Goal: Task Accomplishment & Management: Use online tool/utility

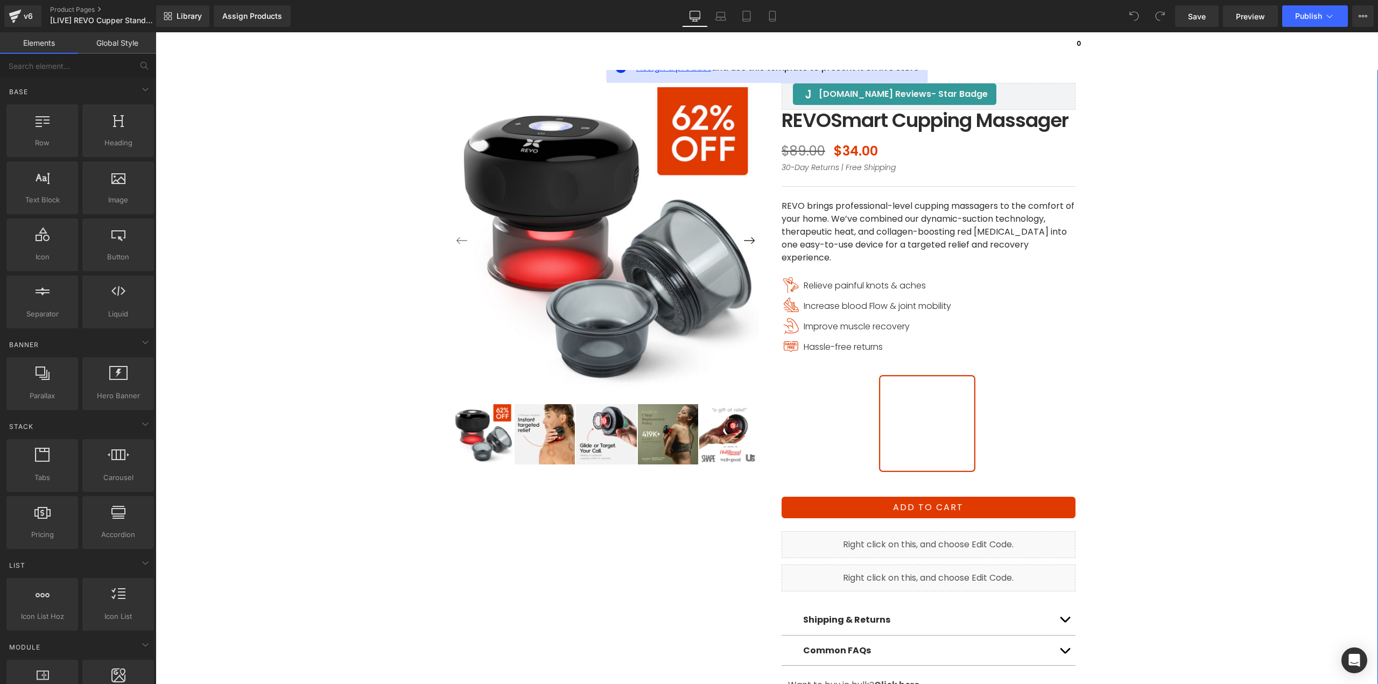
drag, startPoint x: 643, startPoint y: 72, endPoint x: 669, endPoint y: 162, distance: 93.5
click at [643, 72] on span "Assign a product" at bounding box center [673, 67] width 75 height 12
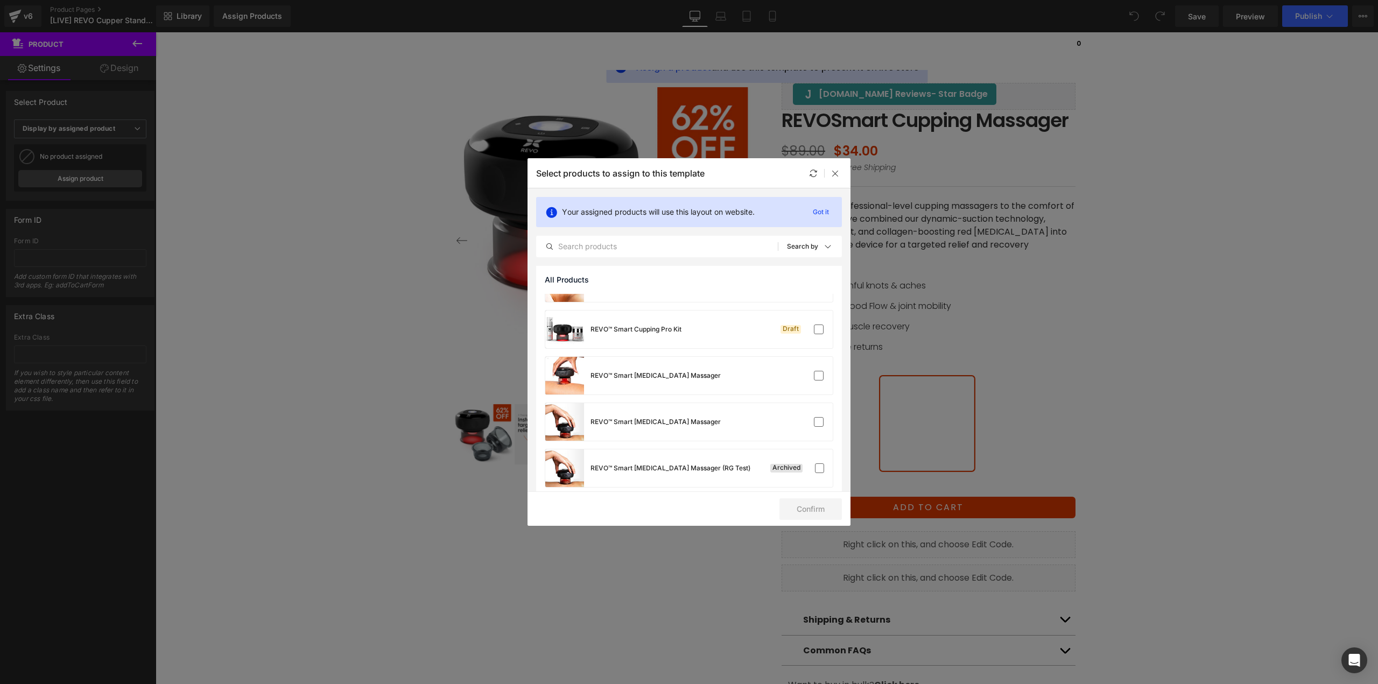
scroll to position [1077, 0]
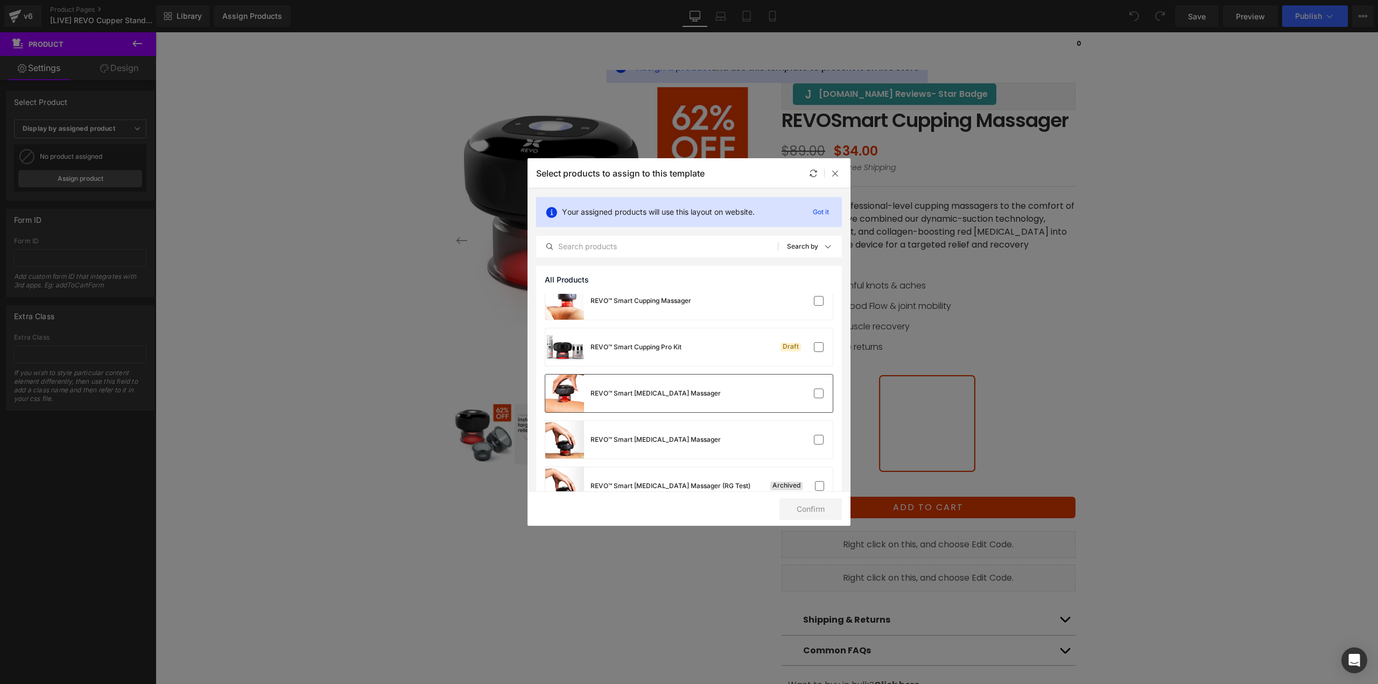
click at [668, 406] on div "REVO™ Smart Cupping Therapy Massager" at bounding box center [633, 394] width 176 height 38
click at [807, 507] on button "Confirm" at bounding box center [811, 510] width 62 height 22
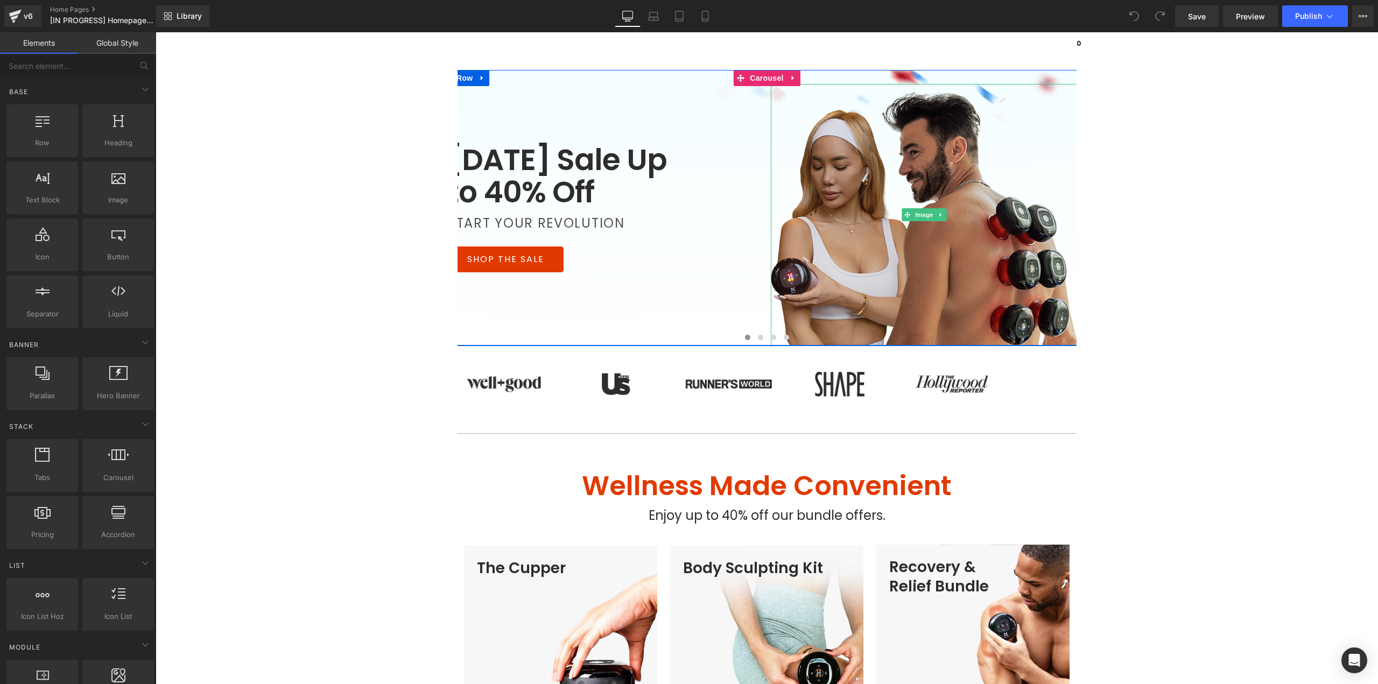
click at [910, 264] on img at bounding box center [924, 215] width 307 height 262
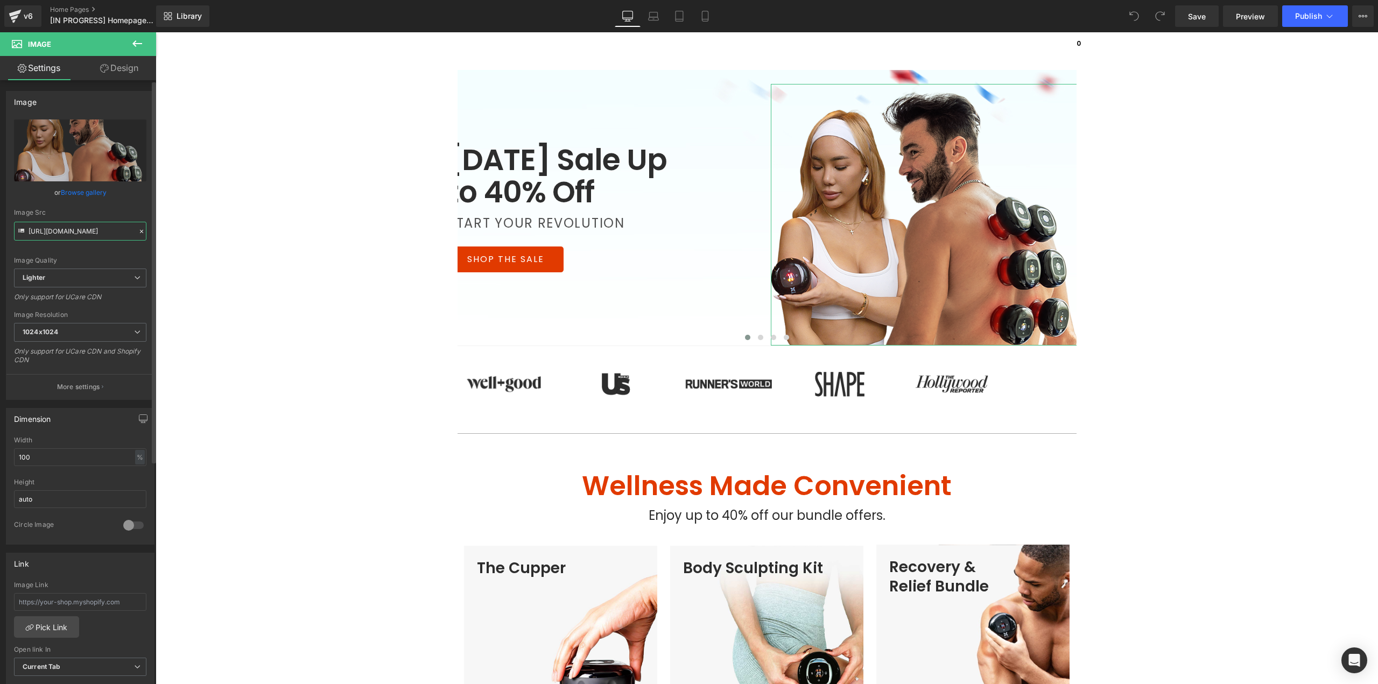
click at [93, 232] on input "[URL][DOMAIN_NAME]" at bounding box center [80, 231] width 132 height 19
paste input "text"
type input "https://ucarecdn.com/d88e26be-c0b8-4ea3-8e5c-a0e672fd3494/-/format/auto/-/previ…"
click at [92, 255] on div "Image Quality Lighter Lightest Lighter Lighter Lightest Only support for UCare …" at bounding box center [80, 194] width 132 height 149
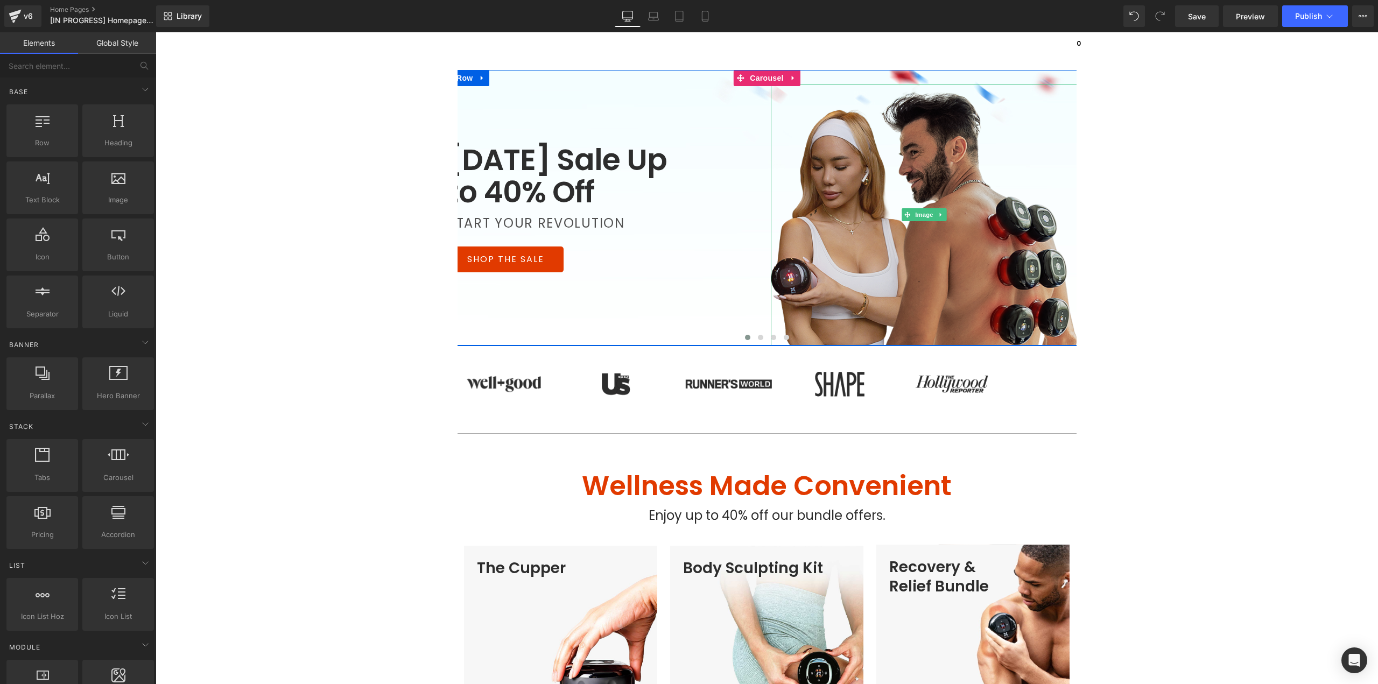
click at [978, 282] on img at bounding box center [924, 215] width 307 height 262
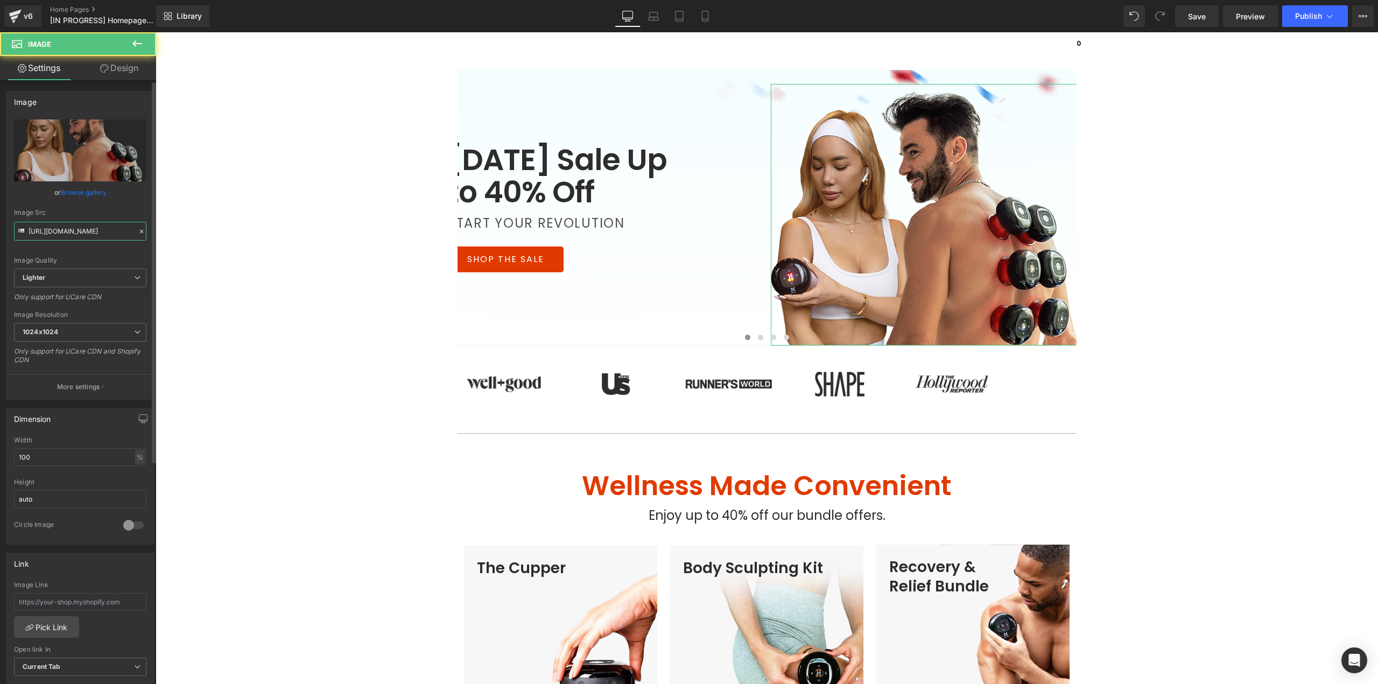
click at [69, 230] on input "https://ucarecdn.com/d88e26be-c0b8-4ea3-8e5c-a0e672fd3494/-/format/auto/-/previ…" at bounding box center [80, 231] width 132 height 19
paste input "0c54326d-4941-41c0-b425-6ca1e90ad73d/-/format/auto/-/preview/1024x1024/-/qualit…"
type input "https://ucarecdn.com/0c54326d-4941-41c0-b425-6ca1e90ad73d/-/format/auto/-/previ…"
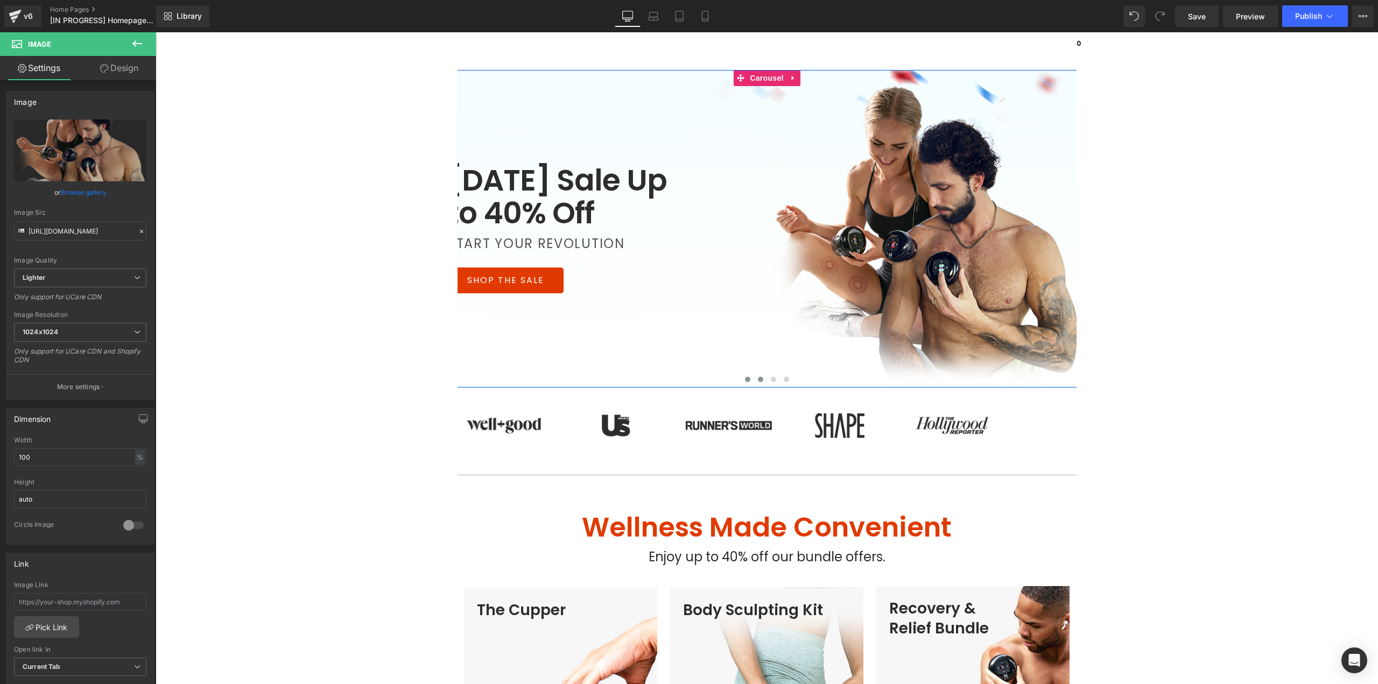
click at [759, 378] on button at bounding box center [760, 379] width 13 height 11
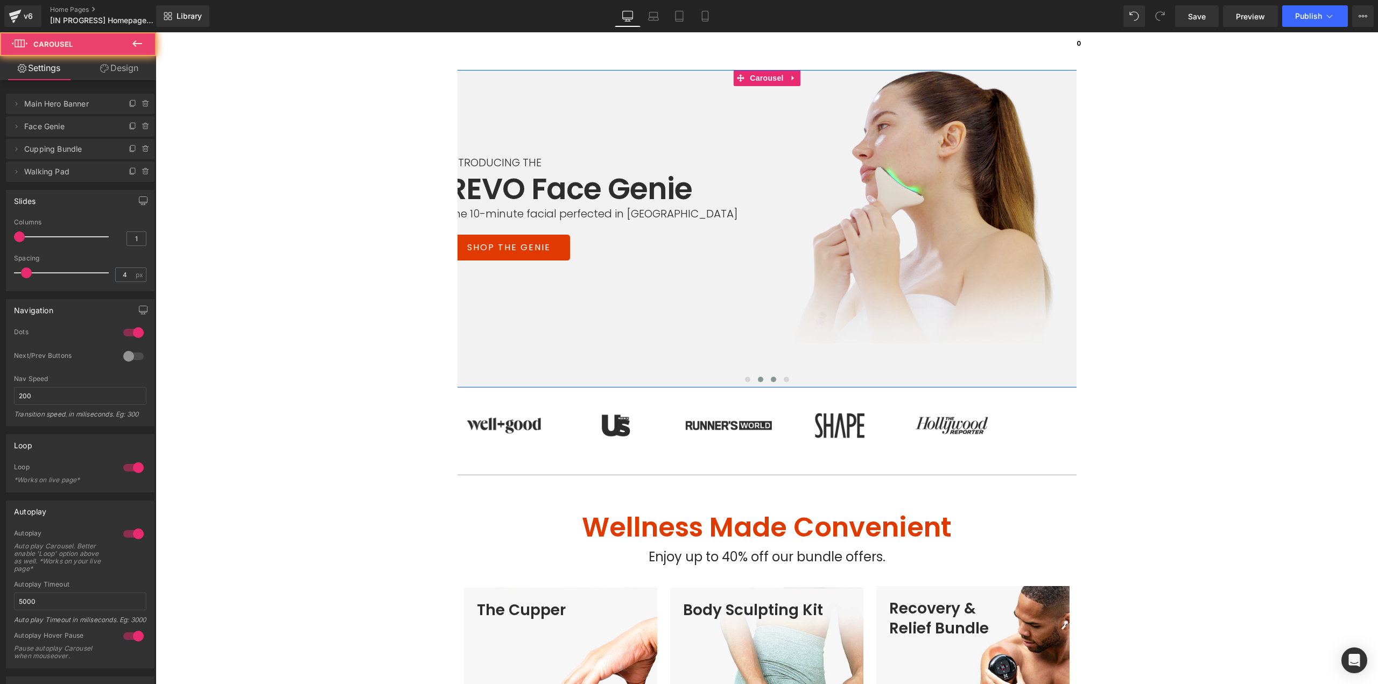
click at [767, 379] on button at bounding box center [773, 379] width 13 height 11
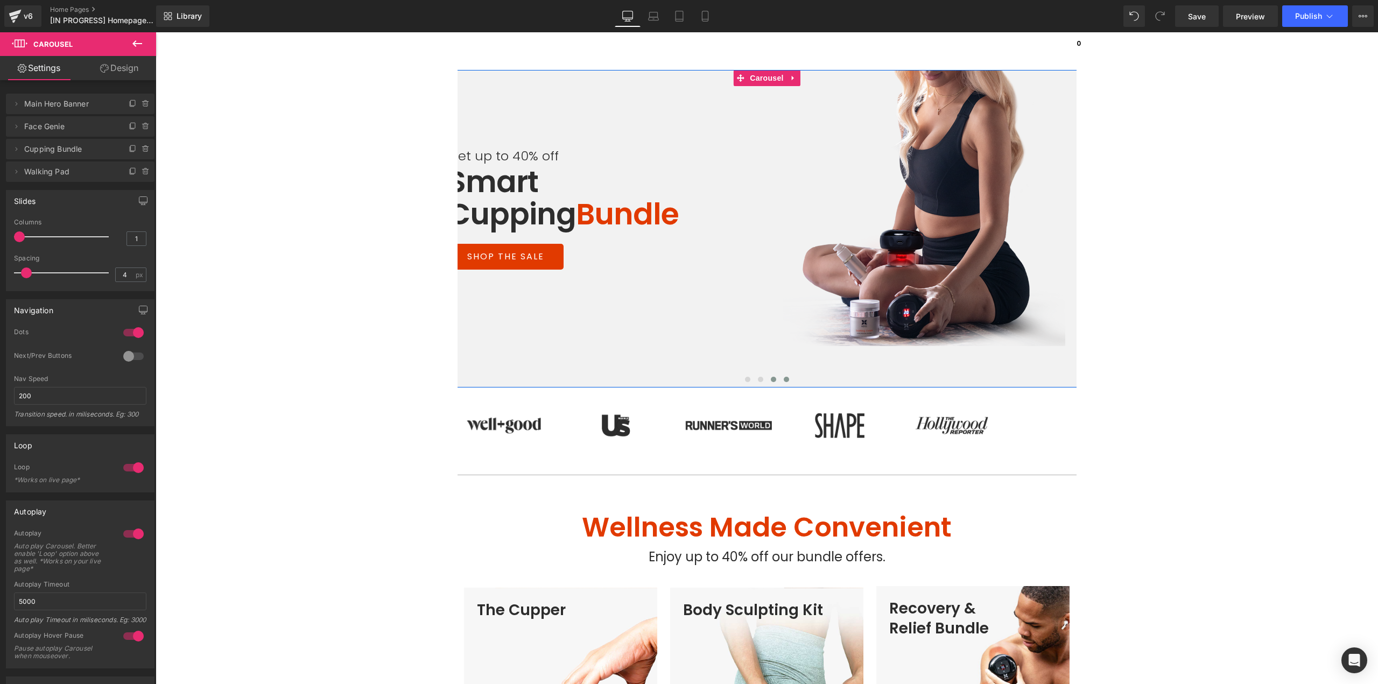
click at [784, 381] on span at bounding box center [786, 379] width 5 height 5
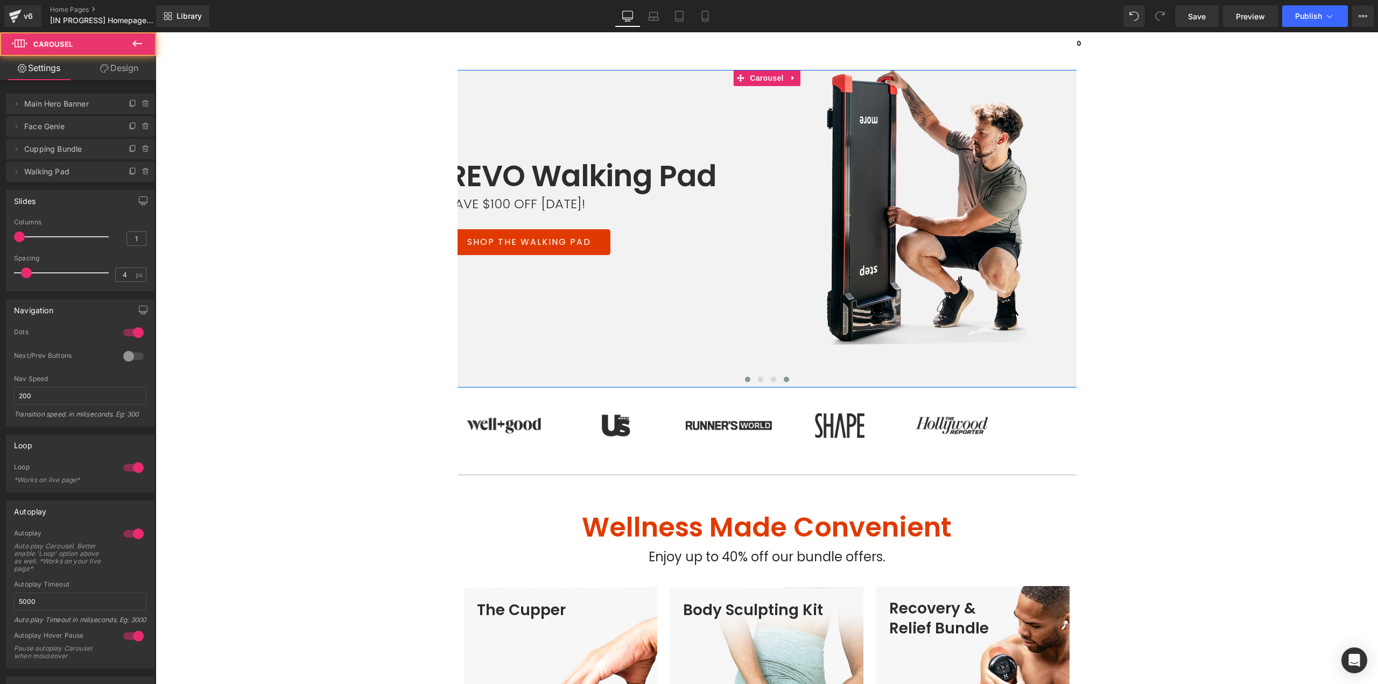
click at [741, 381] on button at bounding box center [747, 379] width 13 height 11
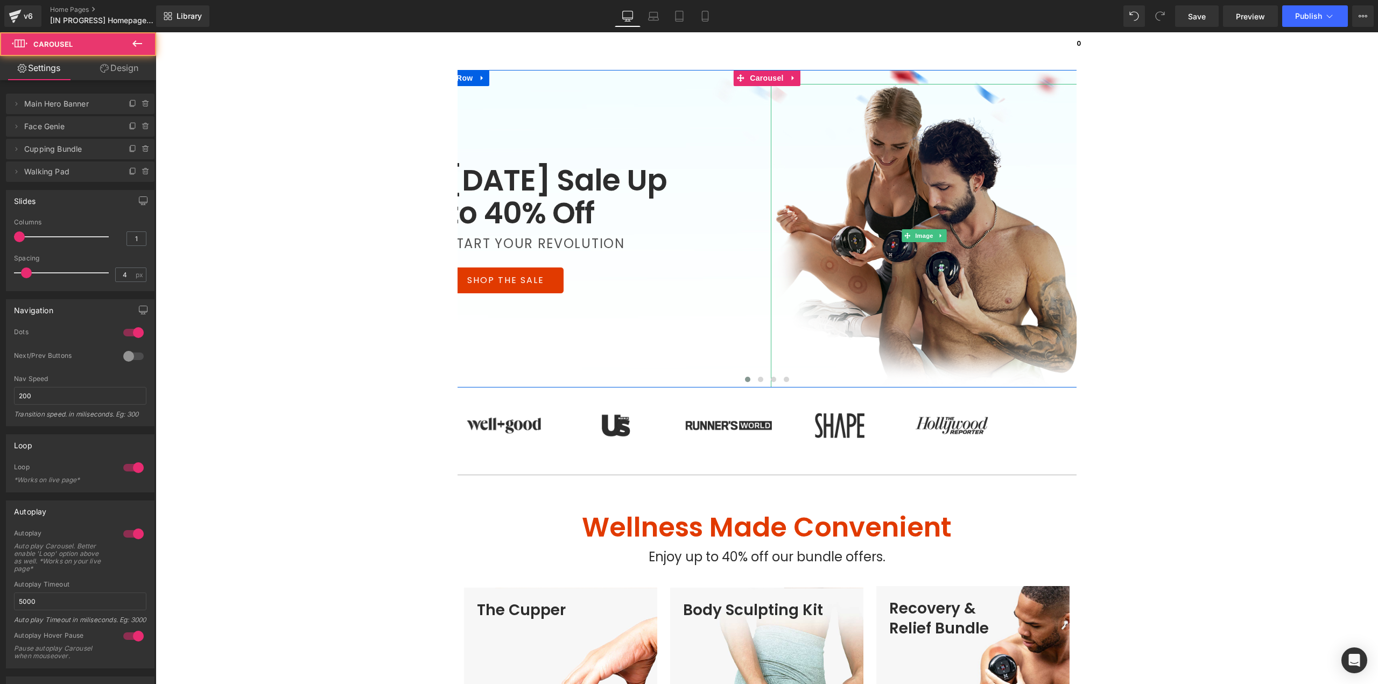
click at [954, 241] on img at bounding box center [924, 236] width 307 height 304
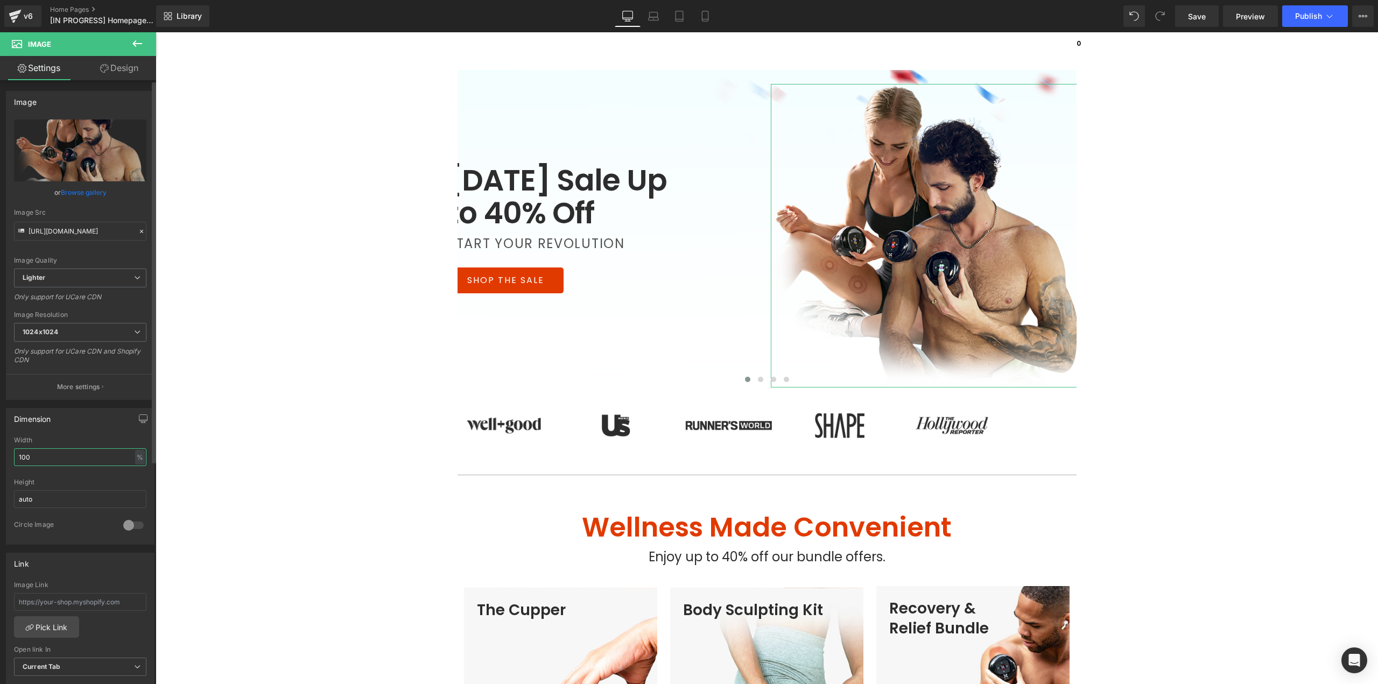
drag, startPoint x: 23, startPoint y: 458, endPoint x: 3, endPoint y: 458, distance: 19.9
click at [3, 458] on div "Dimension 100% Width 100 % % px auto Height auto 0 Circle Image" at bounding box center [80, 472] width 161 height 145
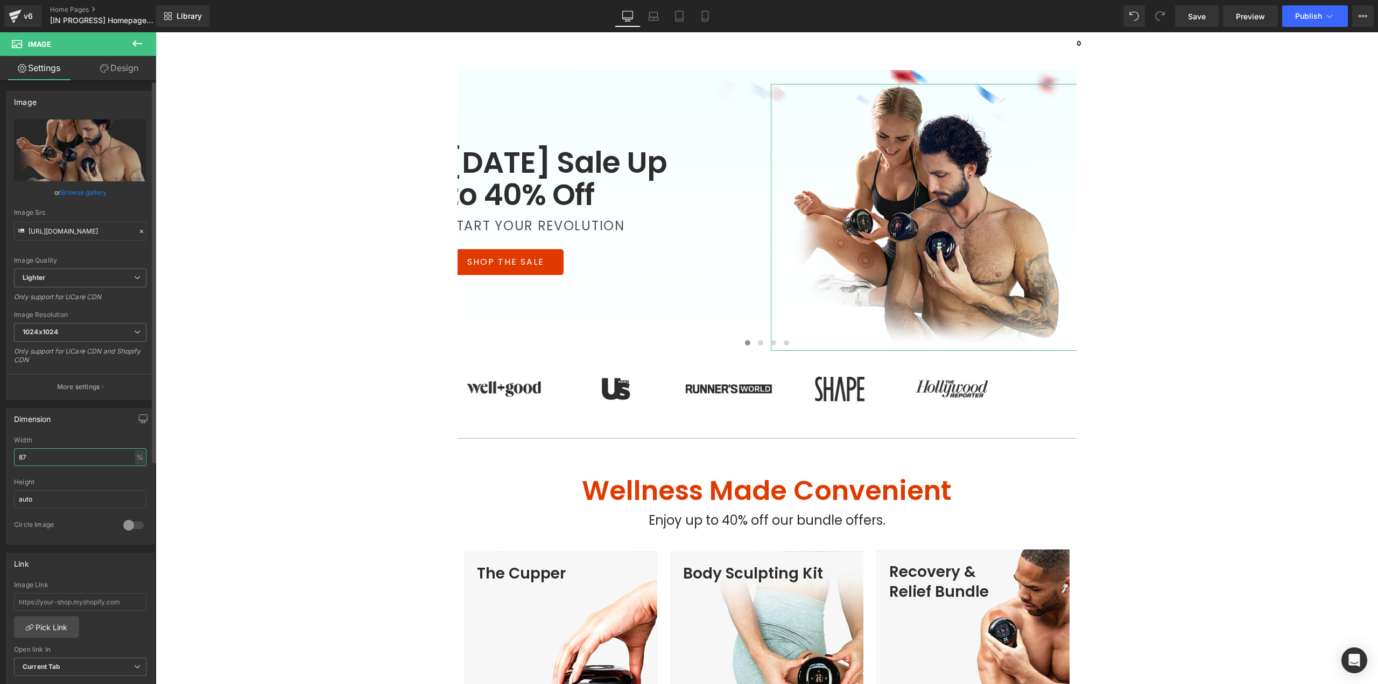
type input "86"
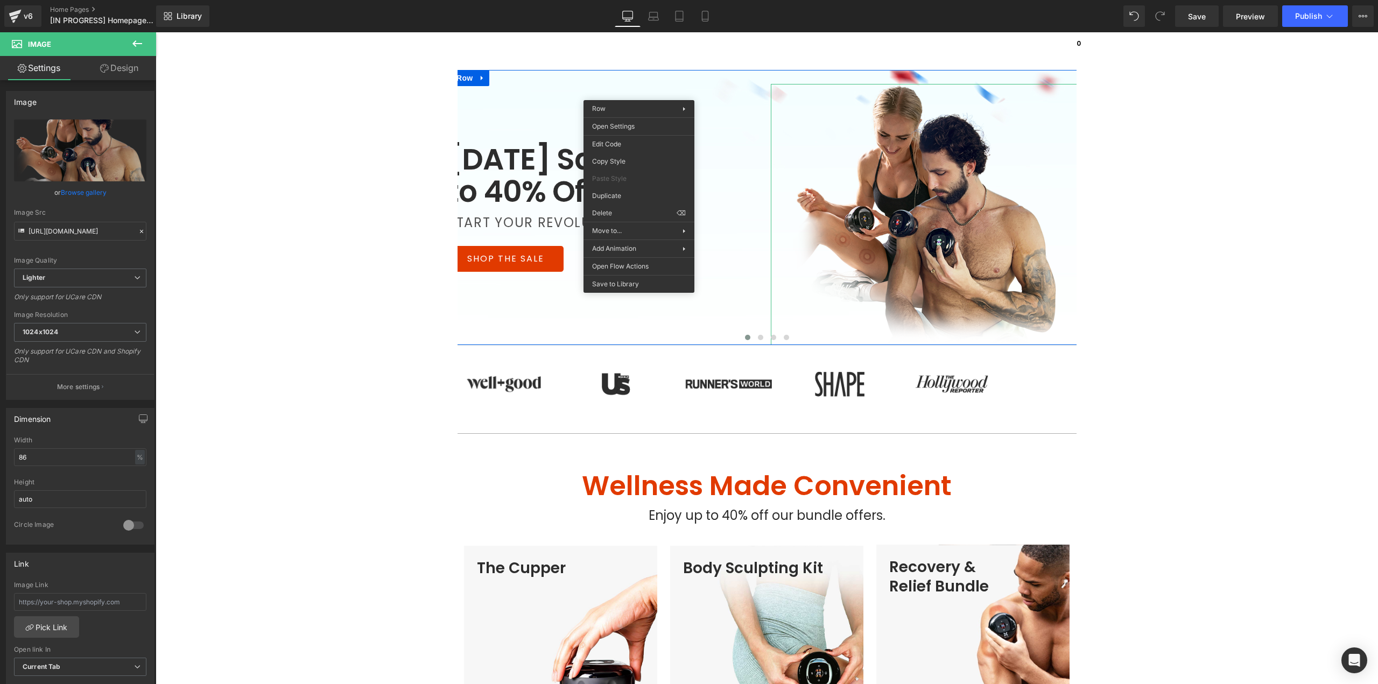
click at [124, 59] on link "Design" at bounding box center [119, 68] width 78 height 24
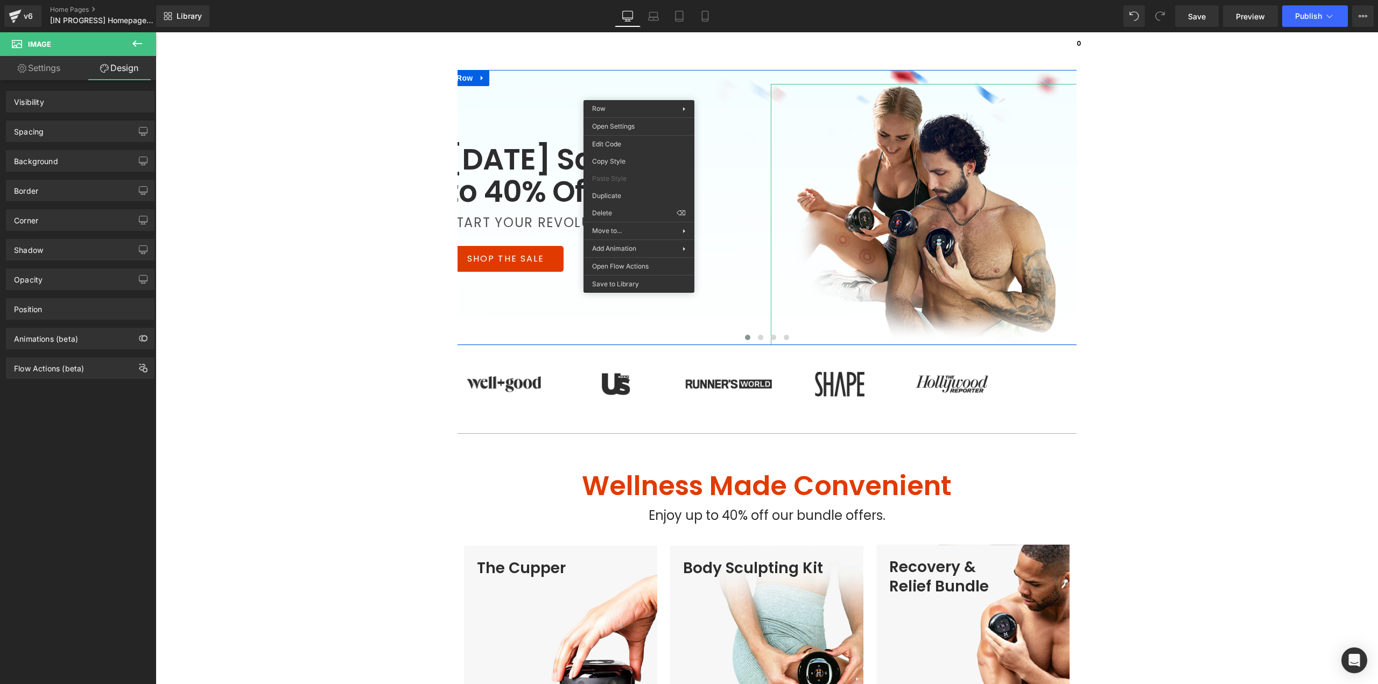
click at [124, 59] on link "Design" at bounding box center [119, 68] width 78 height 24
click at [47, 132] on div "Spacing" at bounding box center [80, 131] width 148 height 20
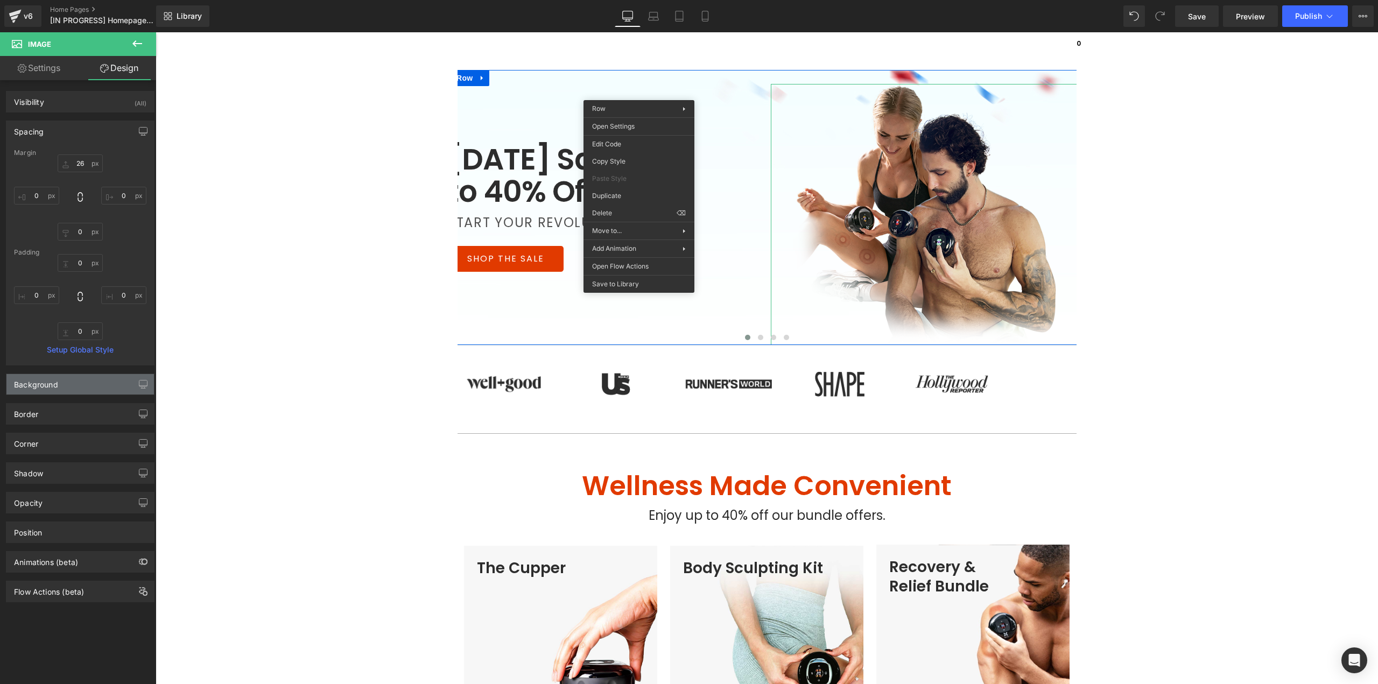
click at [93, 382] on div "Background" at bounding box center [80, 384] width 148 height 20
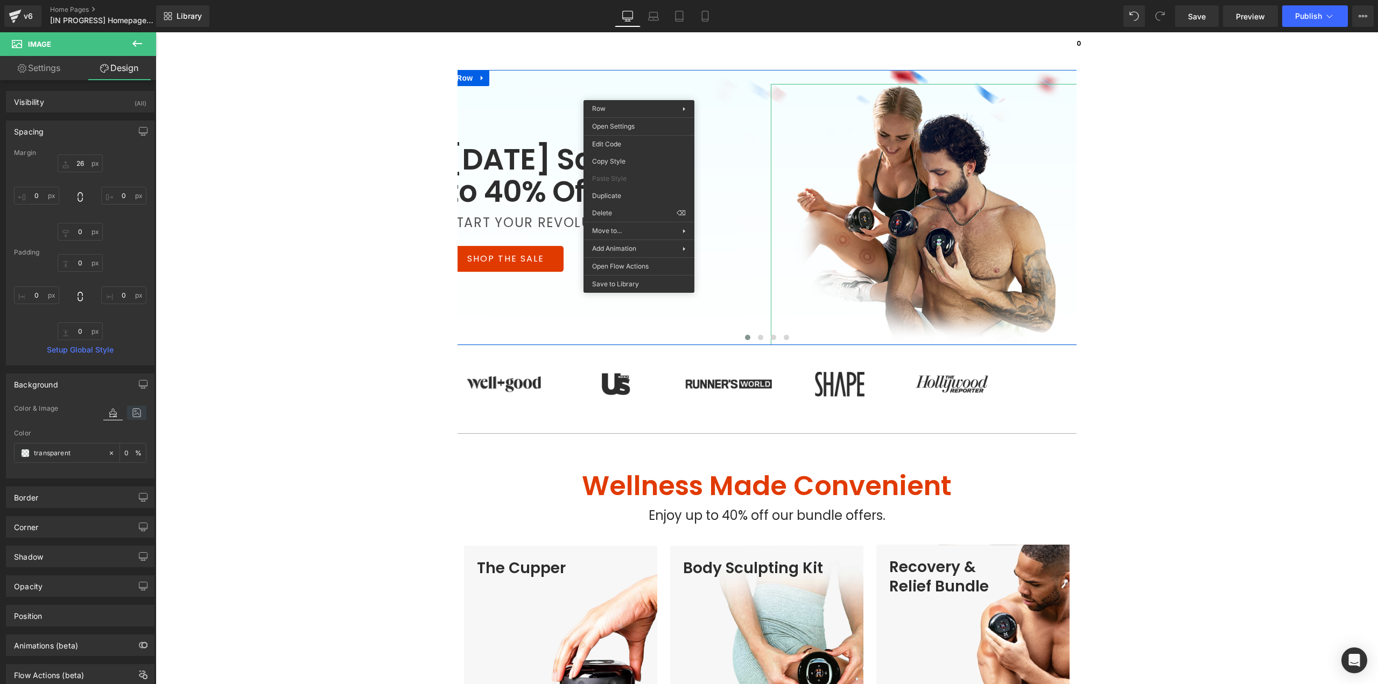
click at [128, 415] on icon at bounding box center [136, 413] width 19 height 14
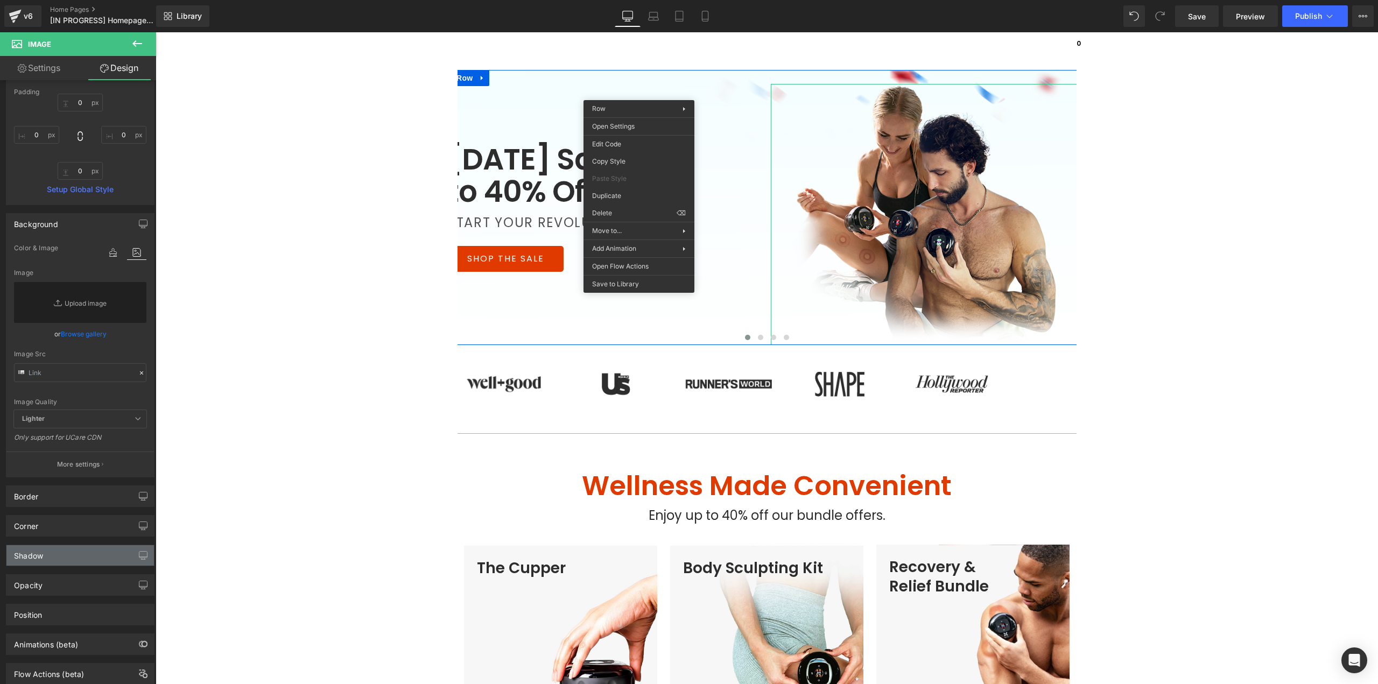
scroll to position [162, 0]
click at [43, 68] on link "Settings" at bounding box center [39, 68] width 78 height 24
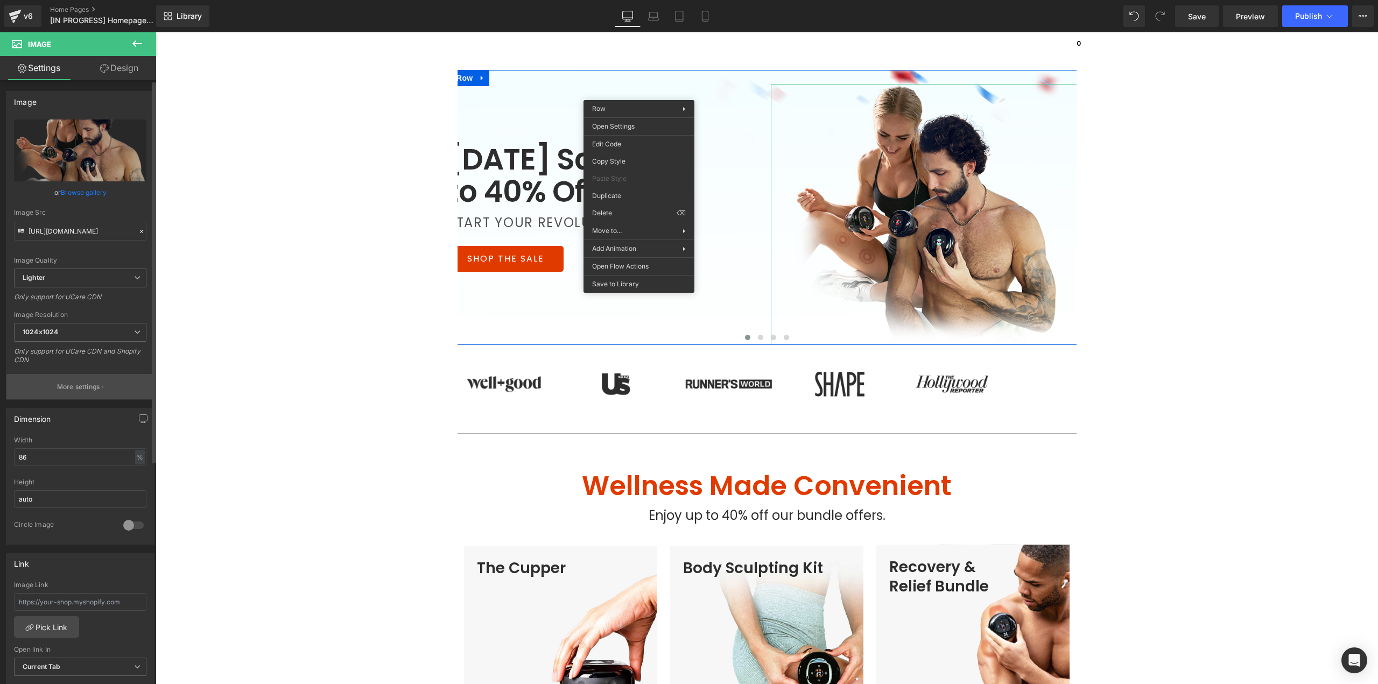
click at [86, 388] on p "More settings" at bounding box center [78, 387] width 43 height 10
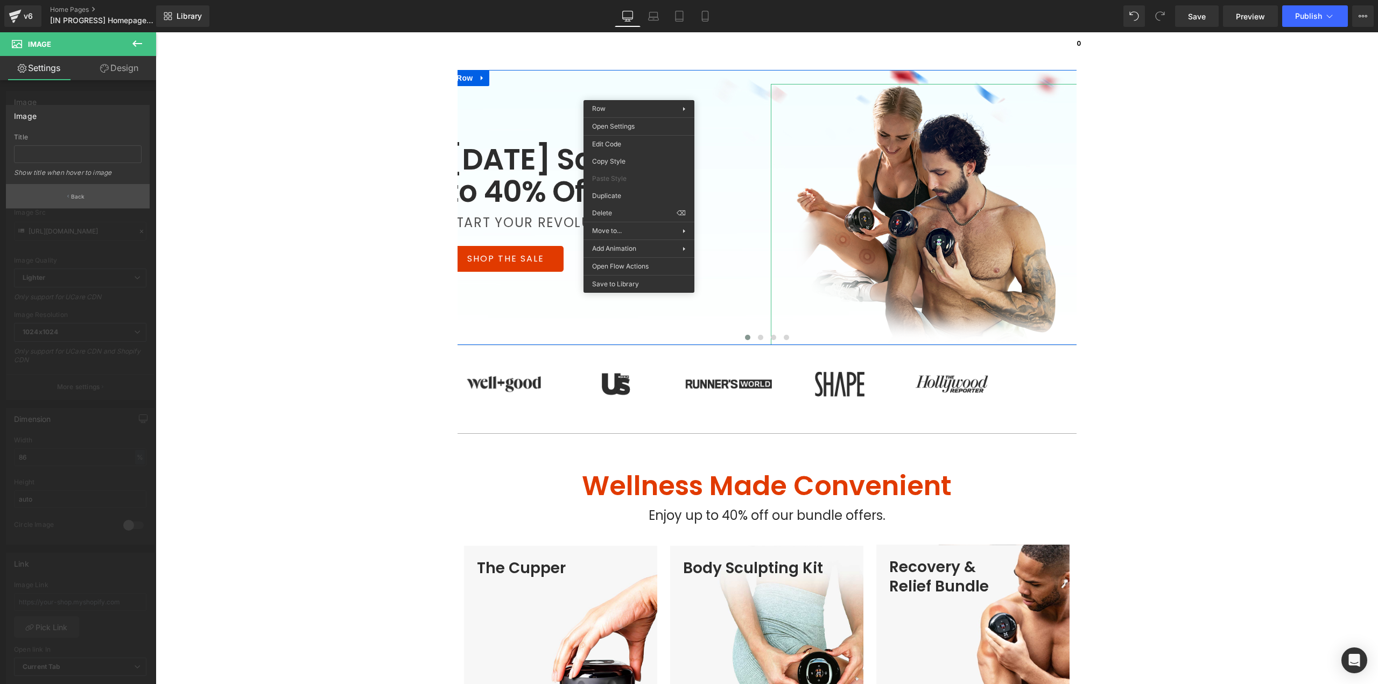
click at [65, 194] on button "Back" at bounding box center [78, 196] width 144 height 24
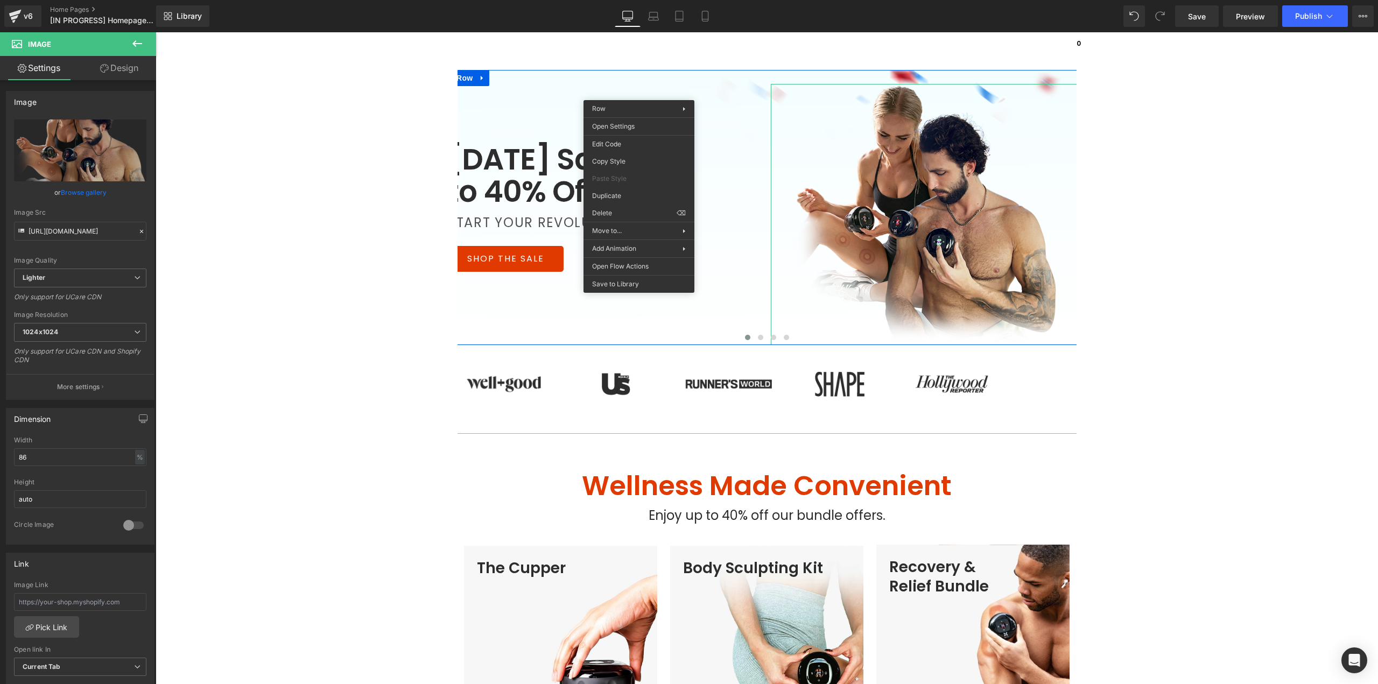
click at [111, 55] on span "Image" at bounding box center [65, 44] width 108 height 24
click at [109, 69] on link "Design" at bounding box center [119, 68] width 78 height 24
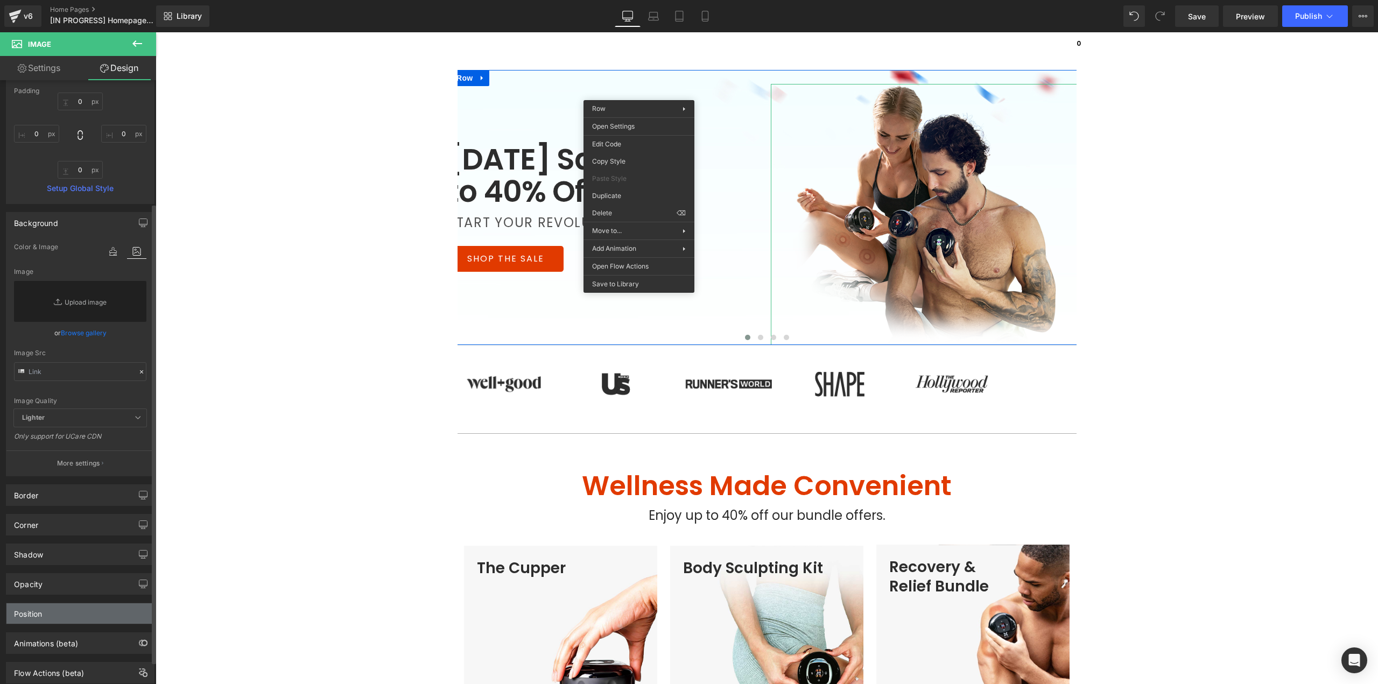
scroll to position [191, 0]
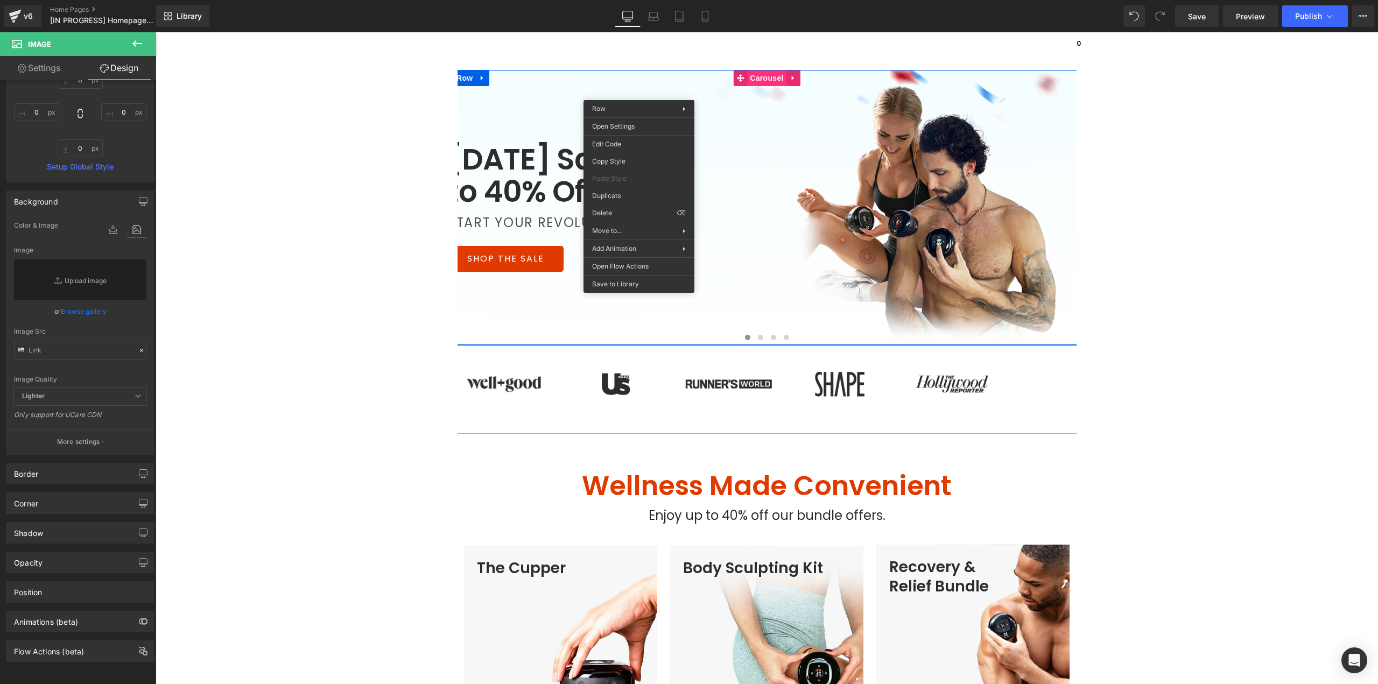
click at [758, 78] on span "Carousel" at bounding box center [766, 78] width 39 height 16
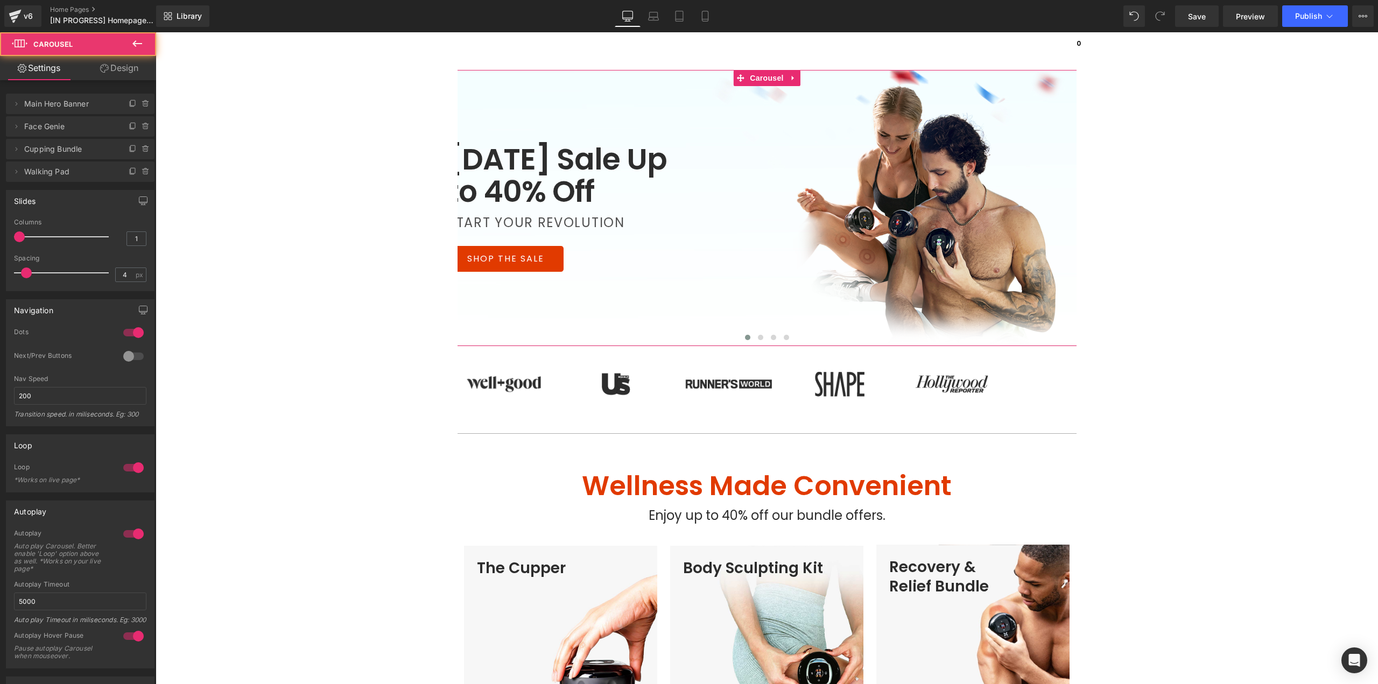
click at [125, 68] on link "Design" at bounding box center [119, 68] width 78 height 24
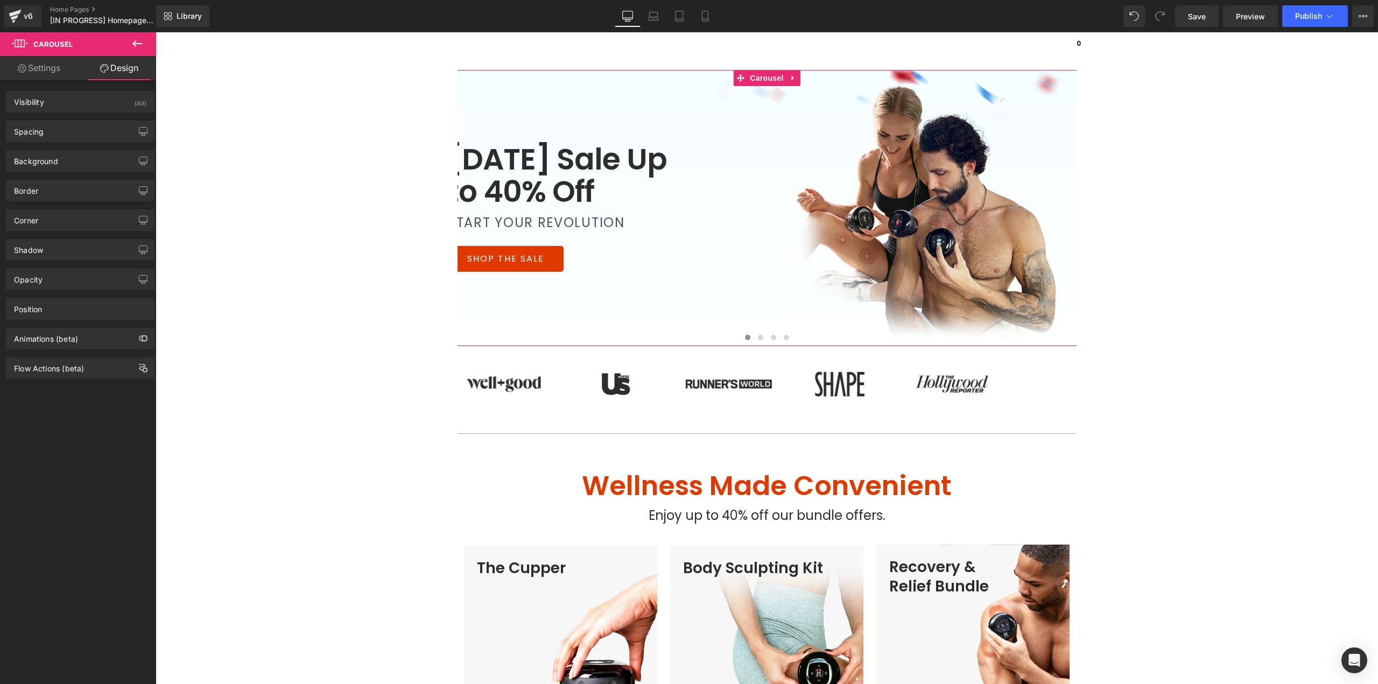
click at [47, 68] on link "Settings" at bounding box center [39, 68] width 78 height 24
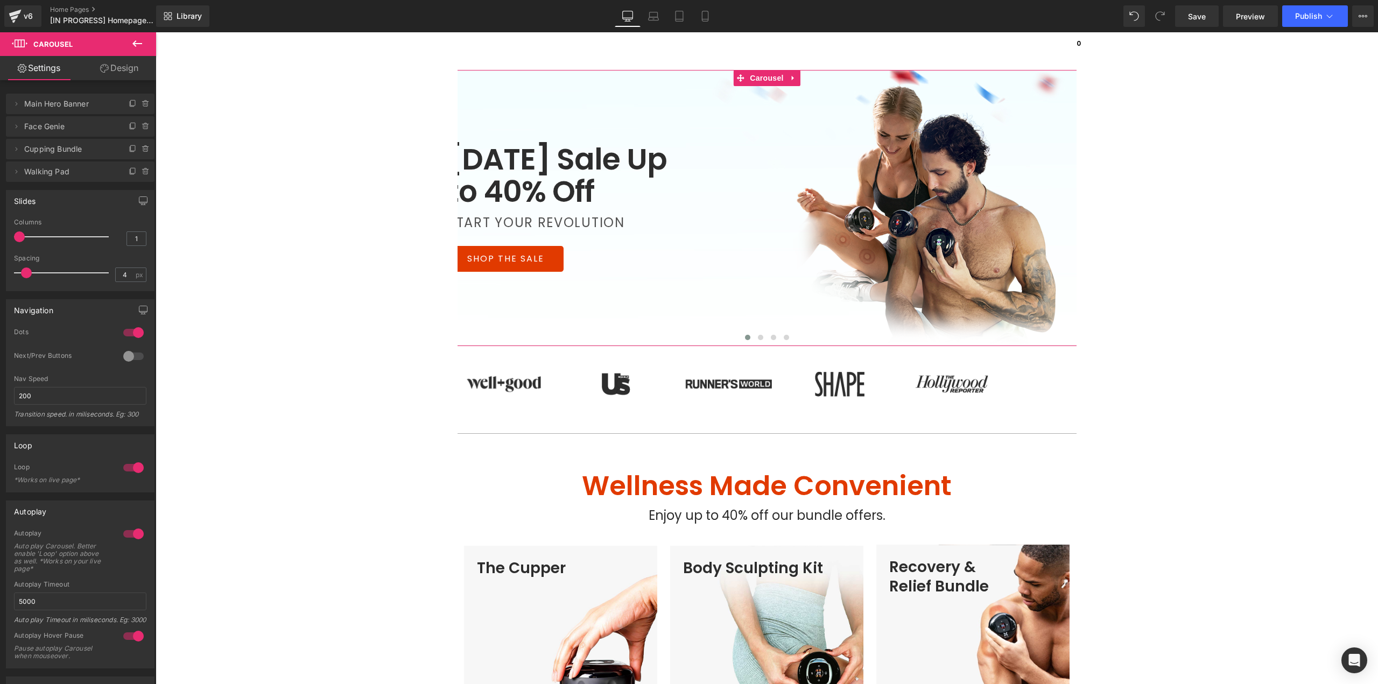
drag, startPoint x: 113, startPoint y: 65, endPoint x: 531, endPoint y: 97, distance: 419.0
click at [113, 65] on link "Design" at bounding box center [119, 68] width 78 height 24
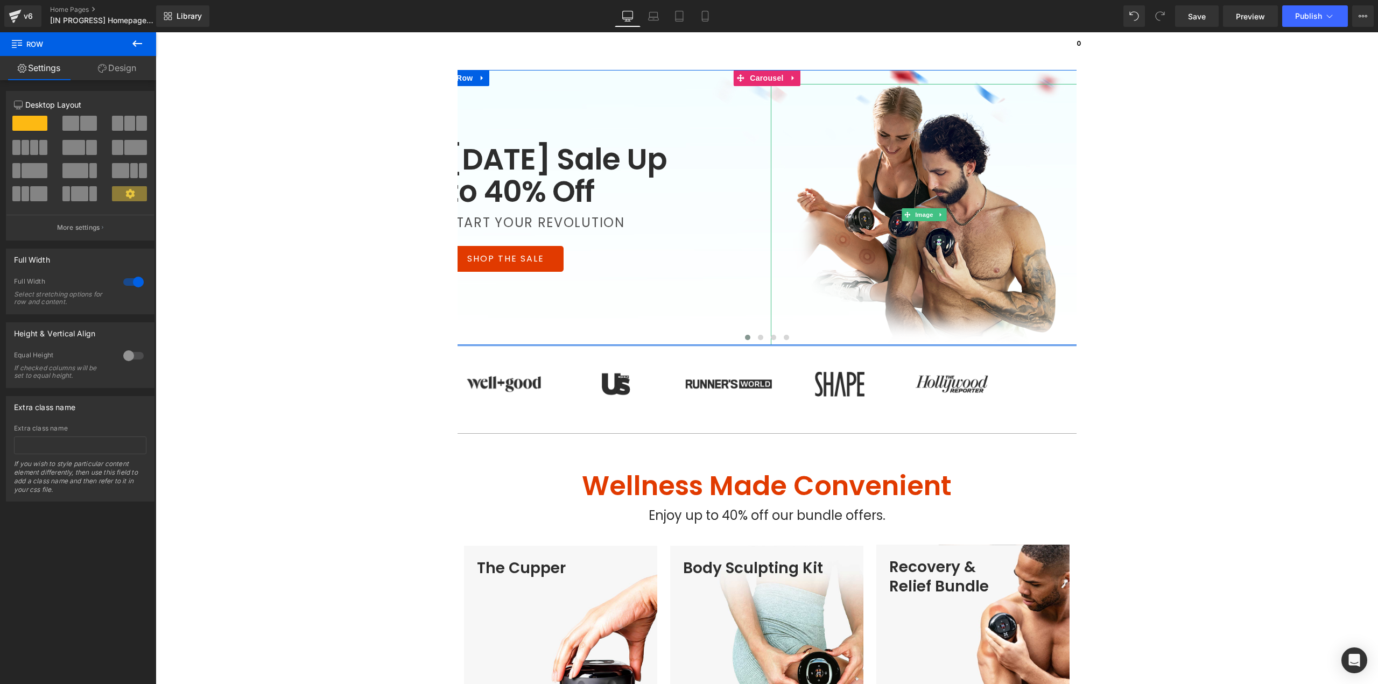
drag, startPoint x: 132, startPoint y: 66, endPoint x: 76, endPoint y: 150, distance: 100.8
click at [132, 67] on link "Design" at bounding box center [117, 68] width 78 height 24
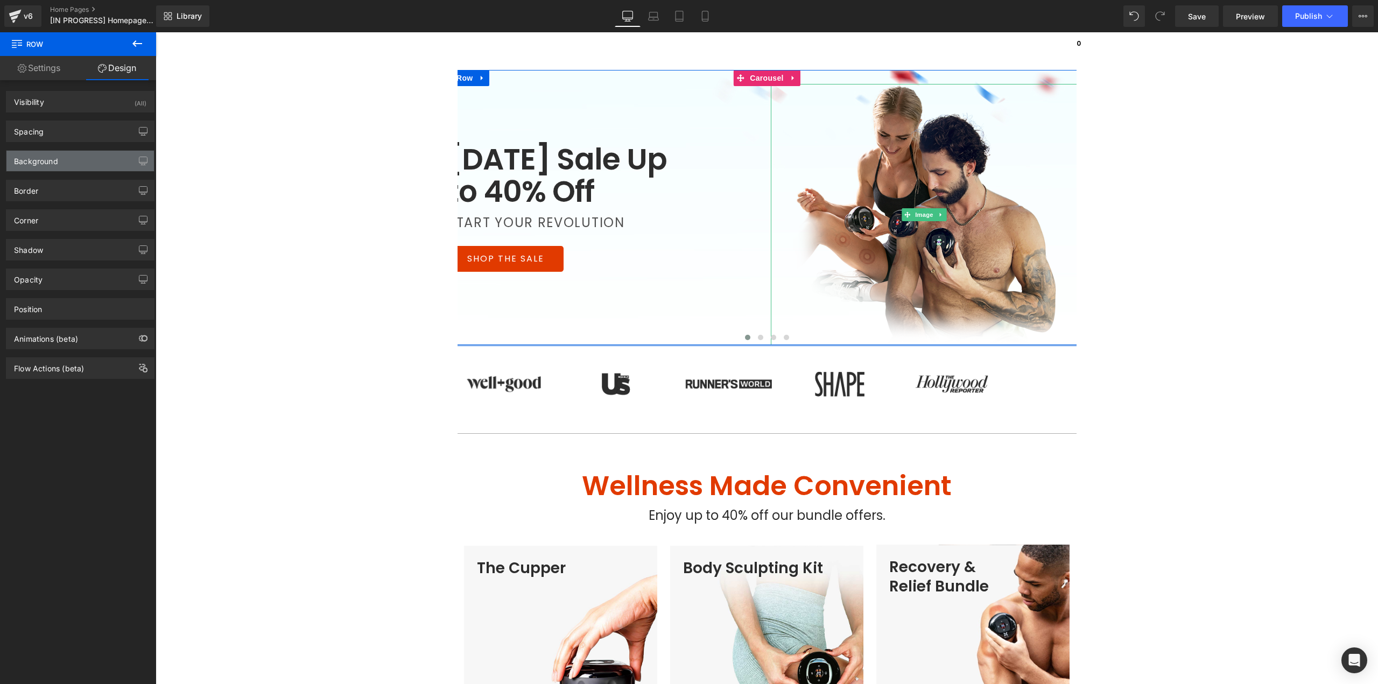
click at [50, 154] on div "Background" at bounding box center [36, 158] width 44 height 15
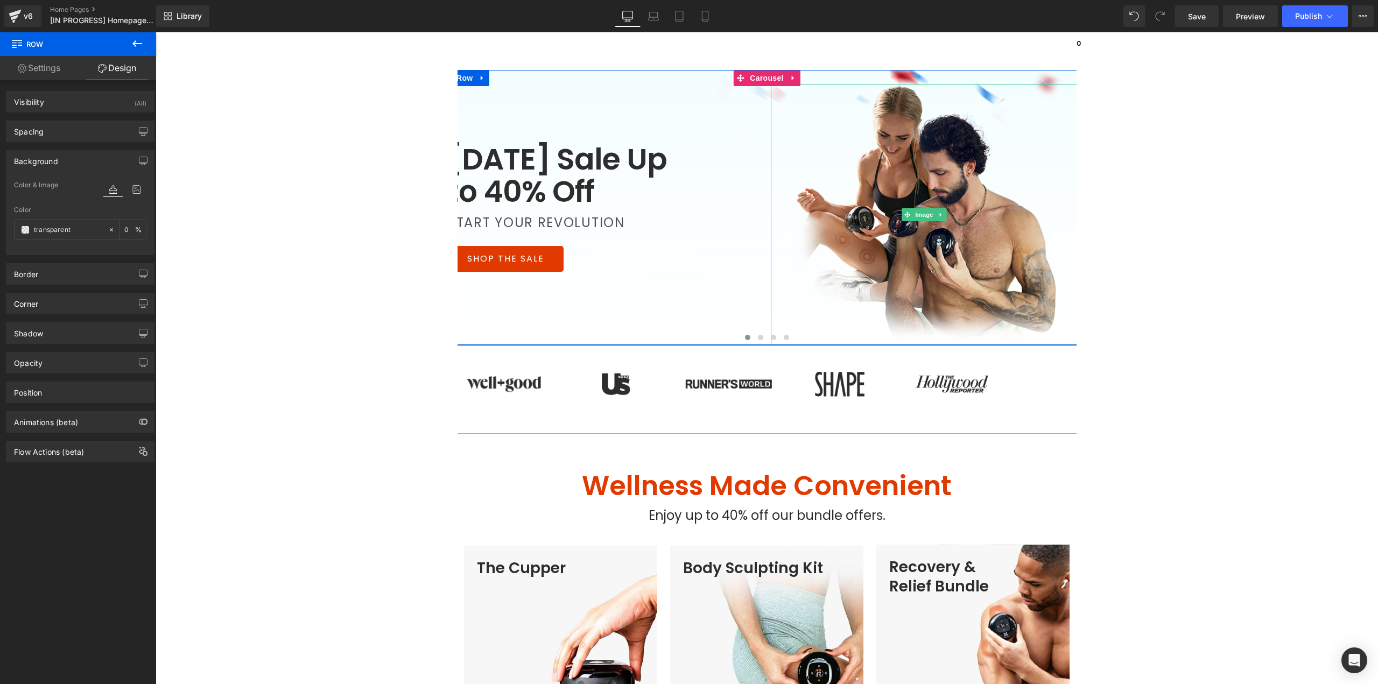
click at [132, 198] on div at bounding box center [124, 200] width 43 height 7
click at [134, 193] on icon at bounding box center [136, 190] width 19 height 14
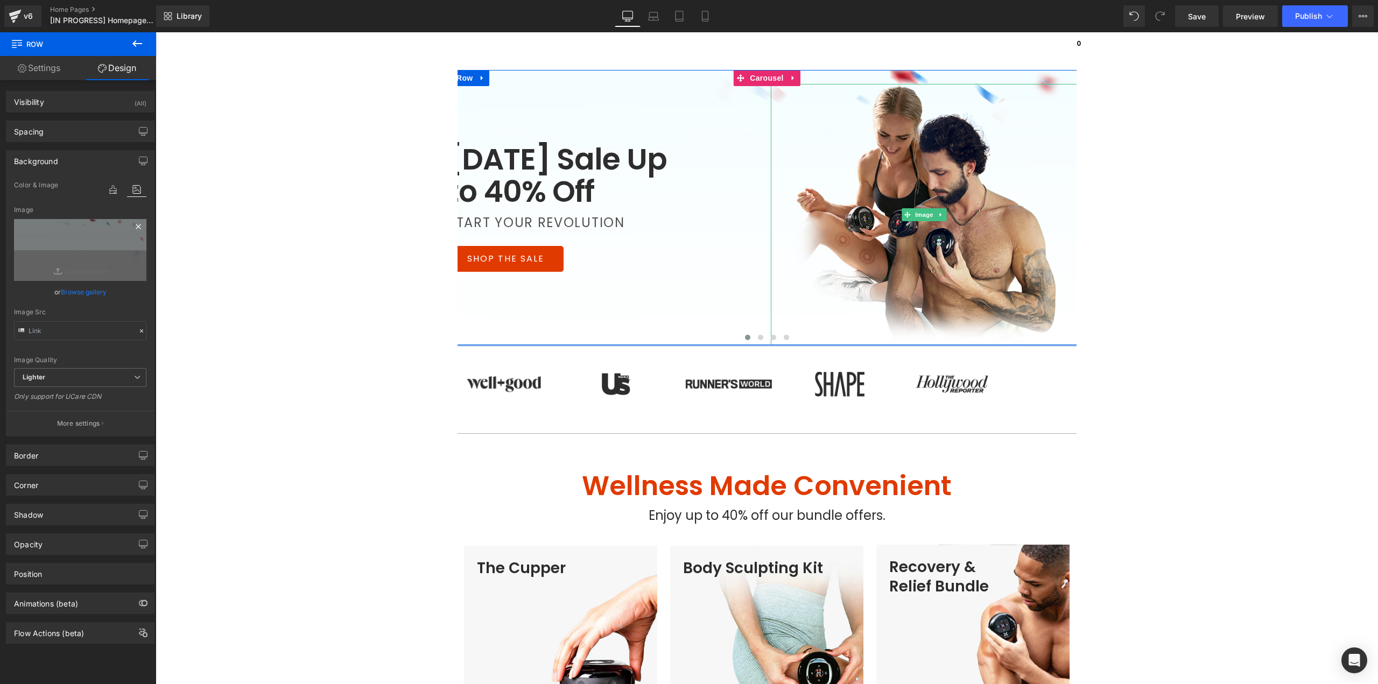
click at [136, 226] on icon at bounding box center [138, 226] width 5 height 5
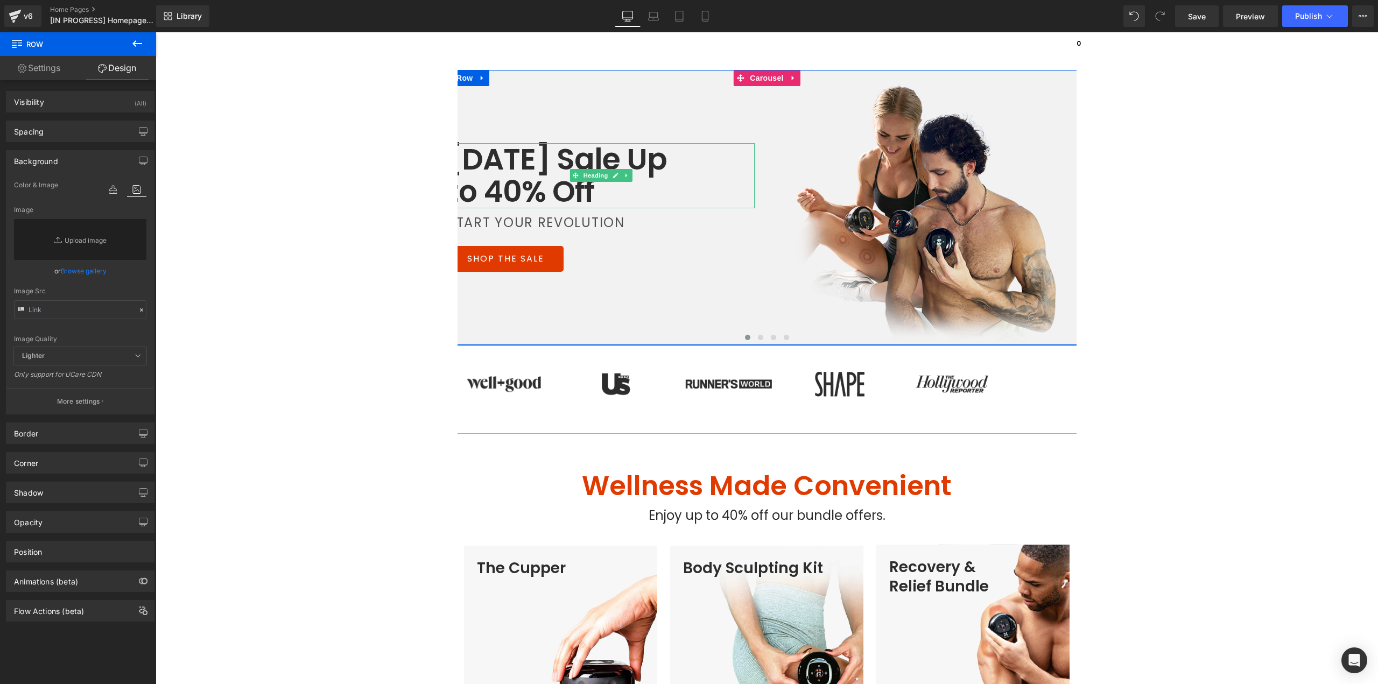
click at [500, 172] on h1 "Labor Day Sale Up to 40% Off" at bounding box center [559, 175] width 222 height 65
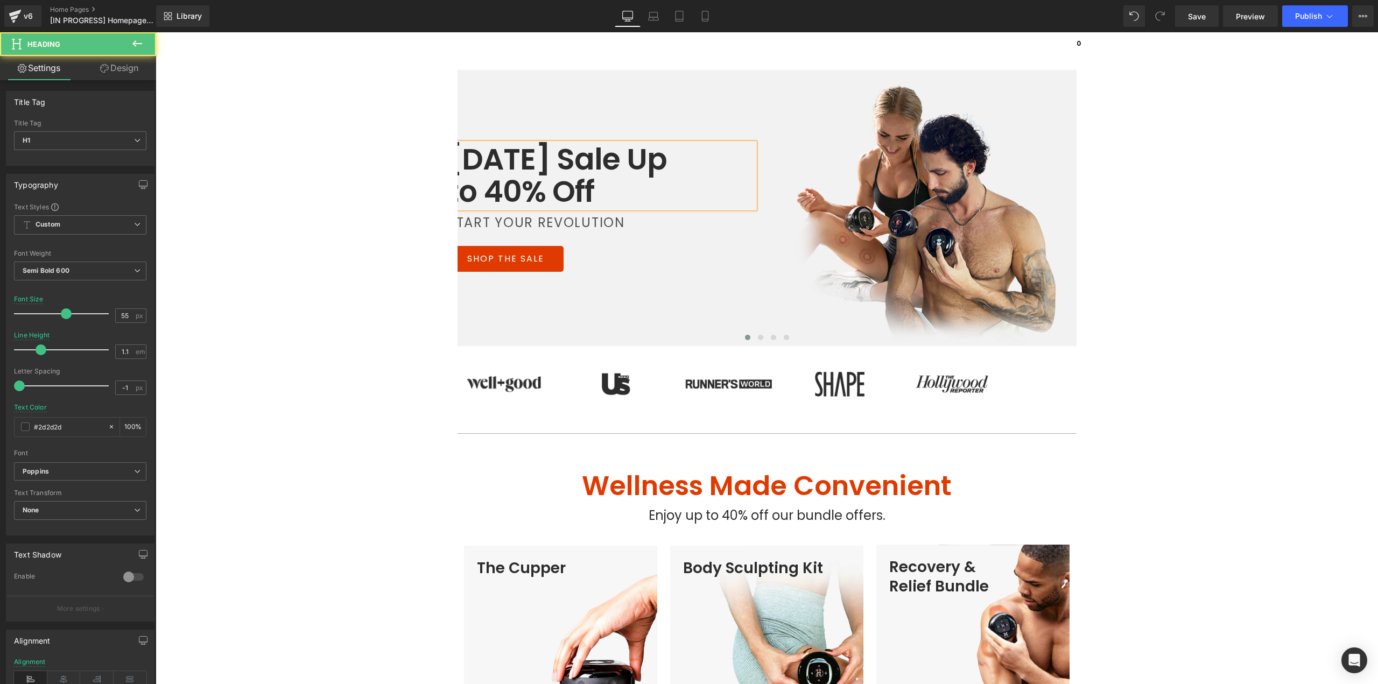
click at [501, 163] on h1 "Labor Day Sale Up to 40% Off" at bounding box center [559, 175] width 222 height 65
click at [536, 164] on h1 "Labor Day Sale Up to 40% Off" at bounding box center [559, 175] width 222 height 65
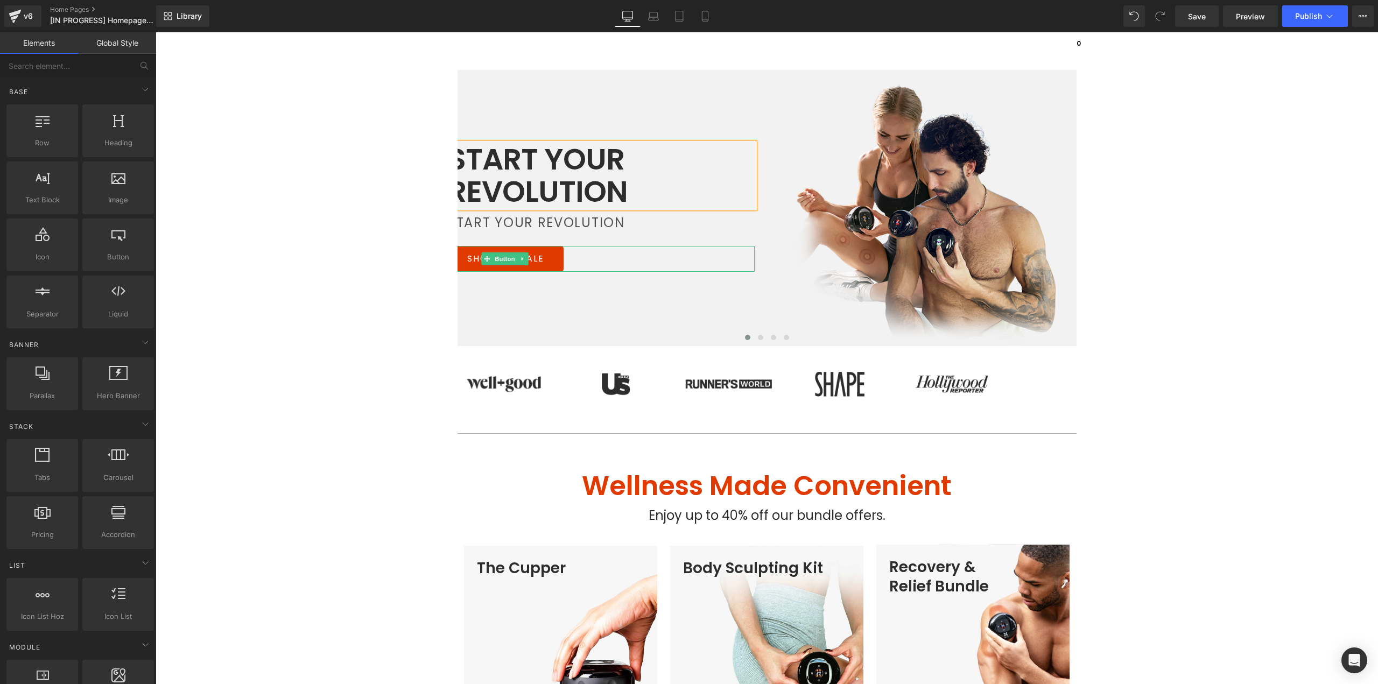
click at [544, 268] on link "SHOP THE SALE" at bounding box center [506, 259] width 116 height 26
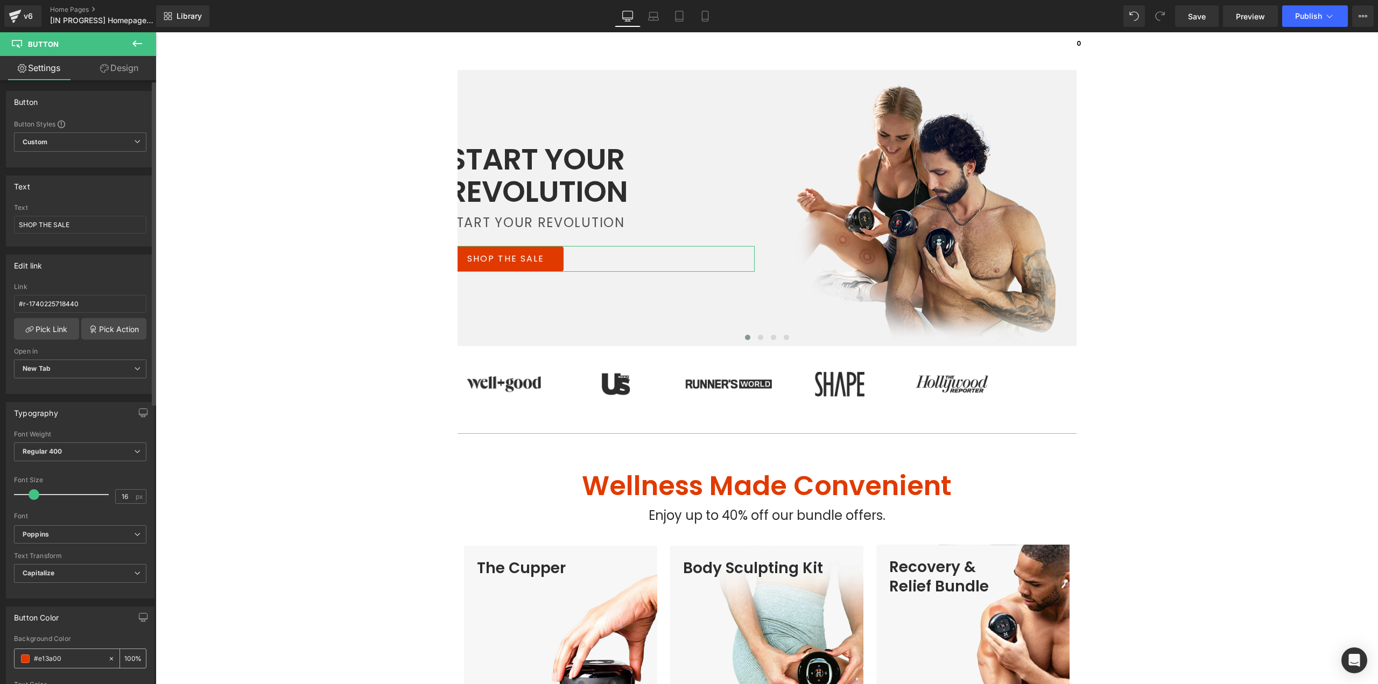
click at [66, 662] on input "#e13a00" at bounding box center [68, 659] width 69 height 12
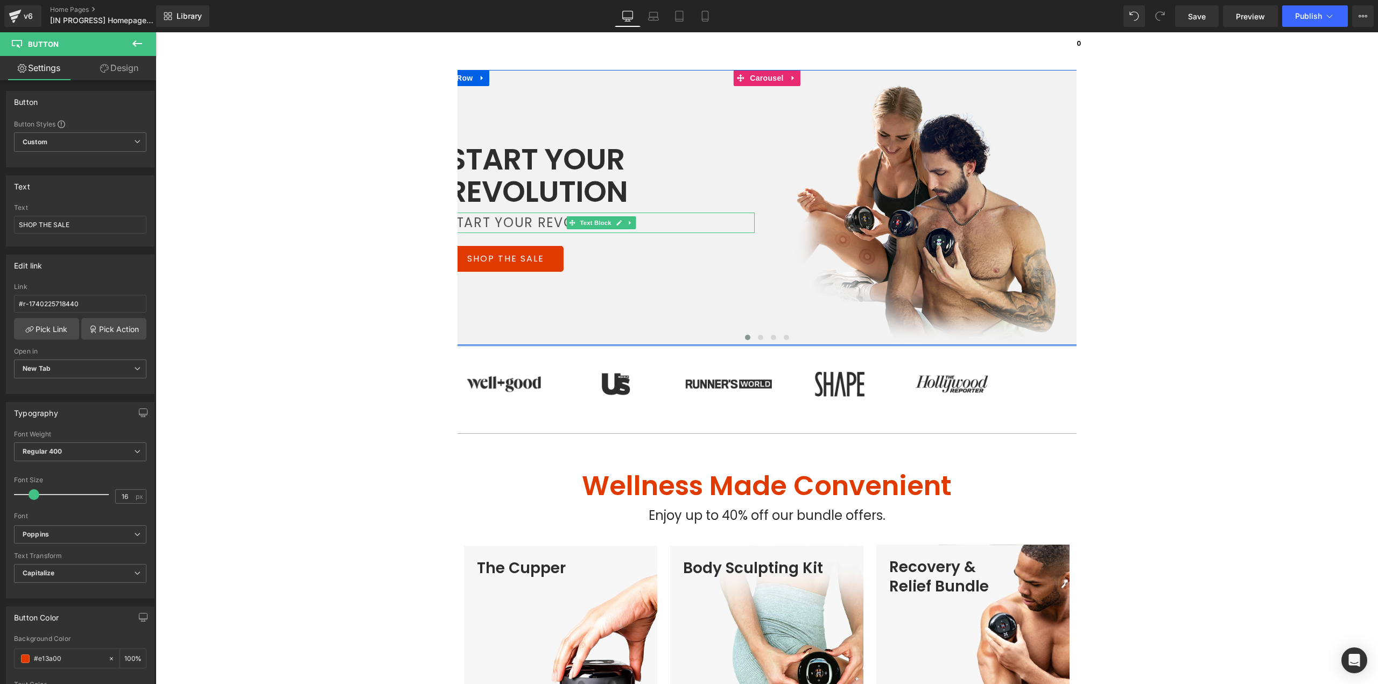
click at [512, 229] on p "START YOUR REVOLUTION" at bounding box center [601, 223] width 307 height 20
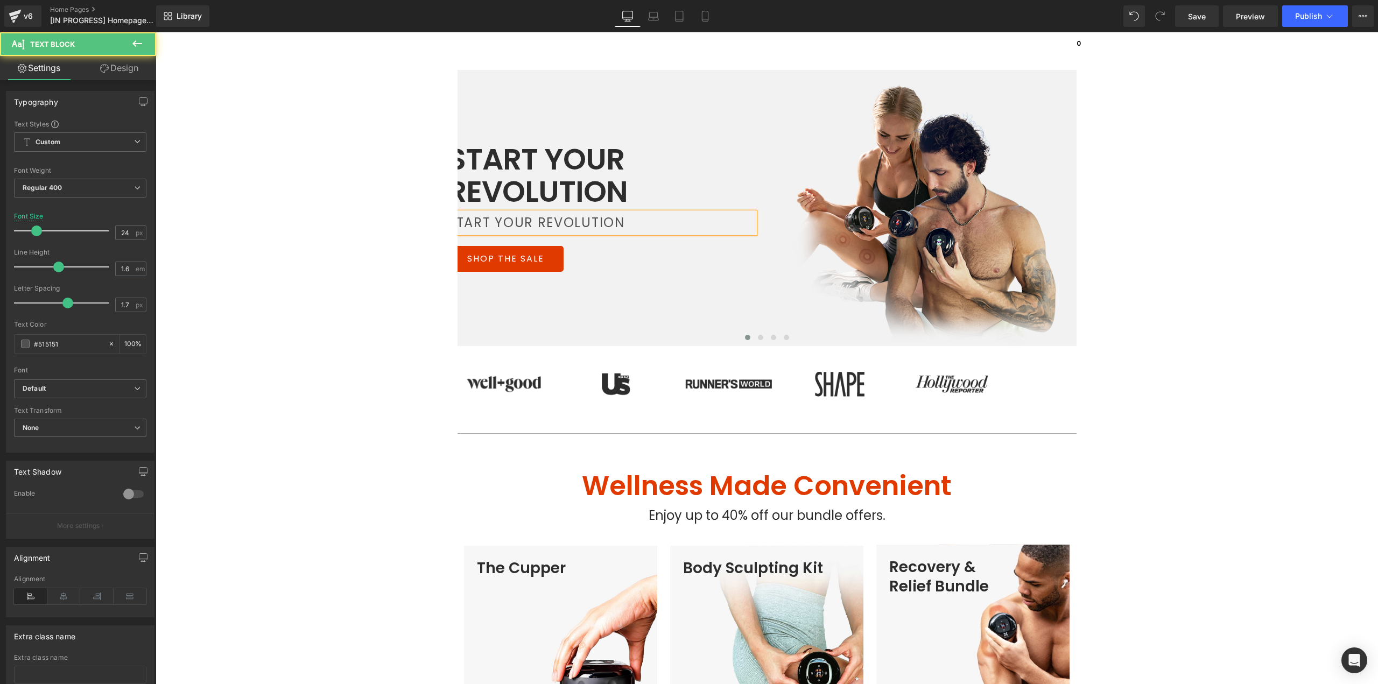
drag, startPoint x: 514, startPoint y: 223, endPoint x: 701, endPoint y: 223, distance: 186.8
click at [514, 223] on p "START YOUR REVOLUTION" at bounding box center [601, 223] width 307 height 20
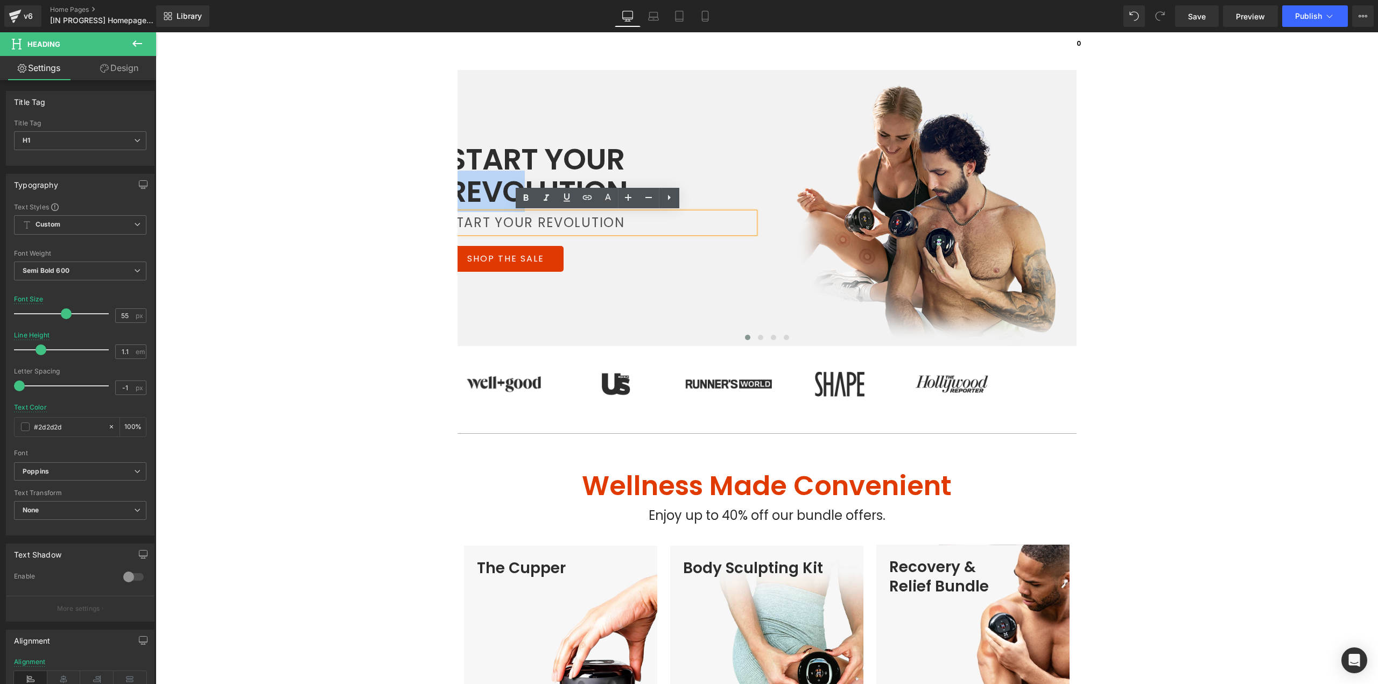
drag, startPoint x: 479, startPoint y: 191, endPoint x: 447, endPoint y: 191, distance: 31.8
click at [615, 201] on link at bounding box center [608, 198] width 20 height 20
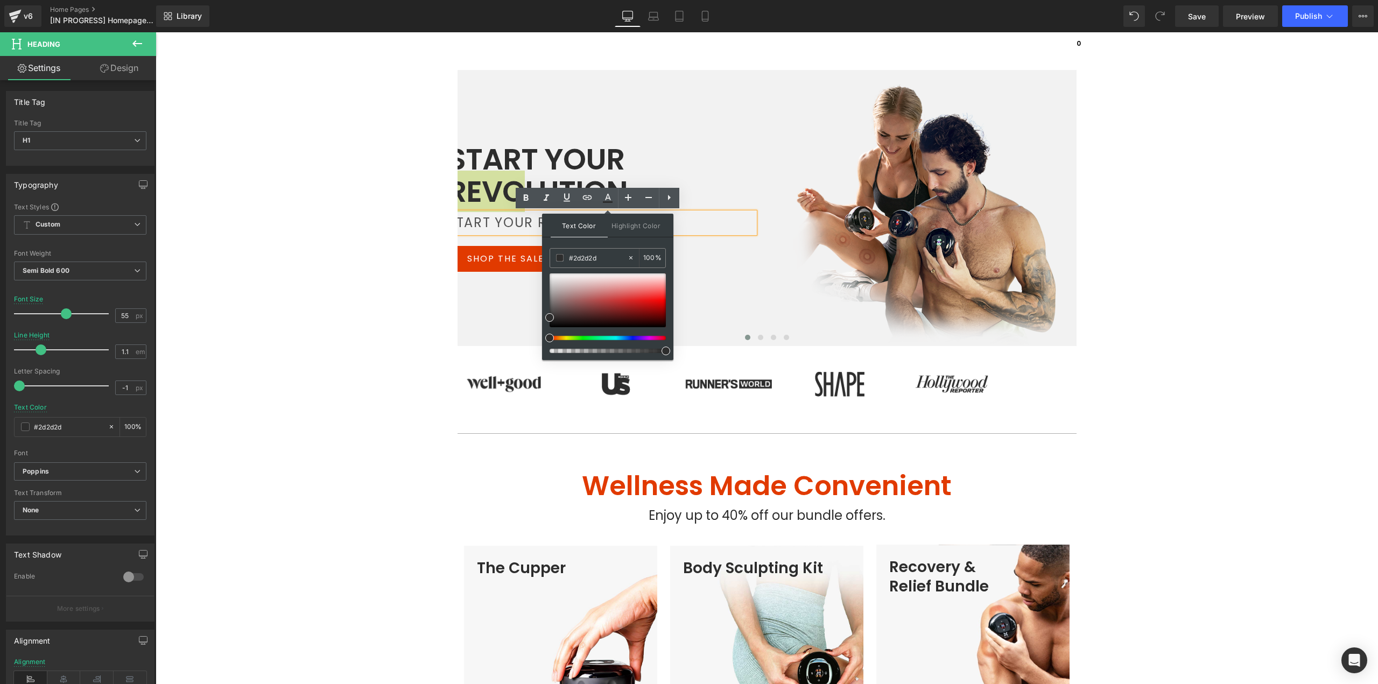
drag, startPoint x: 763, startPoint y: 290, endPoint x: 514, endPoint y: 268, distance: 250.2
paste input "e13a00"
click at [463, 297] on div "START YOUR REVOLUTION Heading START YOUR REVOLUTION Text Block SHOP THE SALE Bu…" at bounding box center [601, 207] width 323 height 275
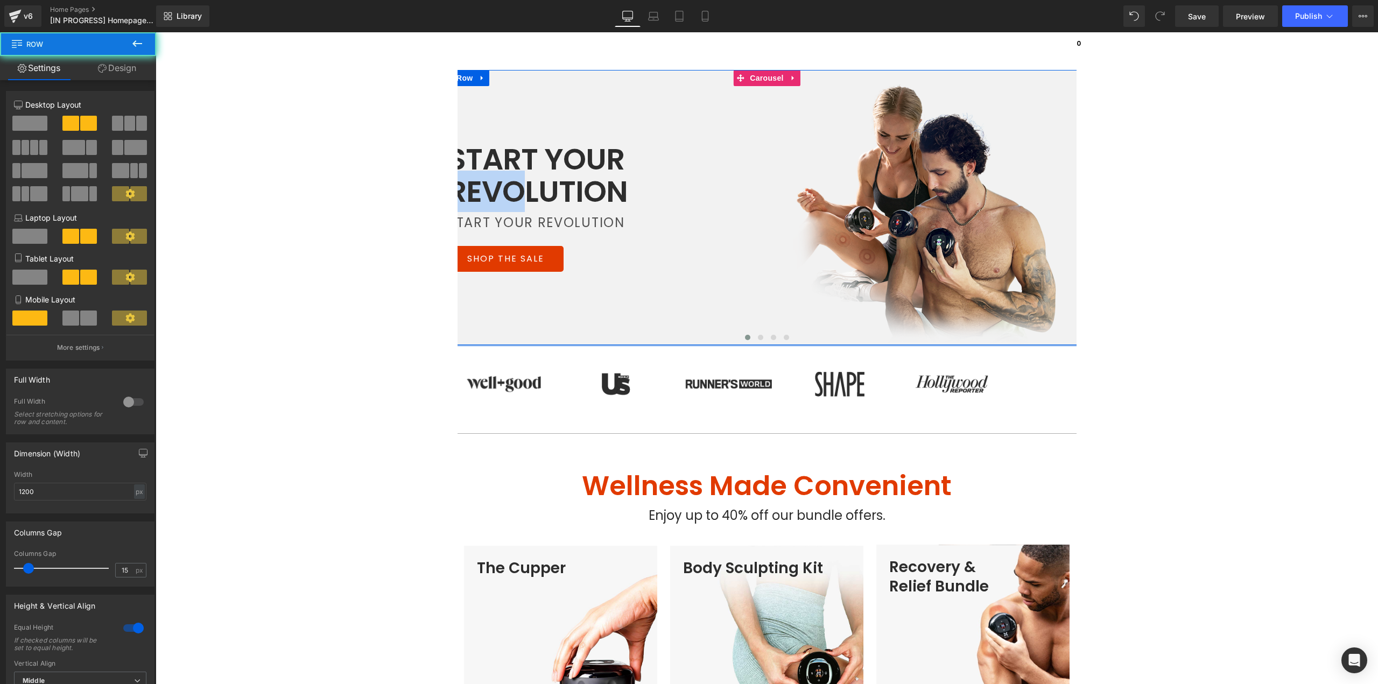
click at [495, 298] on div "START YOUR REVOLUTION Heading START YOUR REVOLUTION Text Block SHOP THE SALE Bu…" at bounding box center [601, 207] width 323 height 275
drag, startPoint x: 515, startPoint y: 195, endPoint x: 521, endPoint y: 192, distance: 7.2
click at [515, 195] on h1 "START YOUR REVOLUTION" at bounding box center [559, 175] width 222 height 65
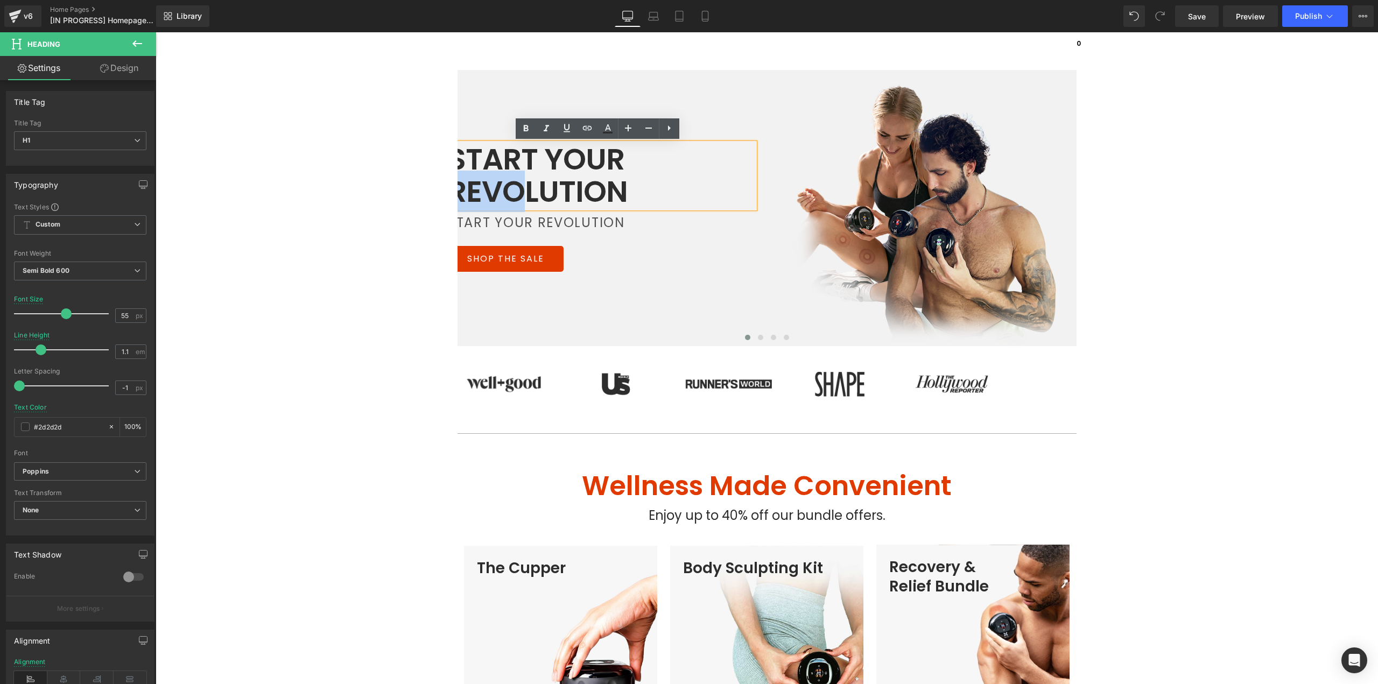
drag, startPoint x: 521, startPoint y: 192, endPoint x: 435, endPoint y: 192, distance: 86.1
click at [612, 130] on icon at bounding box center [607, 128] width 13 height 13
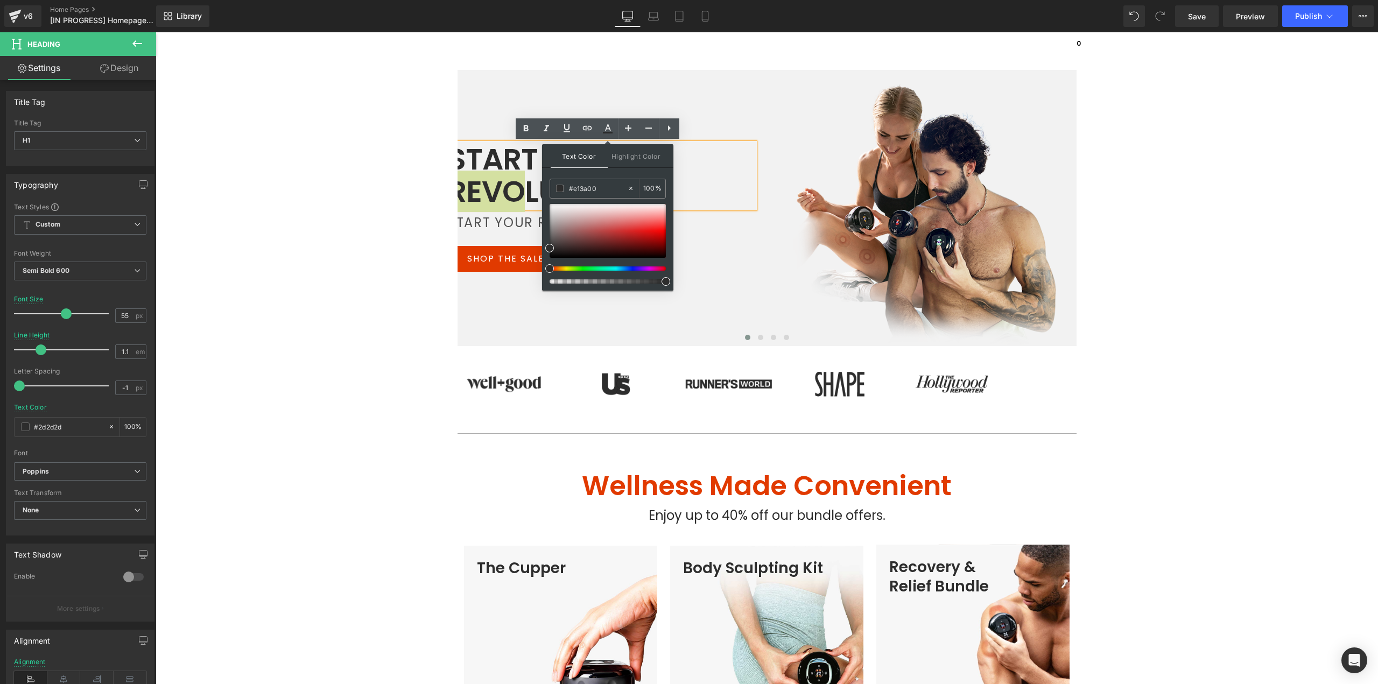
drag, startPoint x: 765, startPoint y: 220, endPoint x: 519, endPoint y: 188, distance: 248.0
paste input "e13a00"
type input "#e13a00"
click at [620, 173] on div "Text Color Highlight Color #333333 #e13a00 100 % transparent 0 %" at bounding box center [607, 217] width 131 height 146
click at [500, 292] on div "START YOUR REVO LUTION Heading START YOUR REVOLUTION Text Block SHOP THE SALE B…" at bounding box center [601, 207] width 323 height 275
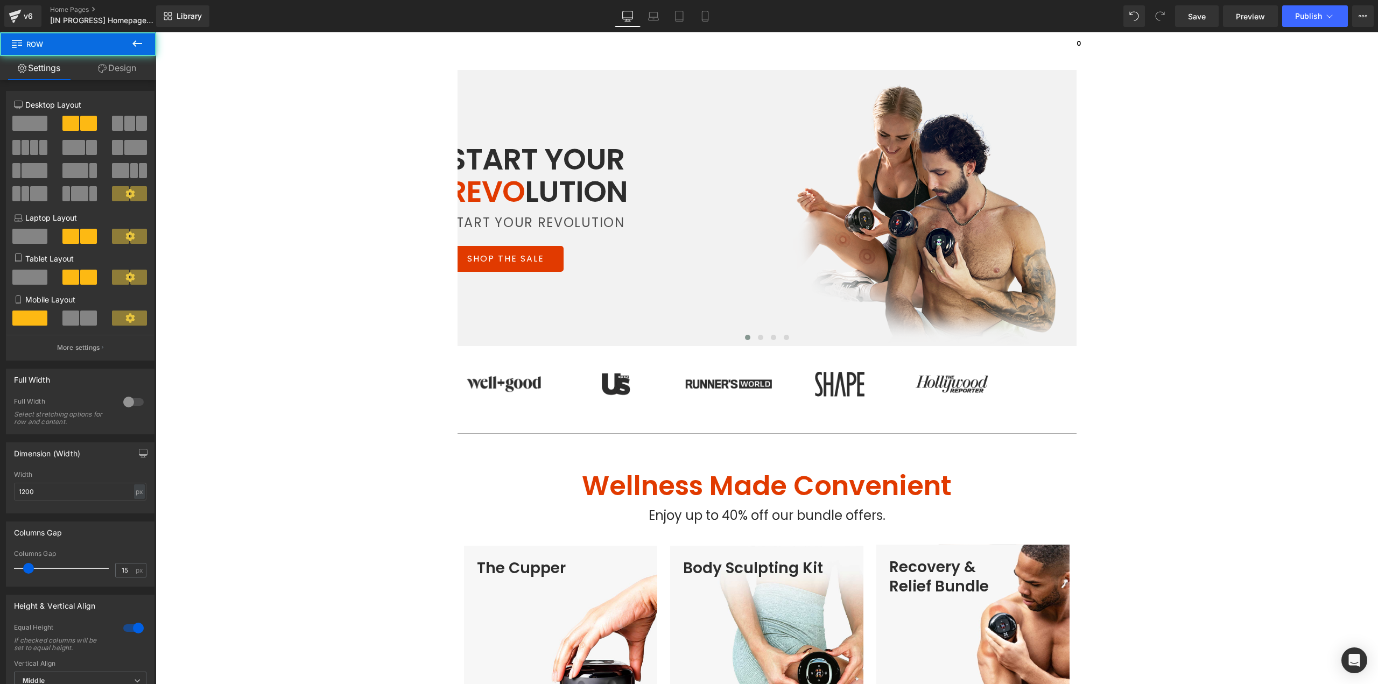
click at [509, 227] on p "START YOUR REVOLUTION" at bounding box center [601, 223] width 307 height 20
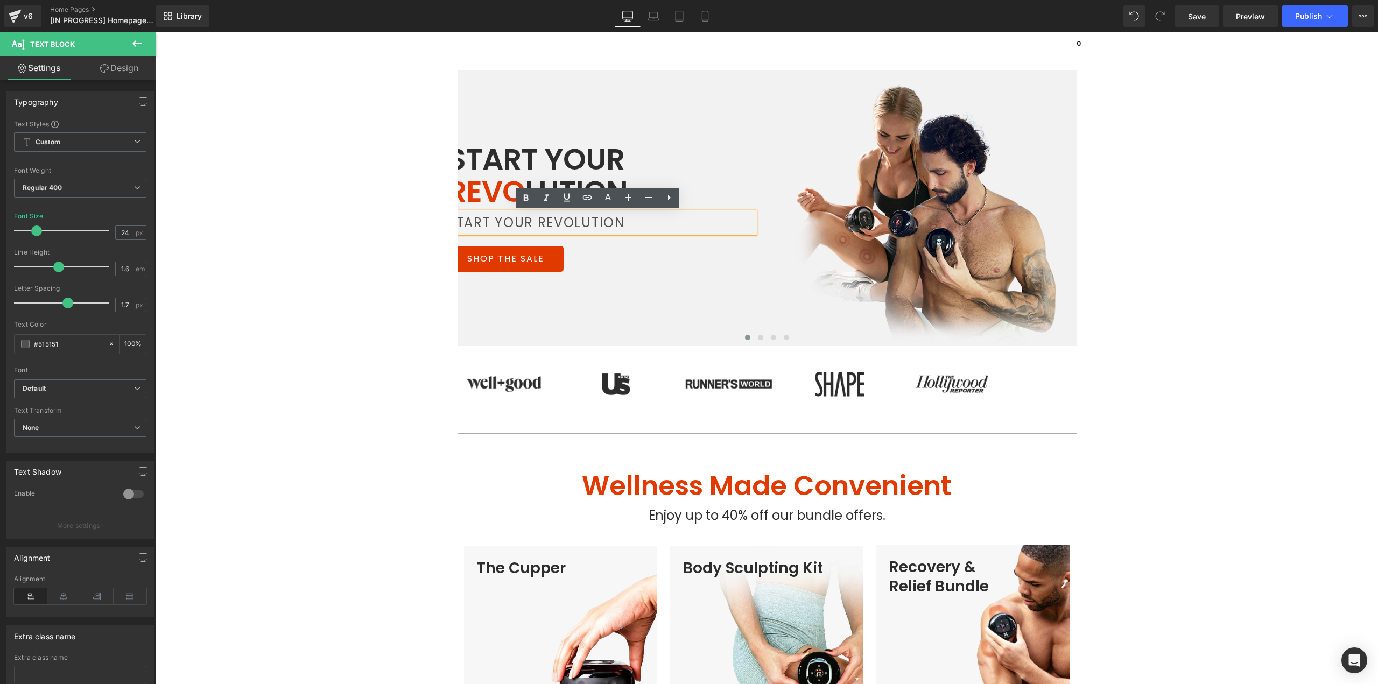
click at [713, 294] on div "START YOUR REVO LUTION Heading START YOUR REVOLUTION Text Block SHOP THE SALE B…" at bounding box center [601, 207] width 323 height 275
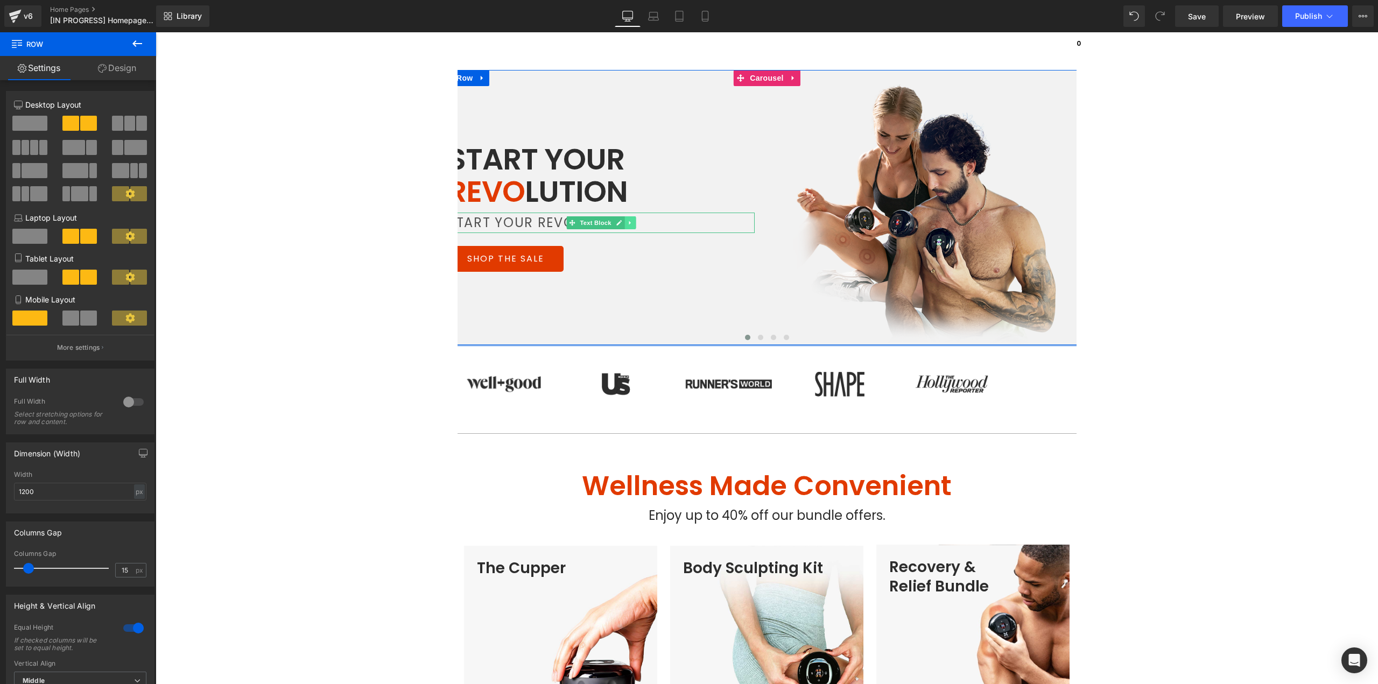
click at [627, 224] on icon at bounding box center [630, 223] width 6 height 6
click at [633, 223] on icon at bounding box center [636, 223] width 6 height 6
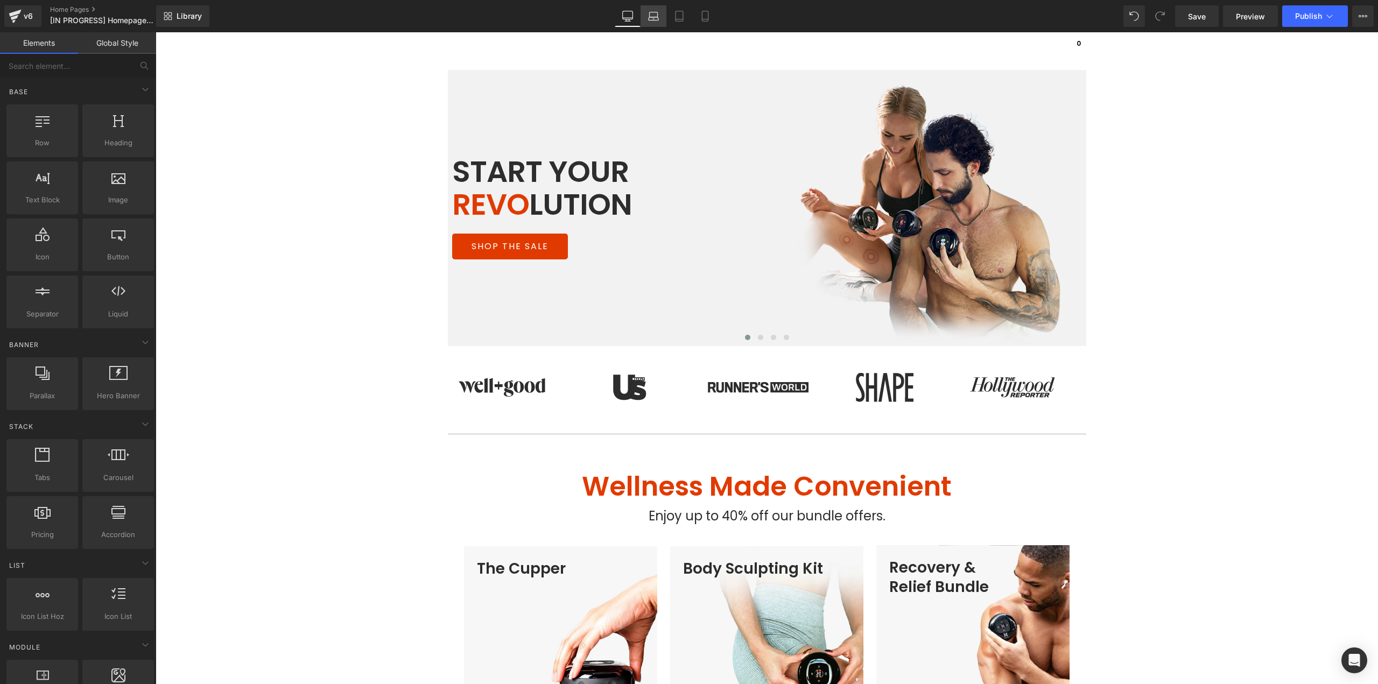
click at [656, 11] on icon at bounding box center [653, 16] width 11 height 11
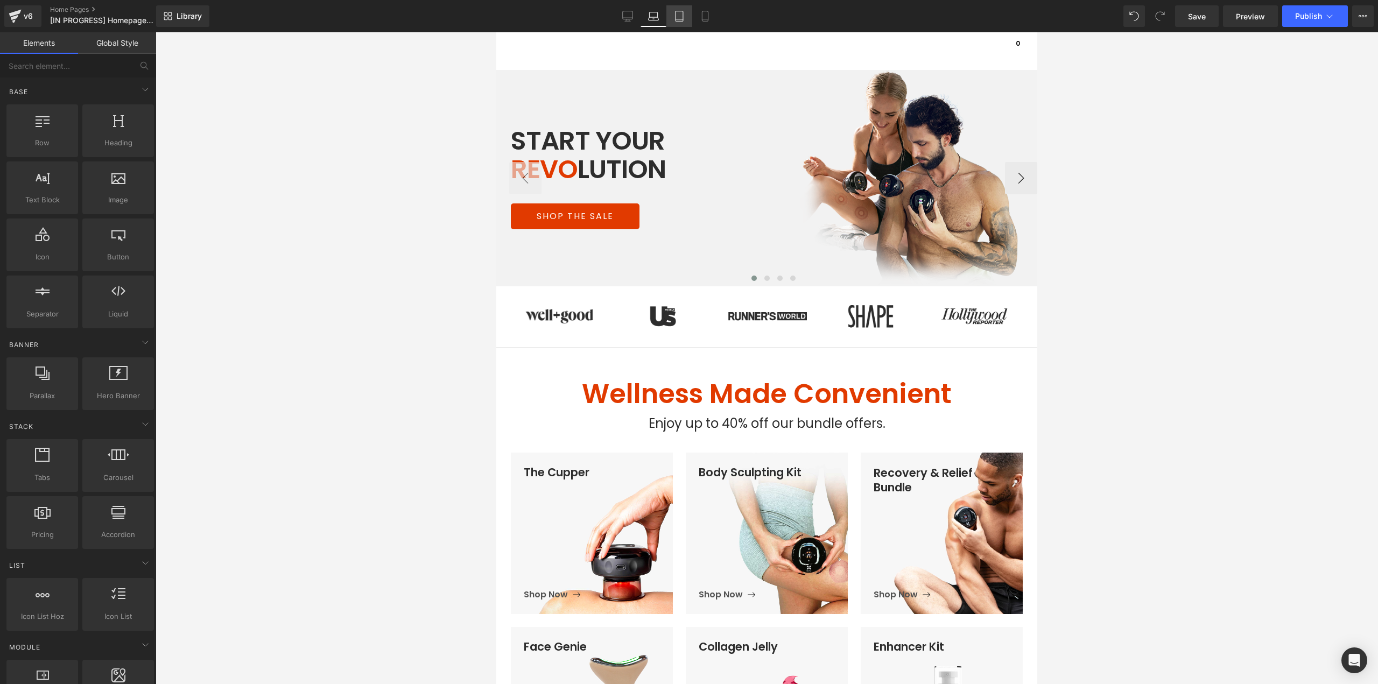
click at [676, 12] on icon at bounding box center [680, 16] width 8 height 10
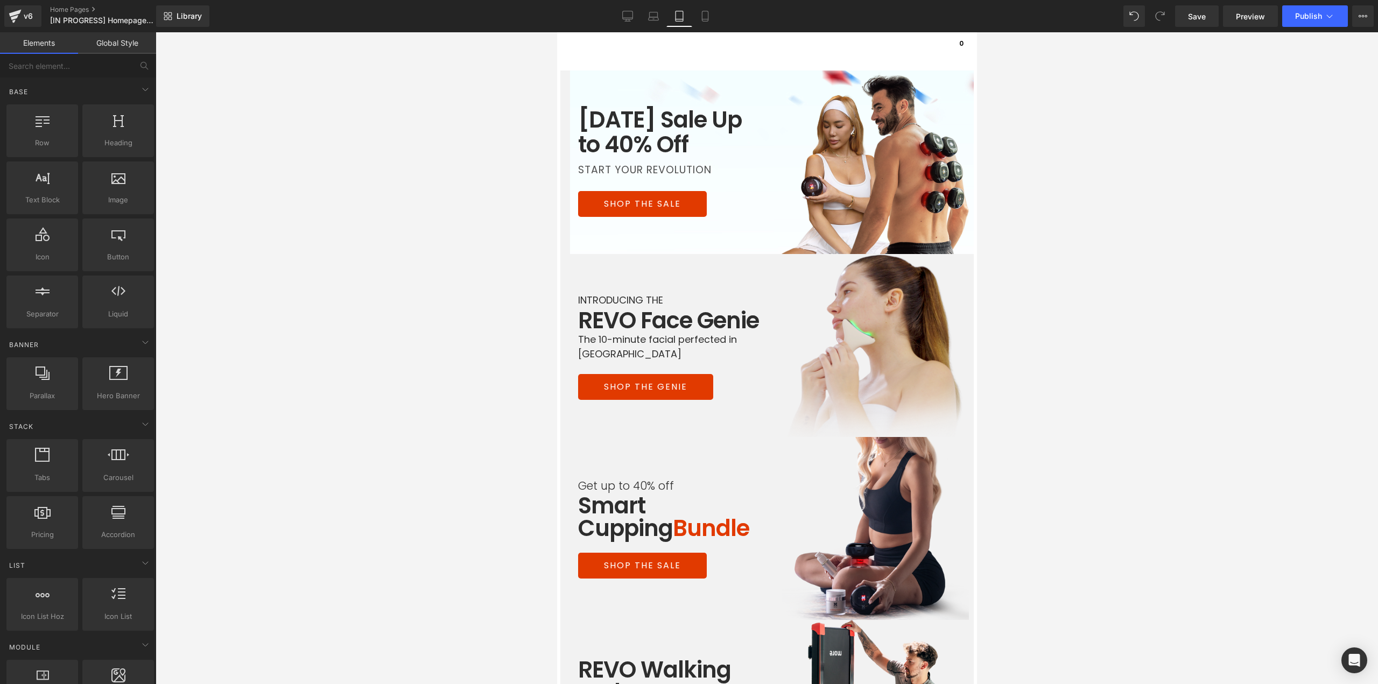
scroll to position [38, 0]
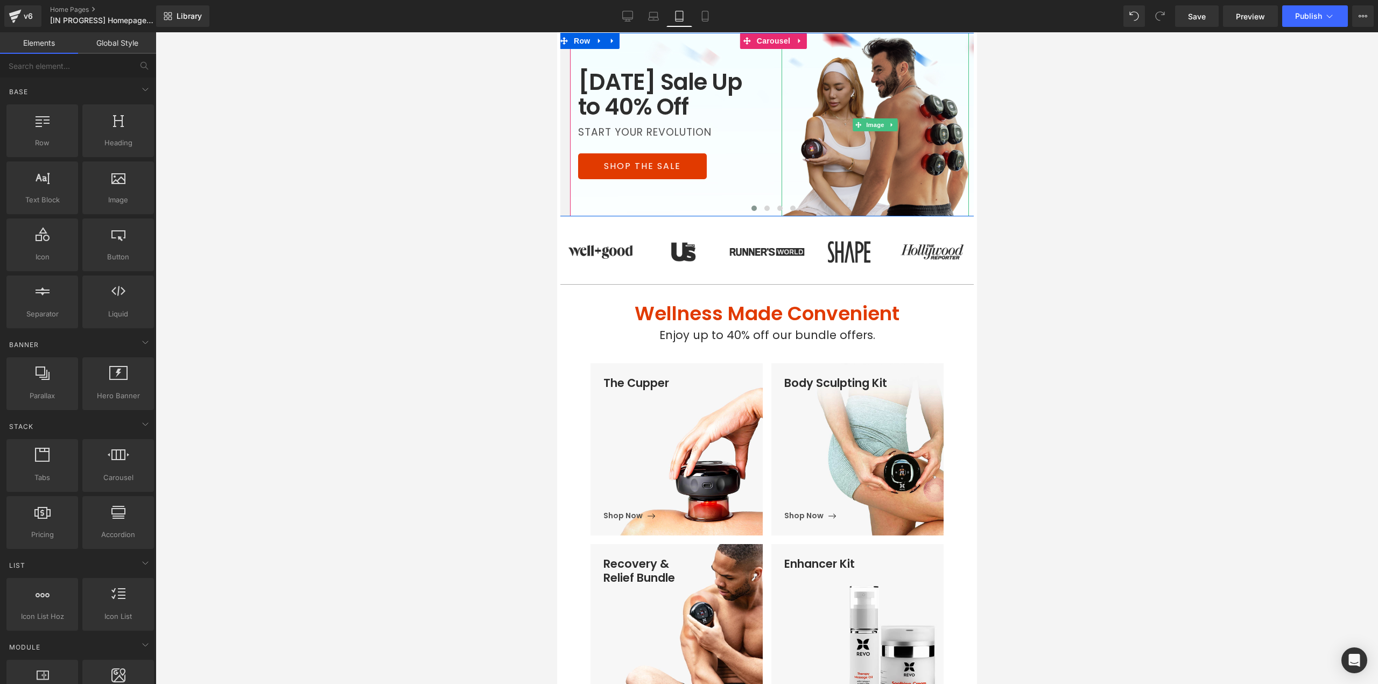
click at [855, 132] on img at bounding box center [874, 125] width 187 height 184
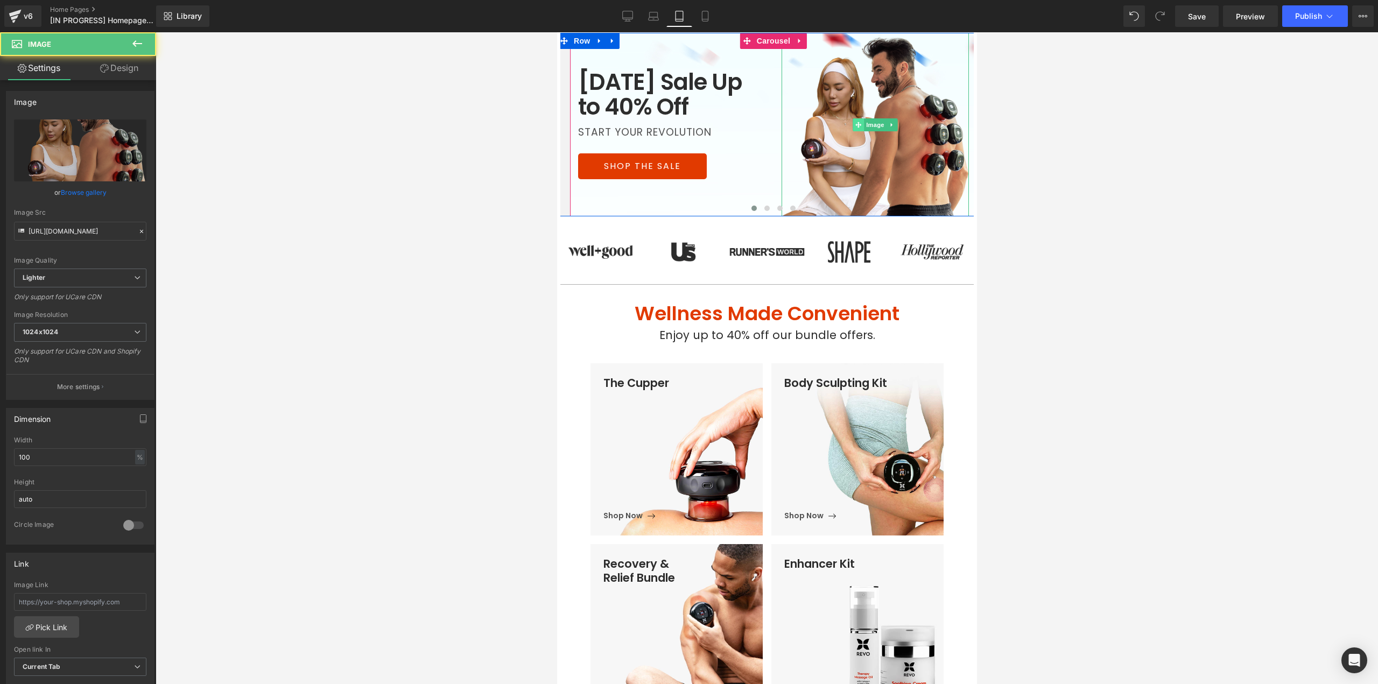
click at [859, 129] on span at bounding box center [857, 124] width 11 height 13
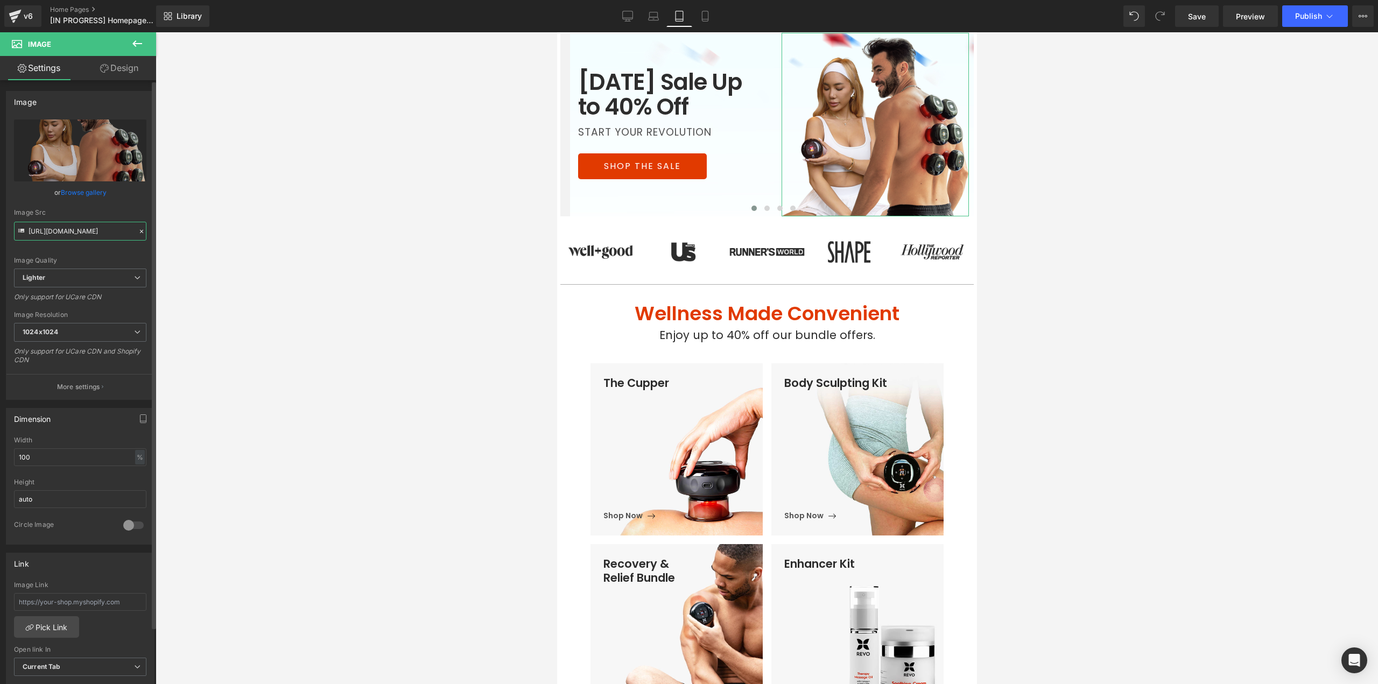
click at [72, 233] on input "https://ucarecdn.com/410f8461-7007-4b93-965a-16a365a22c42/-/format/auto/-/previ…" at bounding box center [80, 231] width 132 height 19
paste input "0c54326d-4941-41c0-b425-6ca1e90ad73d/-/format/auto/-/preview/1024x1024/-/qualit…"
type input "https://ucarecdn.com/0c54326d-4941-41c0-b425-6ca1e90ad73d/-/format/auto/-/previ…"
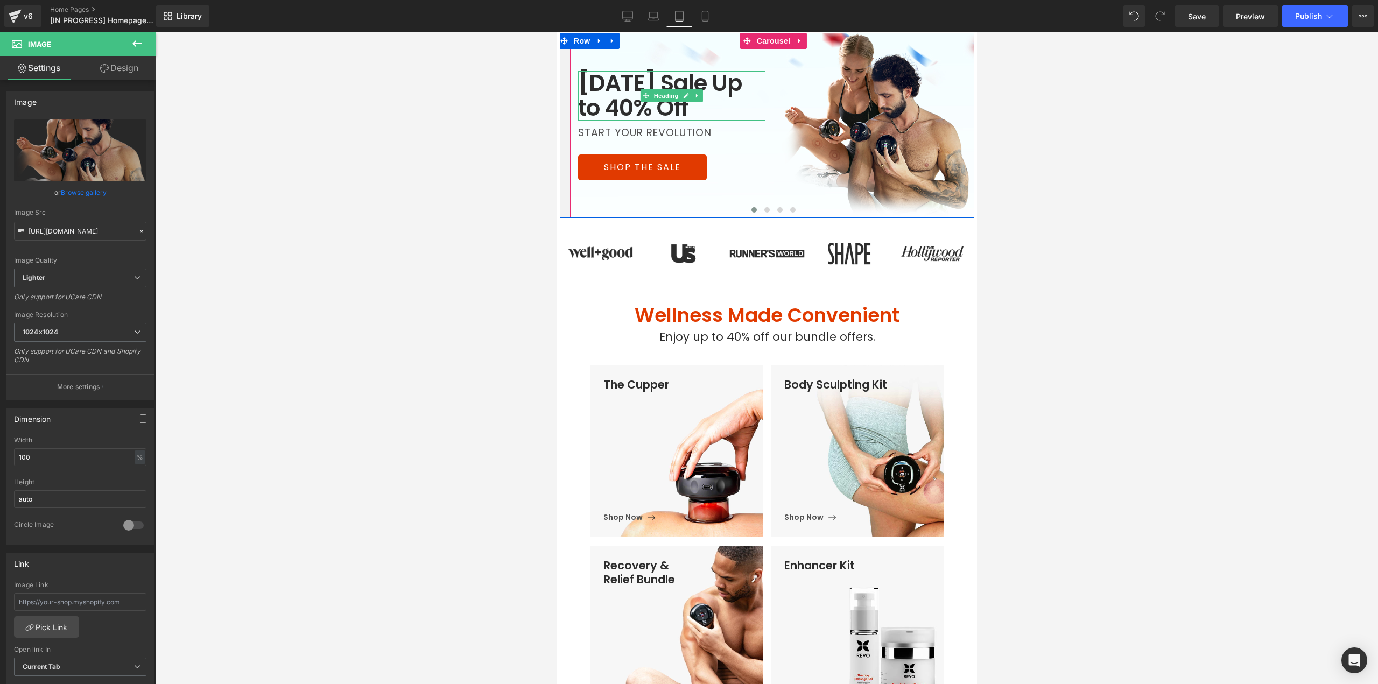
click at [665, 110] on h1 "Labor Day Sale Up to 40% Off" at bounding box center [671, 96] width 187 height 50
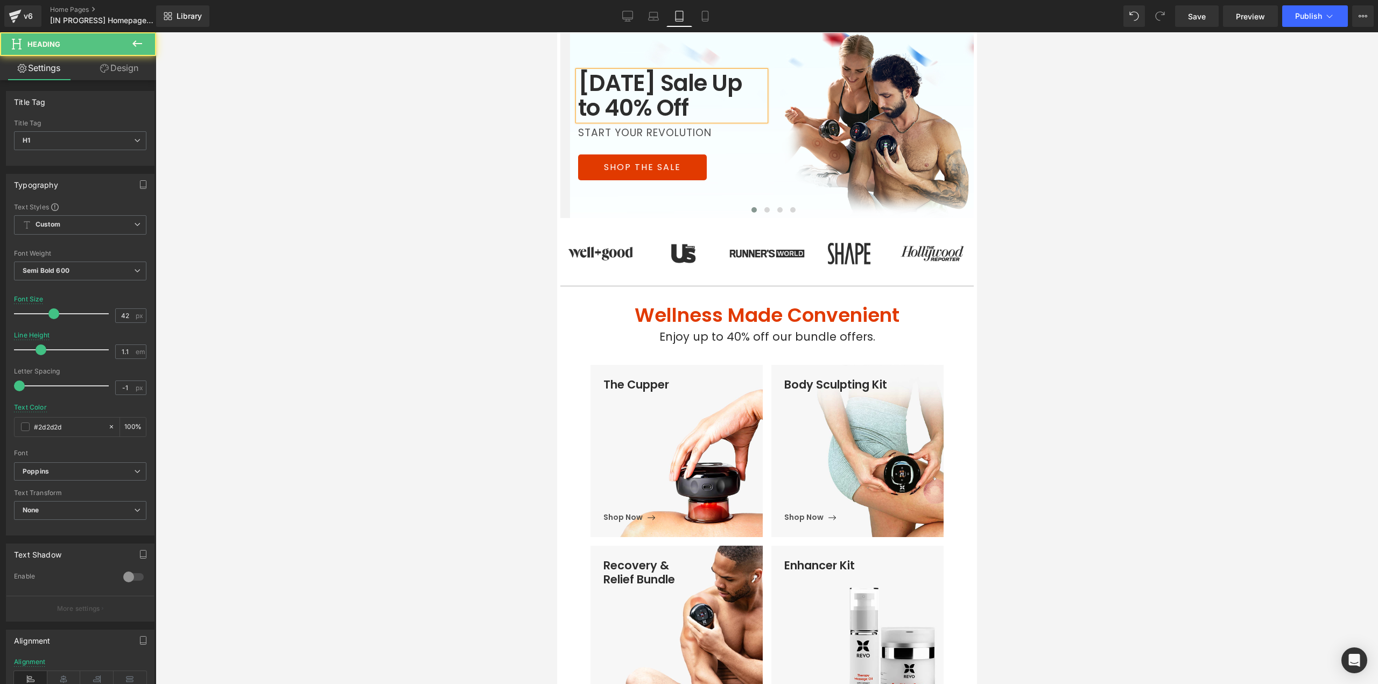
click at [665, 110] on h1 "Labor Day Sale Up to 40% Off" at bounding box center [671, 96] width 187 height 50
click at [668, 107] on h1 "Labor Day Sale Up to 40% Off" at bounding box center [671, 96] width 187 height 50
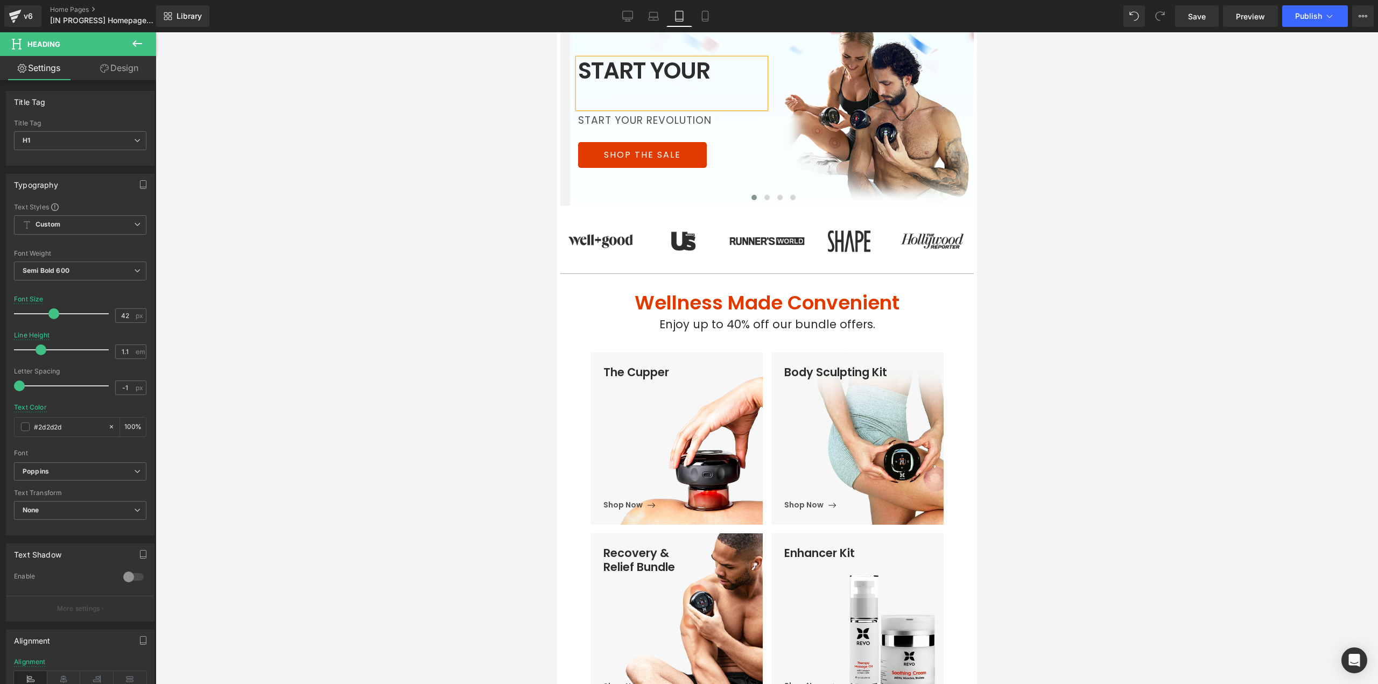
scroll to position [38, 0]
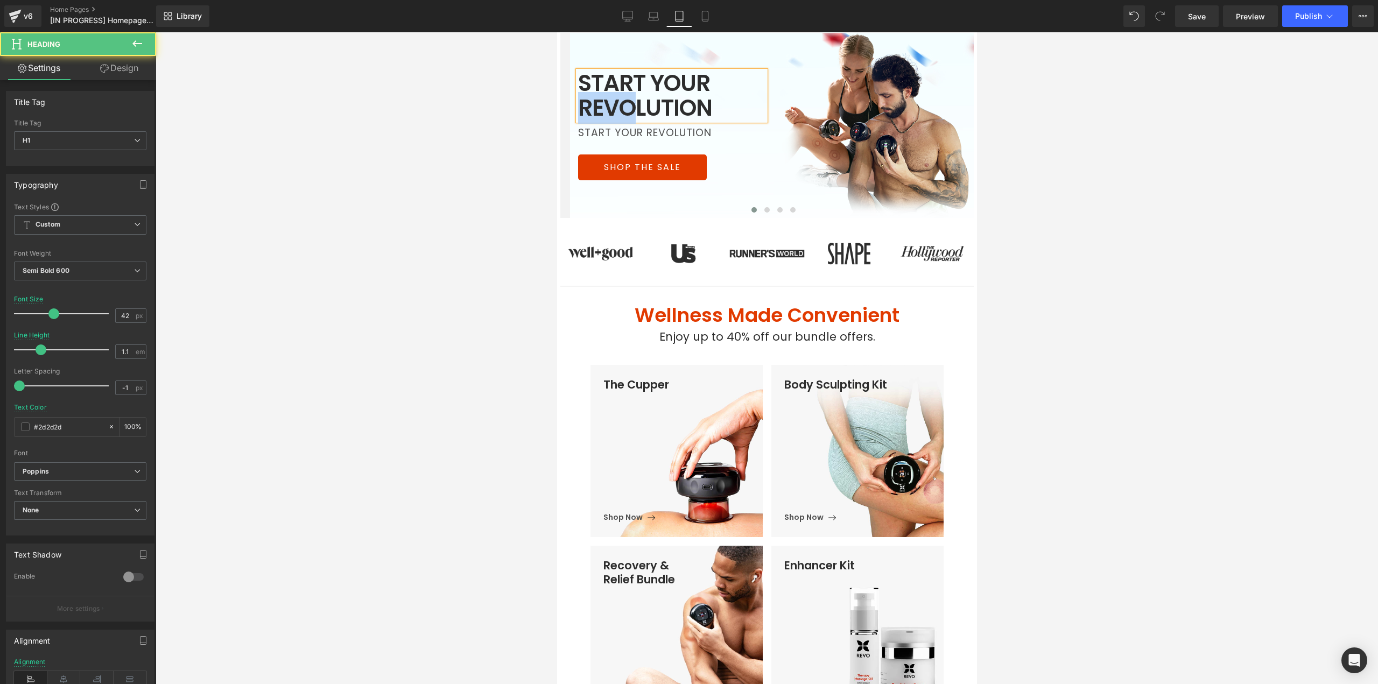
drag, startPoint x: 627, startPoint y: 106, endPoint x: 578, endPoint y: 108, distance: 49.6
click at [578, 108] on h1 "START YOUR REVOLUTION" at bounding box center [671, 96] width 187 height 50
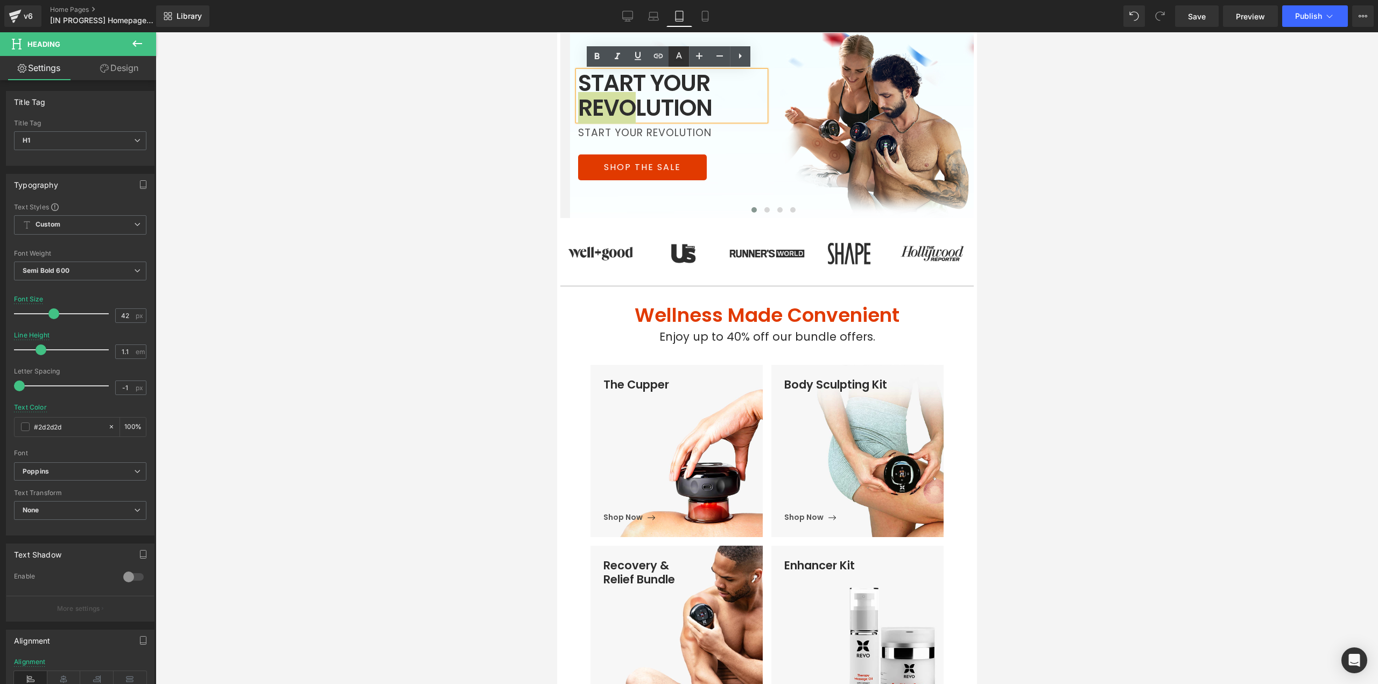
click at [678, 59] on icon at bounding box center [678, 56] width 13 height 13
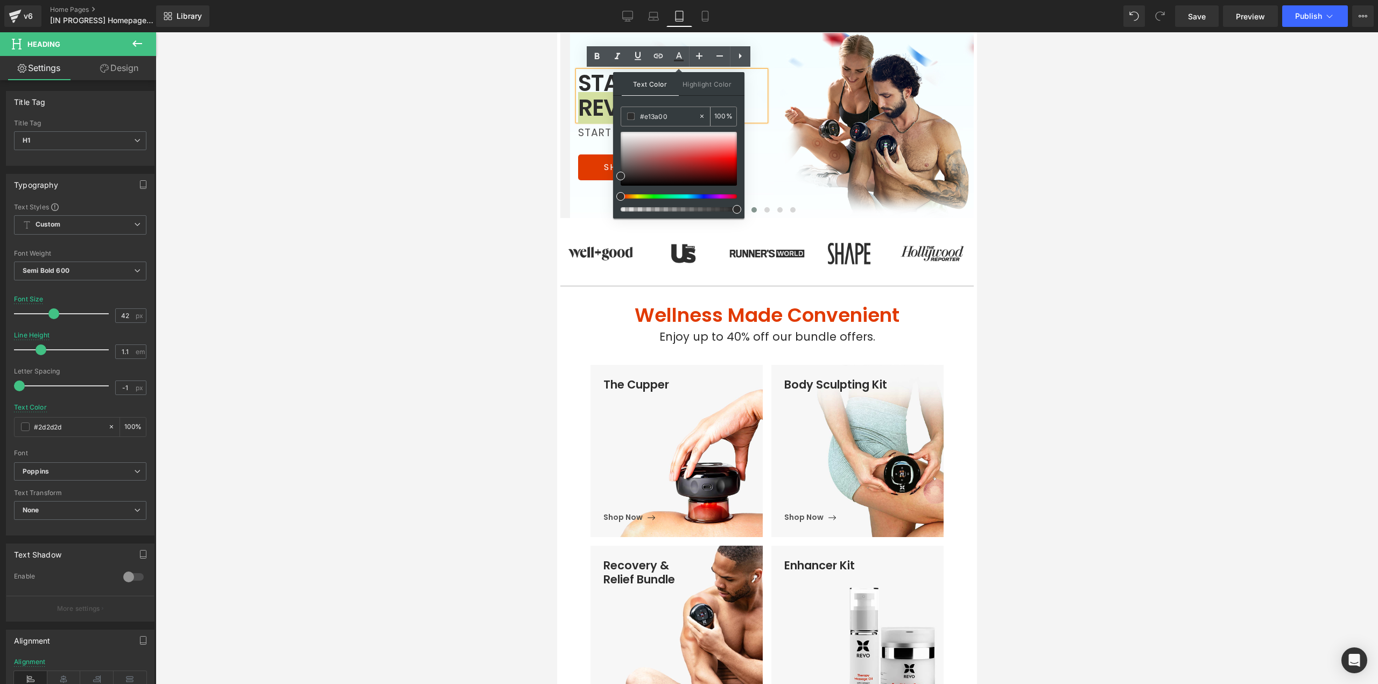
drag, startPoint x: 675, startPoint y: 116, endPoint x: 644, endPoint y: 116, distance: 30.7
click at [644, 116] on input "#e13a00" at bounding box center [669, 116] width 58 height 12
type input "#E13A00"
click at [693, 96] on div "Text Color Highlight Color #333333 #E13A00 100 % transparent 0 %" at bounding box center [678, 145] width 131 height 146
click at [557, 32] on div at bounding box center [557, 32] width 0 height 0
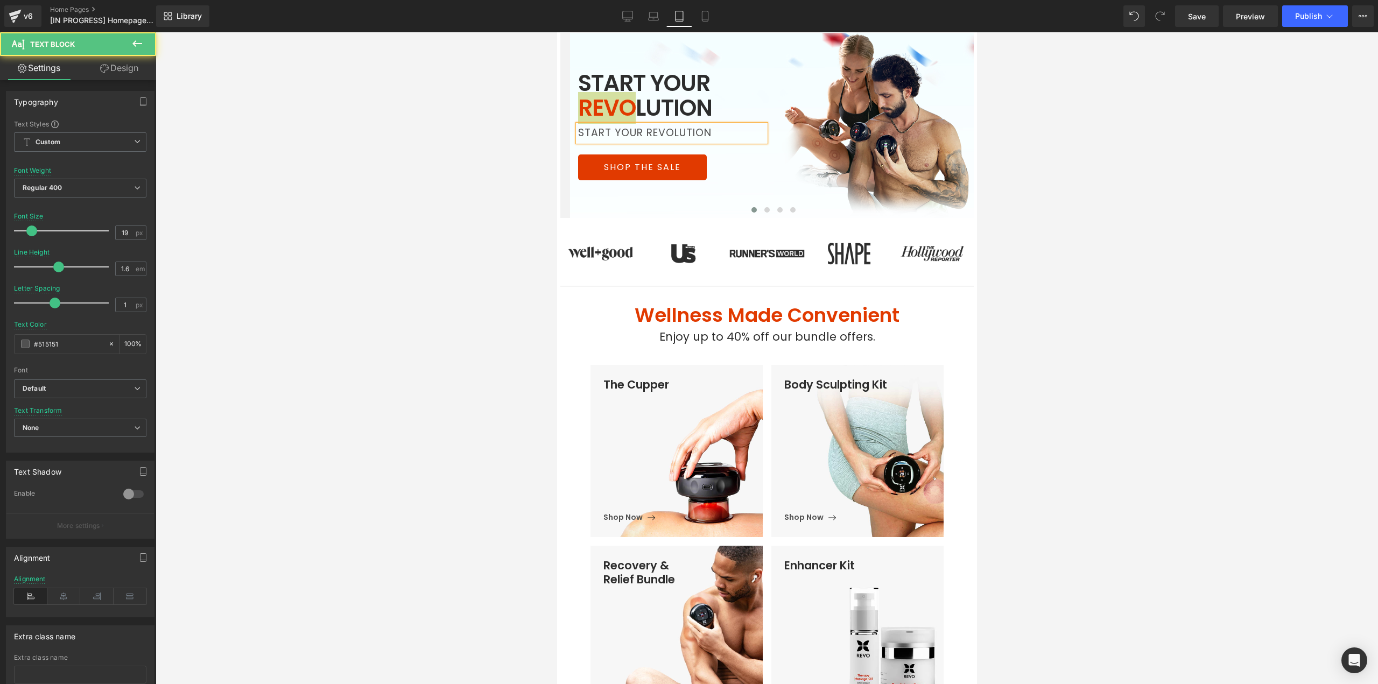
click at [521, 169] on div at bounding box center [767, 358] width 1223 height 652
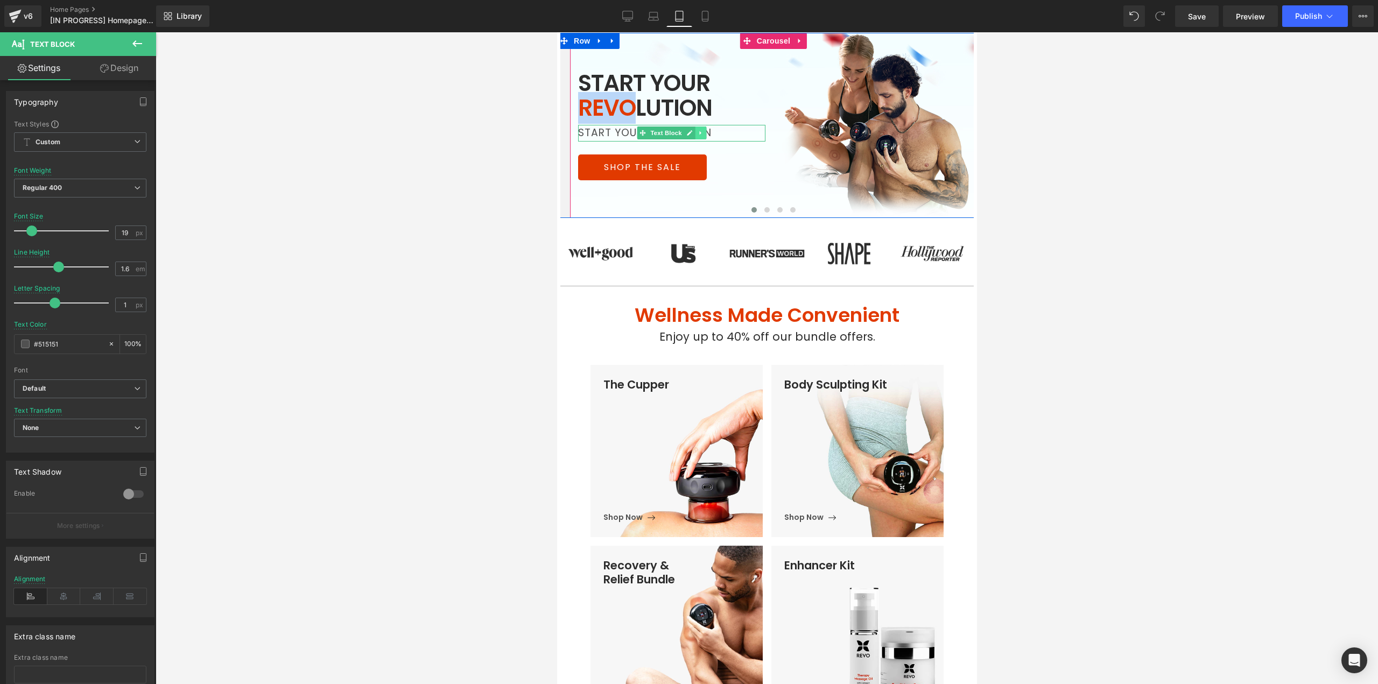
click at [697, 136] on icon at bounding box center [700, 133] width 6 height 6
click at [703, 135] on icon at bounding box center [706, 133] width 6 height 6
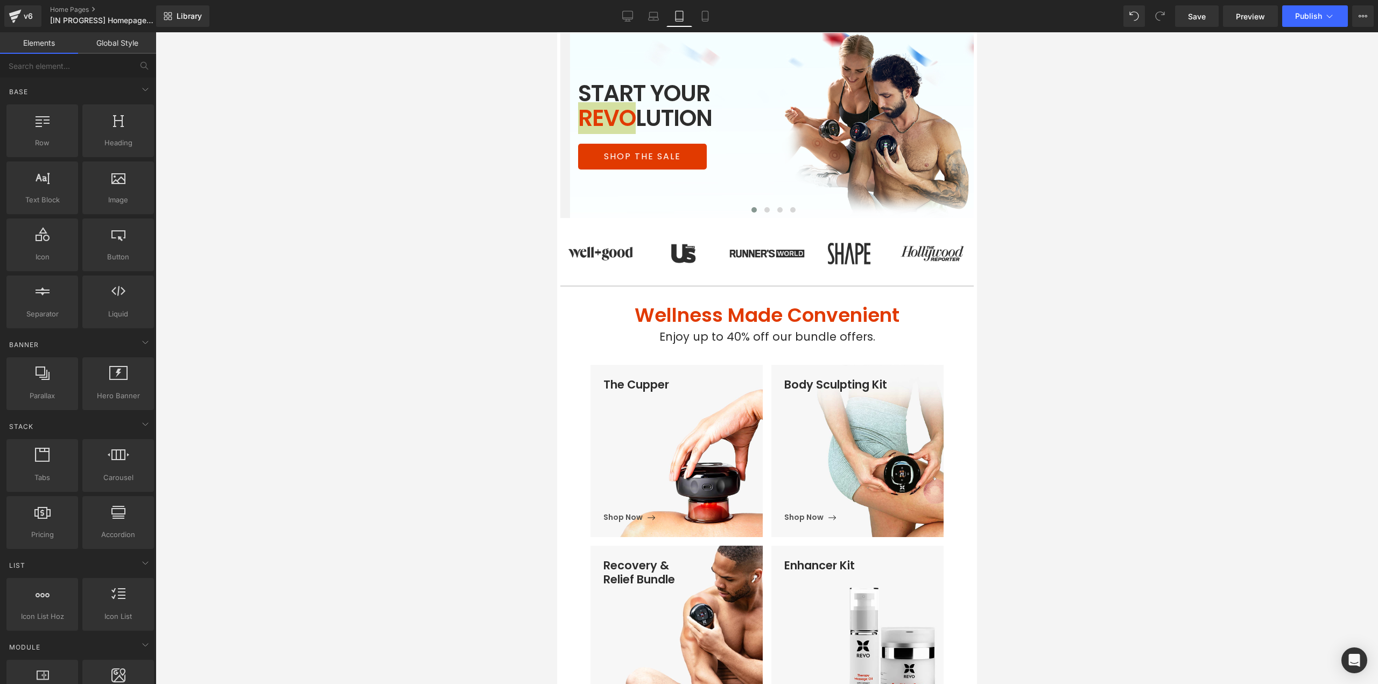
click at [518, 201] on div at bounding box center [767, 358] width 1223 height 652
click at [1036, 197] on div at bounding box center [767, 358] width 1223 height 652
click at [707, 20] on icon at bounding box center [705, 16] width 11 height 11
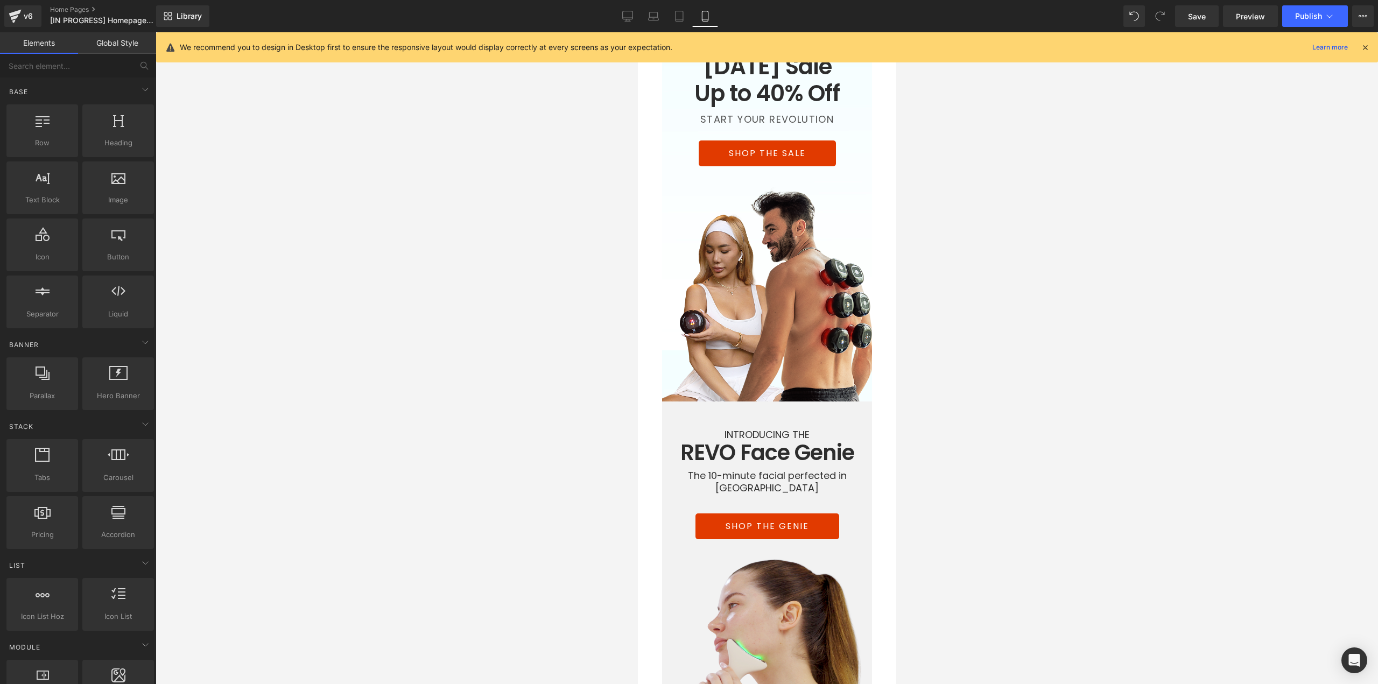
scroll to position [32, 0]
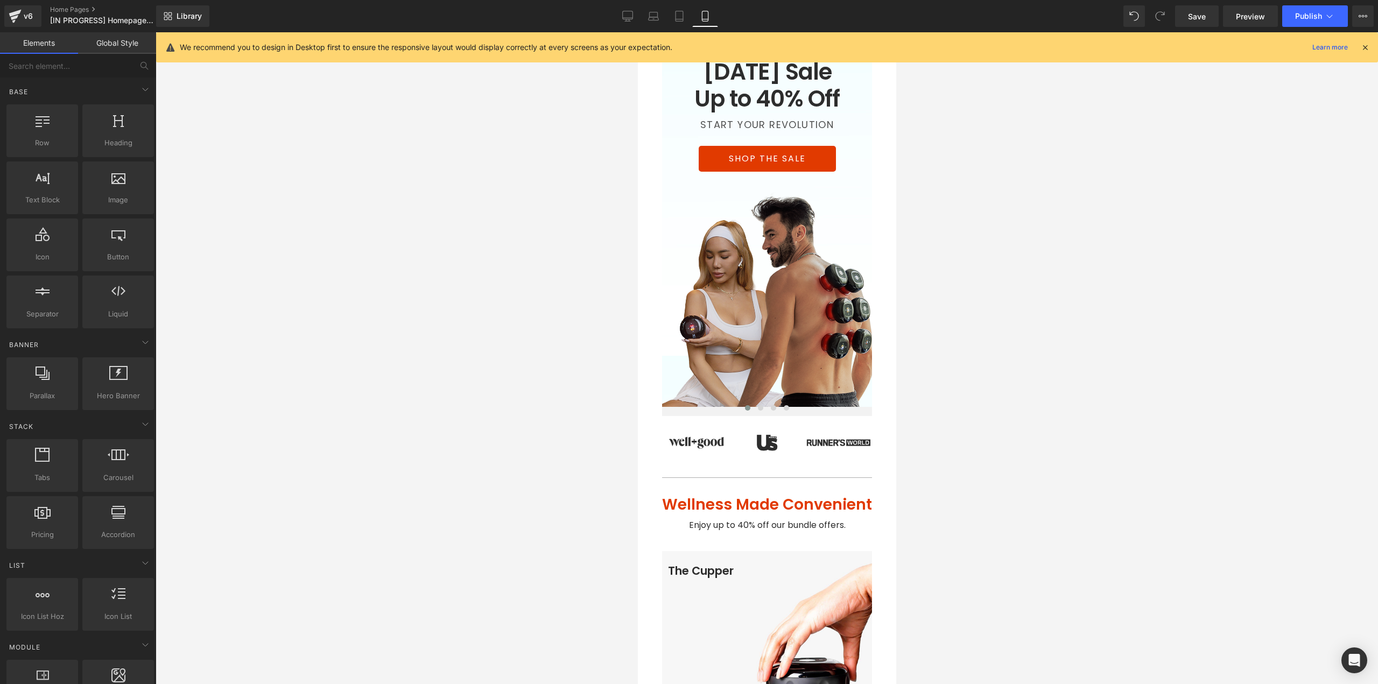
click at [796, 333] on img at bounding box center [766, 299] width 221 height 216
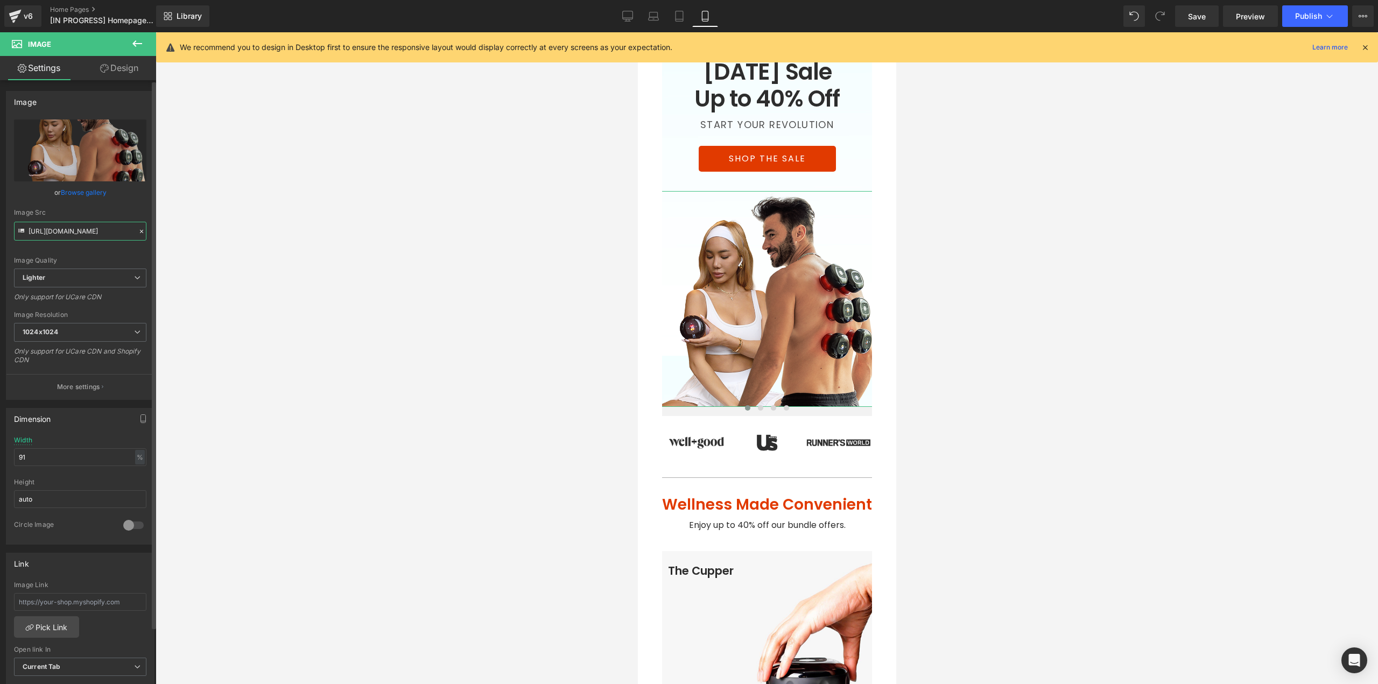
click at [121, 236] on input "https://ucarecdn.com/410f8461-7007-4b93-965a-16a365a22c42/-/format/auto/-/previ…" at bounding box center [80, 231] width 132 height 19
paste input "0c54326d-4941-41c0-b425-6ca1e90ad73d/-/format/auto/-/preview/1024x1024/-/qualit…"
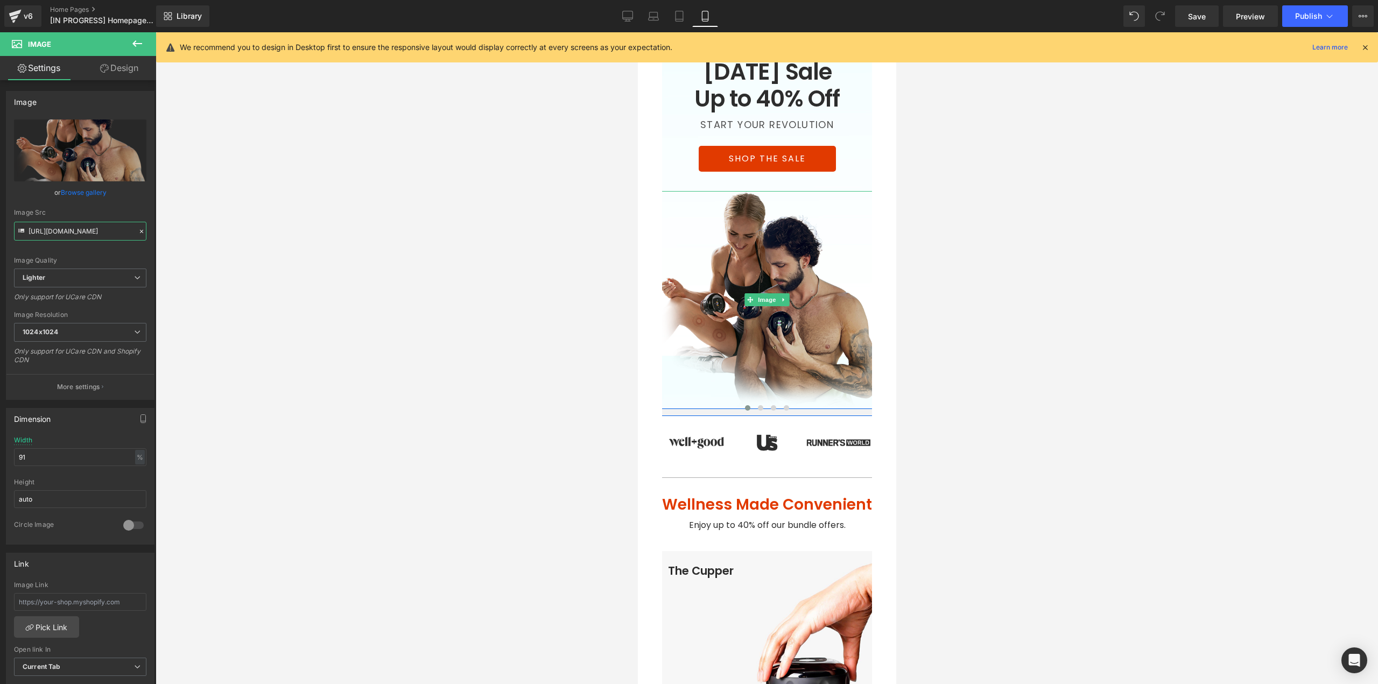
scroll to position [0, 0]
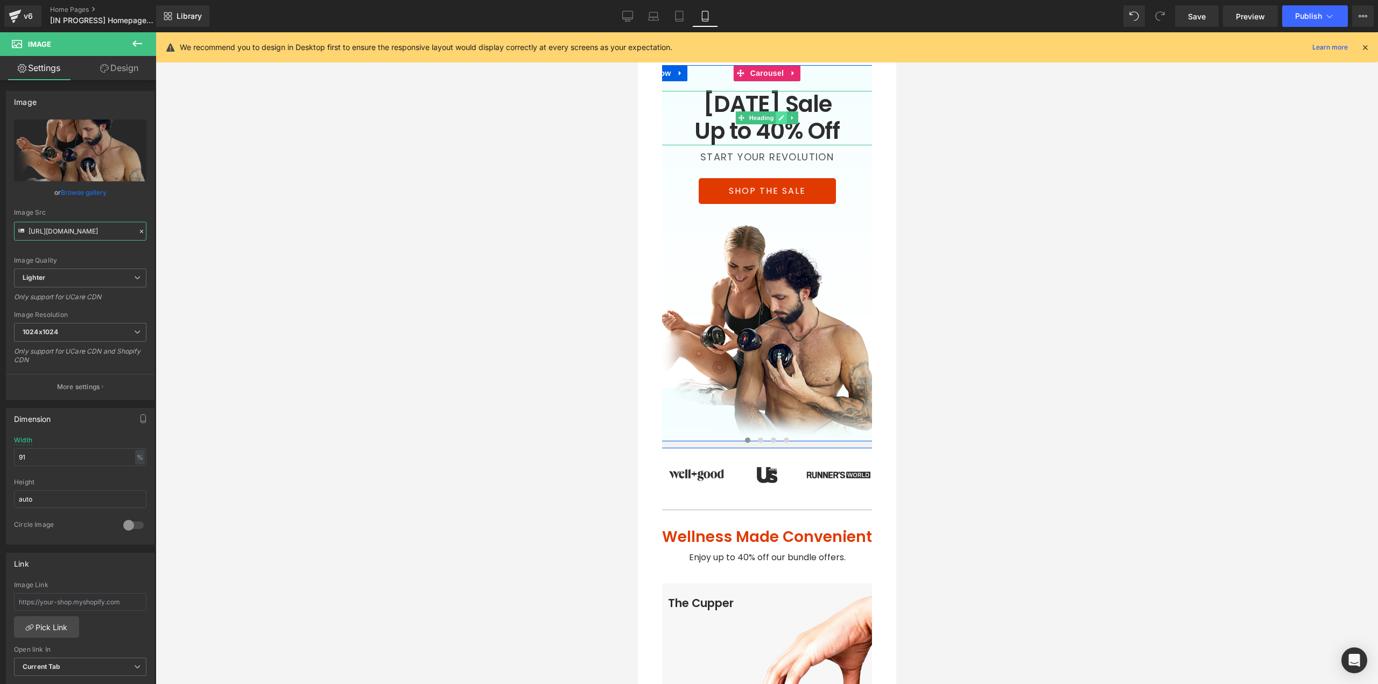
type input "https://ucarecdn.com/0c54326d-4941-41c0-b425-6ca1e90ad73d/-/format/auto/-/previ…"
click at [776, 122] on link at bounding box center [781, 117] width 11 height 13
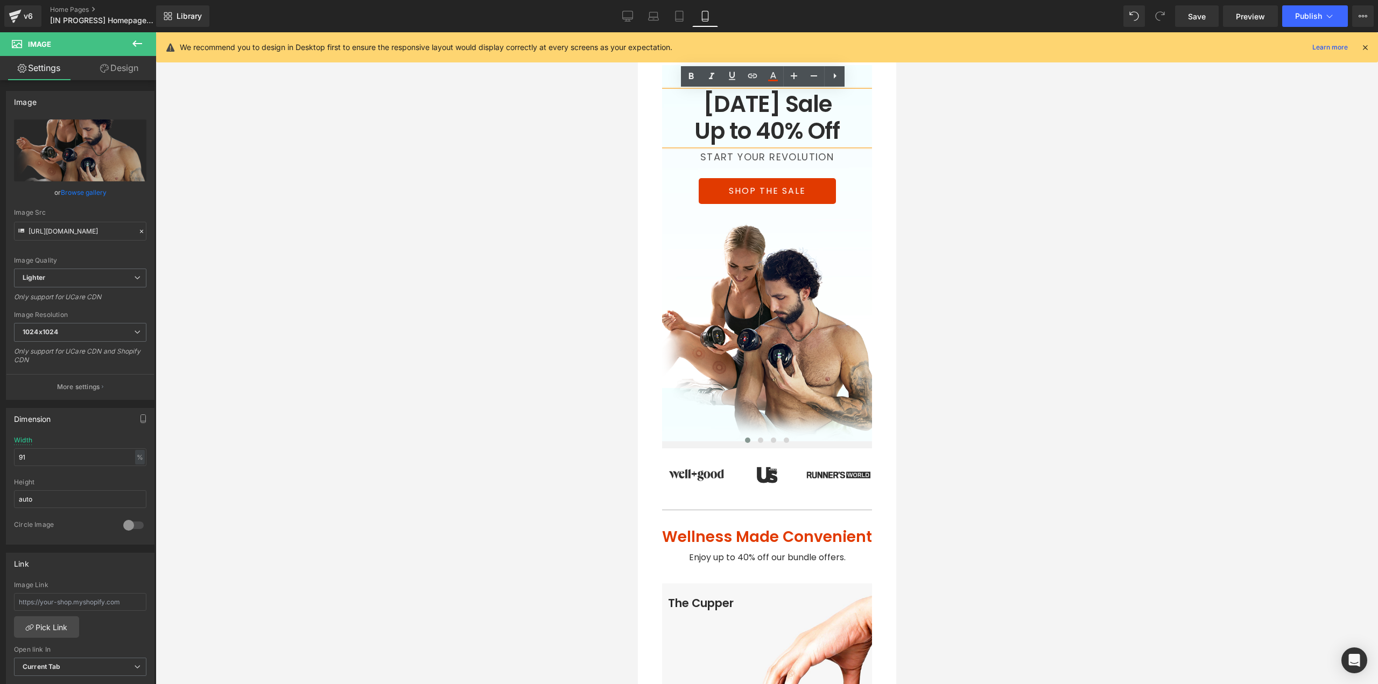
click at [779, 128] on h1 "Up to 40% Off" at bounding box center [767, 131] width 242 height 27
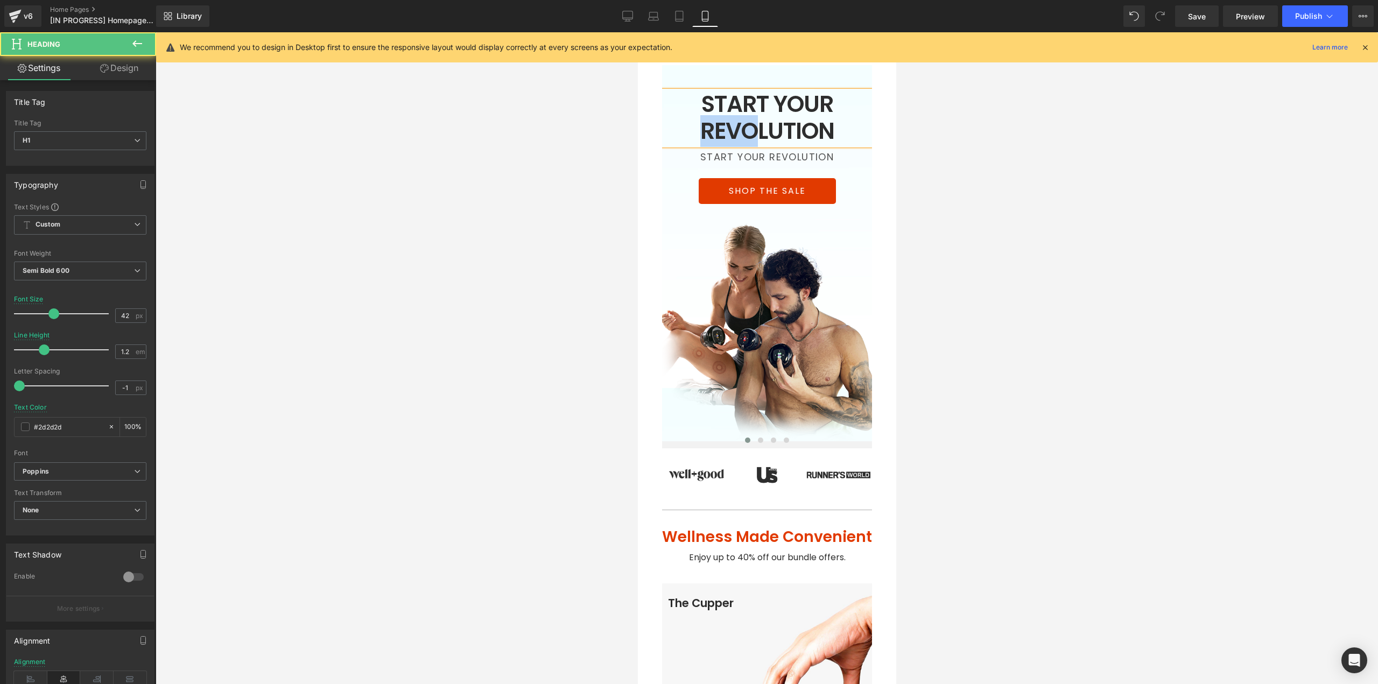
drag, startPoint x: 751, startPoint y: 131, endPoint x: 698, endPoint y: 132, distance: 52.8
click at [698, 132] on h1 "START YOUR REVOLUTION" at bounding box center [767, 118] width 242 height 54
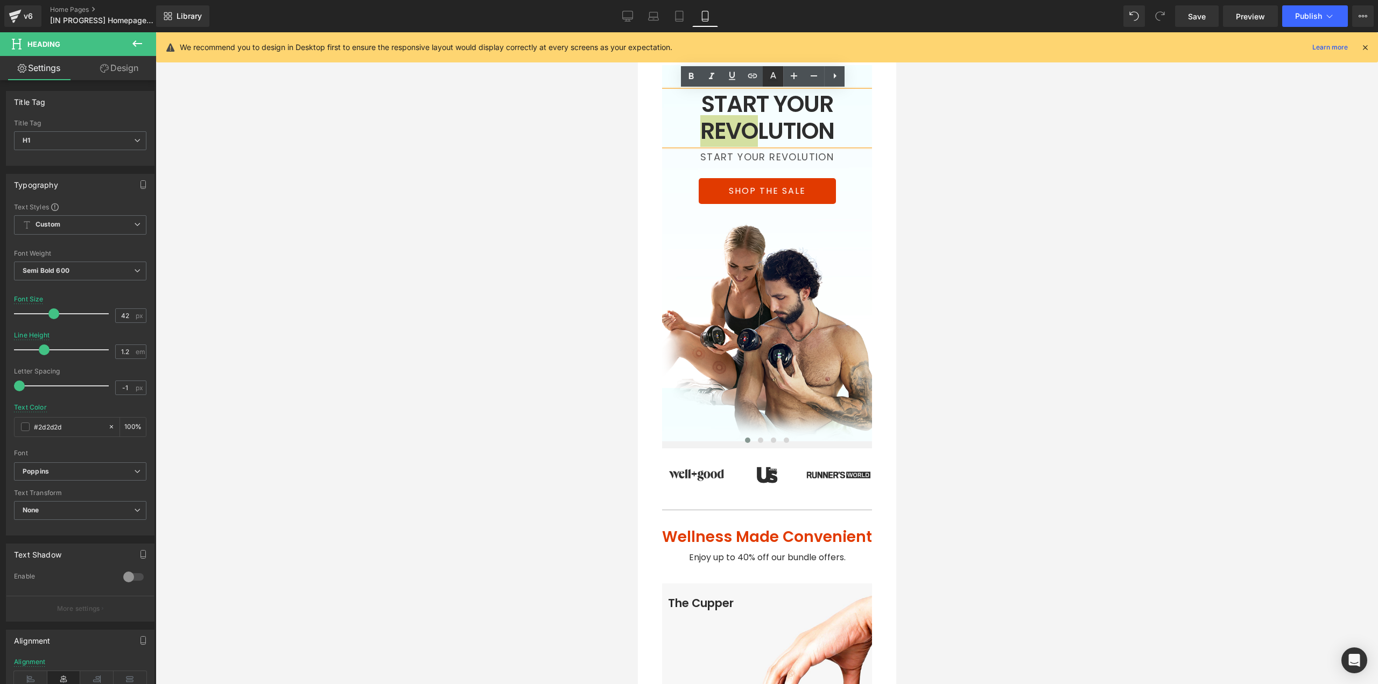
drag, startPoint x: 769, startPoint y: 78, endPoint x: 769, endPoint y: 83, distance: 5.4
click at [770, 78] on icon at bounding box center [773, 76] width 13 height 13
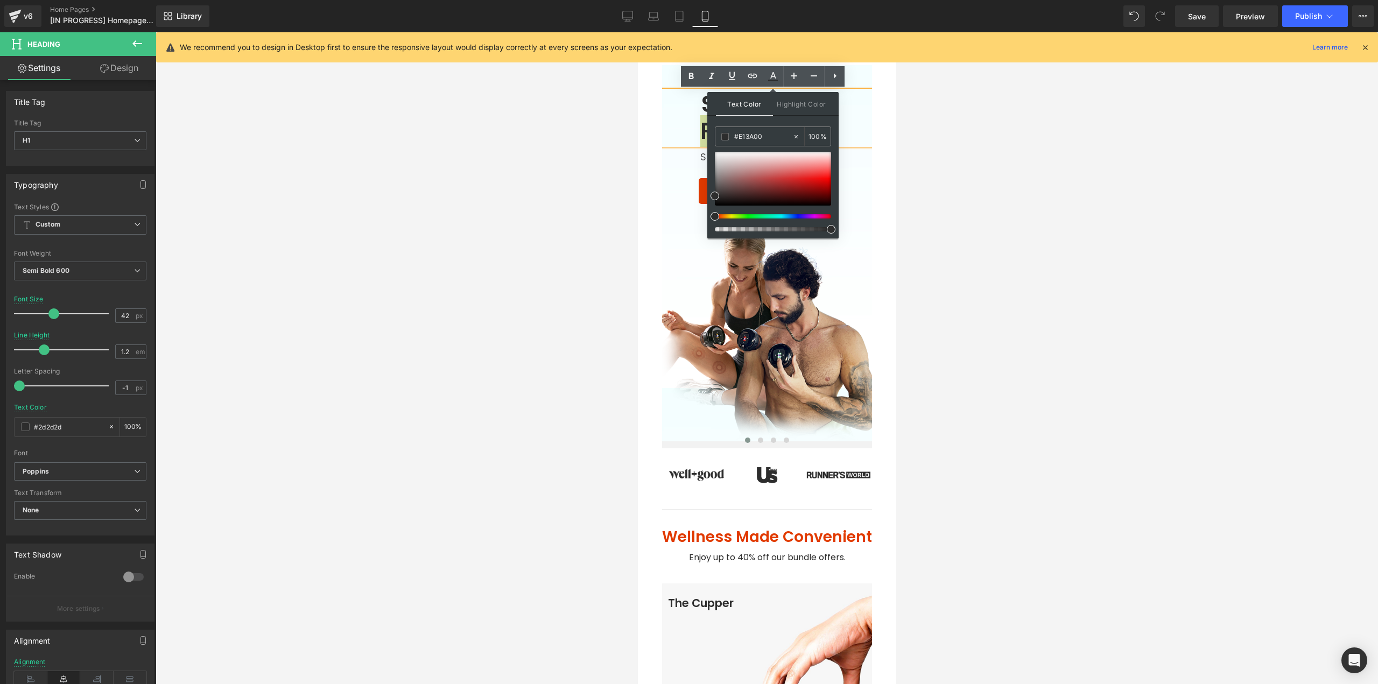
drag, startPoint x: 1415, startPoint y: 168, endPoint x: 692, endPoint y: 148, distance: 722.8
type input "E13A00"
click at [755, 118] on div "Text Color Highlight Color #333333 E13A00 100 % transparent 0 %" at bounding box center [772, 165] width 131 height 146
click at [1008, 149] on div at bounding box center [767, 358] width 1223 height 652
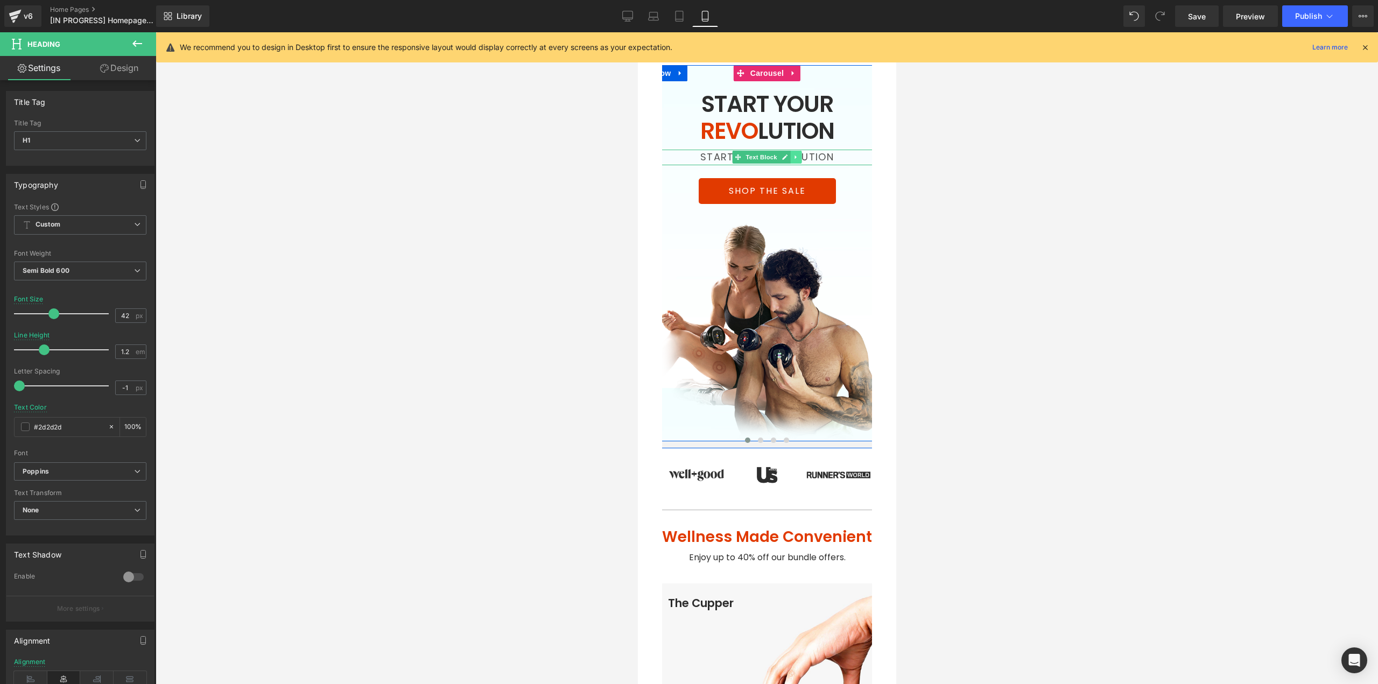
click at [792, 157] on icon at bounding box center [795, 157] width 6 height 6
click at [798, 157] on icon at bounding box center [801, 158] width 6 height 6
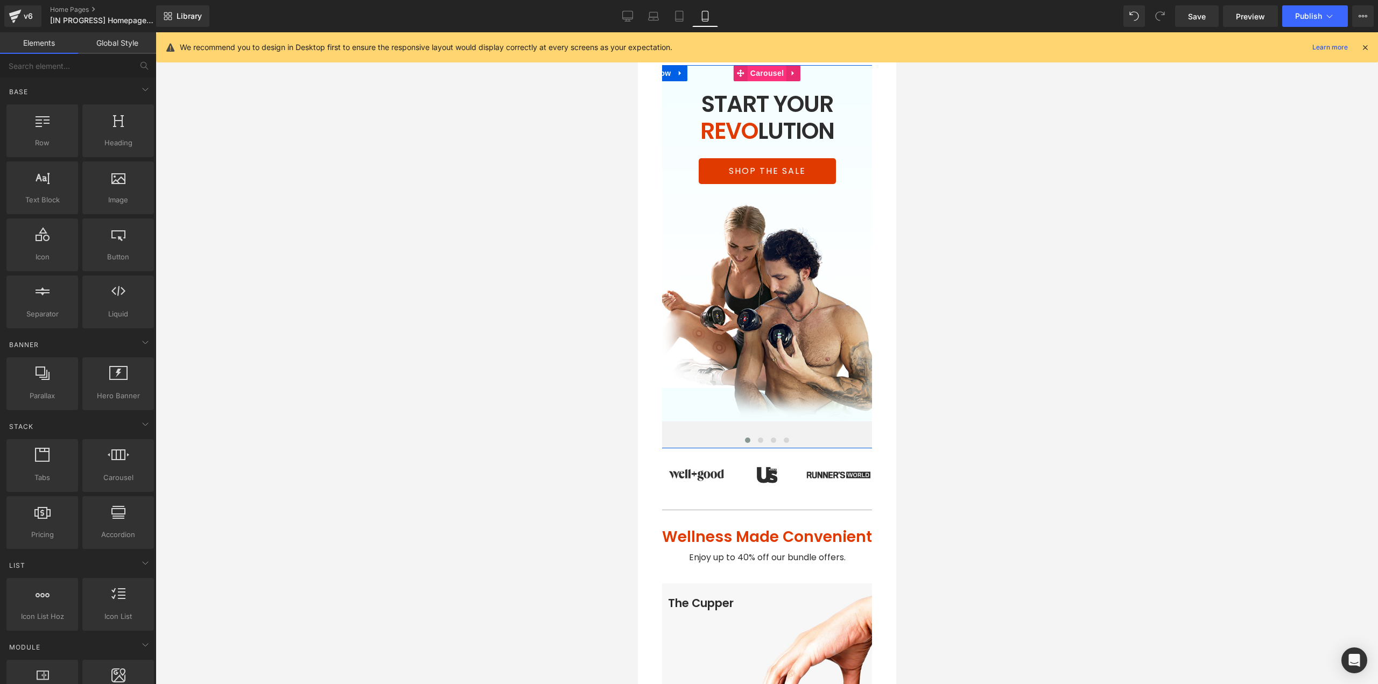
click at [777, 73] on span "Carousel" at bounding box center [766, 73] width 39 height 16
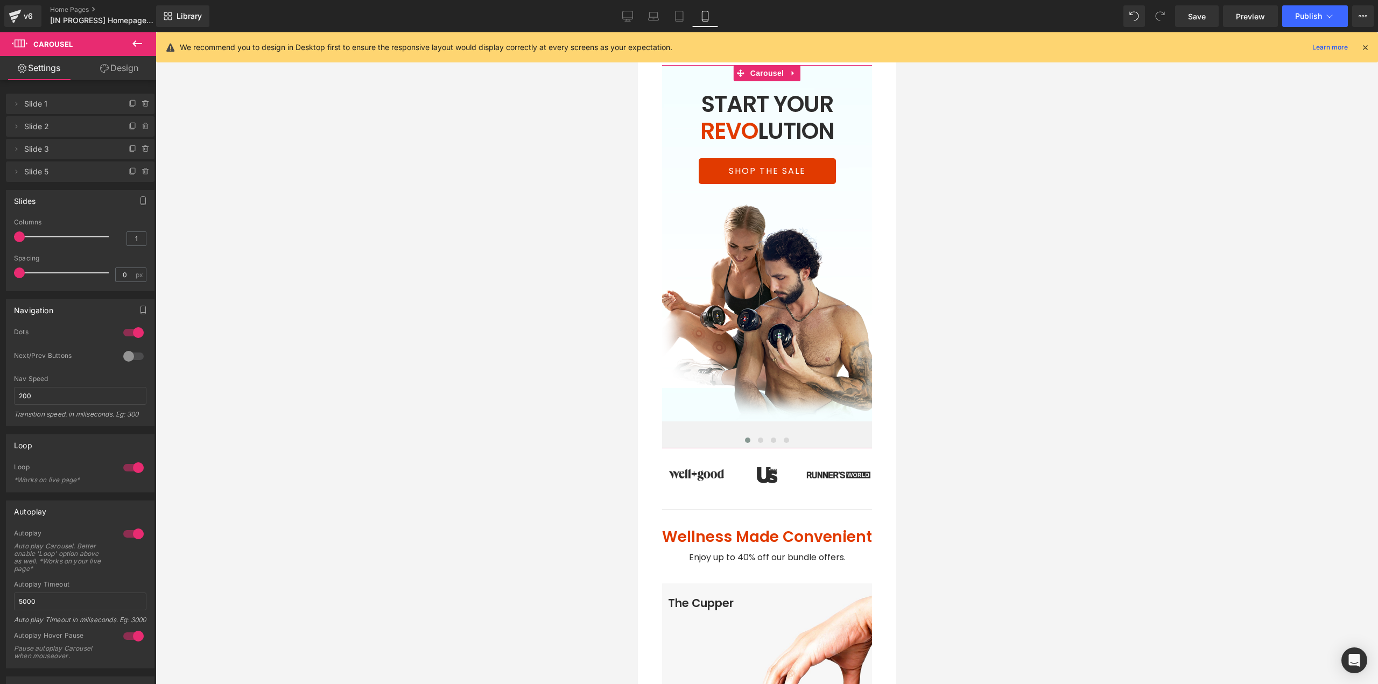
click at [114, 69] on link "Design" at bounding box center [119, 68] width 78 height 24
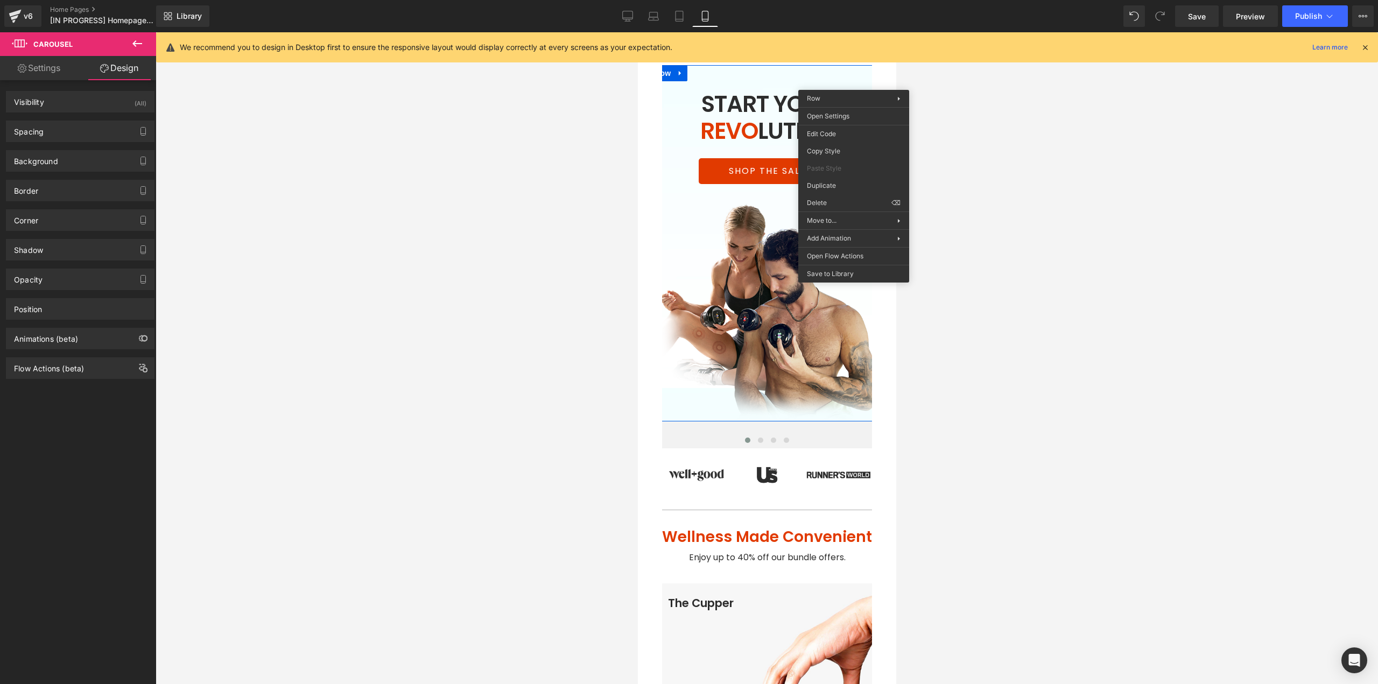
click at [953, 134] on div "Carousel You are previewing how the will restyle your page. You can not edit El…" at bounding box center [689, 351] width 1378 height 703
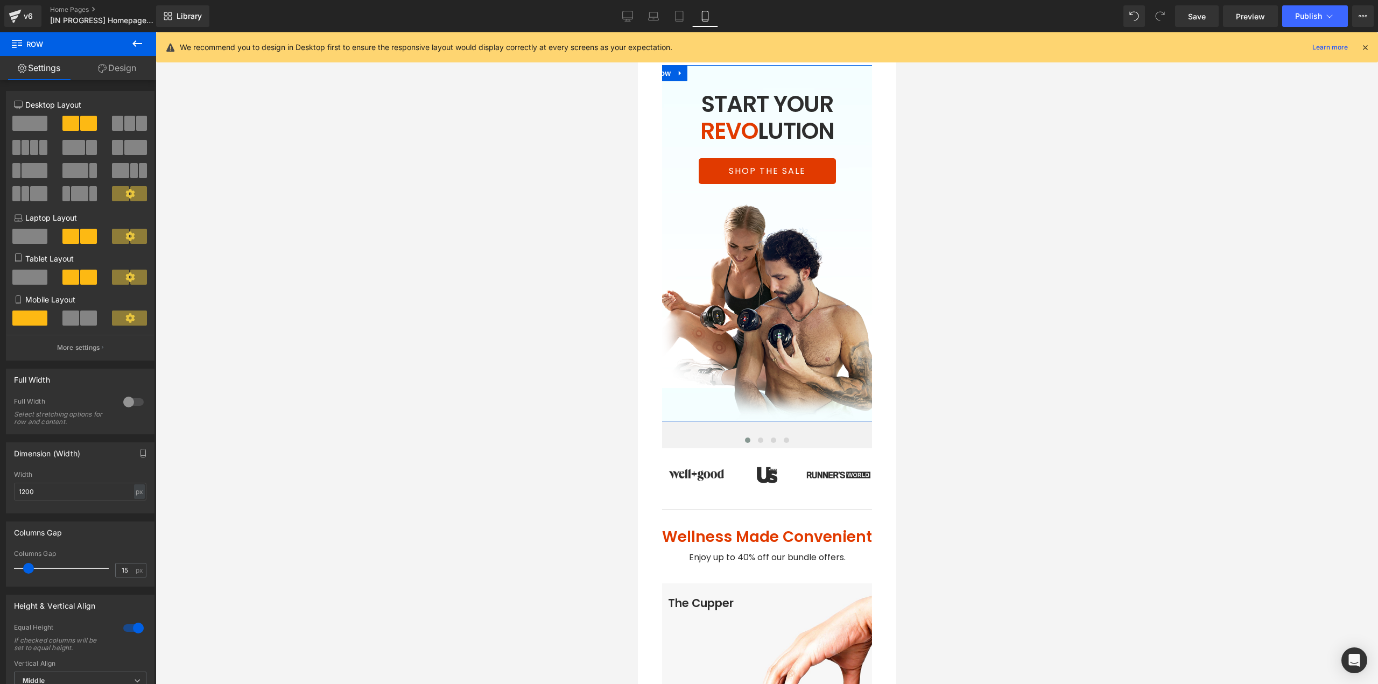
click at [106, 76] on link "Design" at bounding box center [117, 68] width 78 height 24
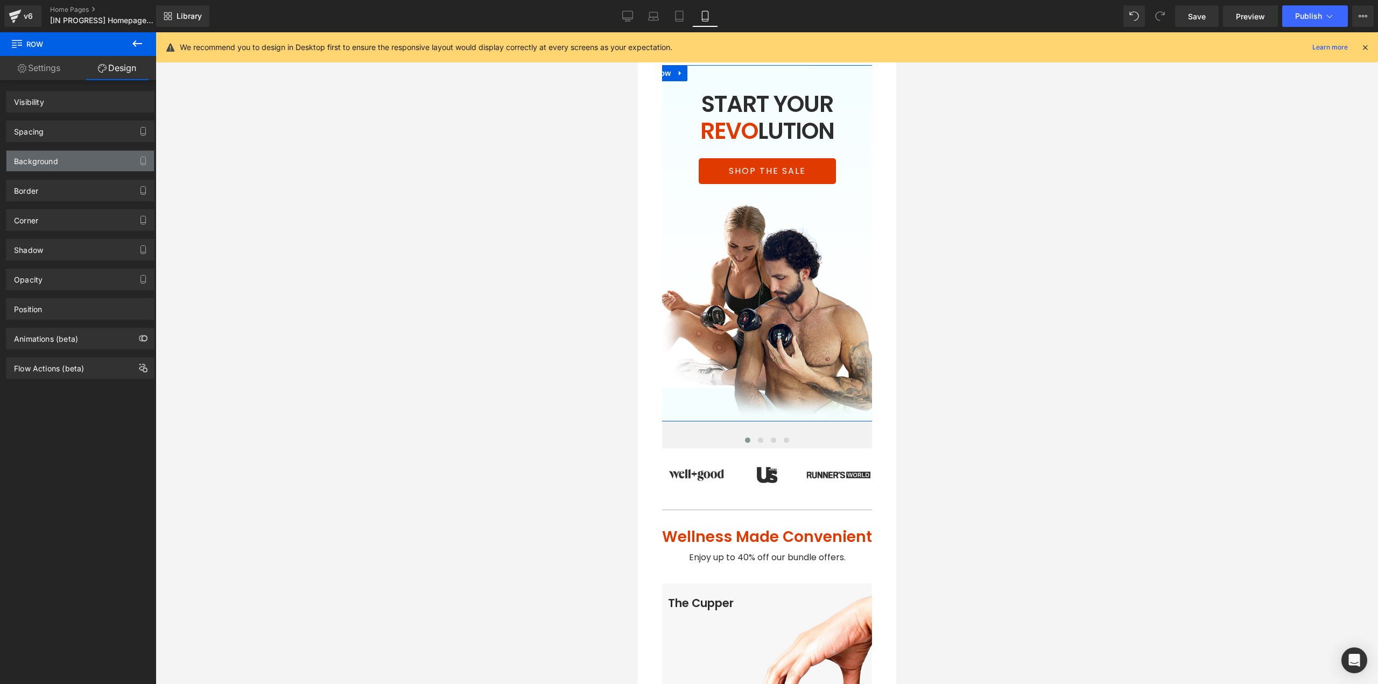
click at [61, 156] on div "Background" at bounding box center [80, 161] width 148 height 20
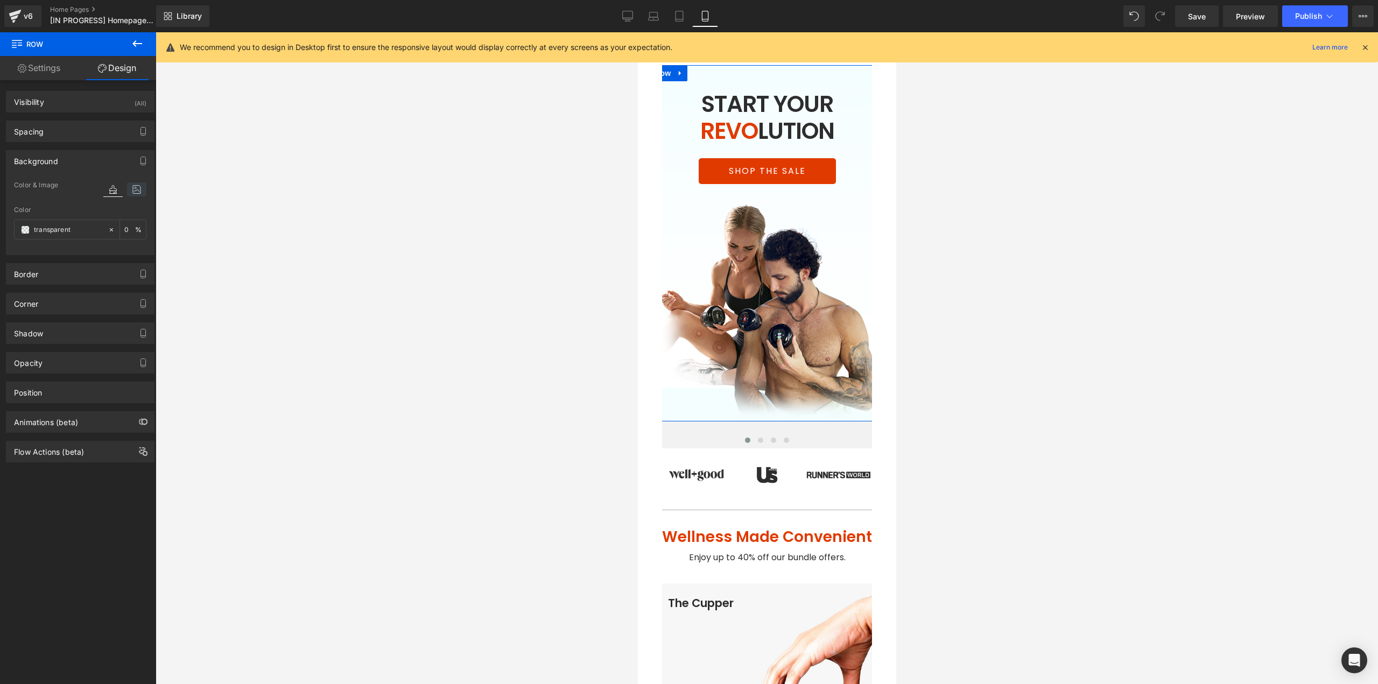
click at [127, 196] on icon at bounding box center [136, 190] width 19 height 14
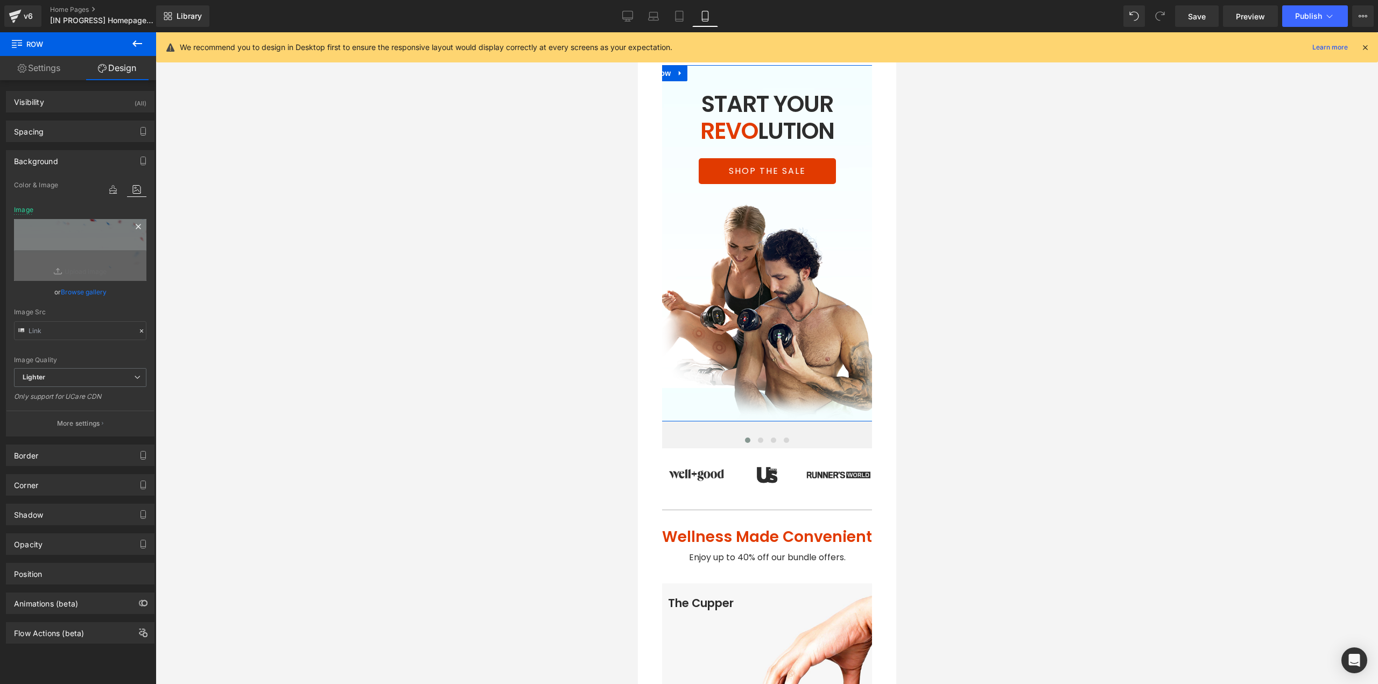
click at [133, 227] on icon at bounding box center [138, 226] width 13 height 13
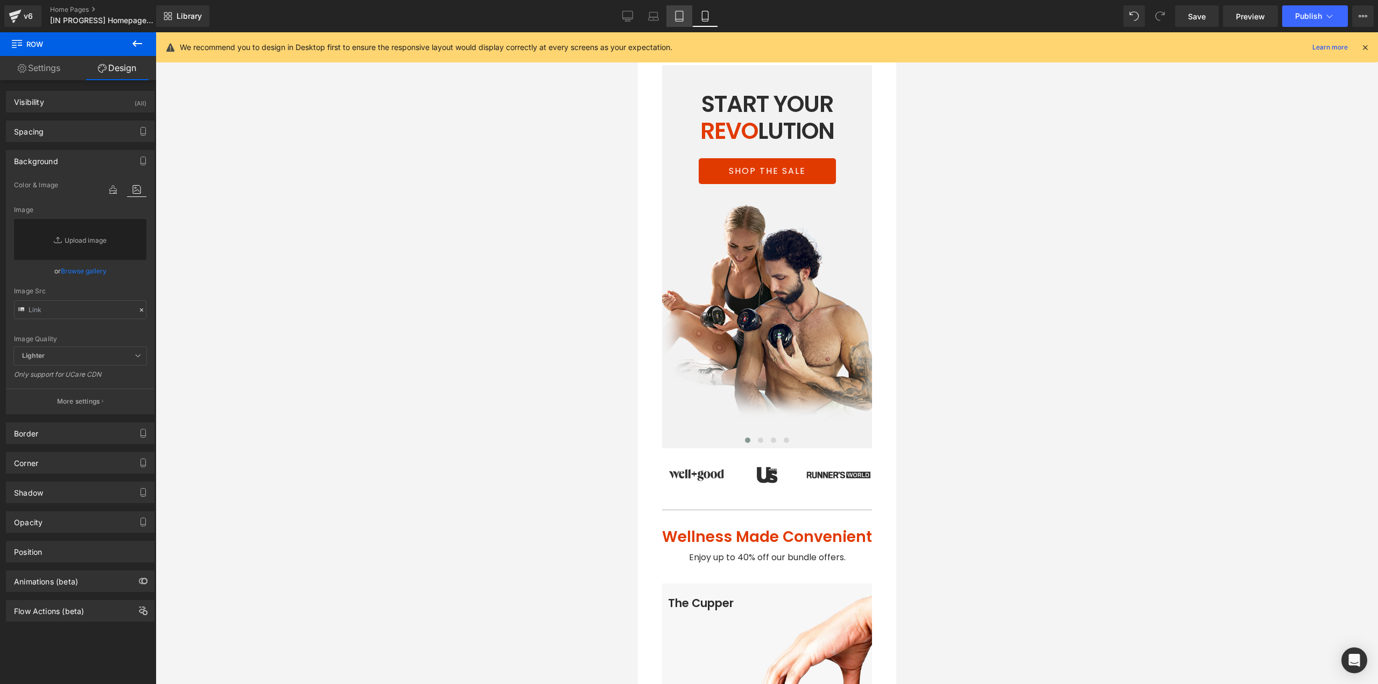
click at [677, 22] on link "Tablet" at bounding box center [680, 16] width 26 height 22
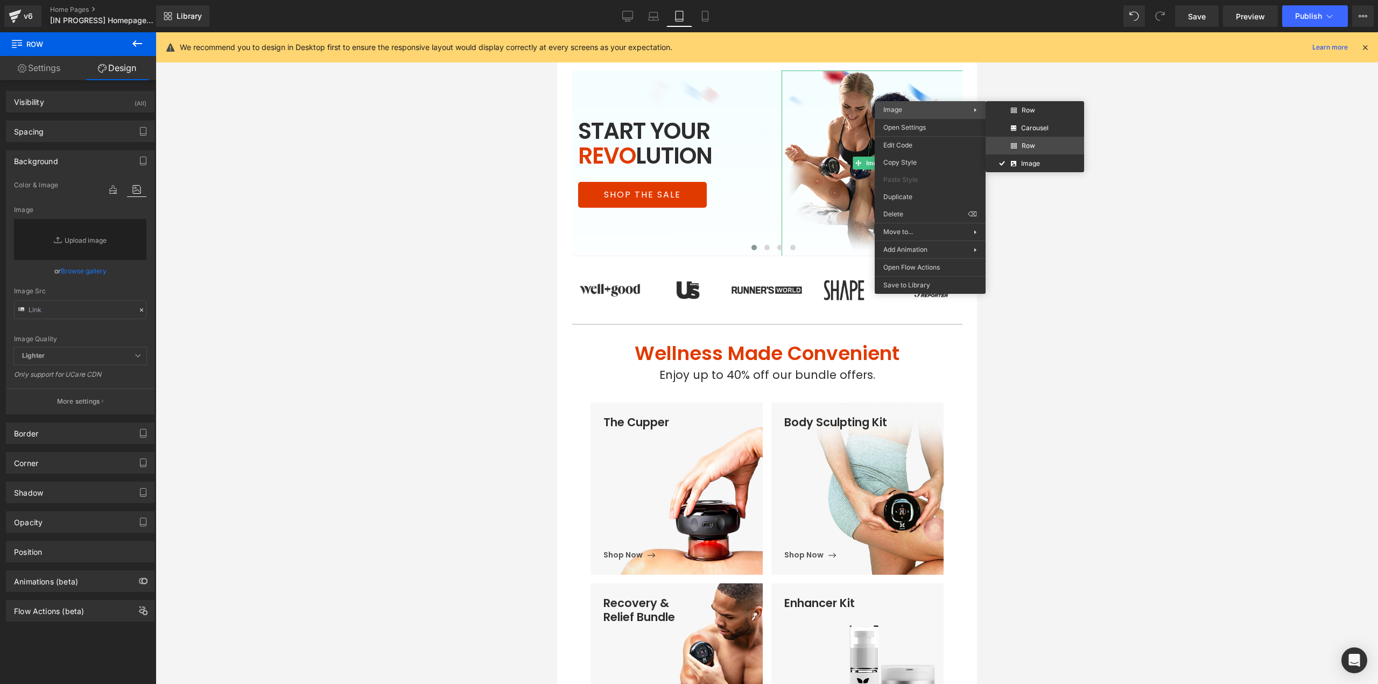
click at [1030, 142] on div "Carousel You are previewing how the will restyle your page. You can not edit El…" at bounding box center [689, 351] width 1378 height 703
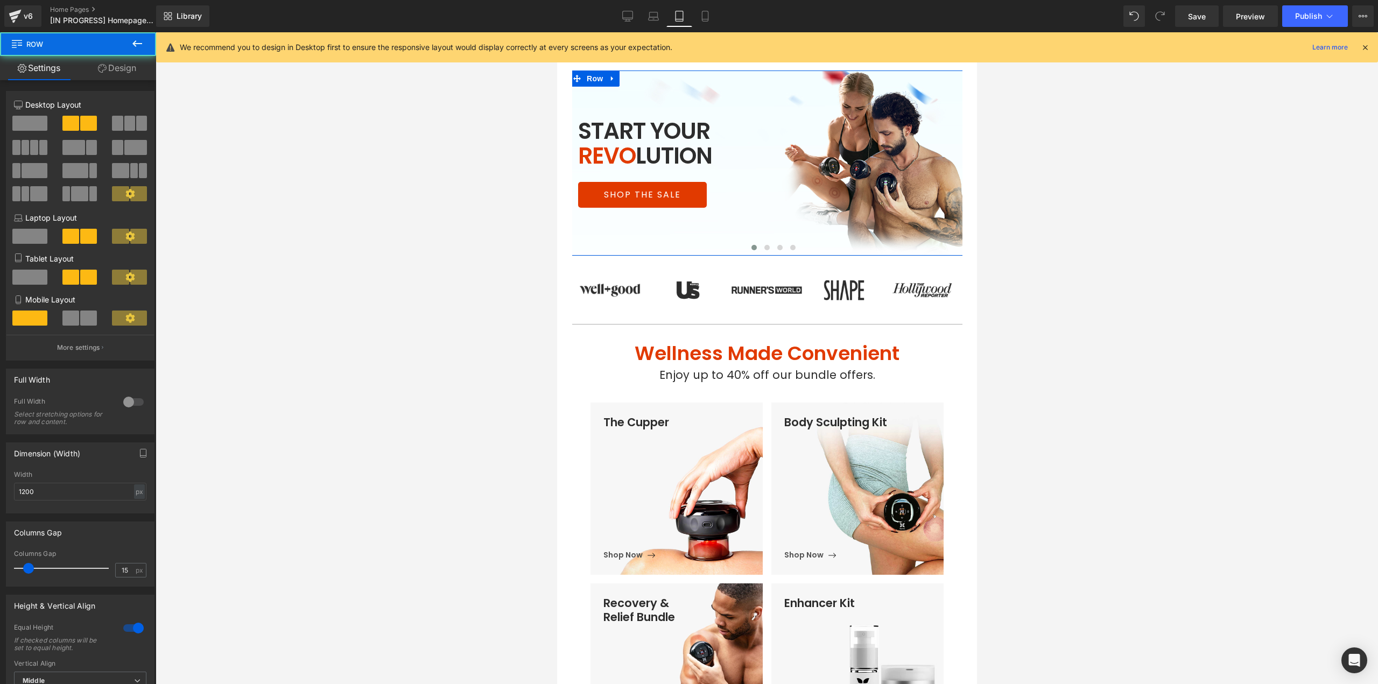
click at [111, 61] on link "Design" at bounding box center [117, 68] width 78 height 24
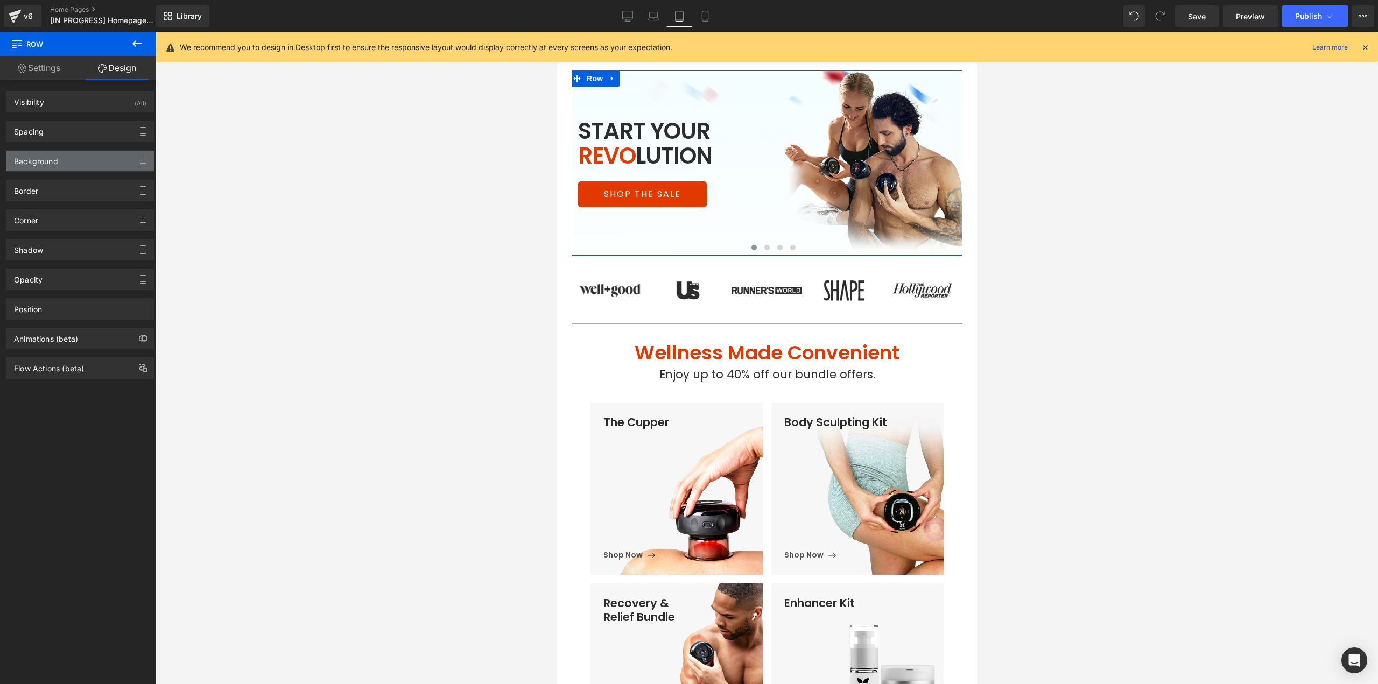
click at [81, 166] on div "Background" at bounding box center [80, 161] width 148 height 20
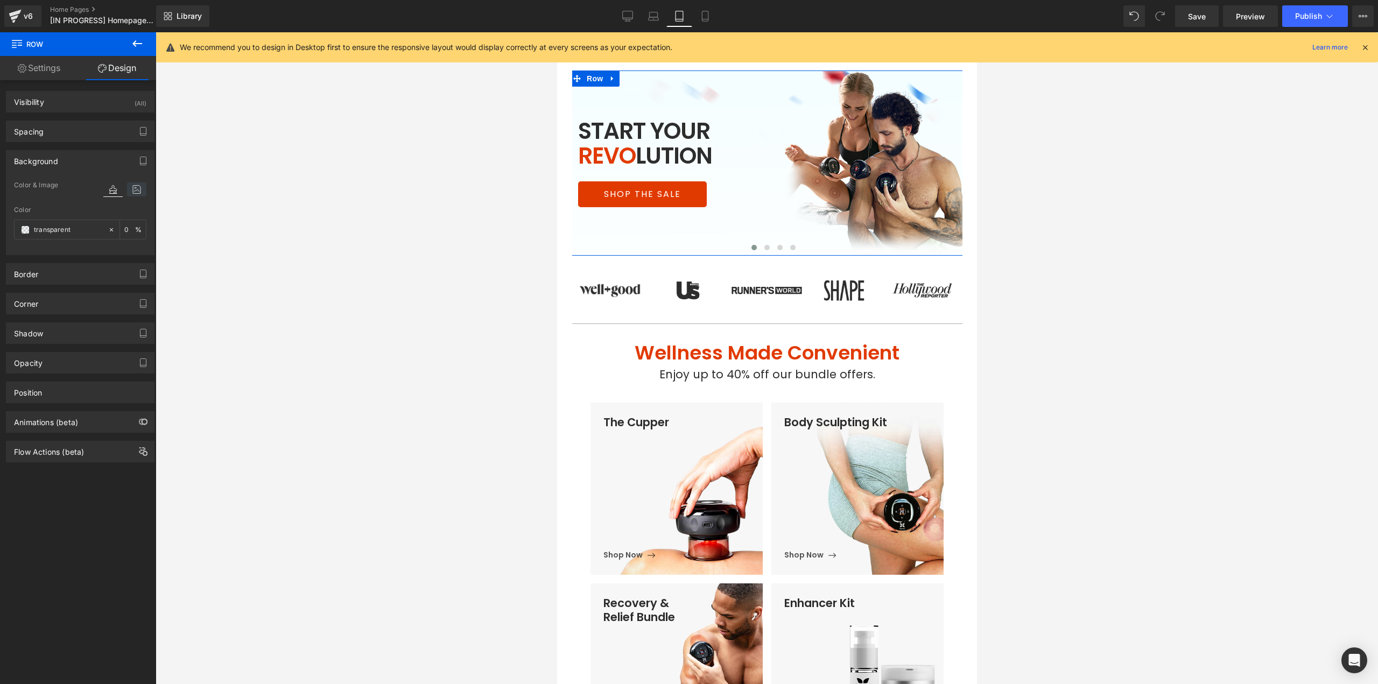
click at [129, 190] on icon at bounding box center [136, 190] width 19 height 14
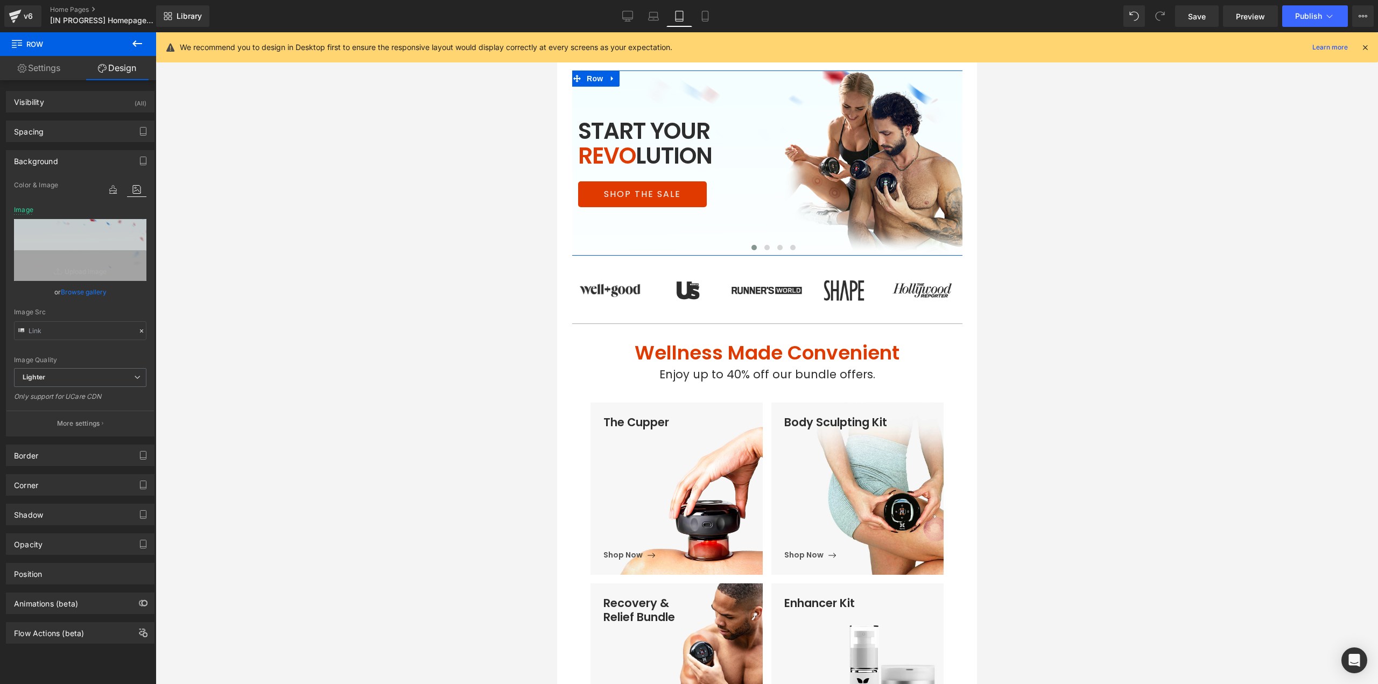
drag, startPoint x: 134, startPoint y: 227, endPoint x: 230, endPoint y: 241, distance: 97.8
click at [136, 227] on icon at bounding box center [138, 226] width 5 height 5
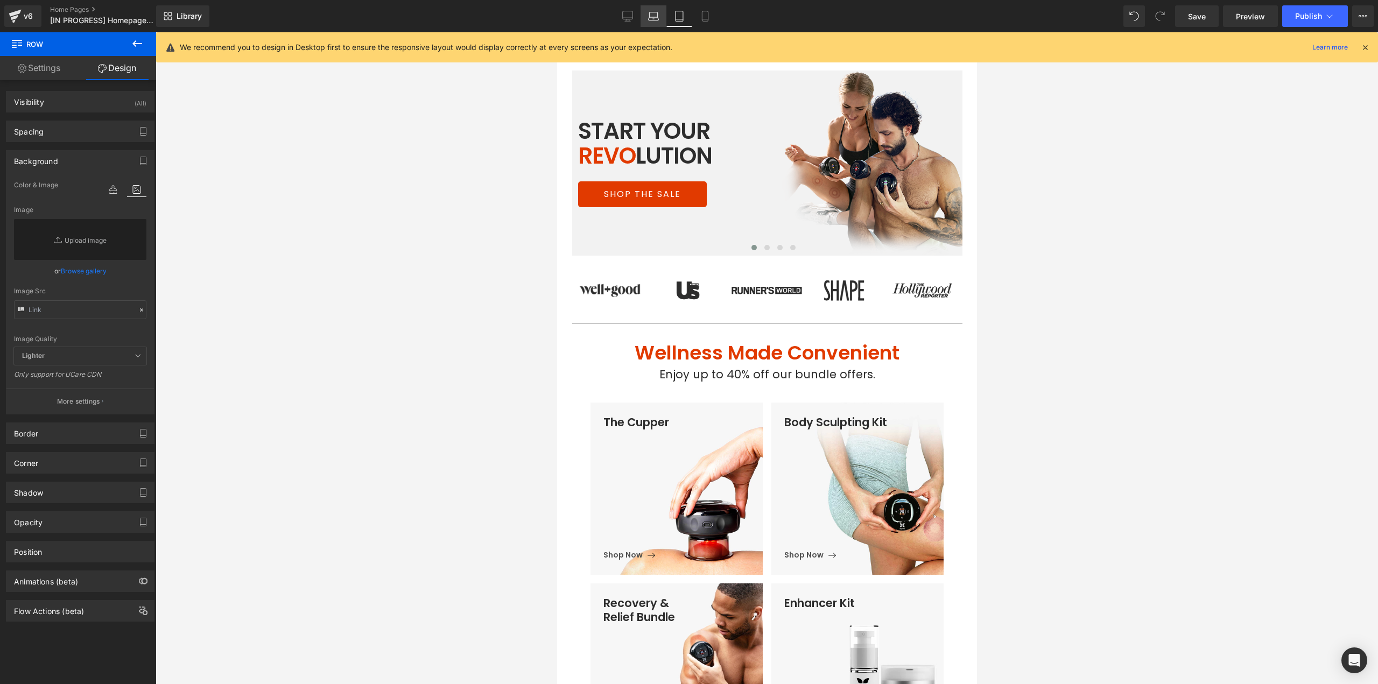
click at [649, 13] on icon at bounding box center [653, 16] width 11 height 11
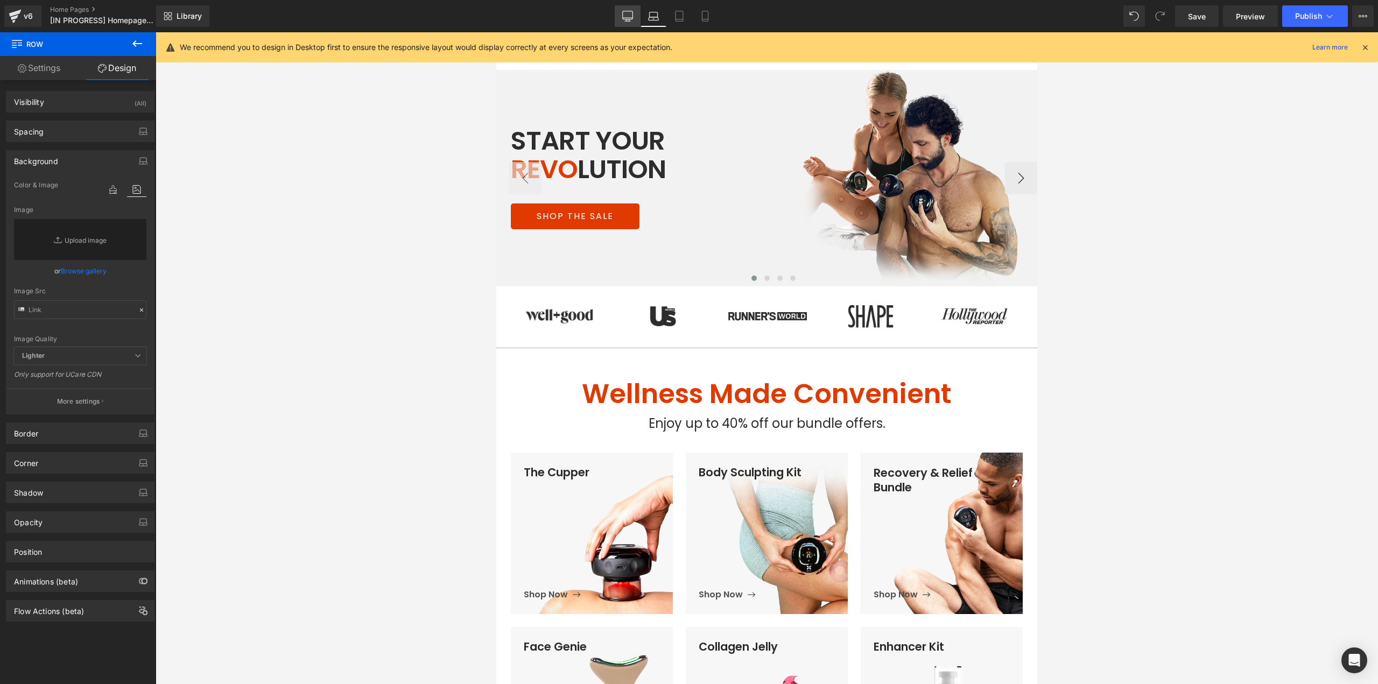
click at [621, 18] on link "Desktop" at bounding box center [628, 16] width 26 height 22
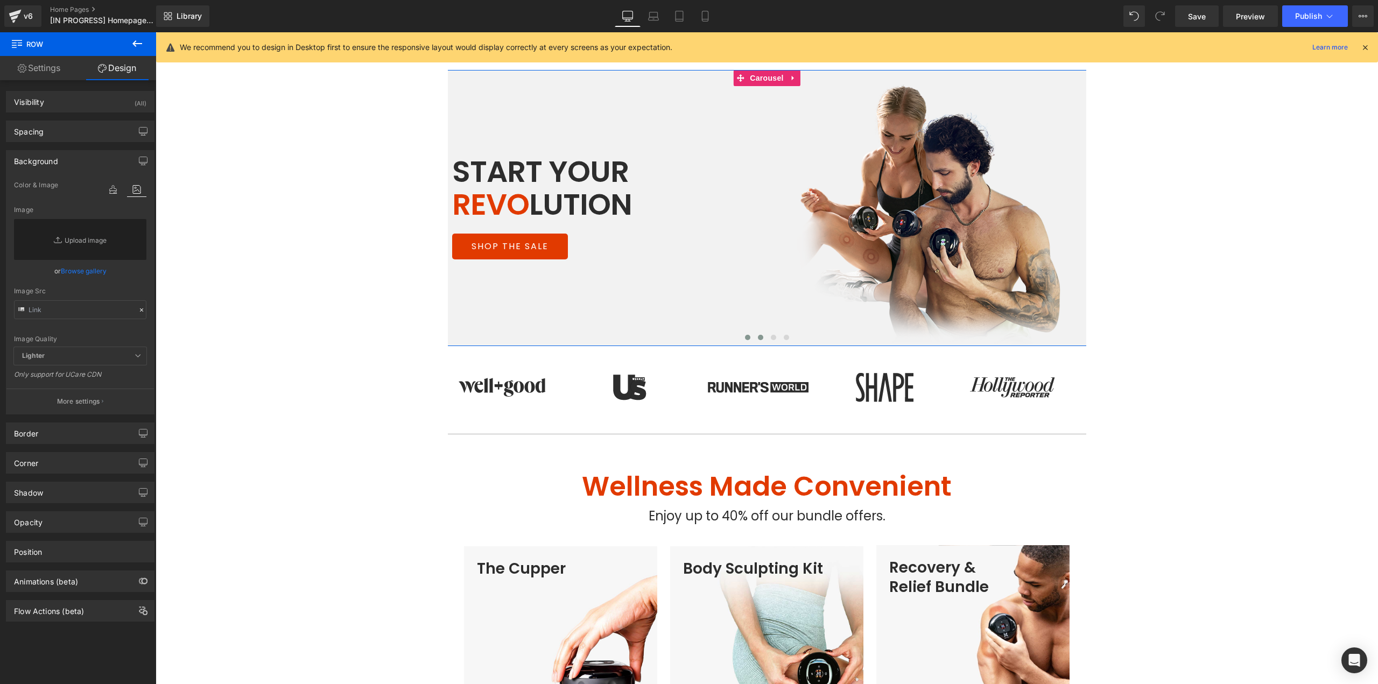
click at [758, 339] on span at bounding box center [760, 337] width 5 height 5
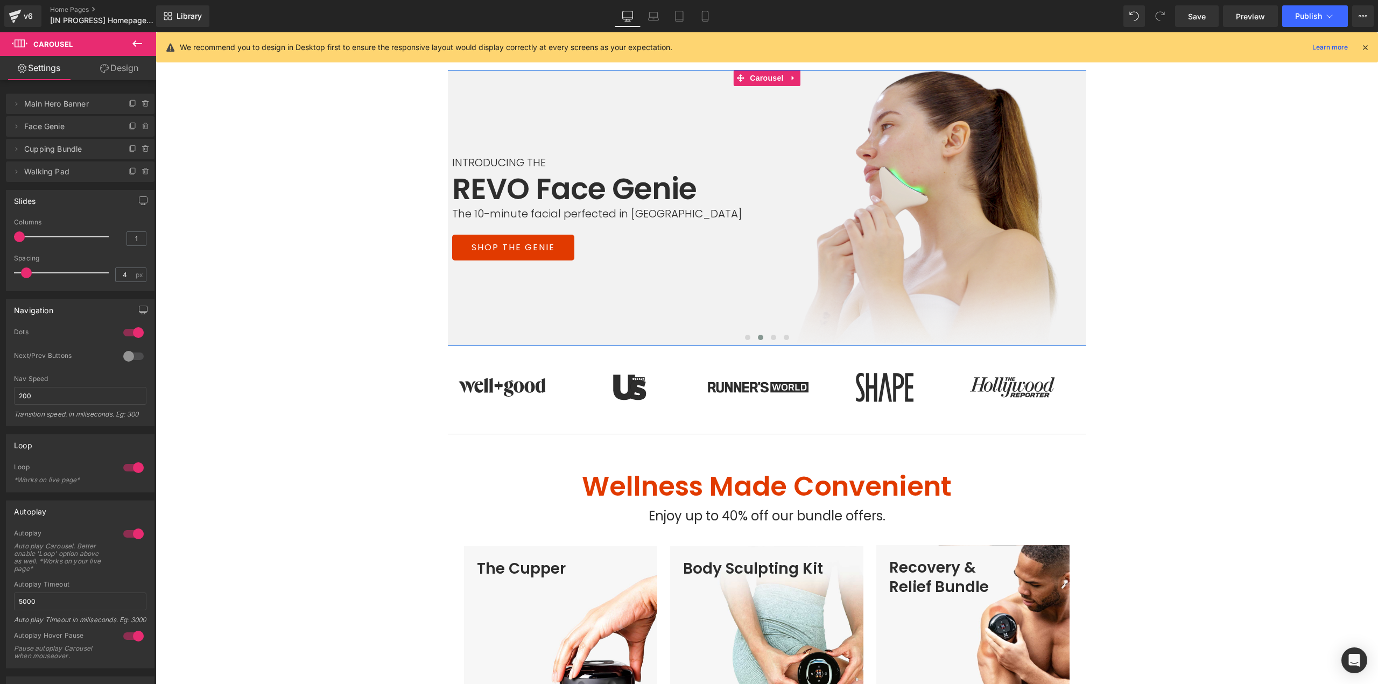
click at [758, 339] on span at bounding box center [760, 337] width 5 height 5
click at [767, 341] on button at bounding box center [773, 337] width 13 height 11
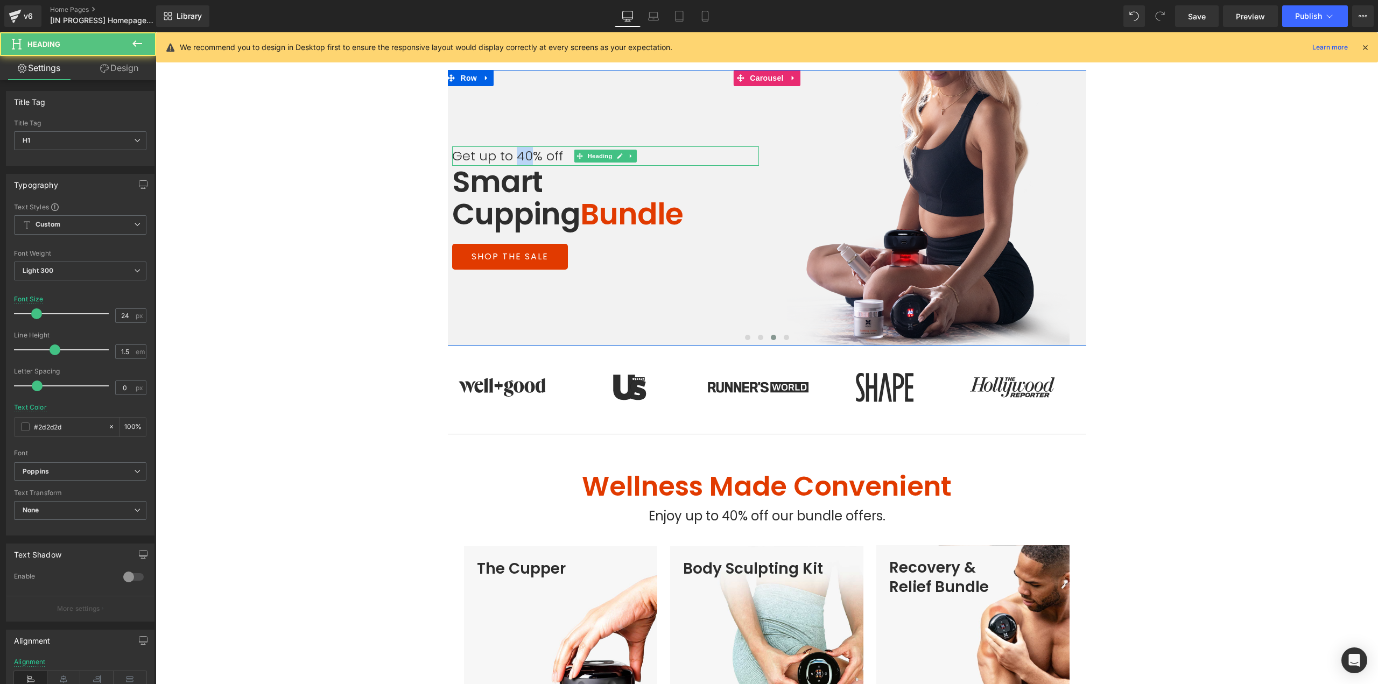
click at [513, 156] on h1 "Get up to 40% off" at bounding box center [605, 155] width 307 height 19
click at [90, 275] on span "Light 300" at bounding box center [80, 271] width 132 height 19
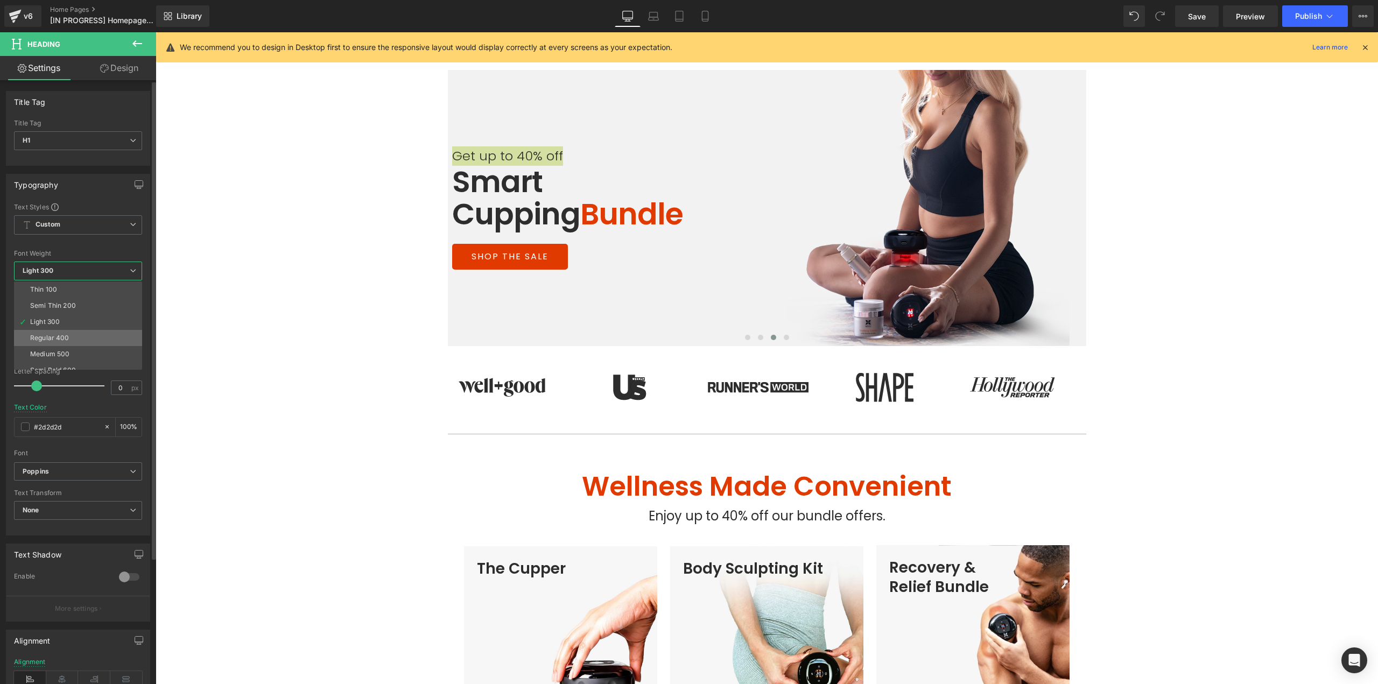
click at [53, 341] on div "Regular 400" at bounding box center [49, 338] width 39 height 8
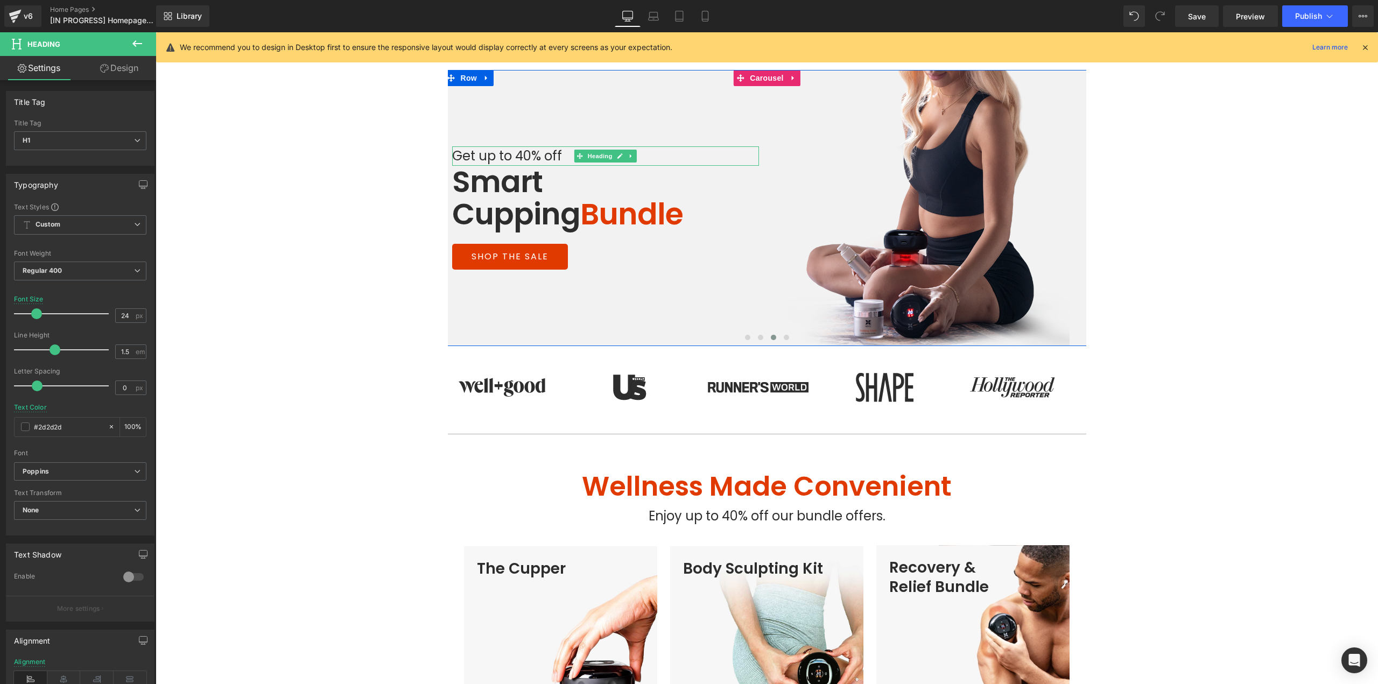
click at [525, 155] on h1 "Get up to 40% off" at bounding box center [605, 155] width 307 height 19
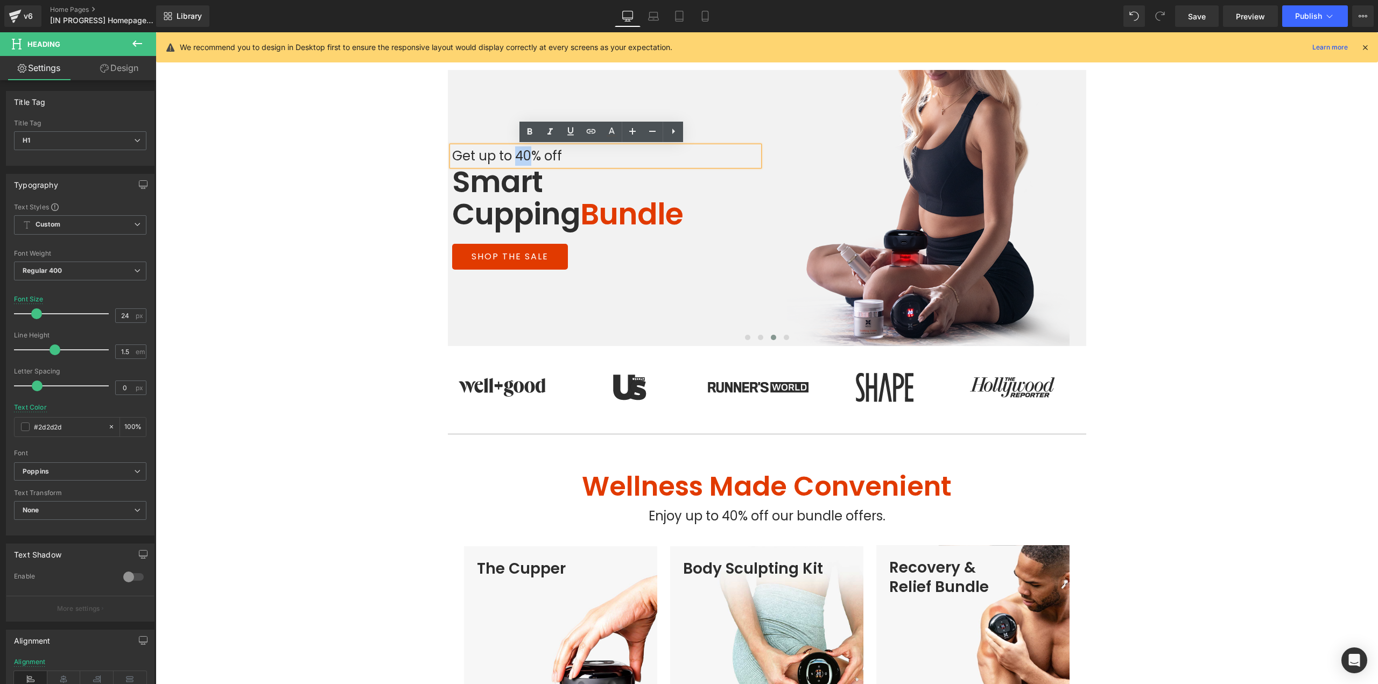
drag, startPoint x: 530, startPoint y: 153, endPoint x: 514, endPoint y: 158, distance: 16.7
click at [514, 158] on h1 "Get up to 40% off" at bounding box center [605, 155] width 307 height 19
click at [784, 340] on button at bounding box center [786, 337] width 13 height 11
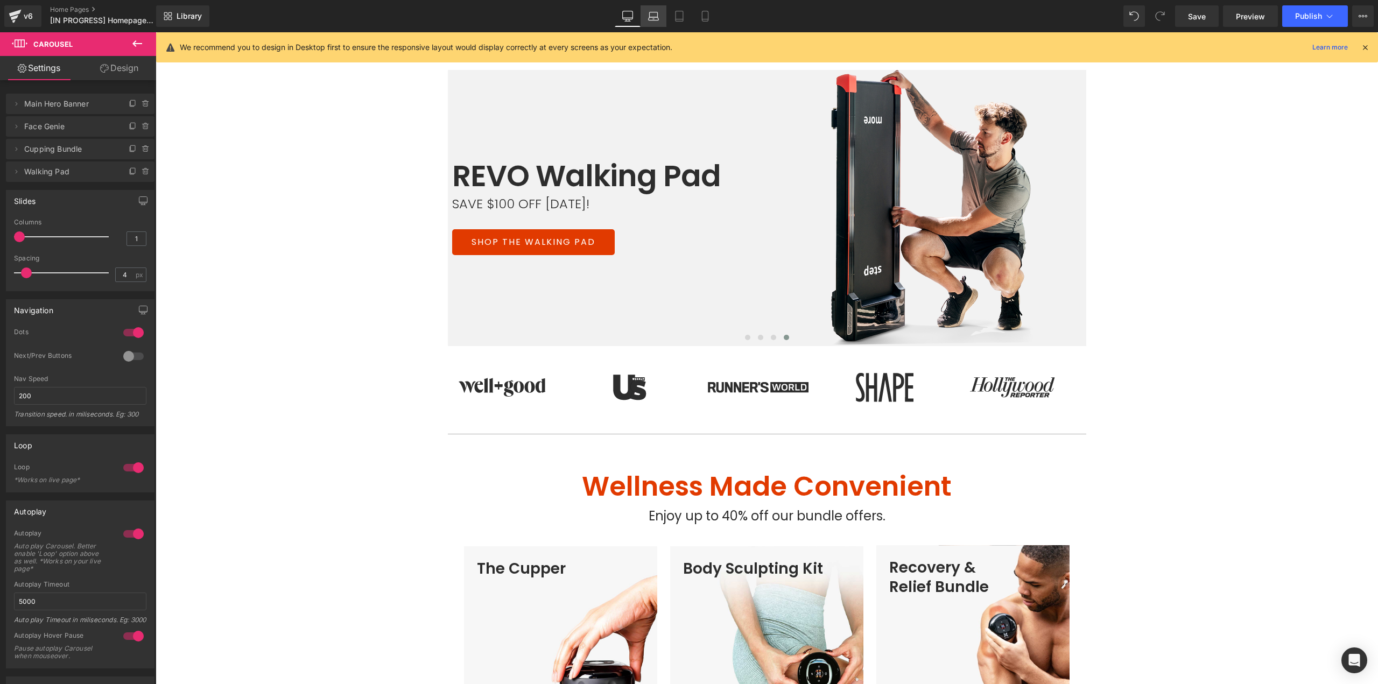
click at [651, 16] on icon at bounding box center [653, 16] width 11 height 11
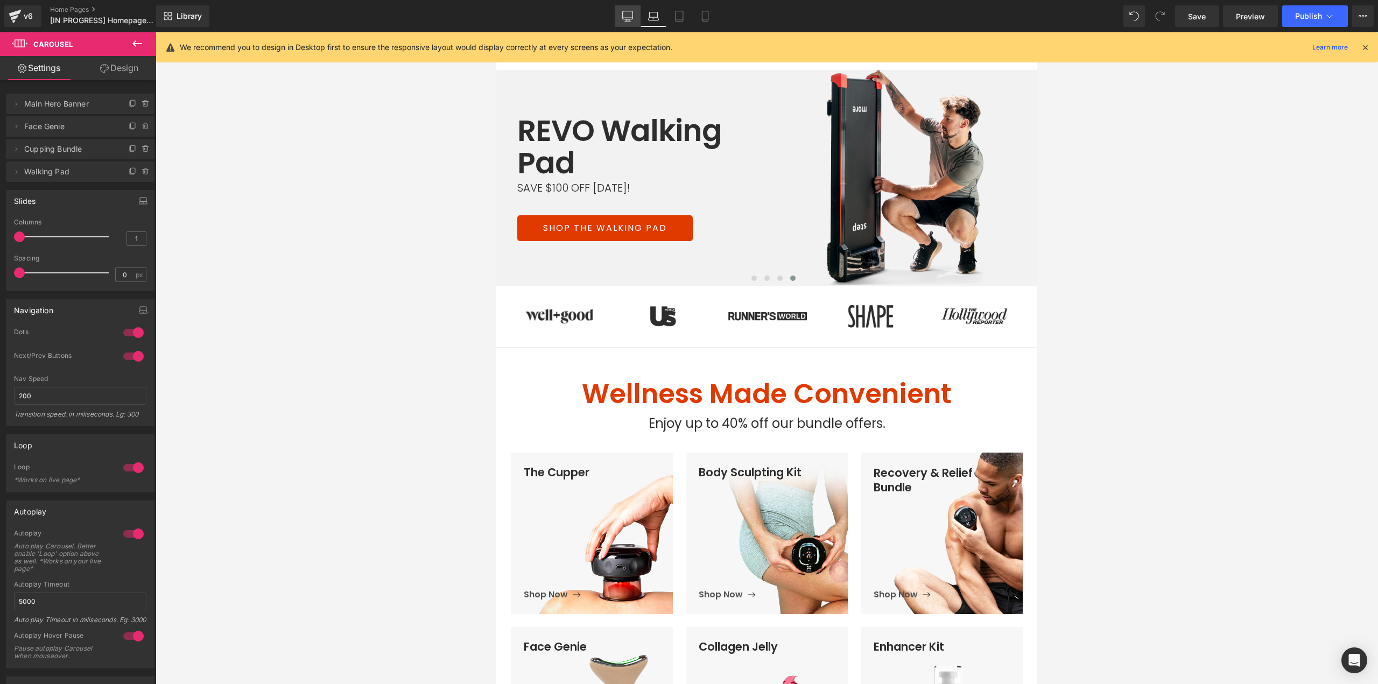
click at [625, 16] on icon at bounding box center [627, 16] width 11 height 11
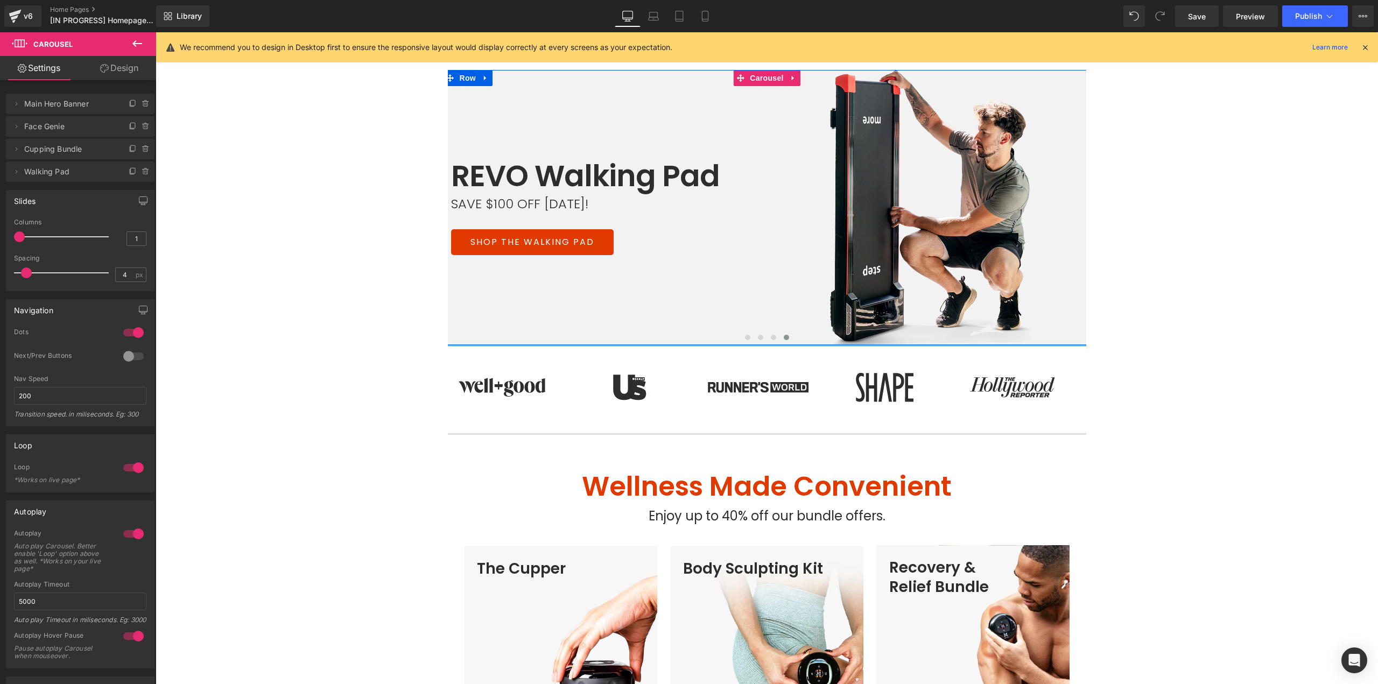
click at [564, 200] on h1 "SAVE $100 OFF TODAY!" at bounding box center [604, 204] width 307 height 24
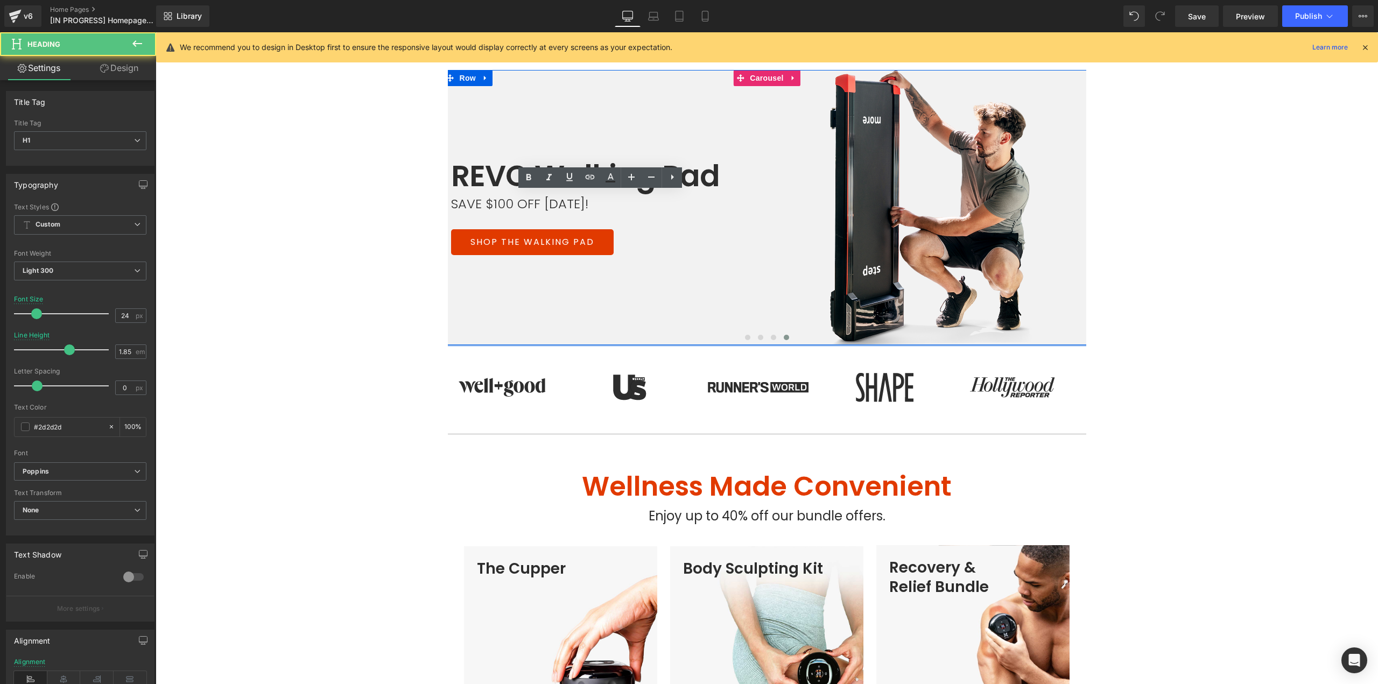
click at [554, 204] on h1 "SAVE $100 OFF TODAY!" at bounding box center [604, 204] width 307 height 24
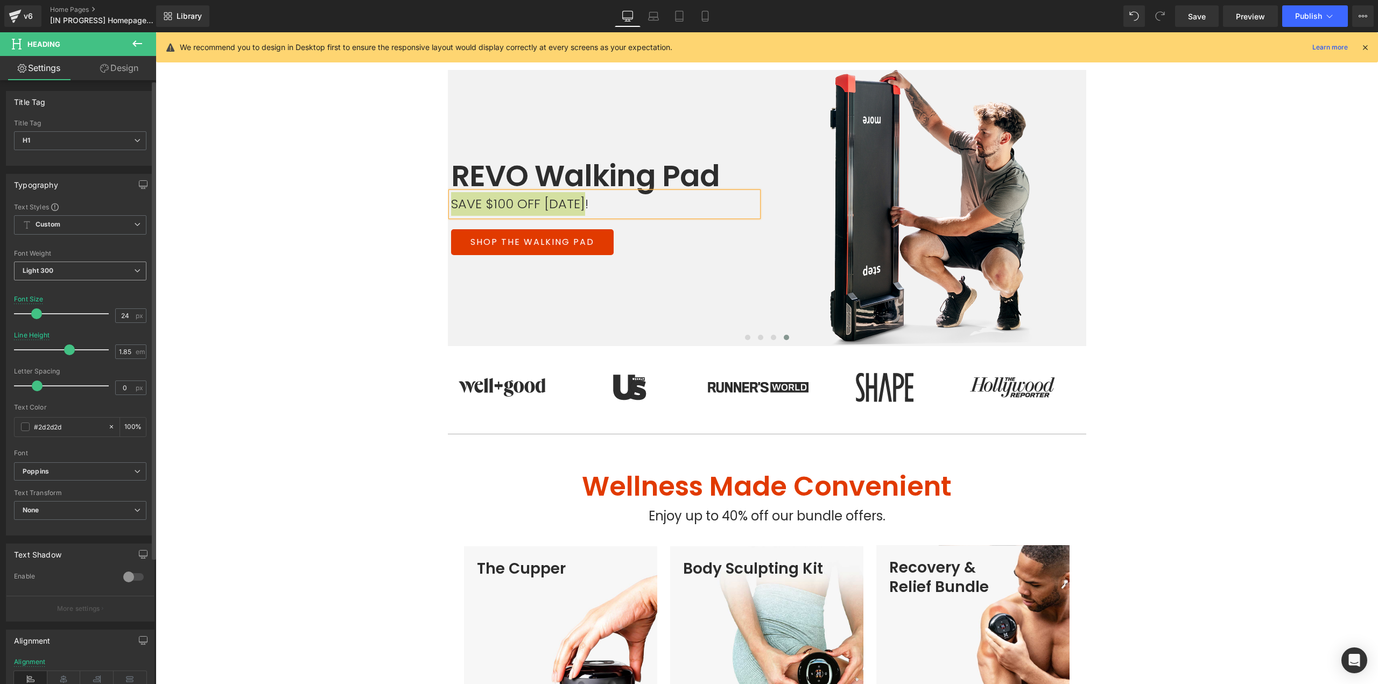
drag, startPoint x: 120, startPoint y: 274, endPoint x: 109, endPoint y: 279, distance: 12.3
click at [120, 275] on span "Light 300" at bounding box center [80, 271] width 132 height 19
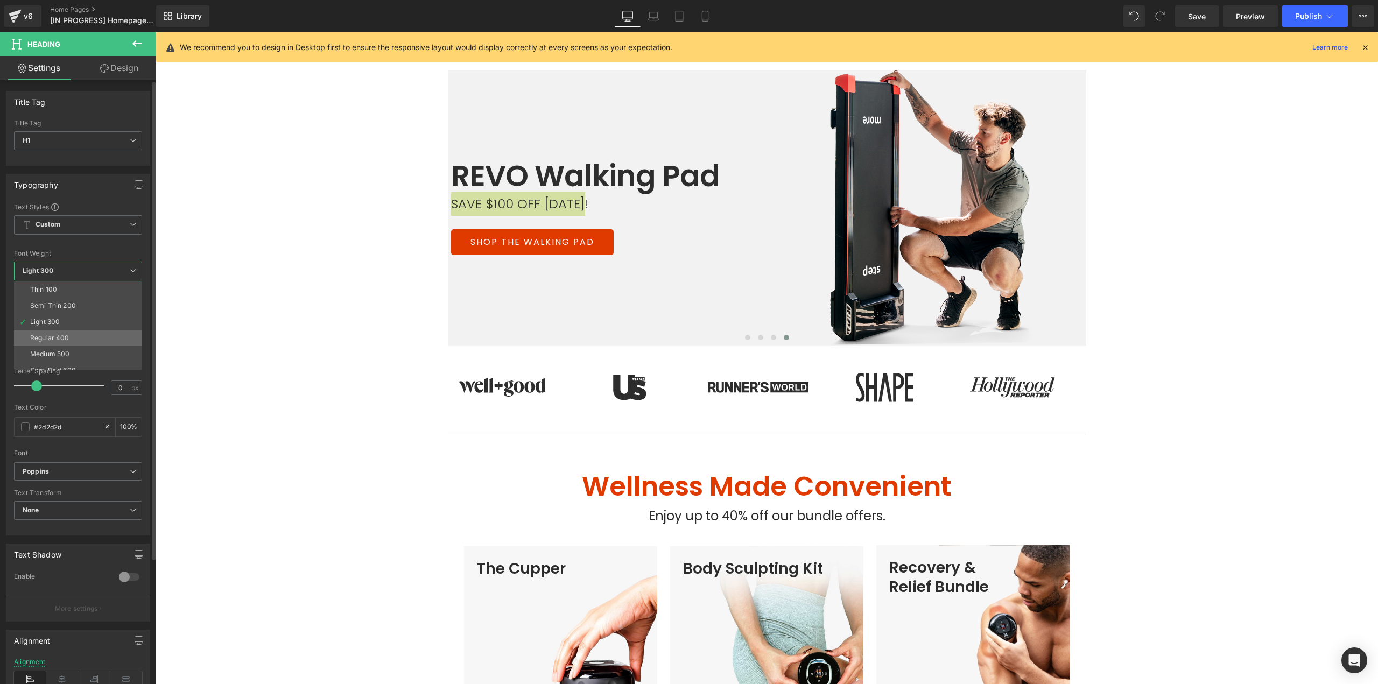
drag, startPoint x: 44, startPoint y: 339, endPoint x: 384, endPoint y: 92, distance: 420.8
click at [44, 339] on div "Regular 400" at bounding box center [49, 338] width 39 height 8
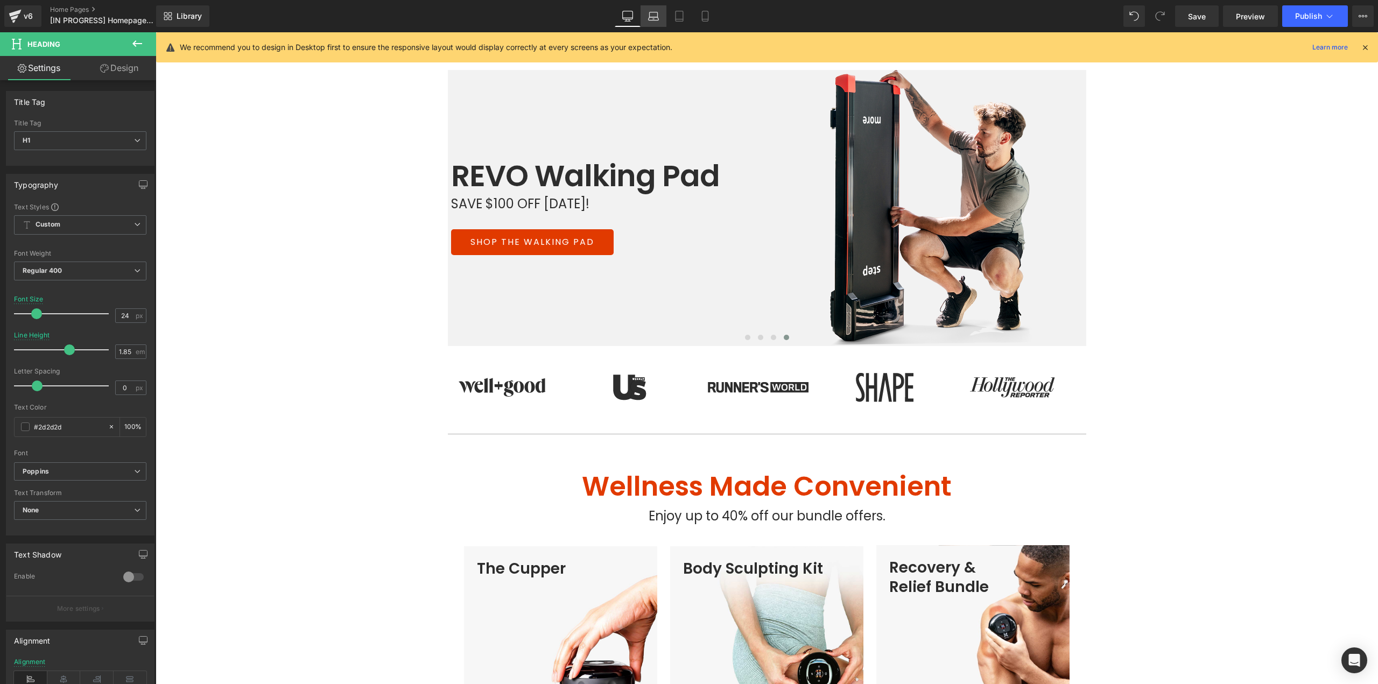
click at [655, 12] on icon at bounding box center [654, 14] width 8 height 5
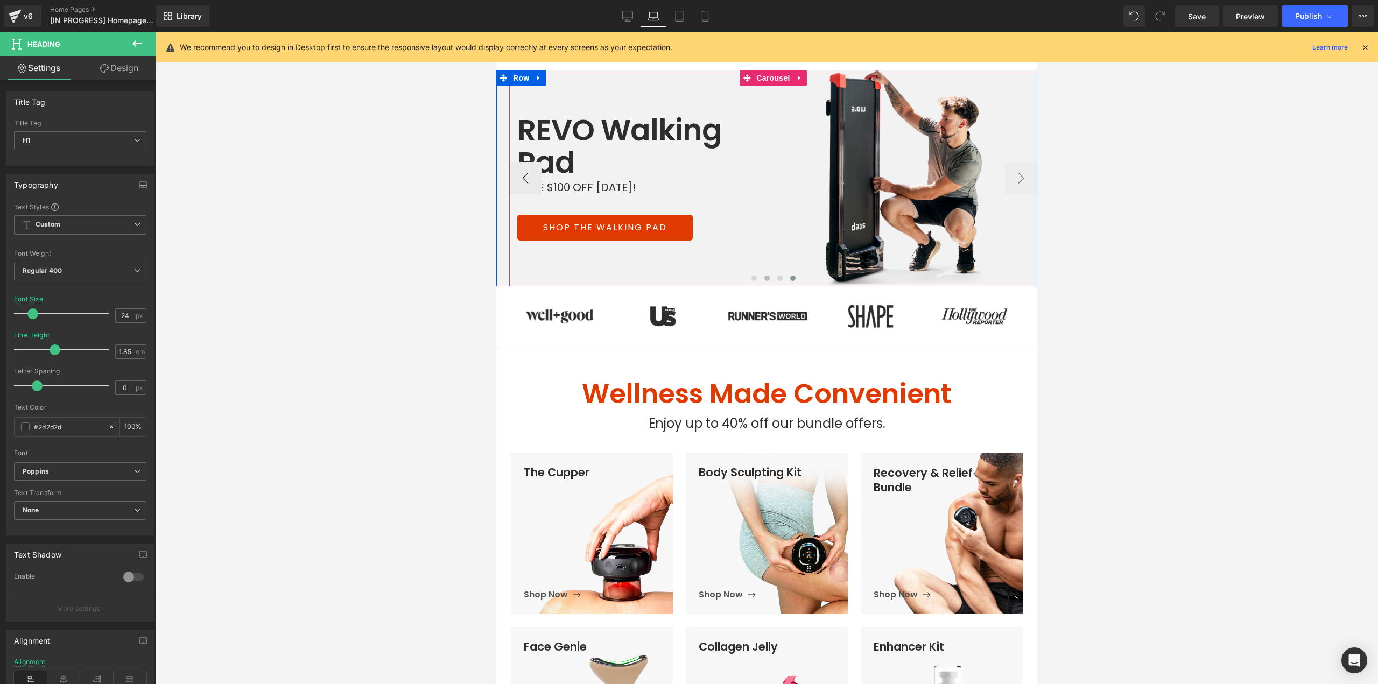
click at [774, 279] on button at bounding box center [780, 278] width 13 height 11
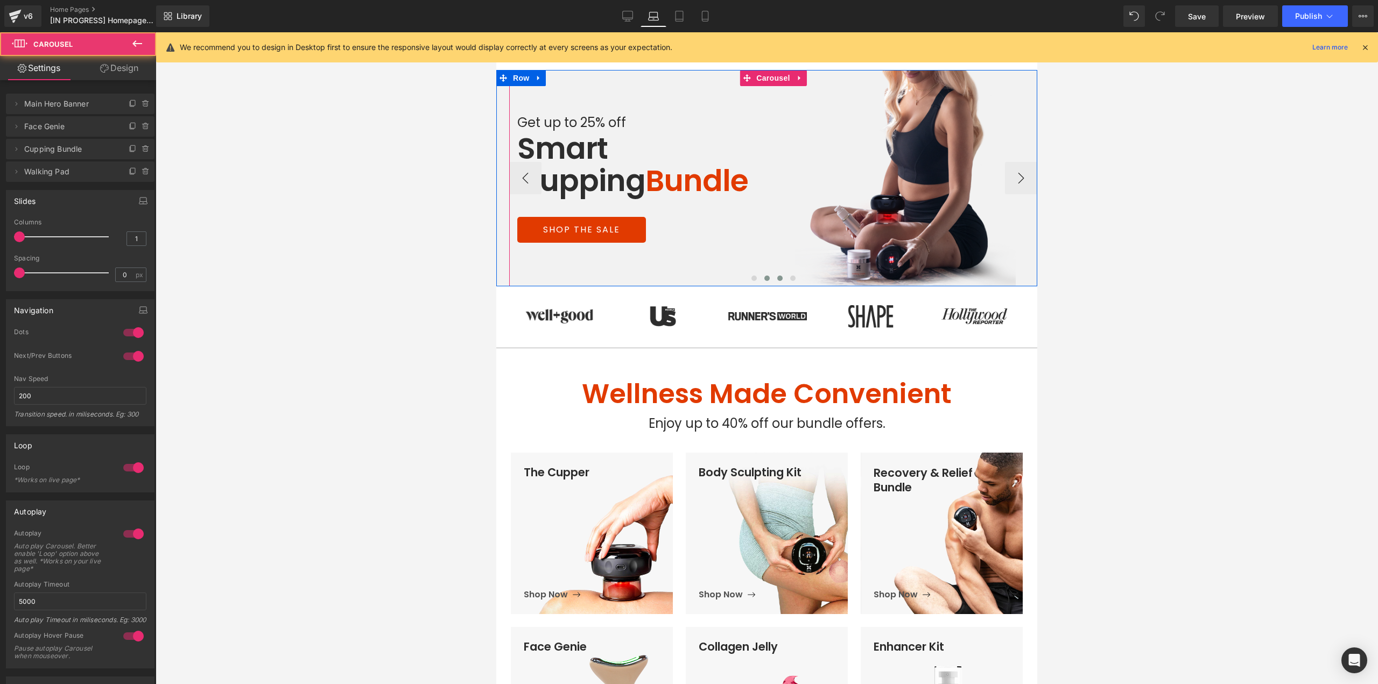
click at [765, 277] on span at bounding box center [767, 278] width 5 height 5
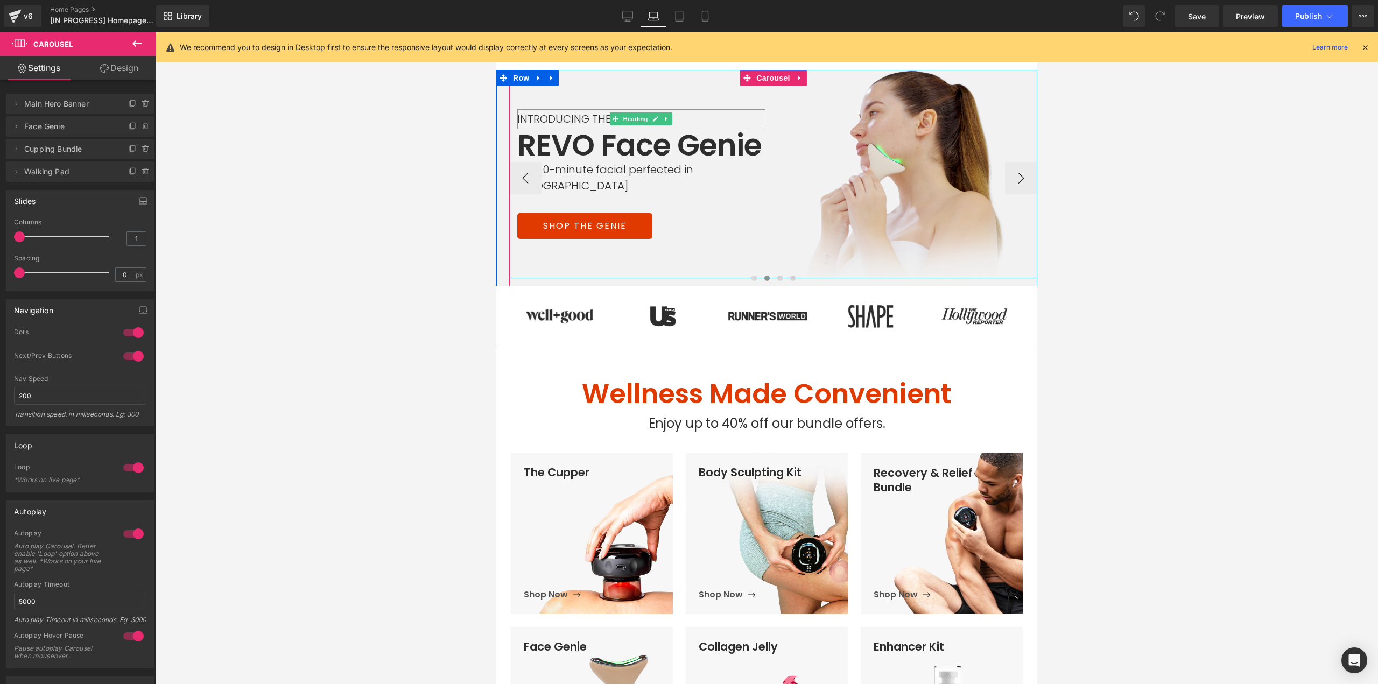
click at [583, 112] on div at bounding box center [641, 110] width 248 height 3
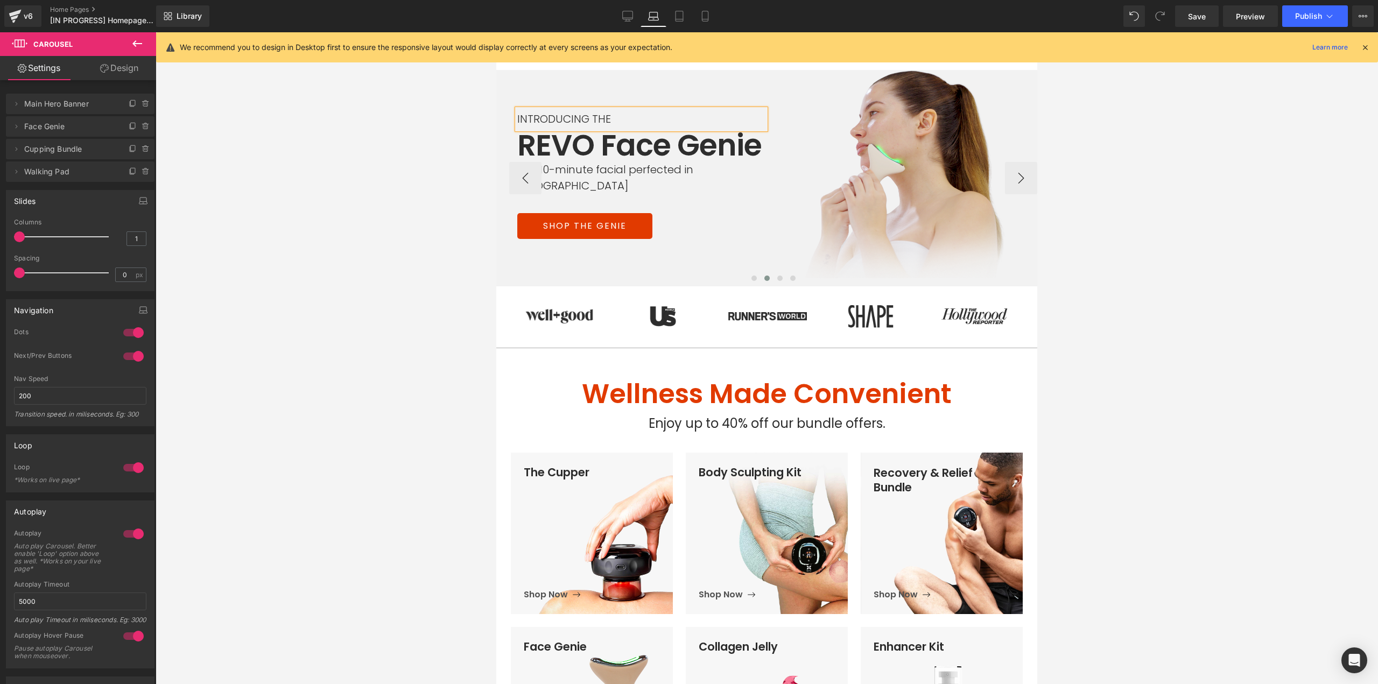
click at [580, 127] on h1 "INTRODUCING THE" at bounding box center [641, 119] width 248 height 20
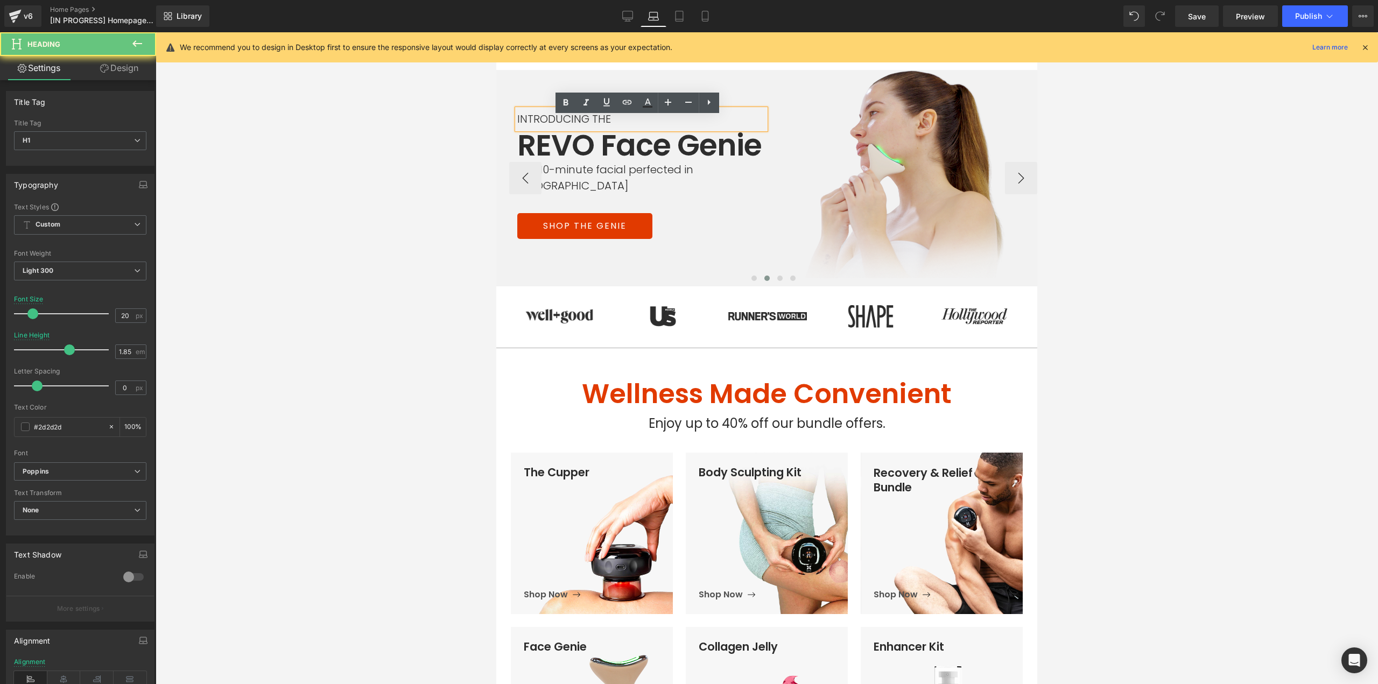
click at [580, 127] on h1 "INTRODUCING THE" at bounding box center [641, 119] width 248 height 20
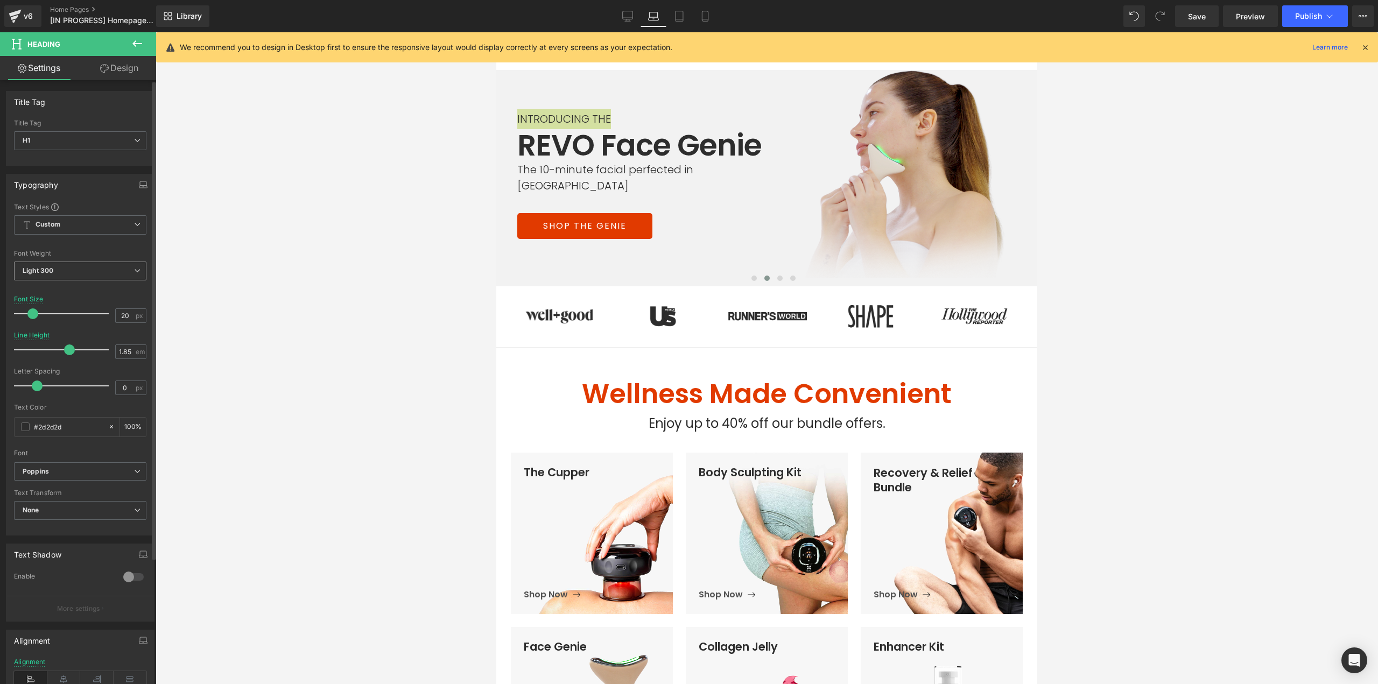
click at [70, 277] on span "Light 300" at bounding box center [80, 271] width 132 height 19
drag, startPoint x: 10, startPoint y: 138, endPoint x: 208, endPoint y: 281, distance: 243.7
click at [43, 339] on div "Regular 400" at bounding box center [49, 338] width 39 height 8
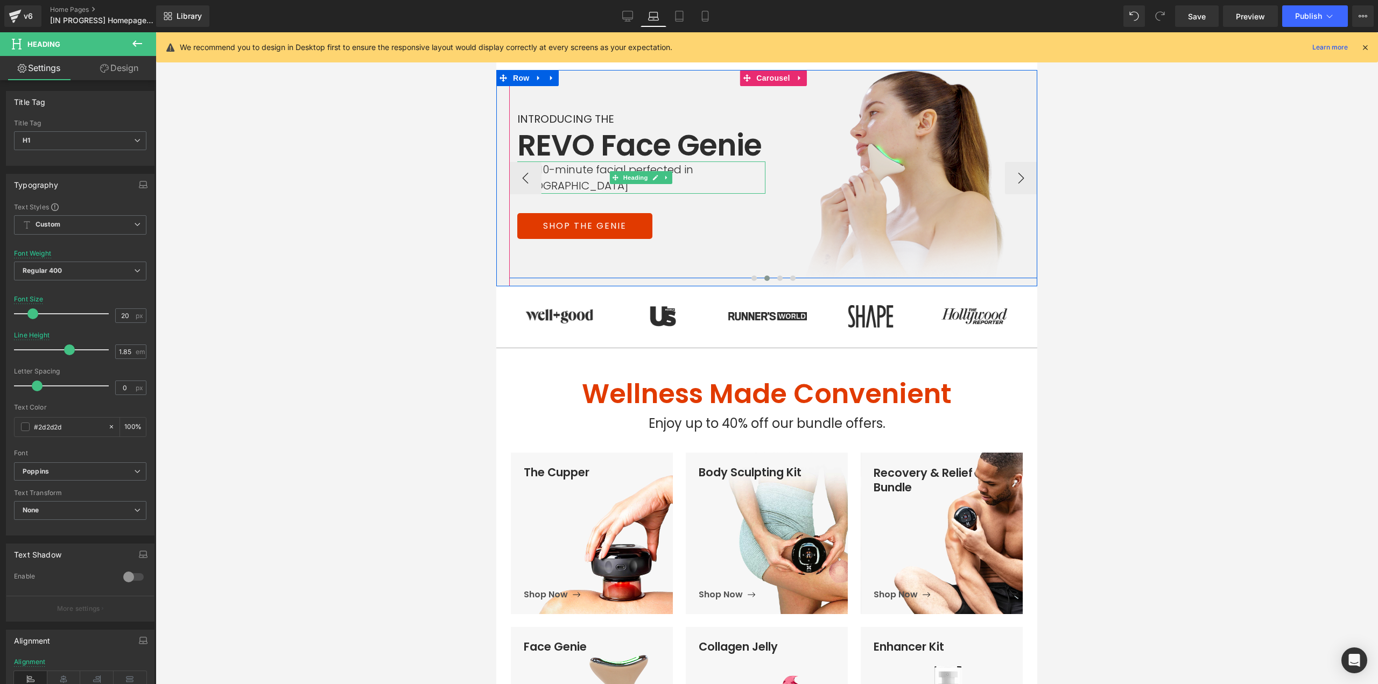
click at [558, 180] on h1 "The 10-minute facial perfected in Korea" at bounding box center [641, 178] width 248 height 32
click at [573, 179] on h1 "The 10-minute facial perfected in Korea" at bounding box center [641, 178] width 248 height 32
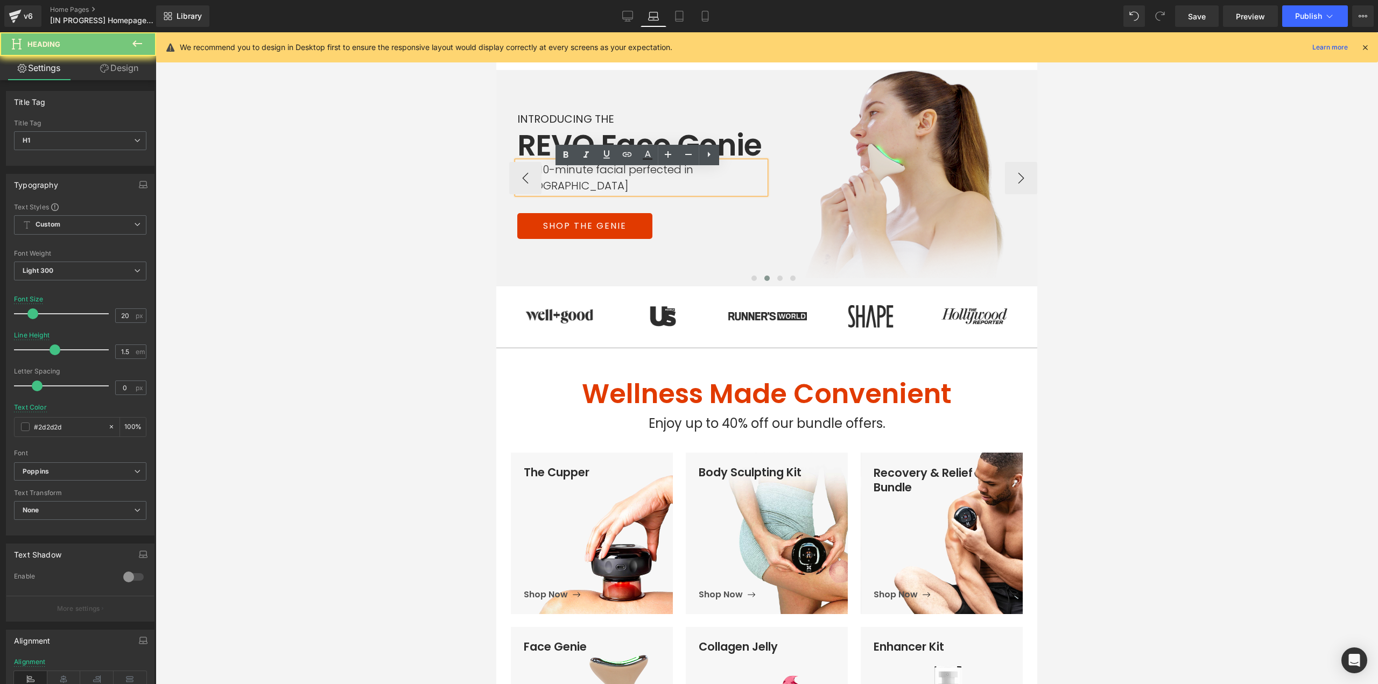
click at [573, 179] on h1 "The 10-minute facial perfected in Korea" at bounding box center [641, 178] width 248 height 32
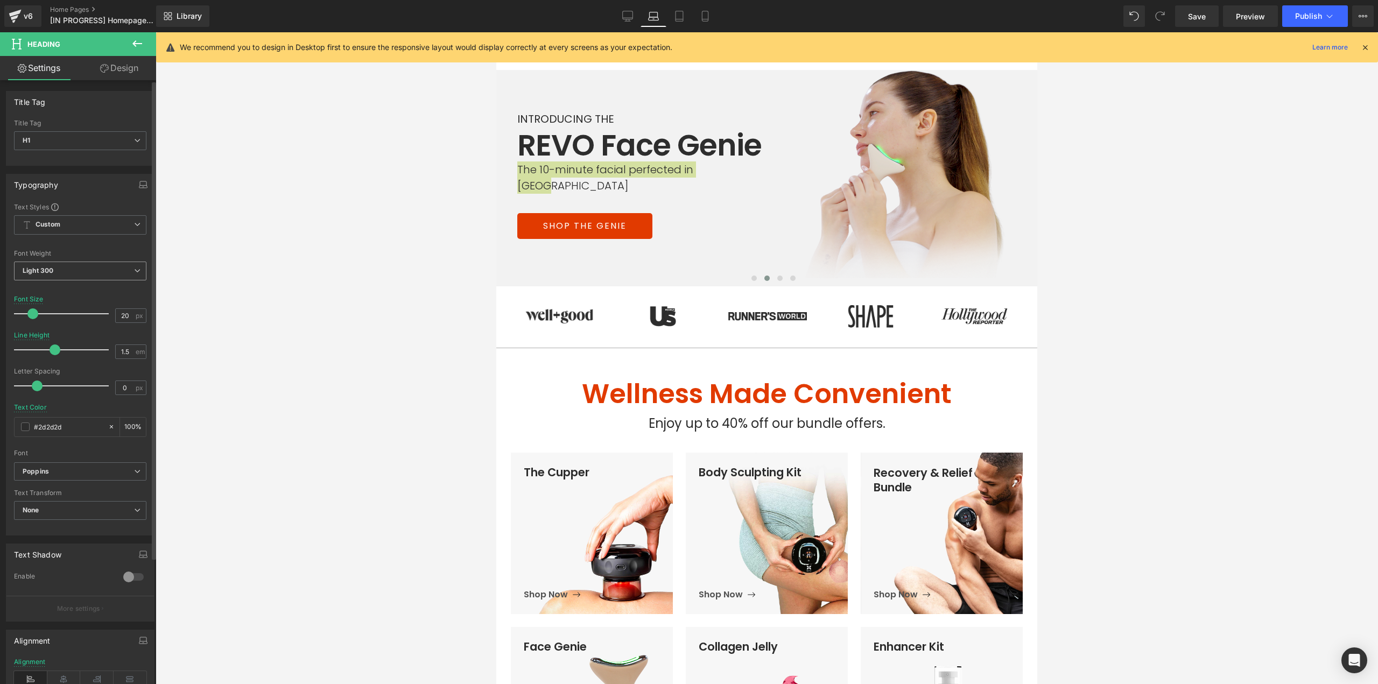
click at [84, 272] on span "Light 300" at bounding box center [80, 271] width 132 height 19
click at [63, 340] on div "Regular 400" at bounding box center [49, 338] width 39 height 8
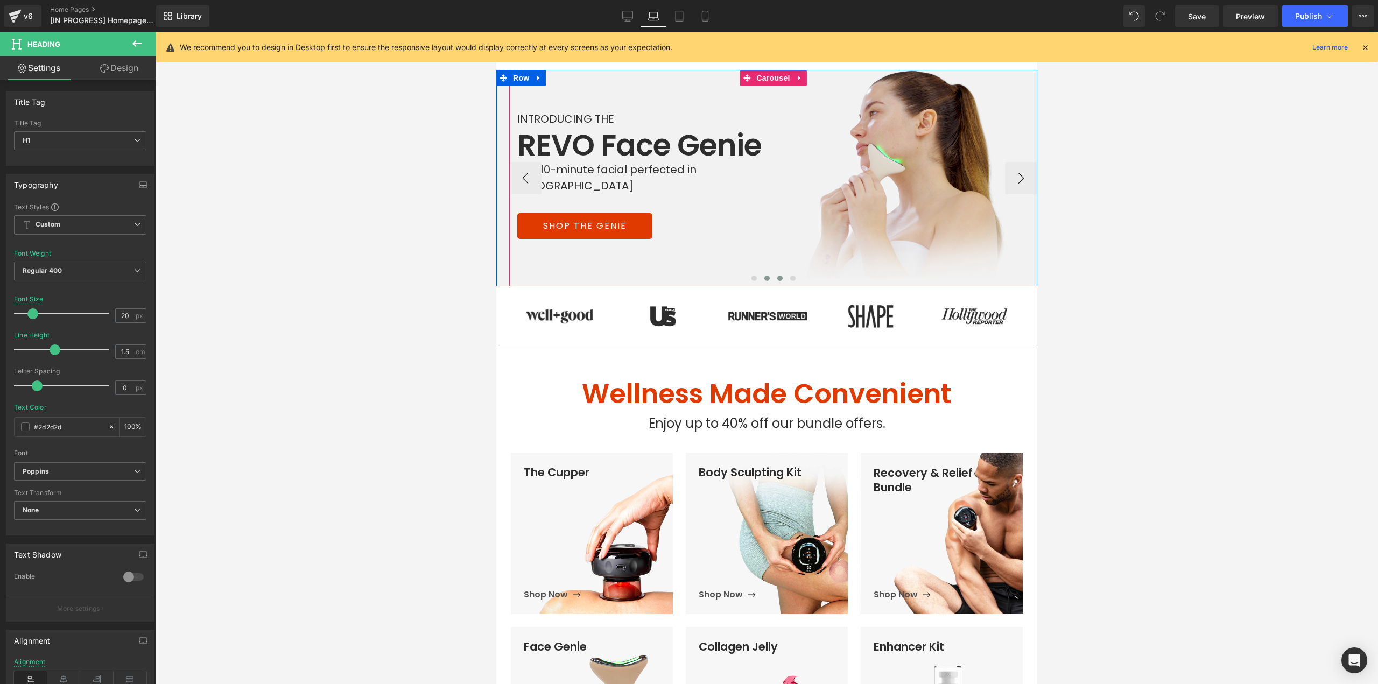
drag, startPoint x: 780, startPoint y: 278, endPoint x: 787, endPoint y: 279, distance: 7.6
click at [780, 279] on button at bounding box center [780, 278] width 13 height 11
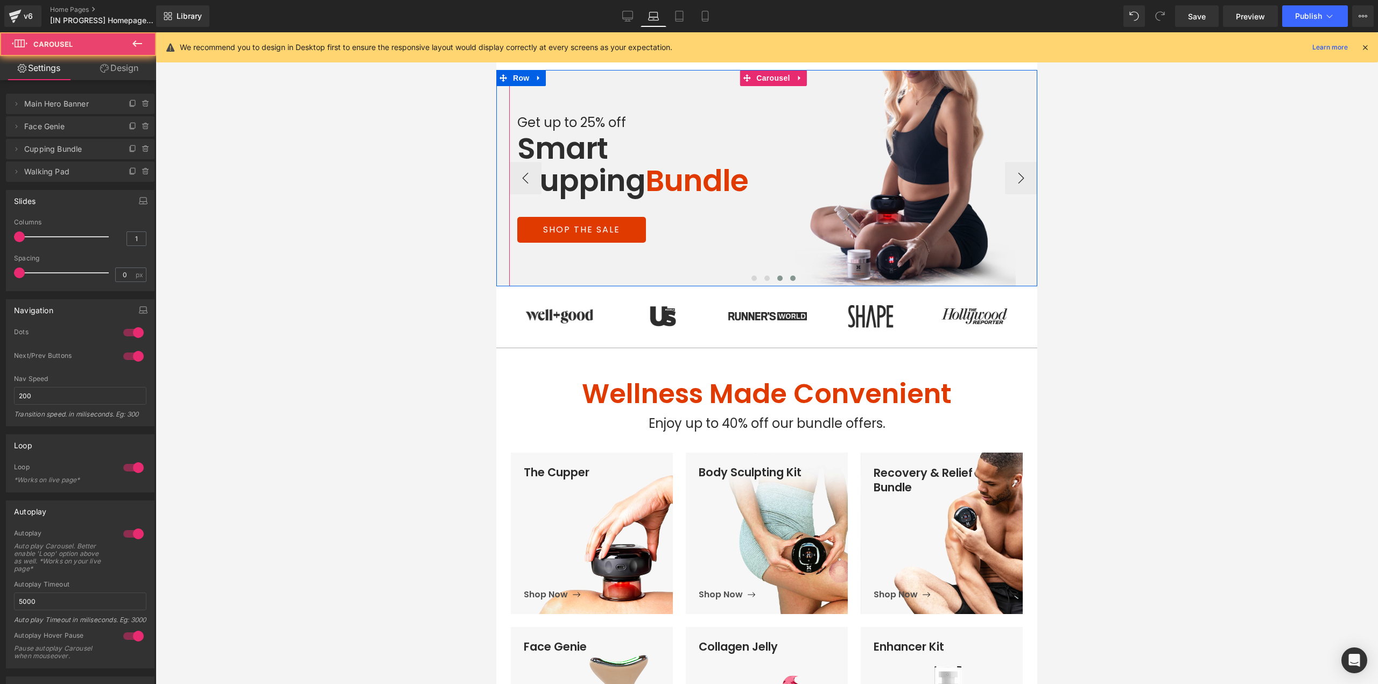
click at [790, 279] on span at bounding box center [792, 278] width 5 height 5
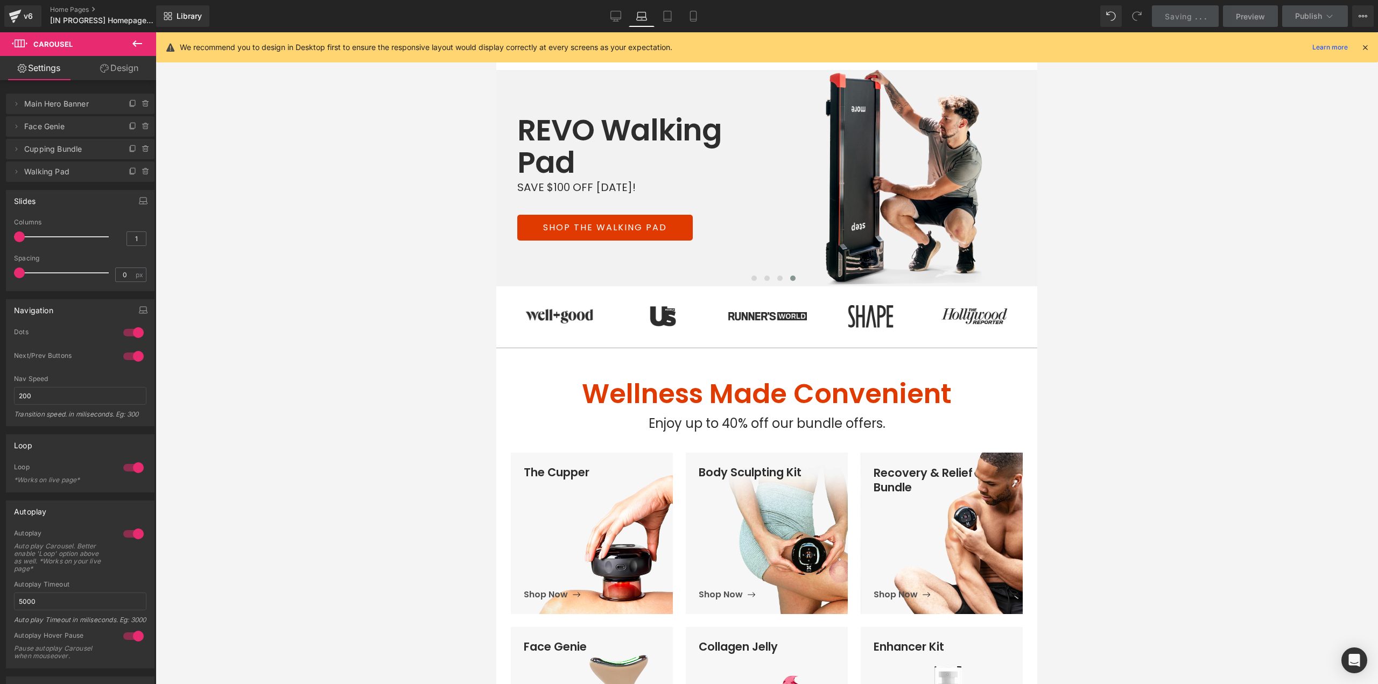
scroll to position [108, 0]
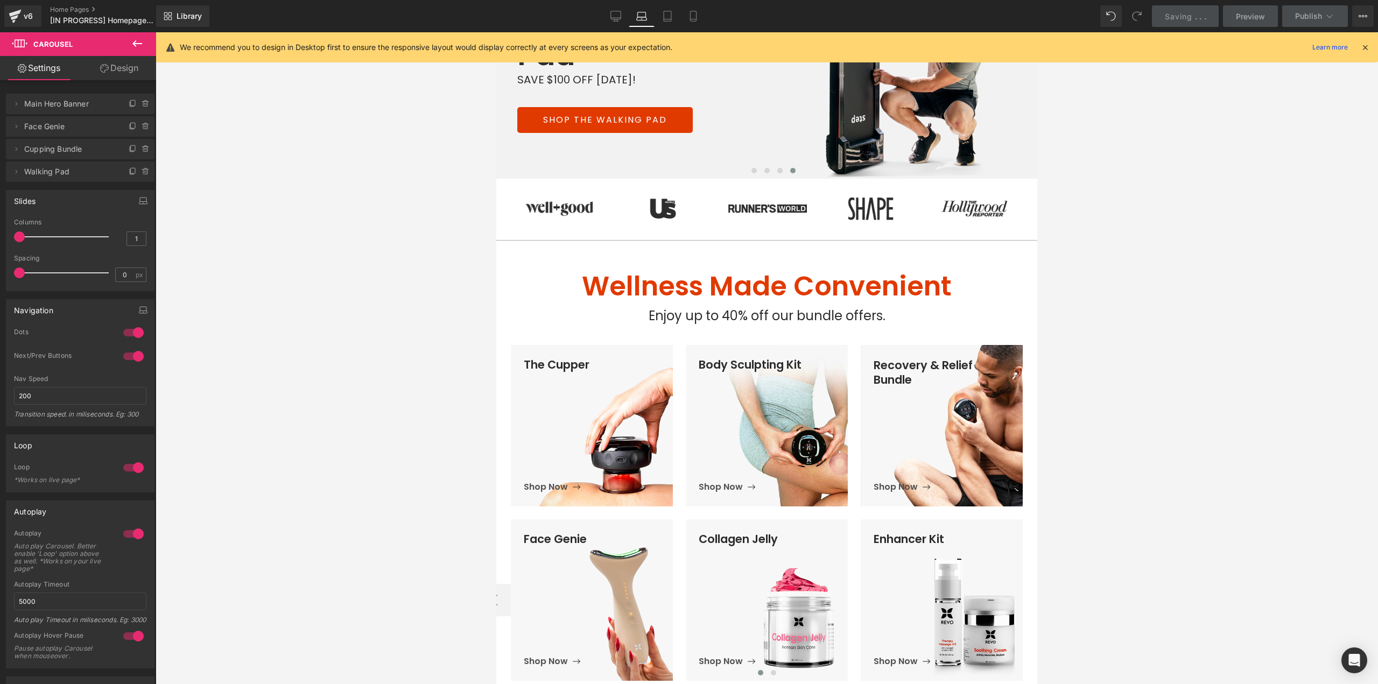
drag, startPoint x: 765, startPoint y: 317, endPoint x: 732, endPoint y: 314, distance: 33.0
click at [765, 317] on div "Enjoy up to 40% off our bundle offers. Text Block" at bounding box center [766, 315] width 525 height 19
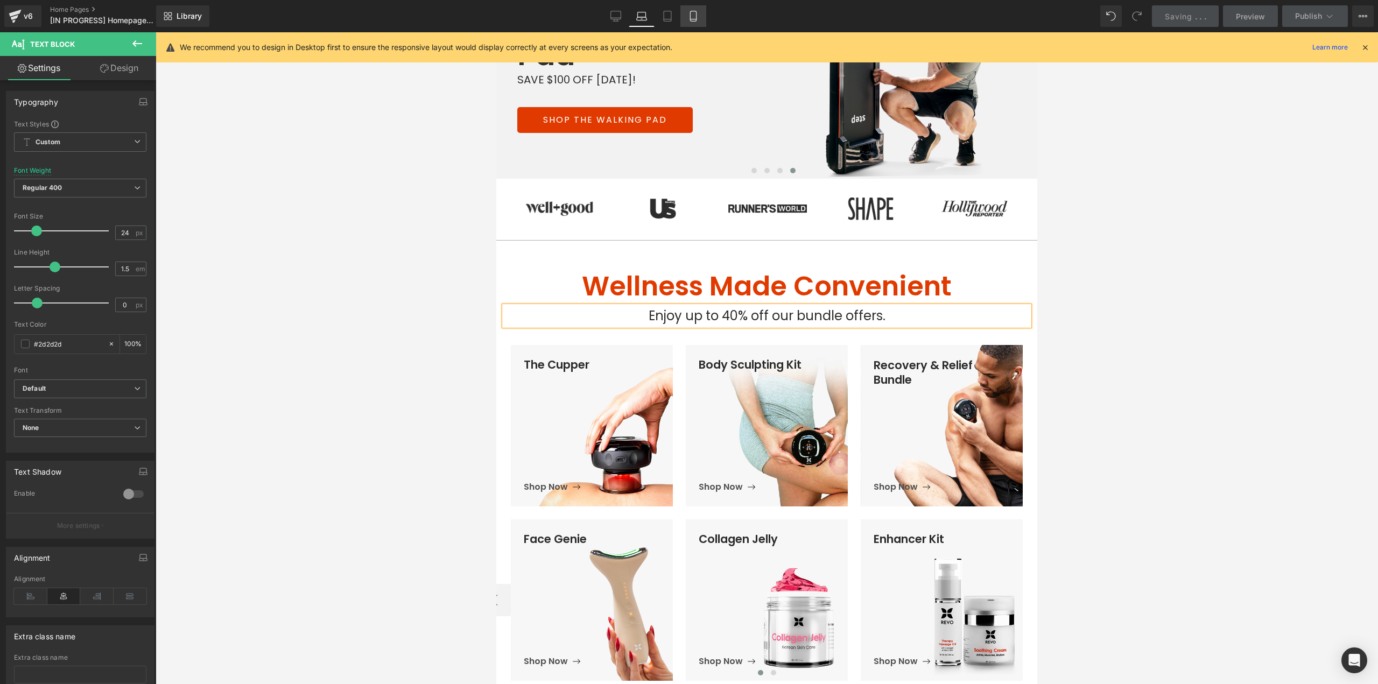
drag, startPoint x: 694, startPoint y: 18, endPoint x: 113, endPoint y: 172, distance: 601.5
click at [694, 18] on icon at bounding box center [693, 16] width 11 height 11
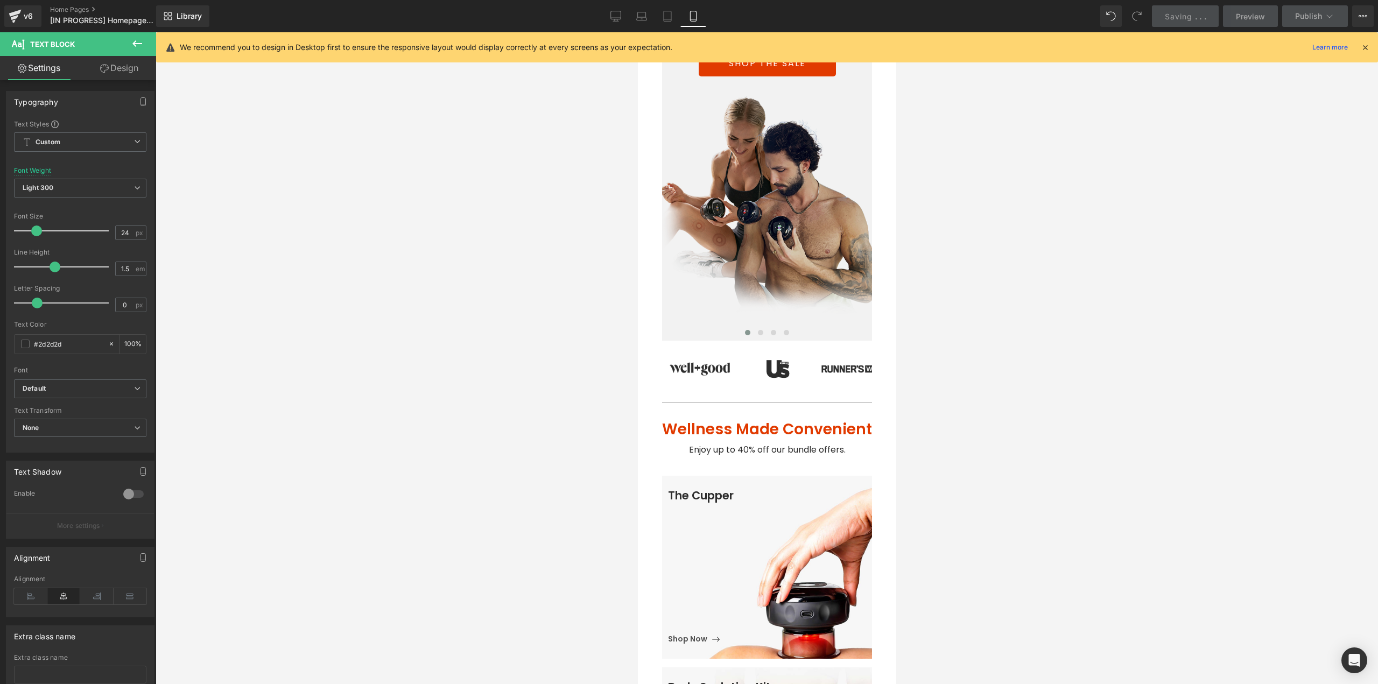
scroll to position [0, 0]
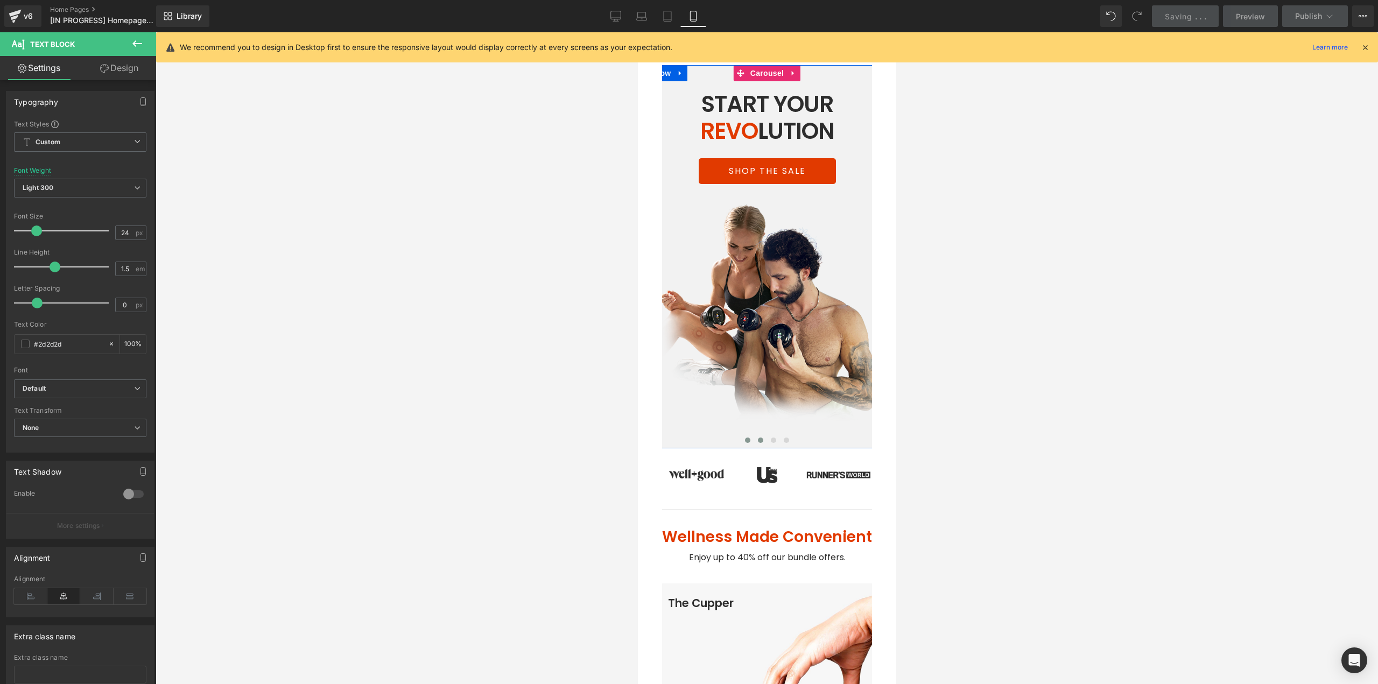
click at [754, 435] on button at bounding box center [760, 440] width 13 height 11
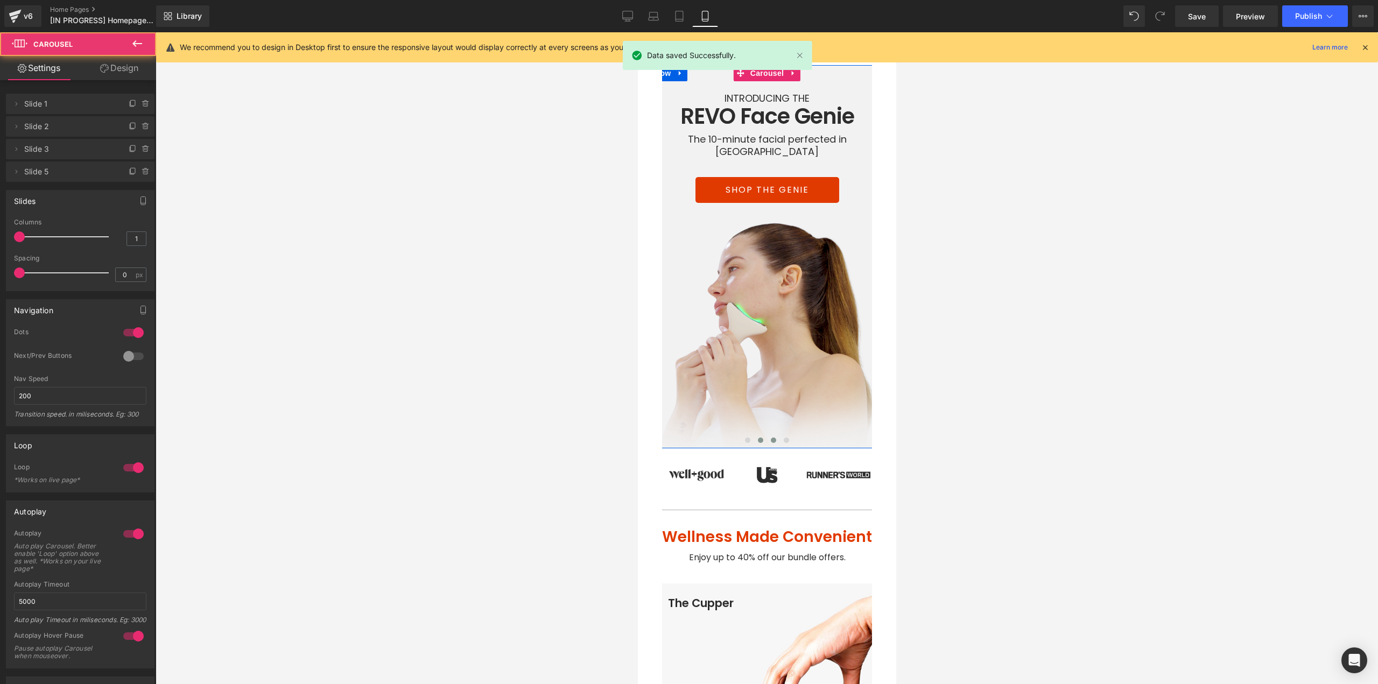
click at [767, 435] on button at bounding box center [773, 440] width 13 height 11
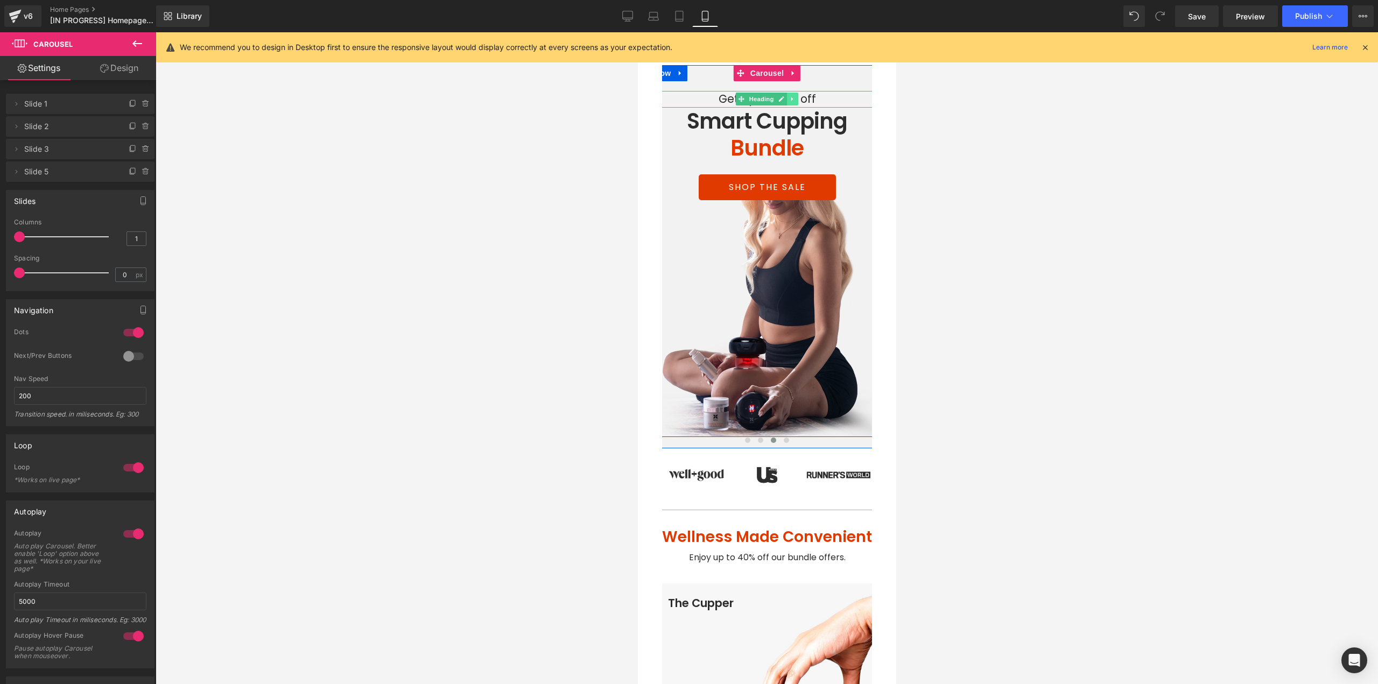
click at [787, 99] on link at bounding box center [792, 99] width 11 height 13
click at [762, 100] on icon at bounding box center [764, 99] width 5 height 5
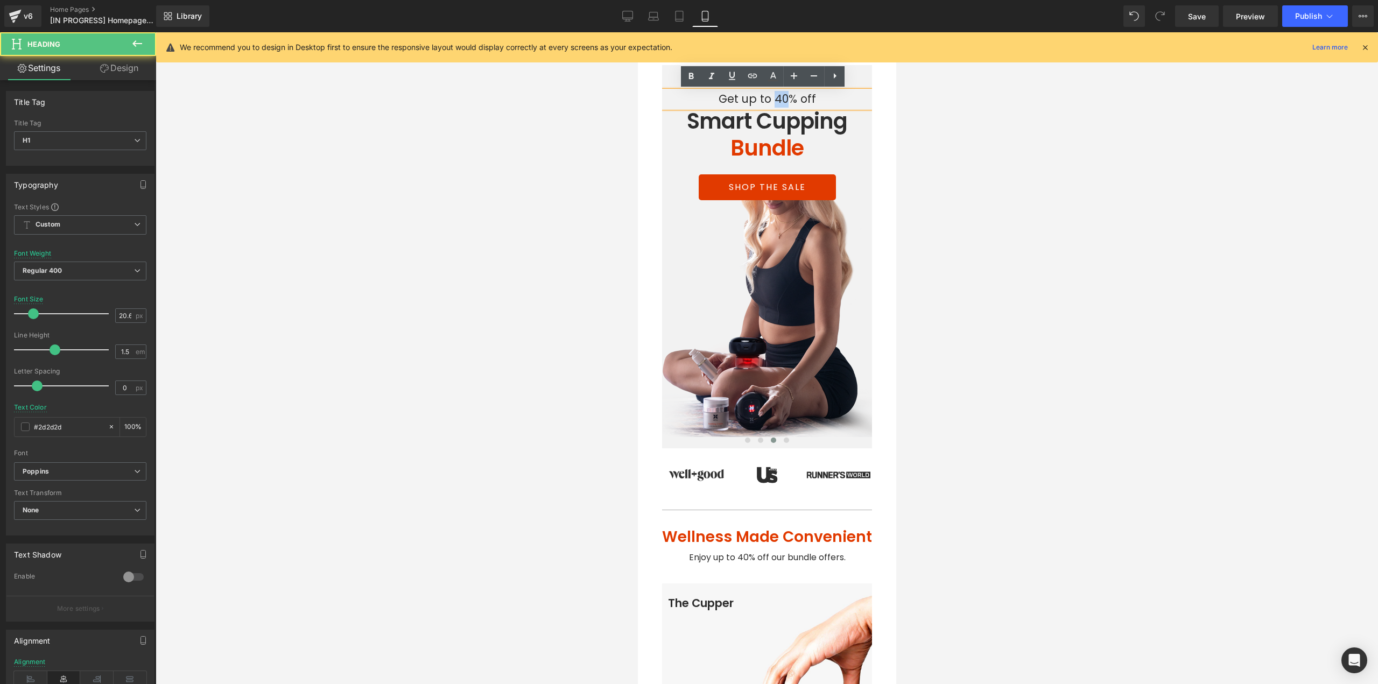
drag, startPoint x: 782, startPoint y: 98, endPoint x: 772, endPoint y: 99, distance: 10.8
click at [772, 99] on h1 "Get up to 40% off" at bounding box center [767, 99] width 242 height 17
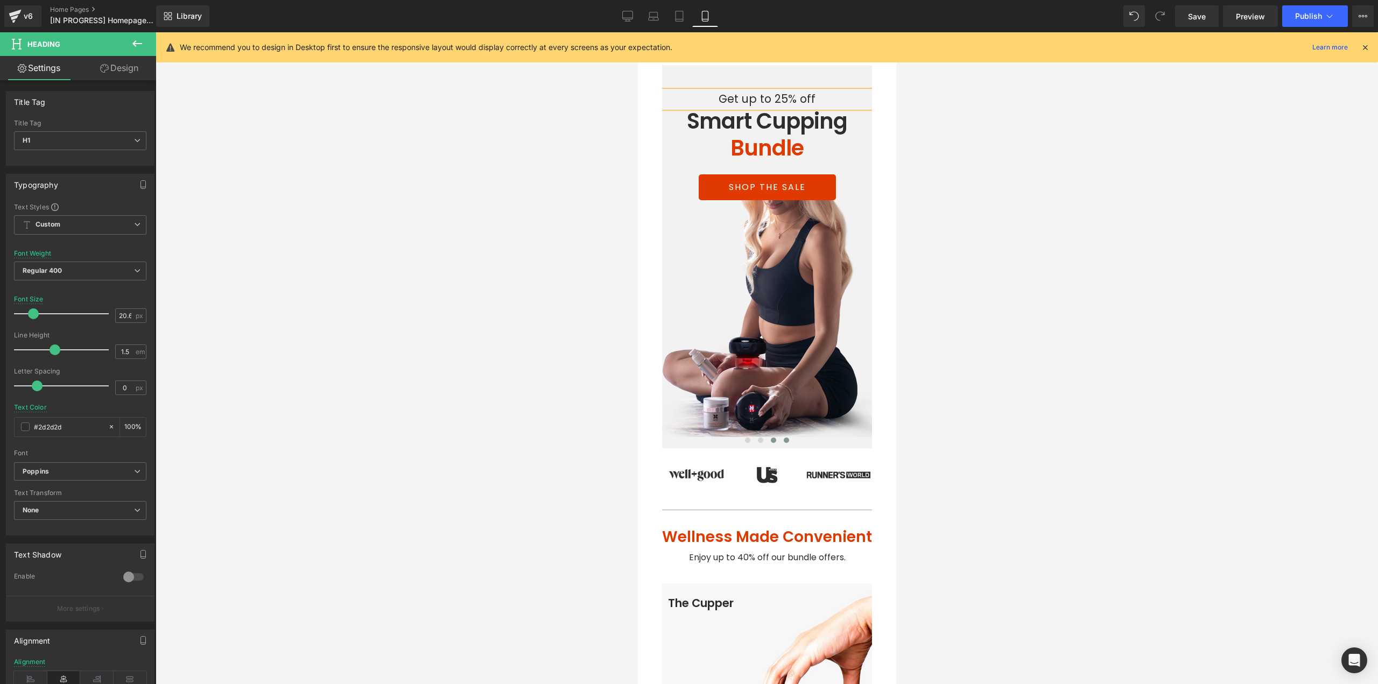
click at [783, 438] on span at bounding box center [785, 440] width 5 height 5
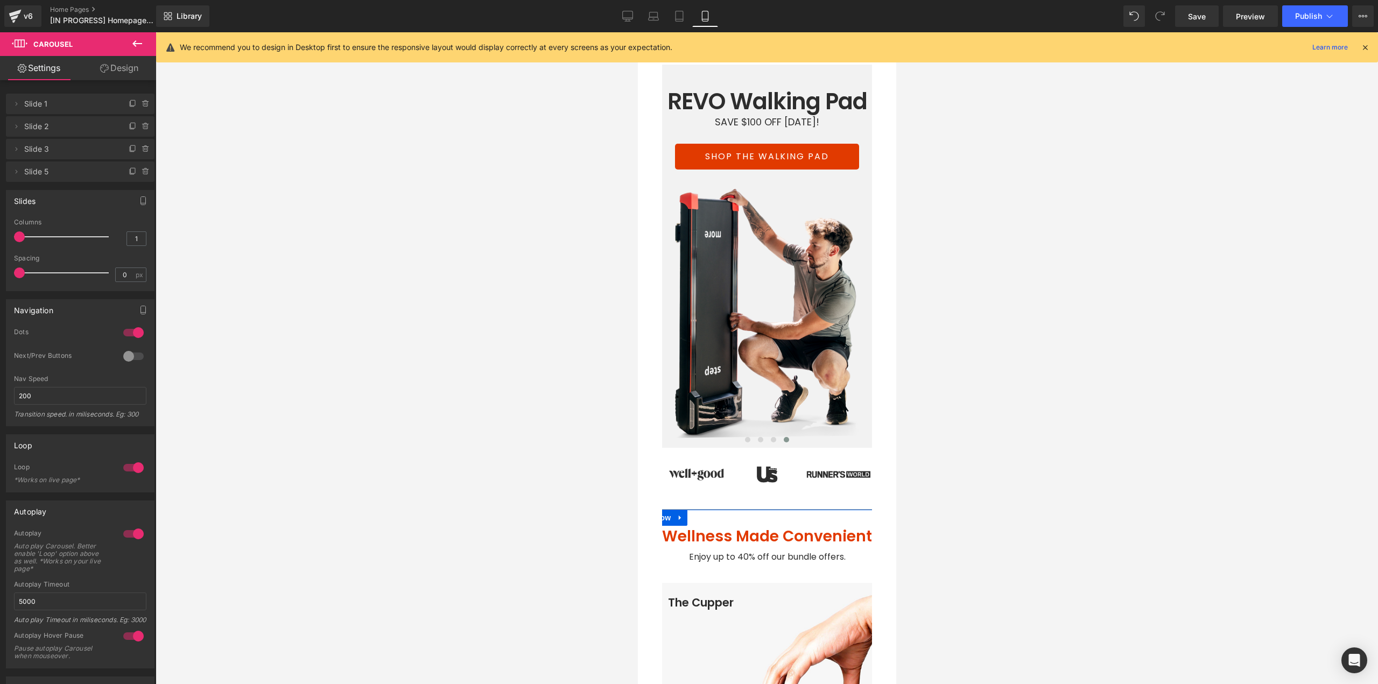
scroll to position [54, 0]
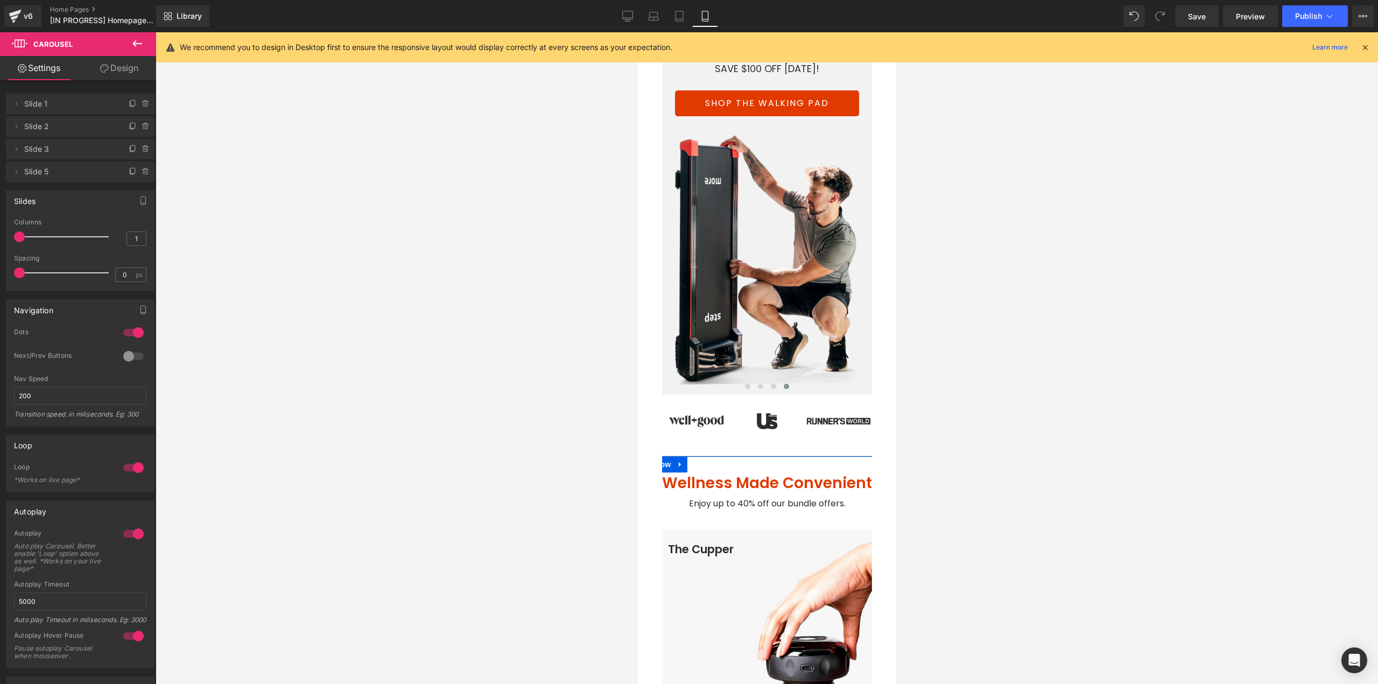
click at [744, 497] on div "Enjoy up to 40% off our bundle offers. Text Block" at bounding box center [766, 503] width 233 height 13
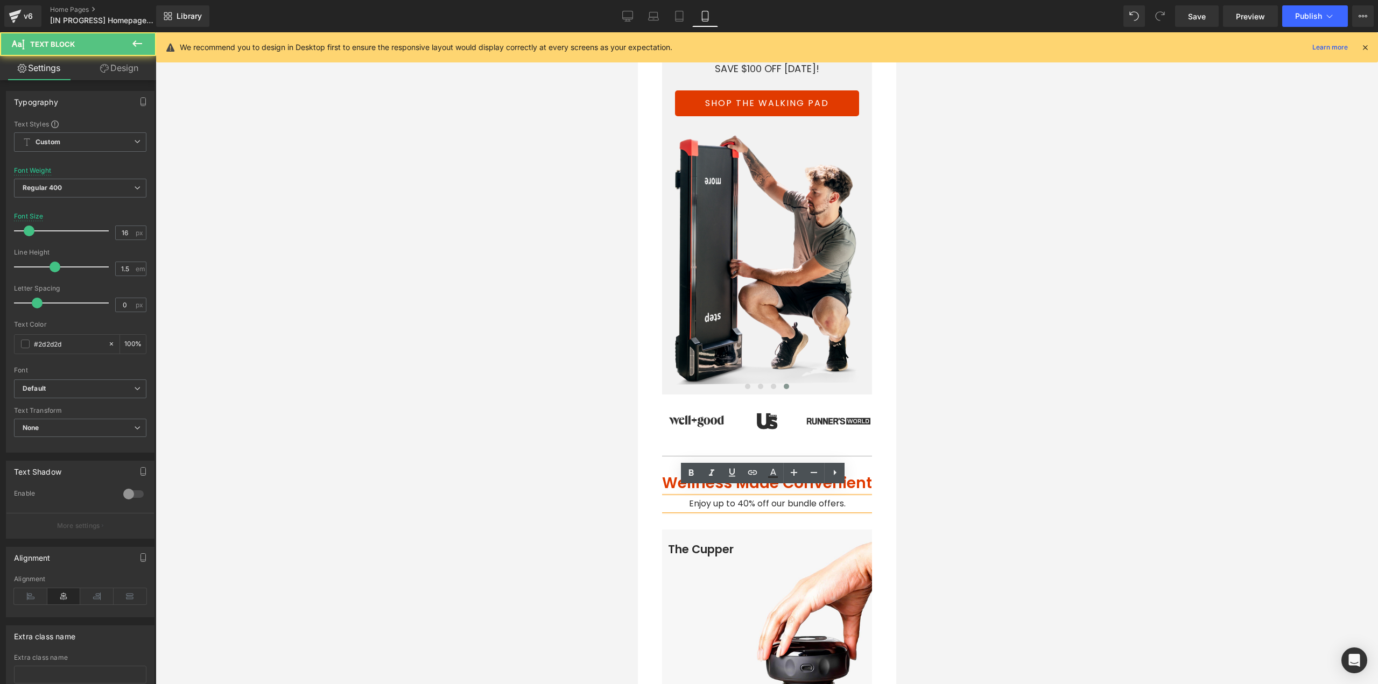
click at [744, 497] on span "Enjoy up to 40% off our bundle offers." at bounding box center [767, 503] width 157 height 12
drag, startPoint x: 744, startPoint y: 493, endPoint x: 735, endPoint y: 494, distance: 8.7
click at [735, 497] on span "Enjoy up to 40% off our bundle offers." at bounding box center [767, 503] width 157 height 12
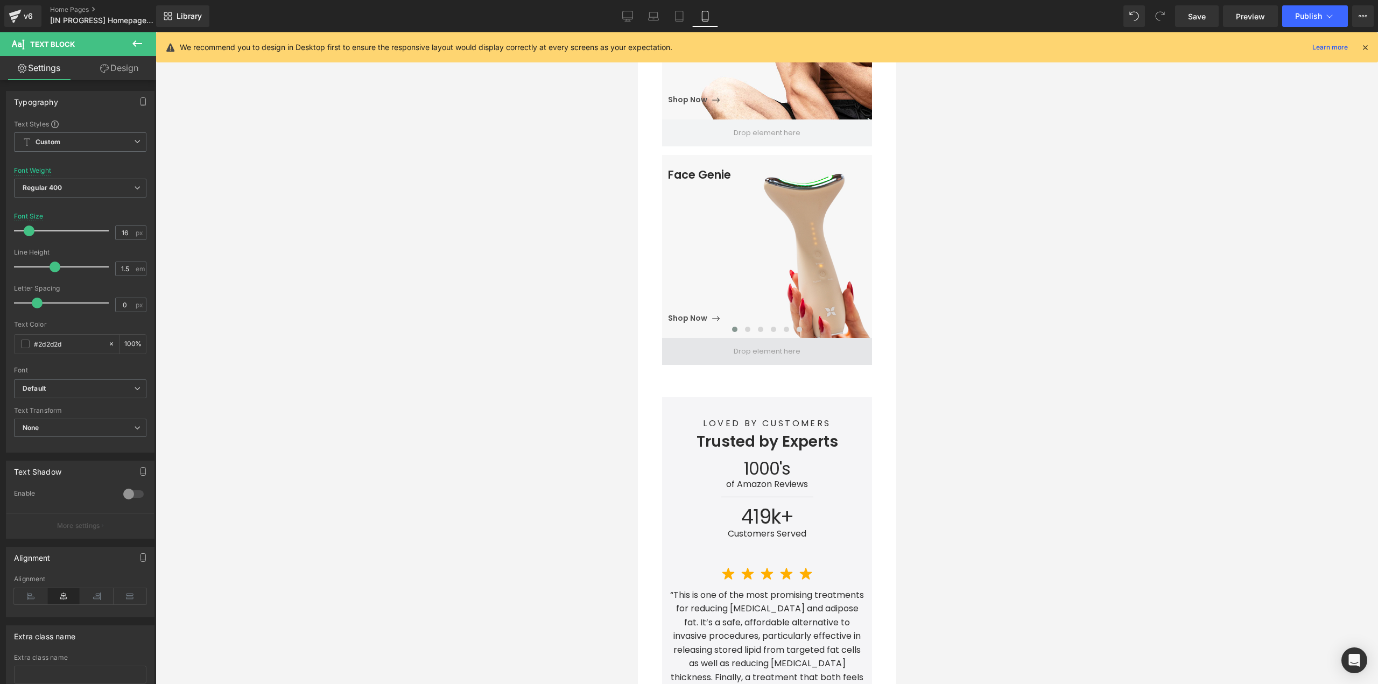
scroll to position [969, 0]
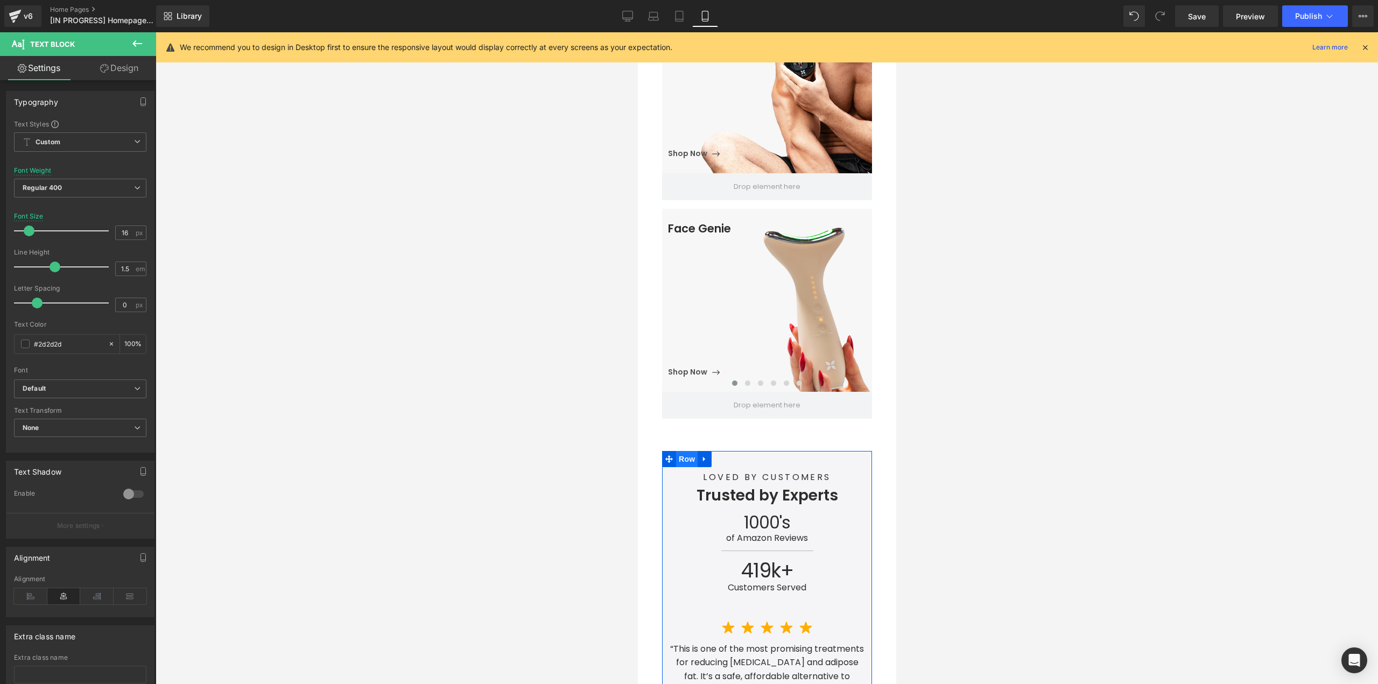
click at [679, 451] on span "Row" at bounding box center [687, 459] width 22 height 16
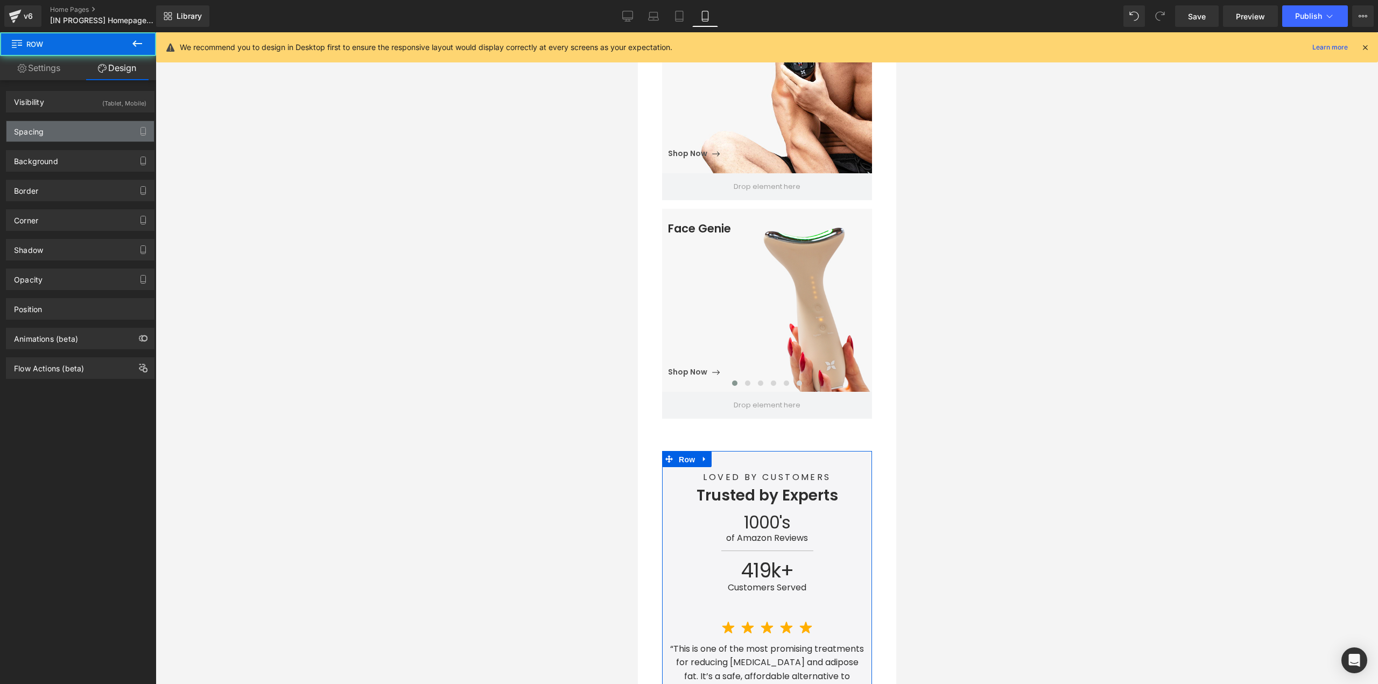
click at [50, 134] on div "Spacing" at bounding box center [80, 131] width 148 height 20
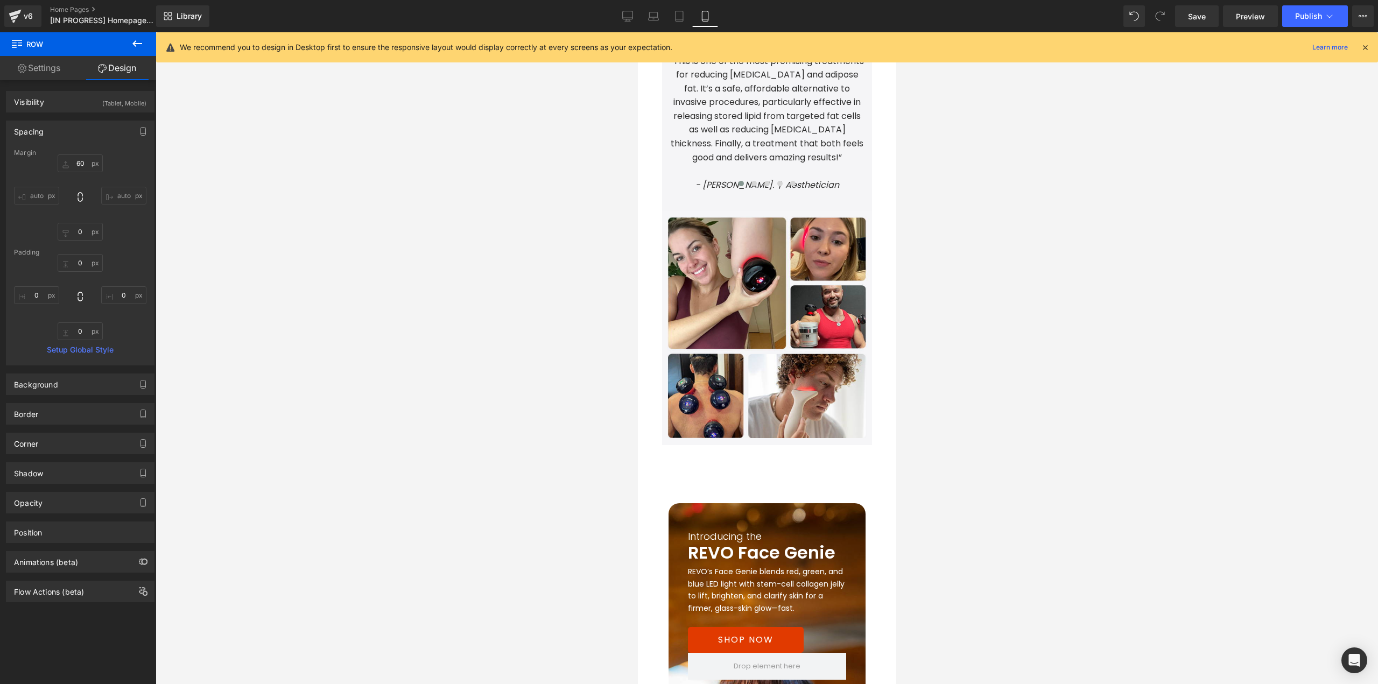
scroll to position [1561, 0]
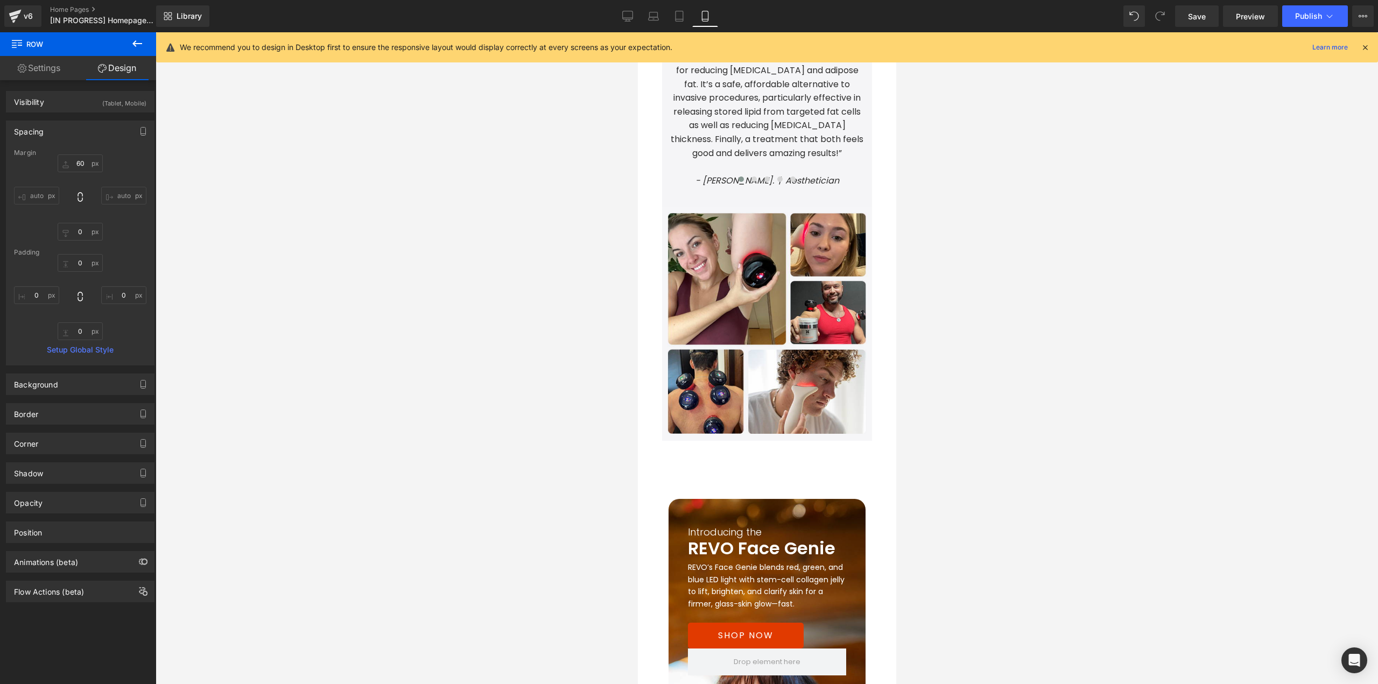
click at [697, 501] on span "Row" at bounding box center [692, 507] width 17 height 13
click at [692, 501] on span "Row" at bounding box center [692, 507] width 17 height 13
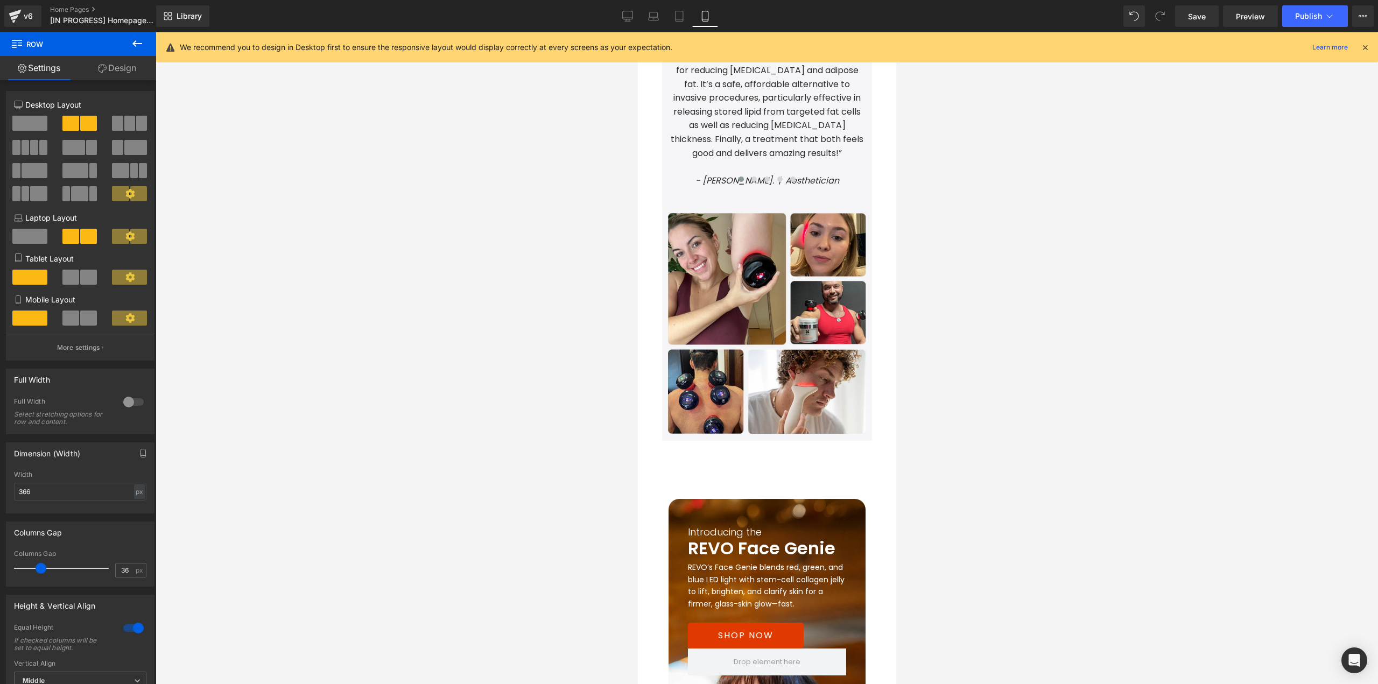
click at [117, 73] on link "Design" at bounding box center [117, 68] width 78 height 24
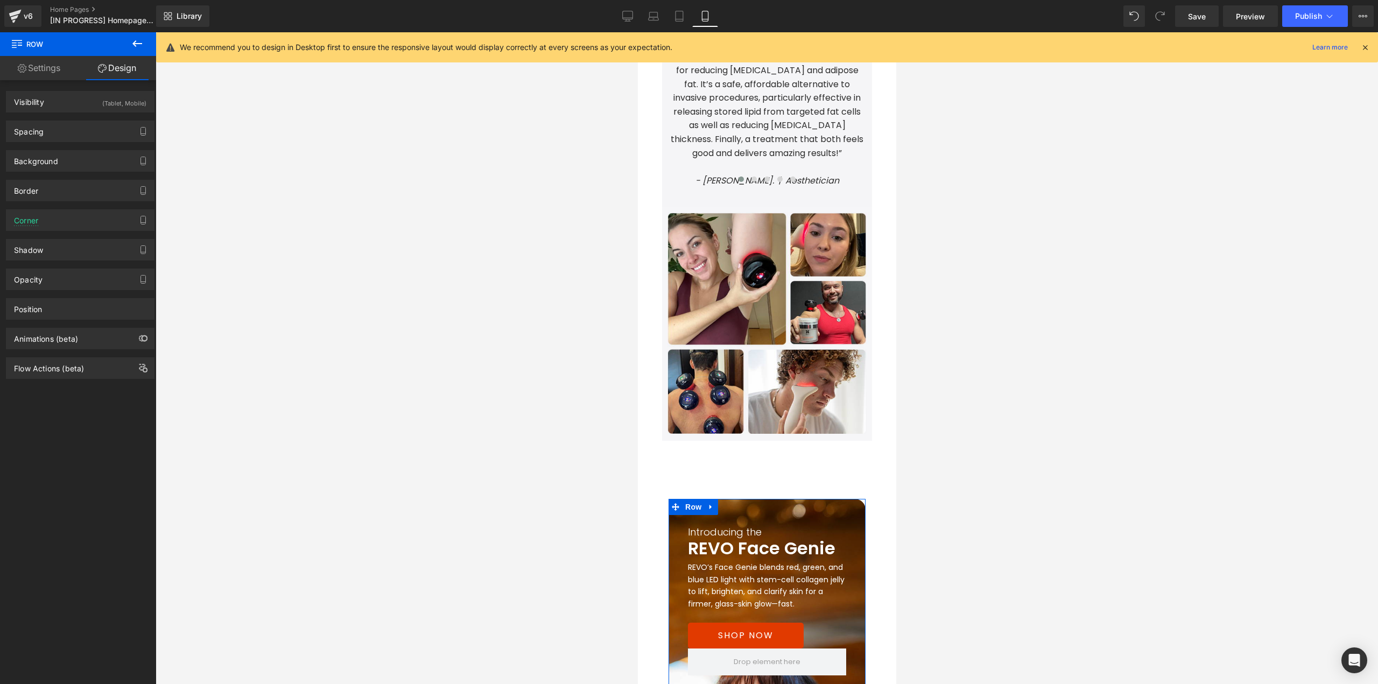
click at [50, 131] on div "Spacing" at bounding box center [80, 131] width 148 height 20
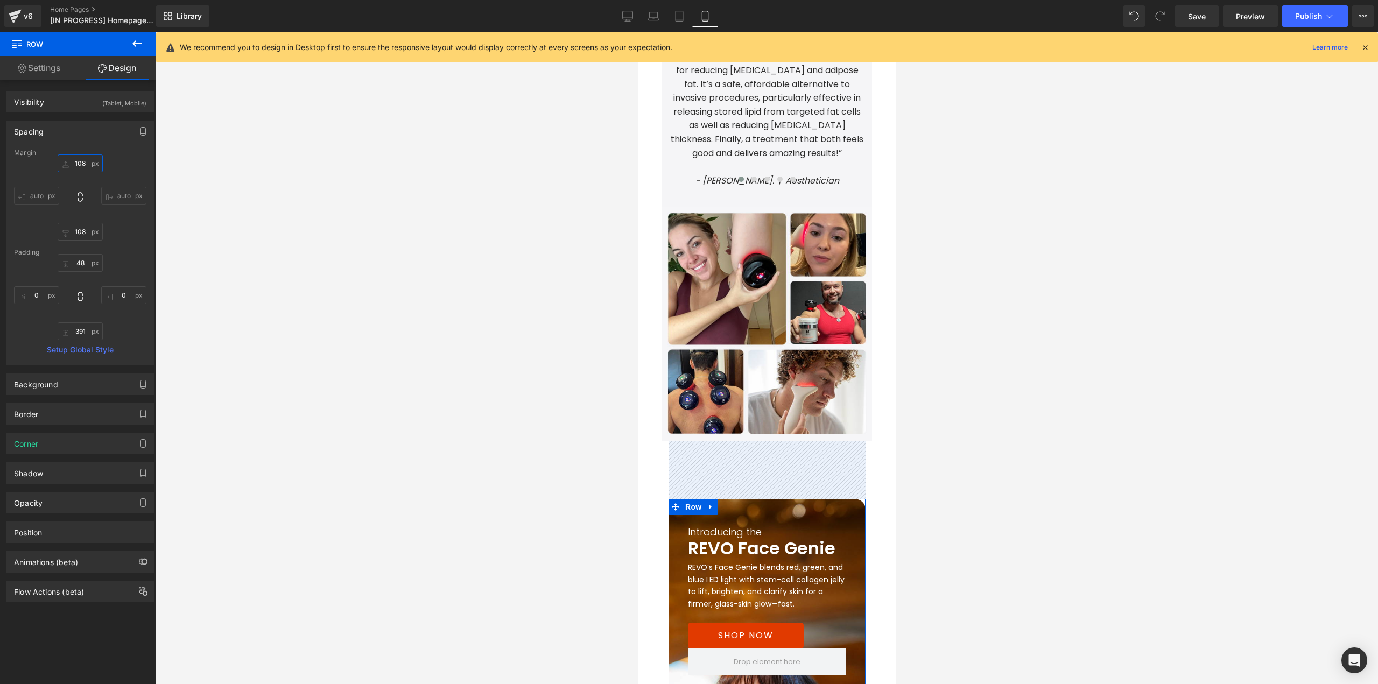
click at [88, 162] on input "text" at bounding box center [80, 164] width 45 height 18
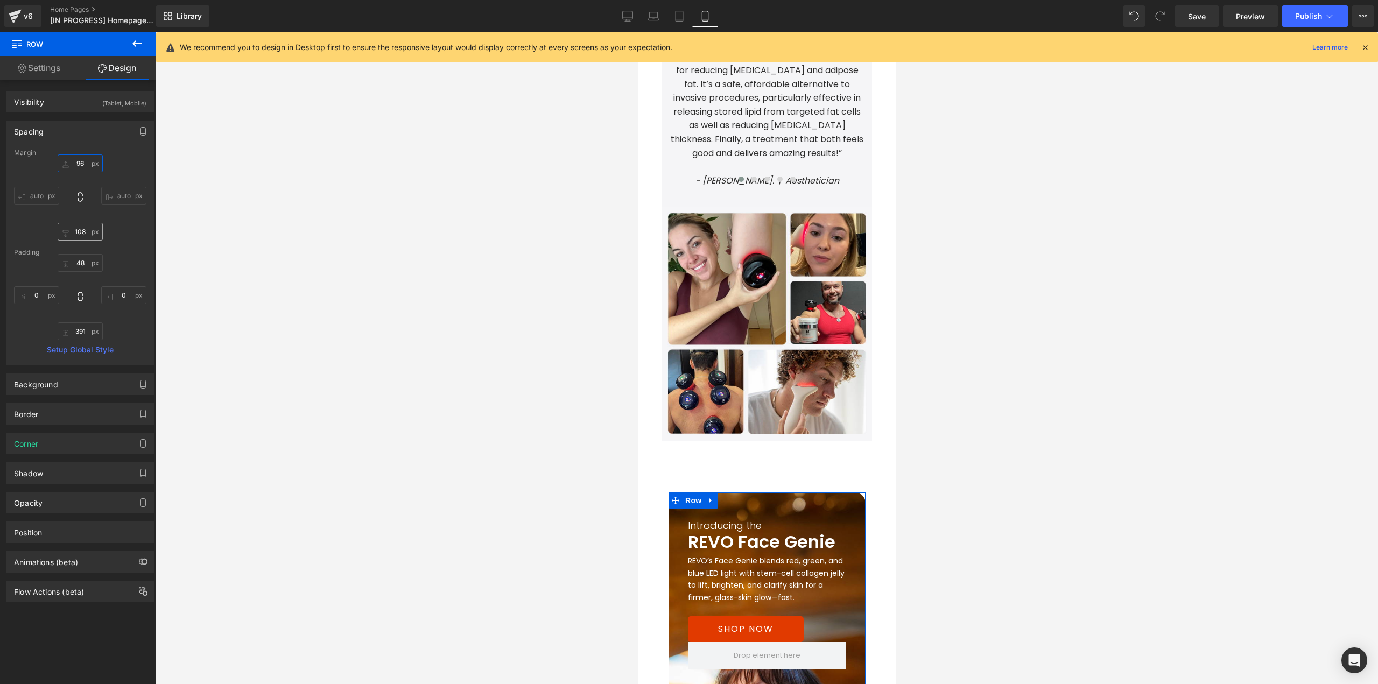
type input "96"
click at [80, 234] on input "text" at bounding box center [80, 232] width 45 height 18
type input "0"
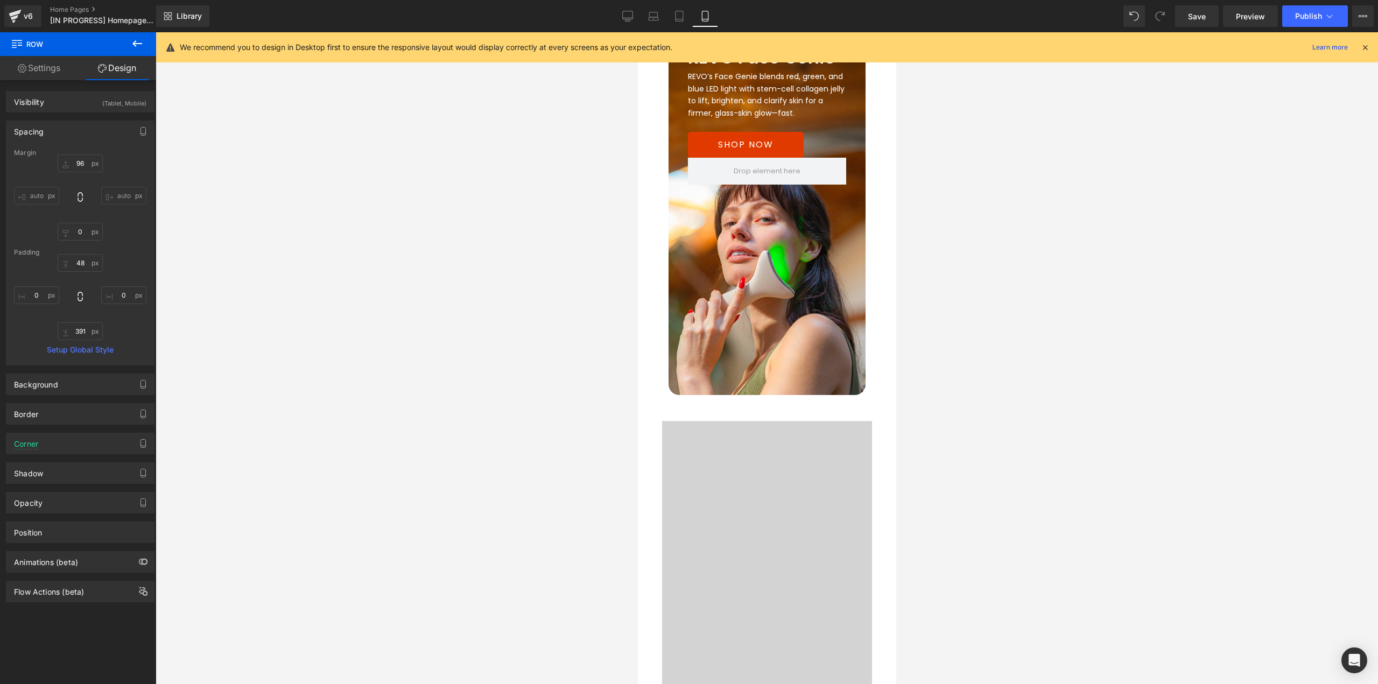
click at [743, 433] on div at bounding box center [766, 583] width 258 height 323
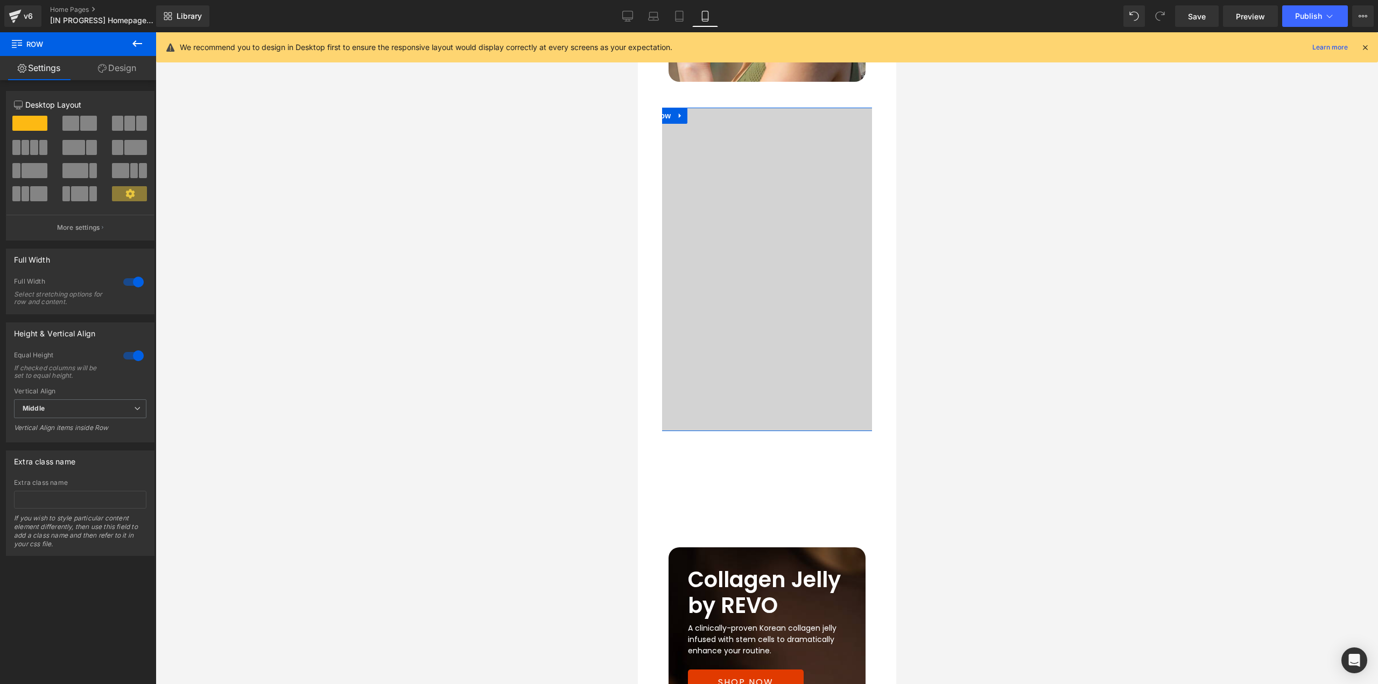
scroll to position [2370, 0]
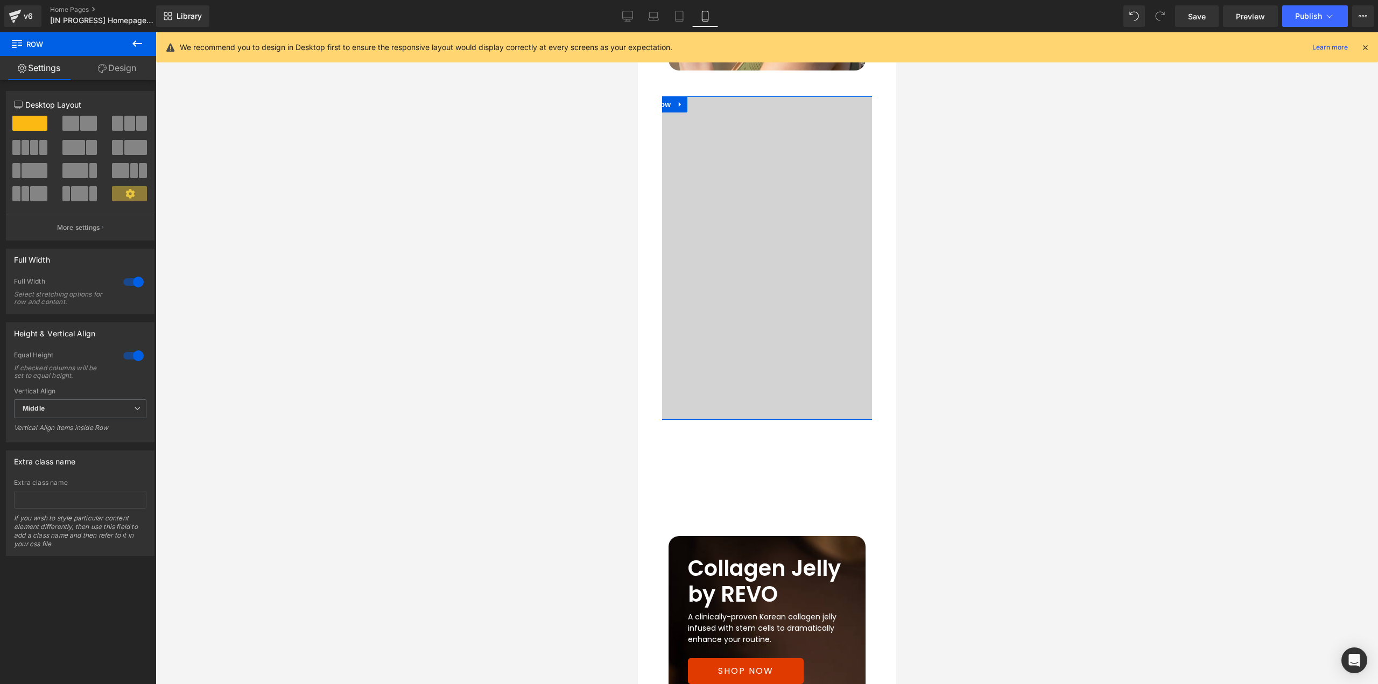
click at [121, 65] on link "Design" at bounding box center [117, 68] width 78 height 24
click at [0, 0] on div "Spacing" at bounding box center [0, 0] width 0 height 0
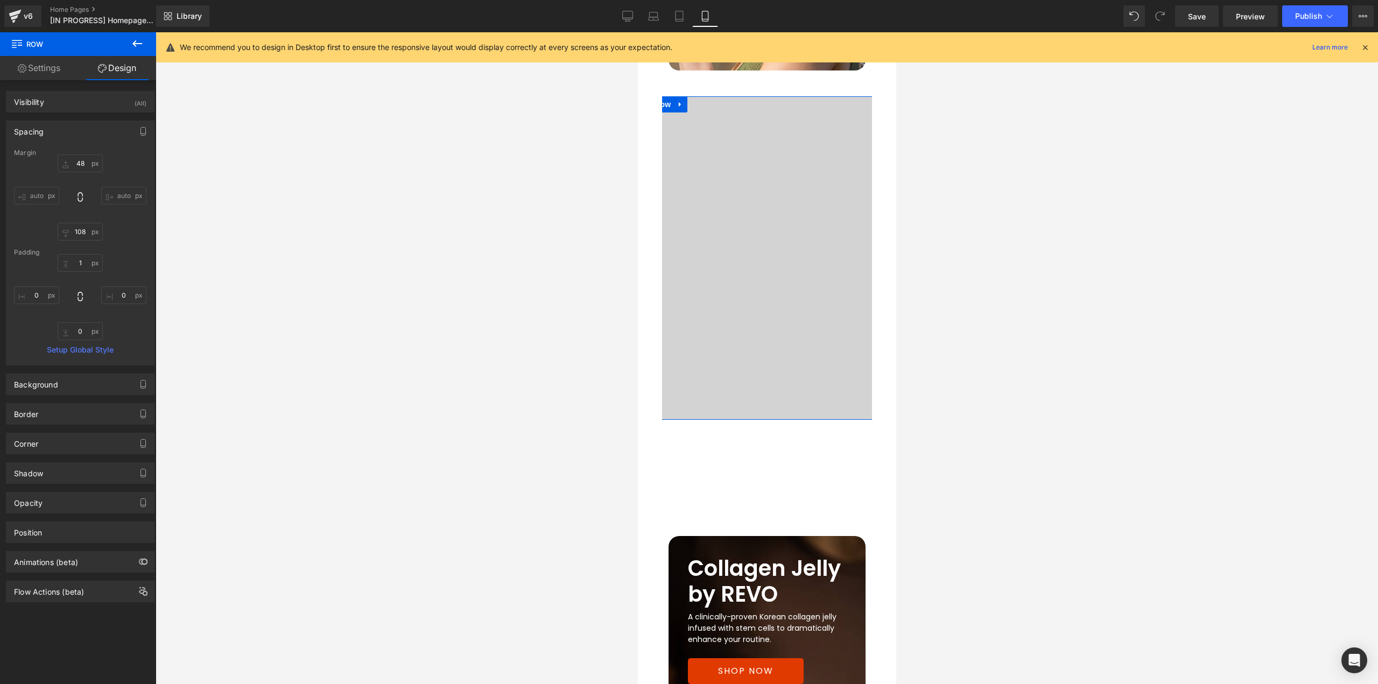
scroll to position [2382, 0]
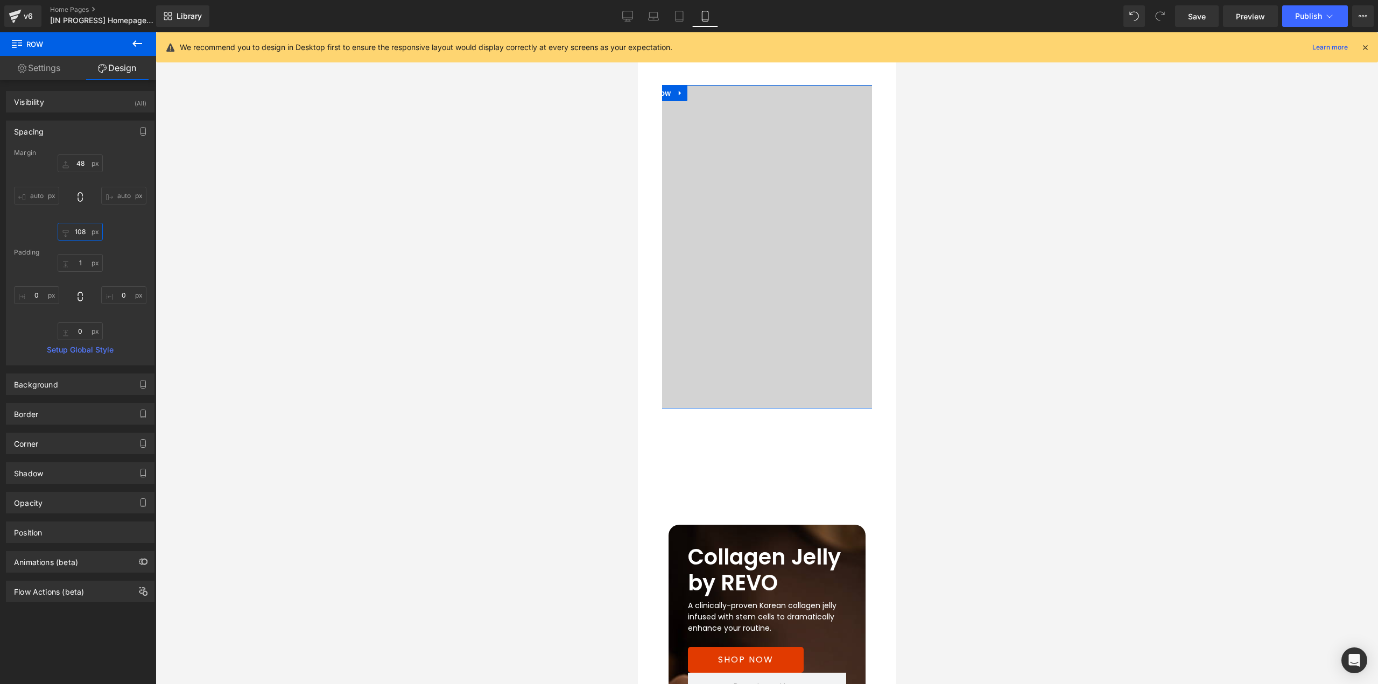
click at [84, 230] on input "108" at bounding box center [80, 232] width 45 height 18
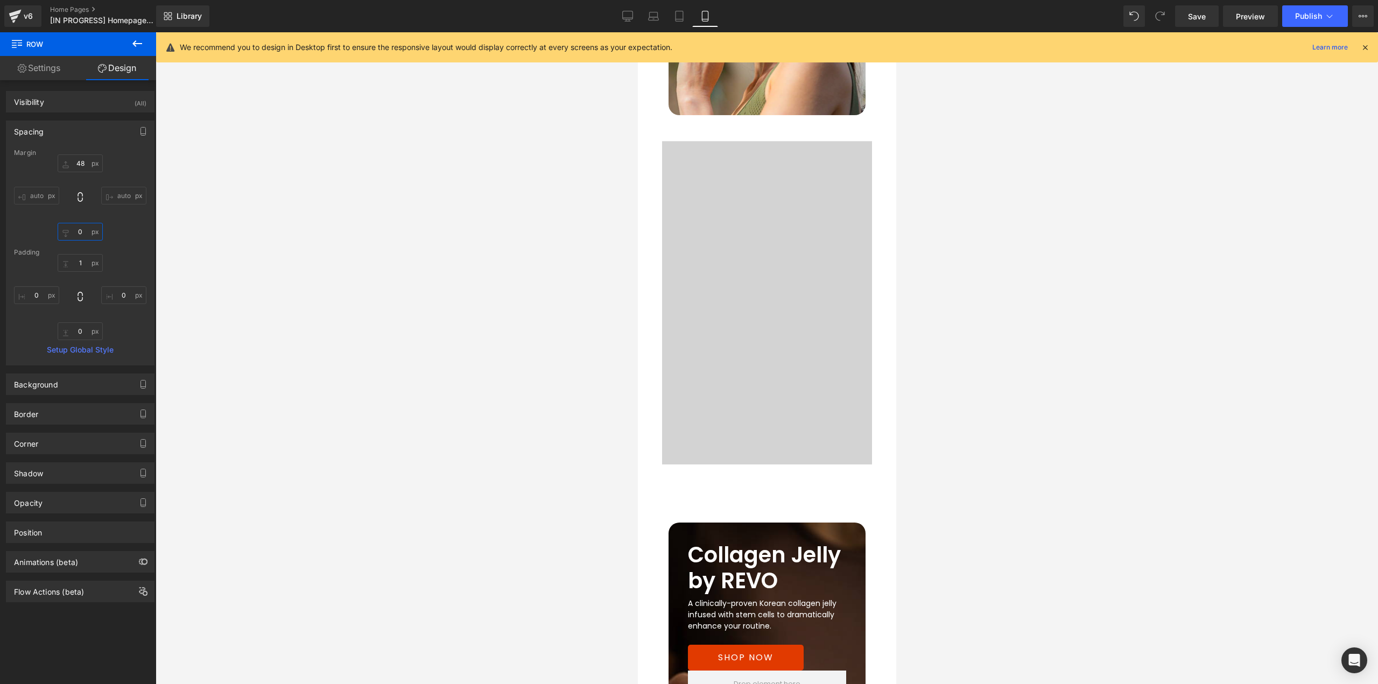
scroll to position [2166, 0]
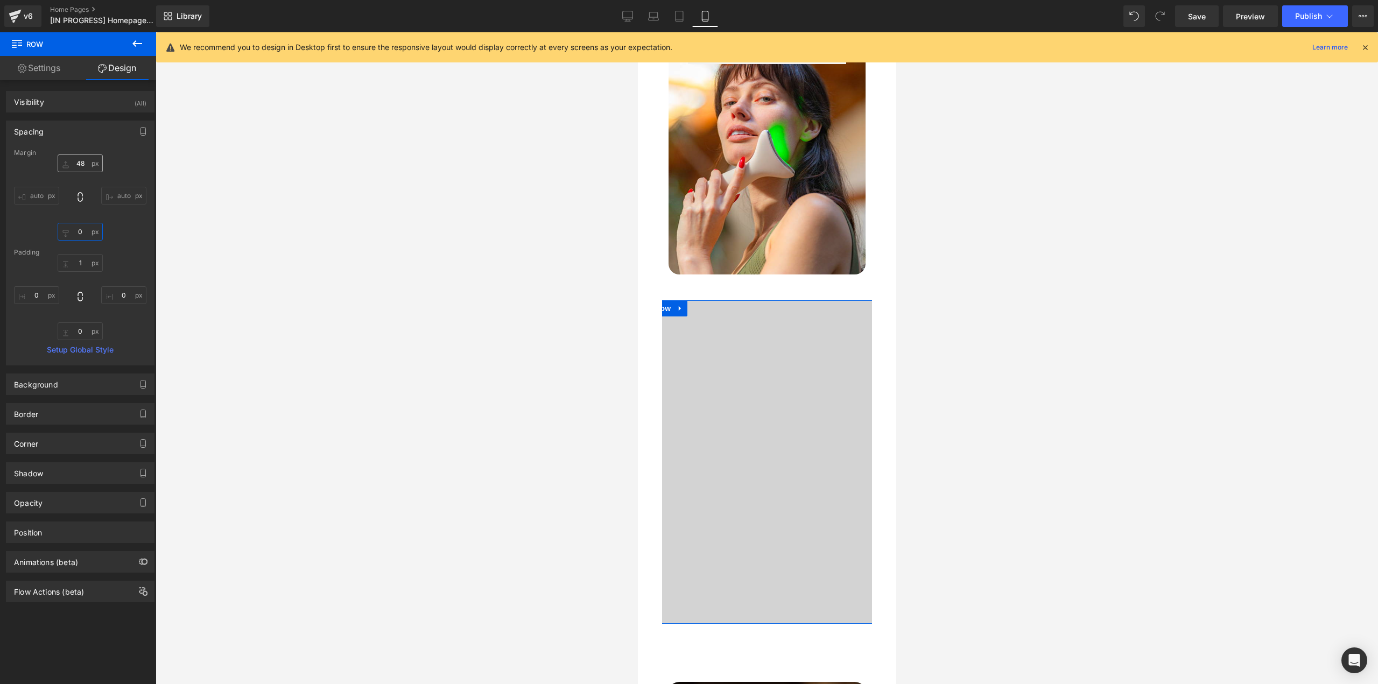
type input "0"
click at [81, 164] on input "48" at bounding box center [80, 164] width 45 height 18
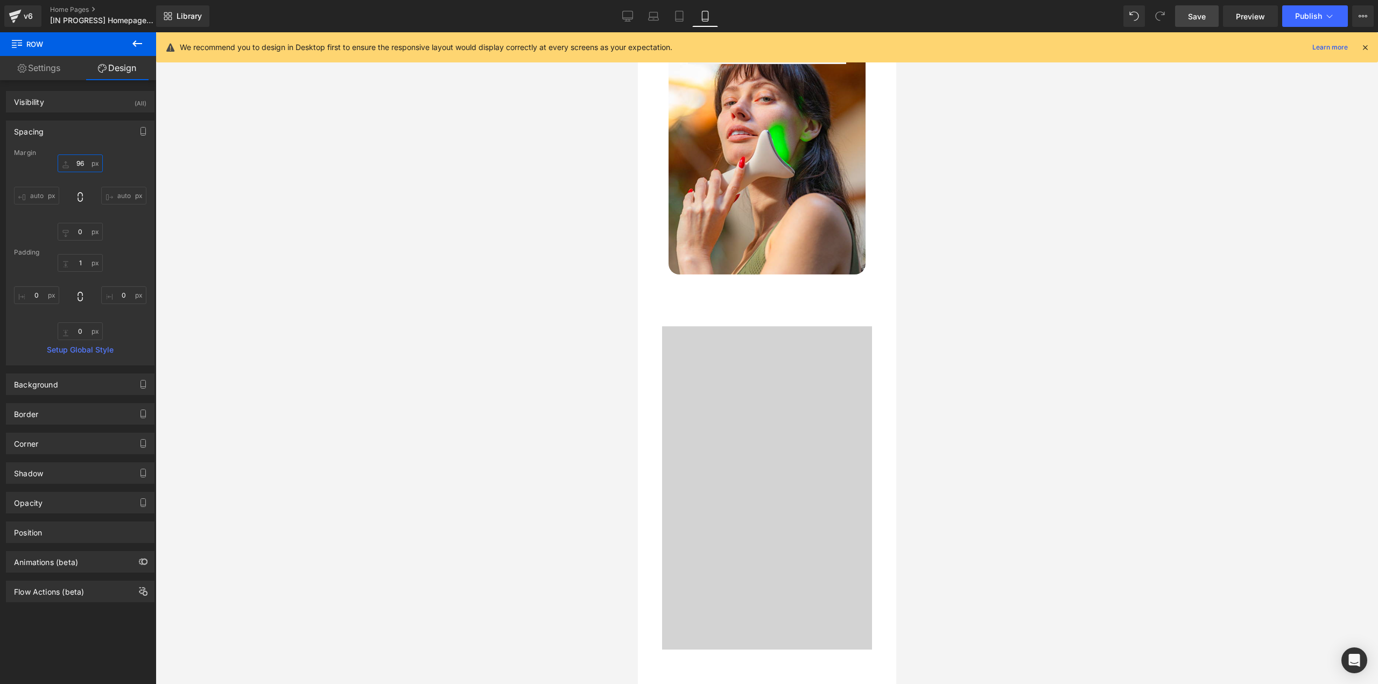
type input "96"
click at [1205, 15] on span "Save" at bounding box center [1197, 16] width 18 height 11
click at [1250, 17] on span "Preview" at bounding box center [1250, 16] width 29 height 11
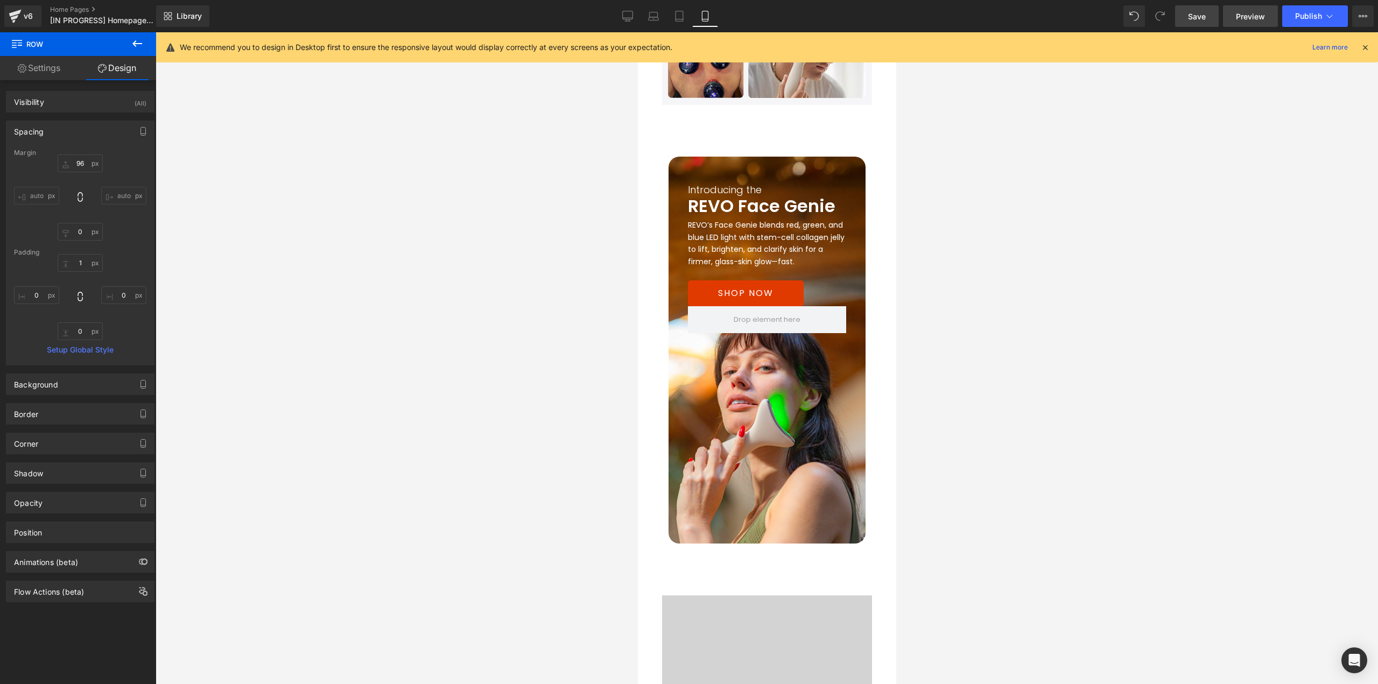
click at [1249, 27] on div "Library Mobile Desktop Laptop Tablet Mobile Save Preview Publish Scheduled View…" at bounding box center [767, 16] width 1222 height 32
click at [1249, 20] on span "Preview" at bounding box center [1250, 16] width 29 height 11
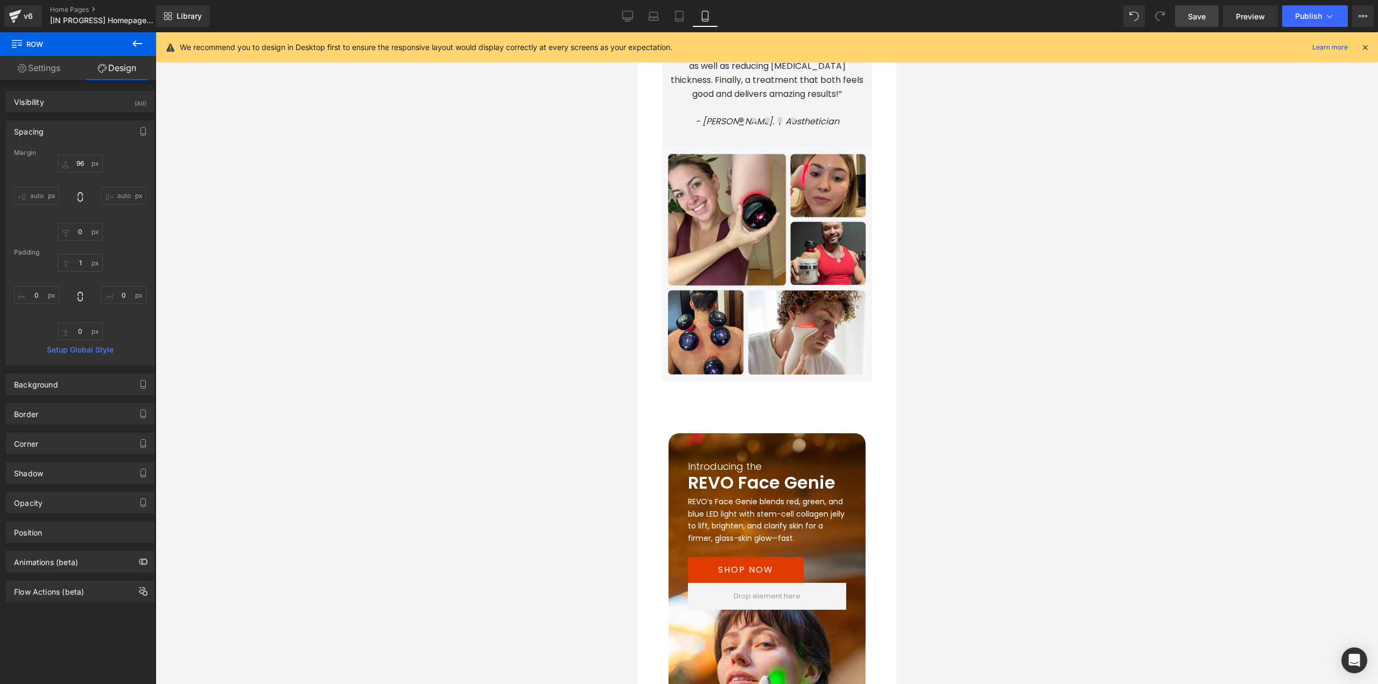
scroll to position [1628, 0]
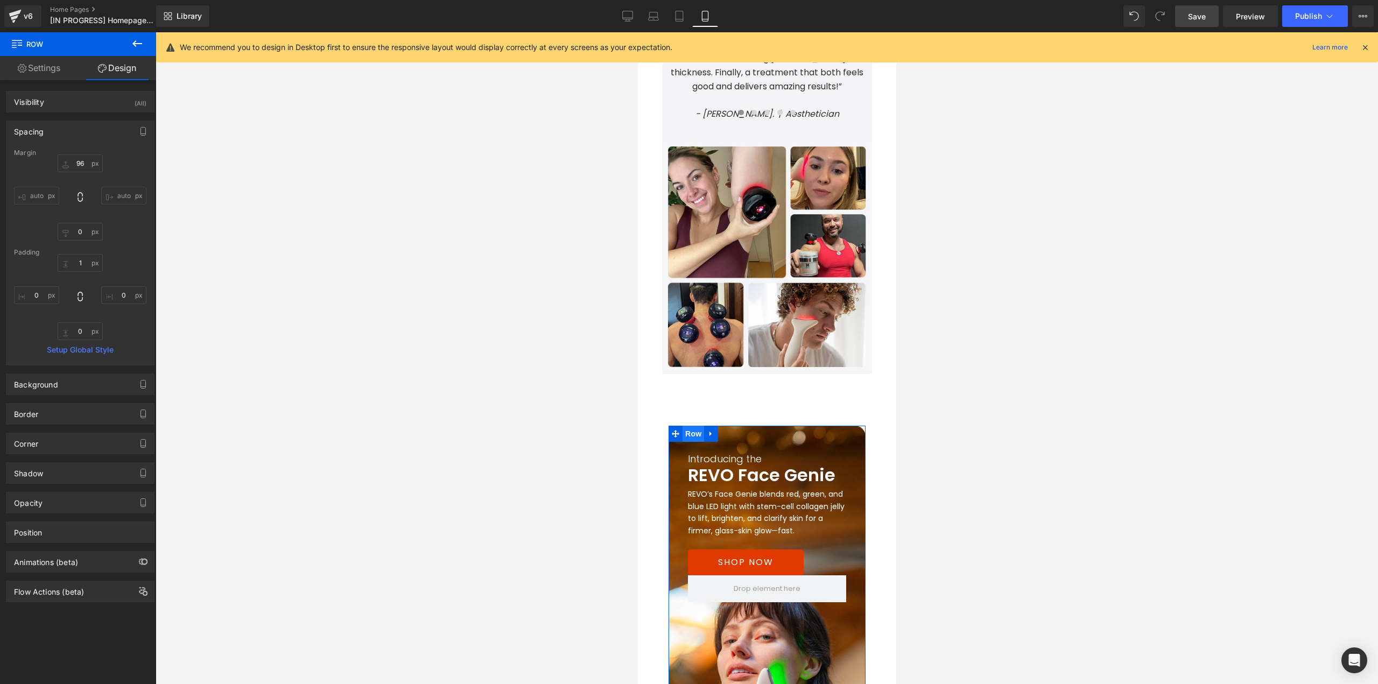
click at [687, 426] on span "Row" at bounding box center [693, 434] width 22 height 16
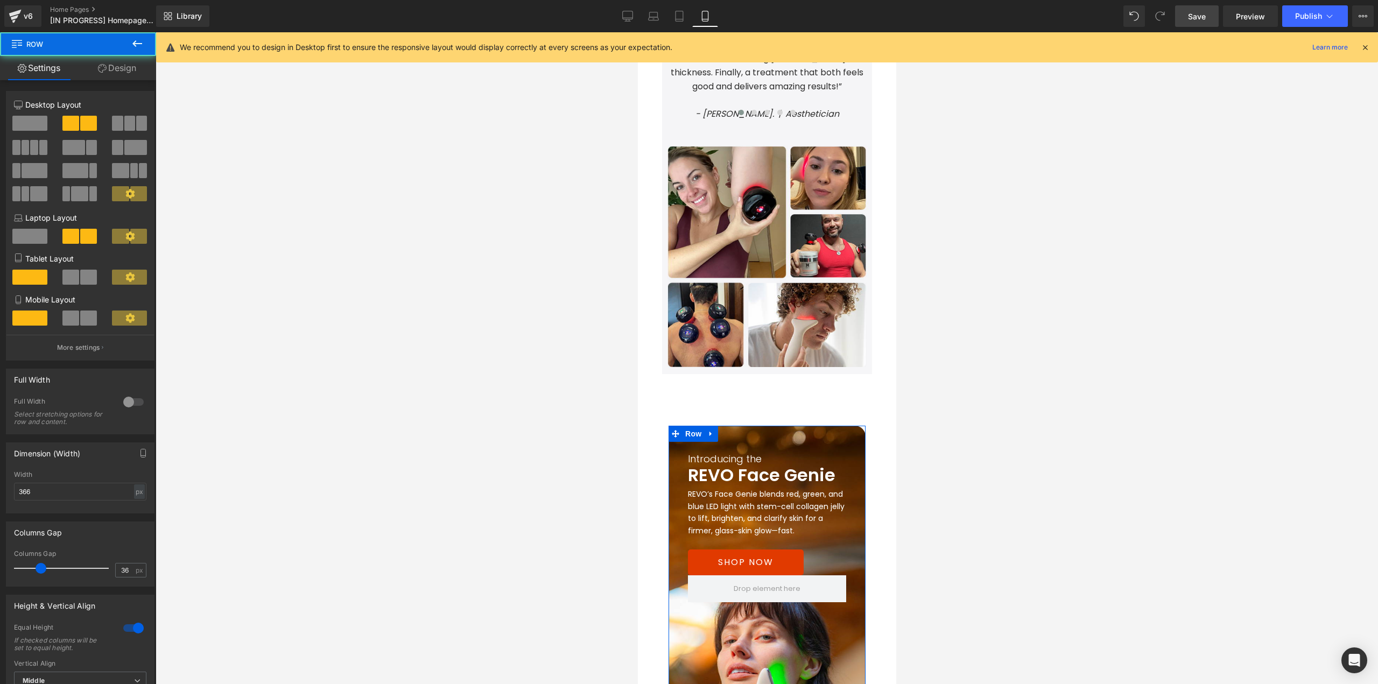
click at [109, 70] on link "Design" at bounding box center [117, 68] width 78 height 24
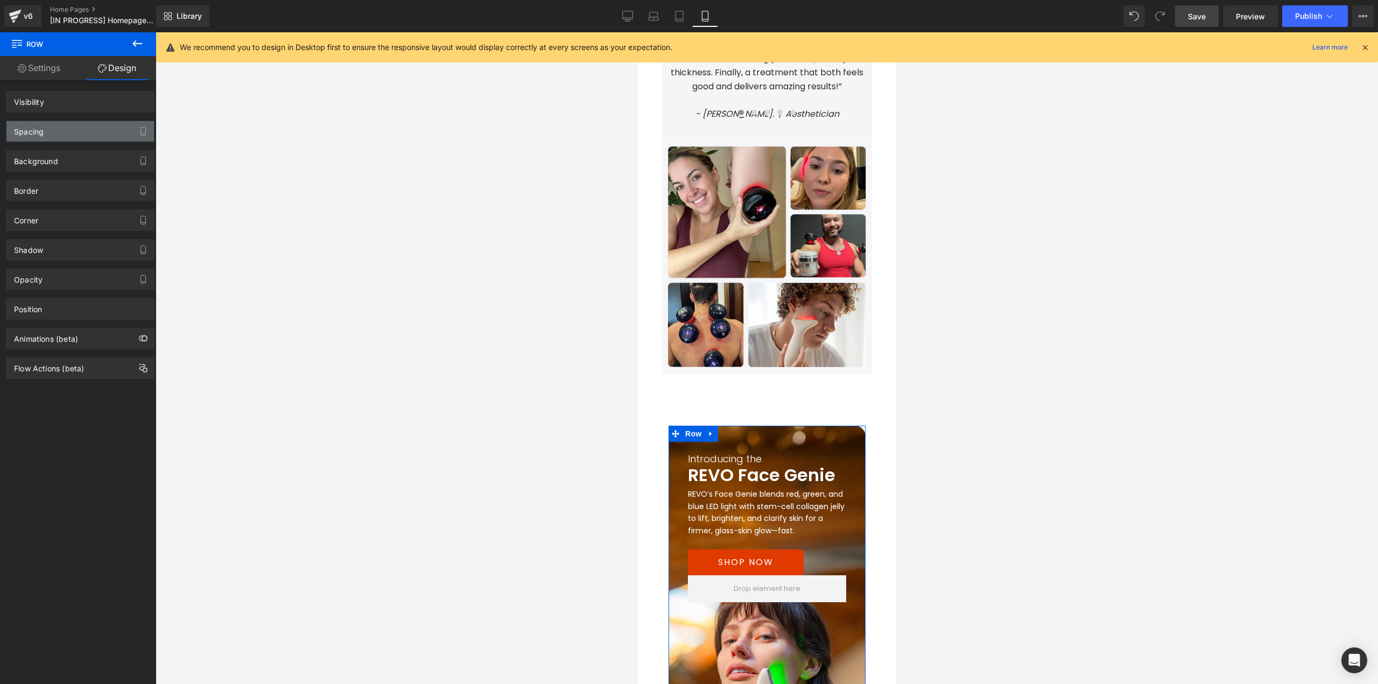
click at [64, 136] on div "Spacing" at bounding box center [80, 131] width 148 height 20
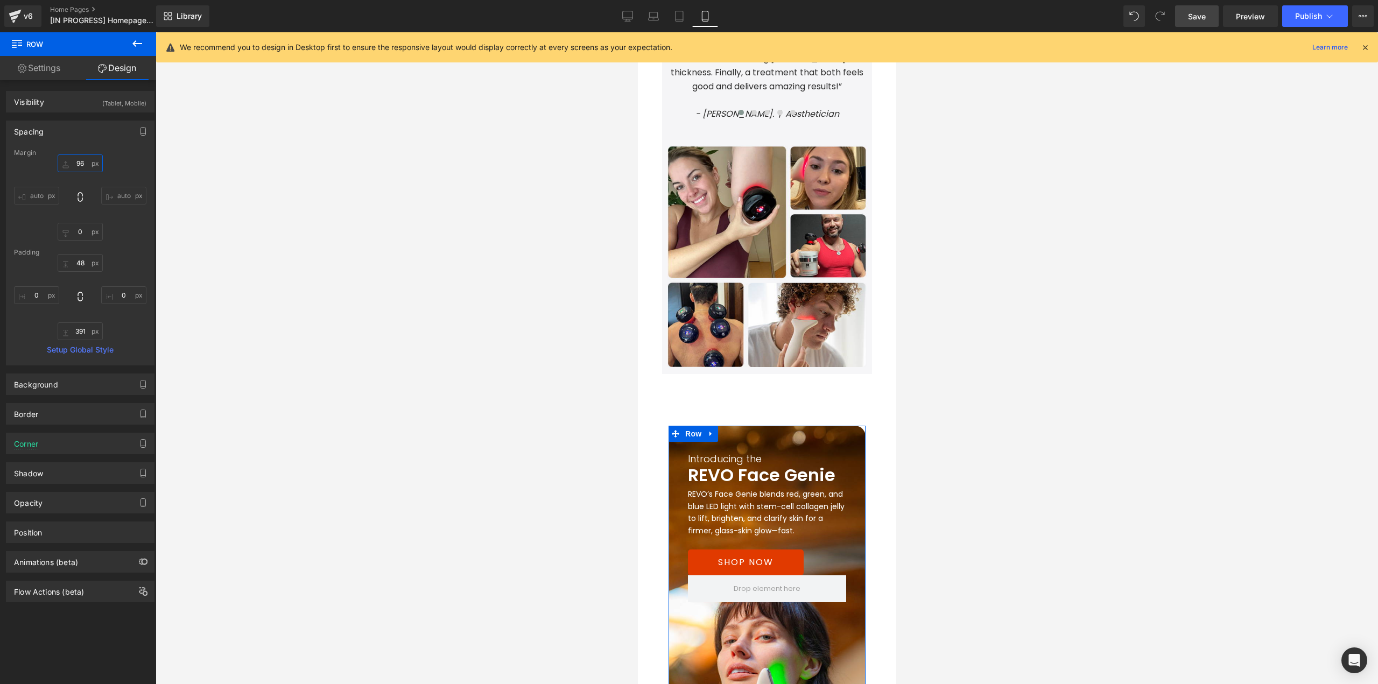
click at [82, 164] on input "96" at bounding box center [80, 164] width 45 height 18
type input "108"
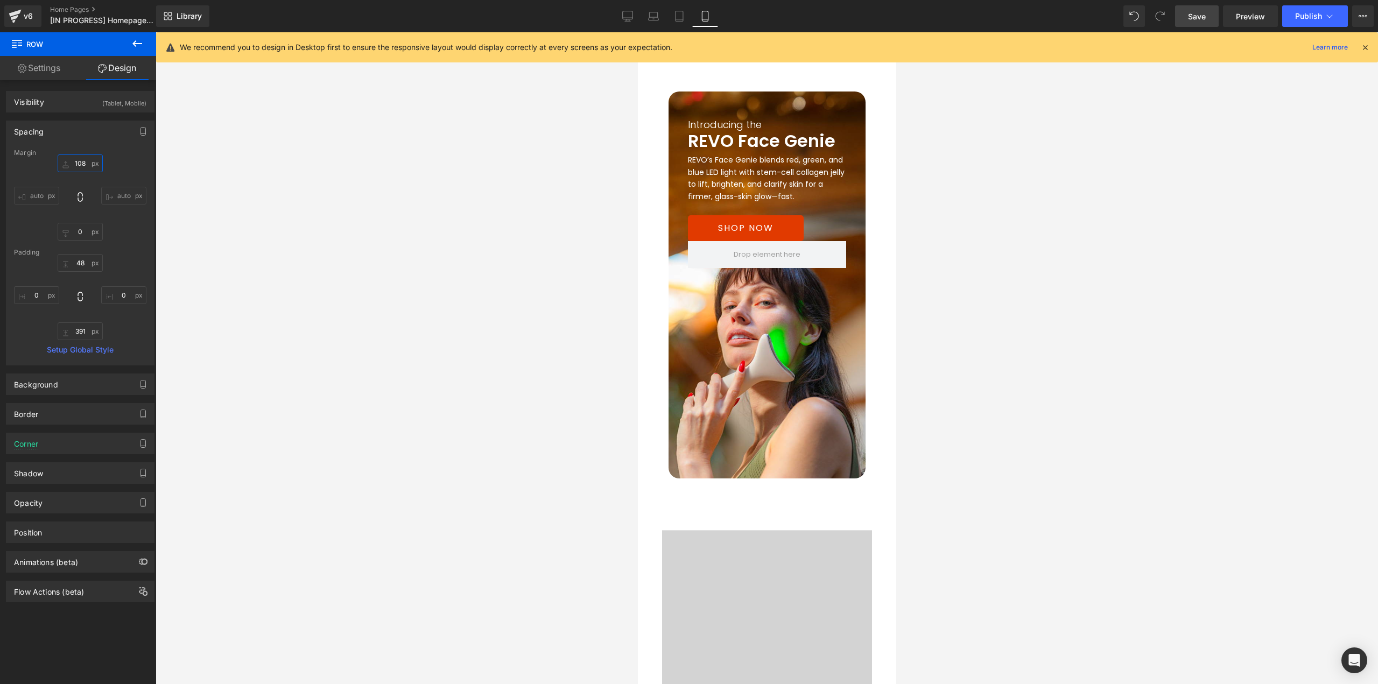
scroll to position [2005, 0]
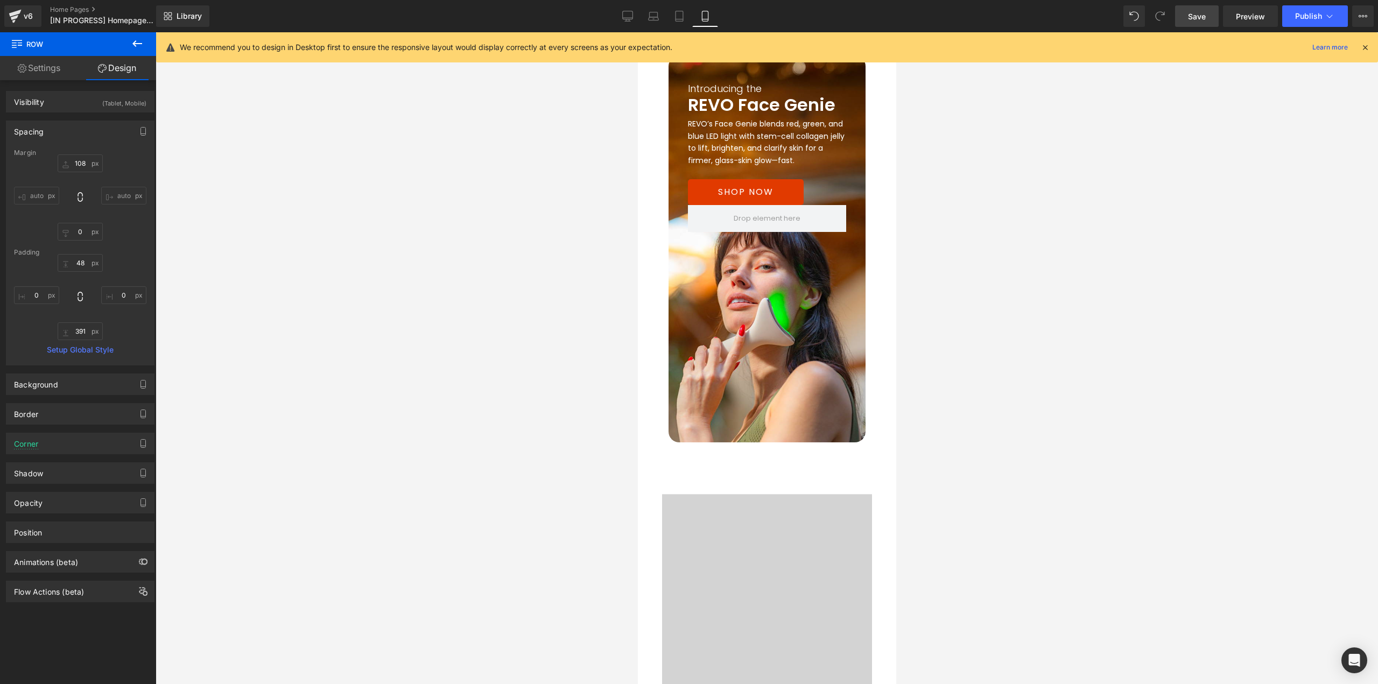
click at [716, 495] on div at bounding box center [766, 656] width 258 height 323
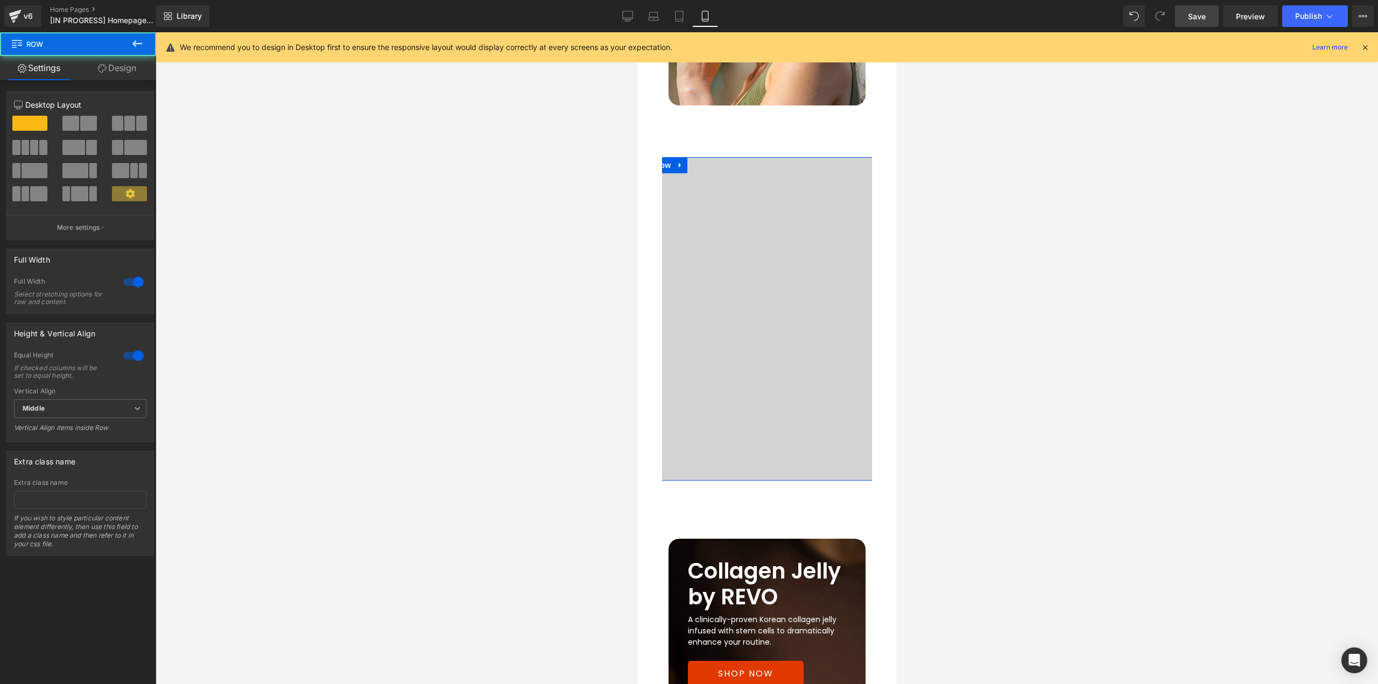
scroll to position [2414, 0]
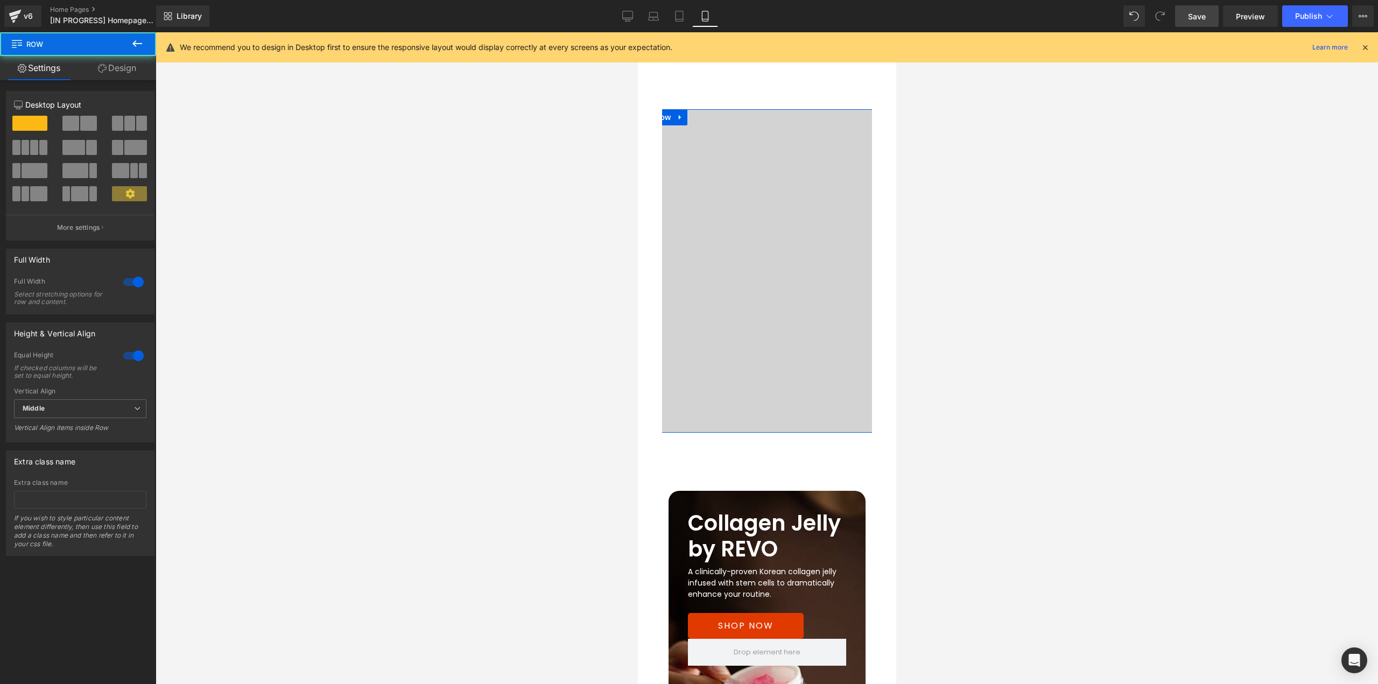
click at [132, 73] on link "Design" at bounding box center [117, 68] width 78 height 24
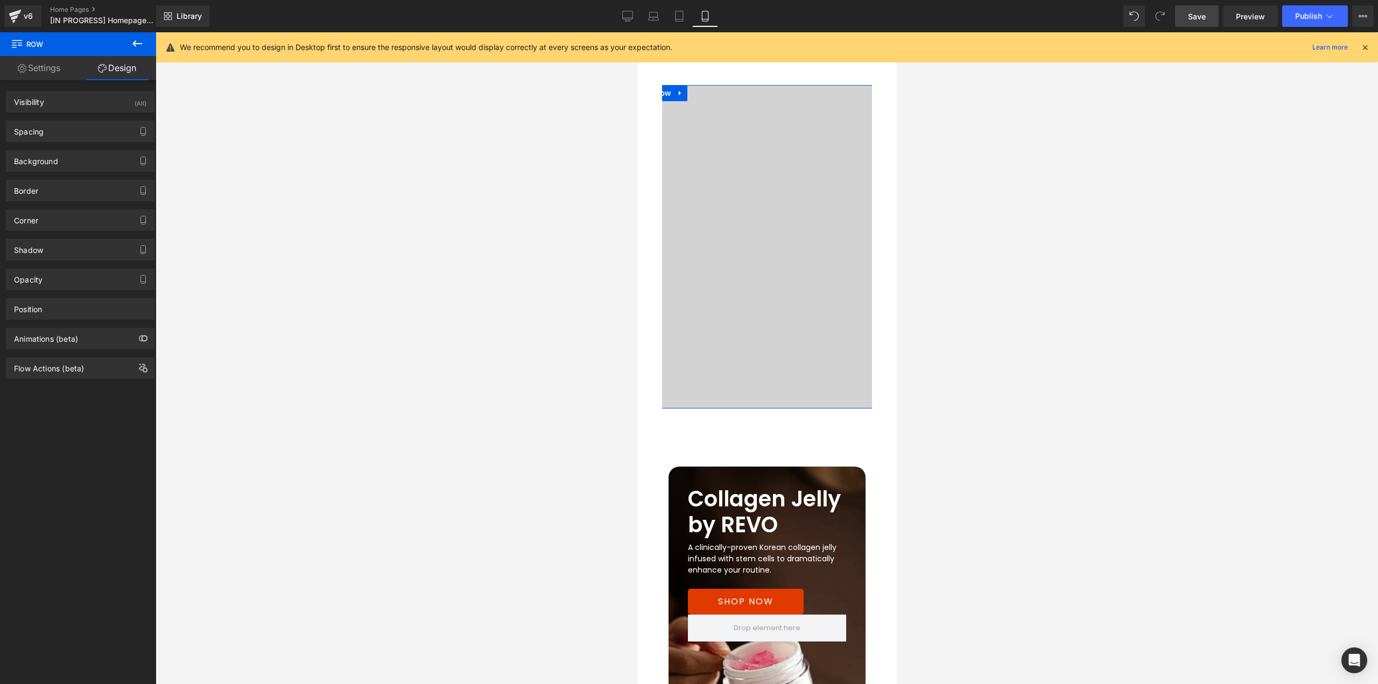
click at [59, 132] on div "Spacing" at bounding box center [80, 131] width 148 height 20
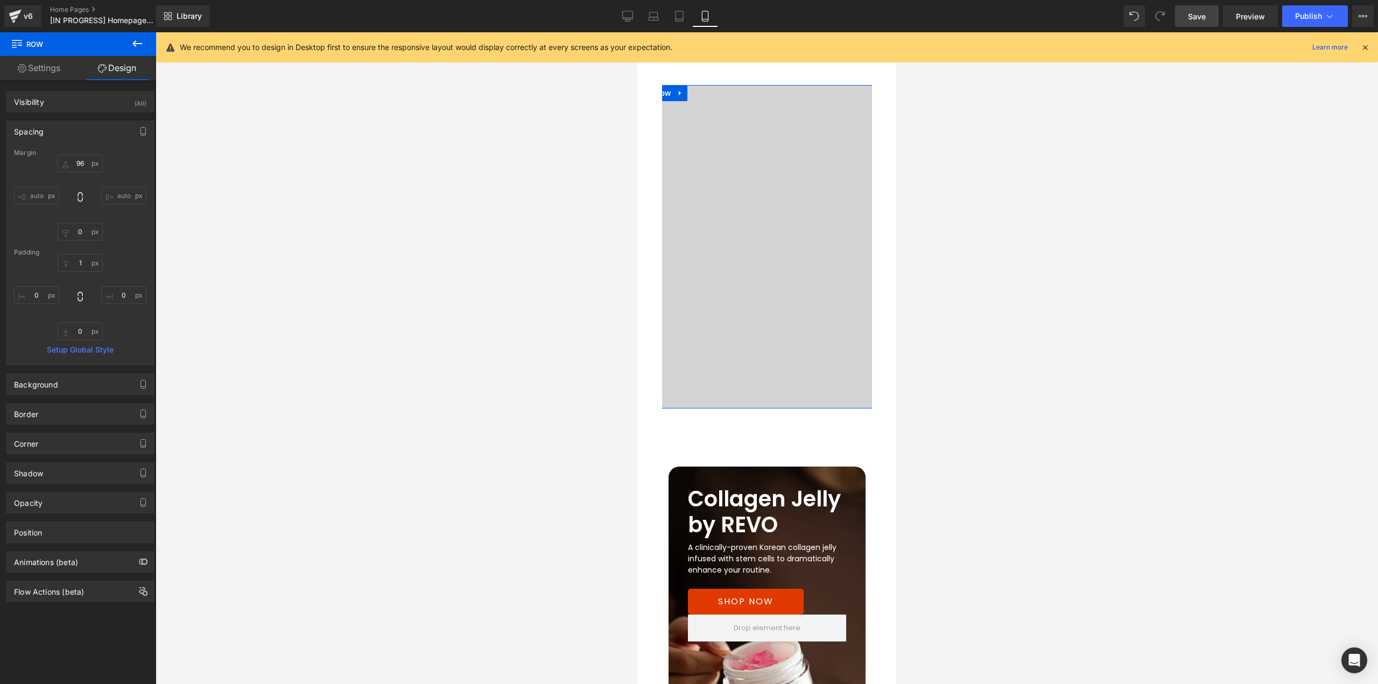
click at [83, 156] on div "Margin" at bounding box center [80, 153] width 132 height 8
click at [84, 162] on input "text" at bounding box center [80, 164] width 45 height 18
type input "108"
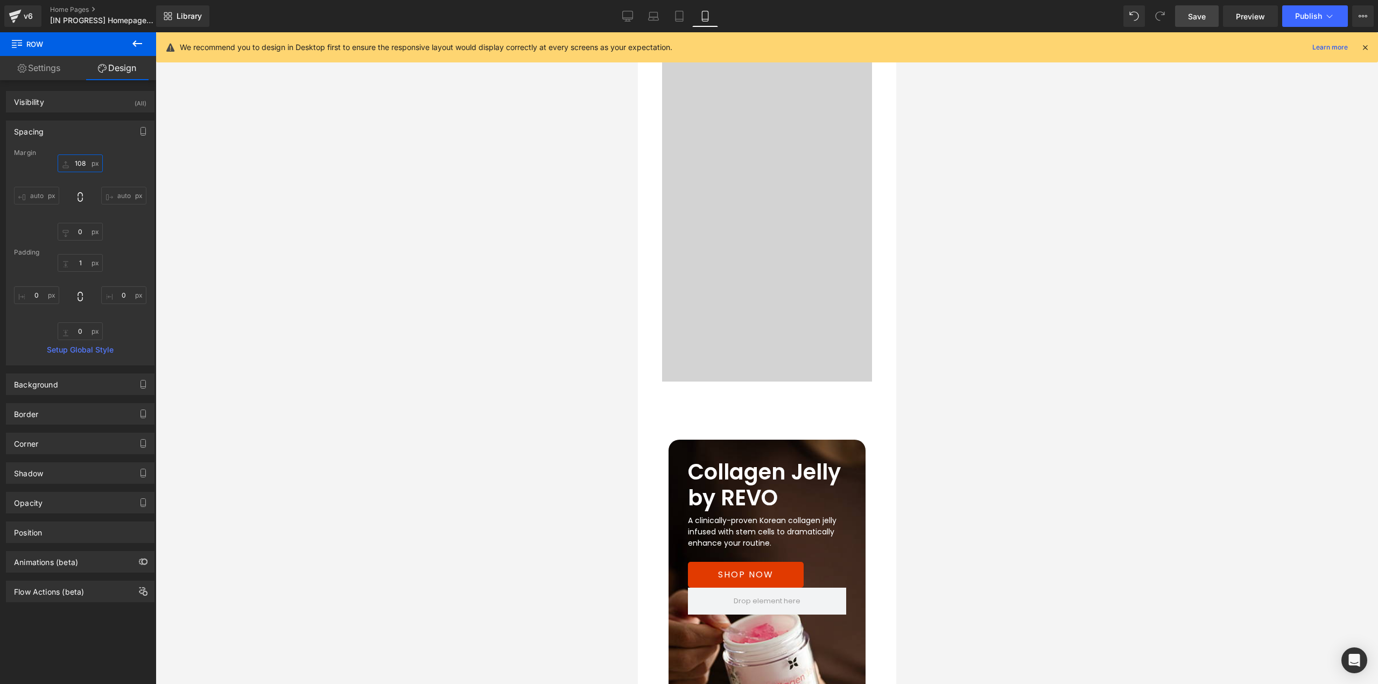
scroll to position [2683, 0]
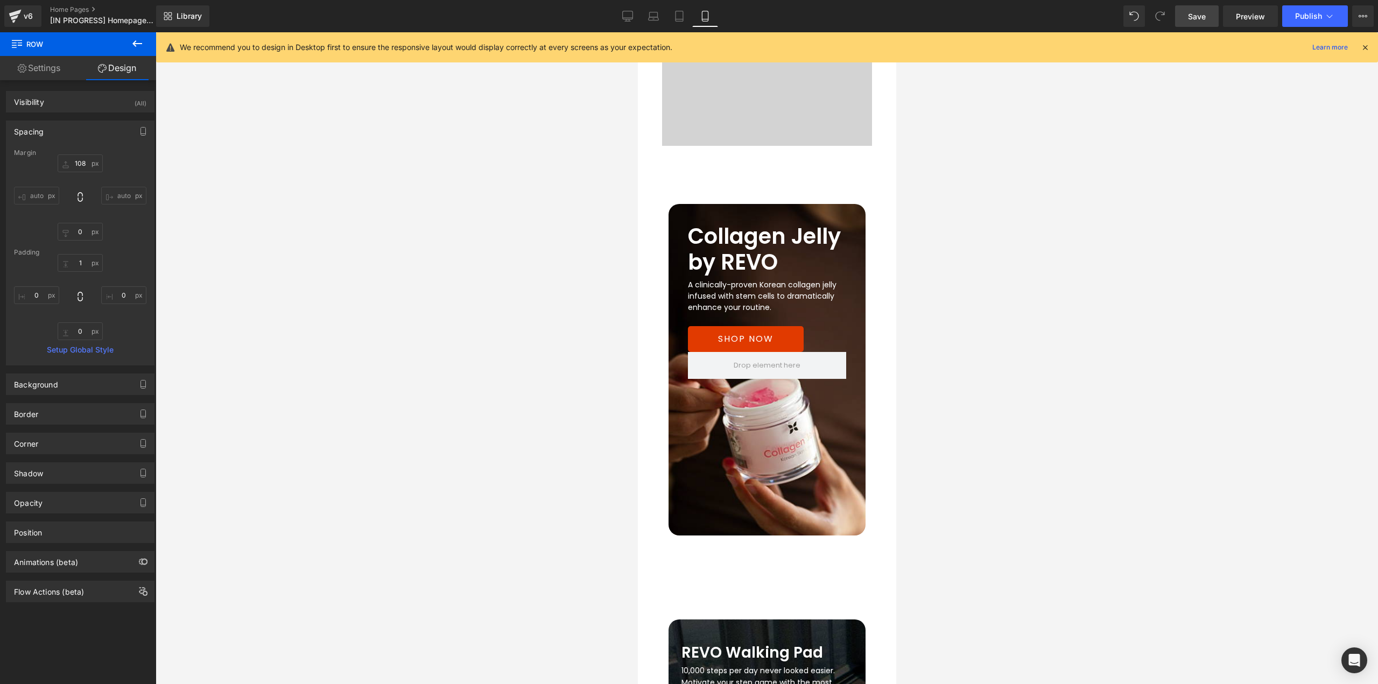
click at [766, 446] on div "Collagen Jelly by REVO Heading A clinically-proven Korean collagen jelly infuse…" at bounding box center [766, 370] width 197 height 332
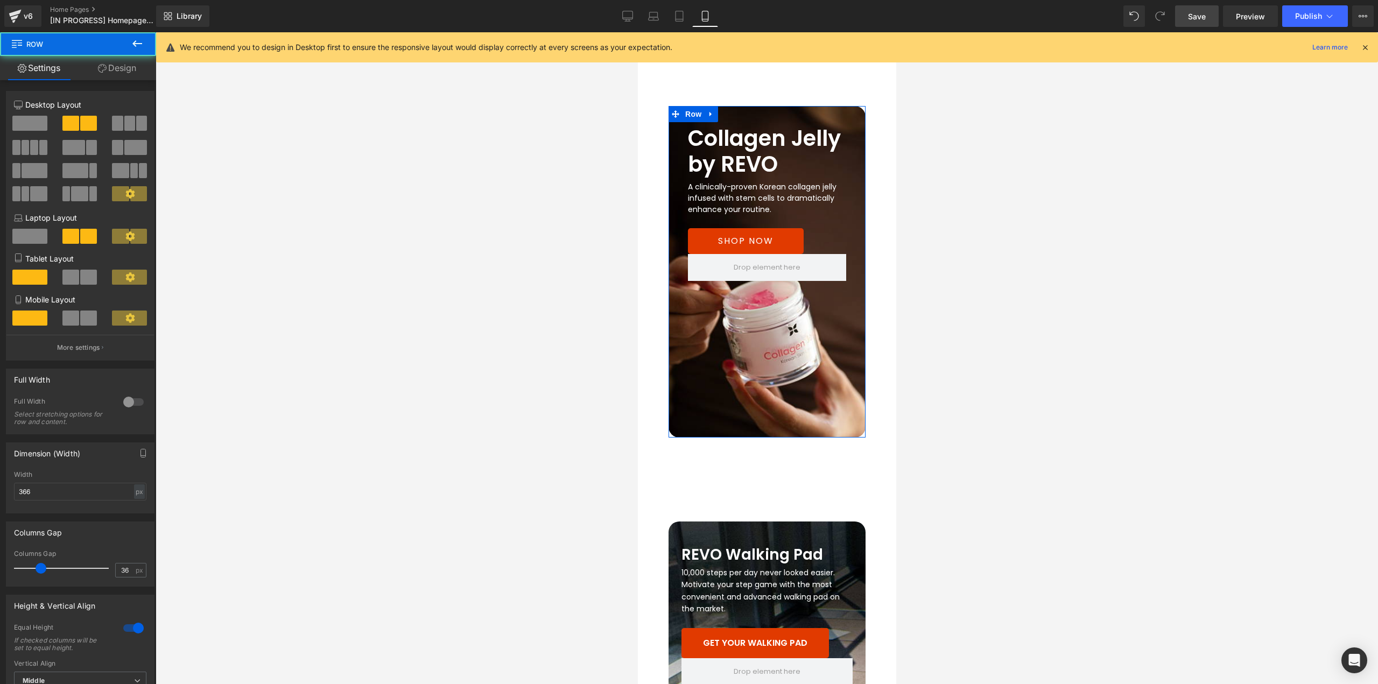
scroll to position [2796, 0]
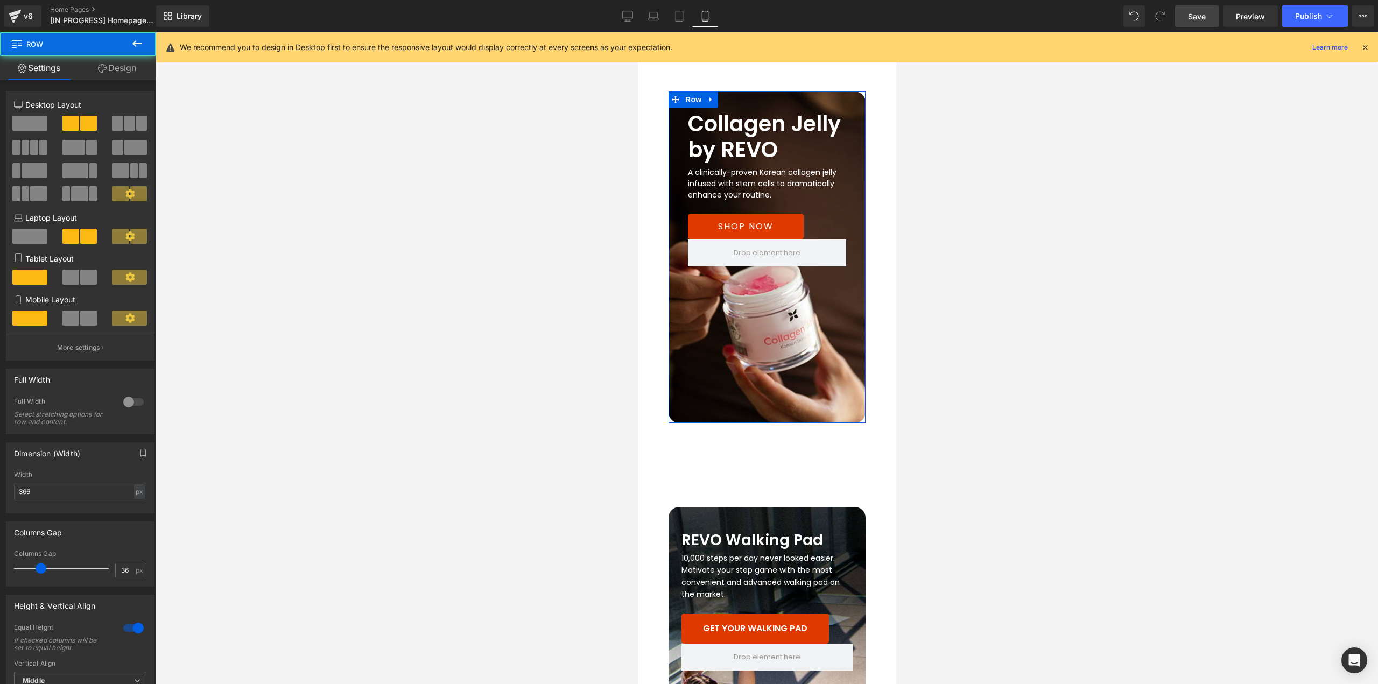
click at [123, 71] on link "Design" at bounding box center [117, 68] width 78 height 24
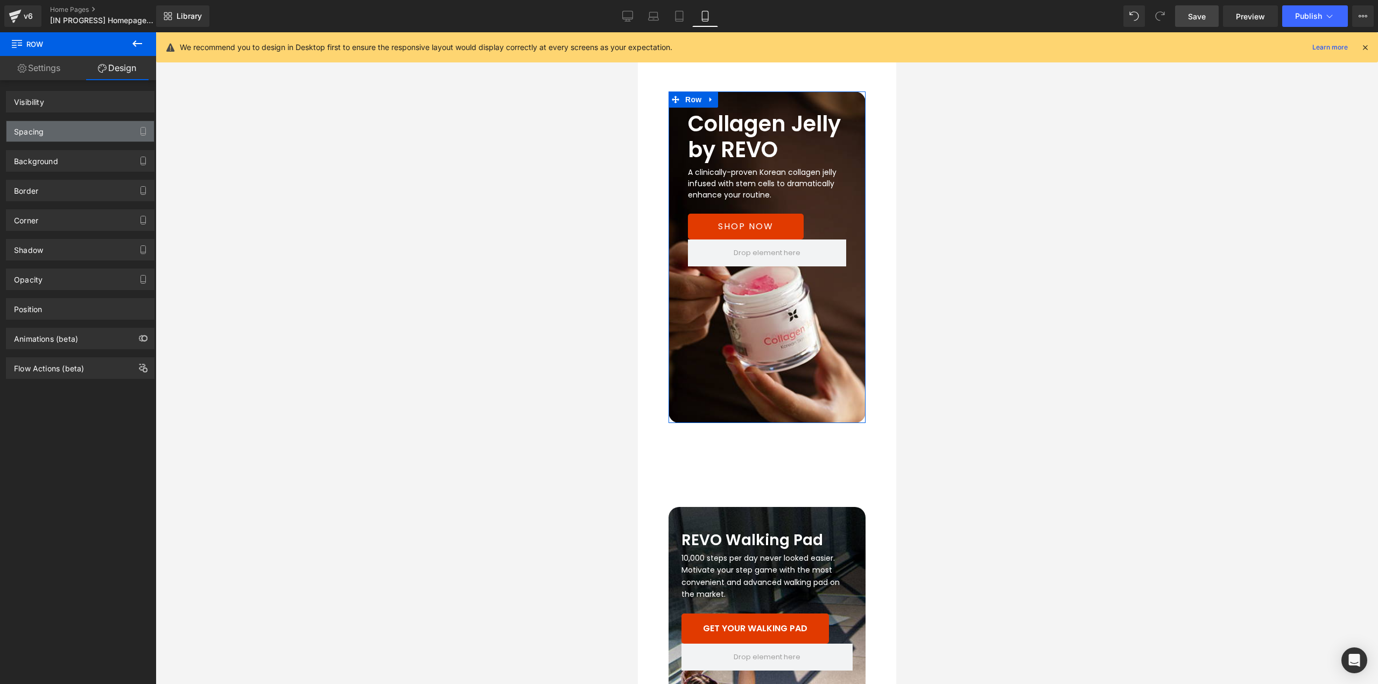
click at [57, 130] on div "Spacing" at bounding box center [80, 131] width 148 height 20
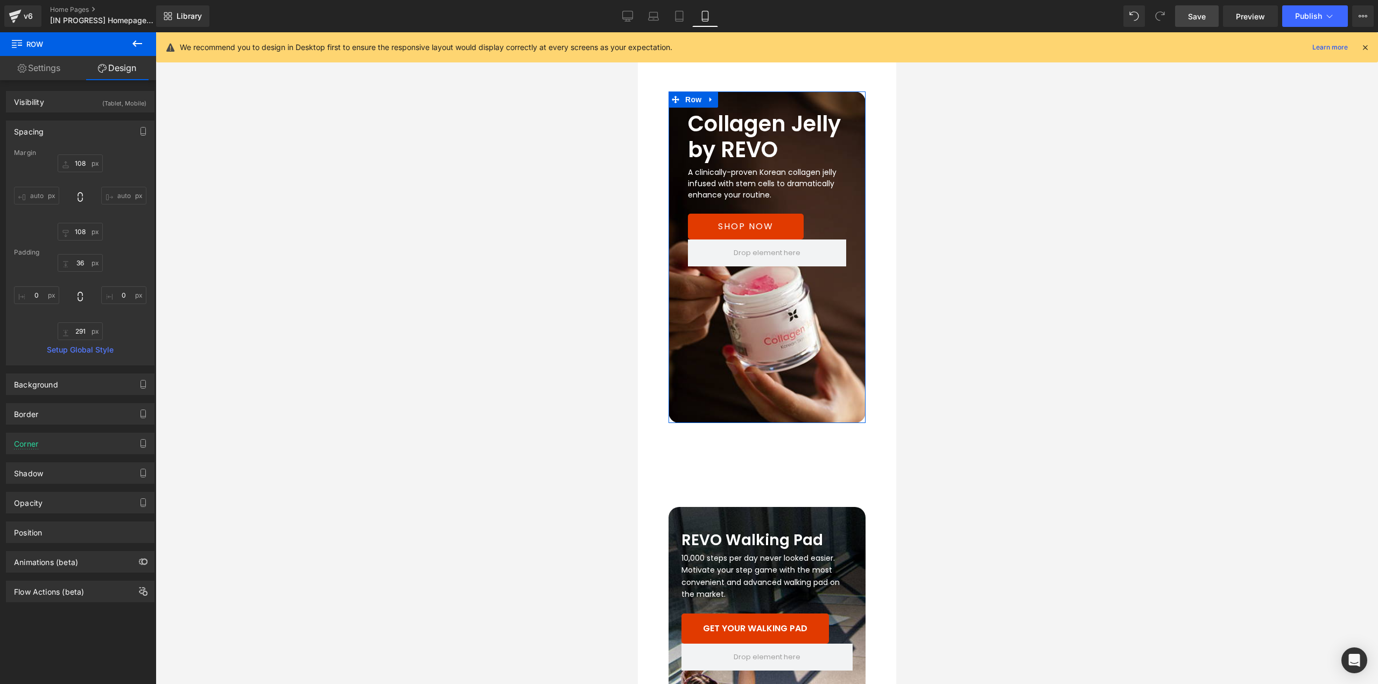
scroll to position [2802, 0]
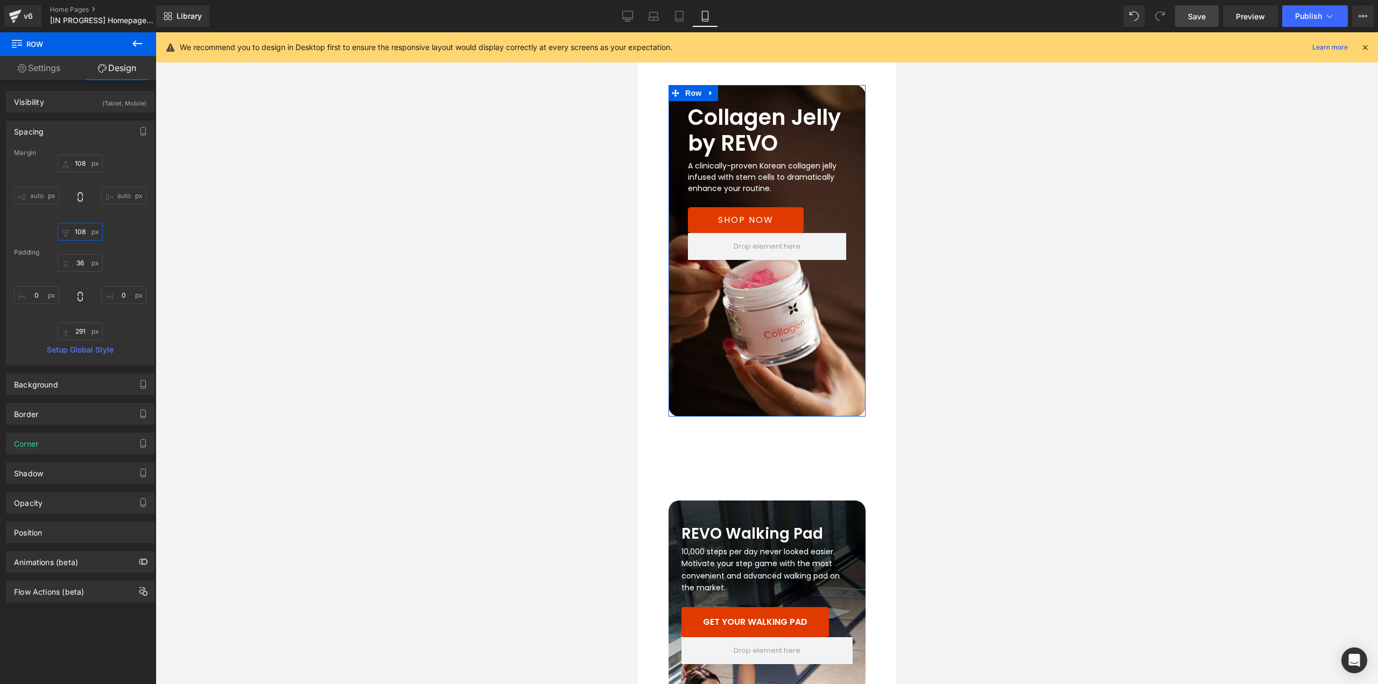
click at [82, 234] on input "108" at bounding box center [80, 232] width 45 height 18
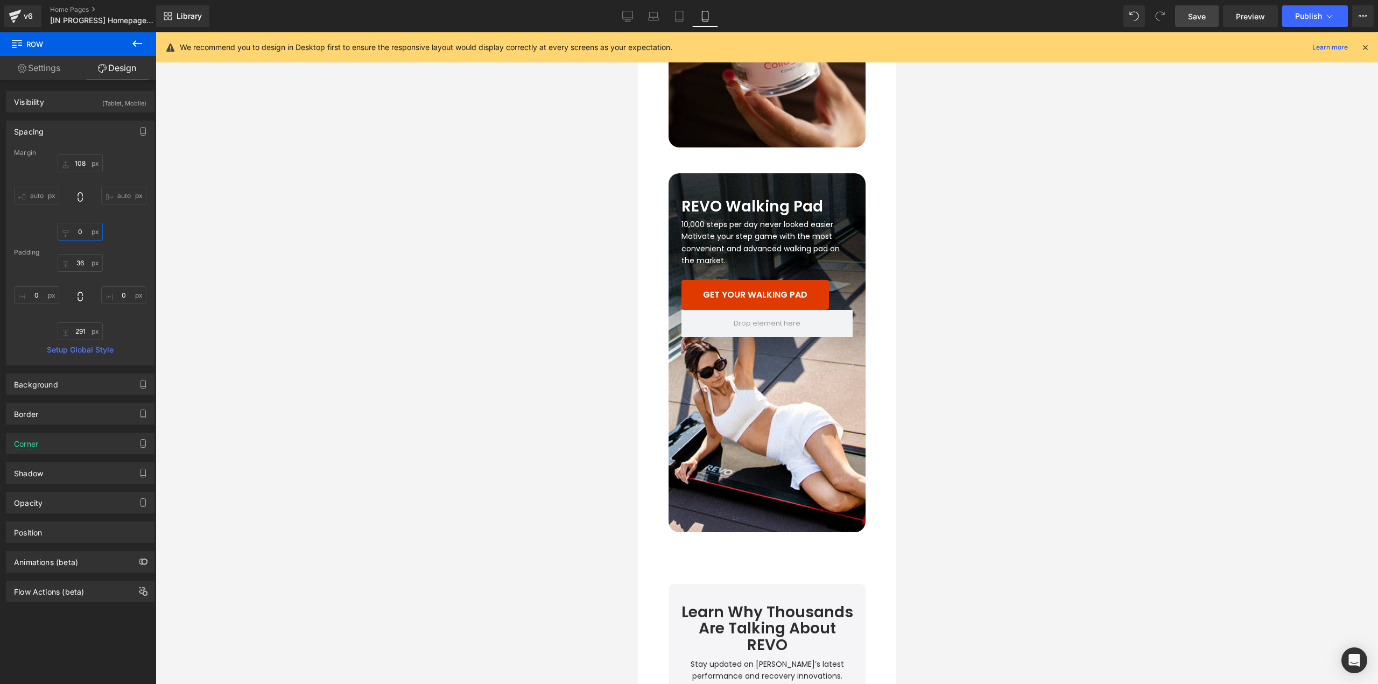
scroll to position [2964, 0]
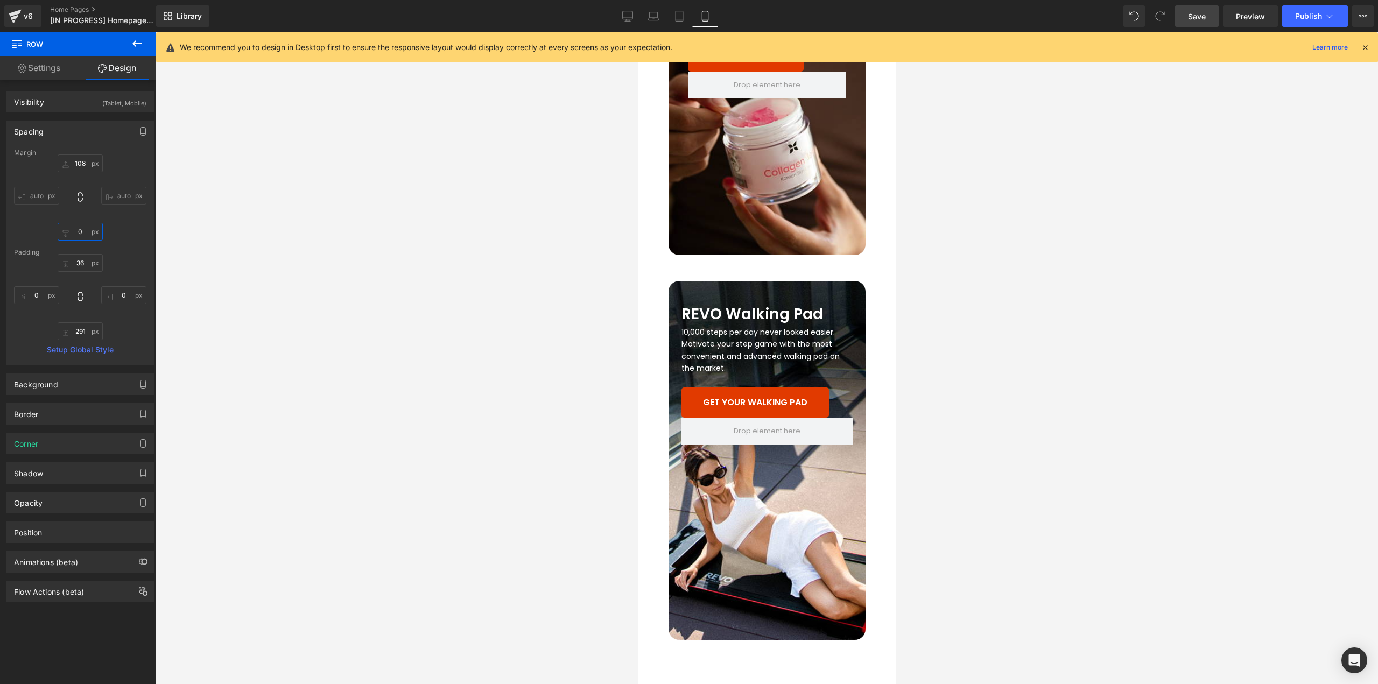
type input "0"
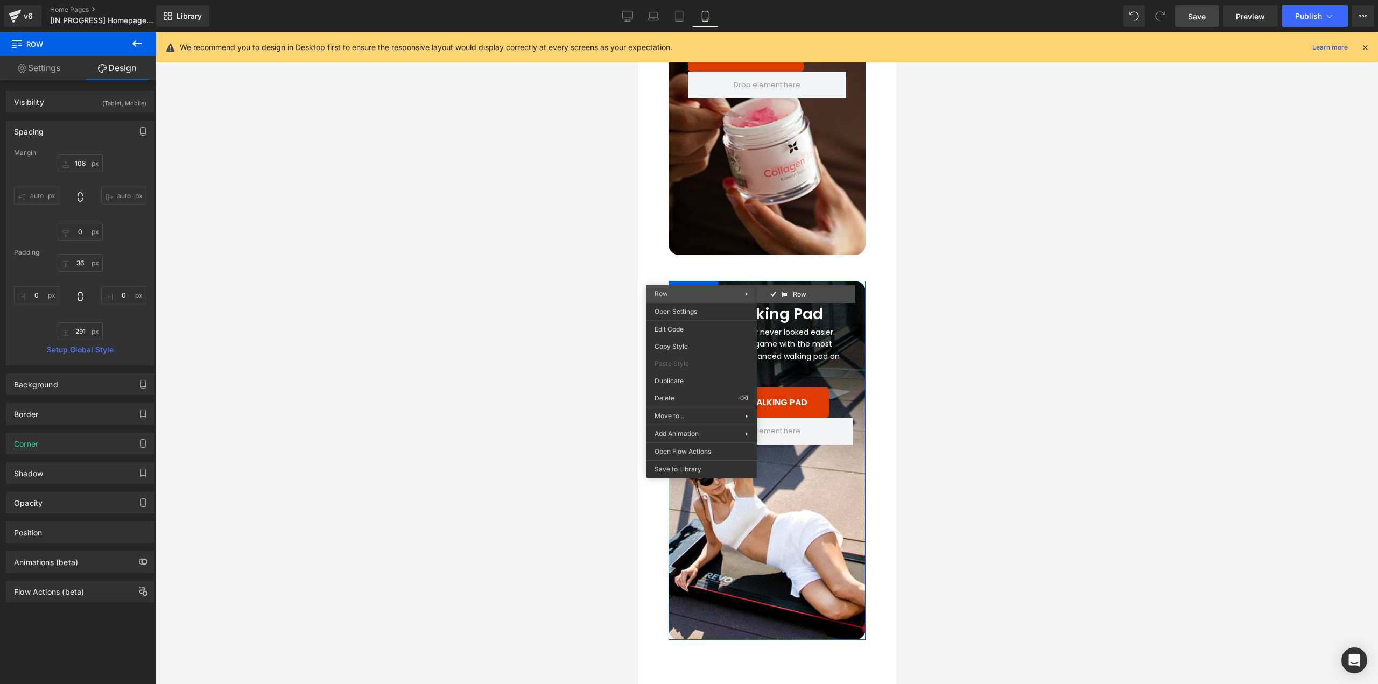
drag, startPoint x: 1432, startPoint y: 328, endPoint x: 719, endPoint y: 137, distance: 738.0
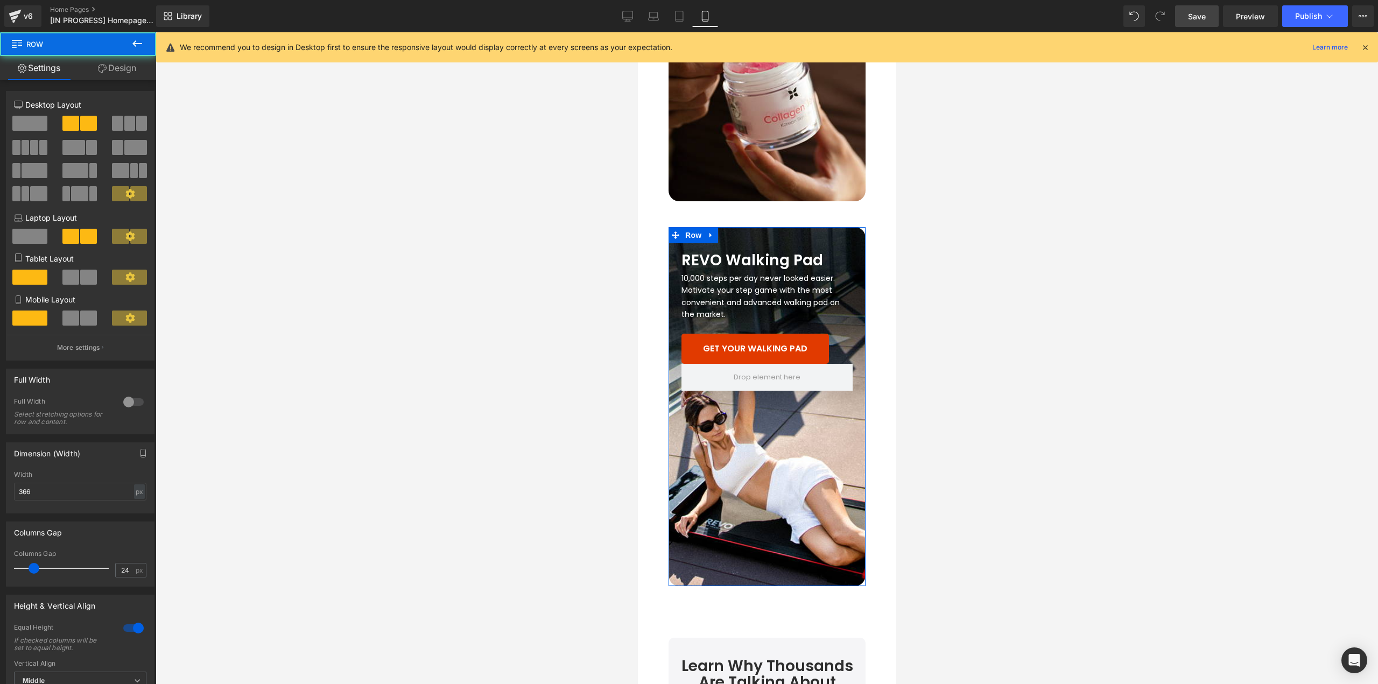
scroll to position [3097, 0]
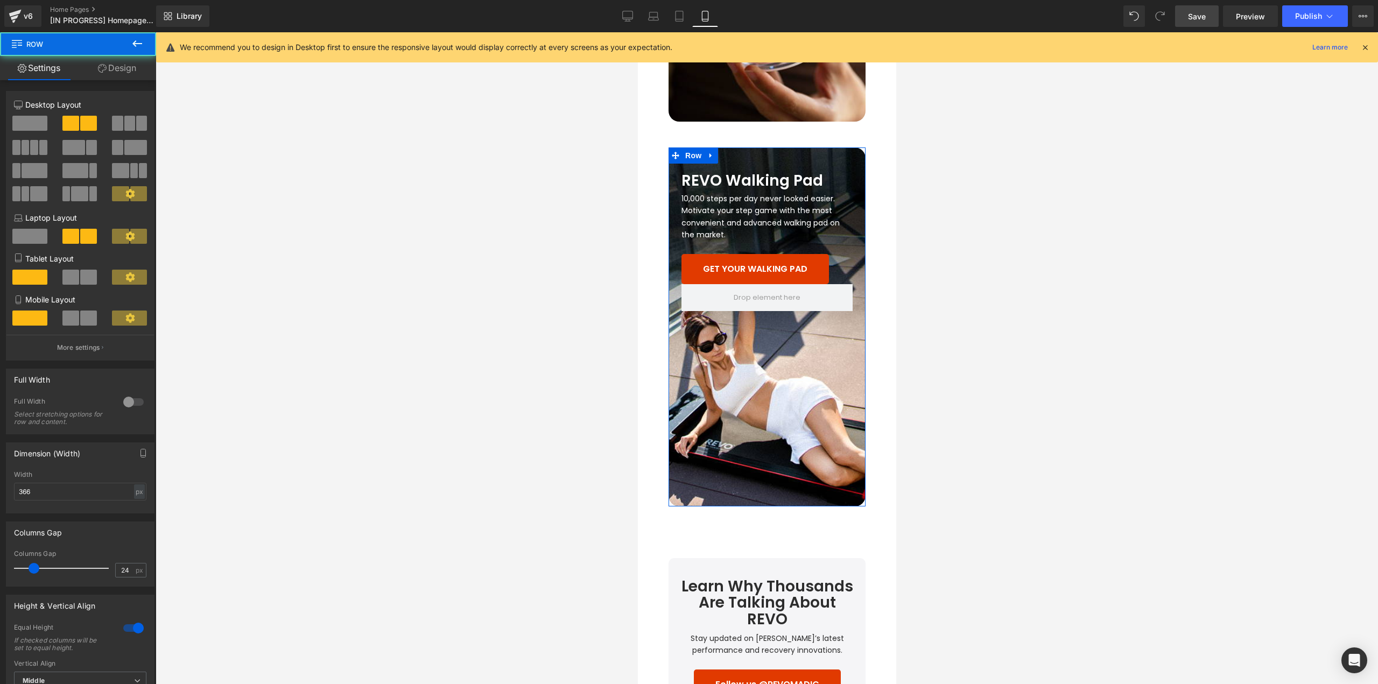
click at [122, 72] on link "Design" at bounding box center [117, 68] width 78 height 24
click at [0, 0] on div "Spacing" at bounding box center [0, 0] width 0 height 0
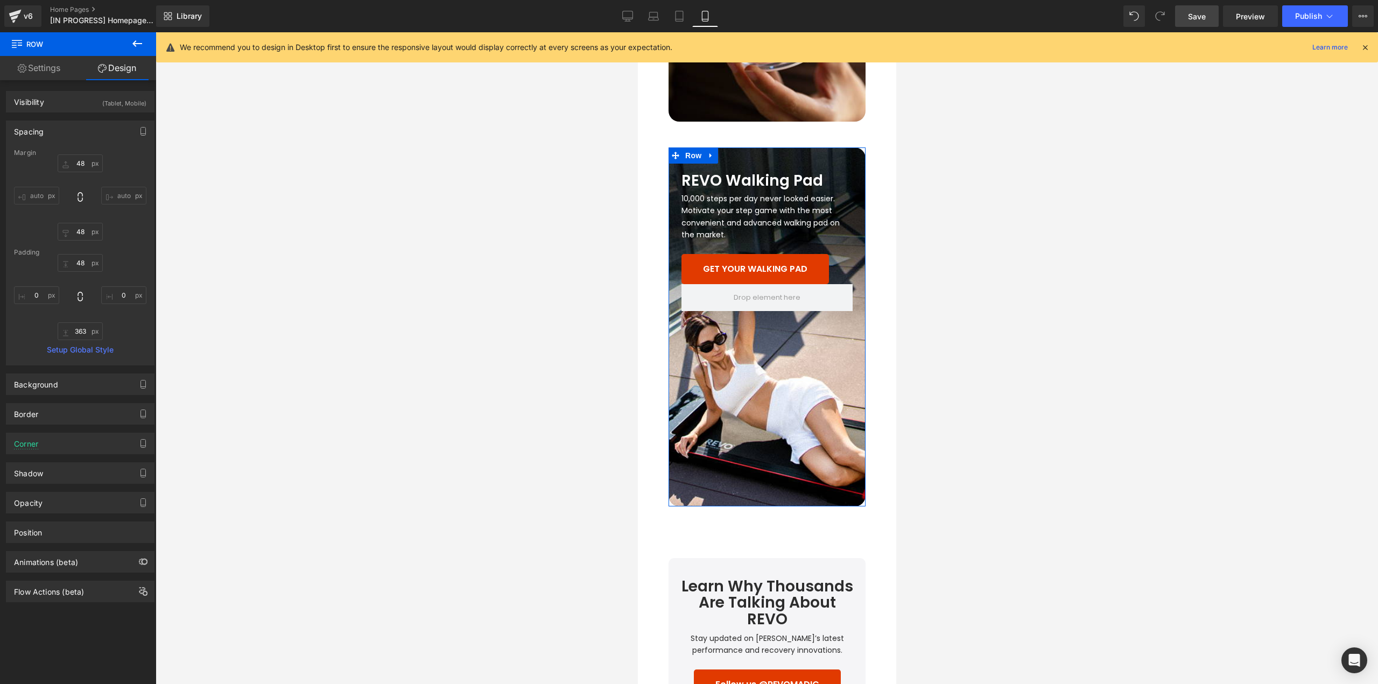
scroll to position [3160, 0]
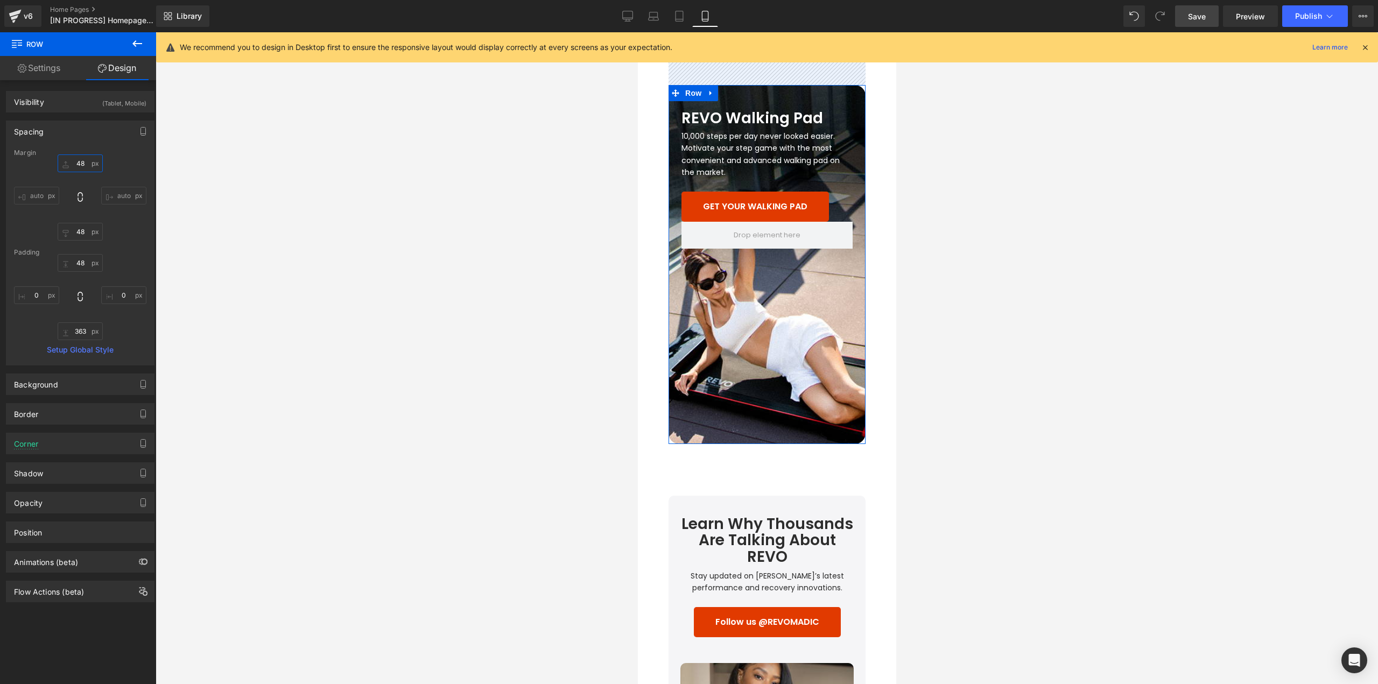
click at [83, 162] on input "48" at bounding box center [80, 164] width 45 height 18
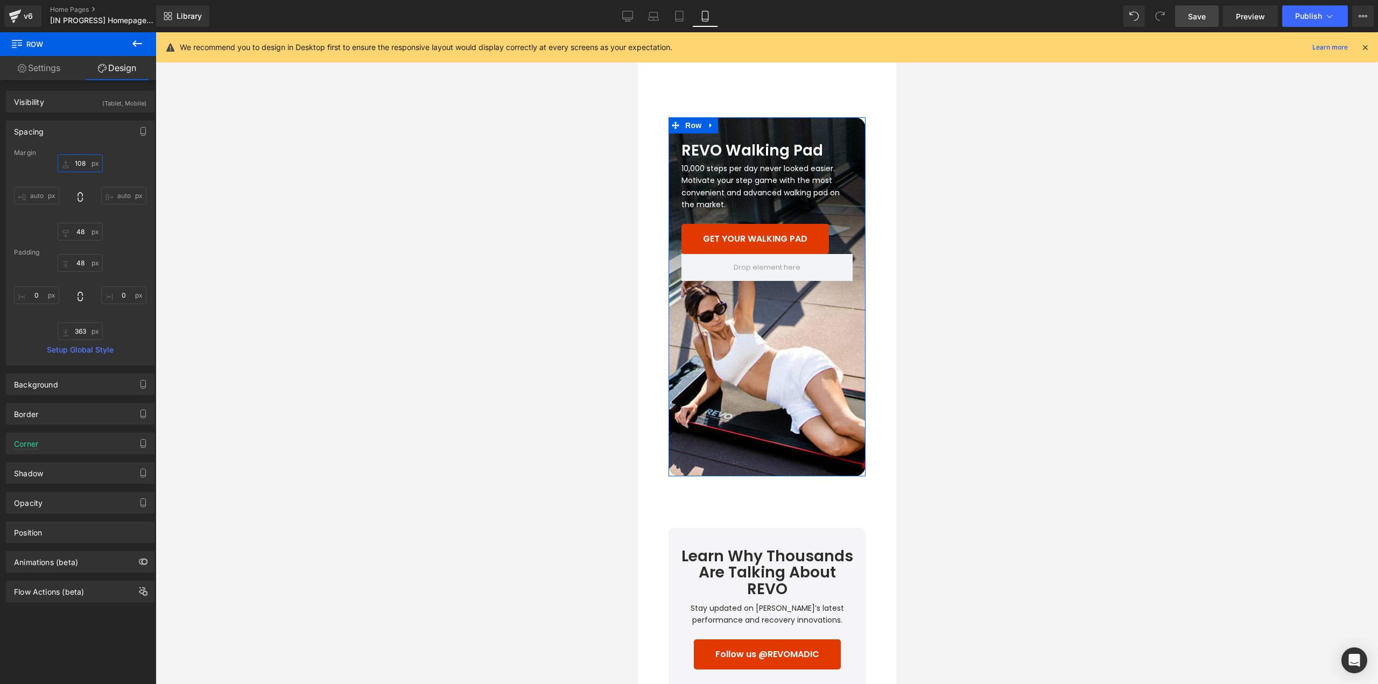
type input "108"
type input "0"
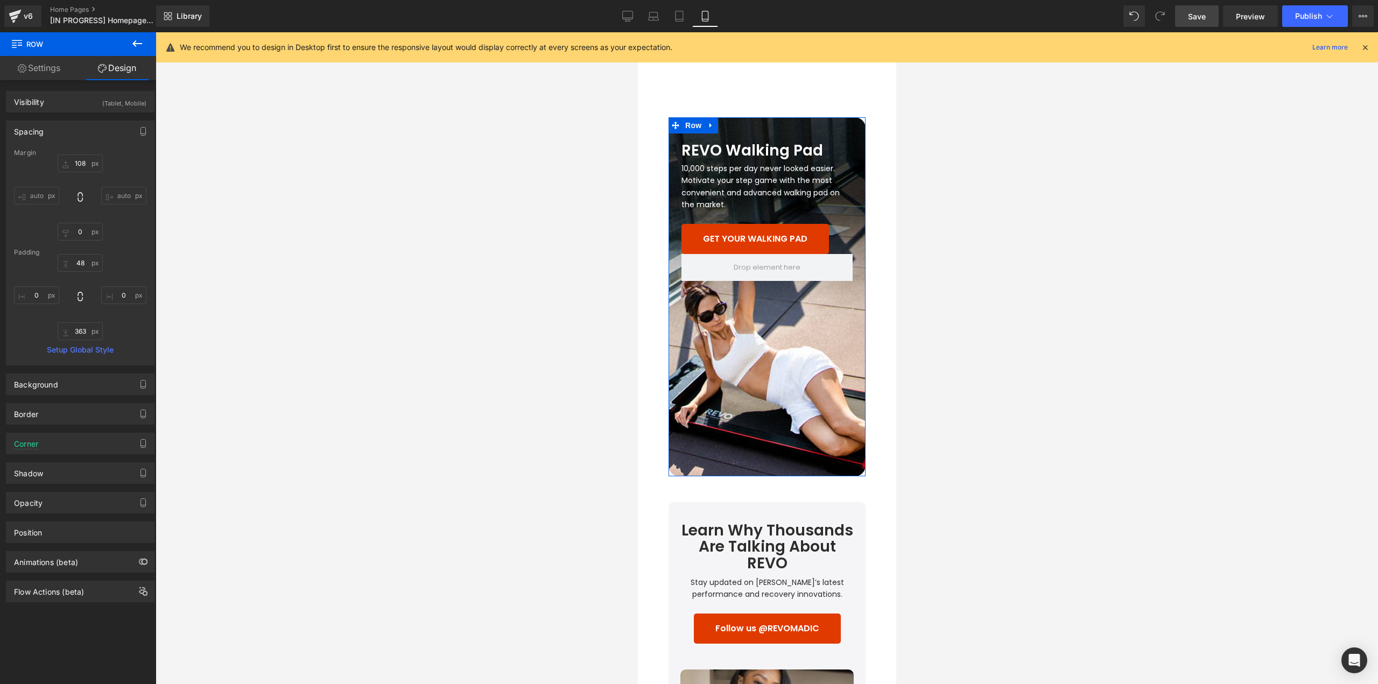
click at [754, 233] on span "Button" at bounding box center [766, 239] width 25 height 13
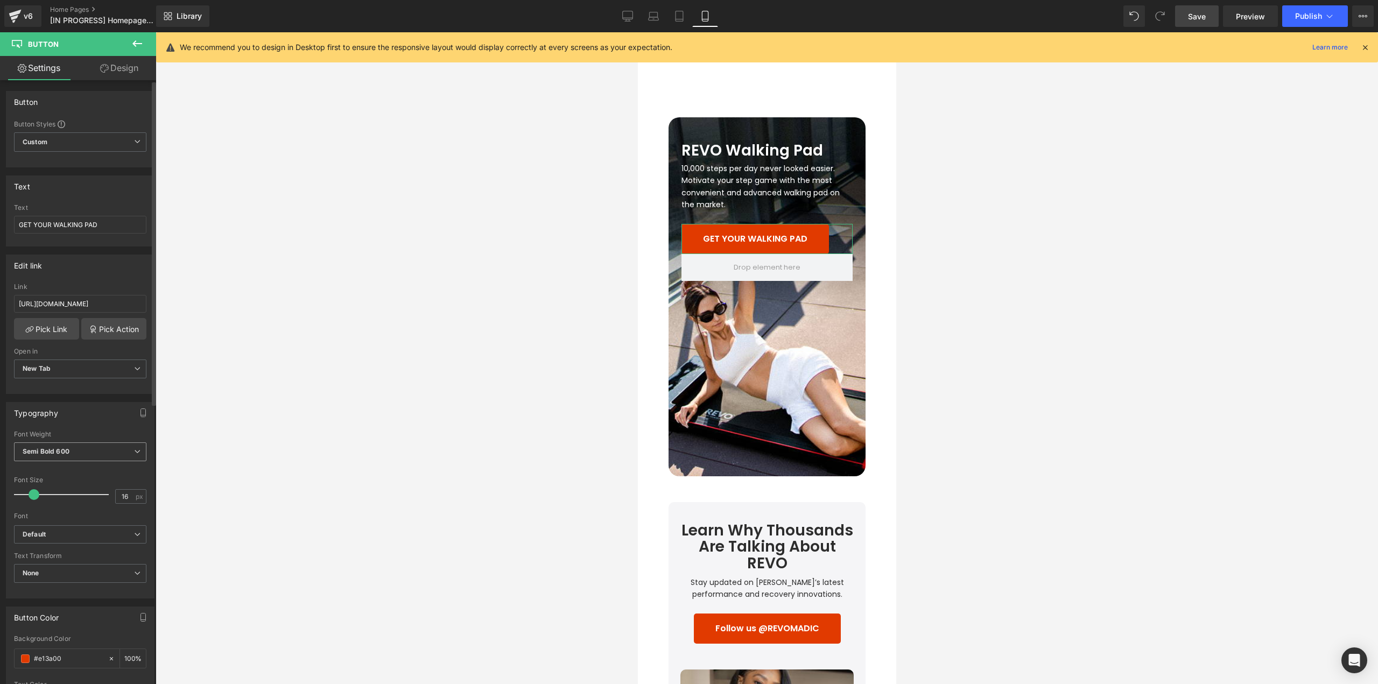
click at [76, 451] on span "Semi Bold 600" at bounding box center [80, 452] width 132 height 19
drag, startPoint x: 72, startPoint y: 517, endPoint x: 231, endPoint y: 269, distance: 295.1
click at [72, 517] on li "Regular 400" at bounding box center [80, 519] width 133 height 16
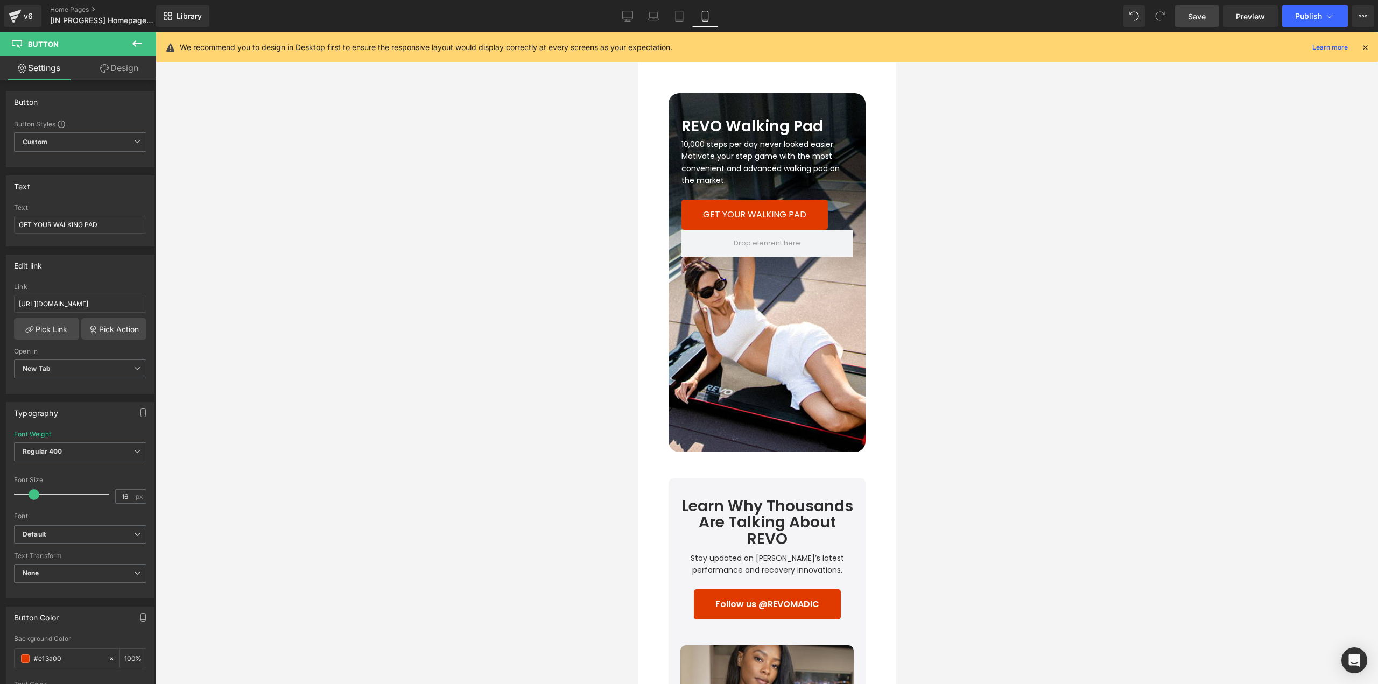
scroll to position [3267, 0]
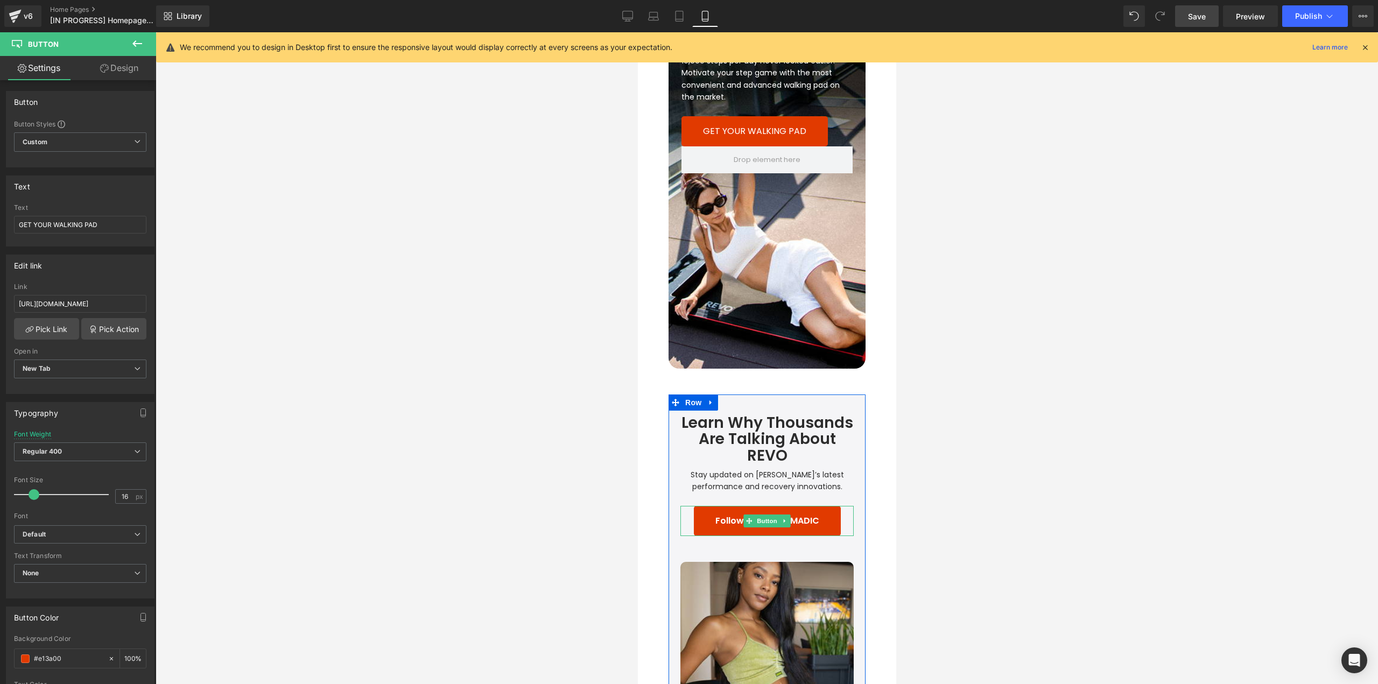
click at [779, 515] on link at bounding box center [784, 521] width 11 height 13
click at [715, 515] on span "Follow us @REVOMADIC" at bounding box center [767, 521] width 104 height 13
click at [64, 445] on span "Semi Bold 600" at bounding box center [80, 452] width 132 height 19
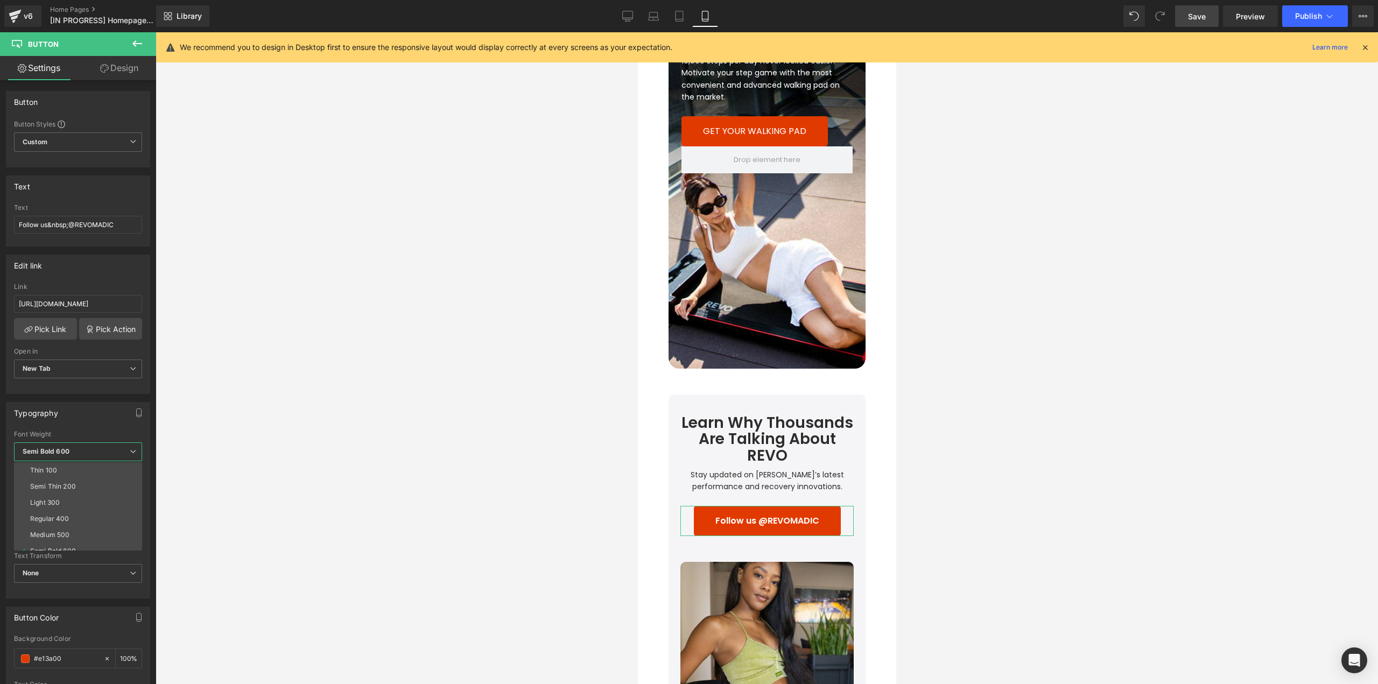
drag, startPoint x: 64, startPoint y: 522, endPoint x: 220, endPoint y: 508, distance: 157.3
click at [65, 522] on div "Regular 400" at bounding box center [49, 519] width 39 height 8
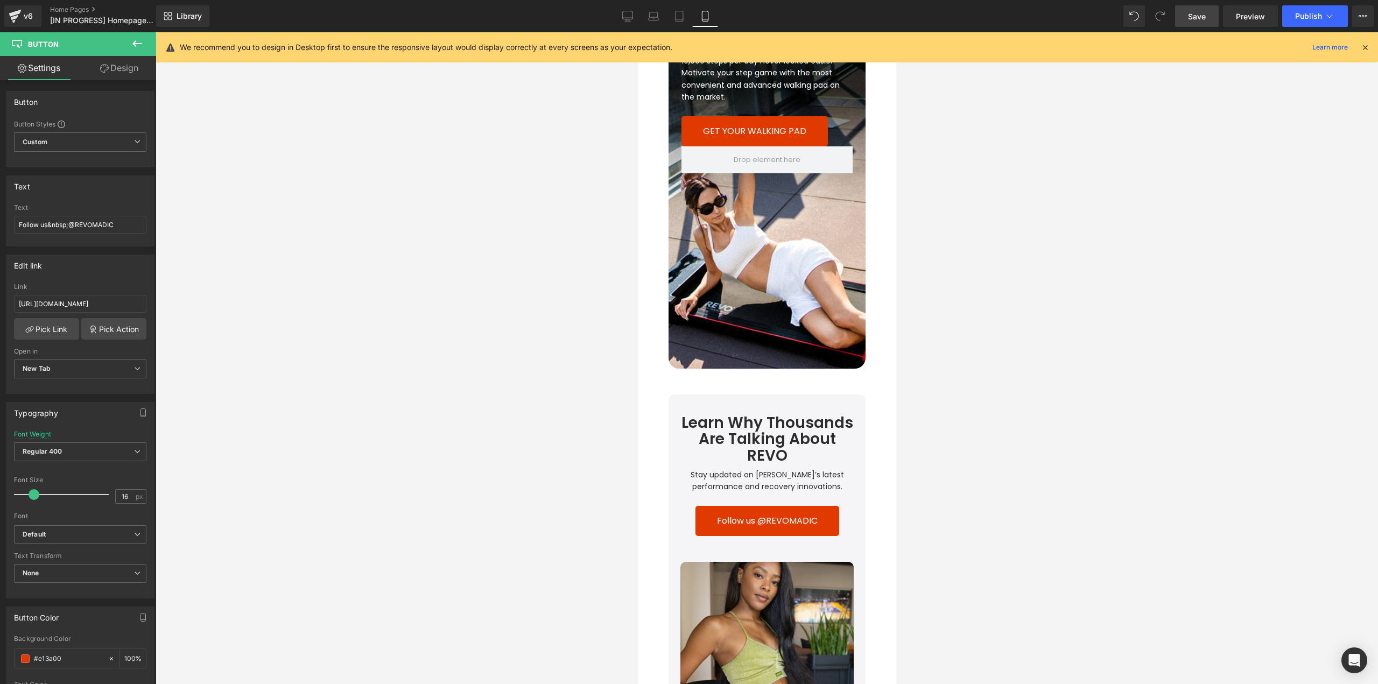
scroll to position [3321, 0]
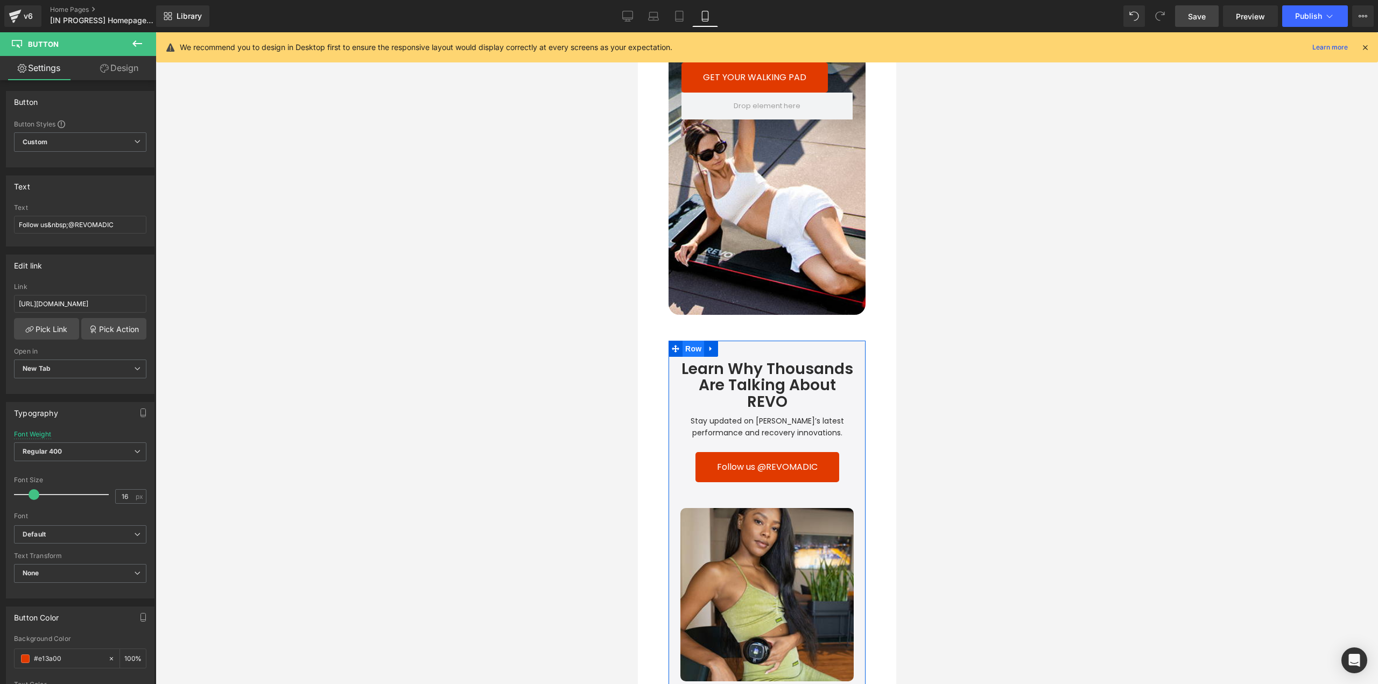
click at [682, 341] on span "Row" at bounding box center [693, 349] width 22 height 16
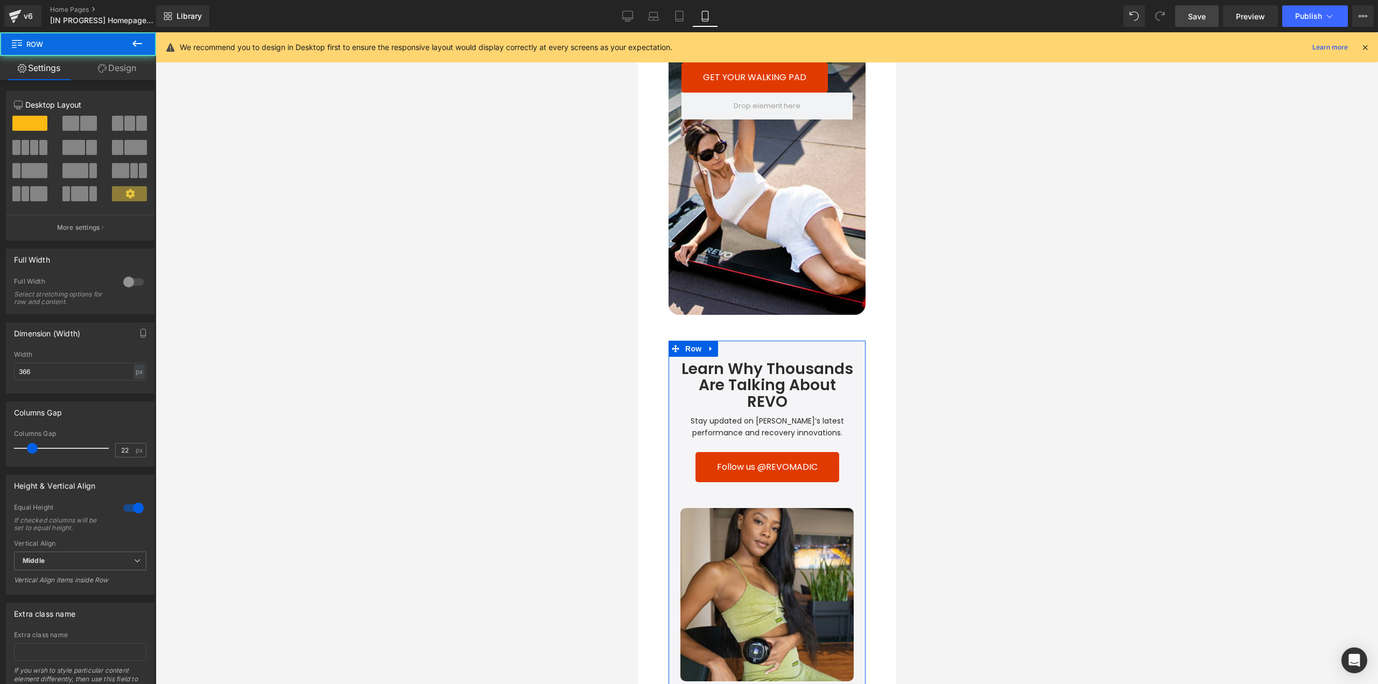
drag, startPoint x: 115, startPoint y: 72, endPoint x: 58, endPoint y: 108, distance: 67.1
click at [115, 72] on link "Design" at bounding box center [117, 68] width 78 height 24
click at [0, 0] on div "Spacing" at bounding box center [0, 0] width 0 height 0
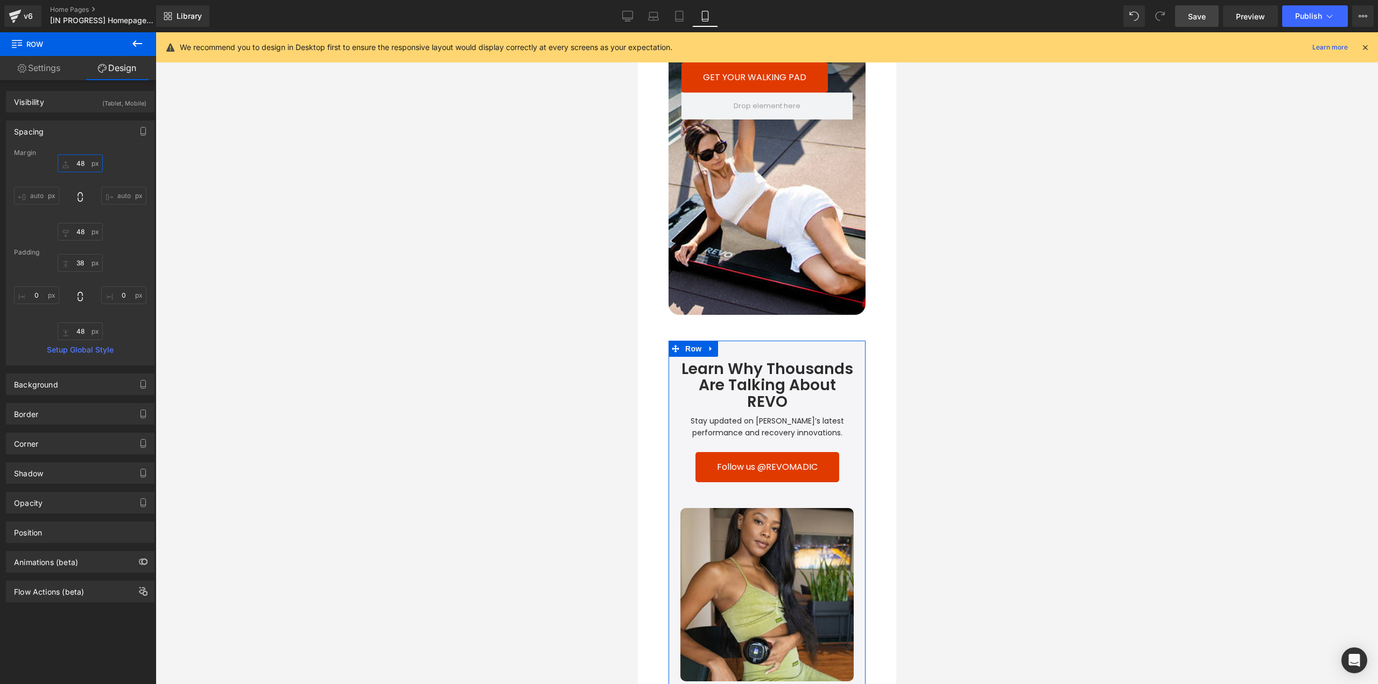
click at [84, 163] on input "48" at bounding box center [80, 164] width 45 height 18
type input "108"
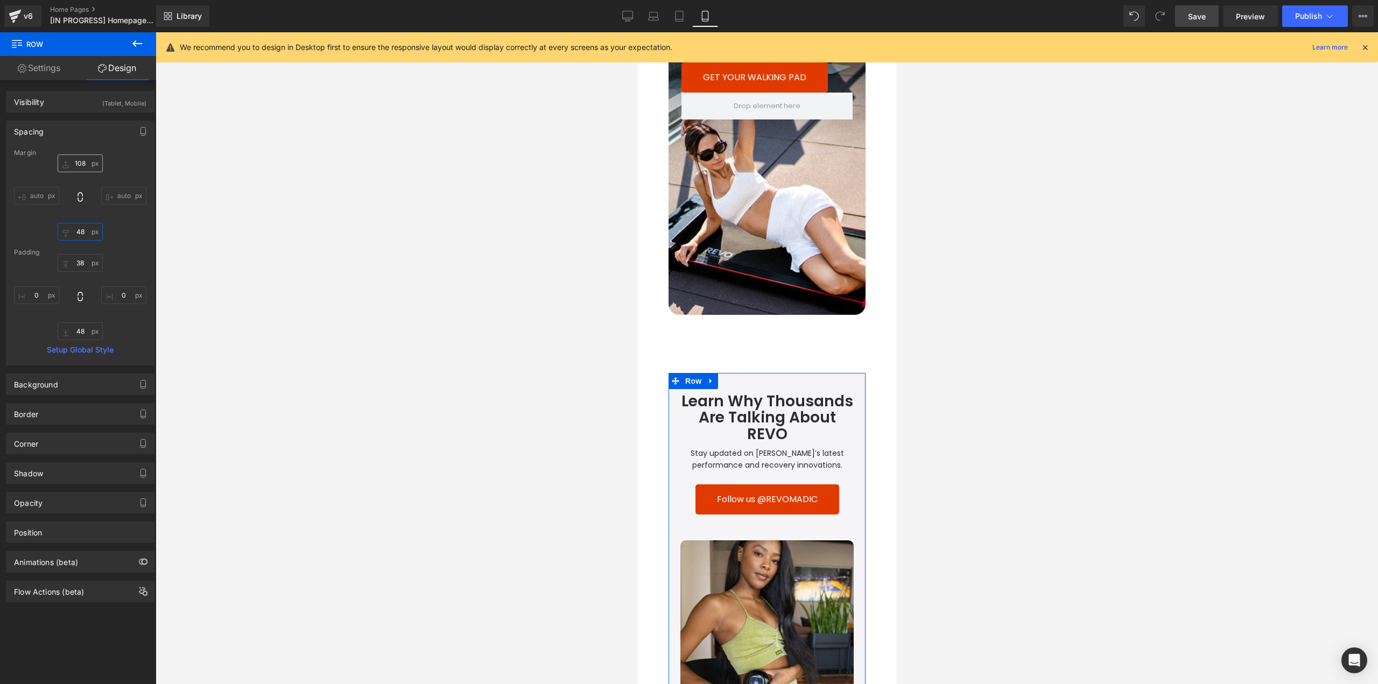
type input "0"
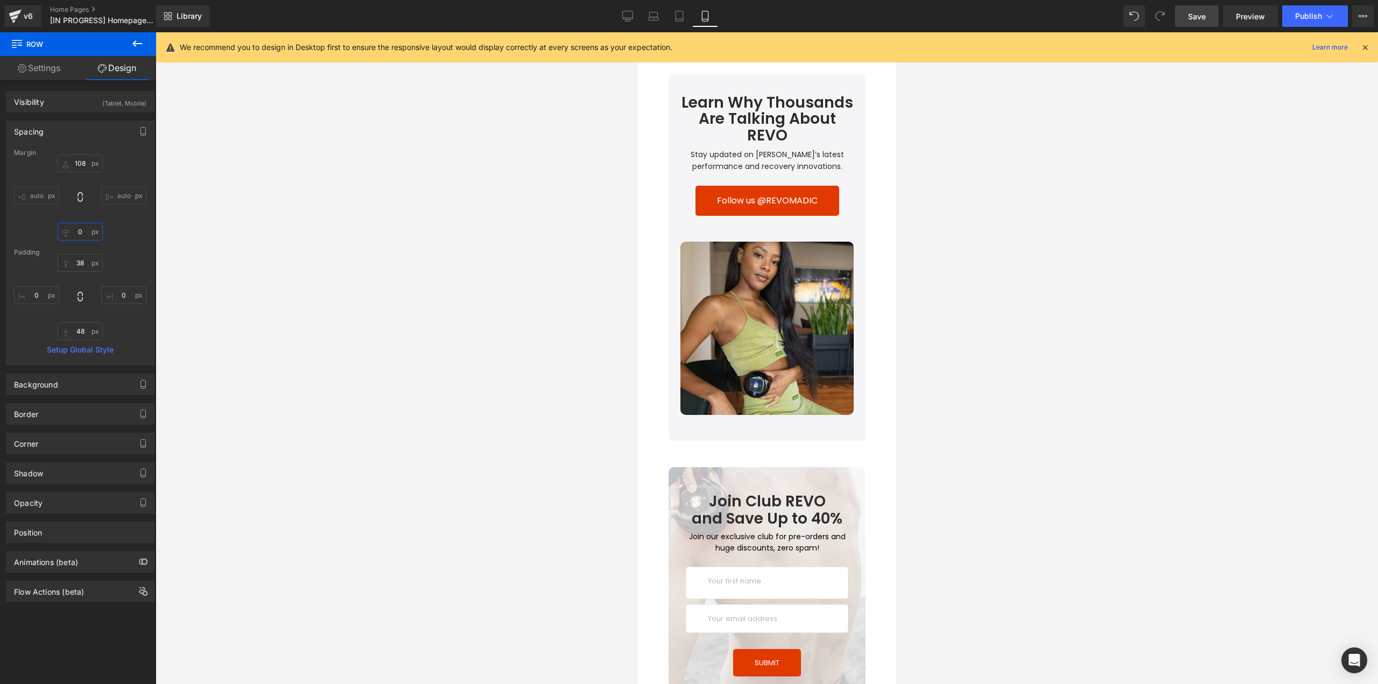
scroll to position [3644, 0]
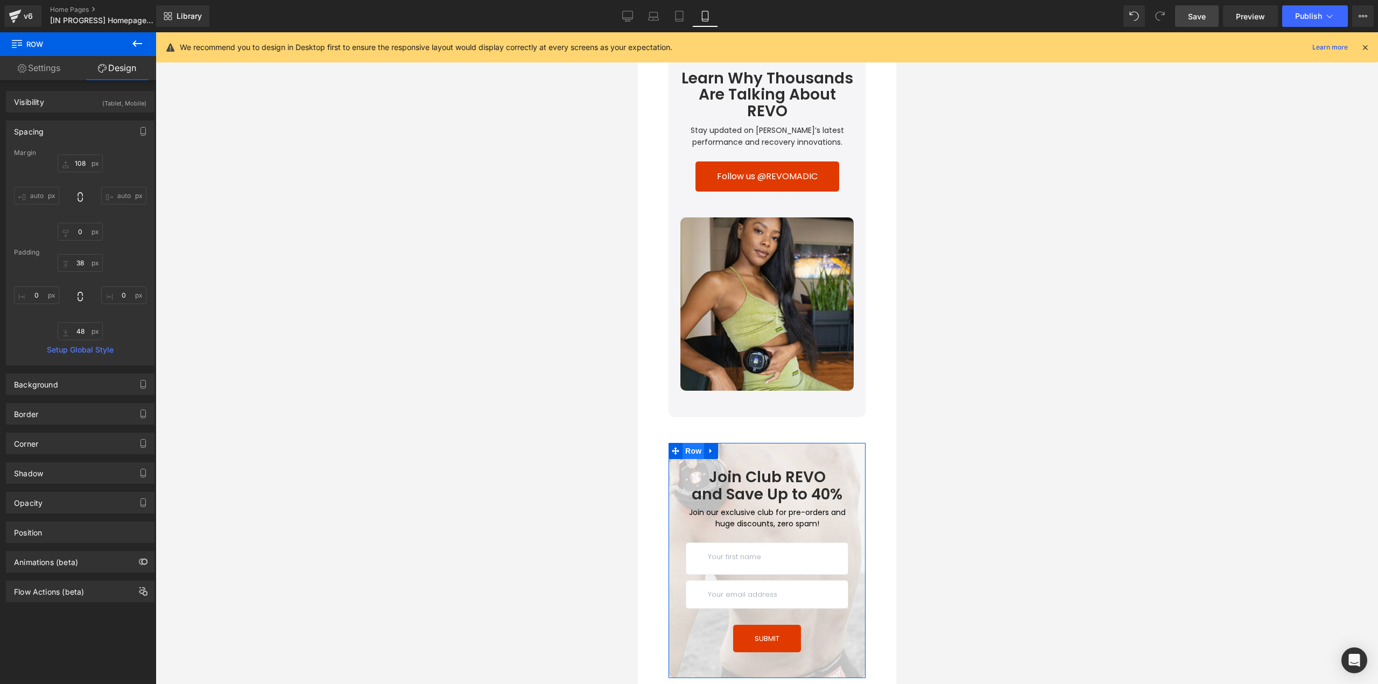
click at [685, 445] on span "Row" at bounding box center [693, 451] width 22 height 16
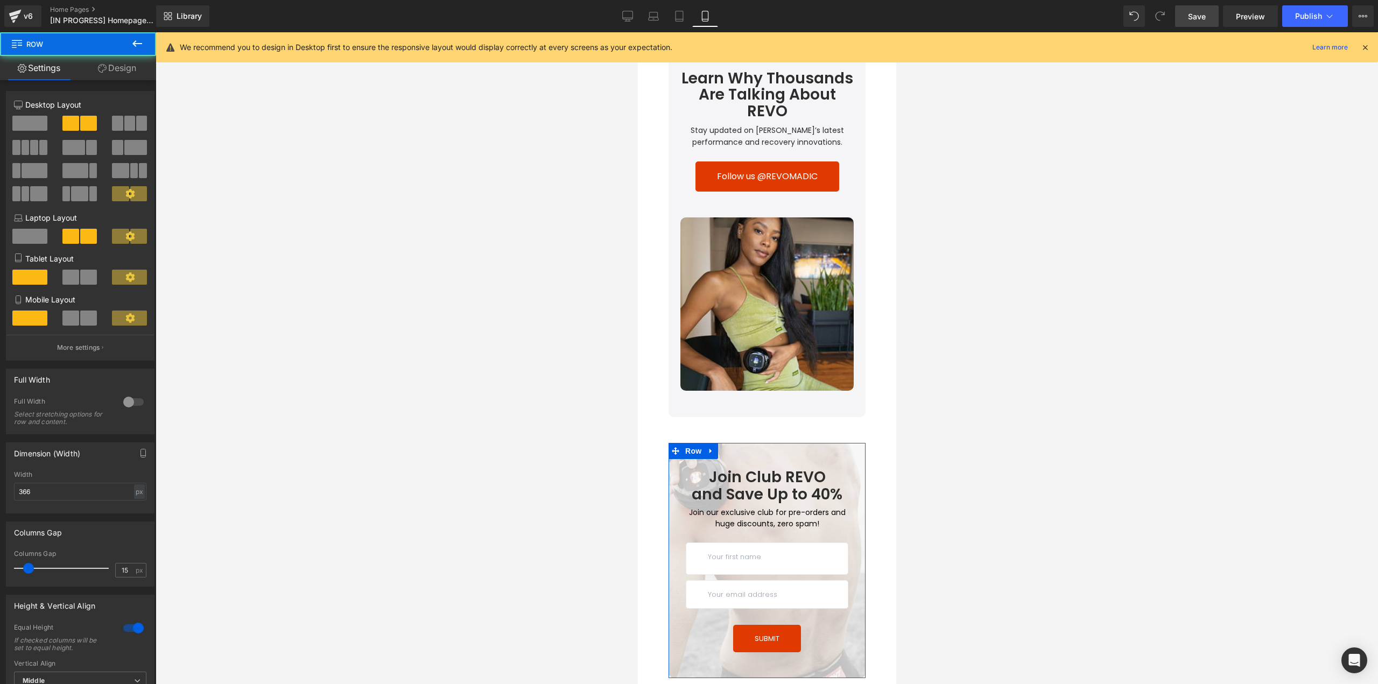
click at [124, 68] on link "Design" at bounding box center [117, 68] width 78 height 24
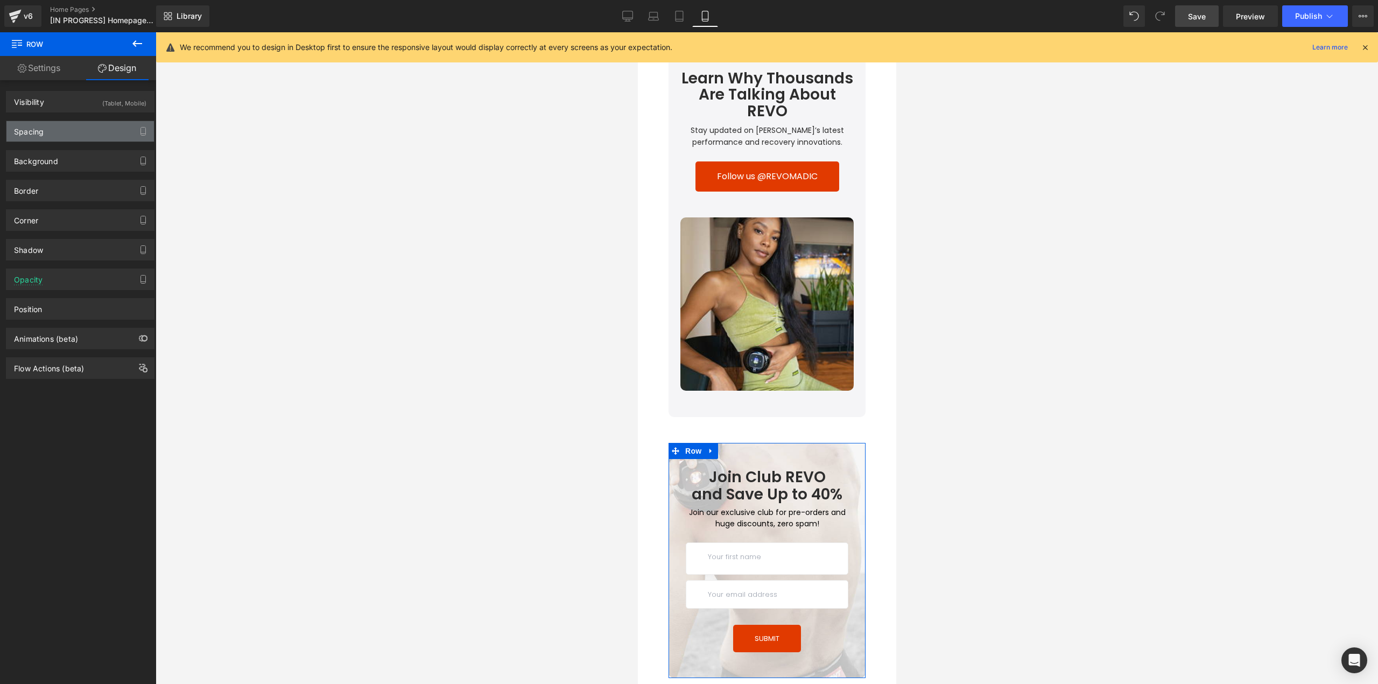
click at [40, 131] on div "Spacing" at bounding box center [29, 128] width 30 height 15
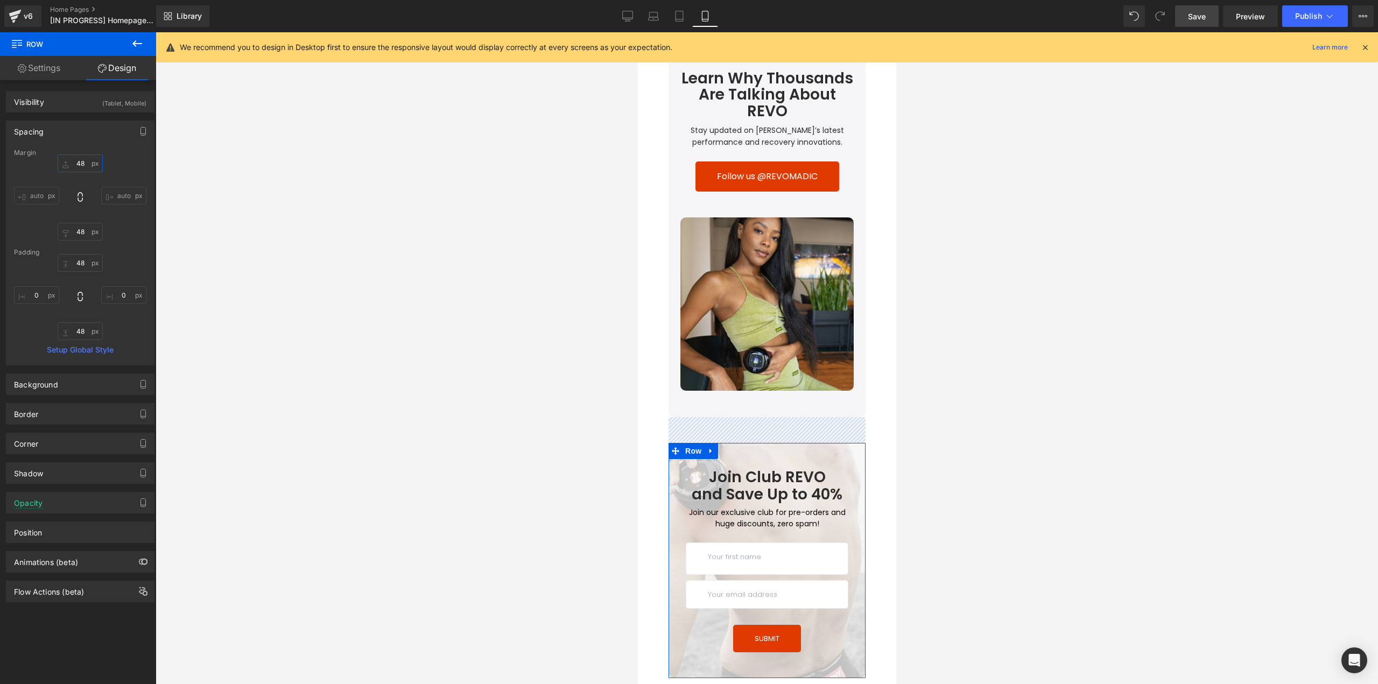
click at [85, 159] on input "text" at bounding box center [80, 164] width 45 height 18
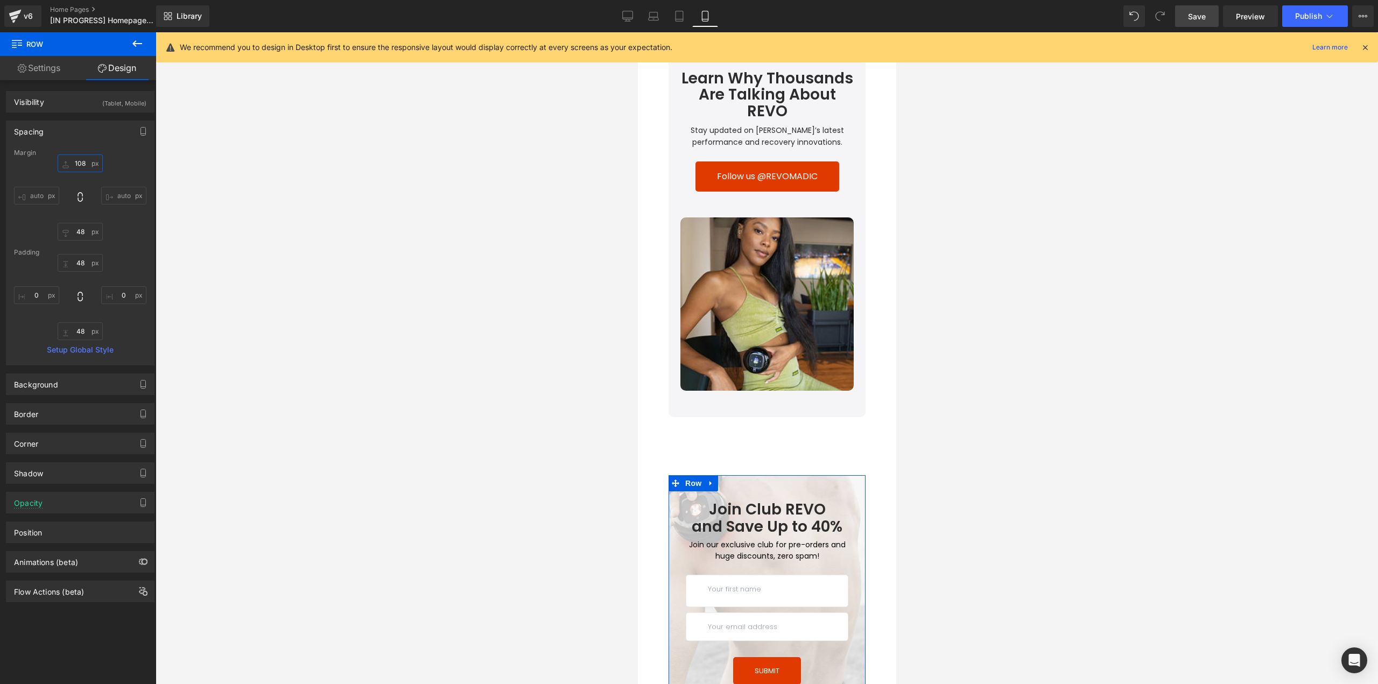
type input "108"
type input "0"
click at [817, 518] on h1 "and Save Up to 40%" at bounding box center [766, 526] width 181 height 17
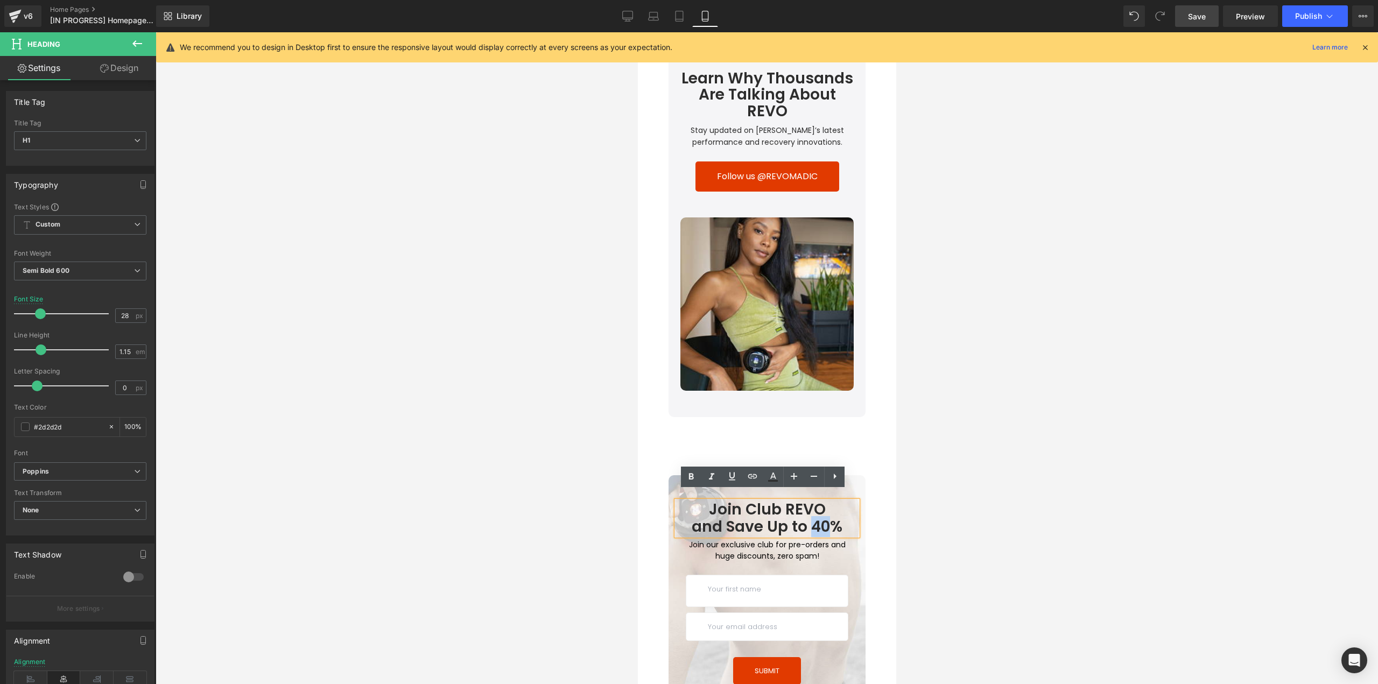
drag, startPoint x: 823, startPoint y: 515, endPoint x: 810, endPoint y: 516, distance: 13.6
click at [810, 518] on h1 "and Save Up to 40%" at bounding box center [766, 526] width 181 height 17
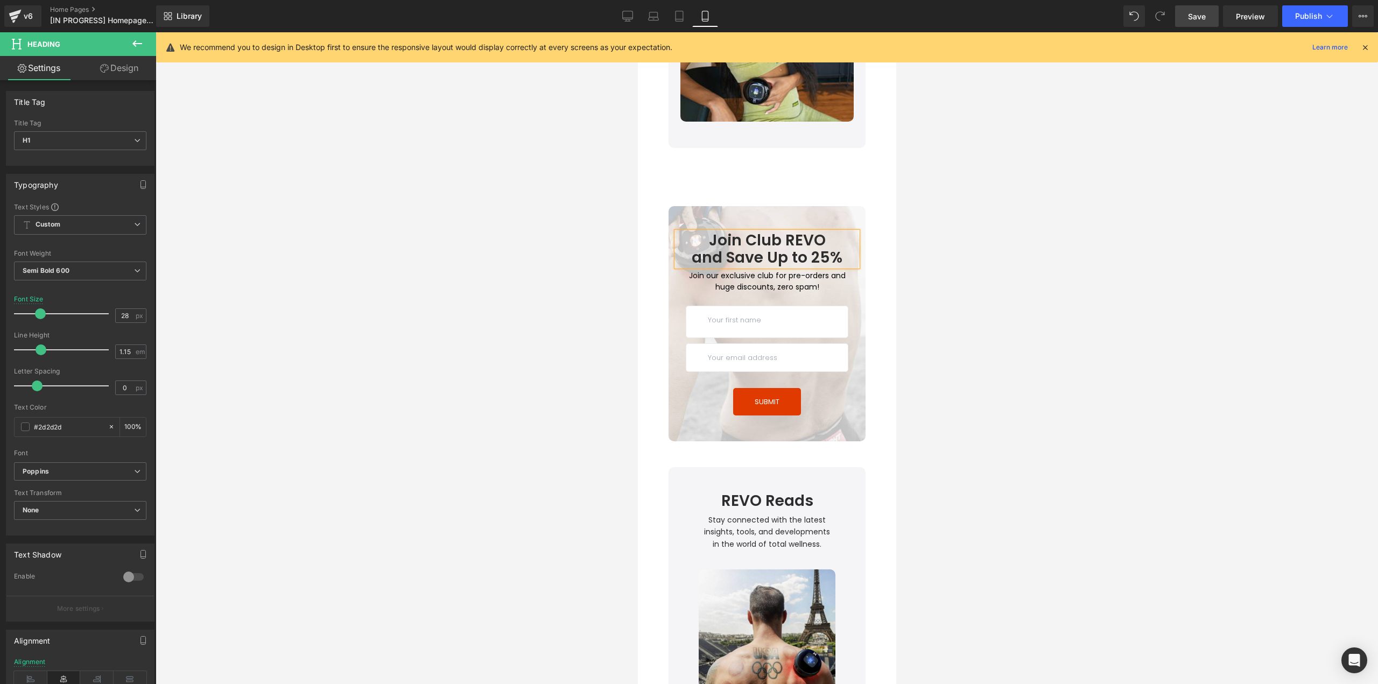
scroll to position [4129, 0]
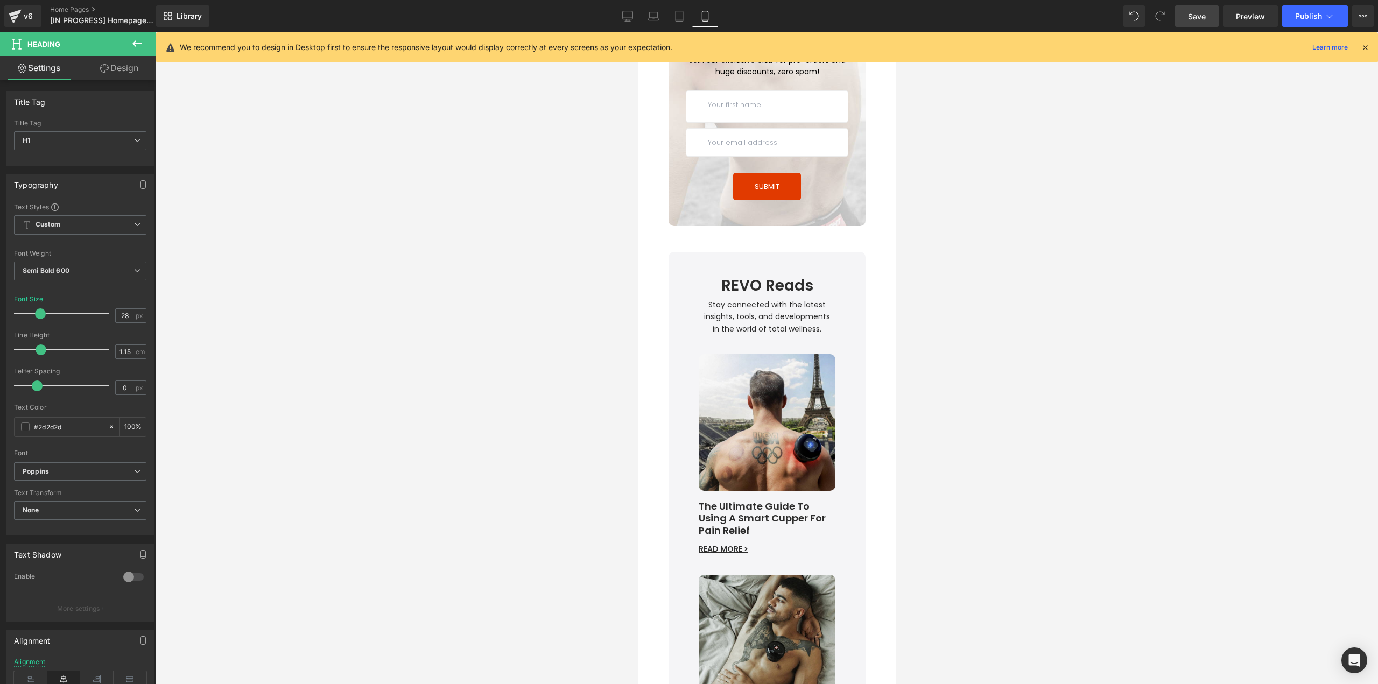
click at [684, 254] on span "Row" at bounding box center [692, 260] width 17 height 13
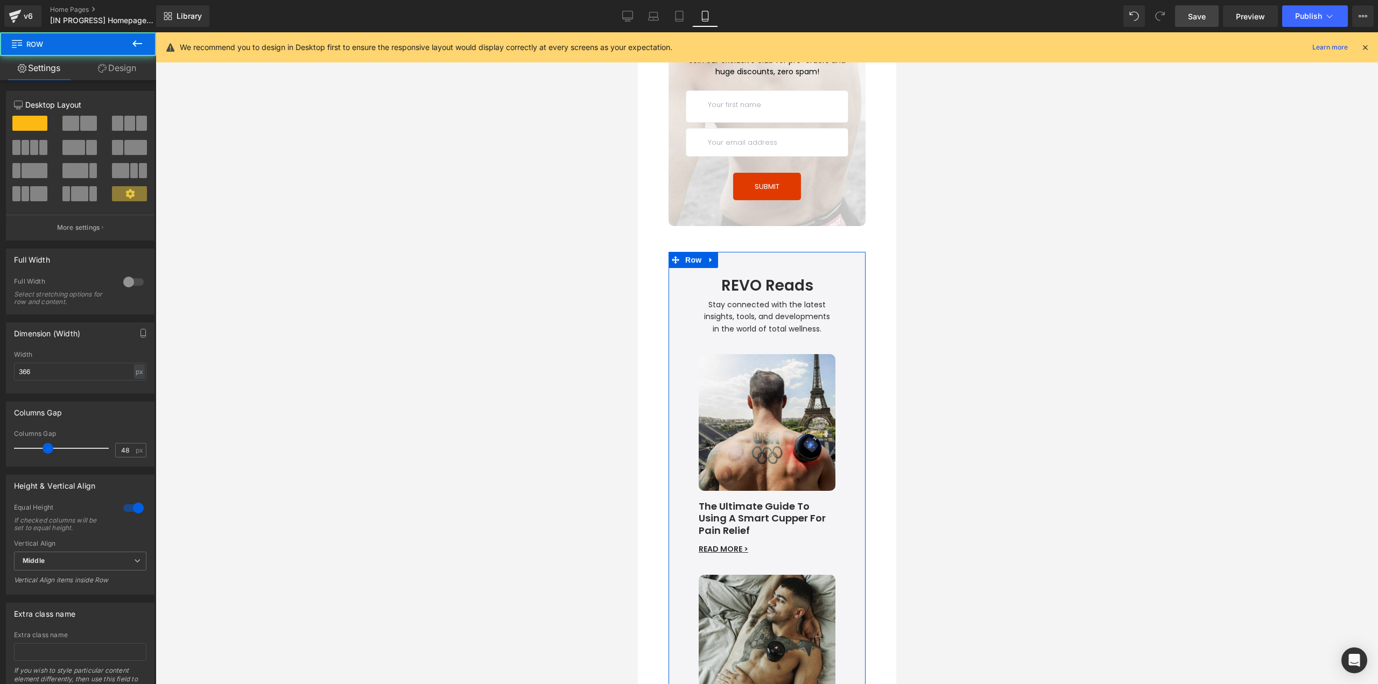
drag, startPoint x: 101, startPoint y: 73, endPoint x: 44, endPoint y: 132, distance: 81.5
click at [101, 73] on link "Design" at bounding box center [117, 68] width 78 height 24
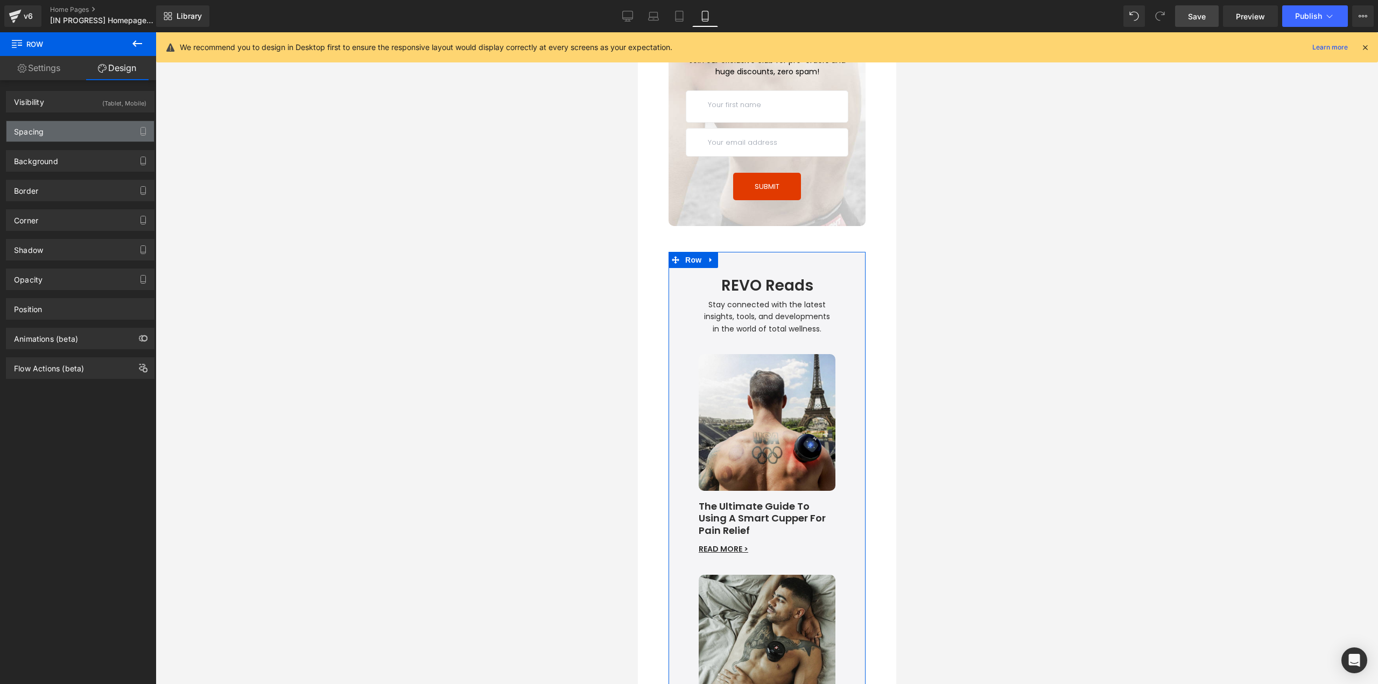
click at [44, 132] on div "Spacing" at bounding box center [80, 131] width 148 height 20
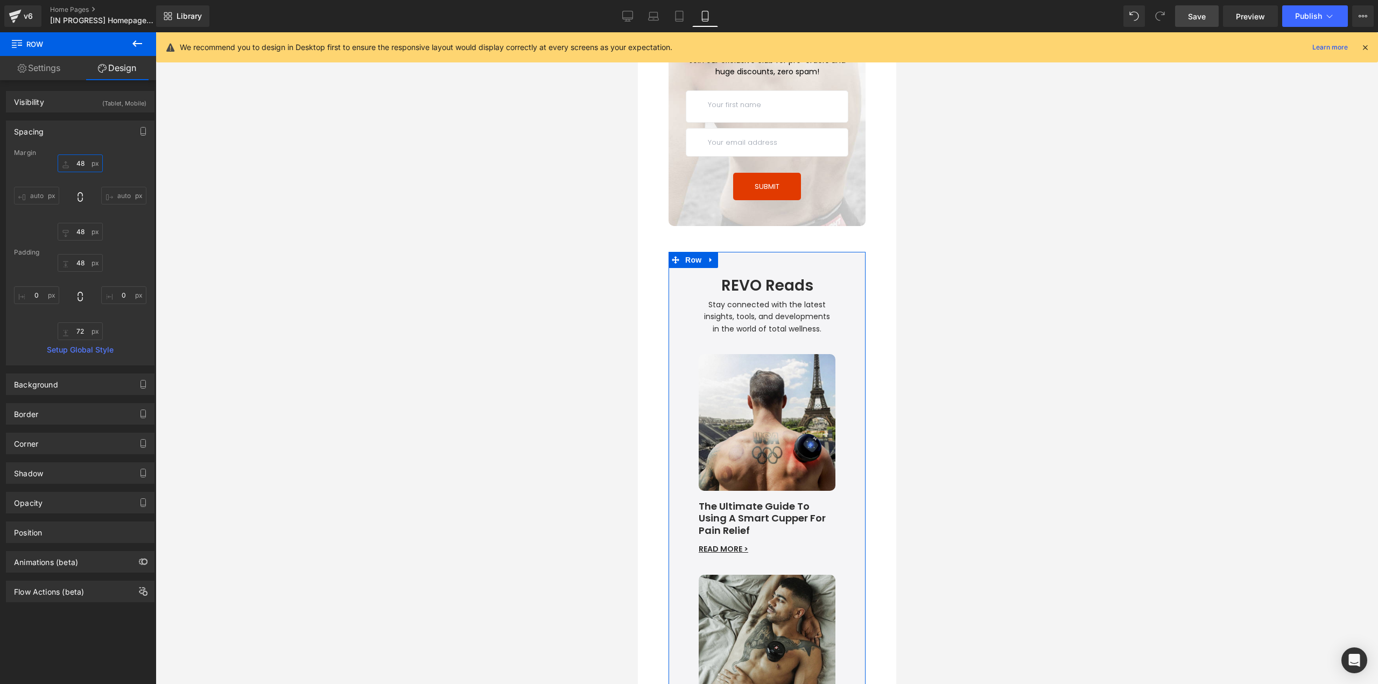
click at [79, 164] on input "text" at bounding box center [80, 164] width 45 height 18
type input "108"
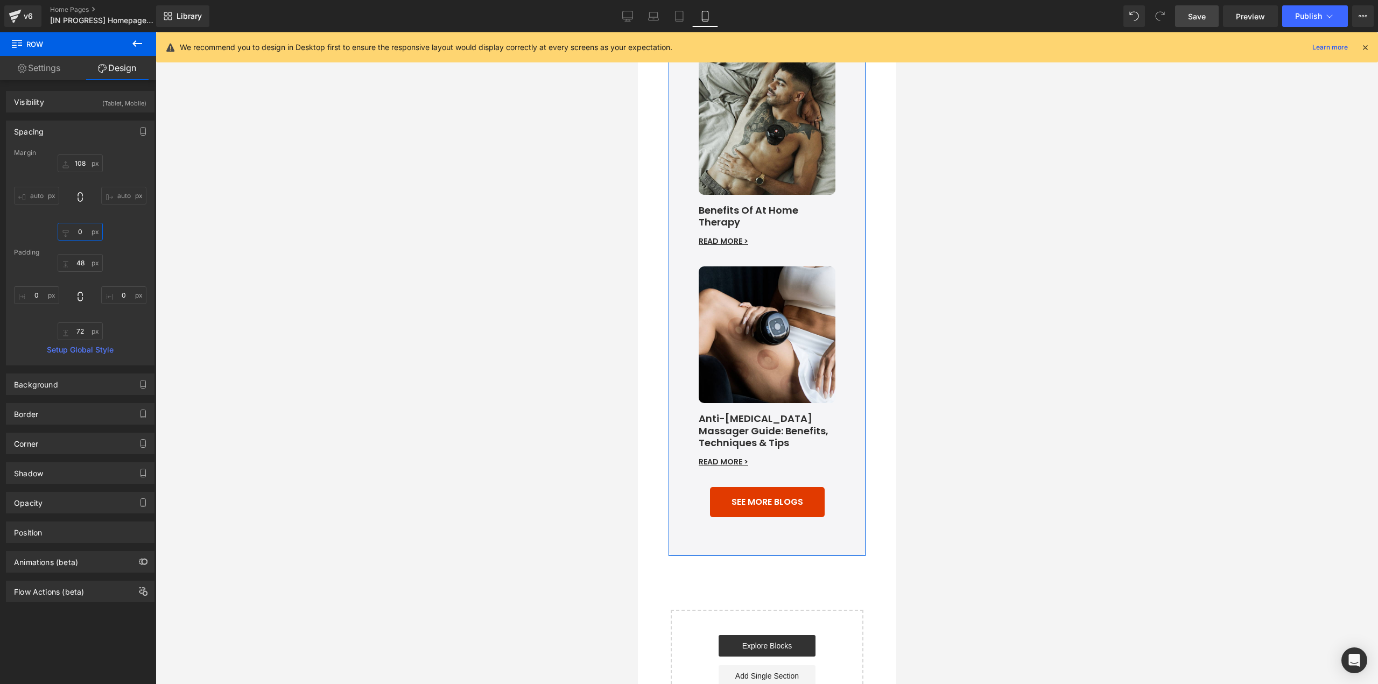
scroll to position [4775, 0]
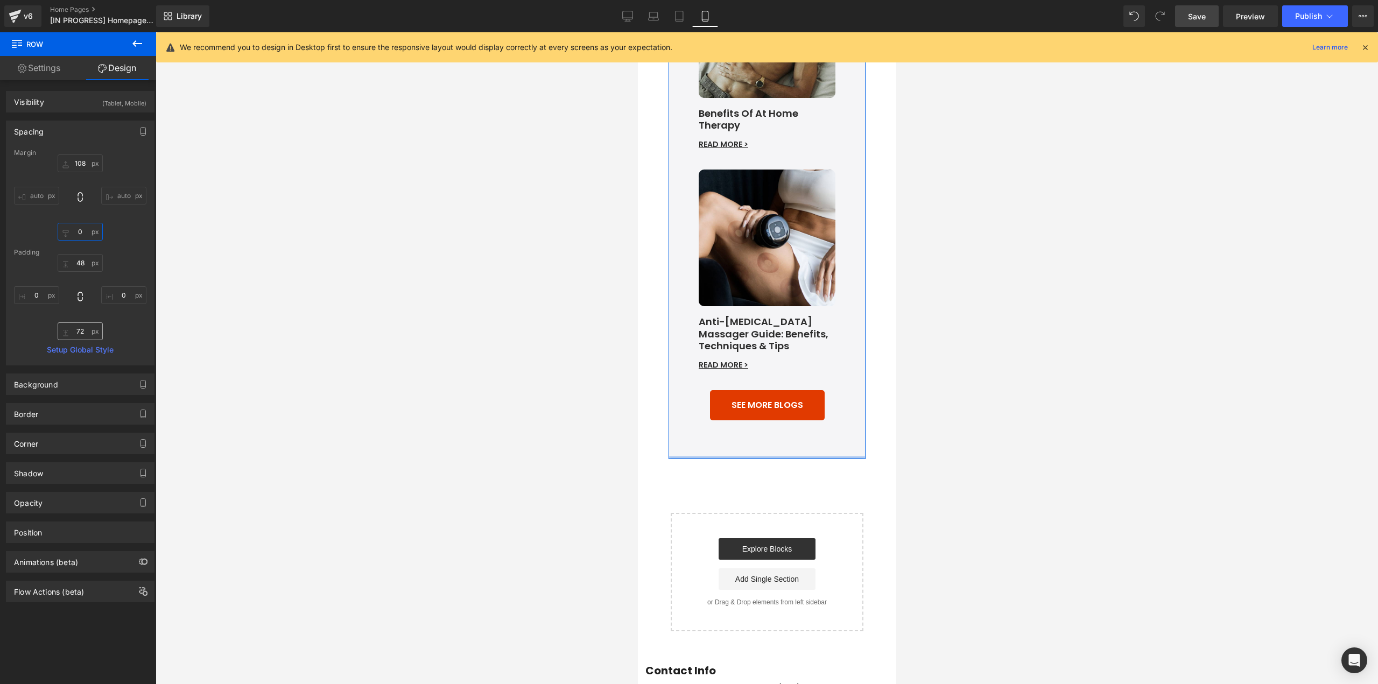
type input "0"
click at [83, 333] on input "text" at bounding box center [80, 331] width 45 height 18
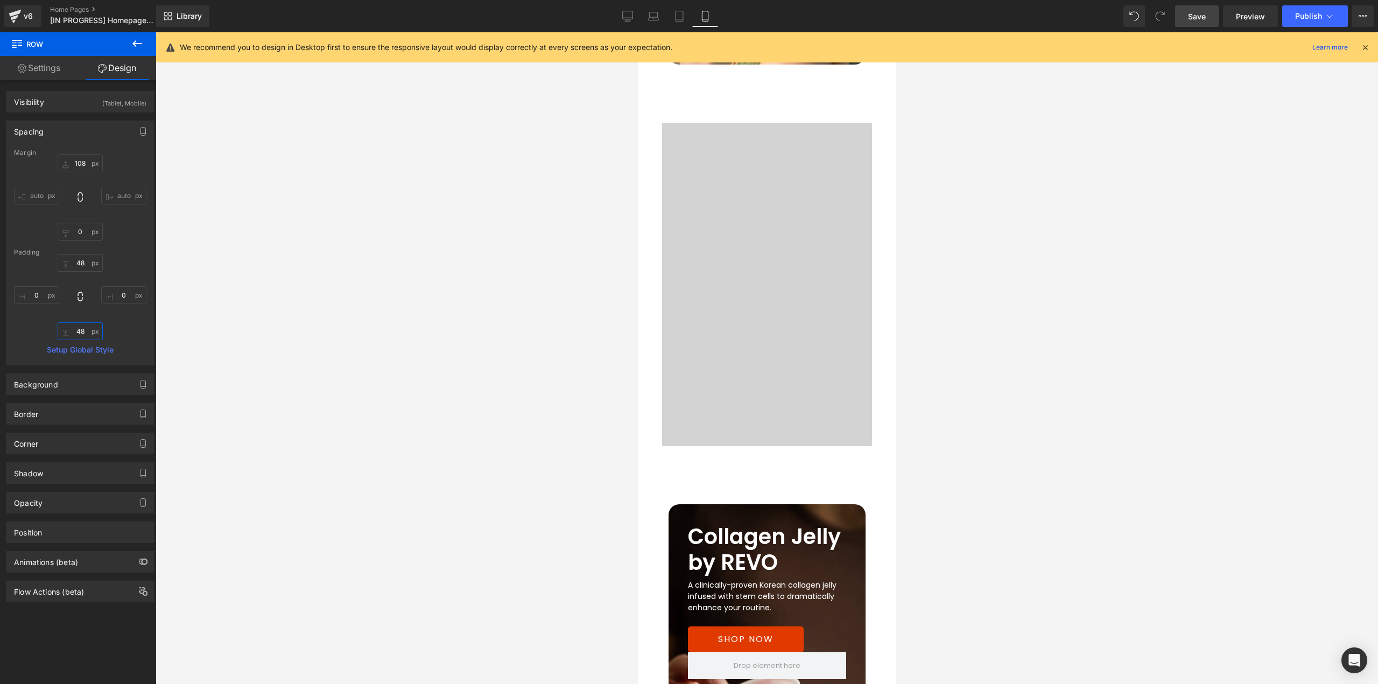
scroll to position [2352, 0]
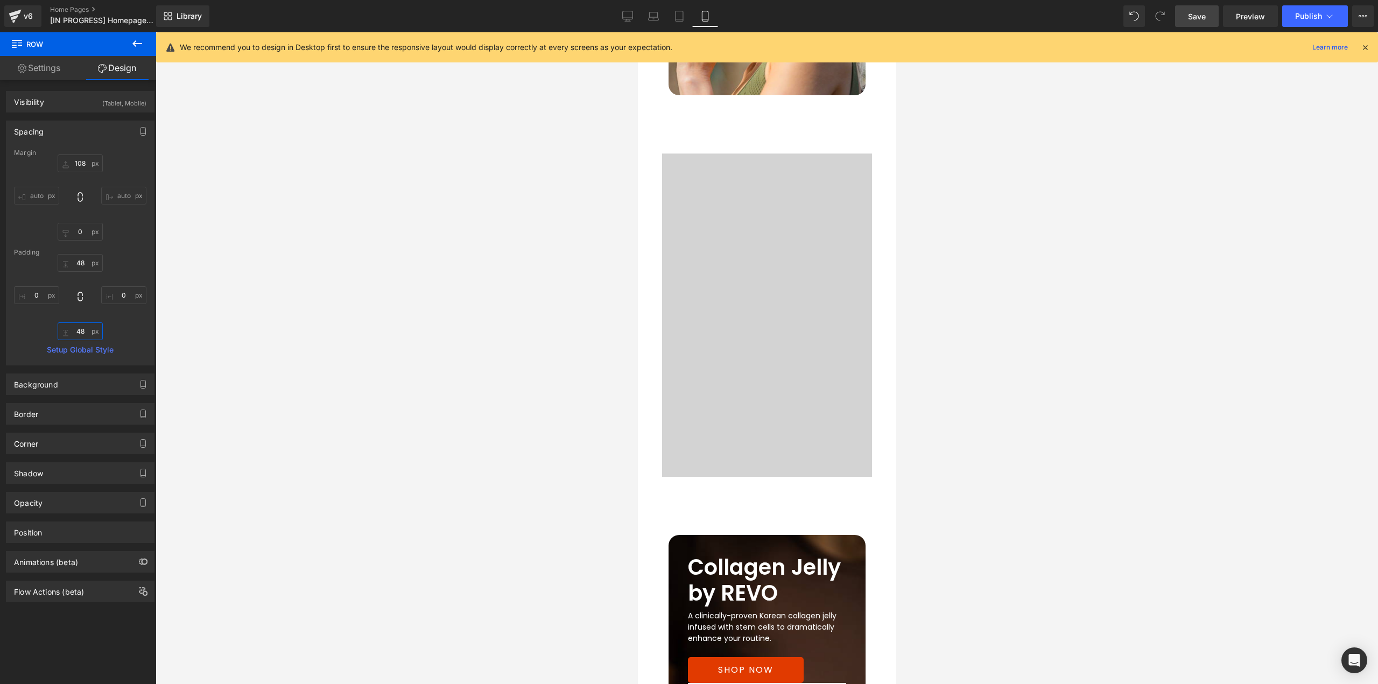
type input "48"
click at [1214, 14] on link "Save" at bounding box center [1197, 16] width 44 height 22
click at [671, 12] on icon at bounding box center [667, 16] width 11 height 11
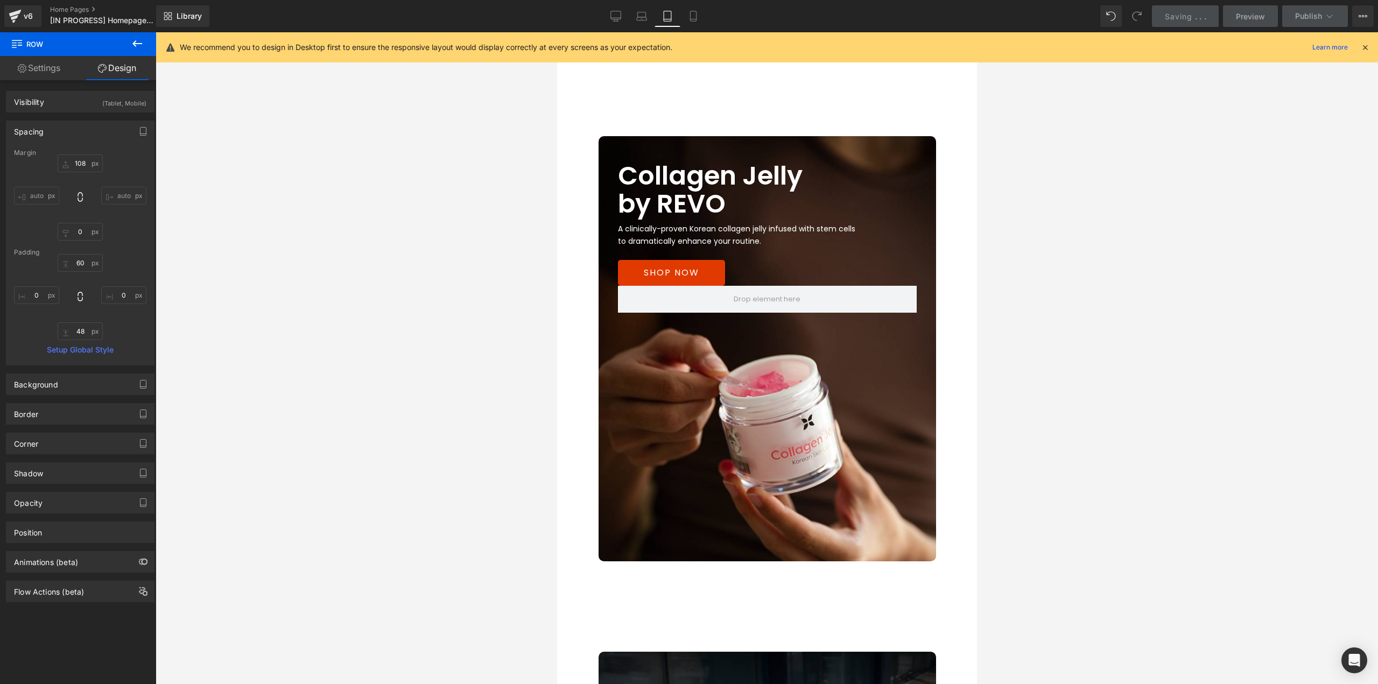
scroll to position [0, 0]
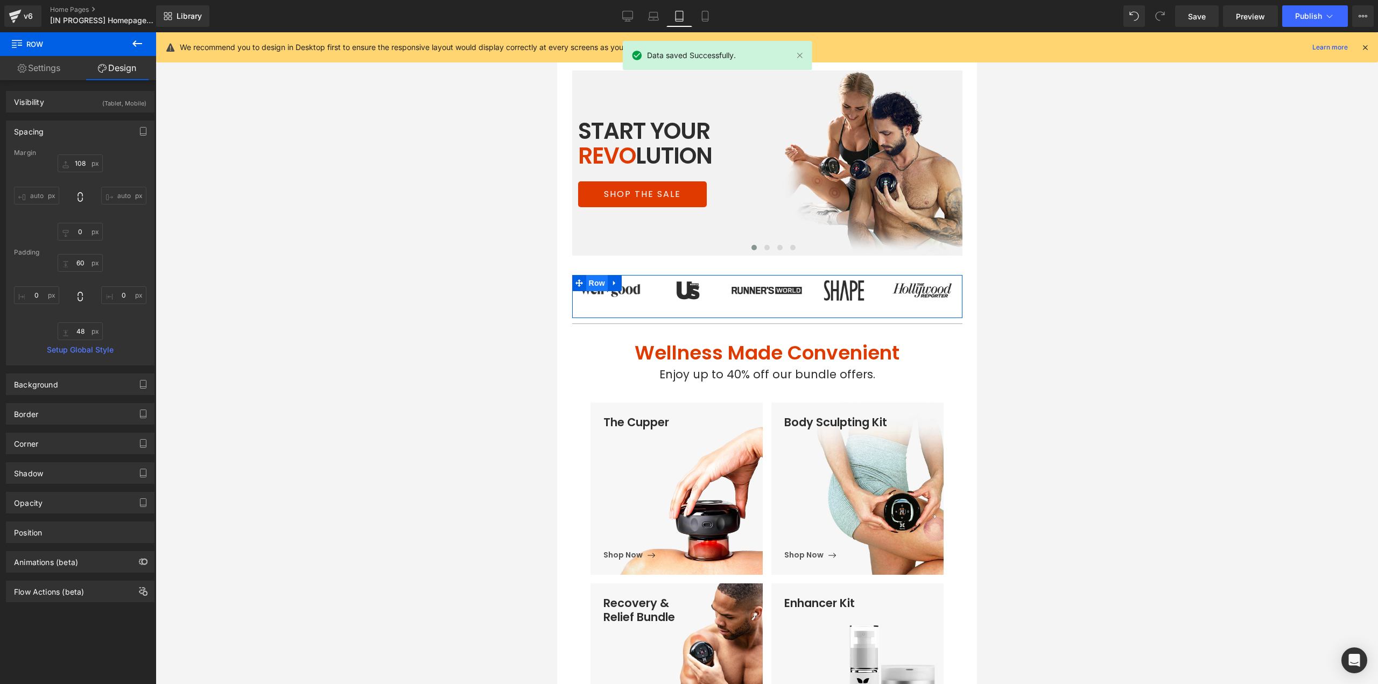
click at [590, 283] on span "Row" at bounding box center [597, 283] width 22 height 16
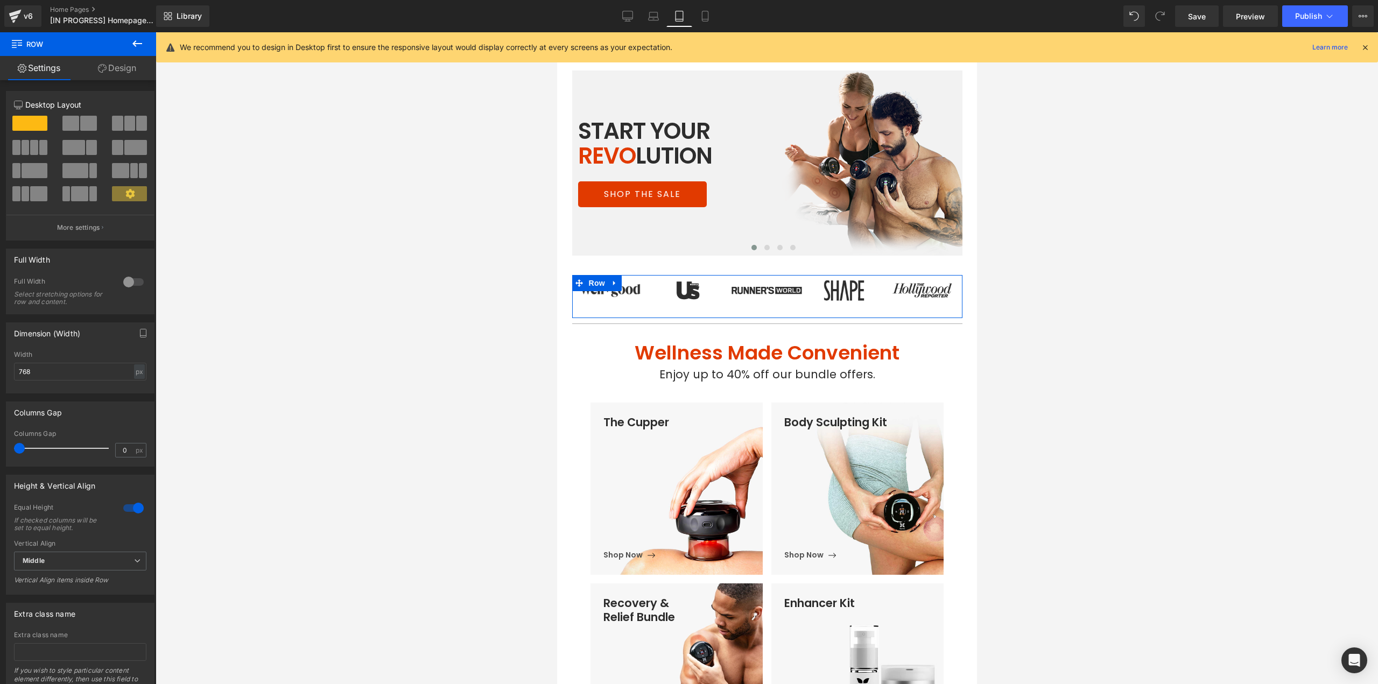
click at [117, 76] on link "Design" at bounding box center [117, 68] width 78 height 24
click at [0, 0] on div "Spacing" at bounding box center [0, 0] width 0 height 0
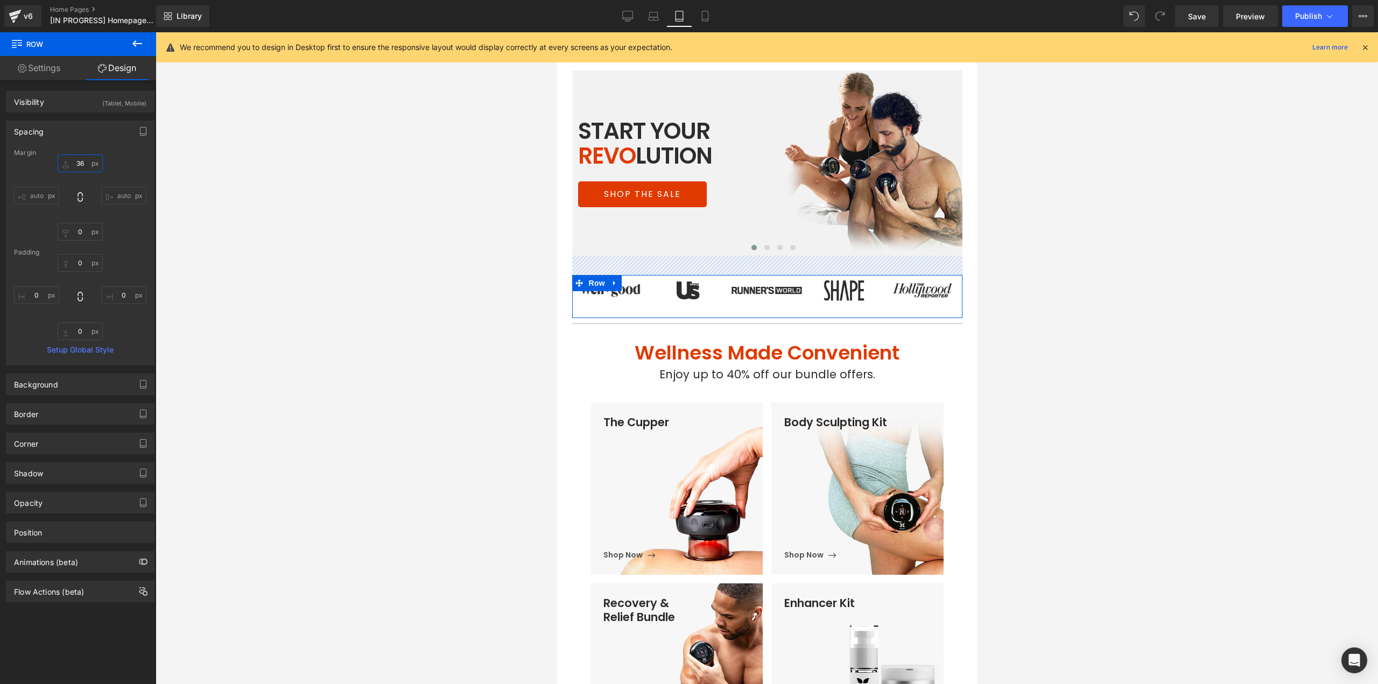
click at [79, 167] on input "36" at bounding box center [80, 164] width 45 height 18
type input "24"
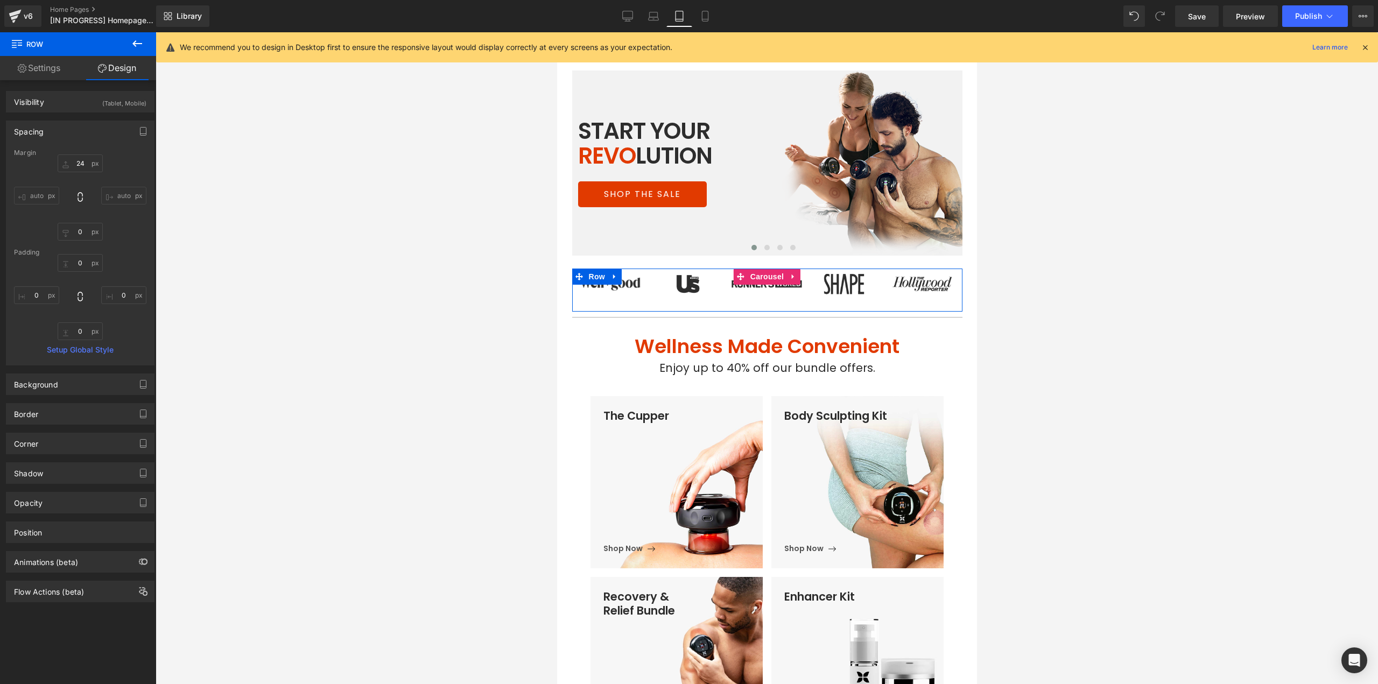
click at [699, 302] on div "Image Image Image Image Image ‹ ›" at bounding box center [767, 290] width 390 height 43
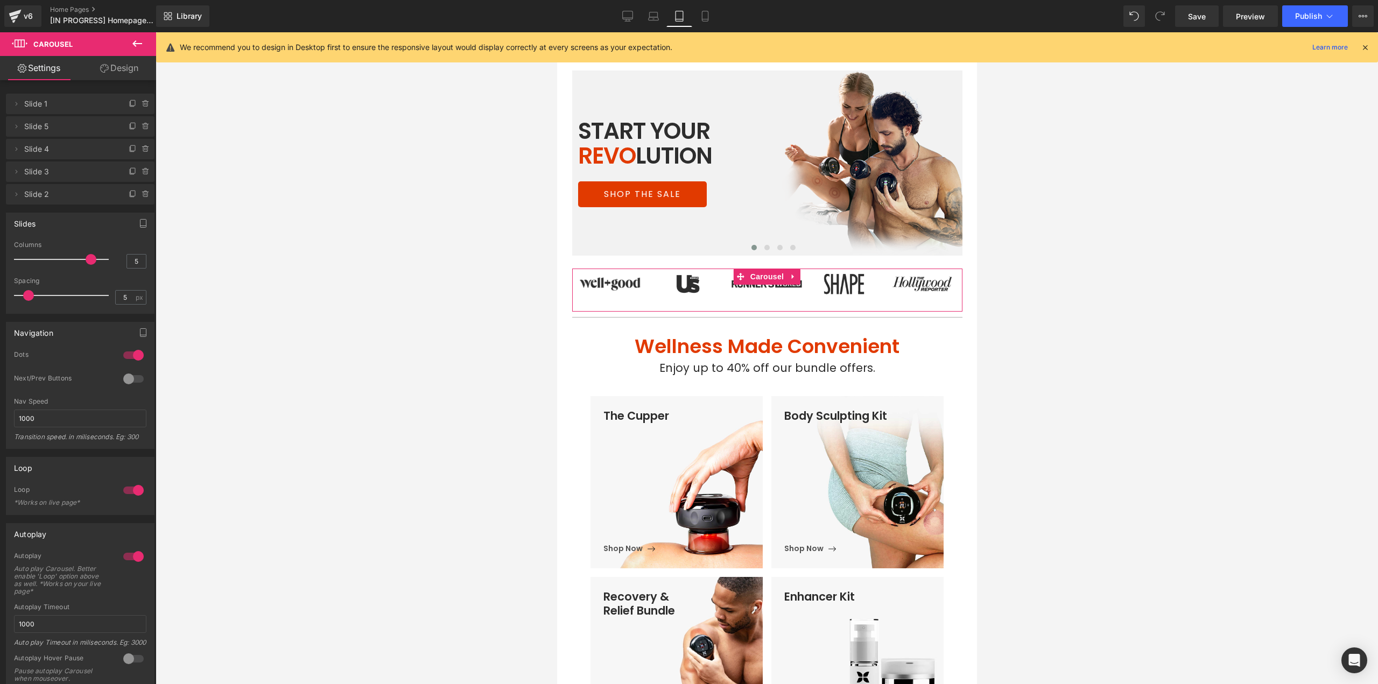
drag, startPoint x: 126, startPoint y: 73, endPoint x: 39, endPoint y: 121, distance: 99.5
click at [126, 73] on link "Design" at bounding box center [119, 68] width 78 height 24
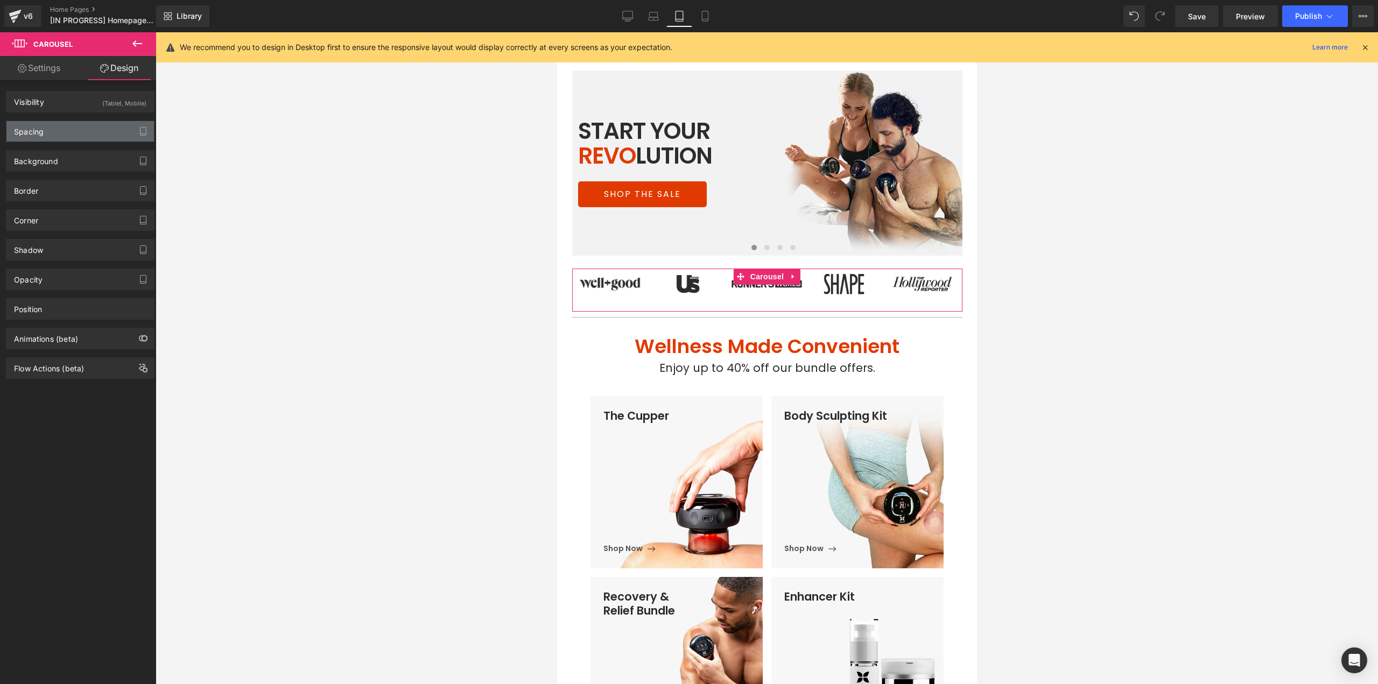
click at [44, 129] on div "Spacing" at bounding box center [80, 131] width 148 height 20
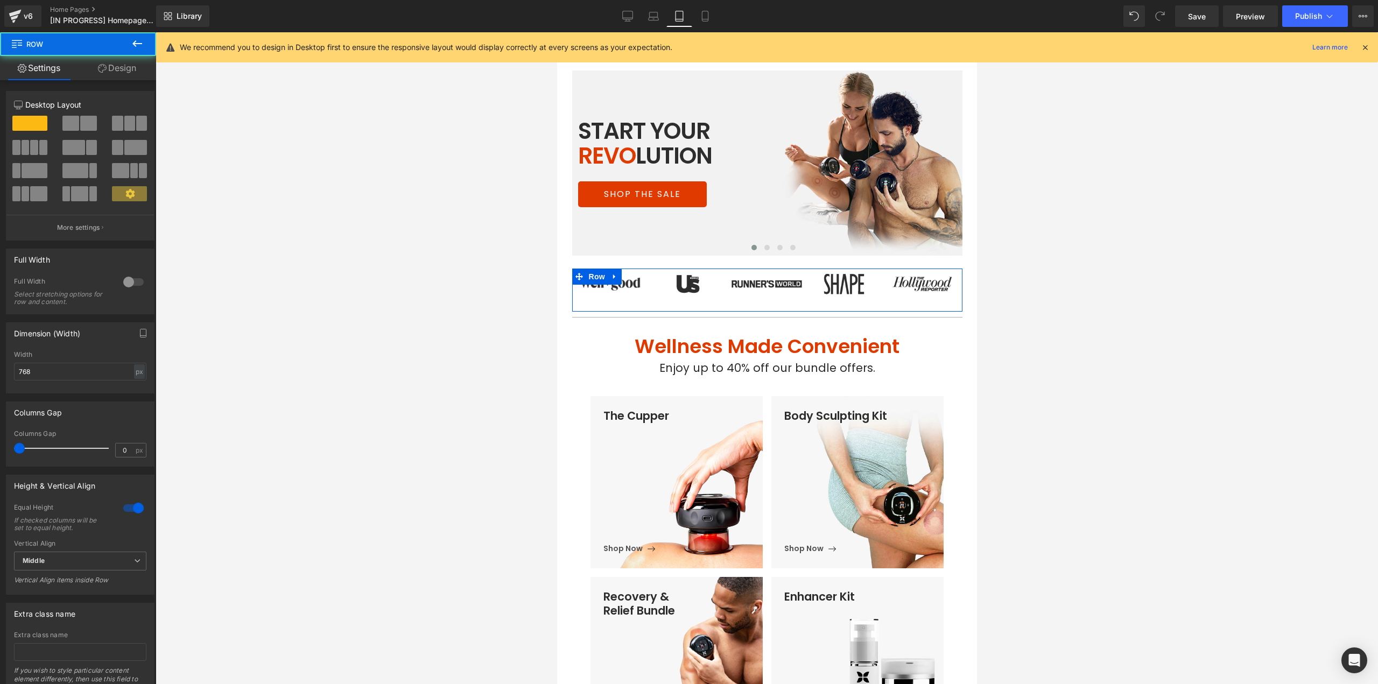
scroll to position [96, 0]
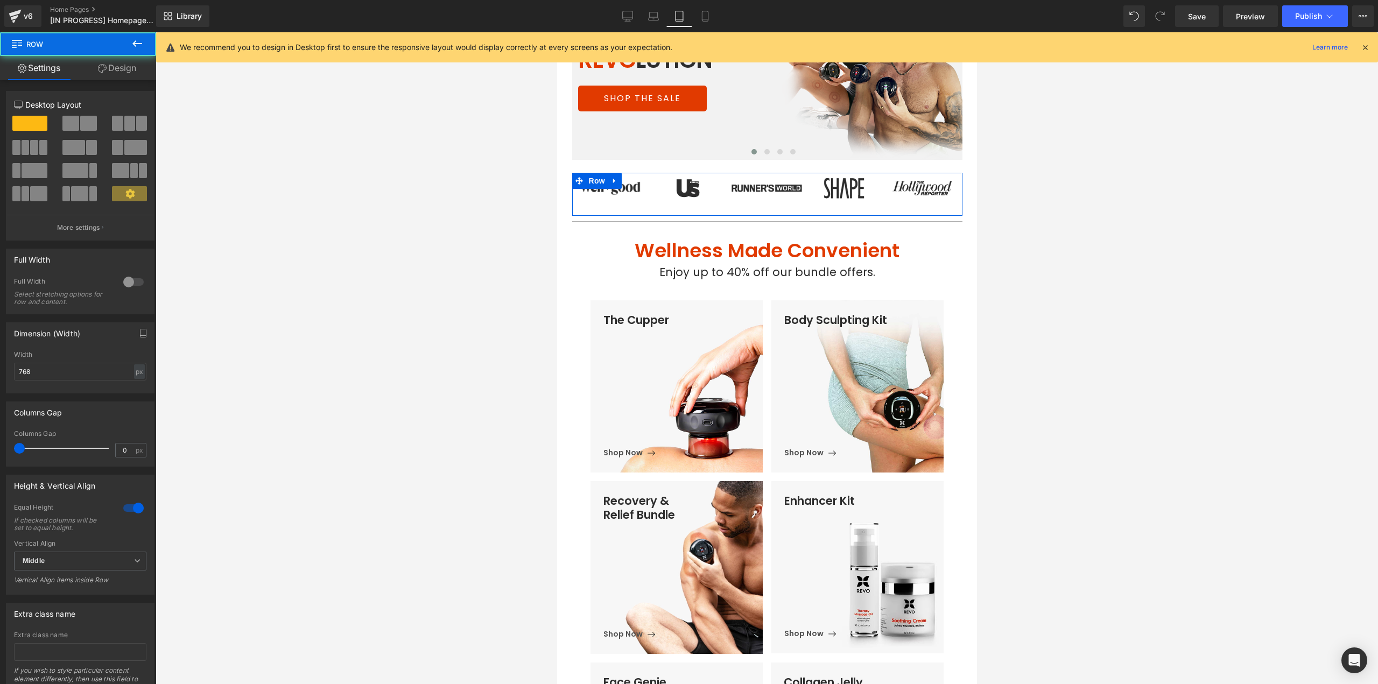
click at [123, 71] on link "Design" at bounding box center [117, 68] width 78 height 24
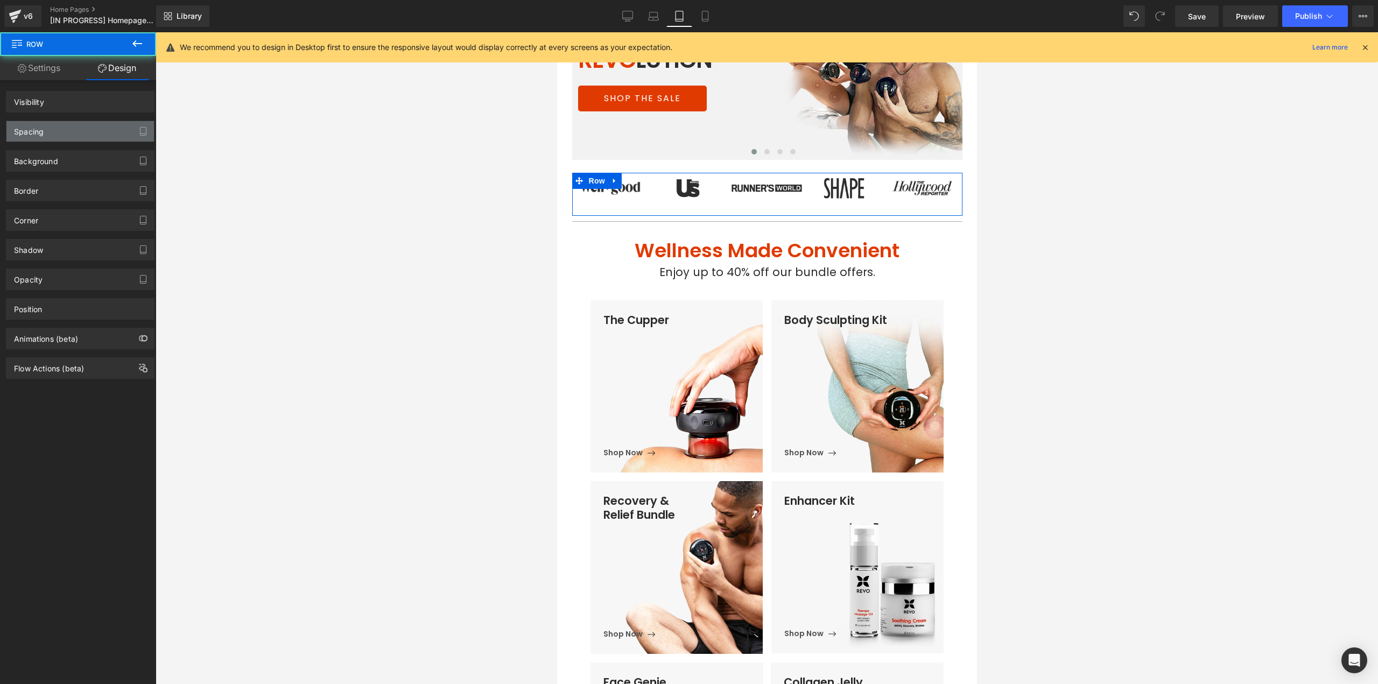
click at [40, 132] on div "Spacing" at bounding box center [29, 128] width 30 height 15
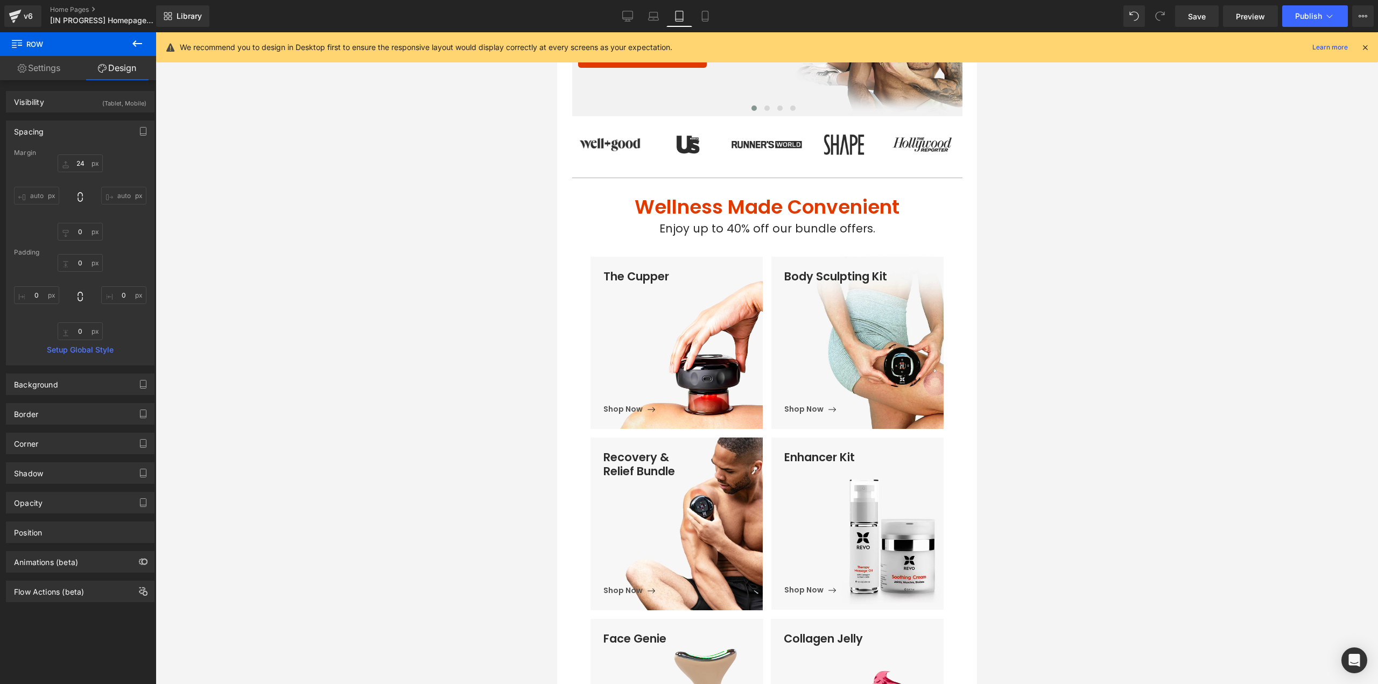
scroll to position [0, 0]
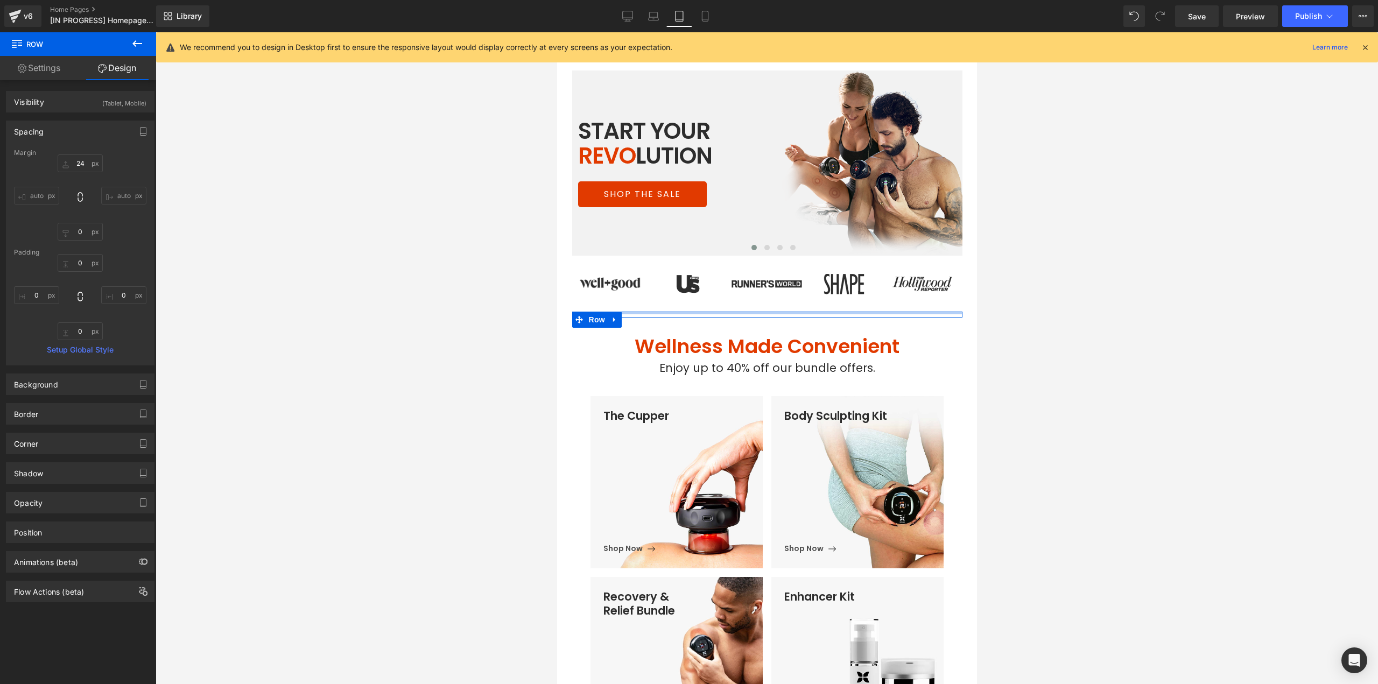
click at [793, 315] on div "Separator Row" at bounding box center [767, 315] width 390 height 6
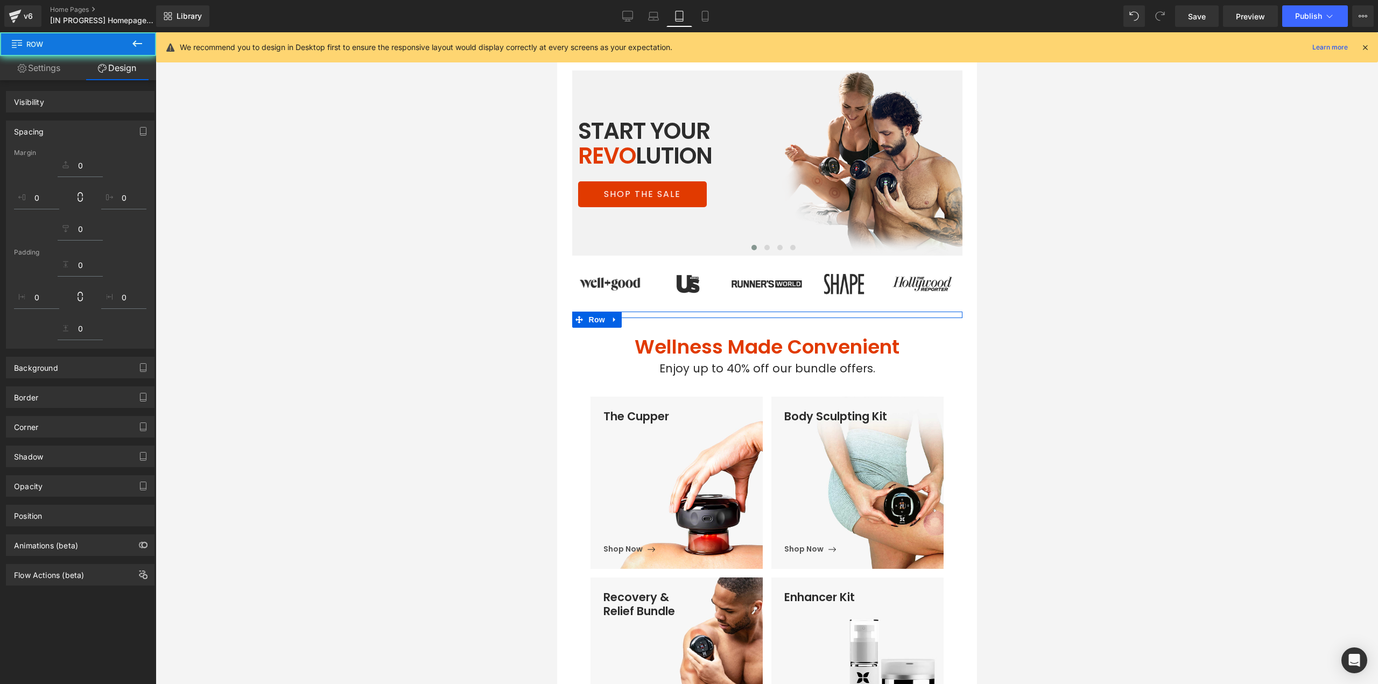
click at [136, 80] on div "Visibility 0|0|0|0 Spacing Margin Padding Background Background 0% 0%" at bounding box center [80, 333] width 161 height 506
click at [124, 72] on link "Design" at bounding box center [117, 68] width 78 height 24
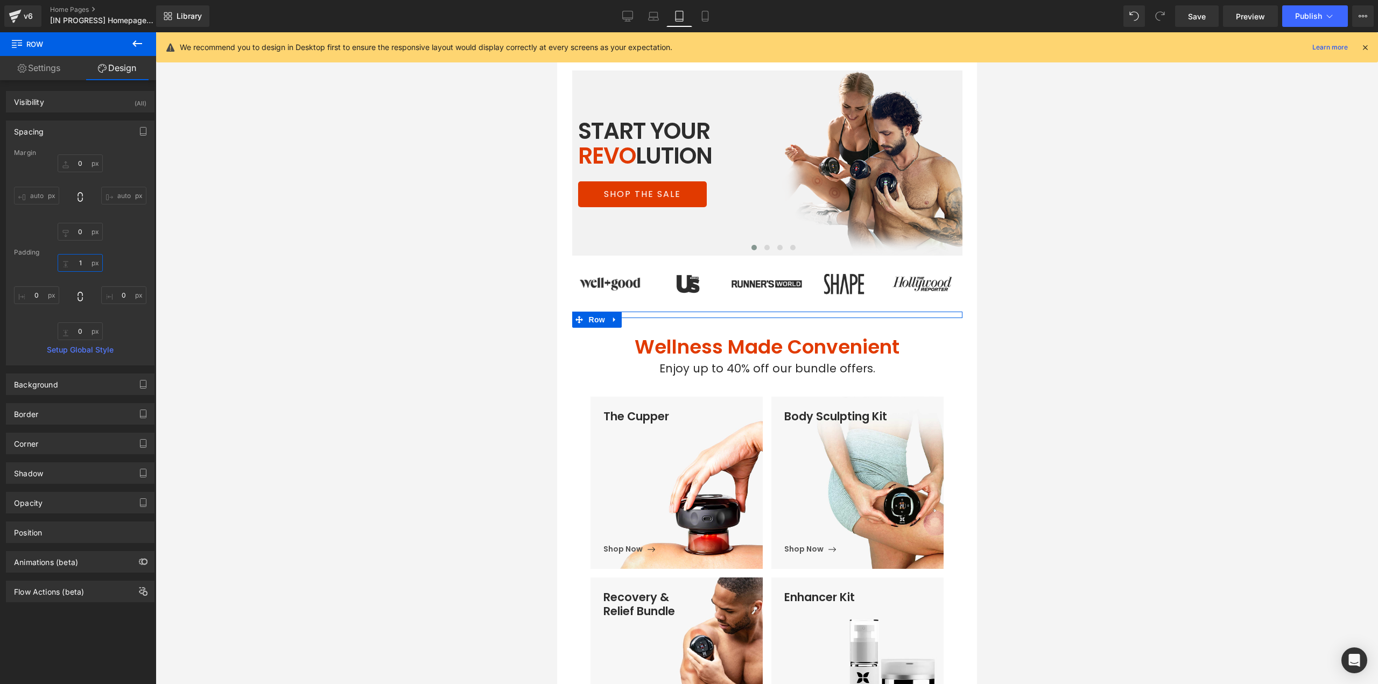
click at [86, 262] on input "1" at bounding box center [80, 263] width 45 height 18
type input "0"
click at [725, 367] on span "Enjoy up to 40% off our bundle offers." at bounding box center [767, 368] width 216 height 16
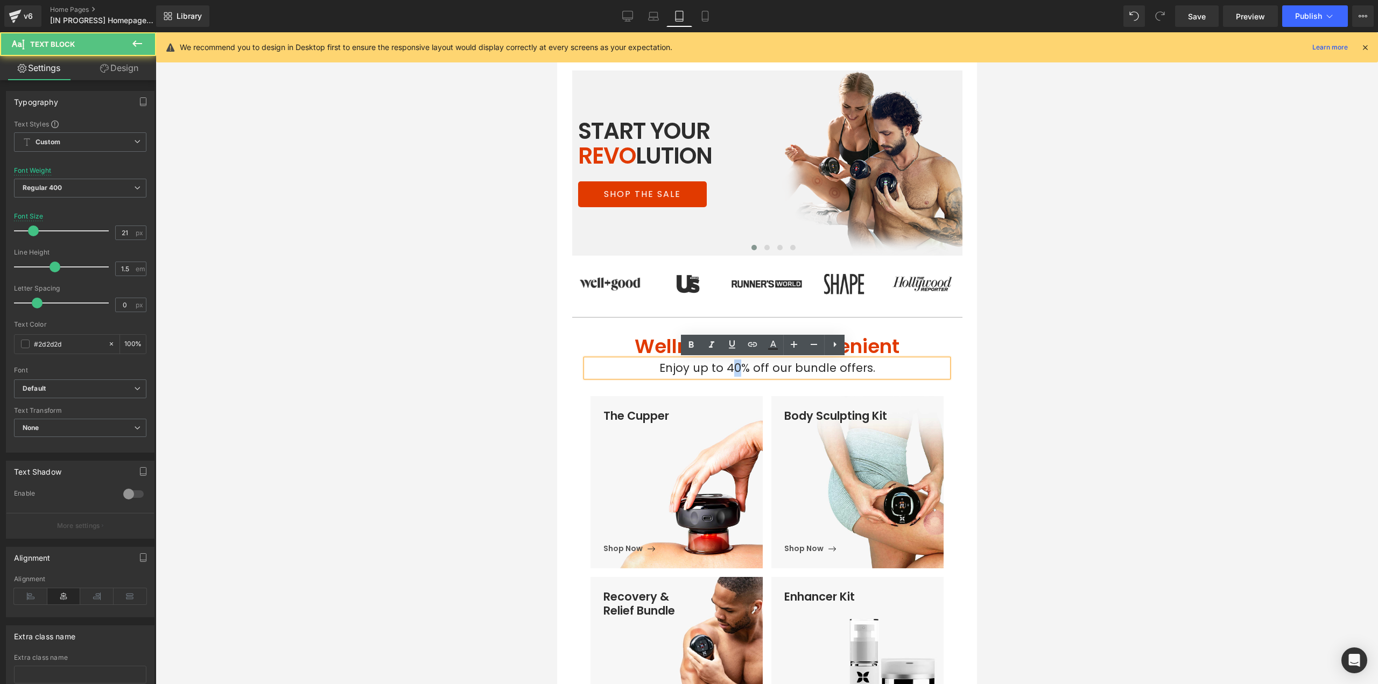
click at [736, 369] on span "Enjoy up to 40% off our bundle offers." at bounding box center [767, 368] width 216 height 16
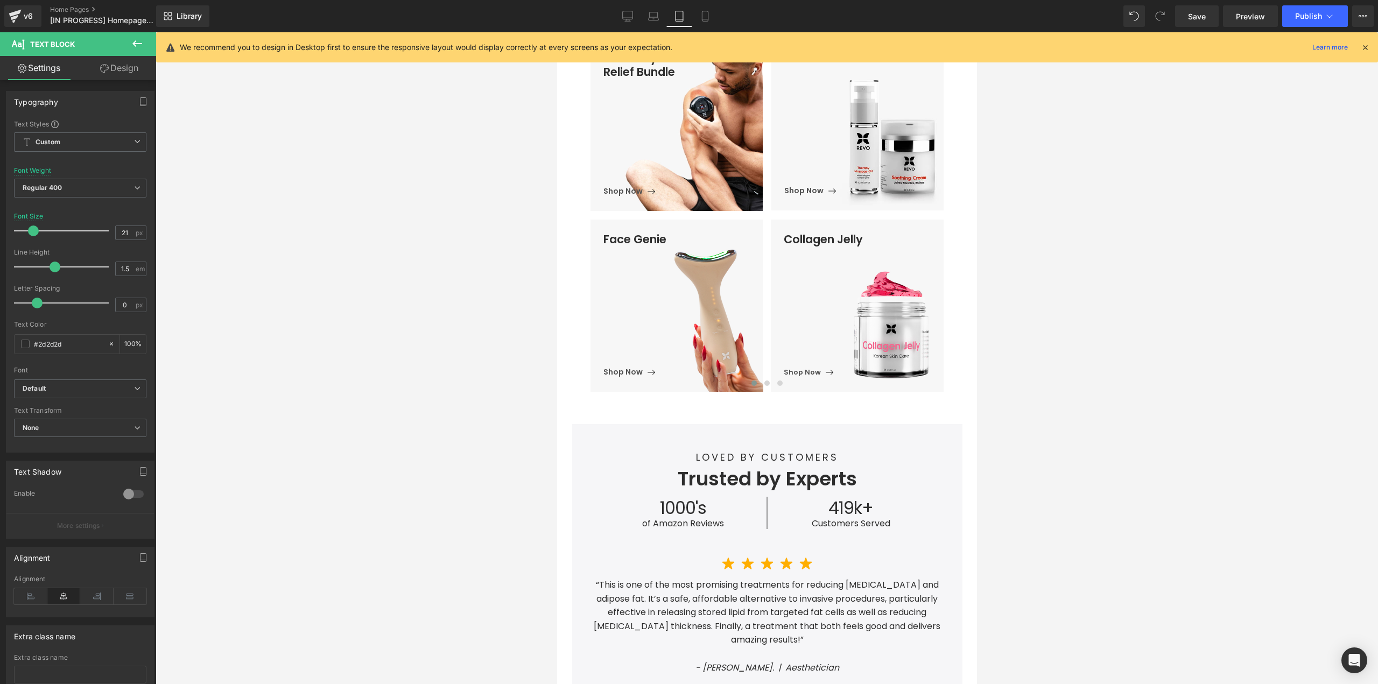
scroll to position [808, 0]
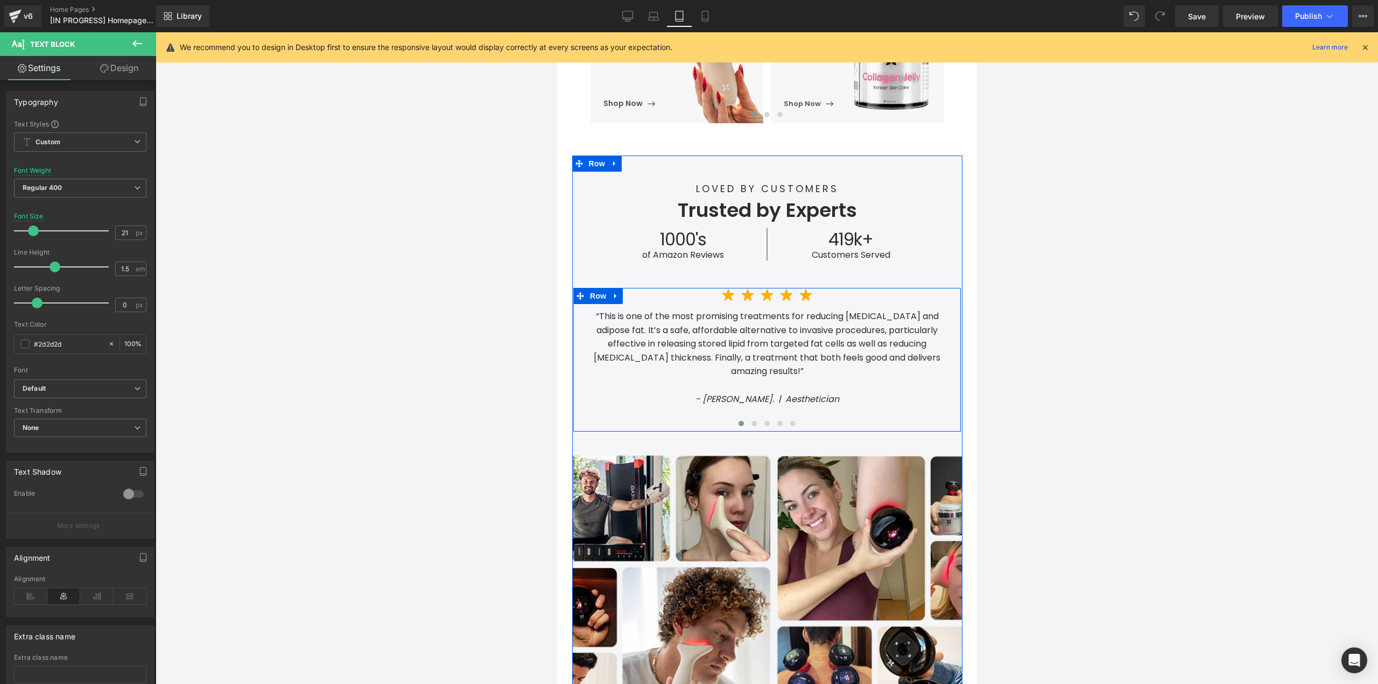
click at [600, 296] on span "Row" at bounding box center [598, 296] width 22 height 16
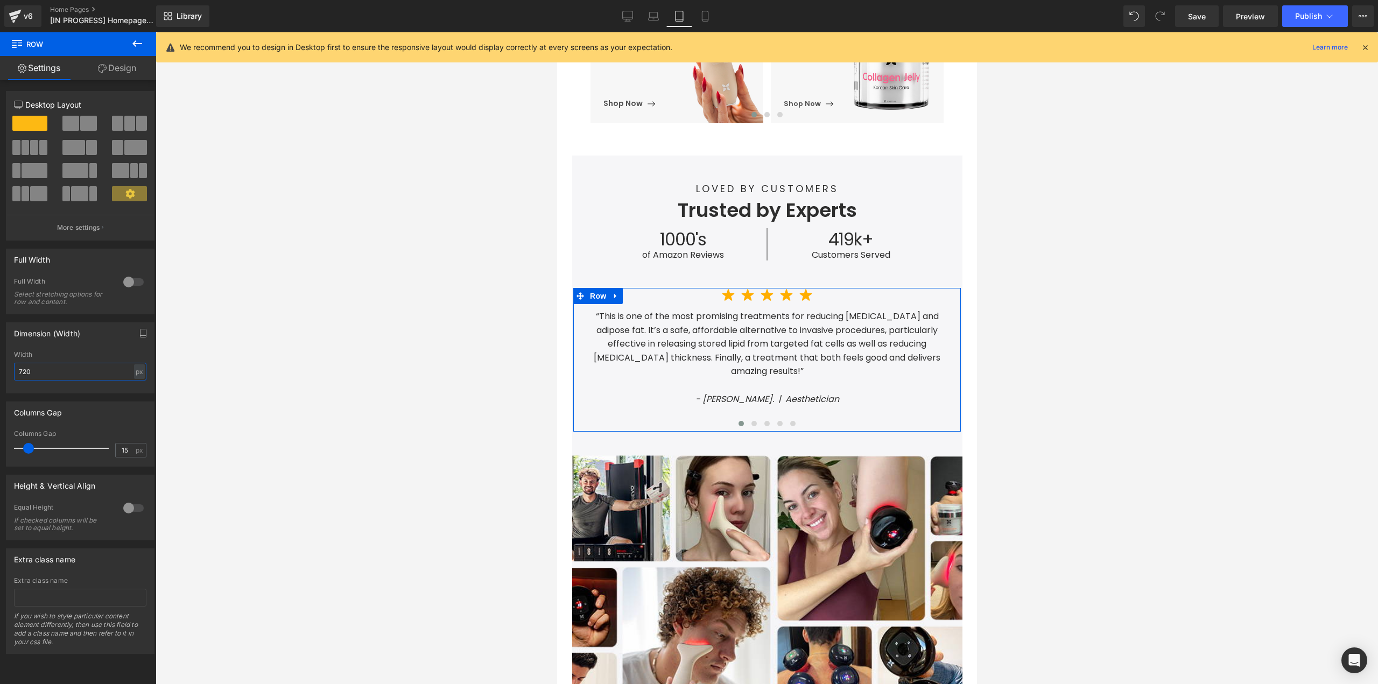
drag, startPoint x: 19, startPoint y: 371, endPoint x: 0, endPoint y: 373, distance: 18.9
click at [0, 373] on div "Dimension (Width) 720px Width 720 px % px" at bounding box center [80, 353] width 161 height 79
click at [137, 375] on div "px" at bounding box center [139, 371] width 11 height 15
click at [137, 390] on li "%" at bounding box center [138, 389] width 13 height 16
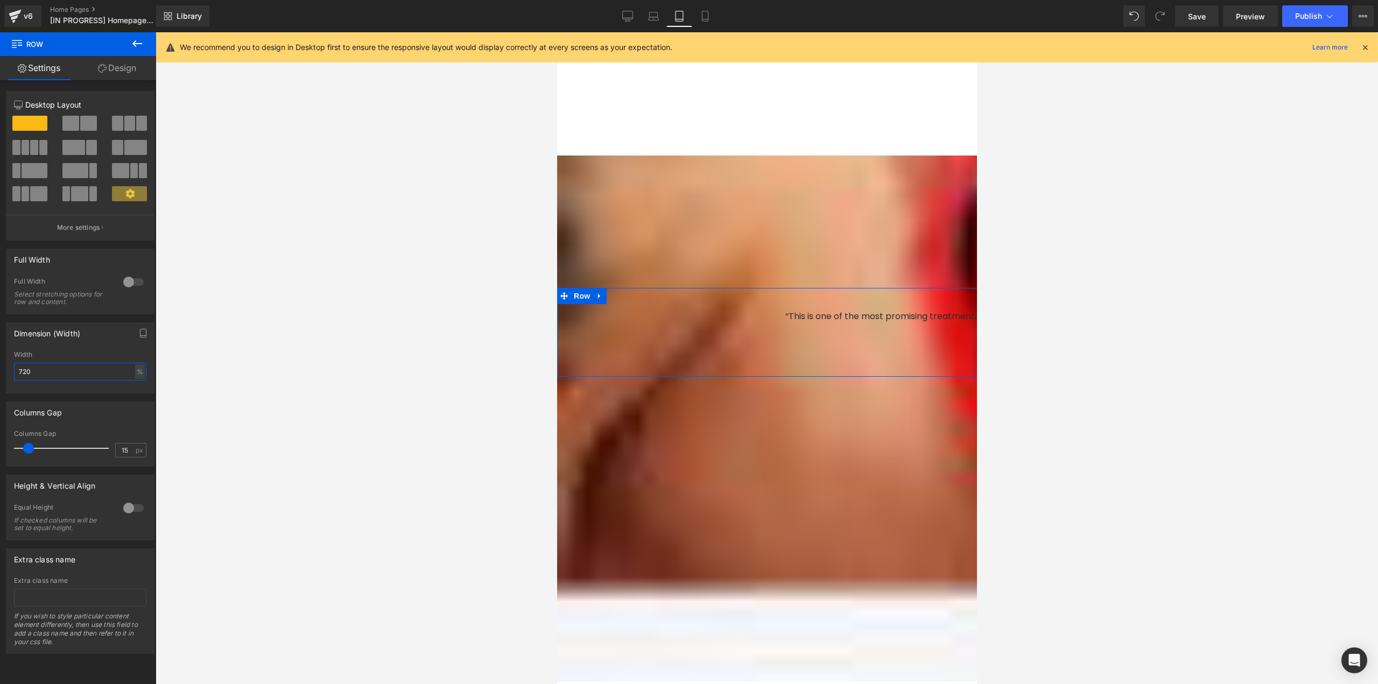
click at [2, 371] on div "Dimension (Width) 720px Width 720 % % px" at bounding box center [80, 353] width 161 height 79
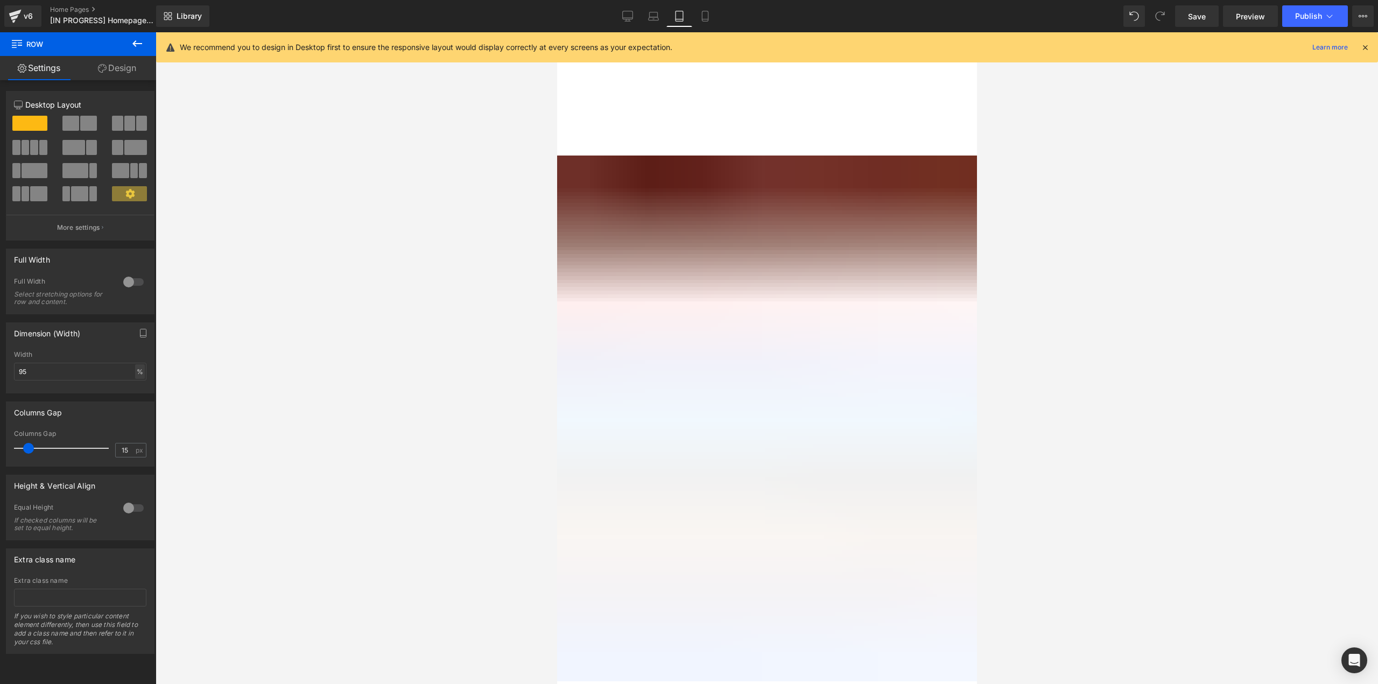
click at [135, 373] on div "%" at bounding box center [140, 371] width 10 height 15
click at [136, 387] on li "%" at bounding box center [138, 389] width 13 height 16
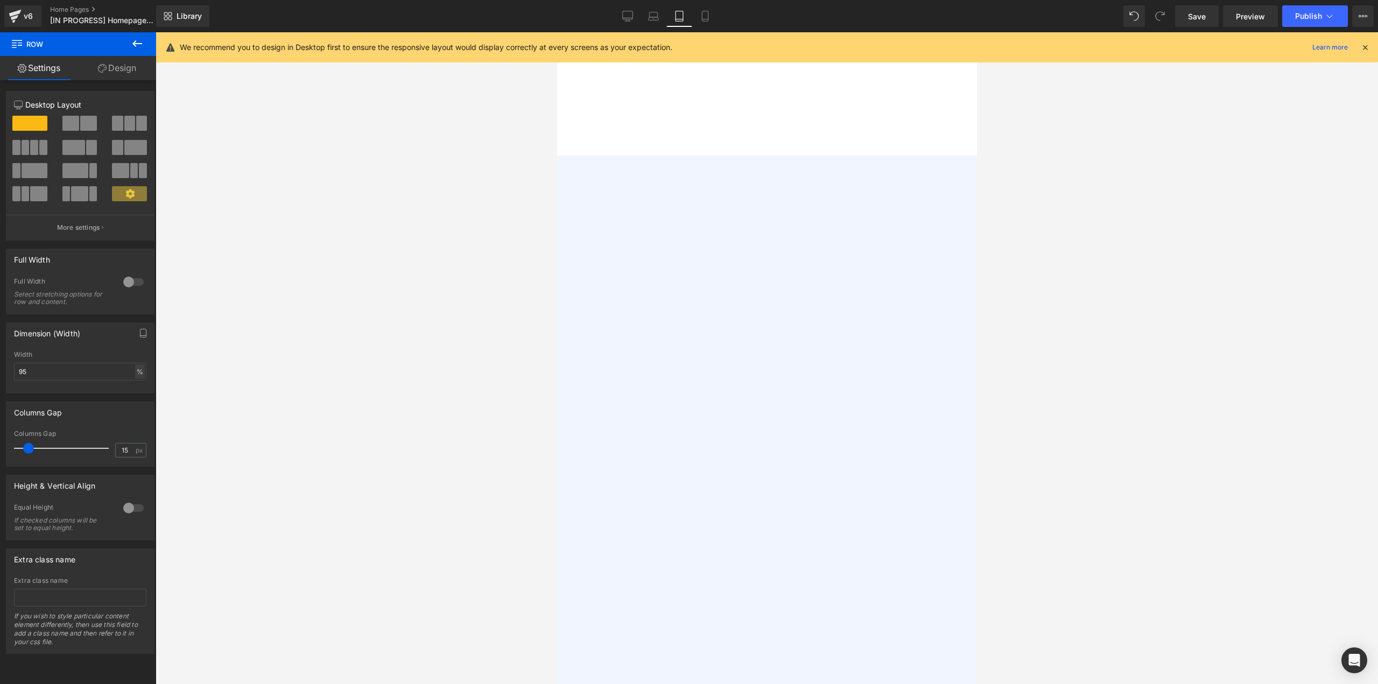
drag, startPoint x: 132, startPoint y: 375, endPoint x: 132, endPoint y: 389, distance: 14.0
click at [135, 375] on div "%" at bounding box center [140, 371] width 10 height 15
click at [133, 404] on li "px" at bounding box center [138, 404] width 13 height 16
click at [41, 370] on input "95" at bounding box center [80, 372] width 132 height 18
click at [84, 374] on input "95" at bounding box center [80, 372] width 132 height 18
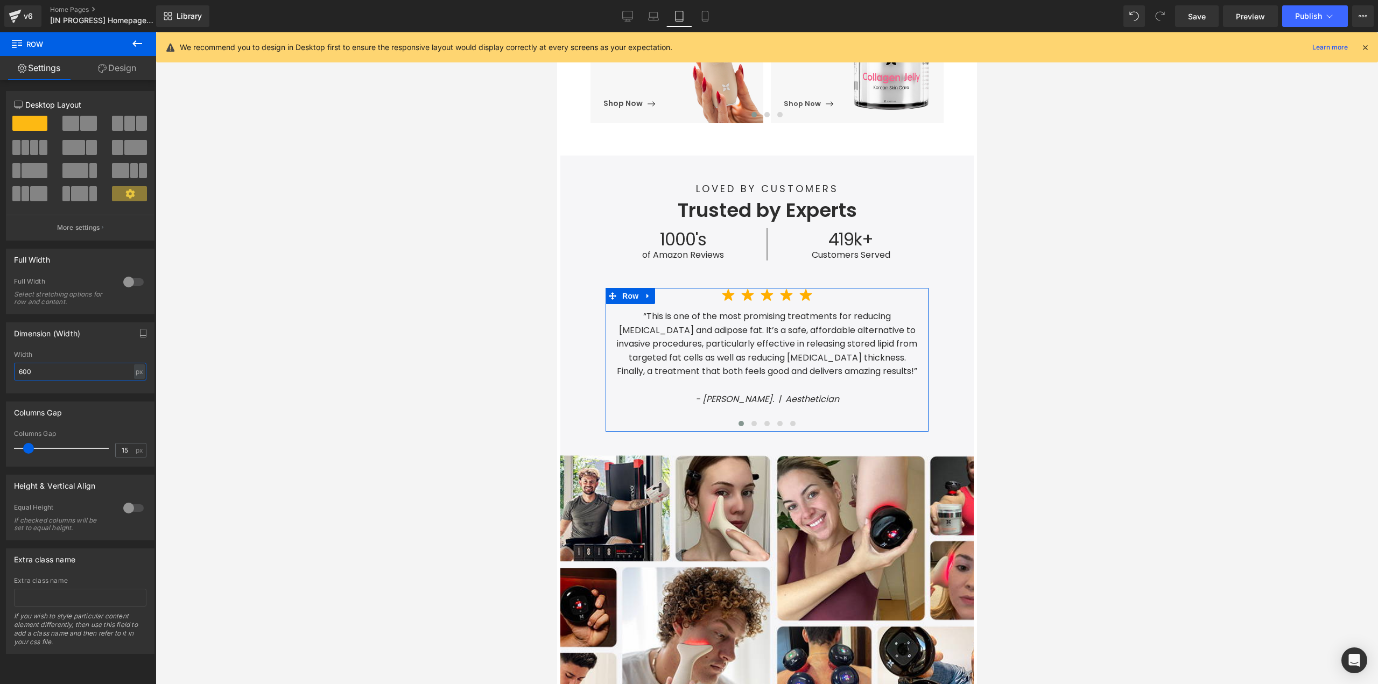
drag, startPoint x: 12, startPoint y: 368, endPoint x: 0, endPoint y: 367, distance: 11.9
click at [0, 367] on div "Dimension (Width) 720px Width 600 px % px" at bounding box center [80, 353] width 161 height 79
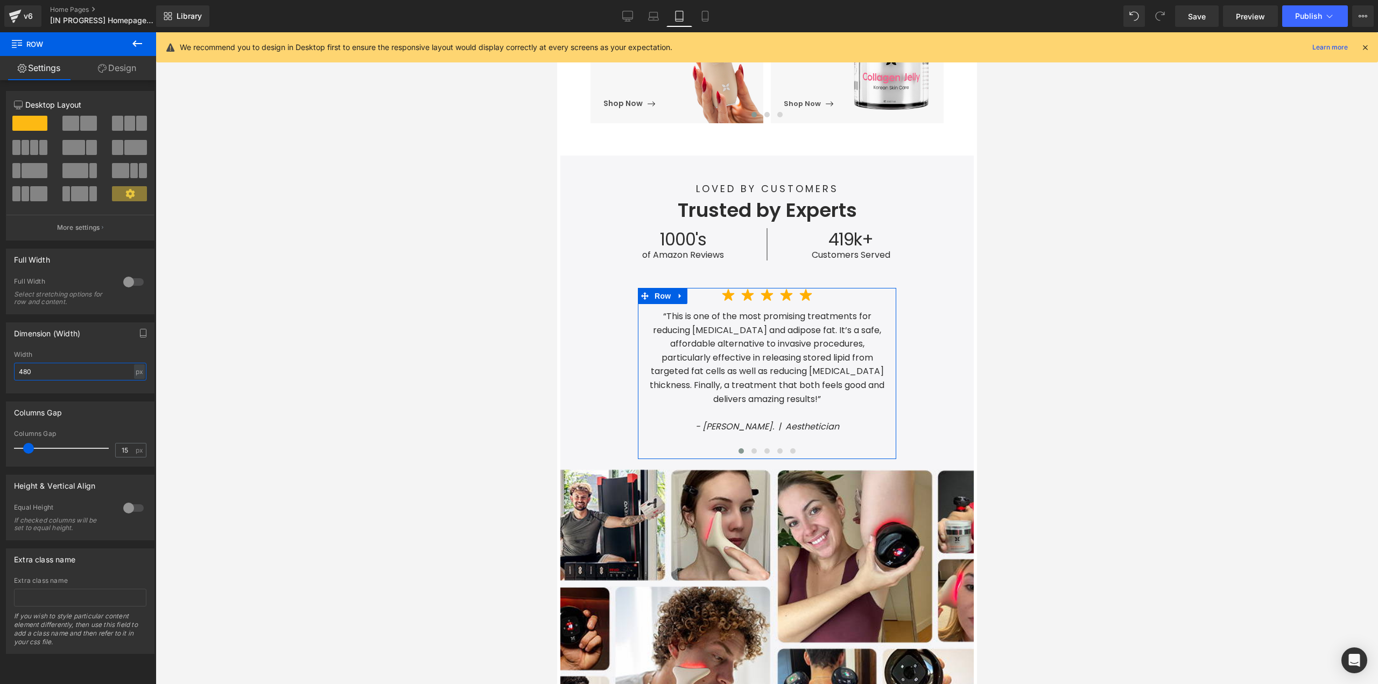
drag, startPoint x: 34, startPoint y: 375, endPoint x: 0, endPoint y: 380, distance: 34.3
click at [0, 380] on div "Dimension (Width) 720px Width 480 px % px" at bounding box center [80, 353] width 161 height 79
type input "600"
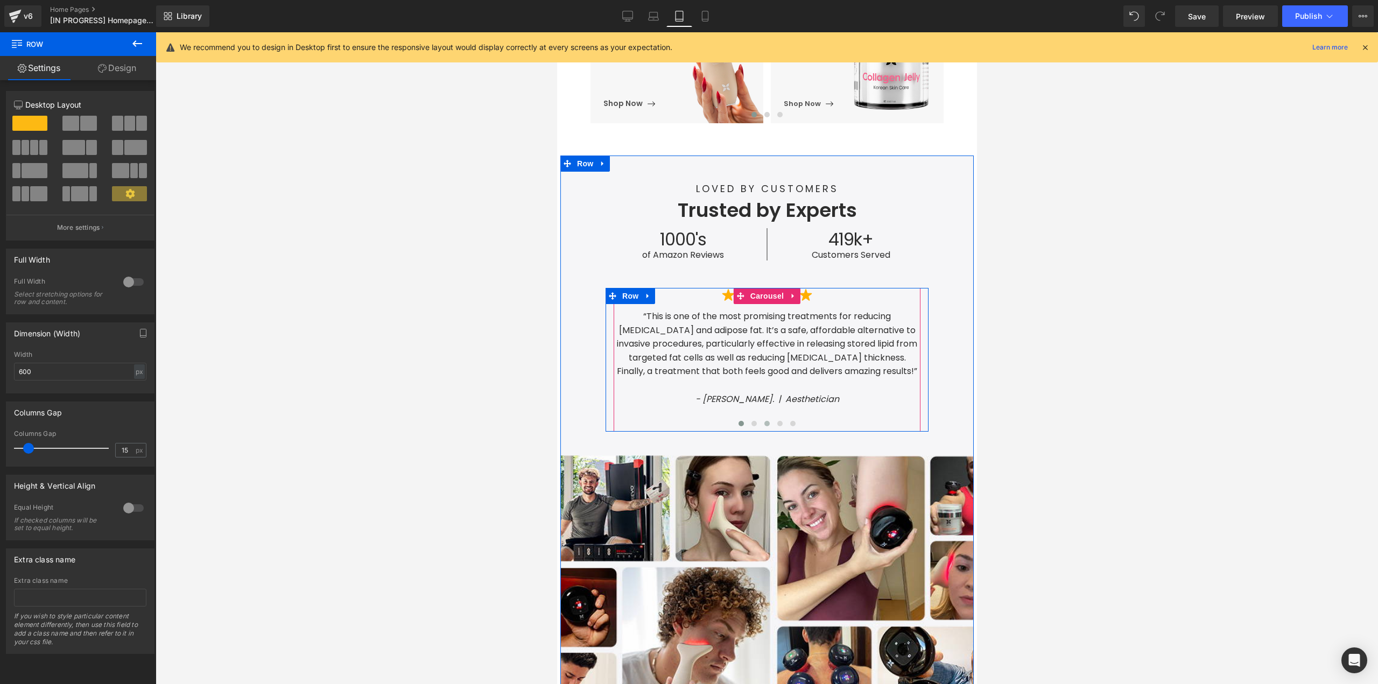
click at [751, 422] on span at bounding box center [753, 423] width 5 height 5
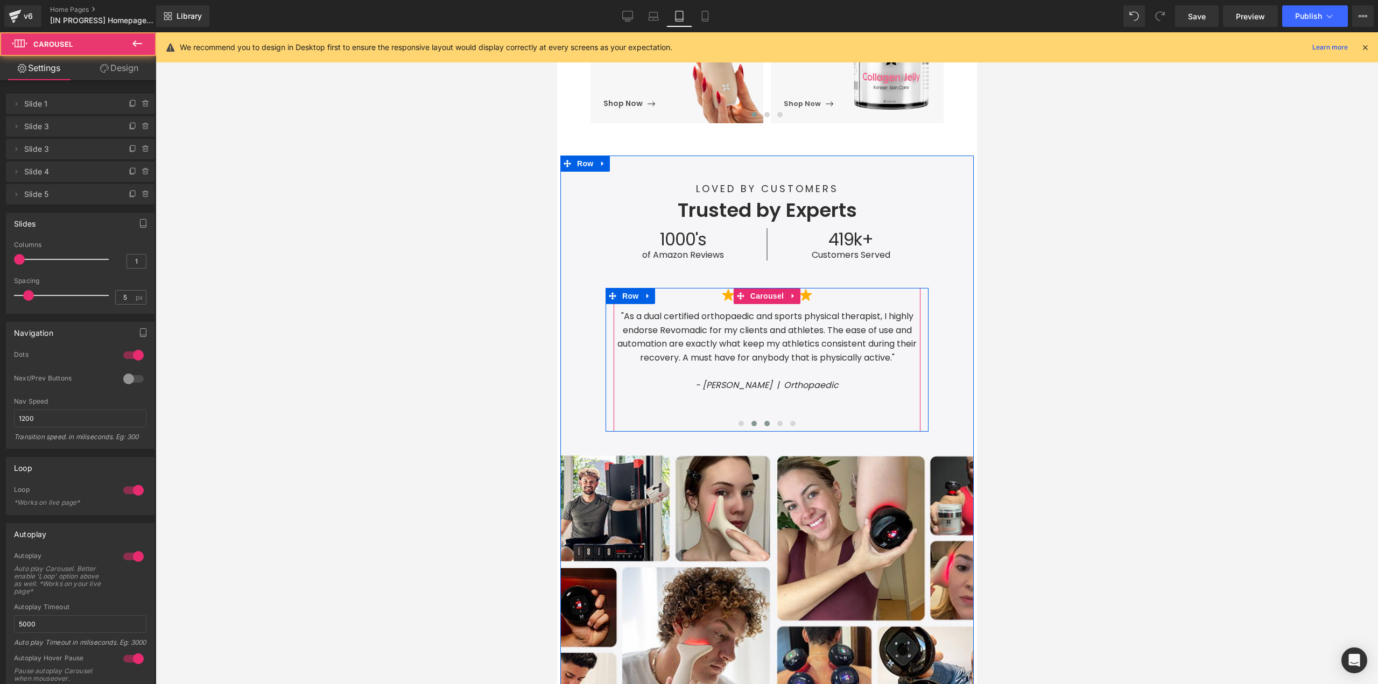
click at [760, 422] on button at bounding box center [766, 423] width 13 height 11
click at [773, 424] on button at bounding box center [779, 423] width 13 height 11
click at [786, 423] on button at bounding box center [792, 423] width 13 height 11
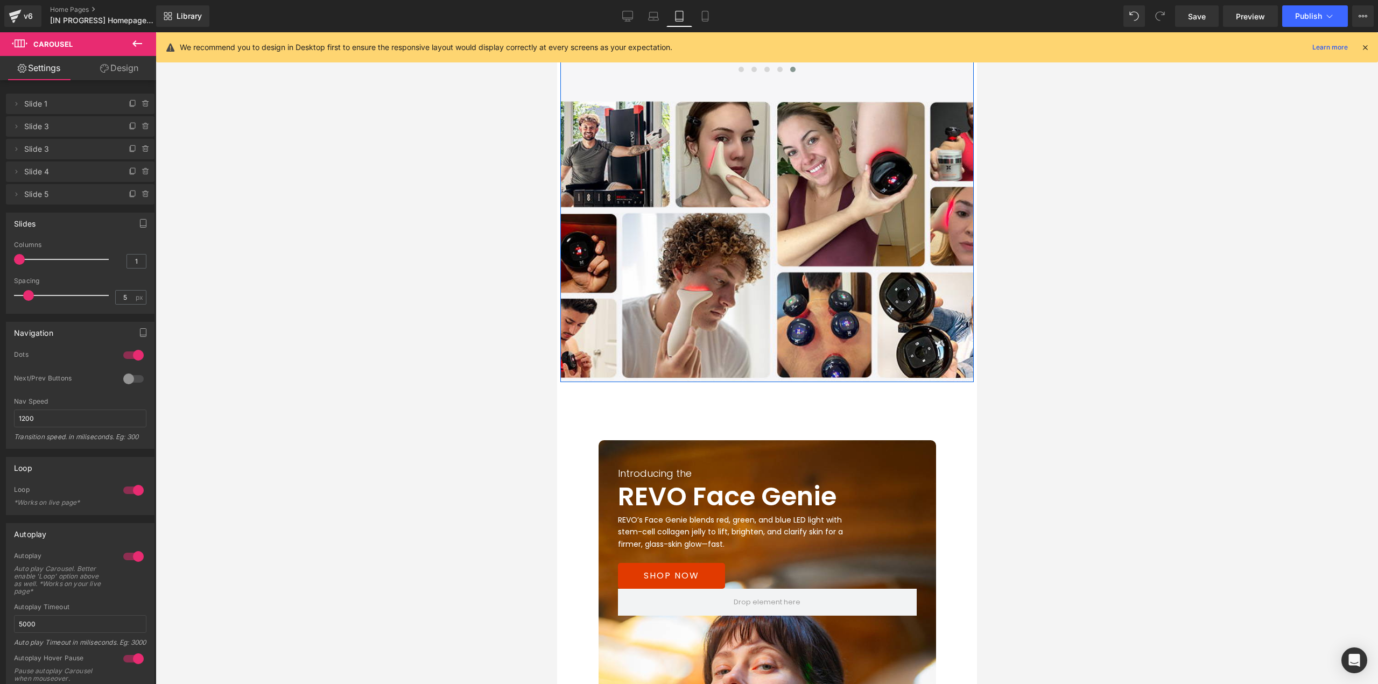
scroll to position [1131, 0]
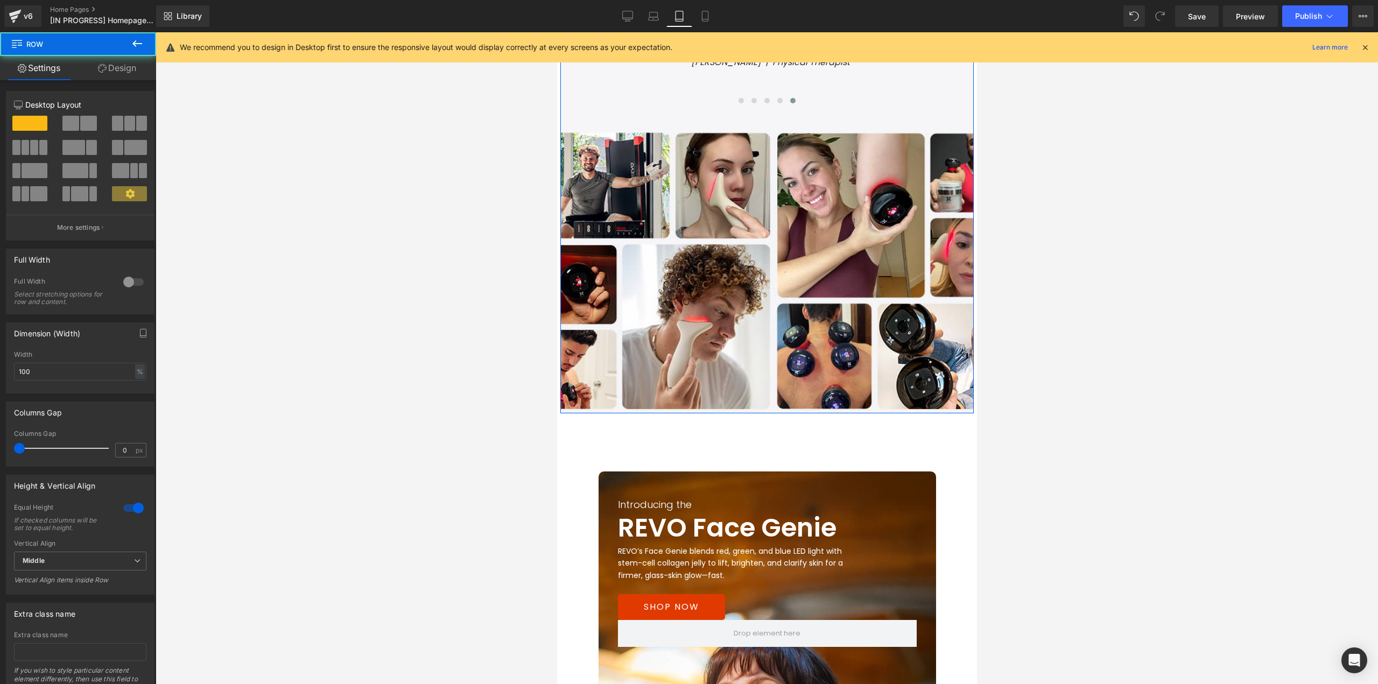
click at [114, 70] on link "Design" at bounding box center [117, 68] width 78 height 24
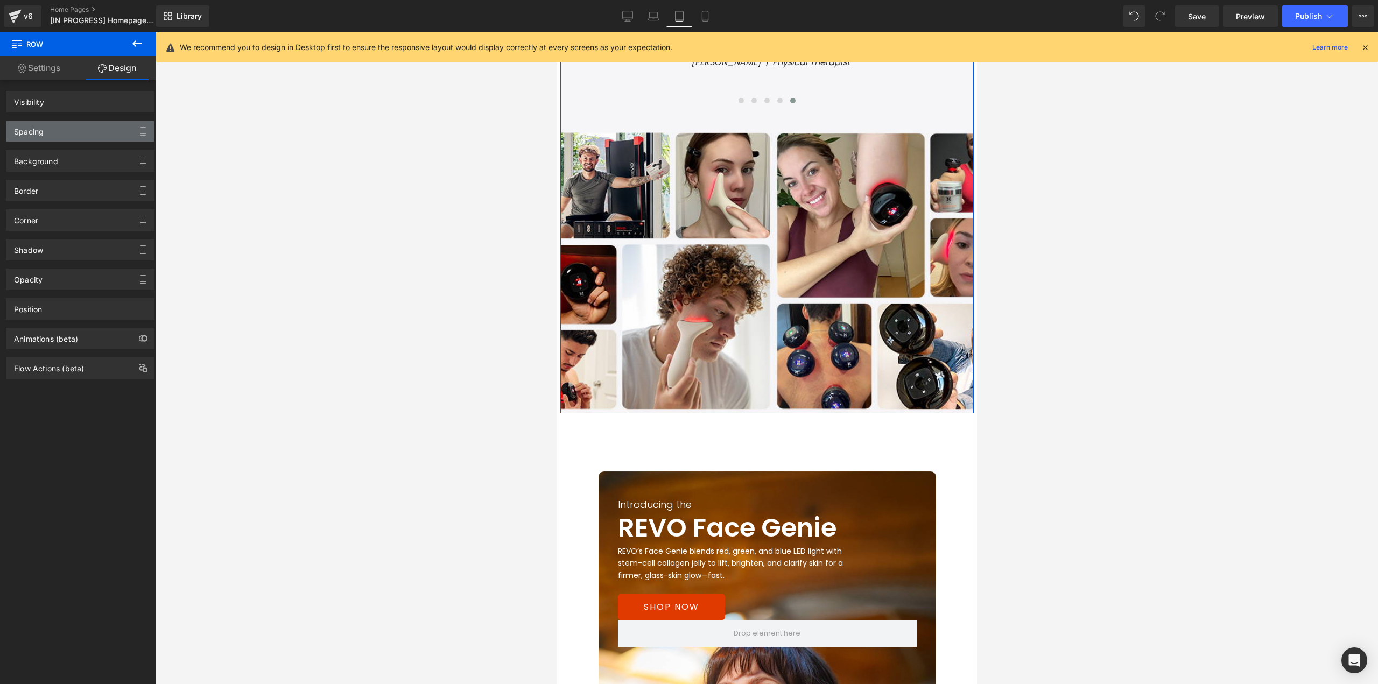
click at [50, 136] on div "Spacing" at bounding box center [80, 131] width 148 height 20
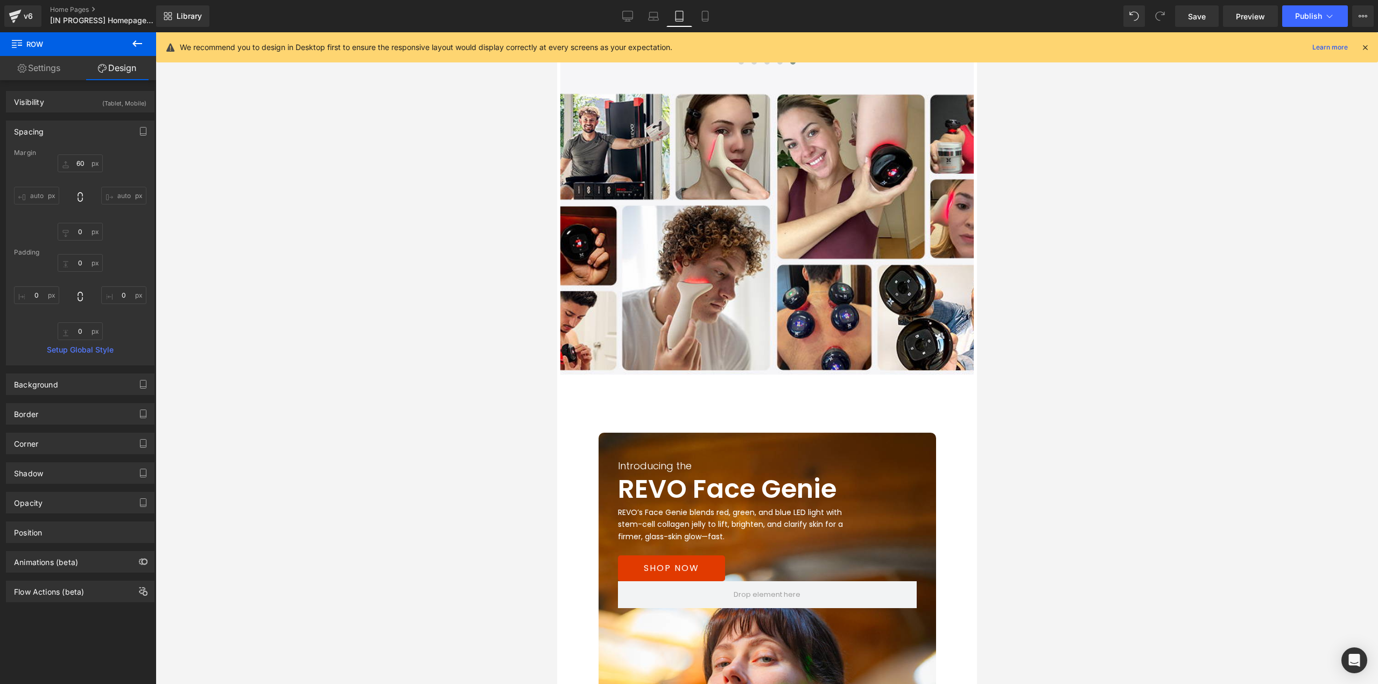
scroll to position [1265, 0]
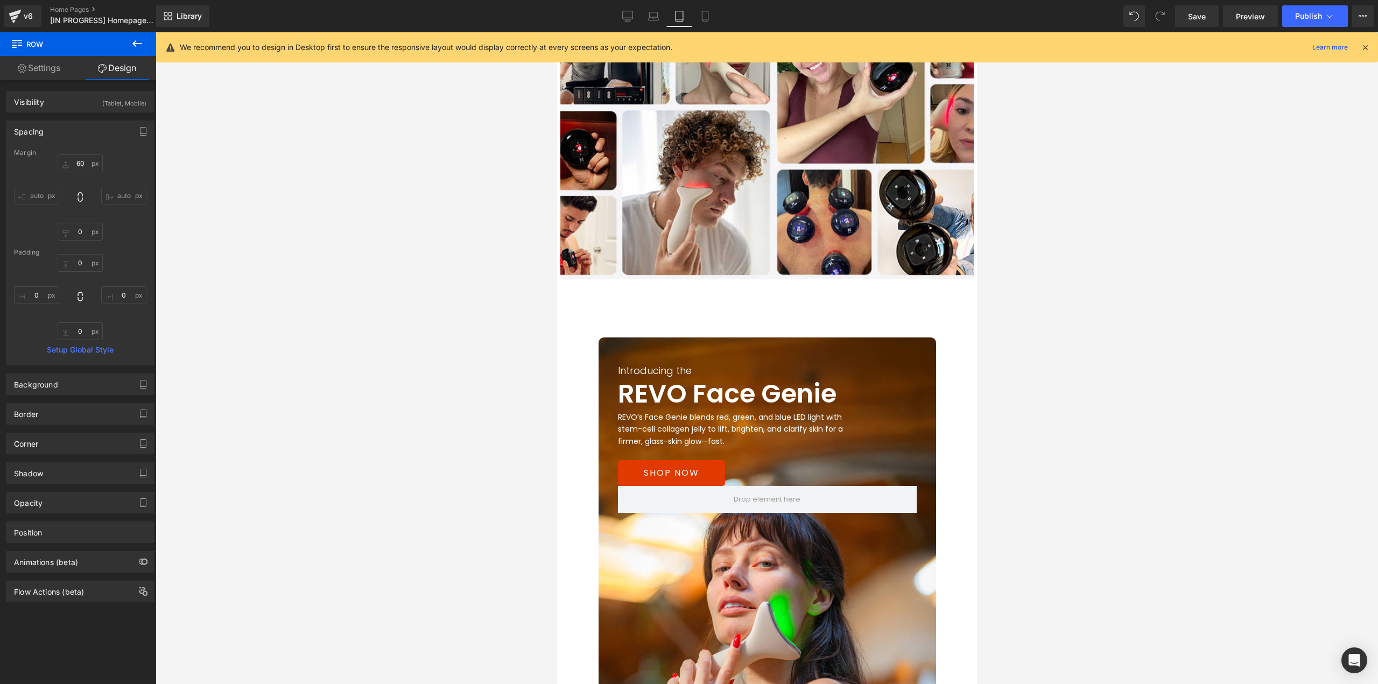
click at [878, 368] on div "Introducing the" at bounding box center [767, 371] width 299 height 16
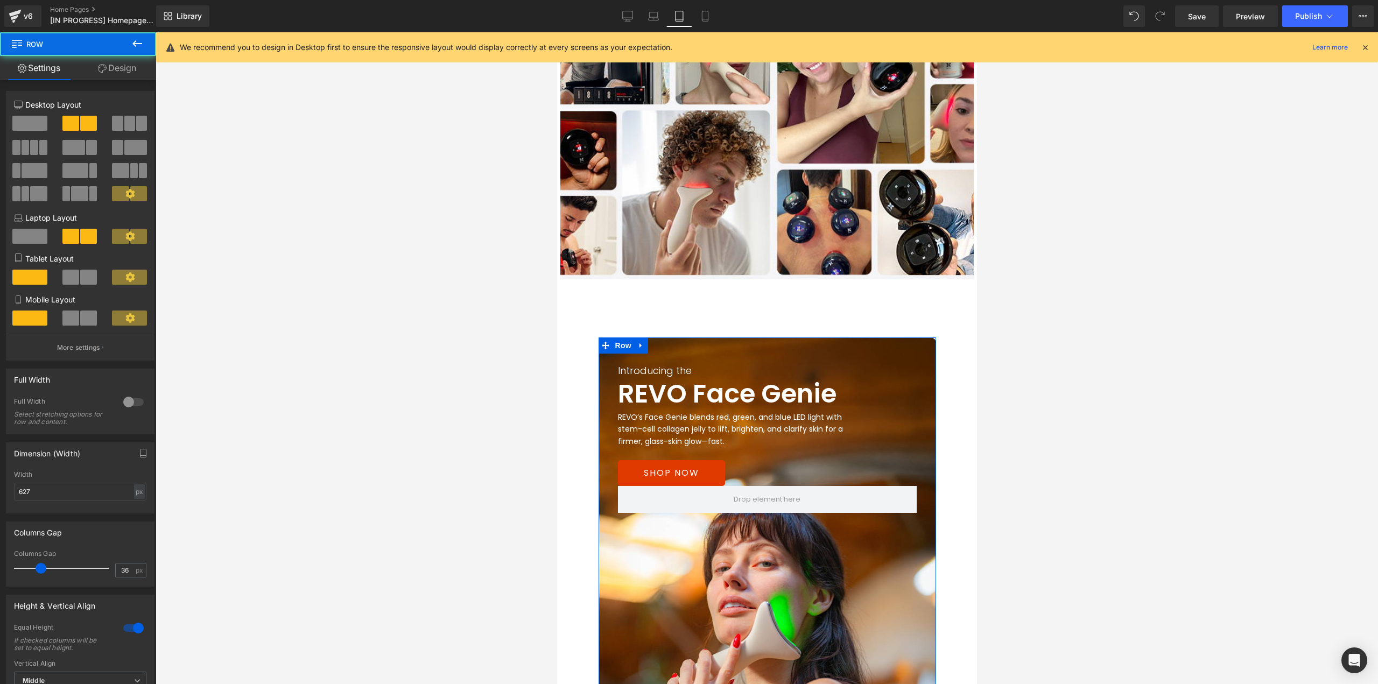
click at [104, 69] on icon at bounding box center [102, 68] width 9 height 9
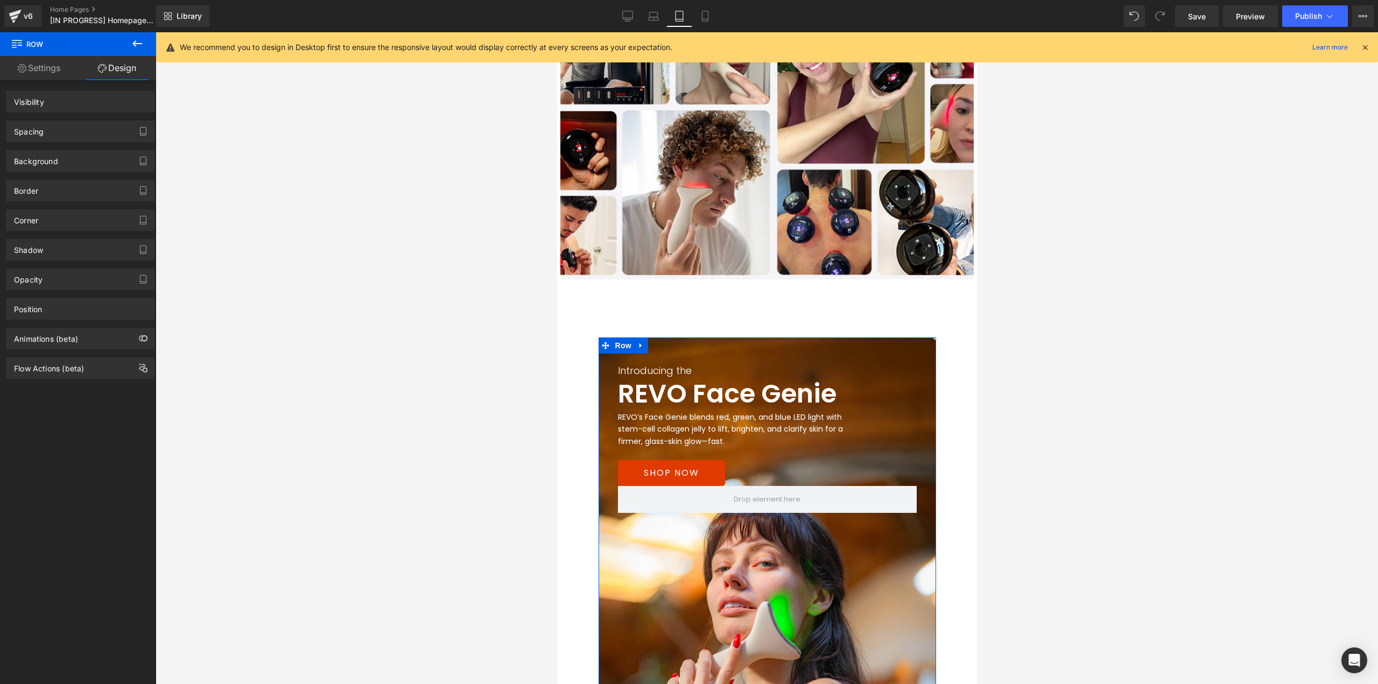
click at [41, 137] on div "Spacing" at bounding box center [80, 131] width 148 height 20
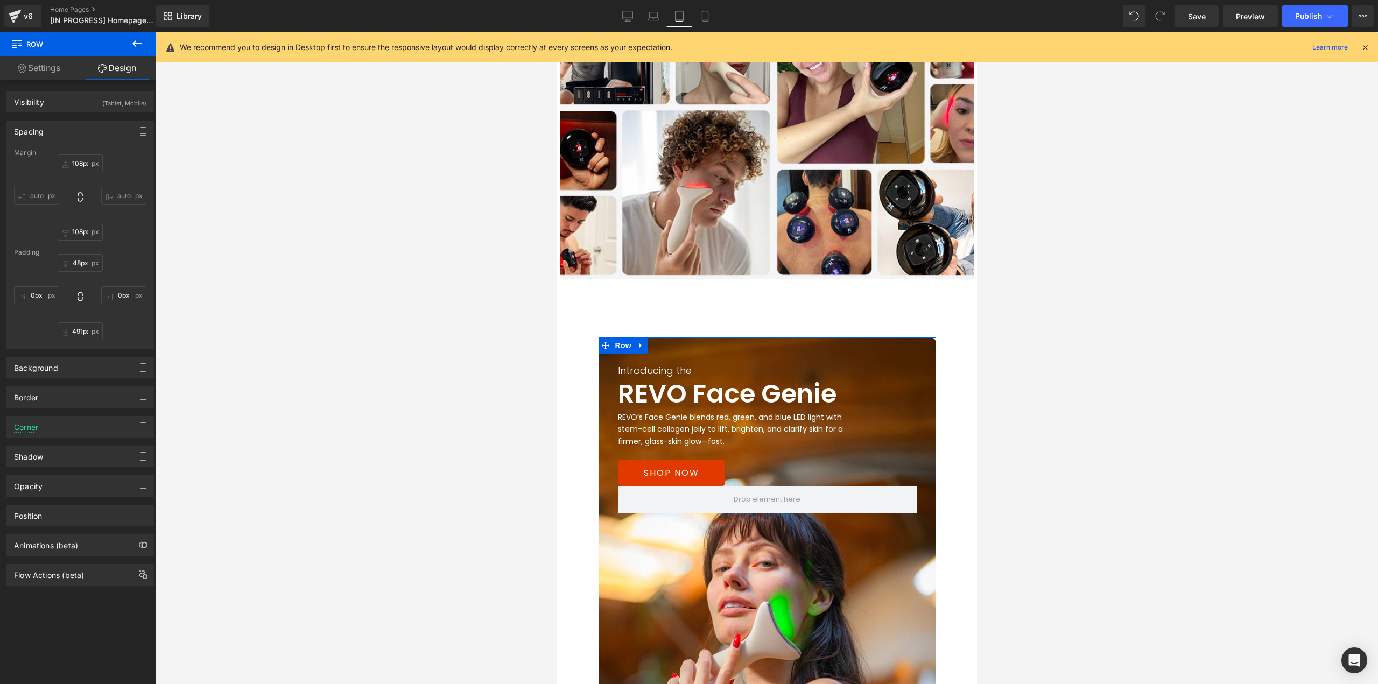
scroll to position [1527, 0]
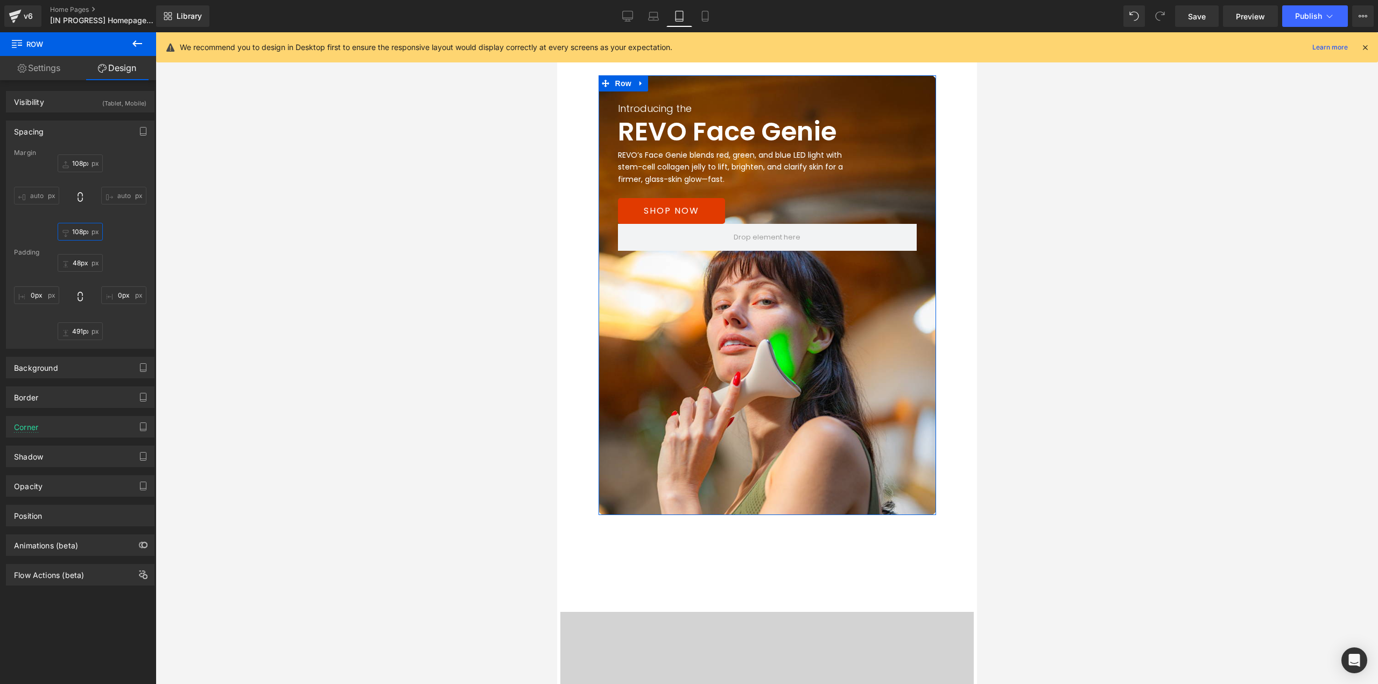
click at [78, 228] on input "108px" at bounding box center [80, 232] width 45 height 18
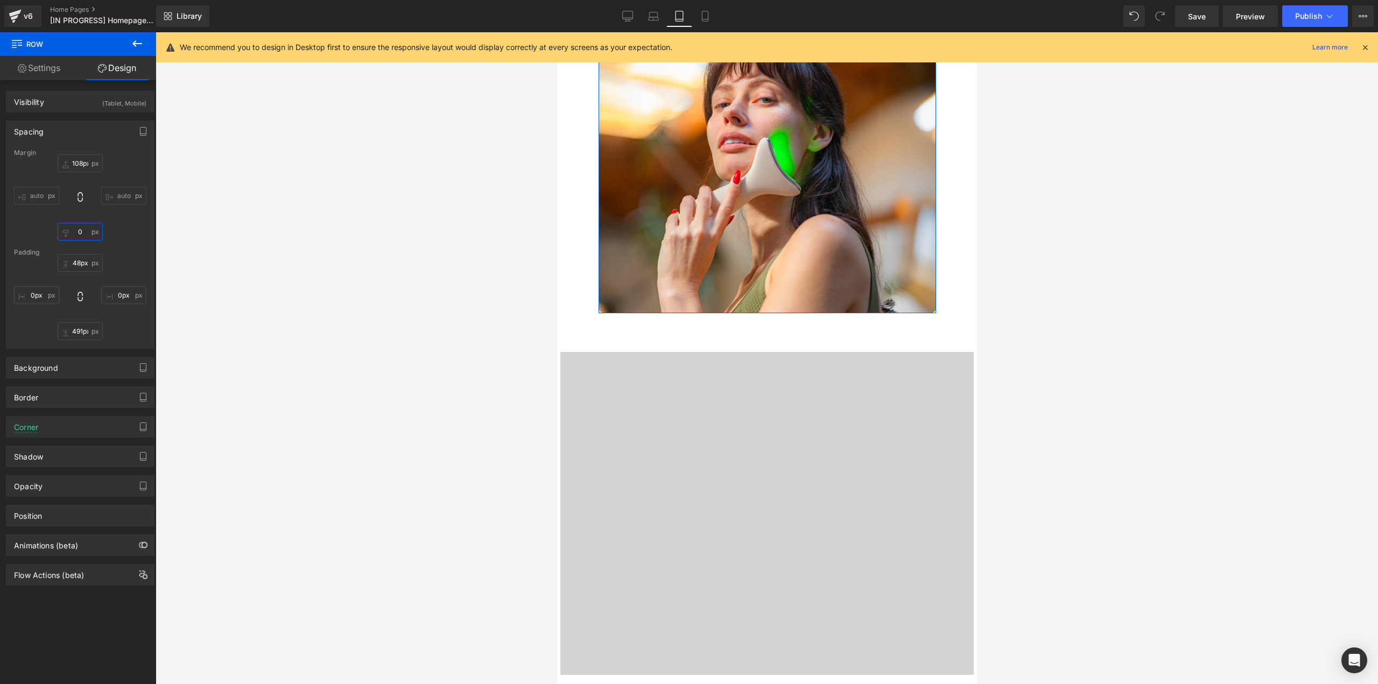
scroll to position [1796, 0]
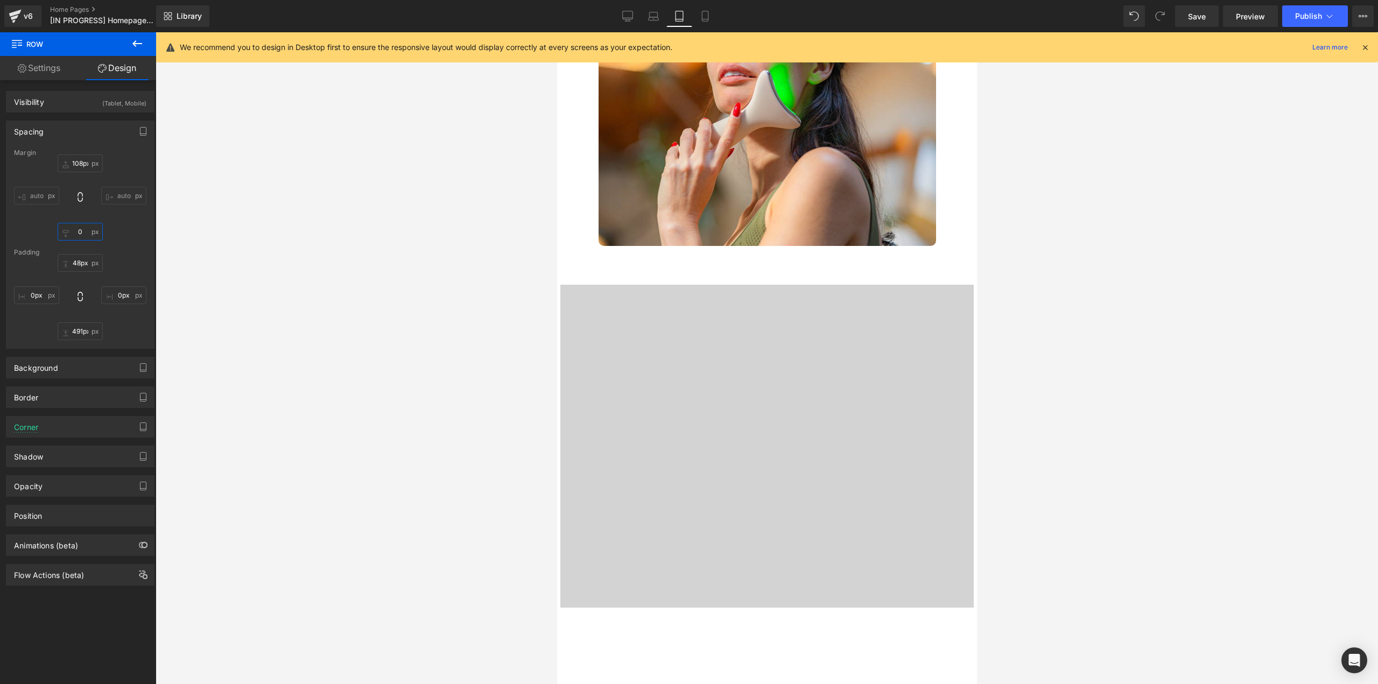
type input "0"
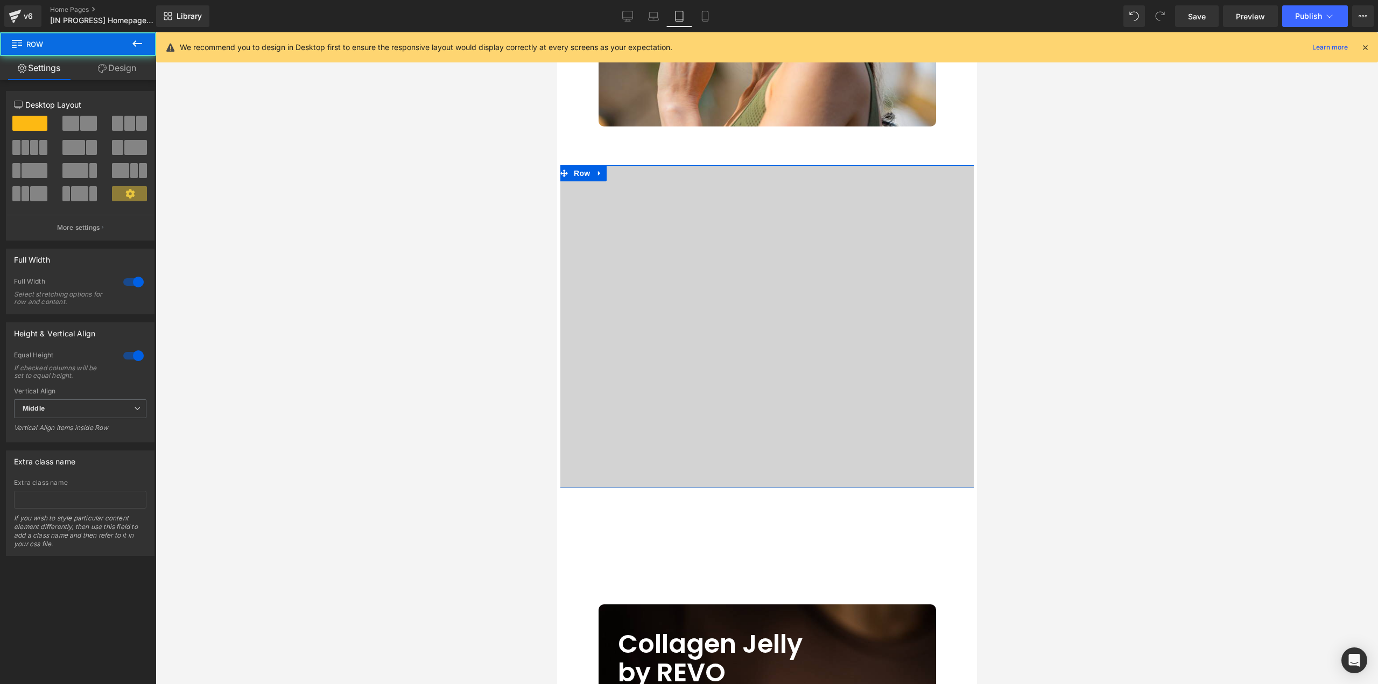
scroll to position [1952, 0]
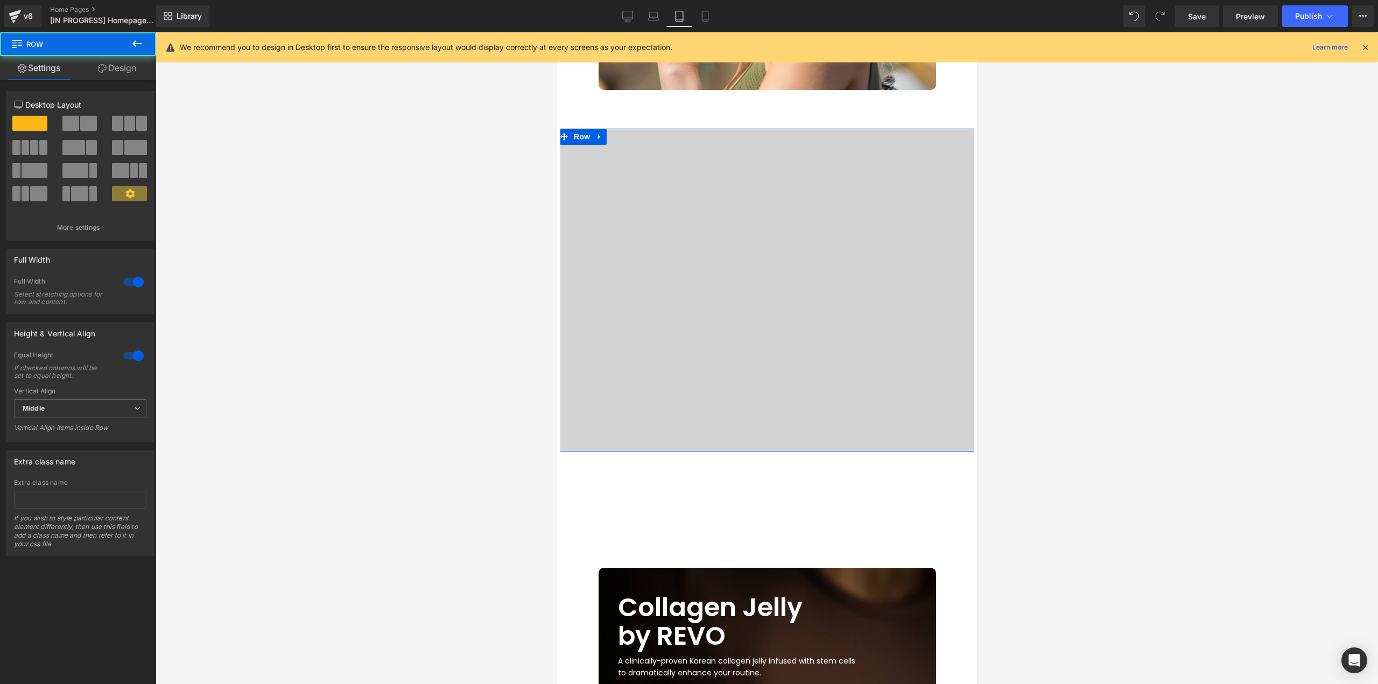
click at [112, 66] on link "Design" at bounding box center [117, 68] width 78 height 24
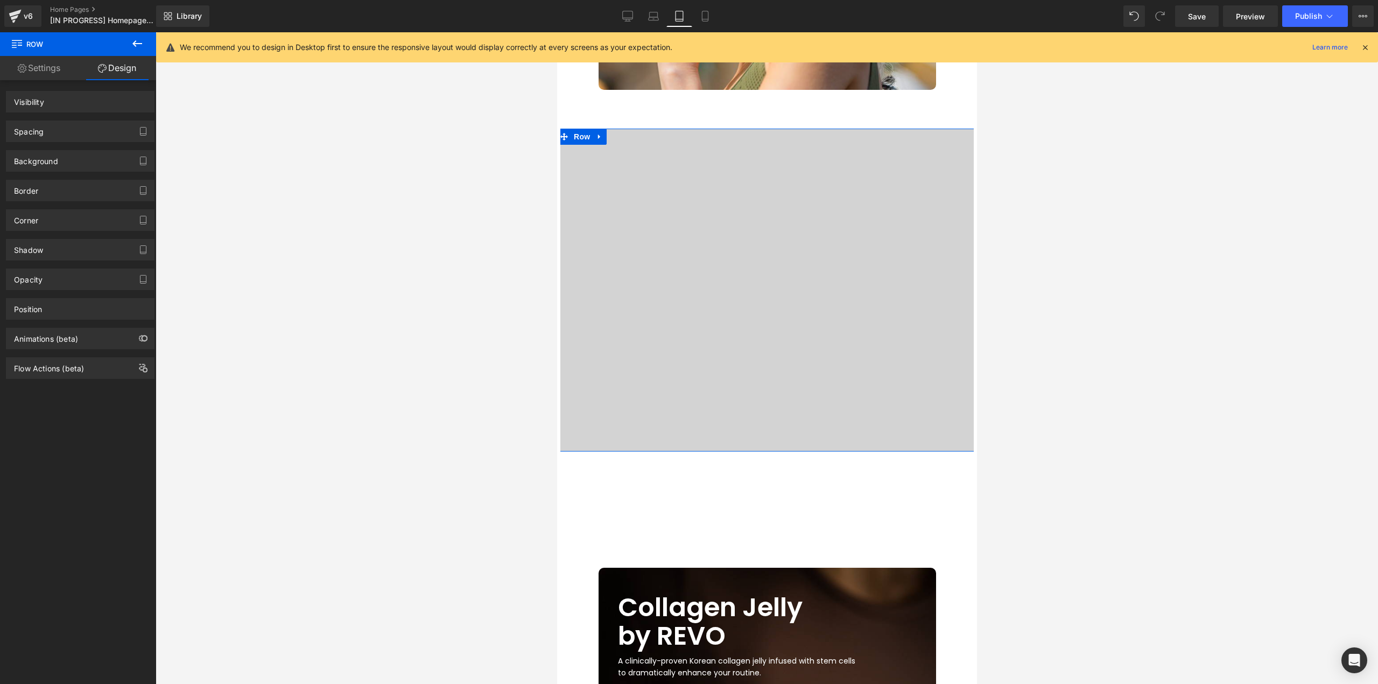
click at [51, 129] on div "Spacing" at bounding box center [80, 131] width 148 height 20
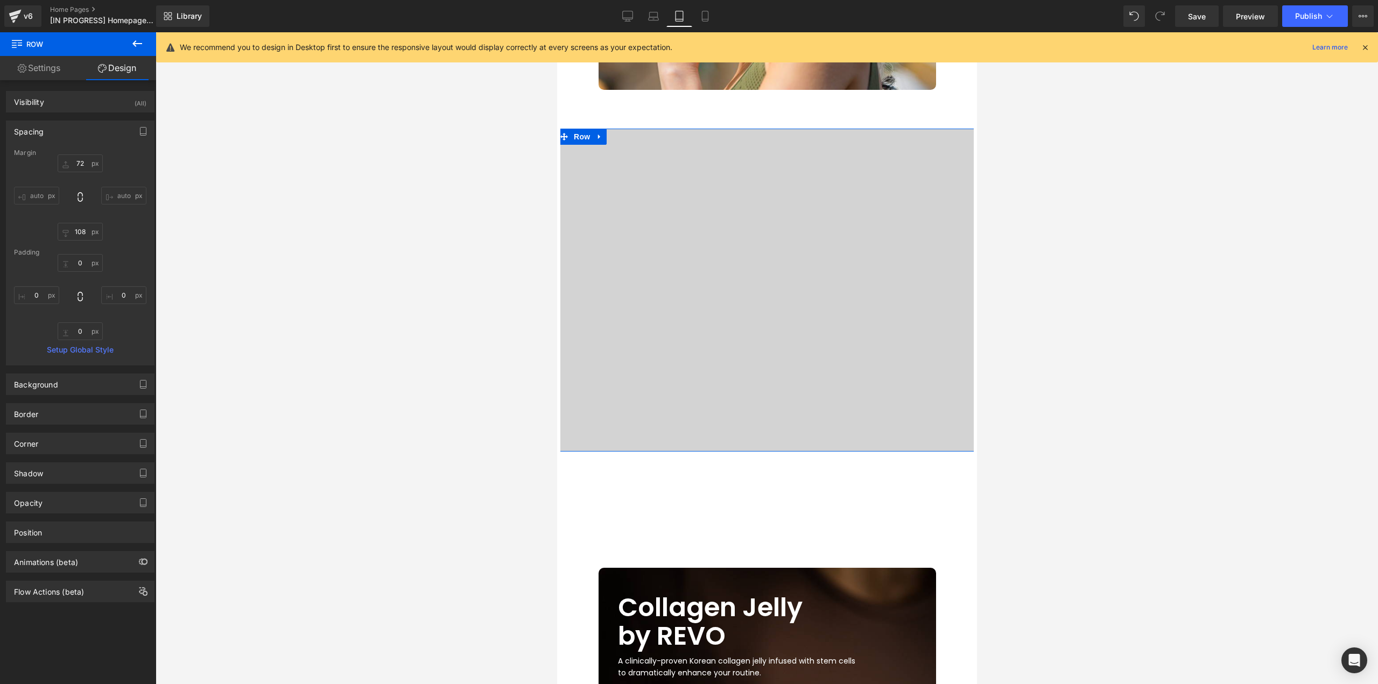
scroll to position [2005, 0]
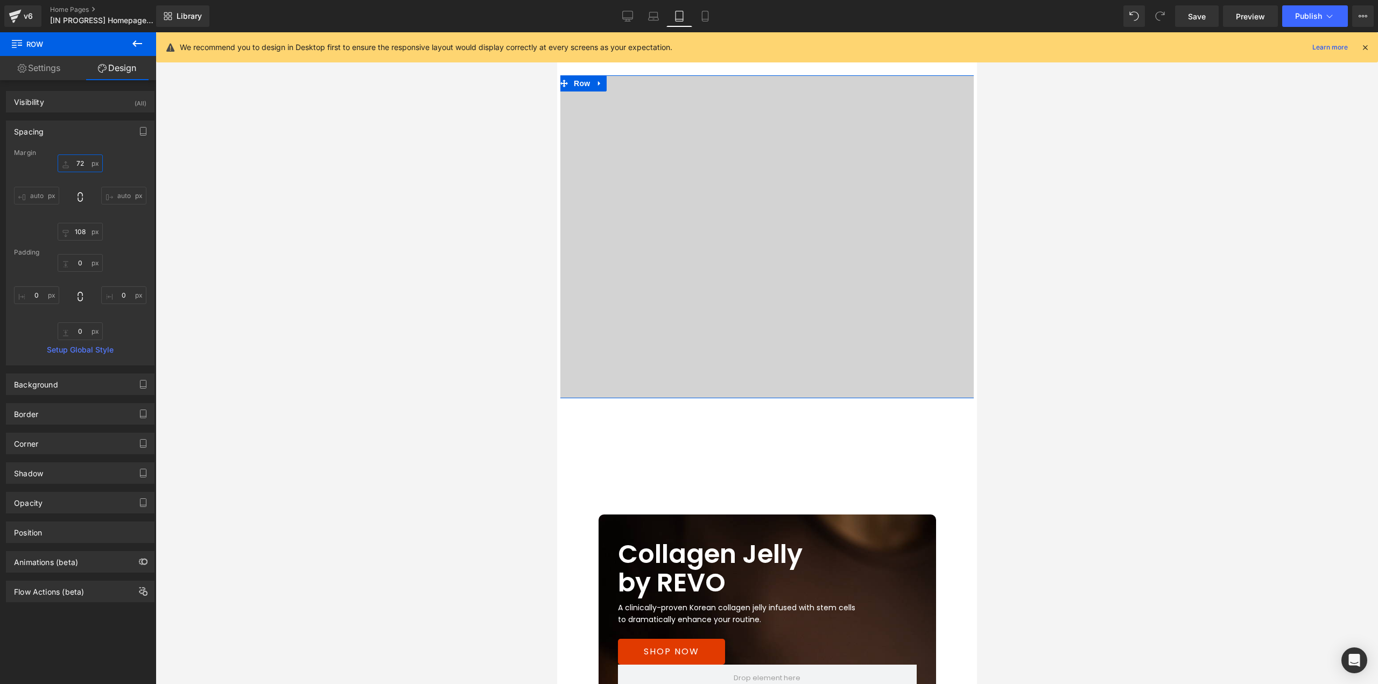
click at [81, 163] on input "72" at bounding box center [80, 164] width 45 height 18
type input "108"
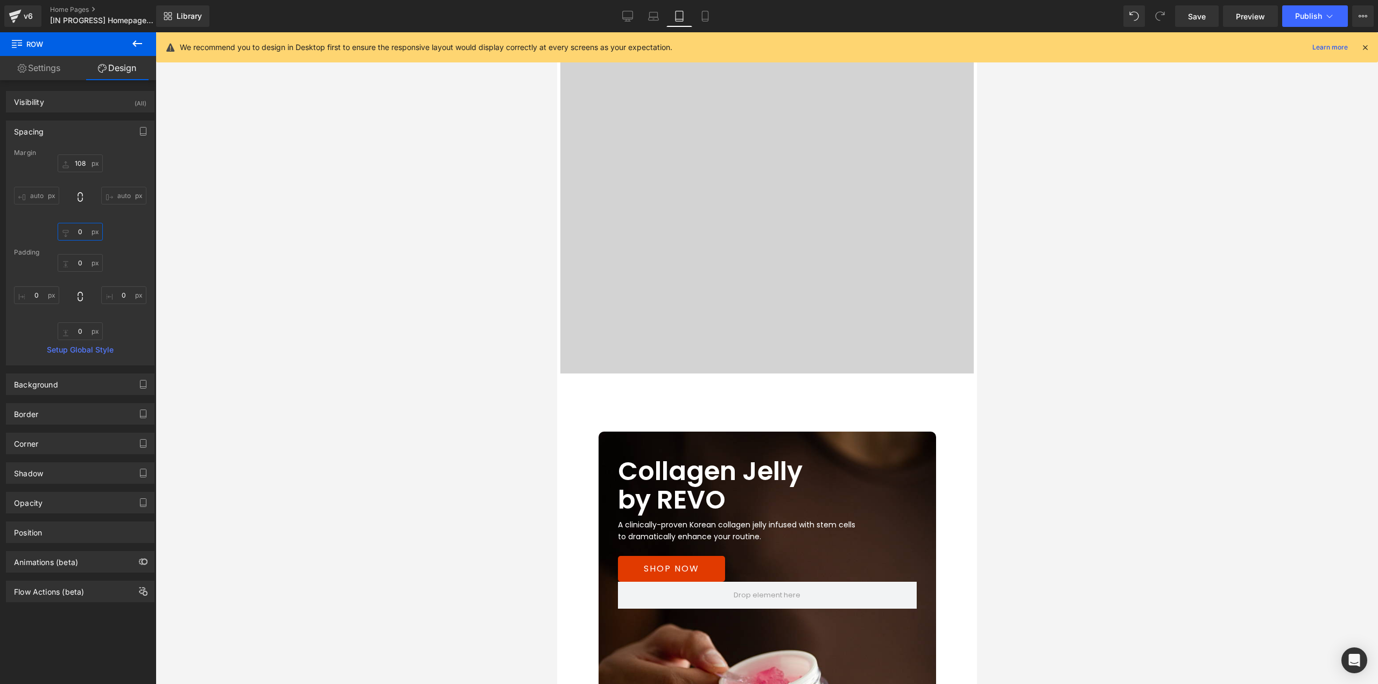
scroll to position [2221, 0]
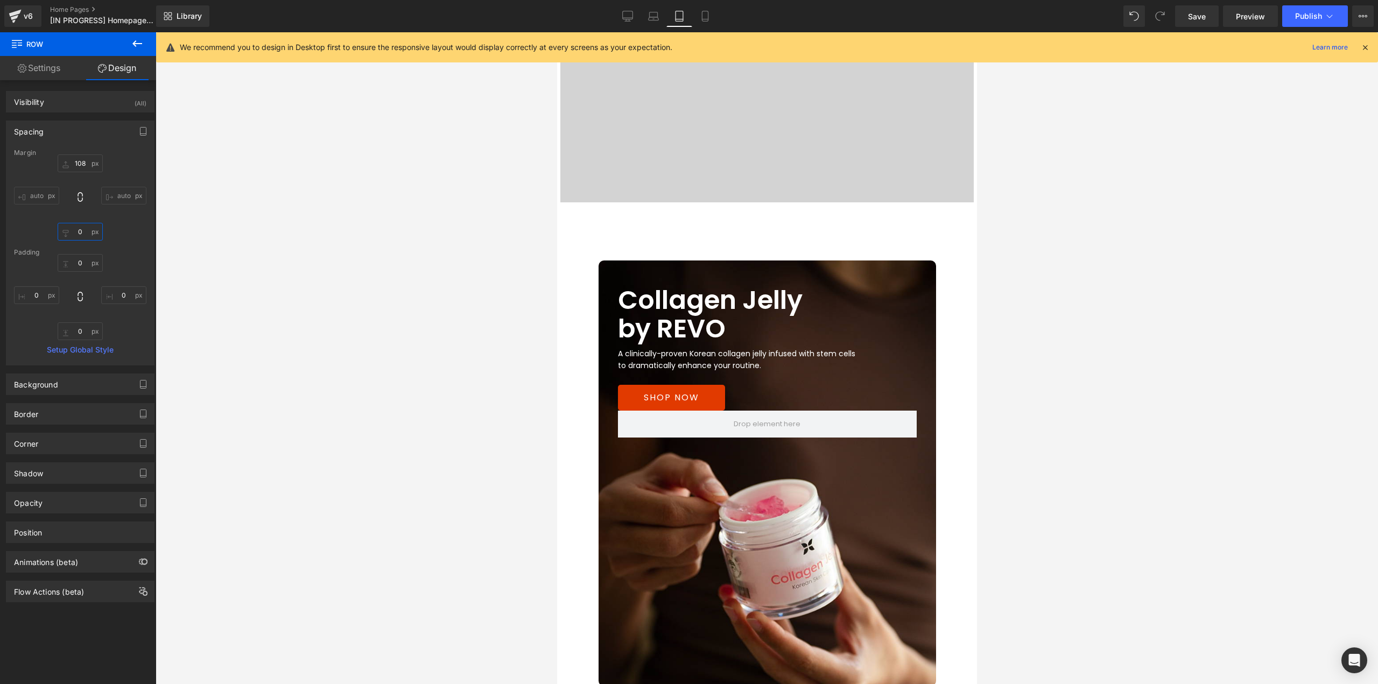
type input "0"
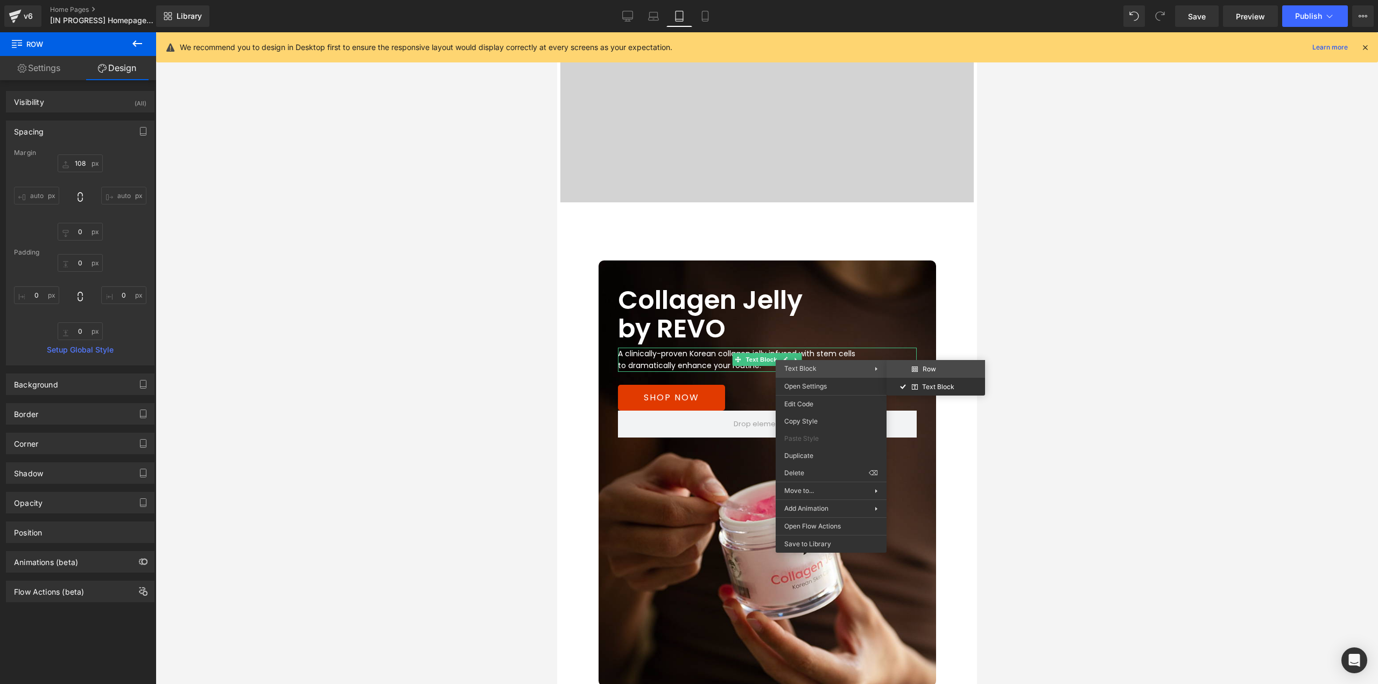
drag, startPoint x: 1482, startPoint y: 401, endPoint x: 925, endPoint y: 369, distance: 557.6
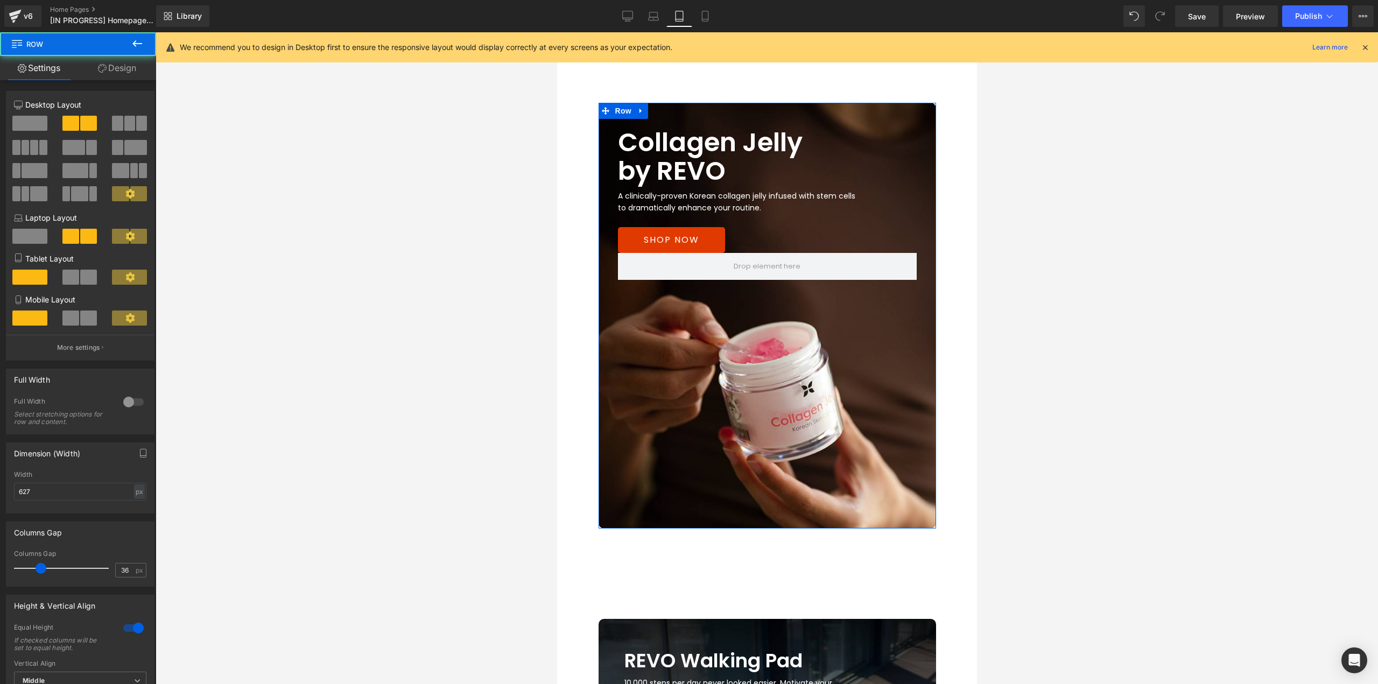
scroll to position [2406, 0]
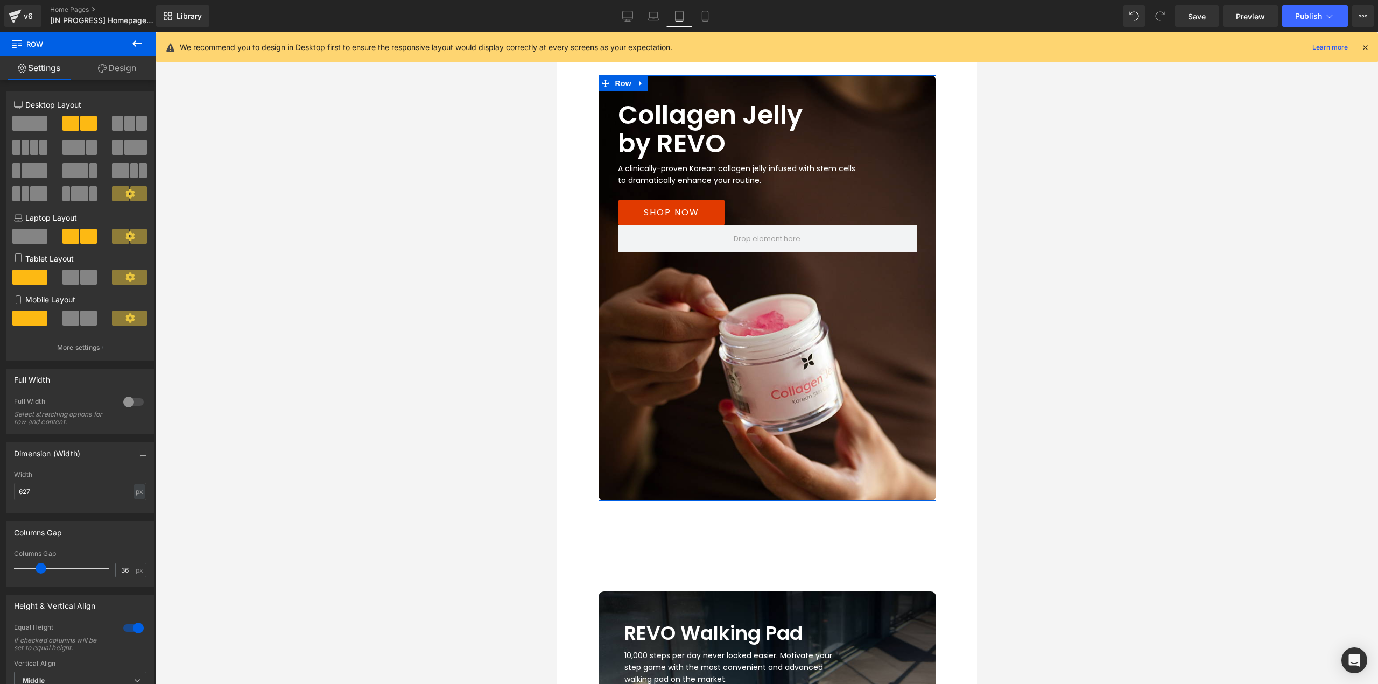
click at [124, 75] on link "Design" at bounding box center [117, 68] width 78 height 24
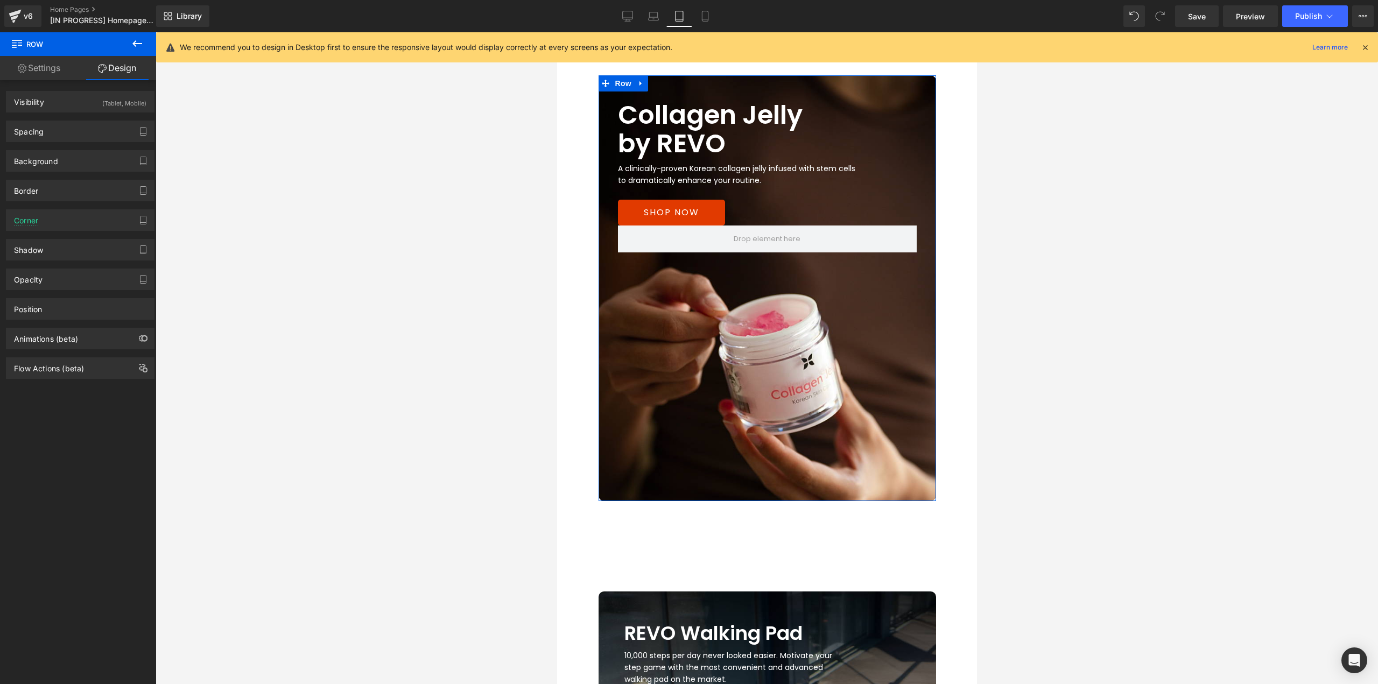
click at [55, 130] on div "Spacing" at bounding box center [80, 131] width 148 height 20
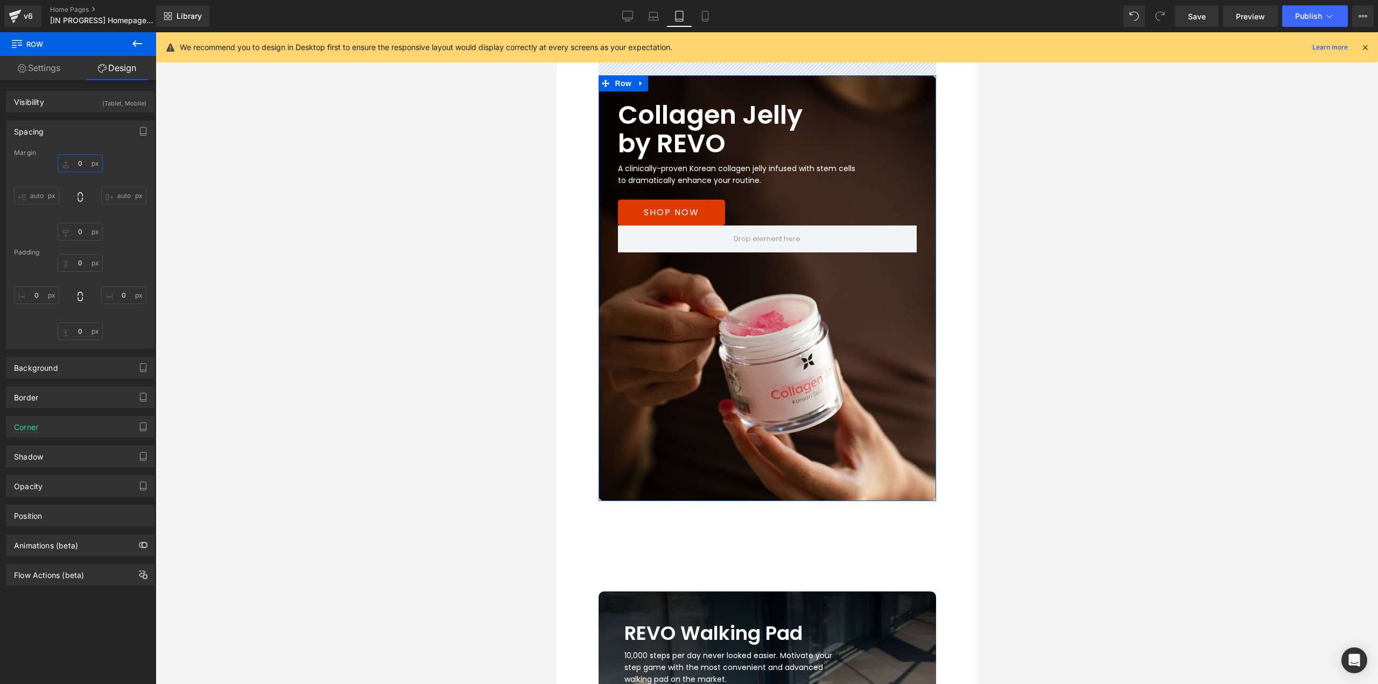
click at [79, 170] on input "text" at bounding box center [80, 164] width 45 height 18
type input "108px"
type input "0"
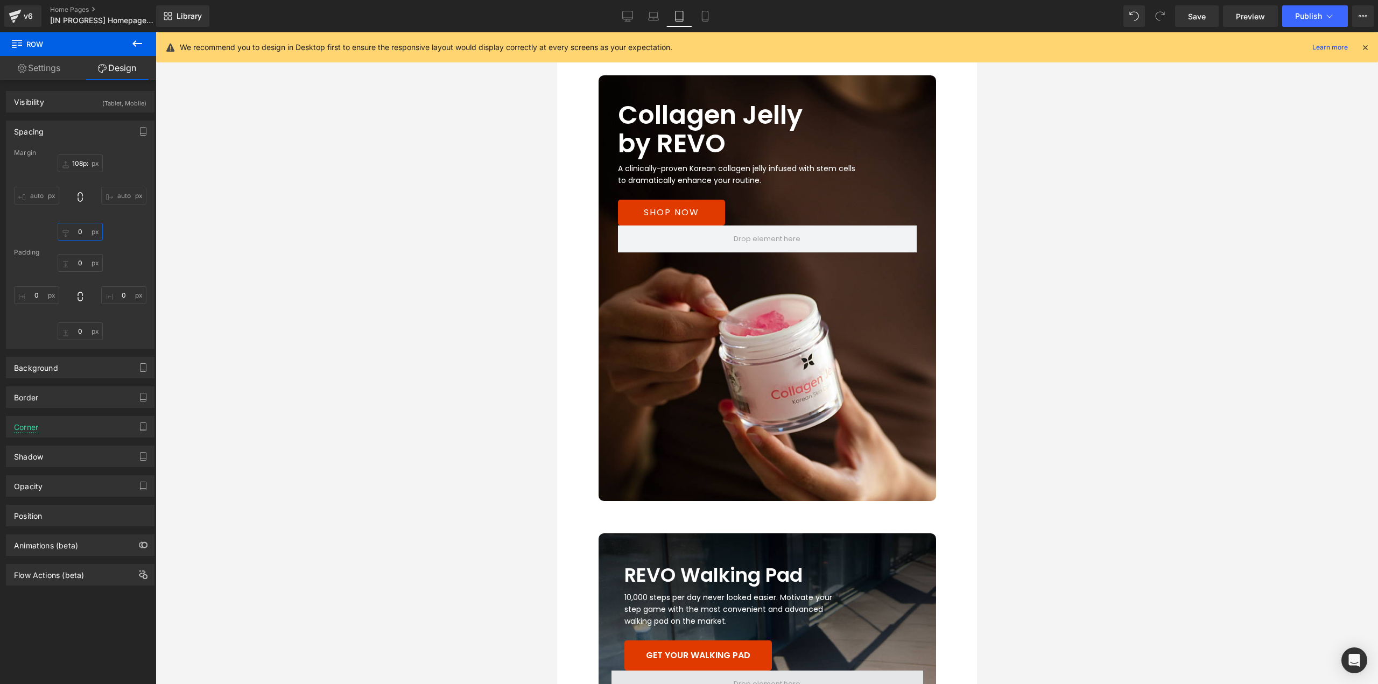
scroll to position [2568, 0]
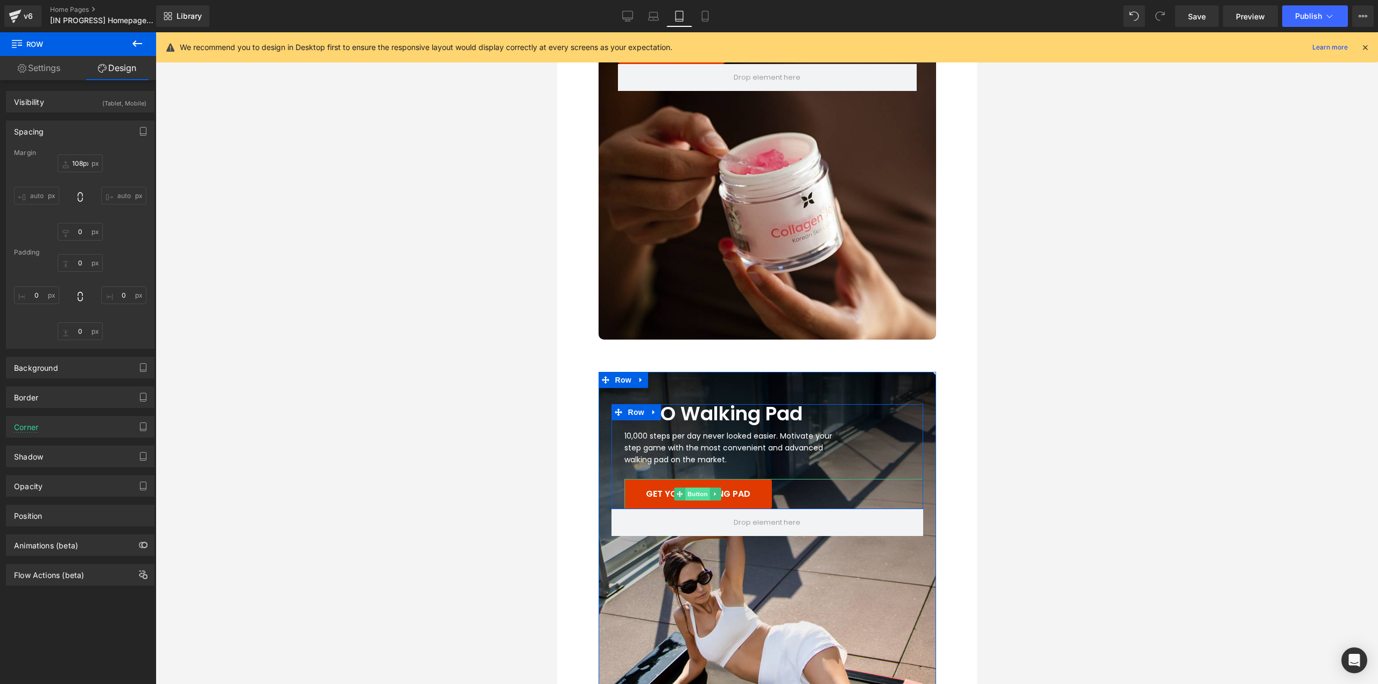
click at [690, 496] on span "Button" at bounding box center [697, 494] width 25 height 13
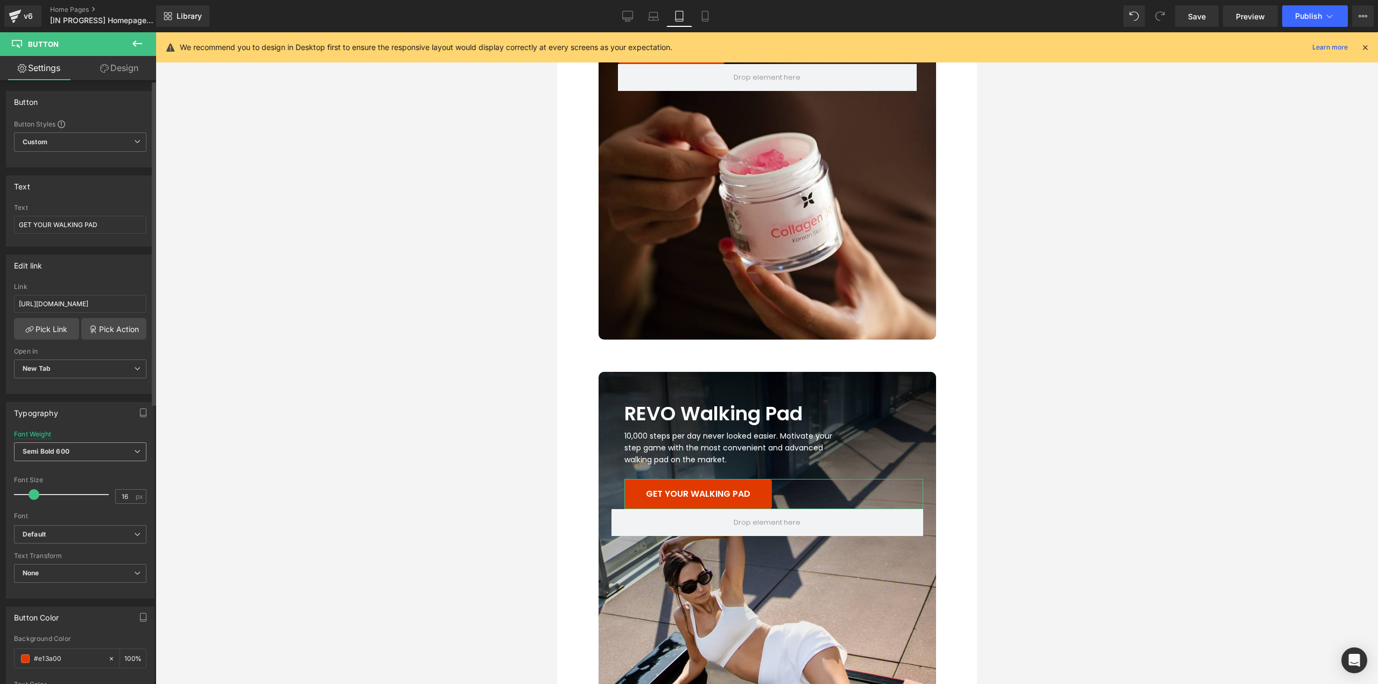
click at [59, 453] on b "Semi Bold 600" at bounding box center [46, 451] width 47 height 8
drag, startPoint x: 219, startPoint y: 452, endPoint x: 53, endPoint y: 517, distance: 177.9
click at [53, 517] on div "Regular 400" at bounding box center [49, 519] width 39 height 8
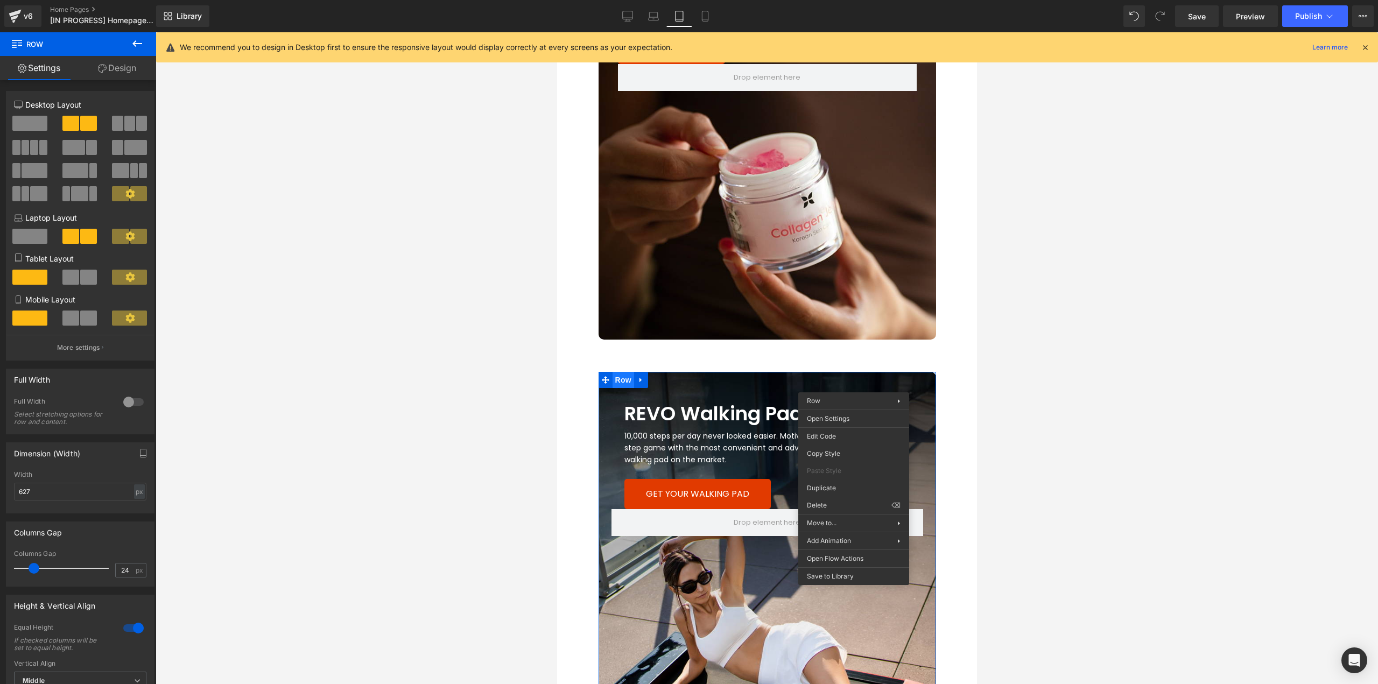
click at [625, 383] on span "Row" at bounding box center [623, 380] width 22 height 16
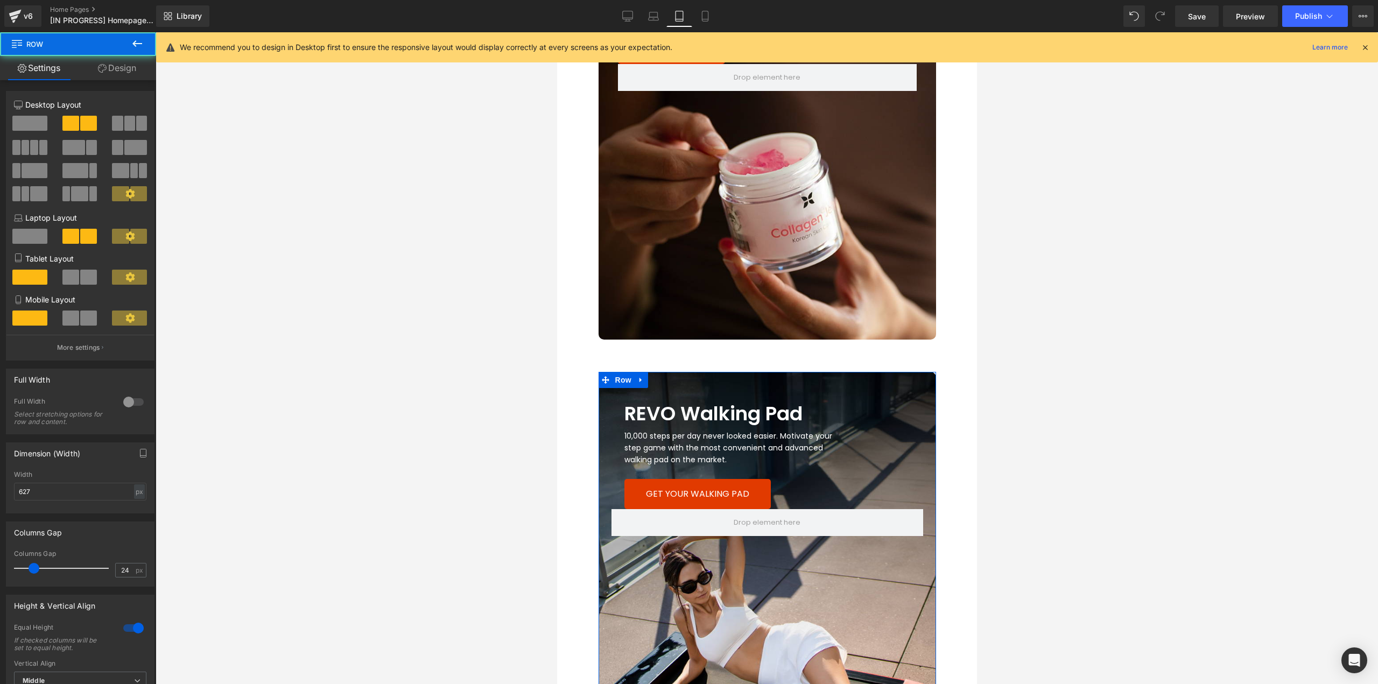
click at [120, 64] on link "Design" at bounding box center [117, 68] width 78 height 24
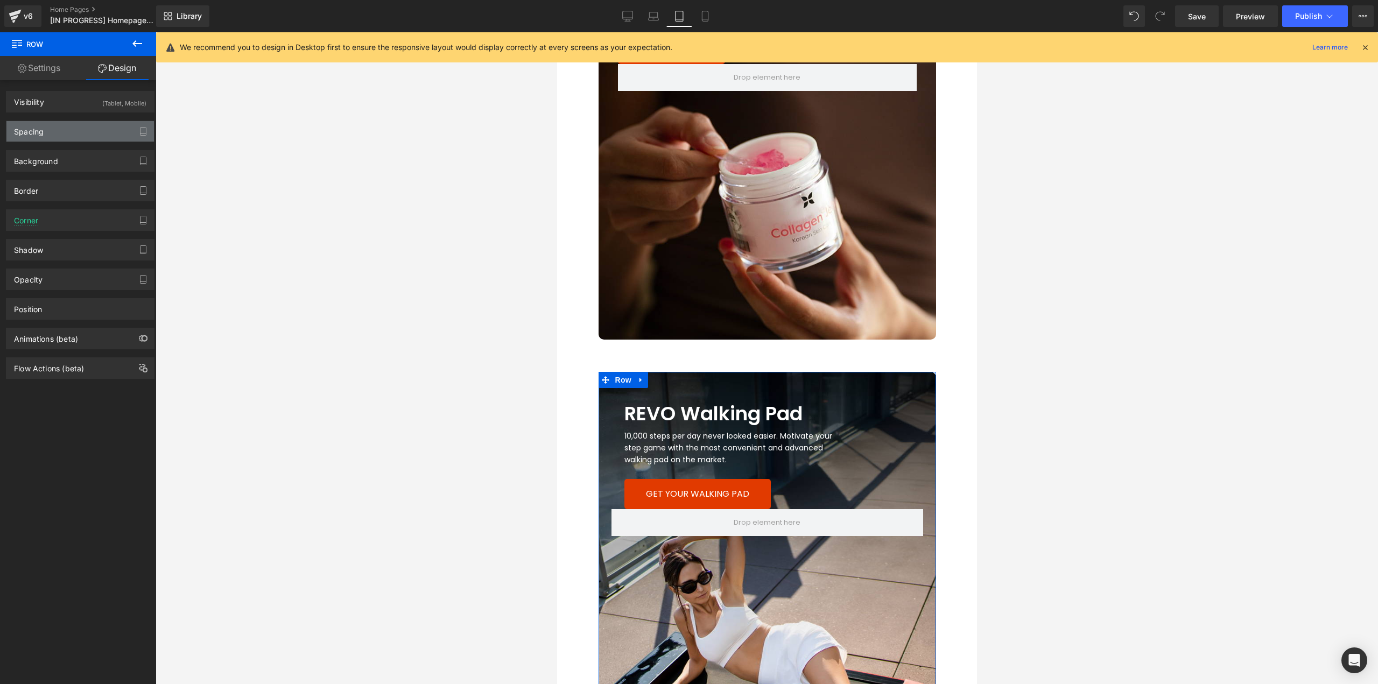
click at [66, 131] on div "Spacing" at bounding box center [80, 131] width 148 height 20
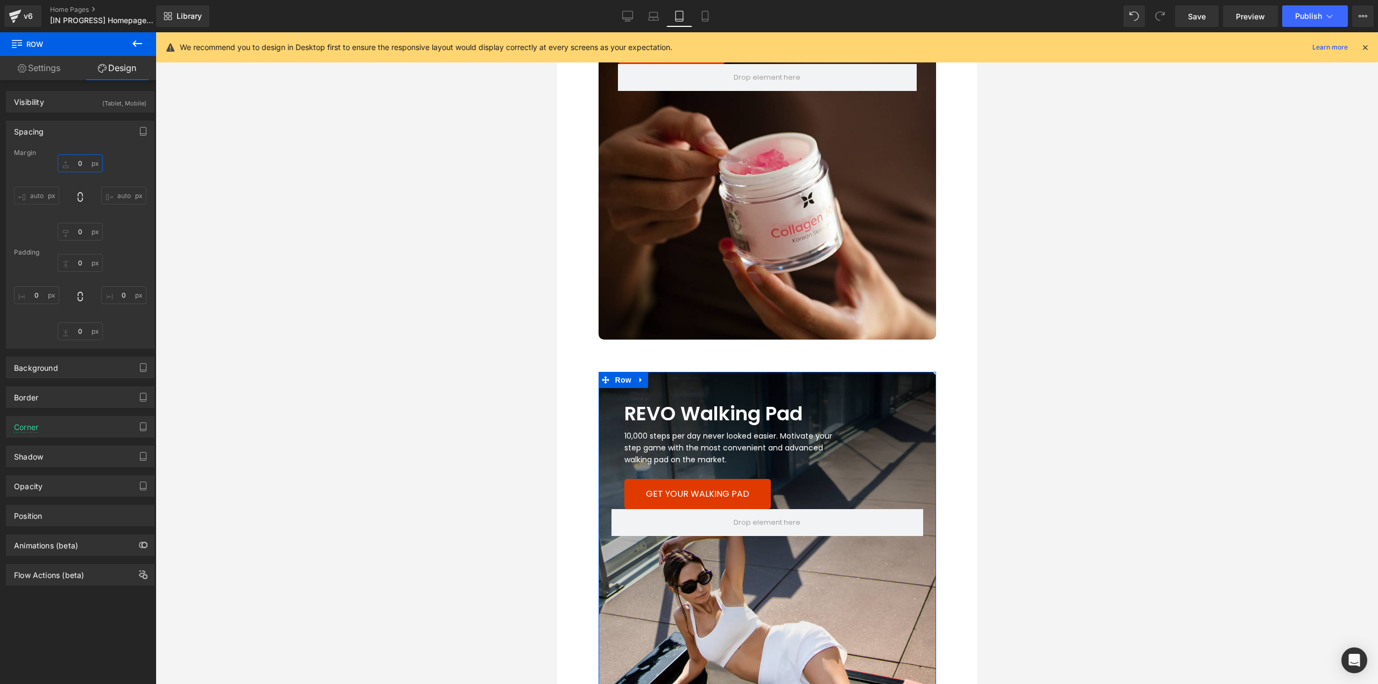
click at [87, 165] on input "text" at bounding box center [80, 164] width 45 height 18
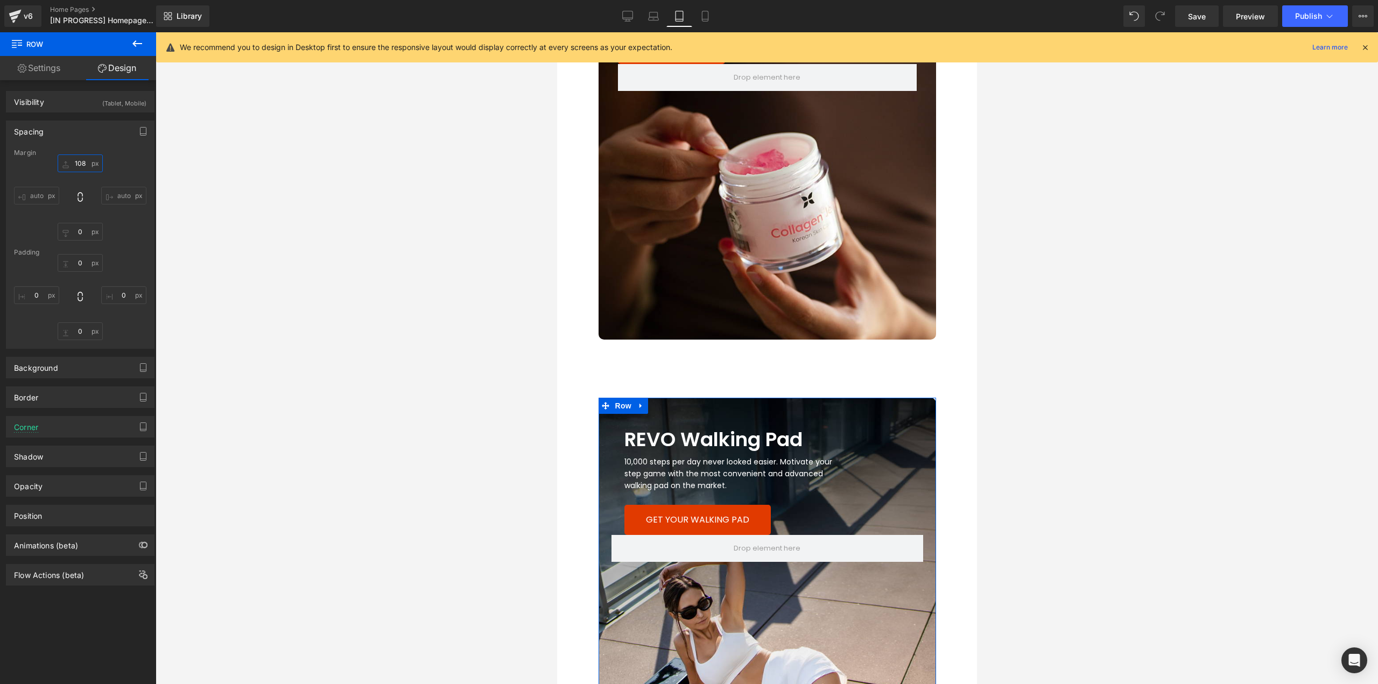
type input "108"
type input "0px"
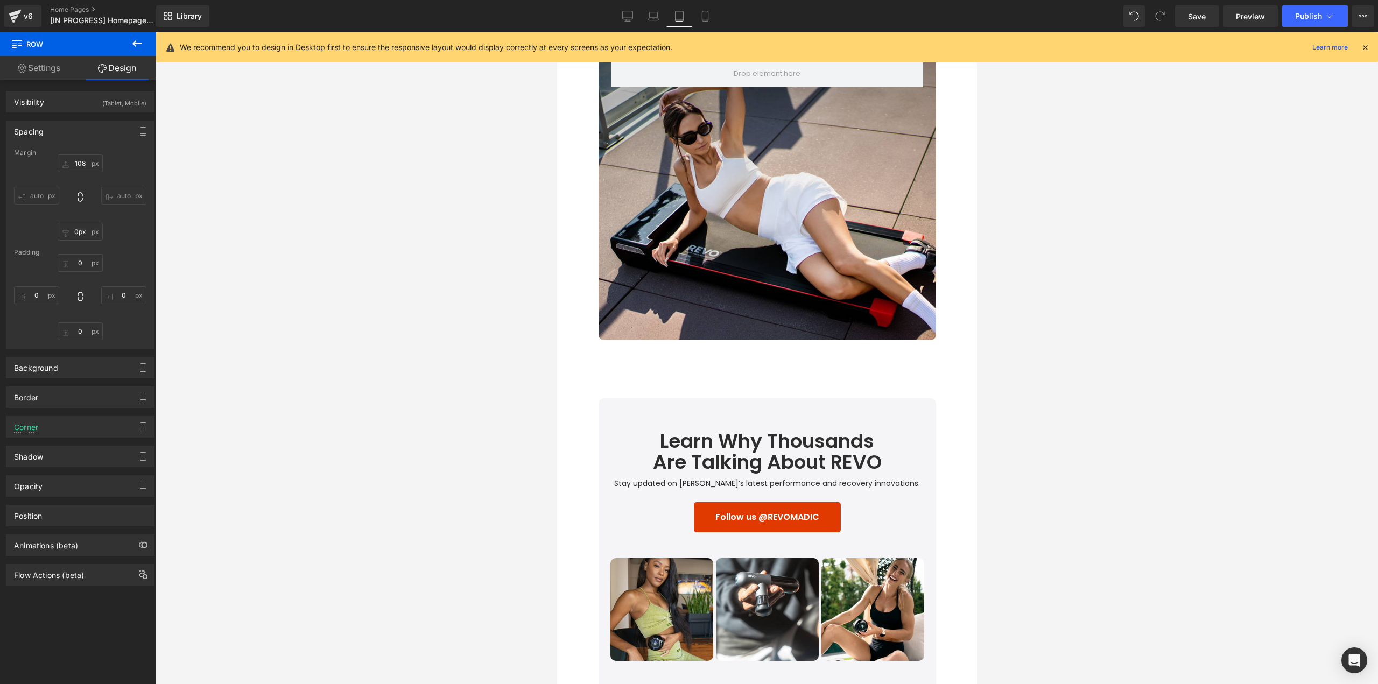
scroll to position [3052, 0]
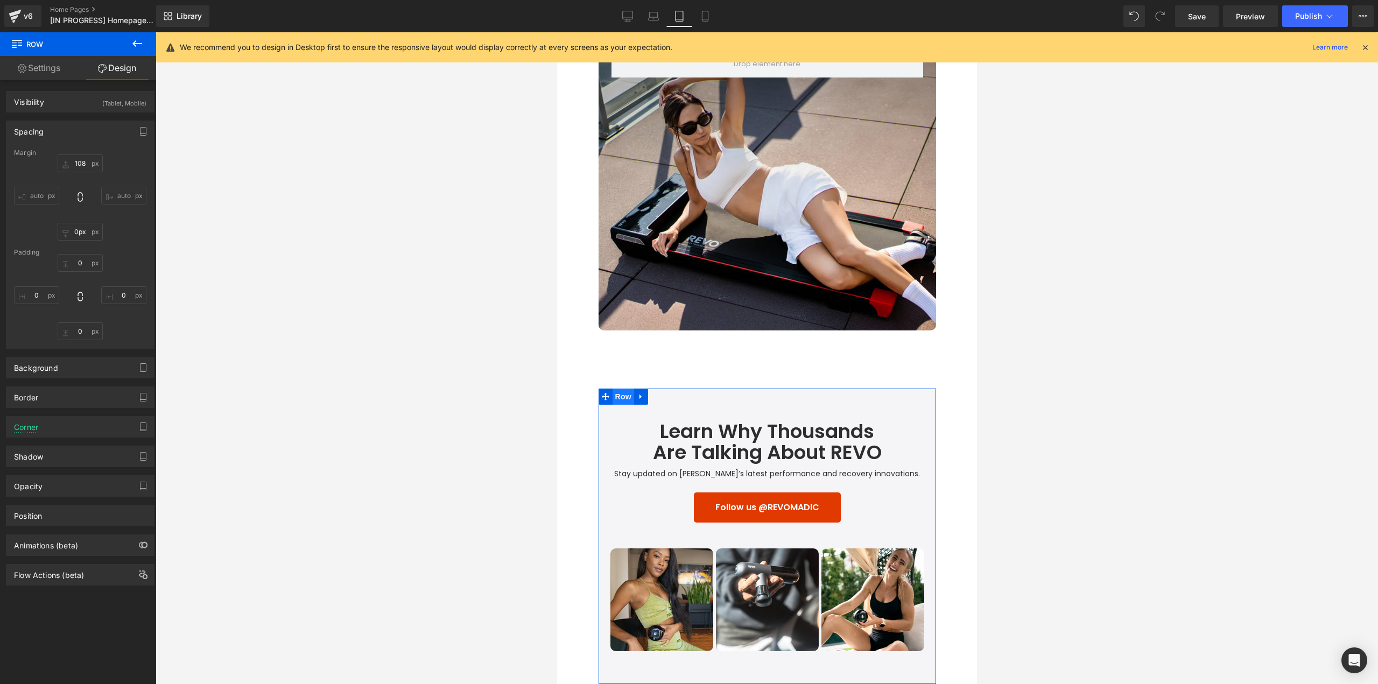
click at [613, 399] on span "Row" at bounding box center [623, 397] width 22 height 16
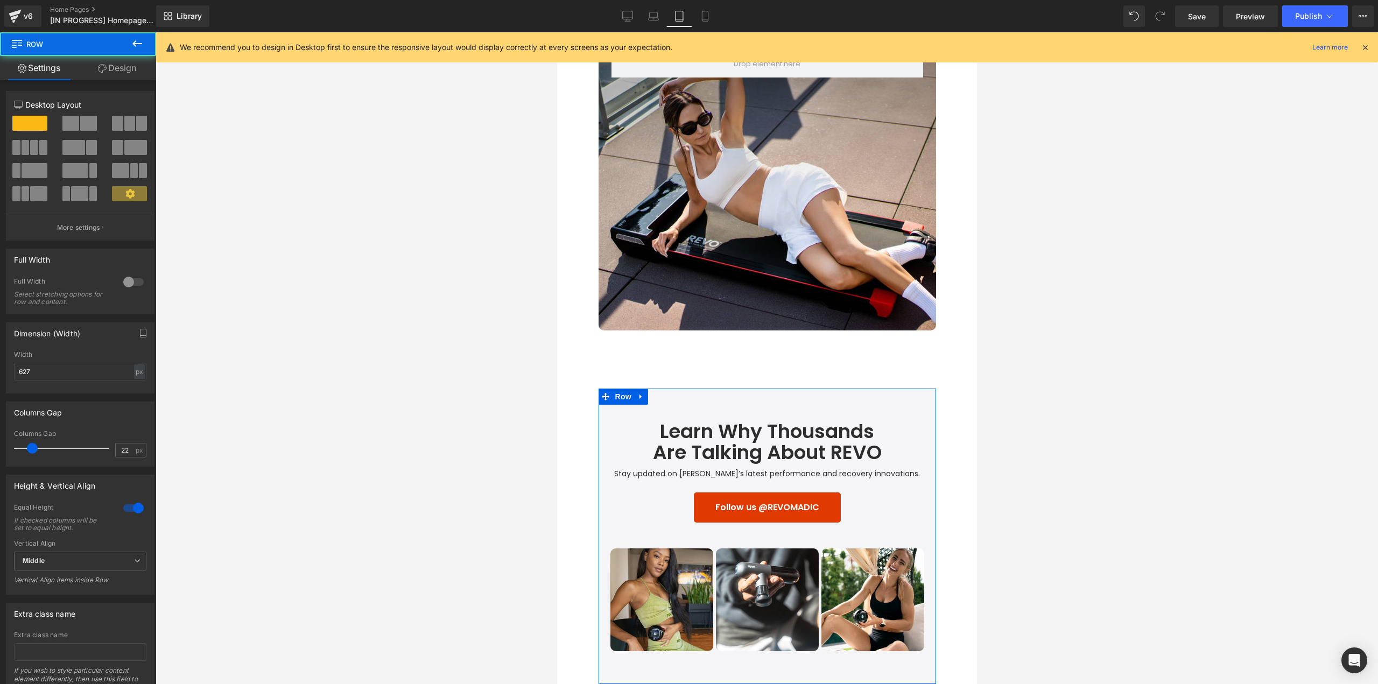
click at [121, 73] on link "Design" at bounding box center [117, 68] width 78 height 24
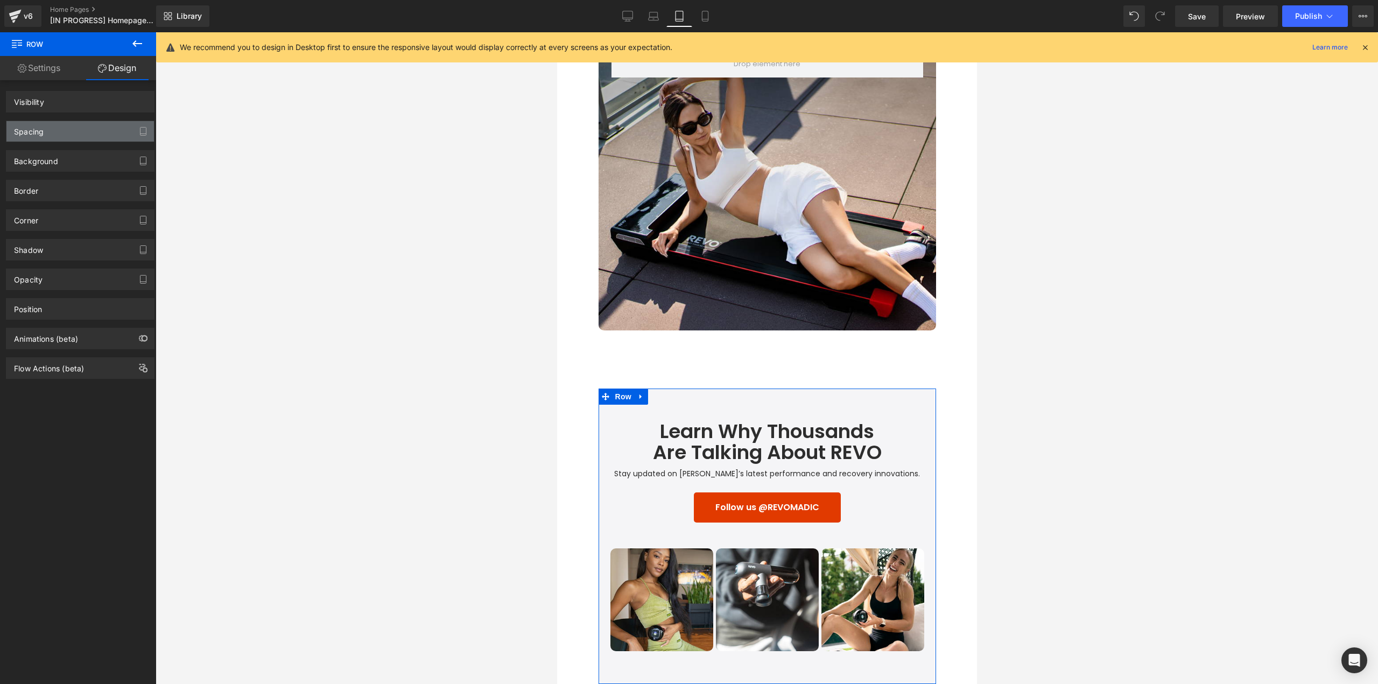
click at [55, 136] on div "Spacing" at bounding box center [80, 131] width 148 height 20
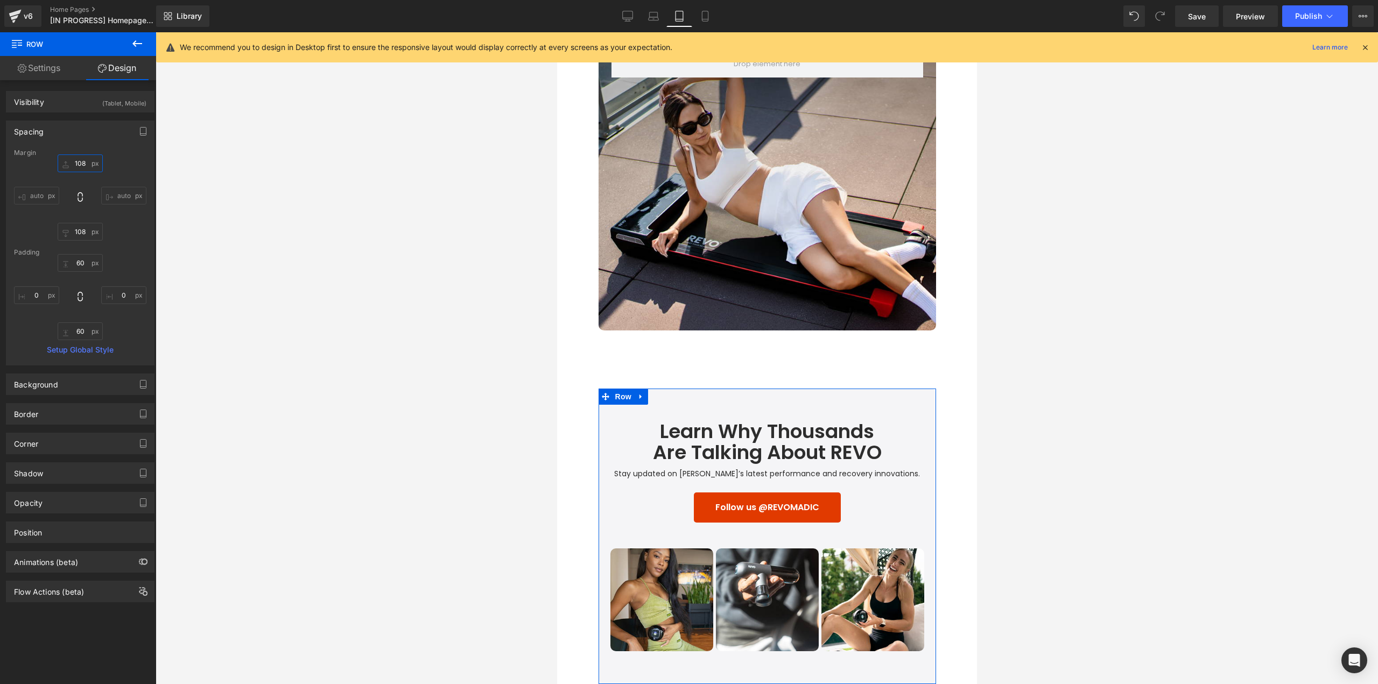
click at [78, 161] on input "108" at bounding box center [80, 164] width 45 height 18
click at [83, 230] on input "108" at bounding box center [80, 232] width 45 height 18
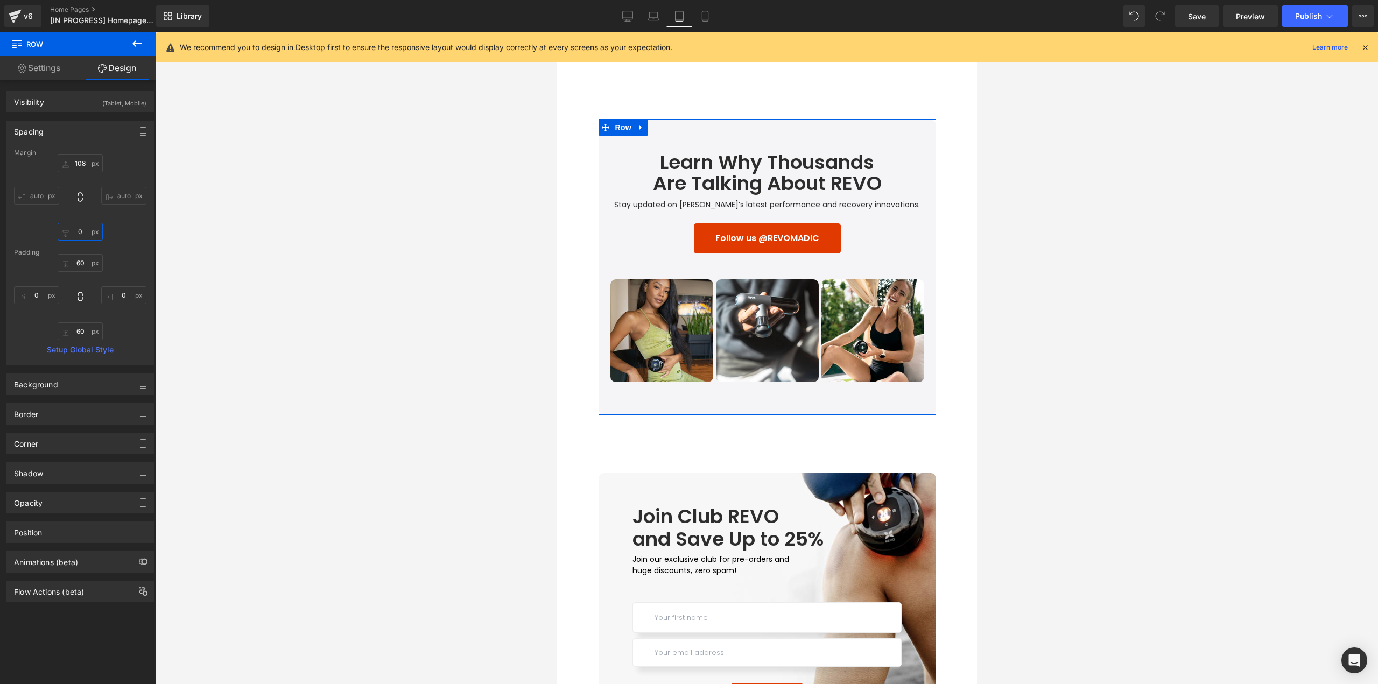
type input "0"
click at [714, 243] on link at bounding box center [708, 238] width 11 height 13
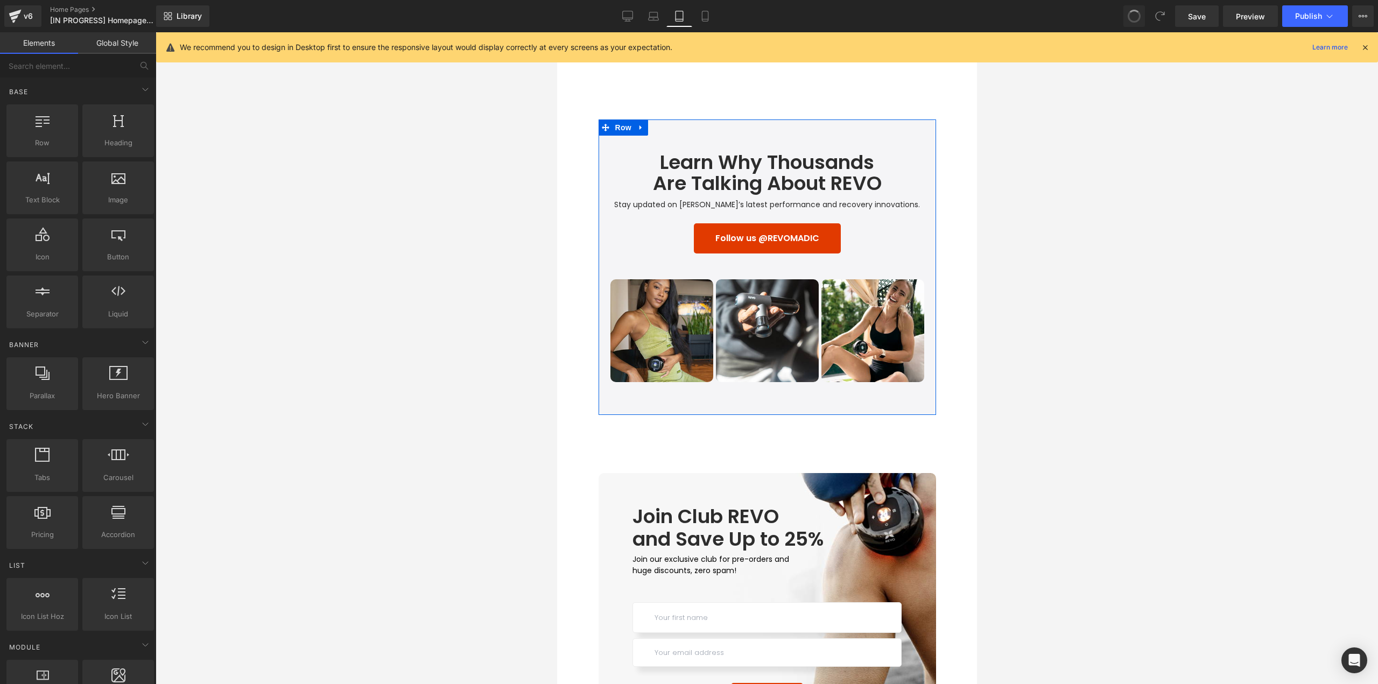
click at [731, 236] on div "Follow us @REVOMADIC Button" at bounding box center [767, 238] width 314 height 30
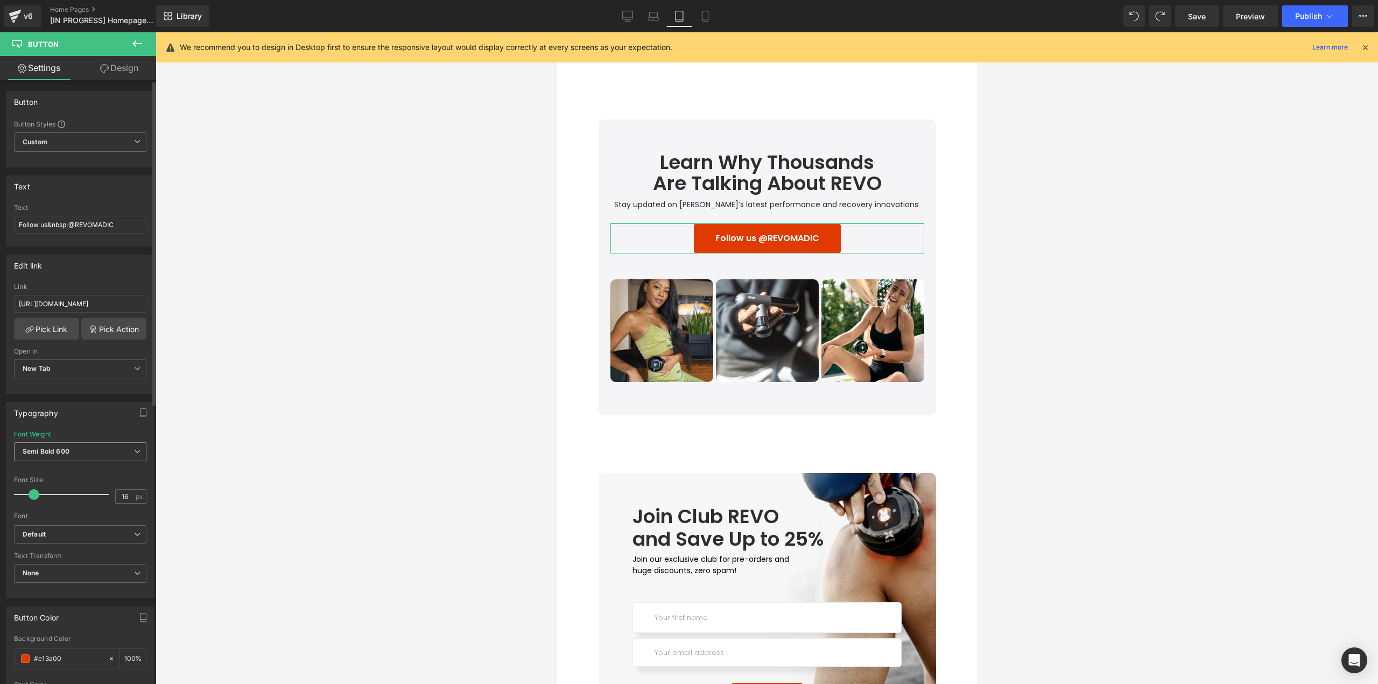
click at [57, 451] on b "Semi Bold 600" at bounding box center [46, 451] width 47 height 8
click at [55, 520] on div "Regular 400" at bounding box center [49, 519] width 39 height 8
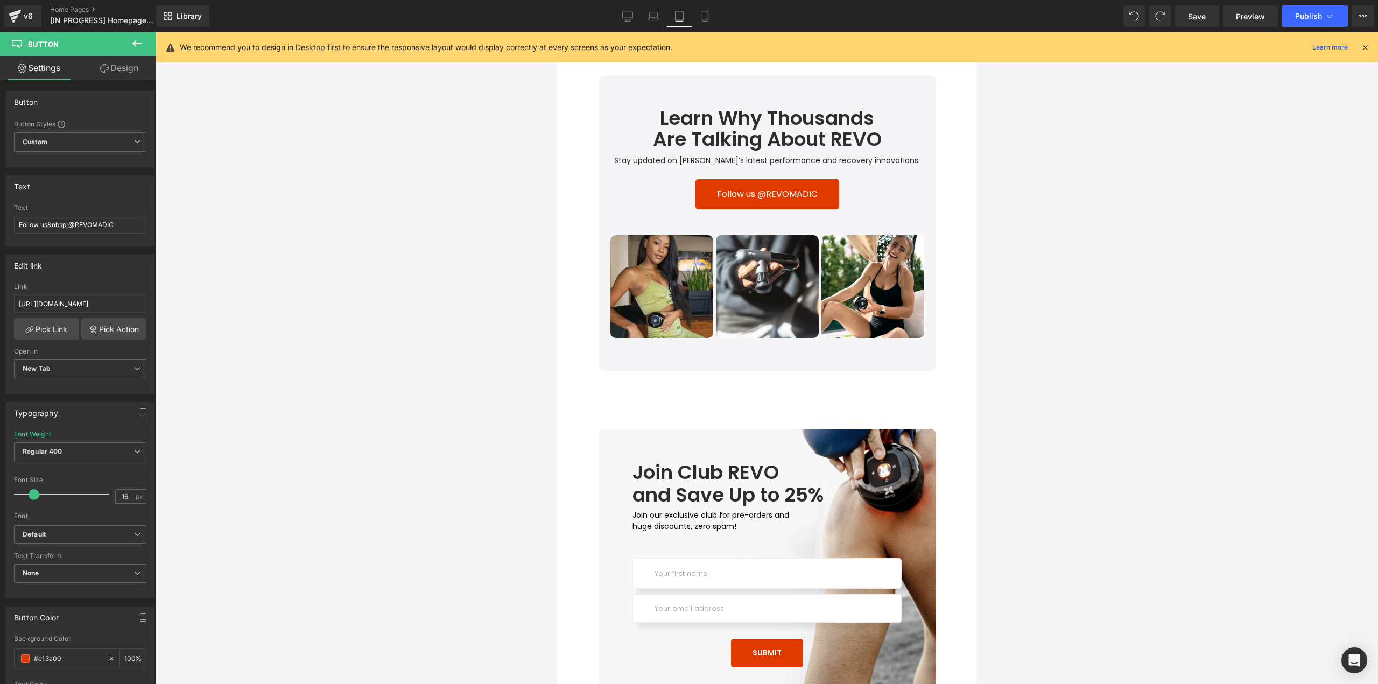
scroll to position [3483, 0]
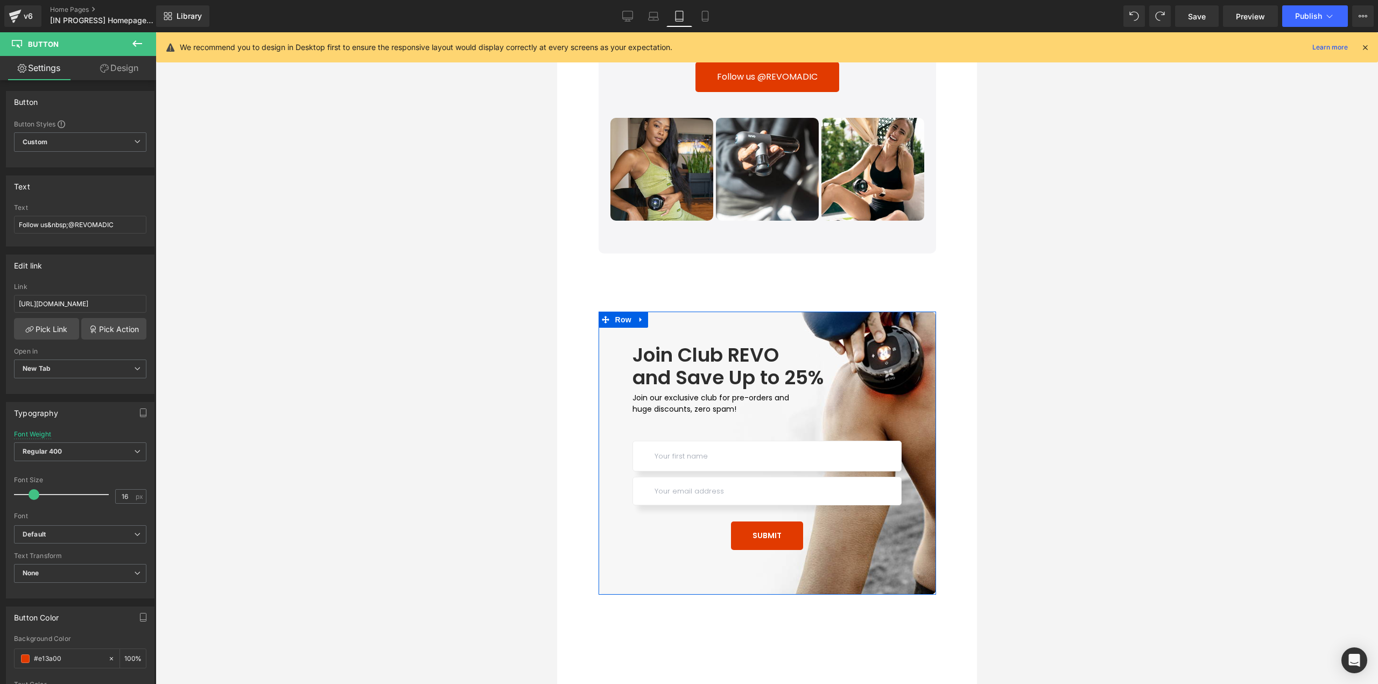
click at [669, 320] on div "Join Club REVO and Save Up to 25% Heading Join our exclusive club for pre-order…" at bounding box center [767, 453] width 338 height 283
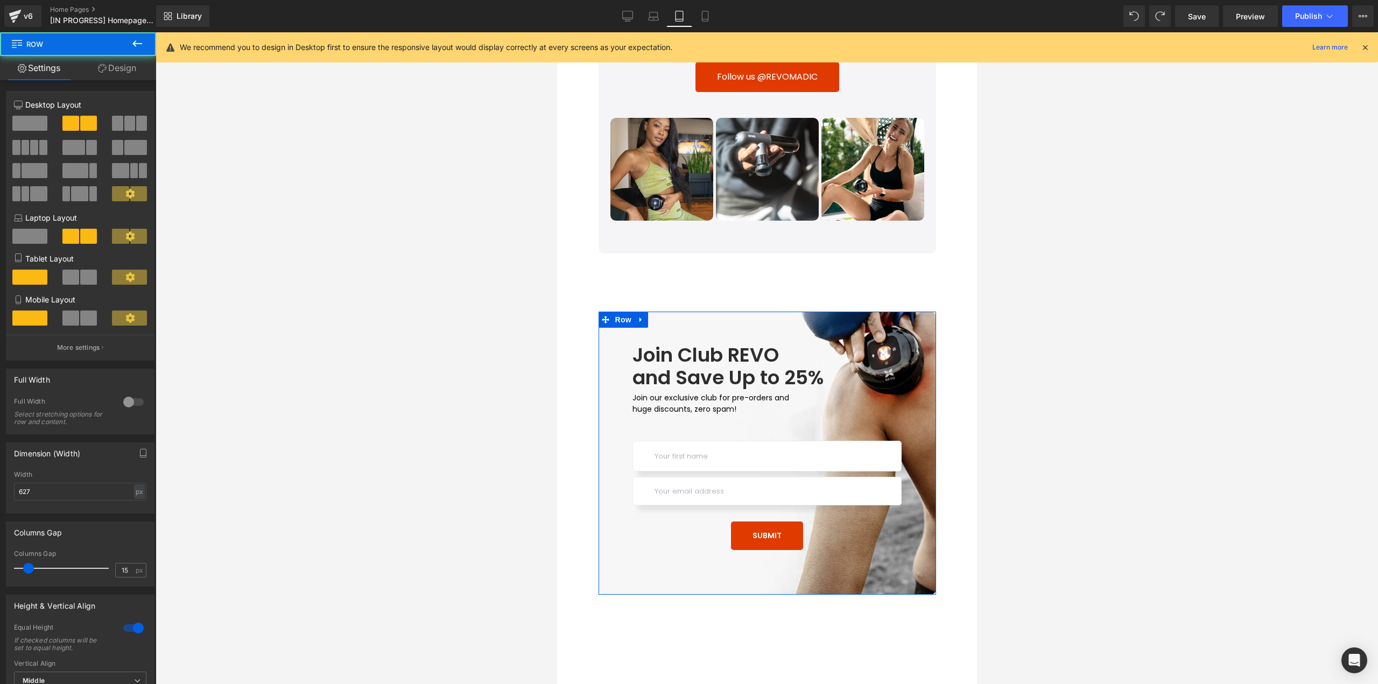
click at [115, 76] on link "Design" at bounding box center [117, 68] width 78 height 24
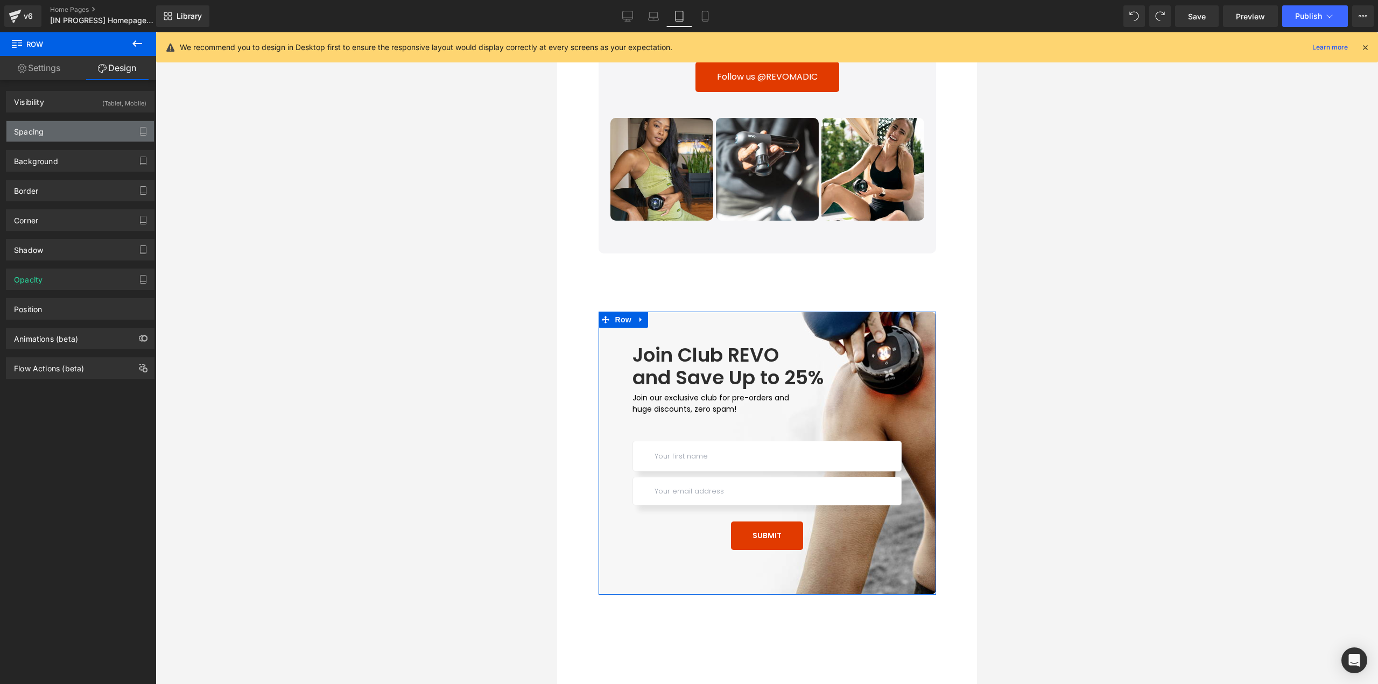
click at [57, 135] on div "Spacing" at bounding box center [80, 131] width 148 height 20
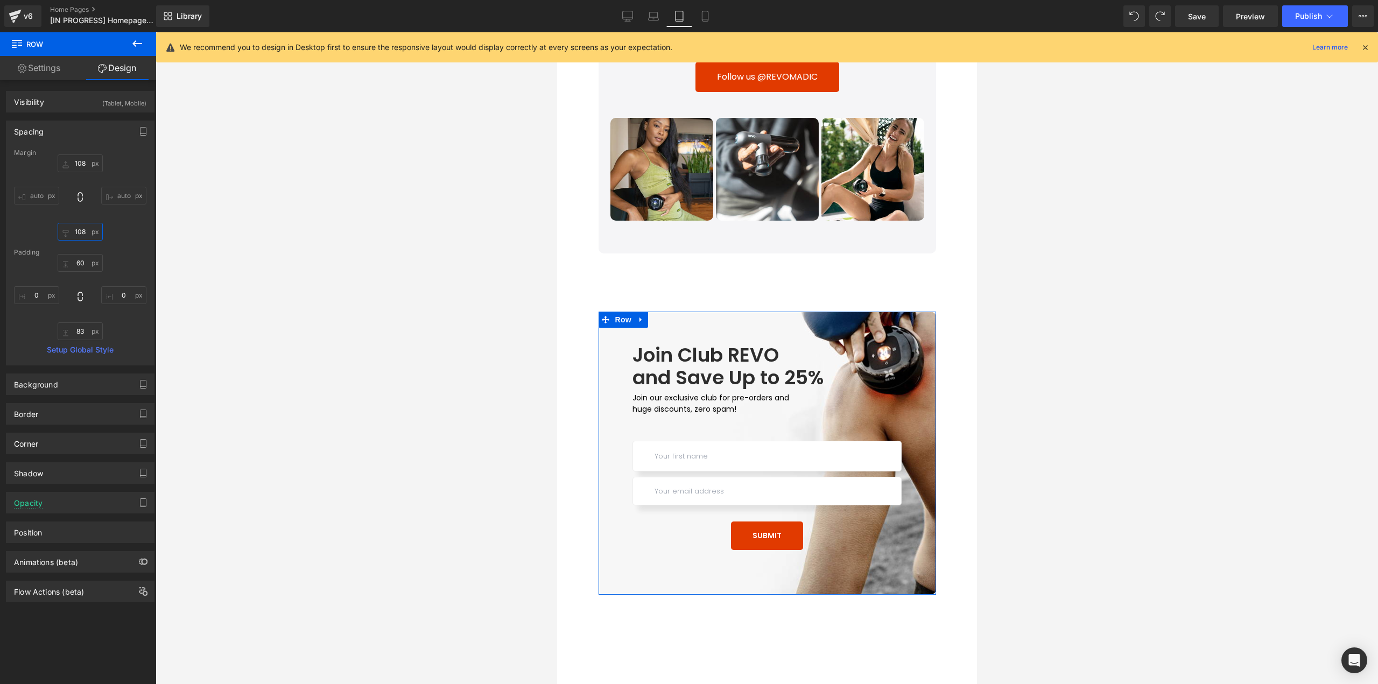
click at [83, 231] on input "text" at bounding box center [80, 232] width 45 height 18
type input "0"
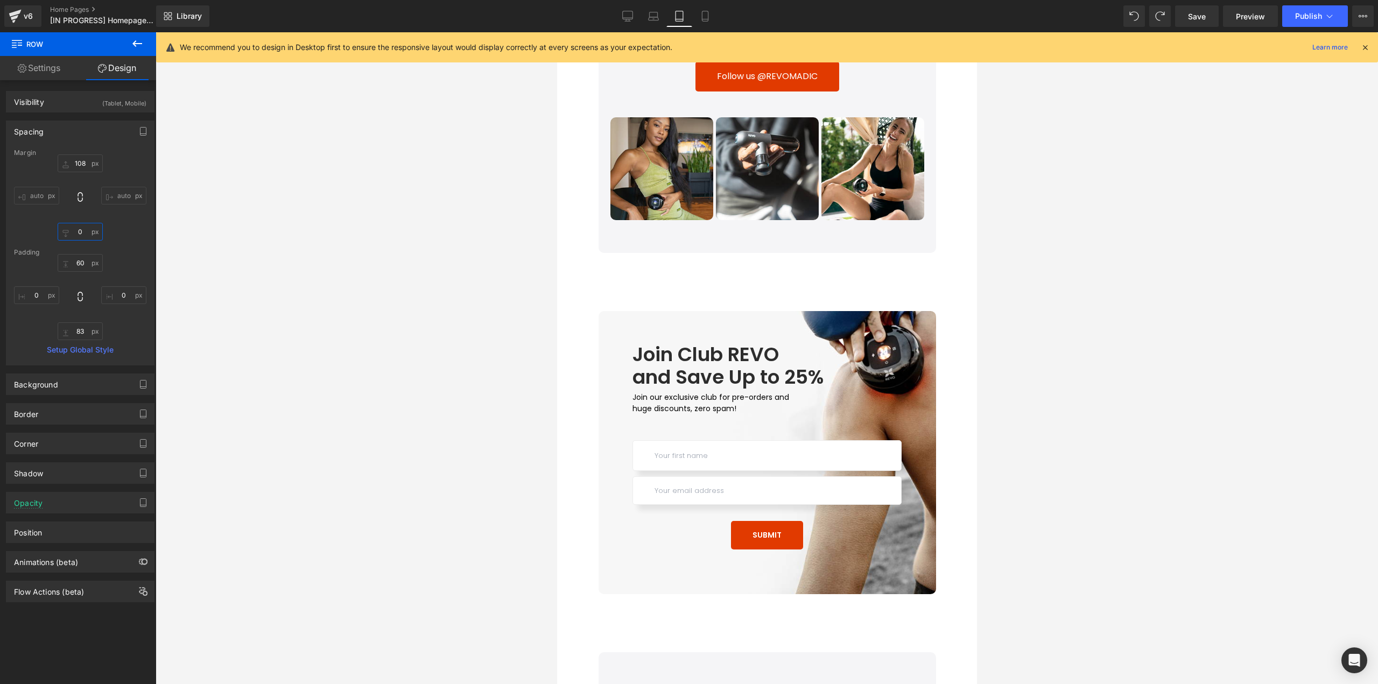
scroll to position [3752, 0]
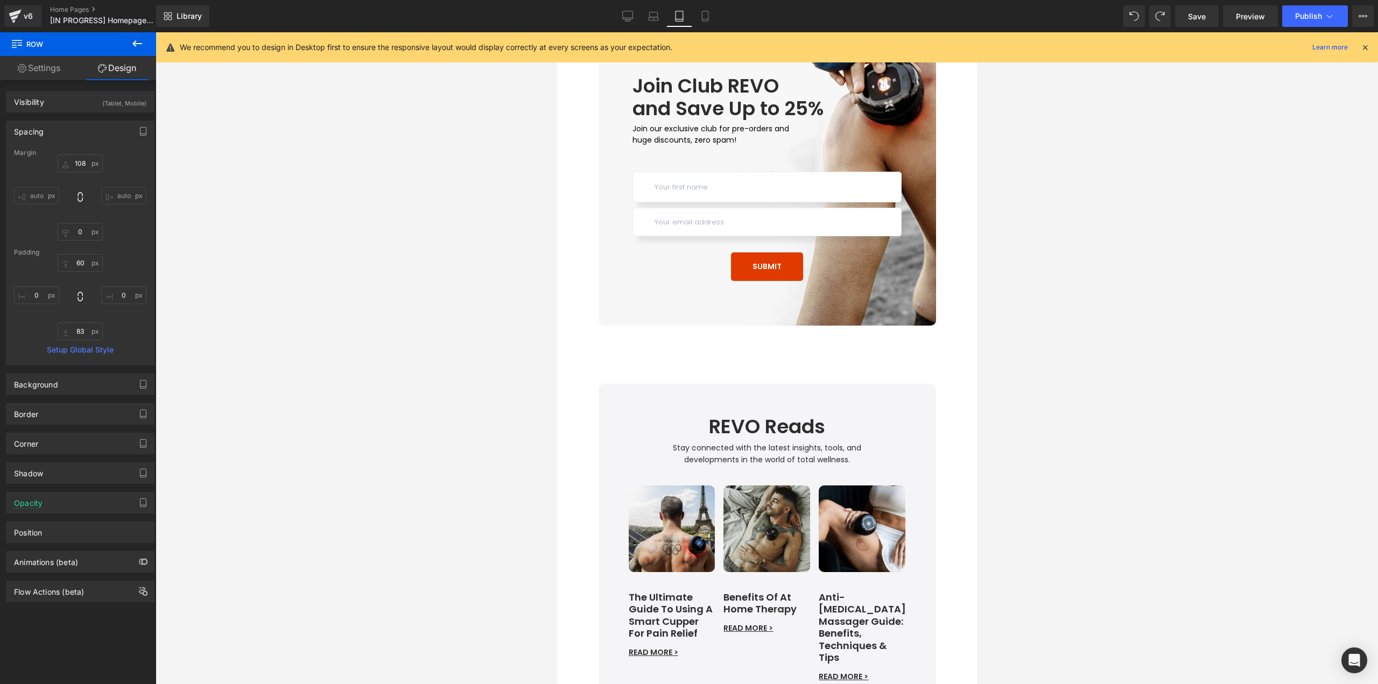
click at [670, 391] on div "REVO Reads Heading Stay connected with the latest insights, tools, and developm…" at bounding box center [767, 573] width 338 height 379
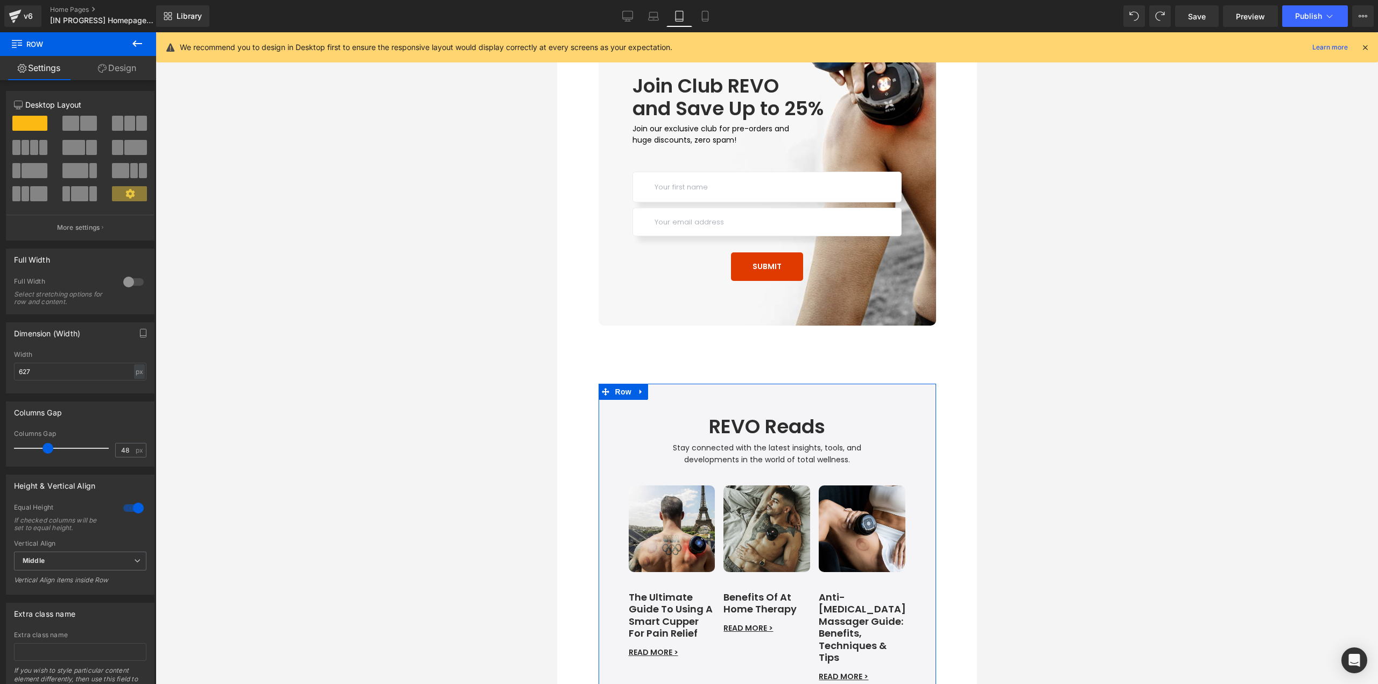
click at [117, 79] on link "Design" at bounding box center [117, 68] width 78 height 24
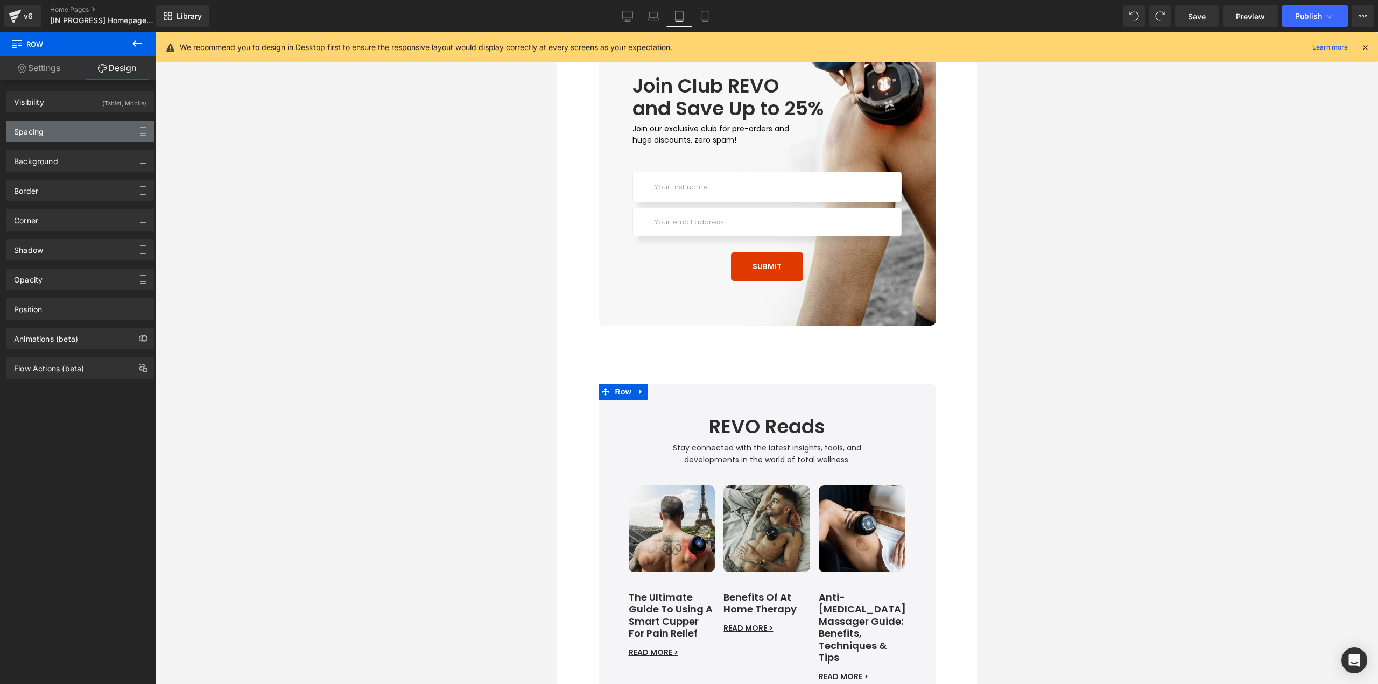
click at [56, 136] on div "Spacing" at bounding box center [80, 131] width 148 height 20
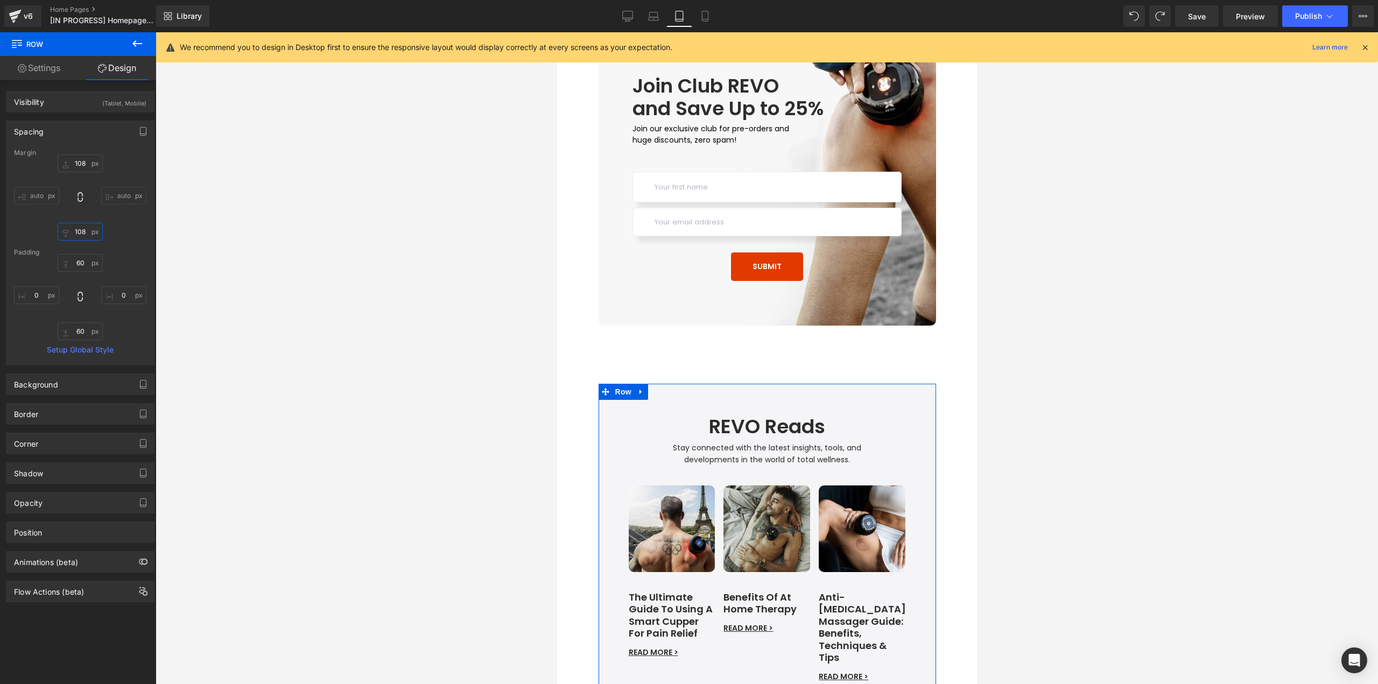
click at [88, 231] on input "108" at bounding box center [80, 232] width 45 height 18
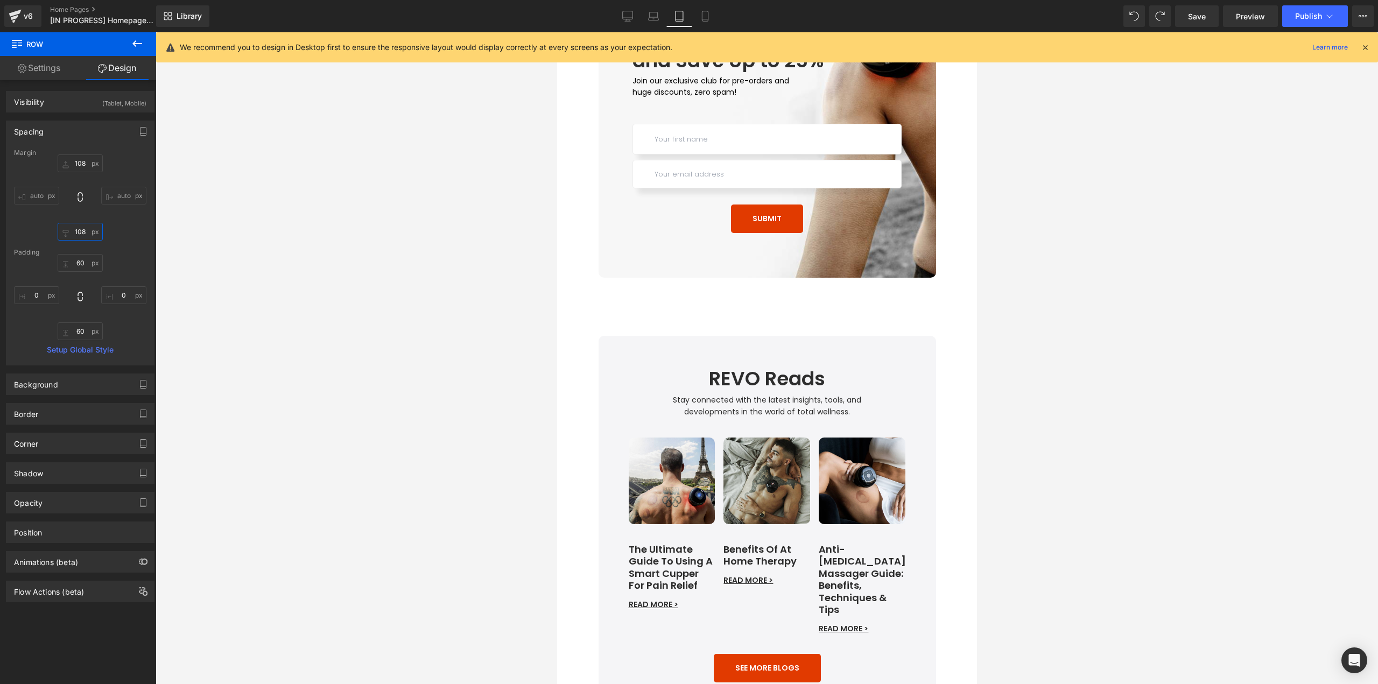
scroll to position [3967, 0]
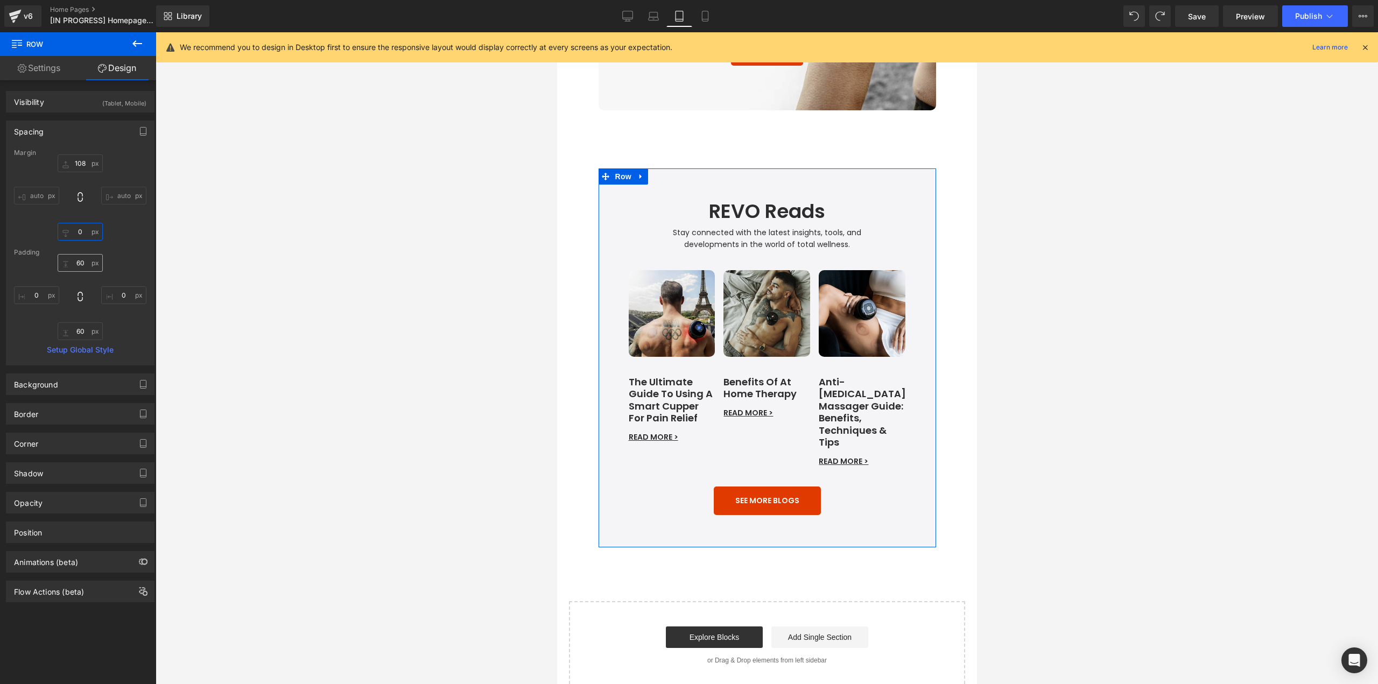
type input "0"
click at [80, 261] on input "60" at bounding box center [80, 263] width 45 height 18
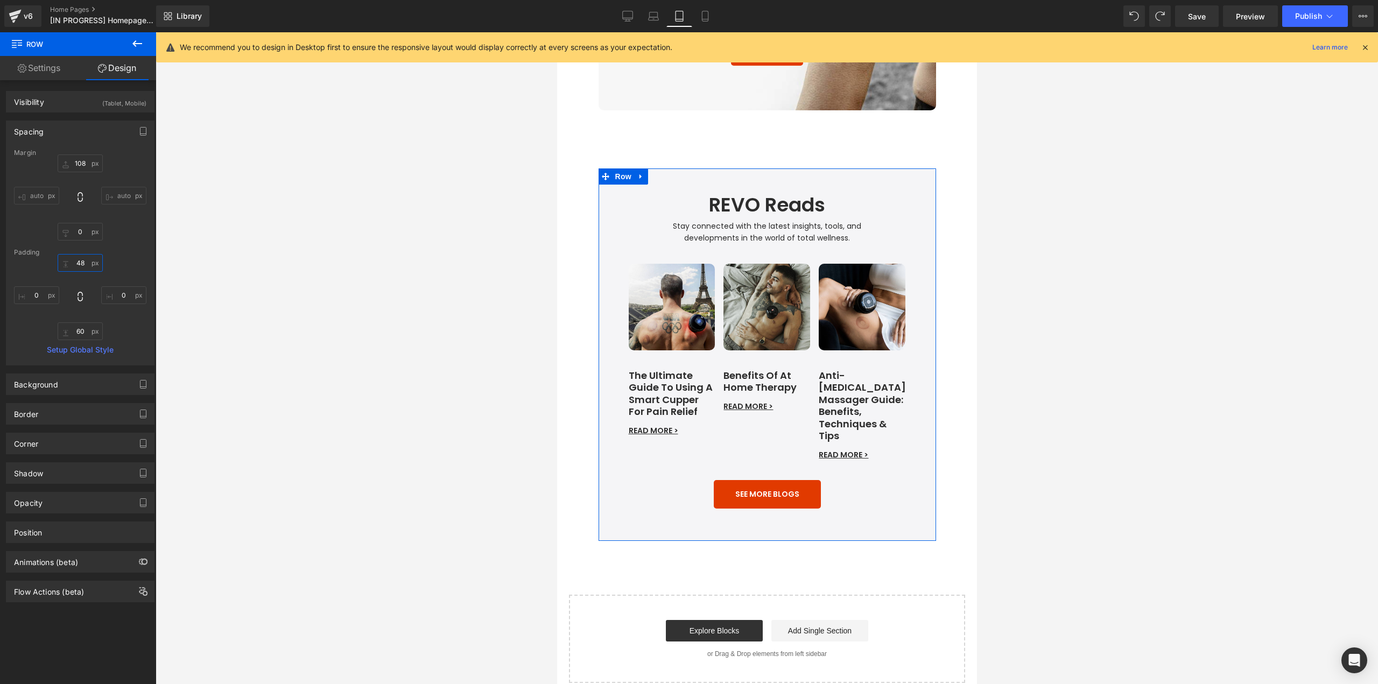
type input "48"
click at [723, 484] on link "SEE MORE BLOGS" at bounding box center [766, 494] width 107 height 29
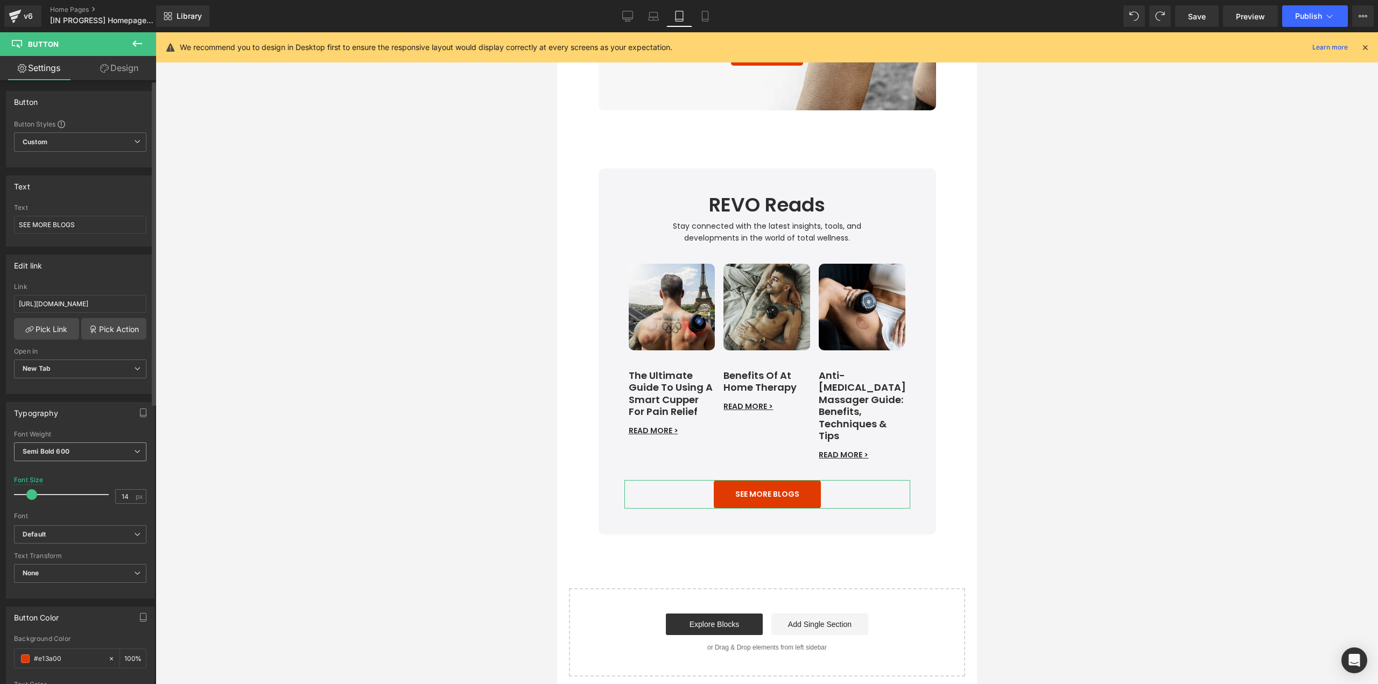
click at [73, 453] on span "Semi Bold 600" at bounding box center [80, 452] width 132 height 19
click at [60, 518] on div "Regular 400" at bounding box center [49, 519] width 39 height 8
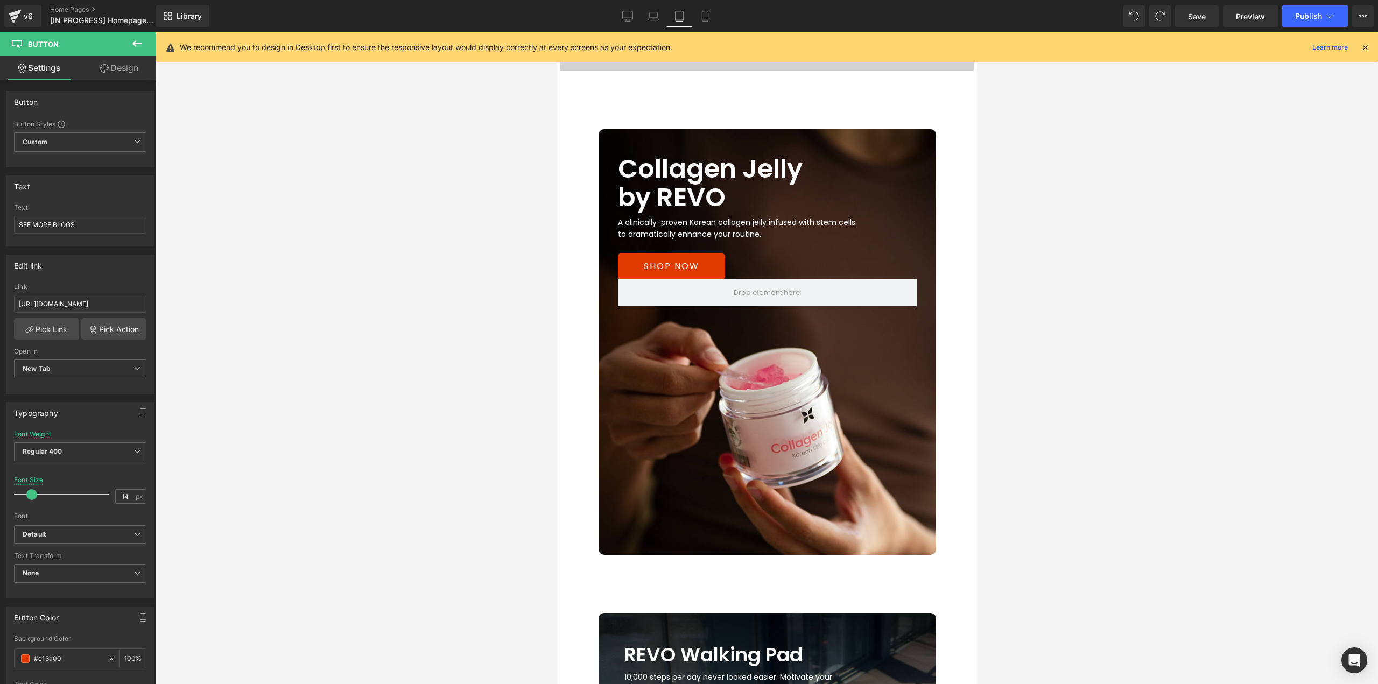
scroll to position [3752, 0]
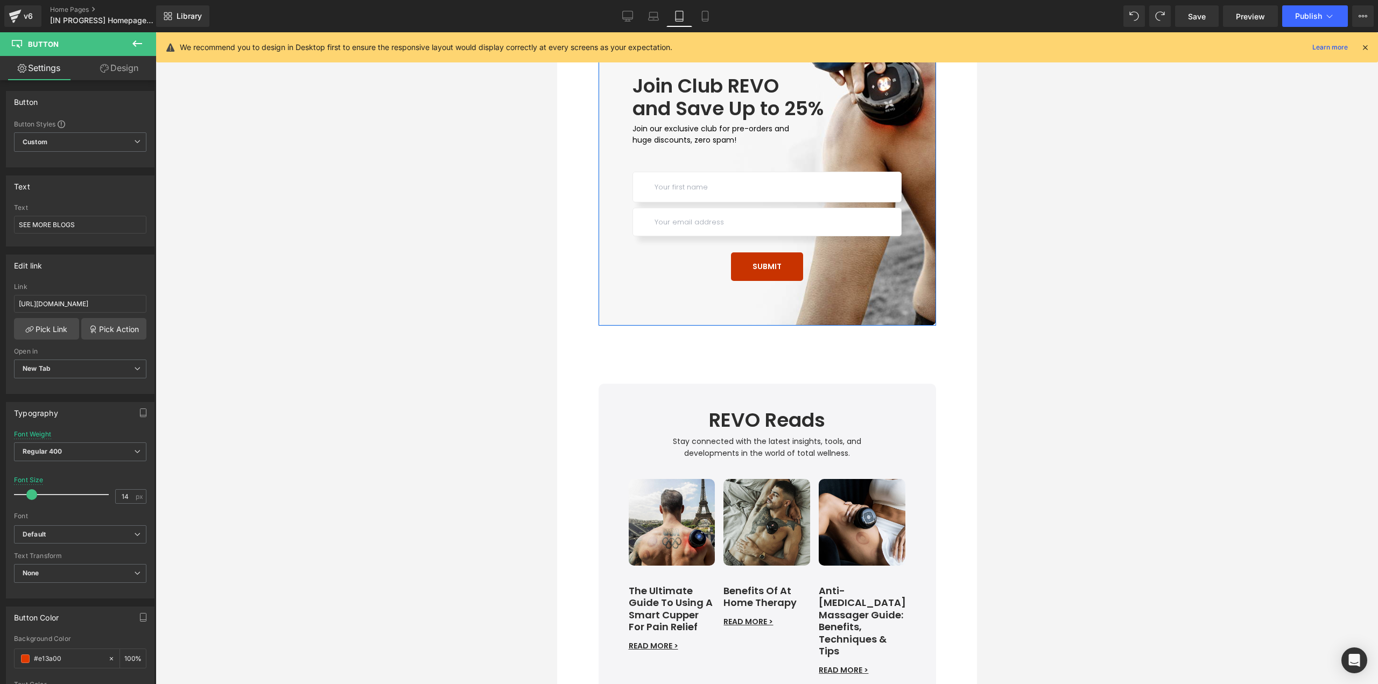
click at [763, 271] on span "Submit Button" at bounding box center [766, 267] width 47 height 13
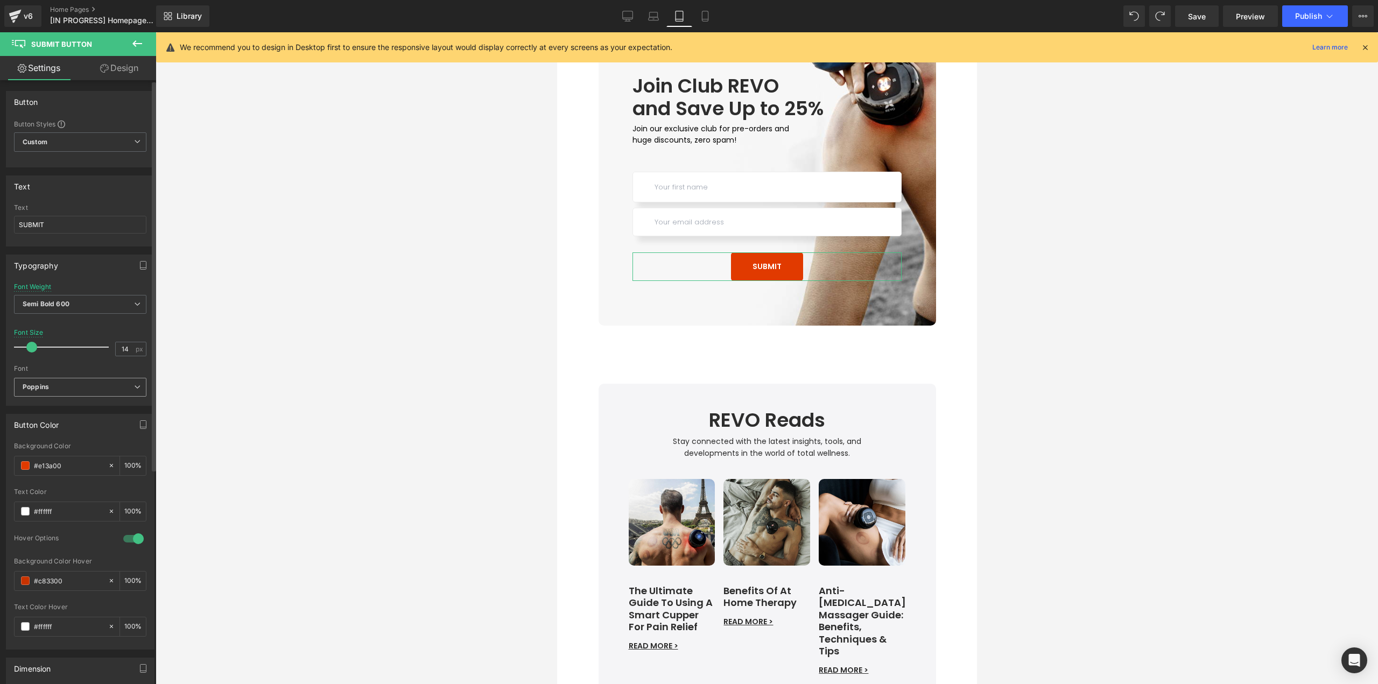
click at [68, 394] on span "Poppins" at bounding box center [80, 387] width 132 height 19
click at [80, 307] on span "Semi Bold 600" at bounding box center [78, 304] width 128 height 19
click at [78, 320] on li "Regular 400" at bounding box center [80, 318] width 133 height 16
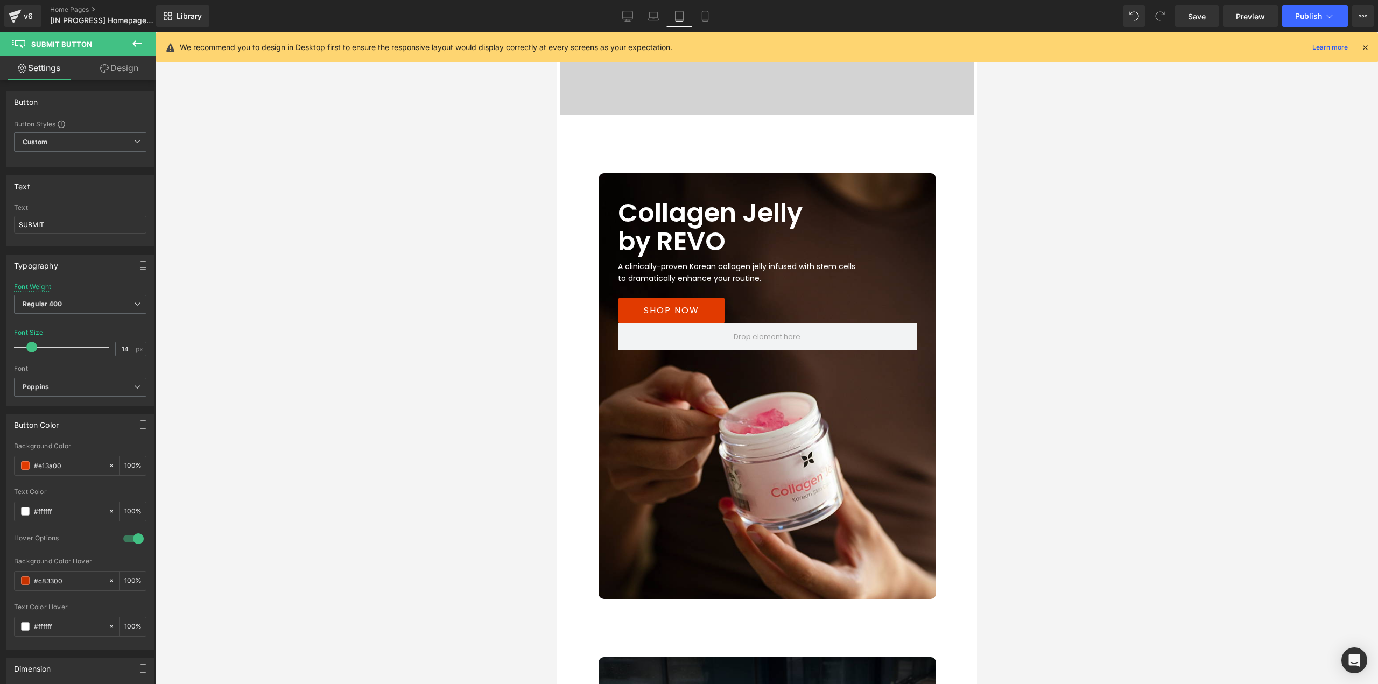
scroll to position [2298, 0]
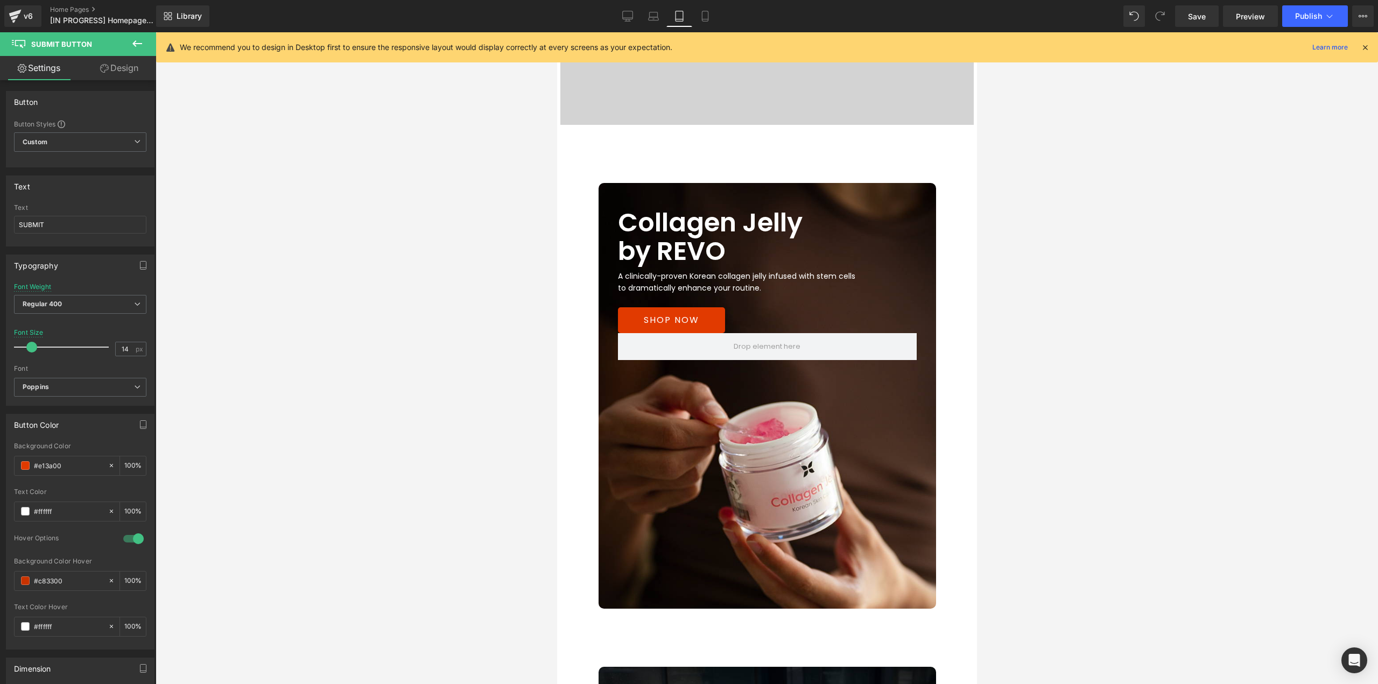
click at [1200, 20] on span "Save" at bounding box center [1197, 16] width 18 height 11
drag, startPoint x: 648, startPoint y: 17, endPoint x: 179, endPoint y: 73, distance: 472.2
click at [647, 17] on icon at bounding box center [641, 16] width 11 height 11
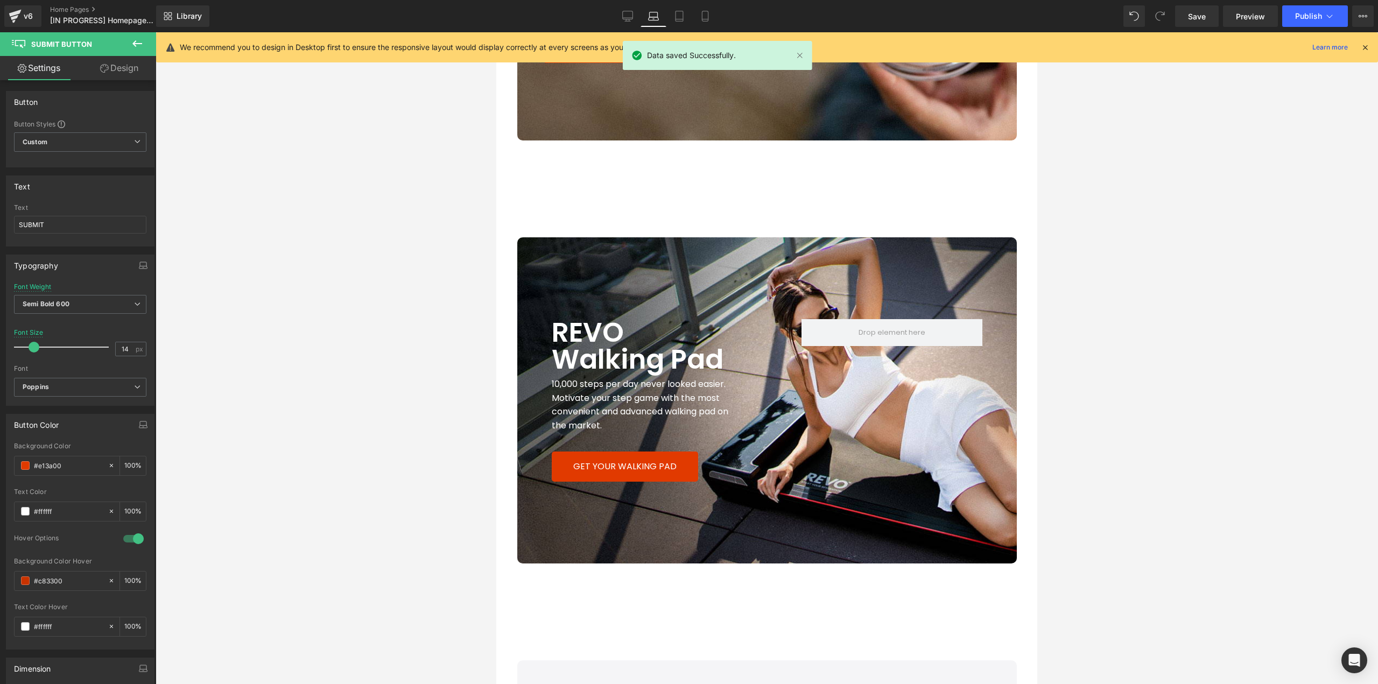
scroll to position [0, 0]
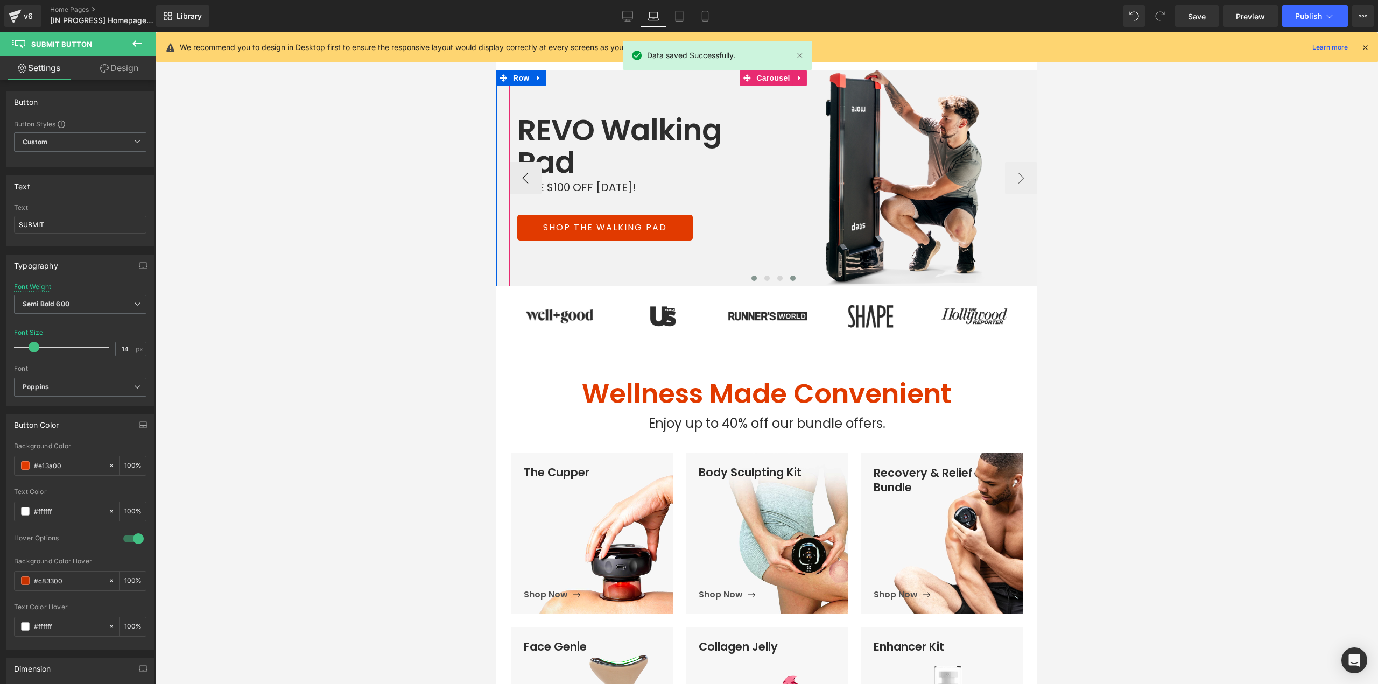
click at [752, 278] on span at bounding box center [754, 278] width 5 height 5
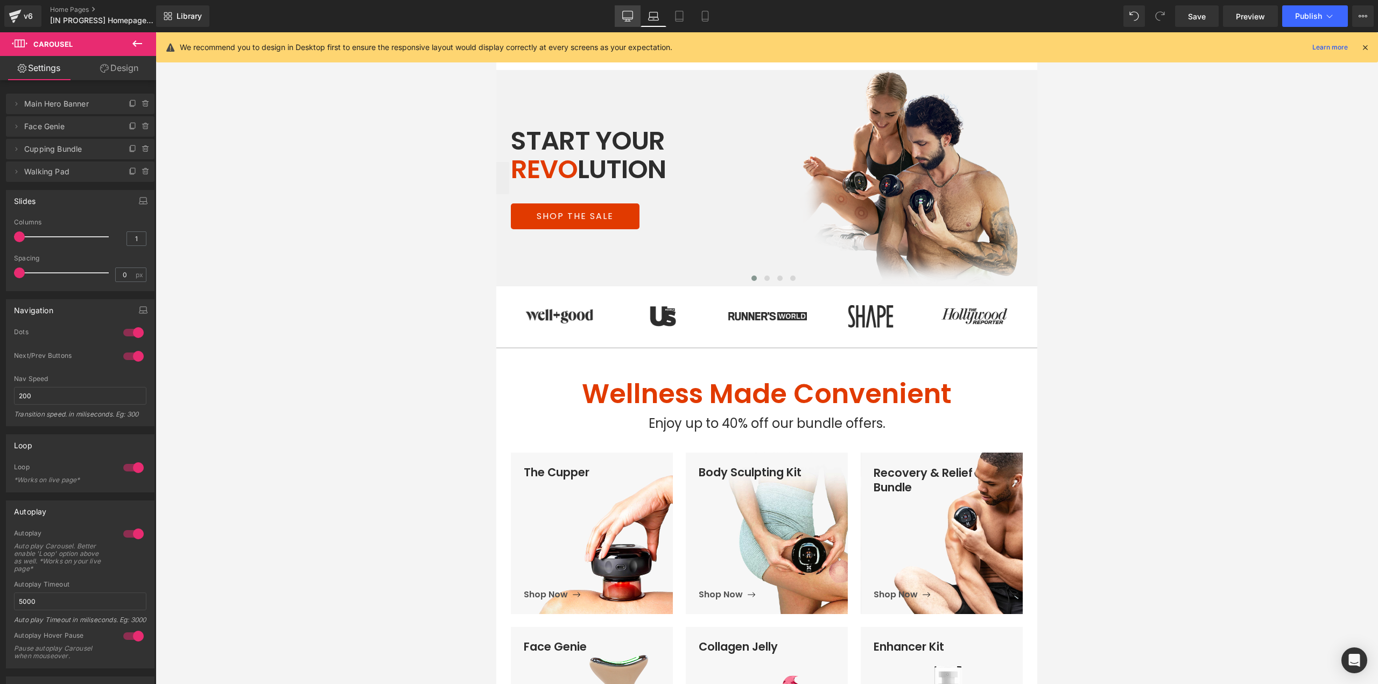
drag, startPoint x: 629, startPoint y: 17, endPoint x: 548, endPoint y: 207, distance: 207.4
click at [629, 17] on icon at bounding box center [627, 16] width 11 height 11
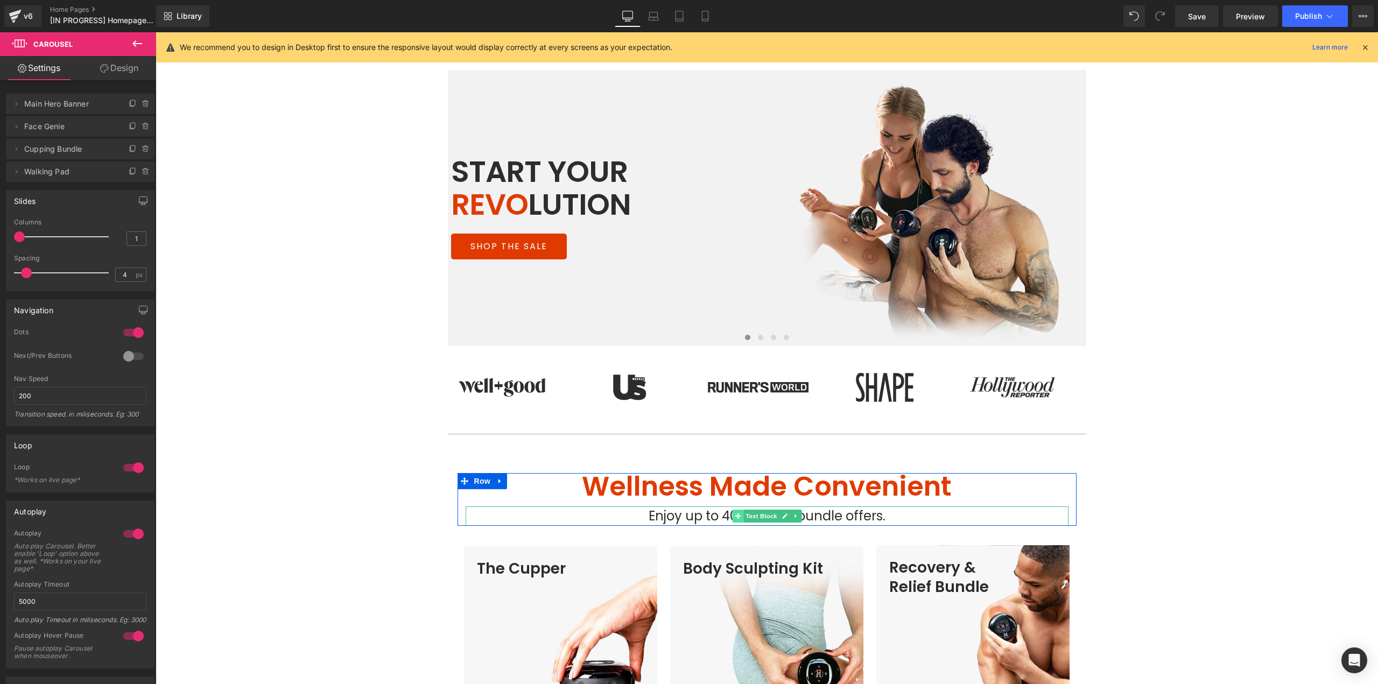
click at [735, 516] on icon at bounding box center [738, 516] width 6 height 6
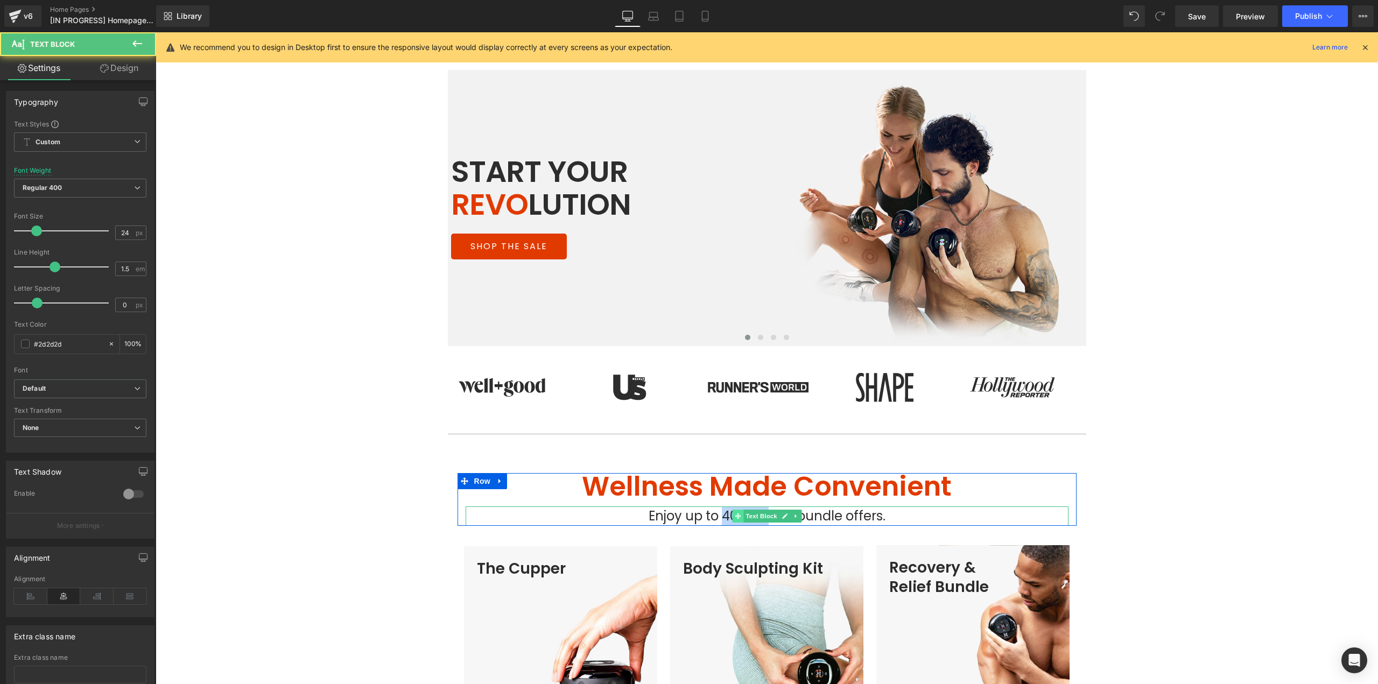
drag, startPoint x: 721, startPoint y: 515, endPoint x: 731, endPoint y: 517, distance: 10.5
click at [731, 517] on div "Enjoy up to 40% off our bundle offers. Text Block" at bounding box center [767, 516] width 603 height 19
click at [720, 517] on span "Enjoy up to 40% off our bundle offers." at bounding box center [767, 516] width 237 height 18
click at [818, 518] on span "Enjoy up to 40% off our bundle offers." at bounding box center [767, 516] width 237 height 18
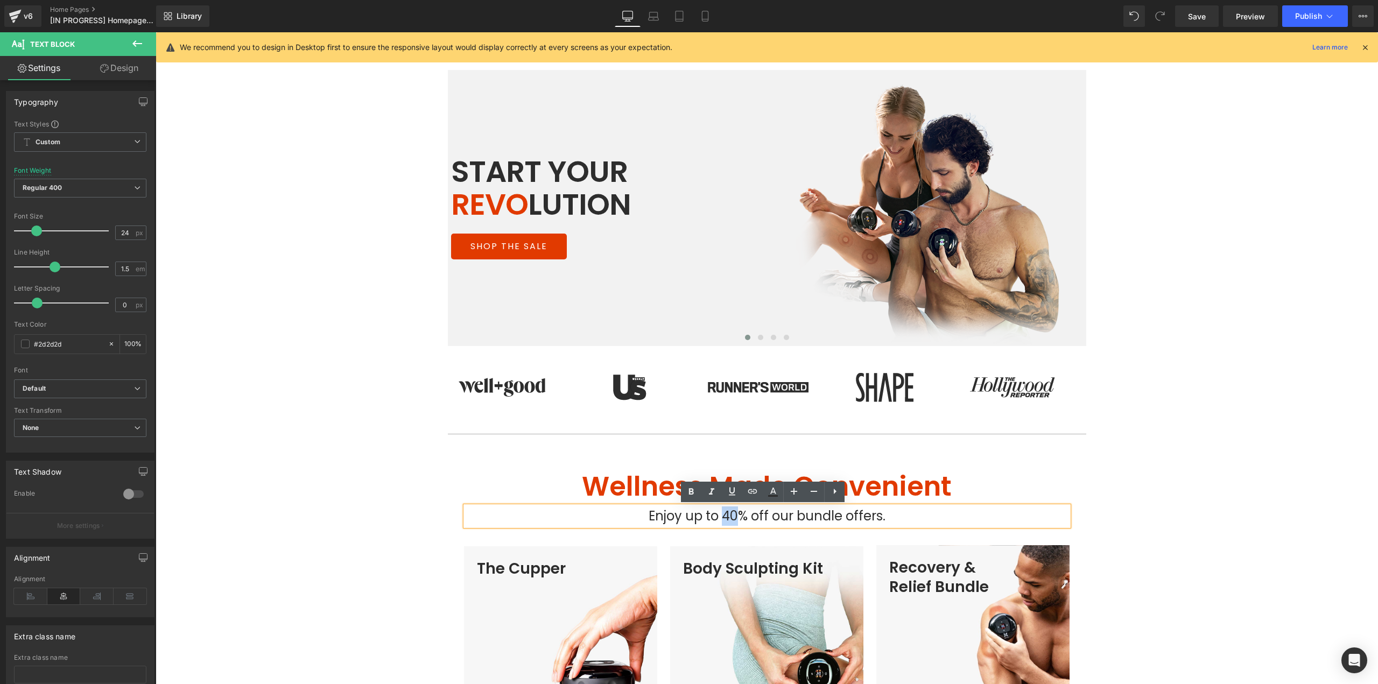
drag, startPoint x: 737, startPoint y: 516, endPoint x: 723, endPoint y: 517, distance: 14.5
click at [723, 517] on span "Enjoy up to 40% off our bundle offers." at bounding box center [767, 516] width 237 height 18
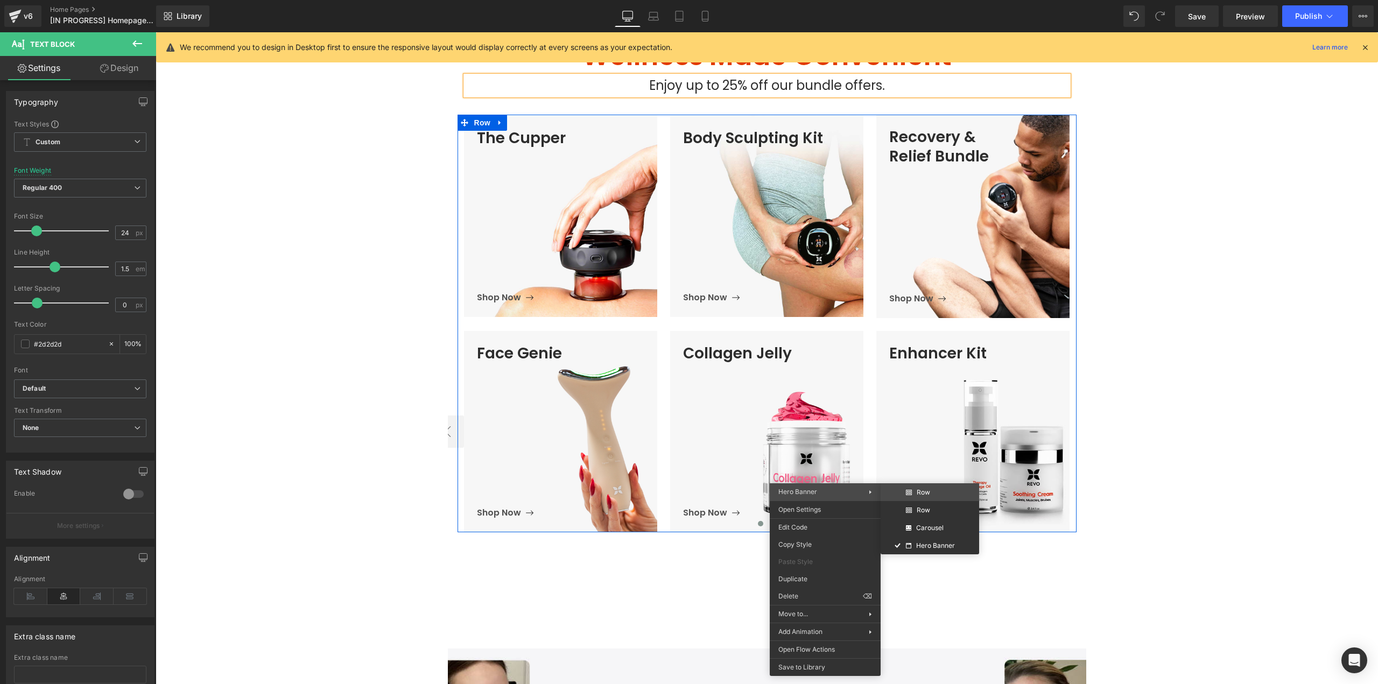
scroll to position [440, 0]
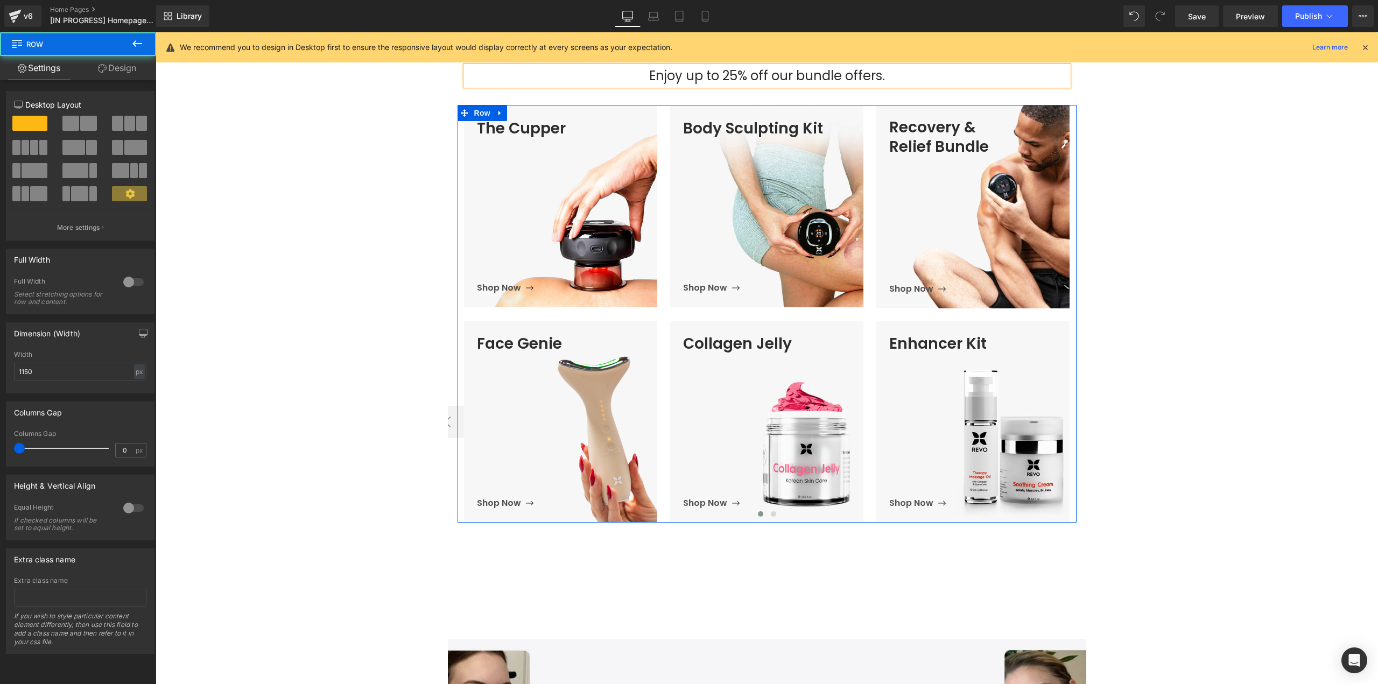
click at [118, 67] on link "Design" at bounding box center [117, 68] width 78 height 24
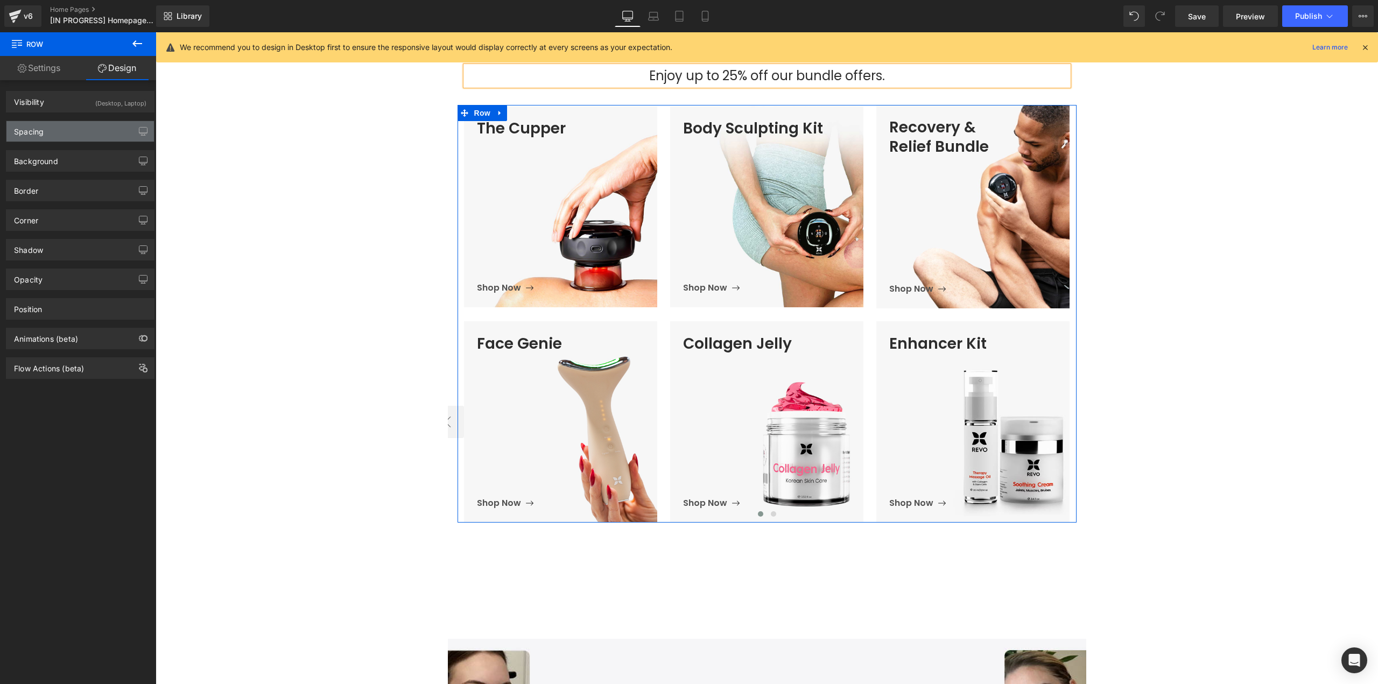
click at [62, 136] on div "Spacing" at bounding box center [80, 131] width 148 height 20
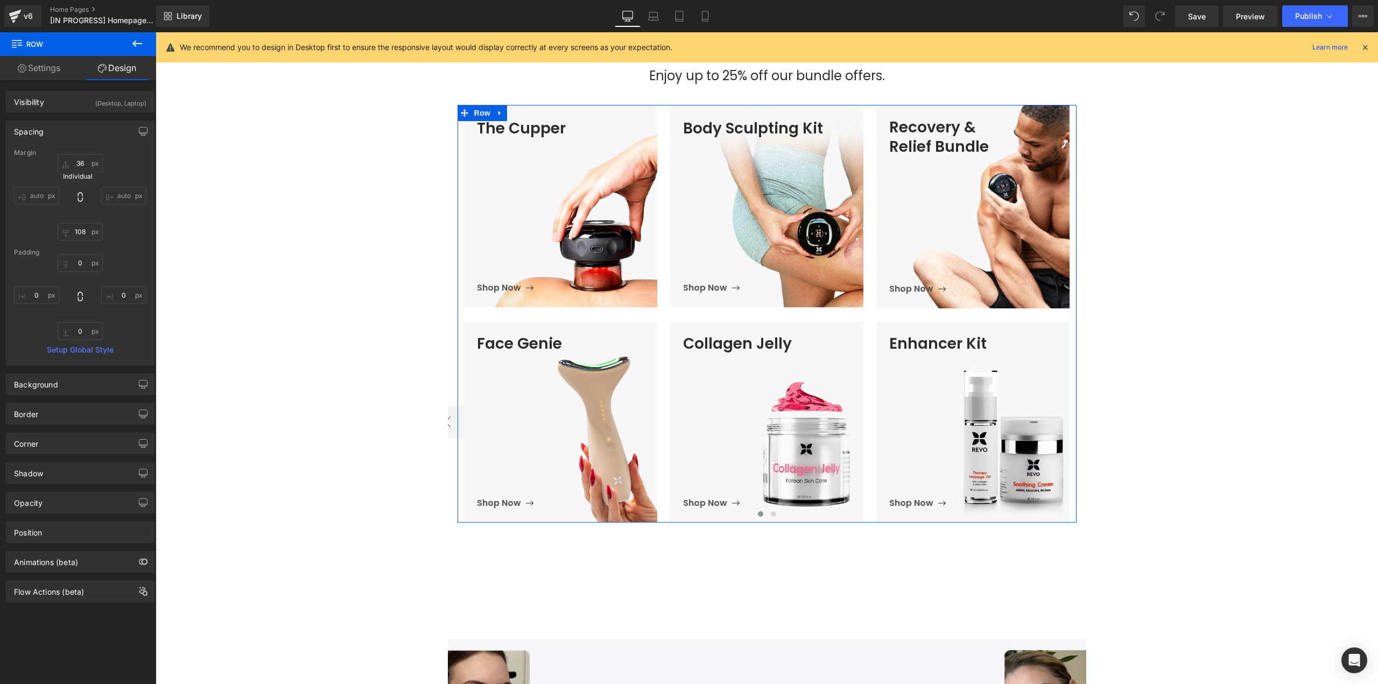
scroll to position [470, 0]
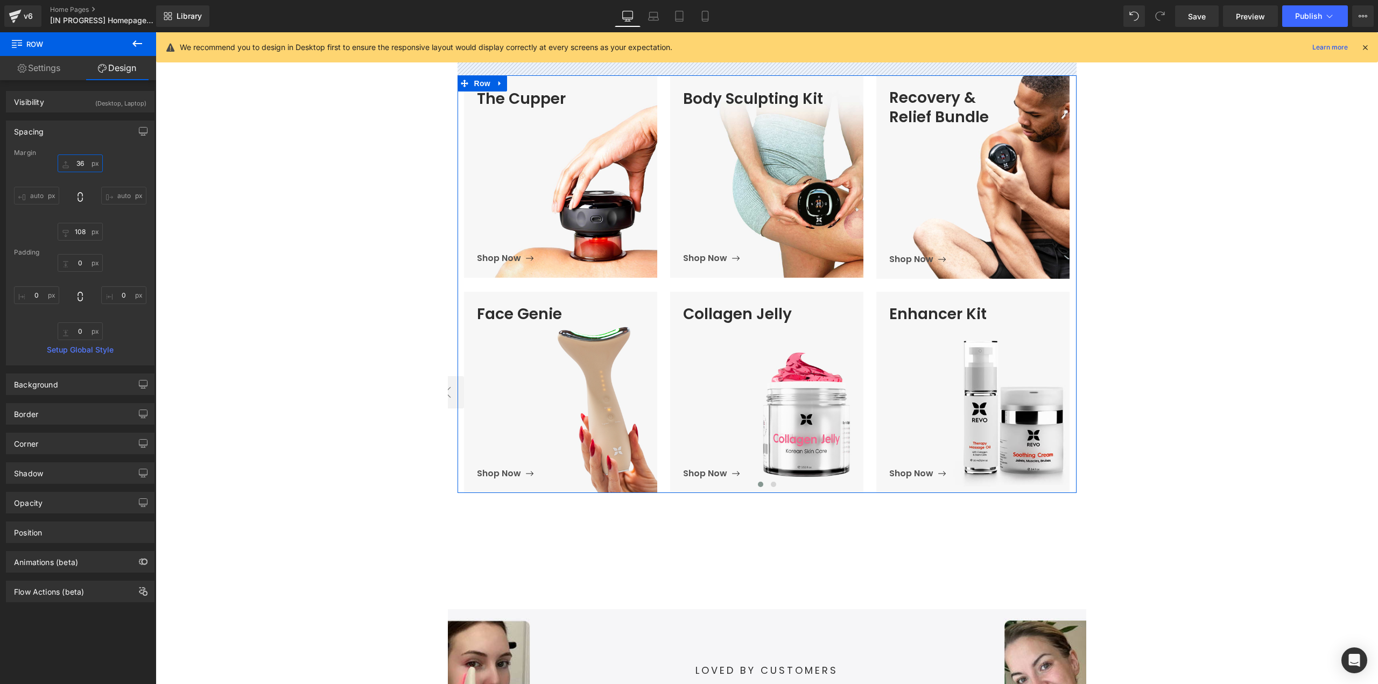
drag, startPoint x: 76, startPoint y: 165, endPoint x: 671, endPoint y: 323, distance: 615.5
click at [76, 165] on input "text" at bounding box center [80, 164] width 45 height 18
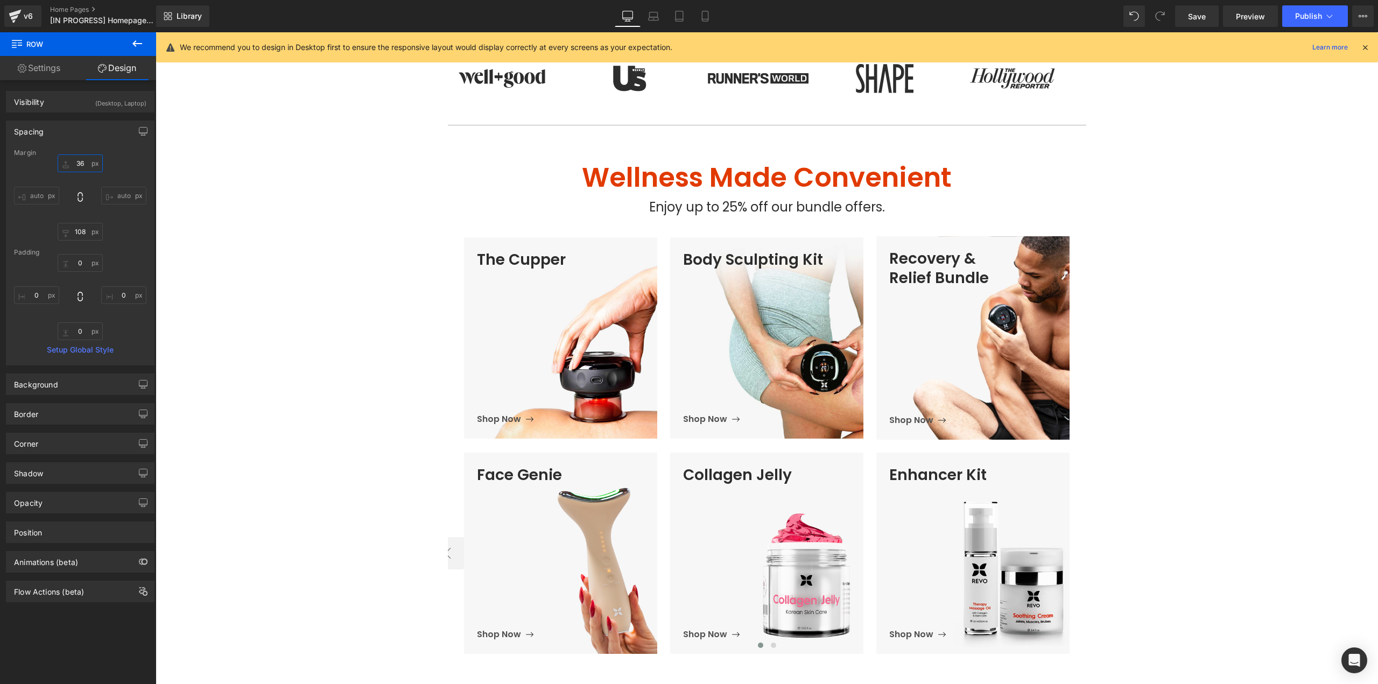
scroll to position [308, 0]
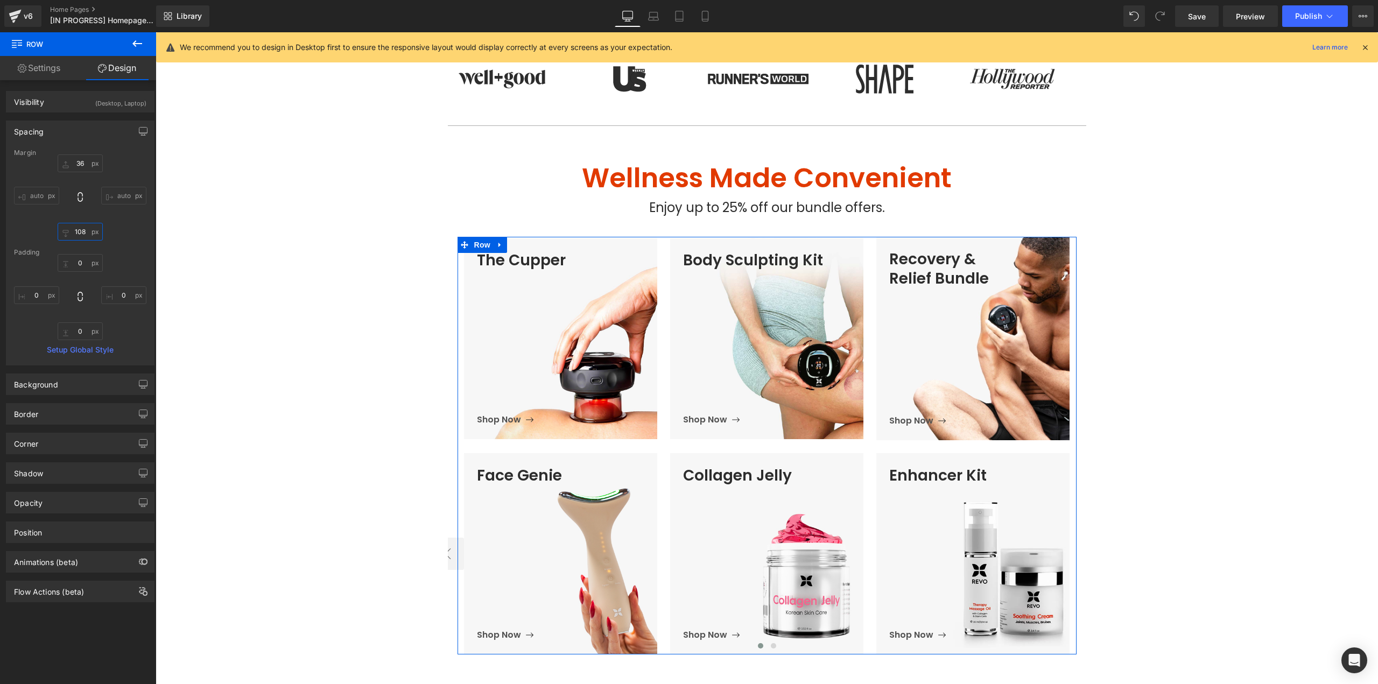
click at [86, 229] on input "text" at bounding box center [80, 232] width 45 height 18
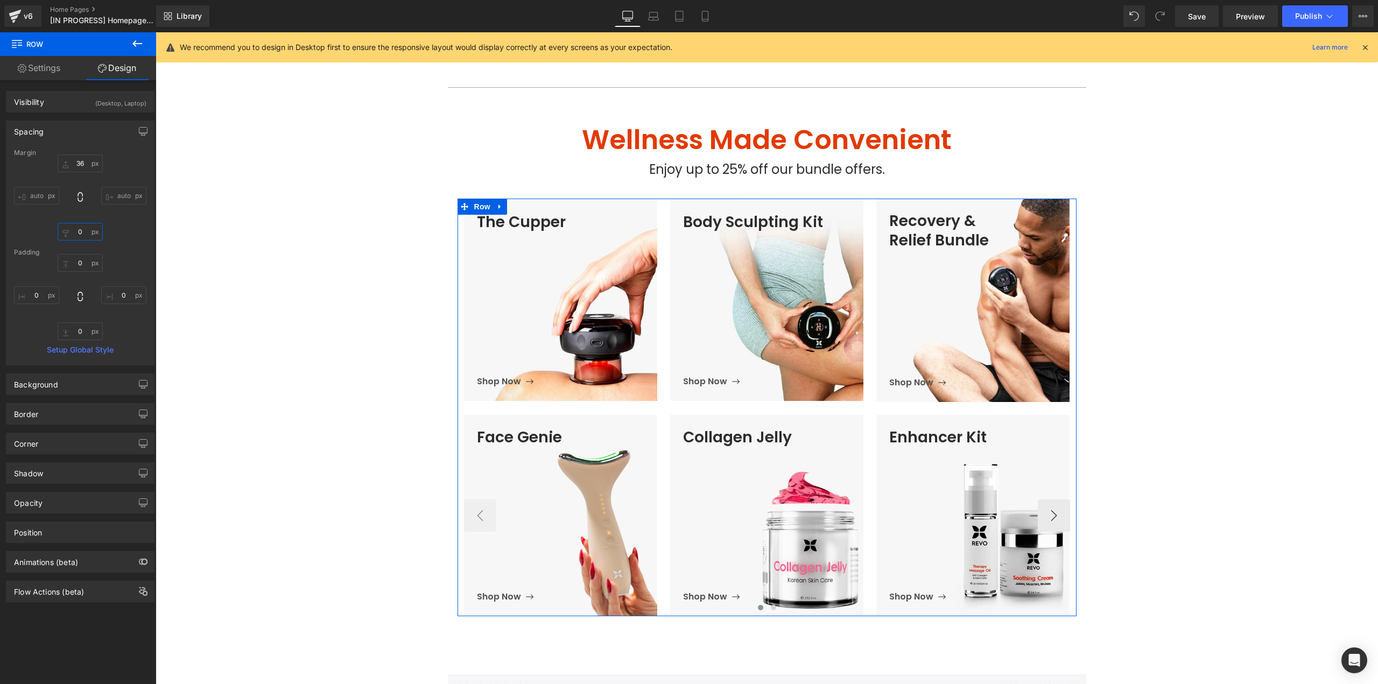
scroll to position [470, 0]
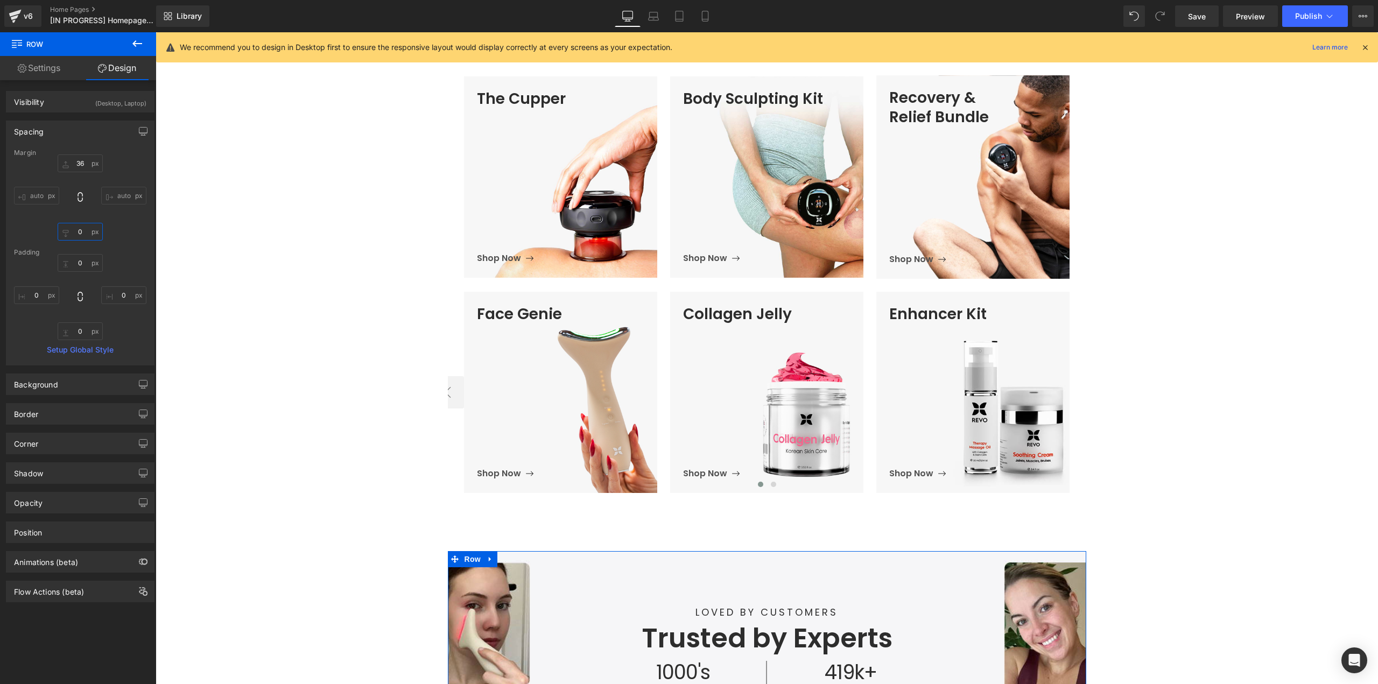
type input "0"
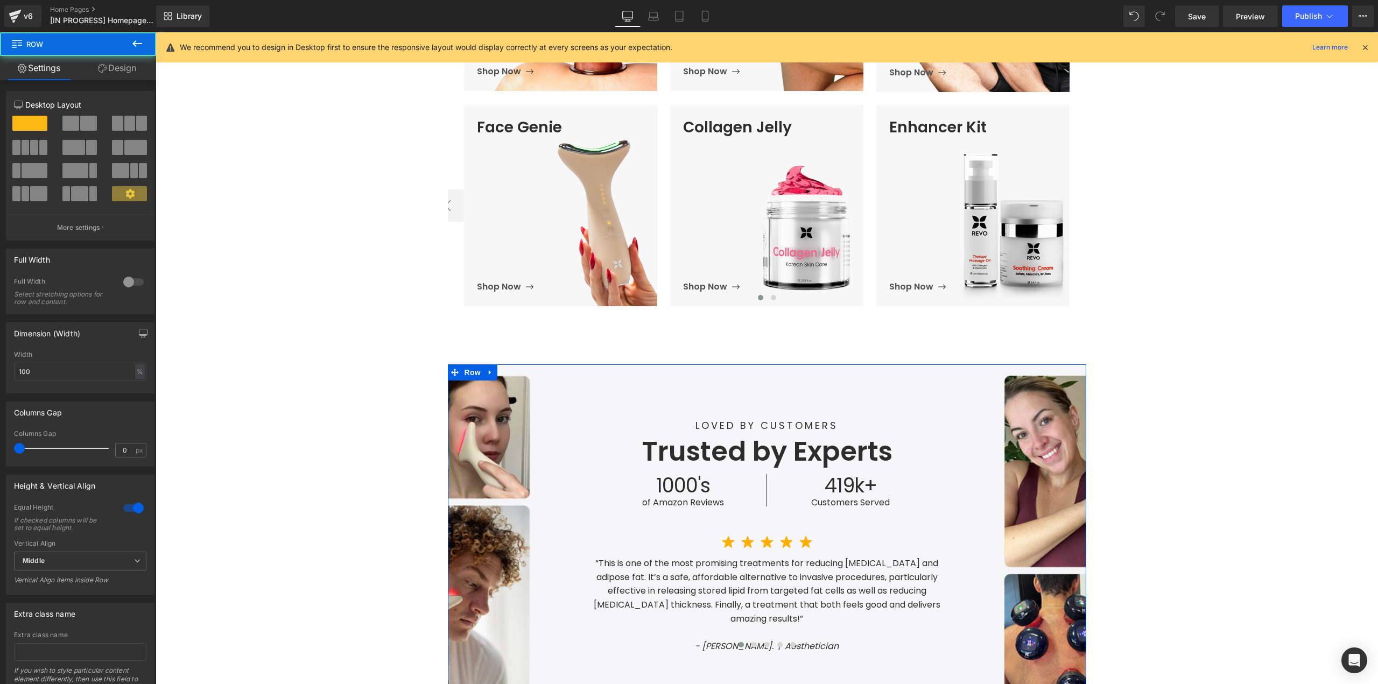
scroll to position [847, 0]
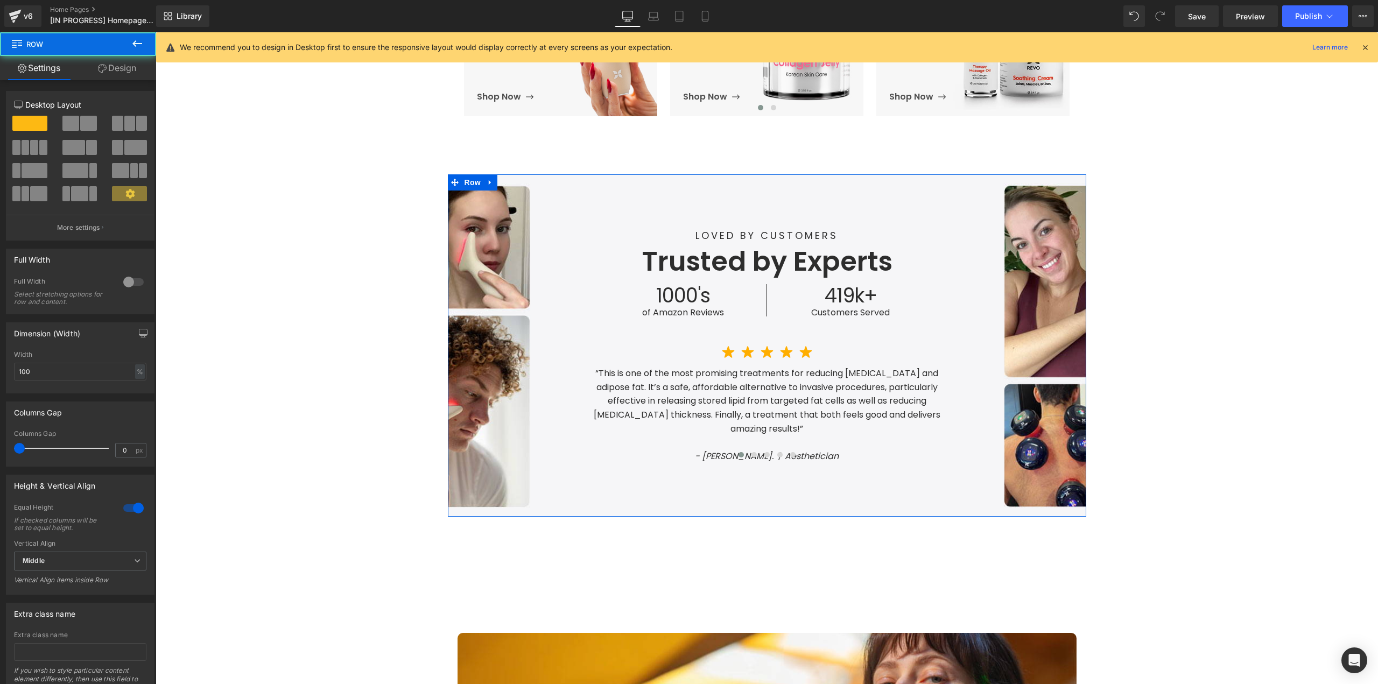
click at [125, 75] on link "Design" at bounding box center [117, 68] width 78 height 24
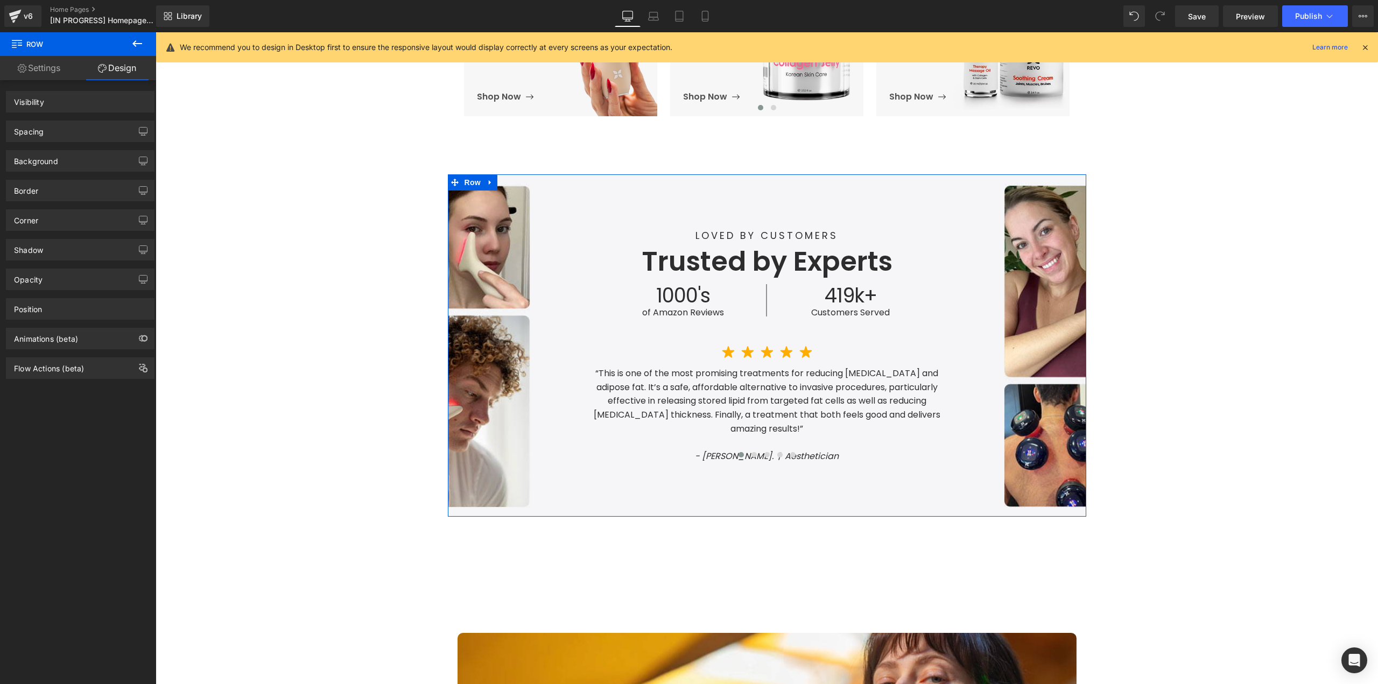
click at [60, 134] on div "Spacing" at bounding box center [80, 131] width 148 height 20
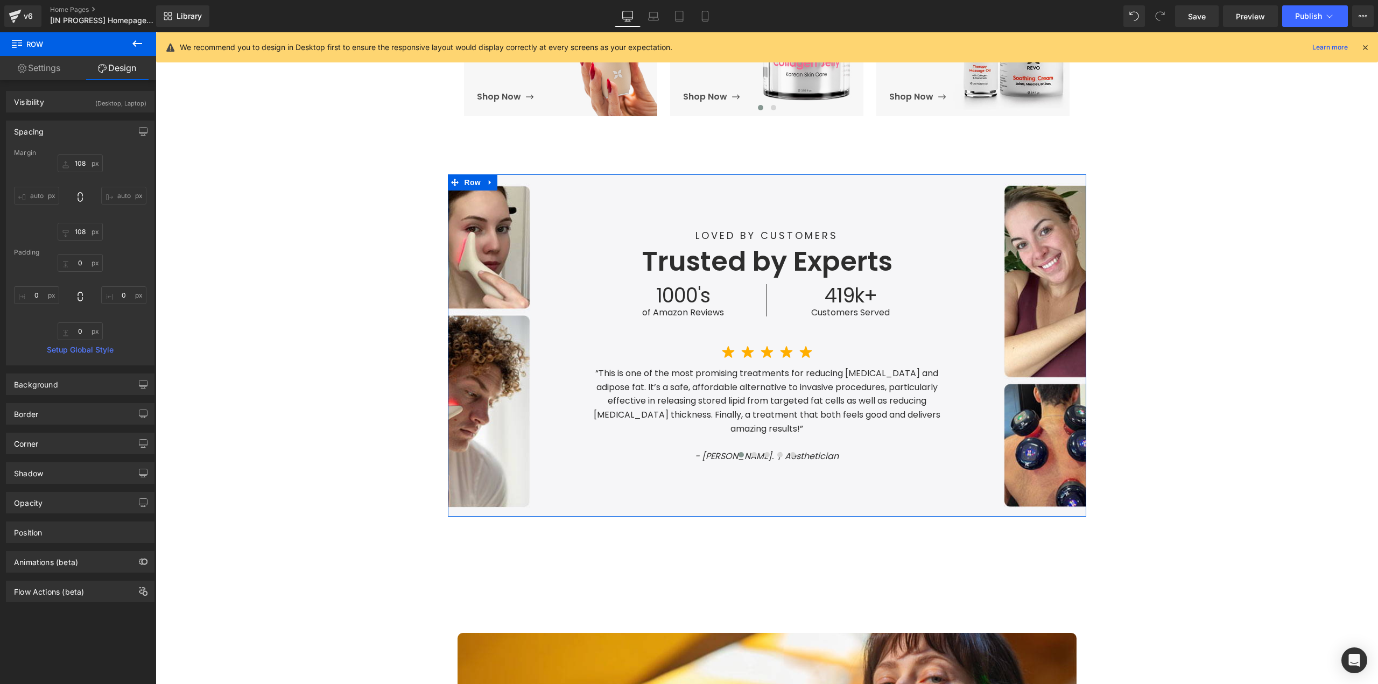
scroll to position [946, 0]
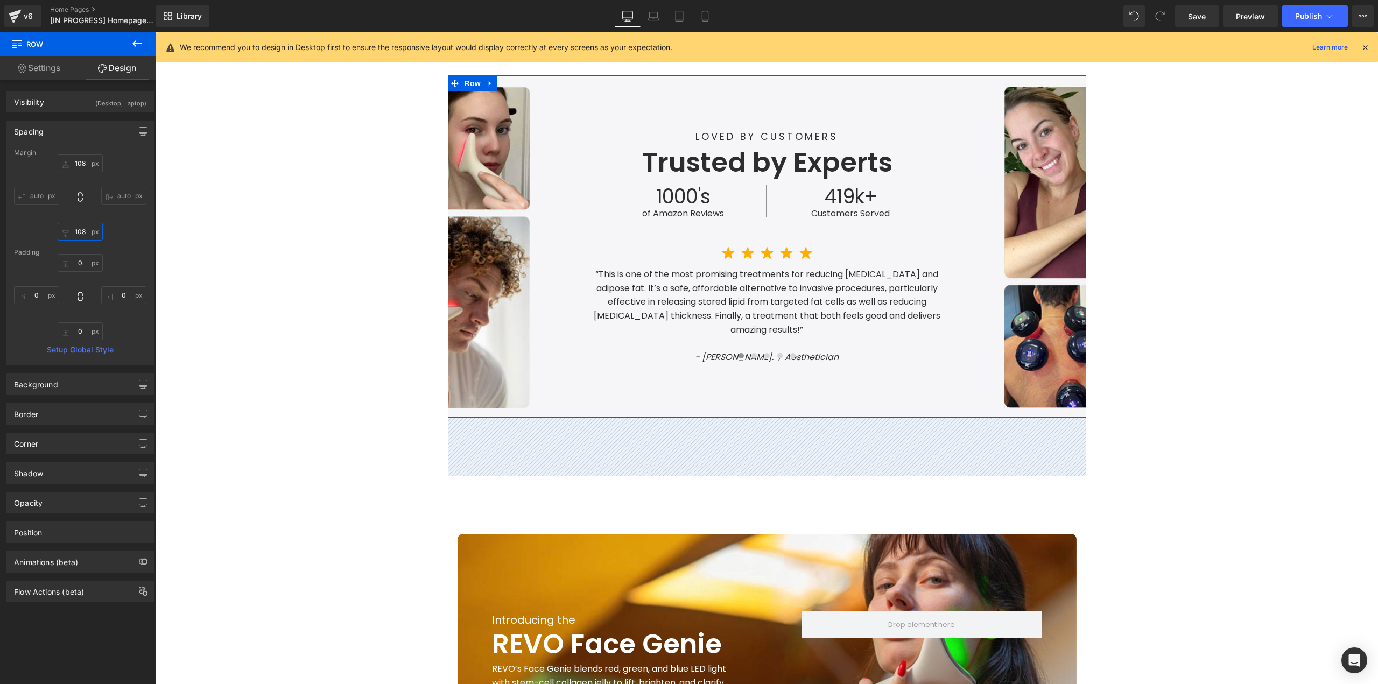
click at [81, 233] on input "108" at bounding box center [80, 232] width 45 height 18
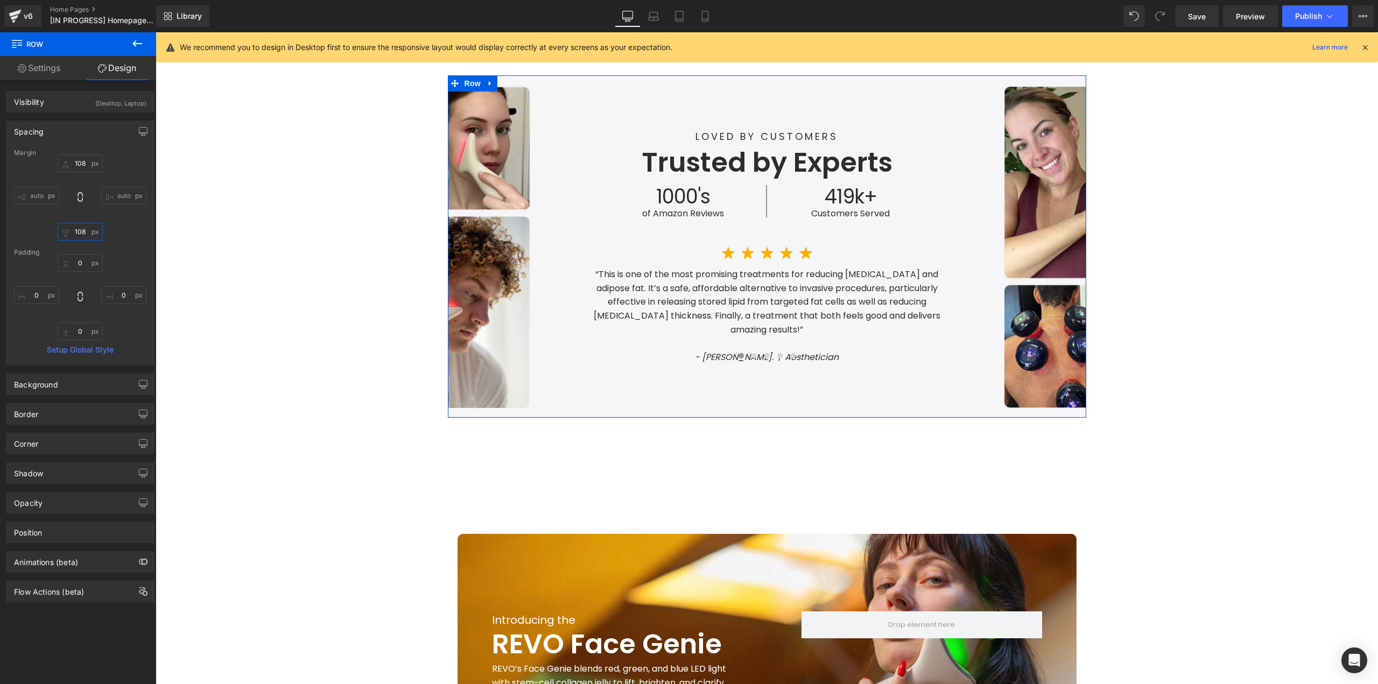
type input "0"
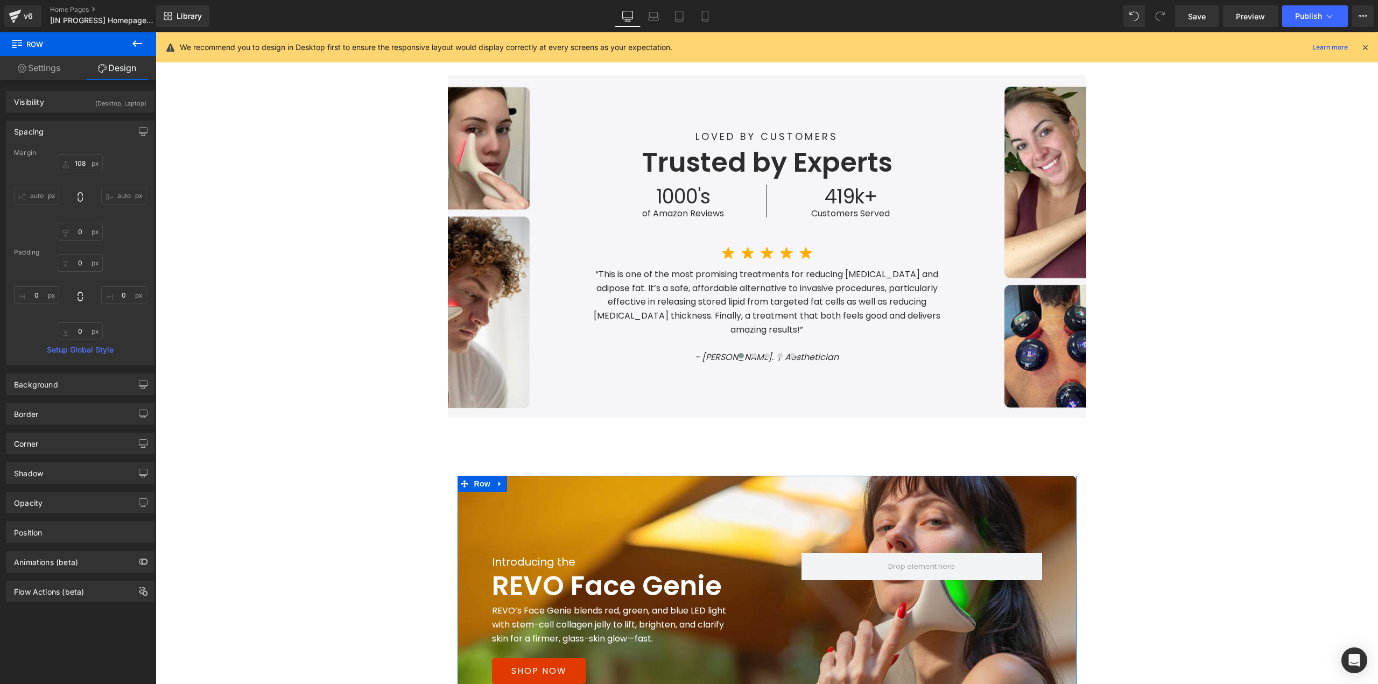
click at [472, 476] on span "Row" at bounding box center [483, 484] width 22 height 16
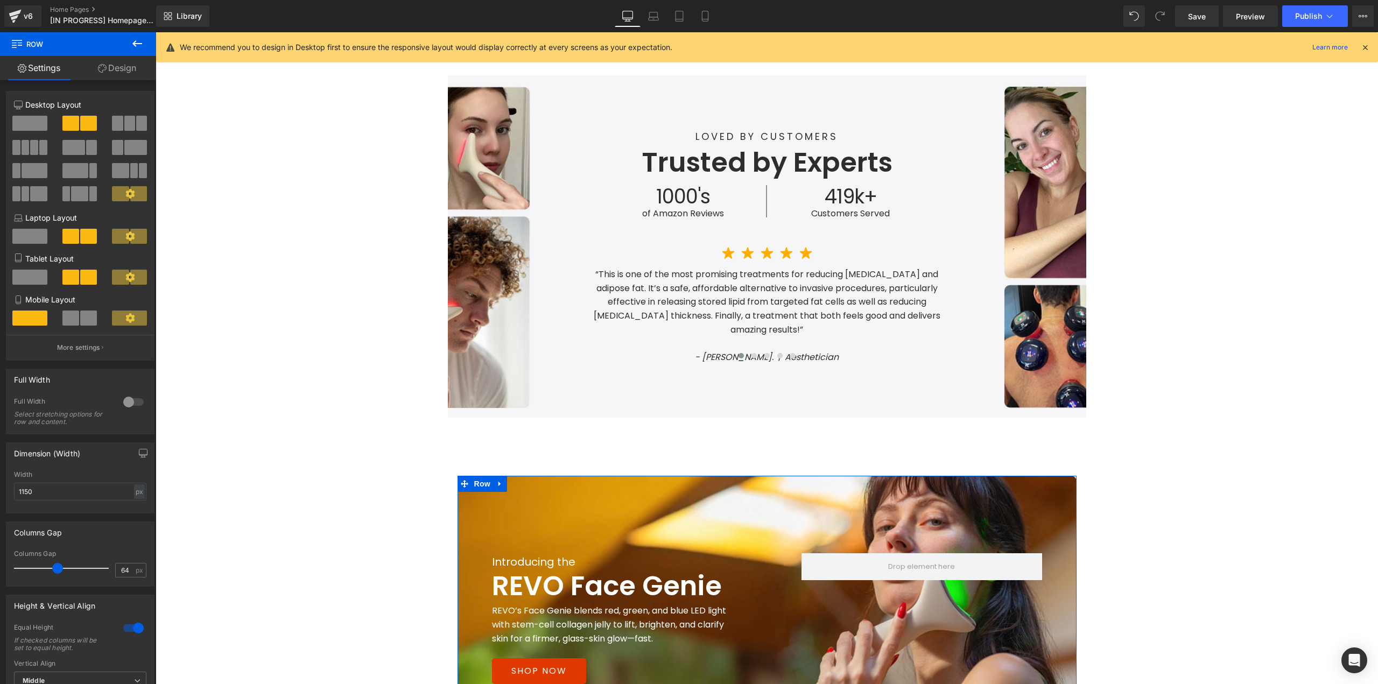
click at [121, 57] on link "Design" at bounding box center [117, 68] width 78 height 24
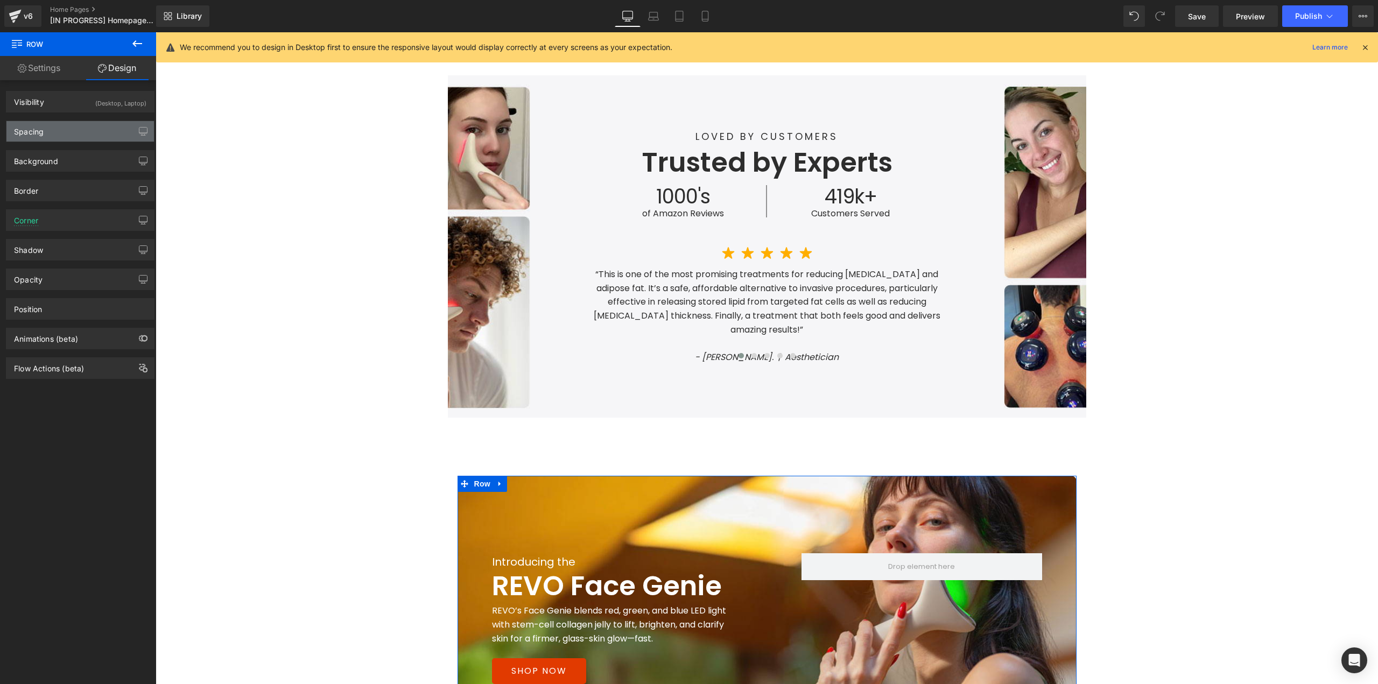
click at [55, 132] on div "Spacing" at bounding box center [80, 131] width 148 height 20
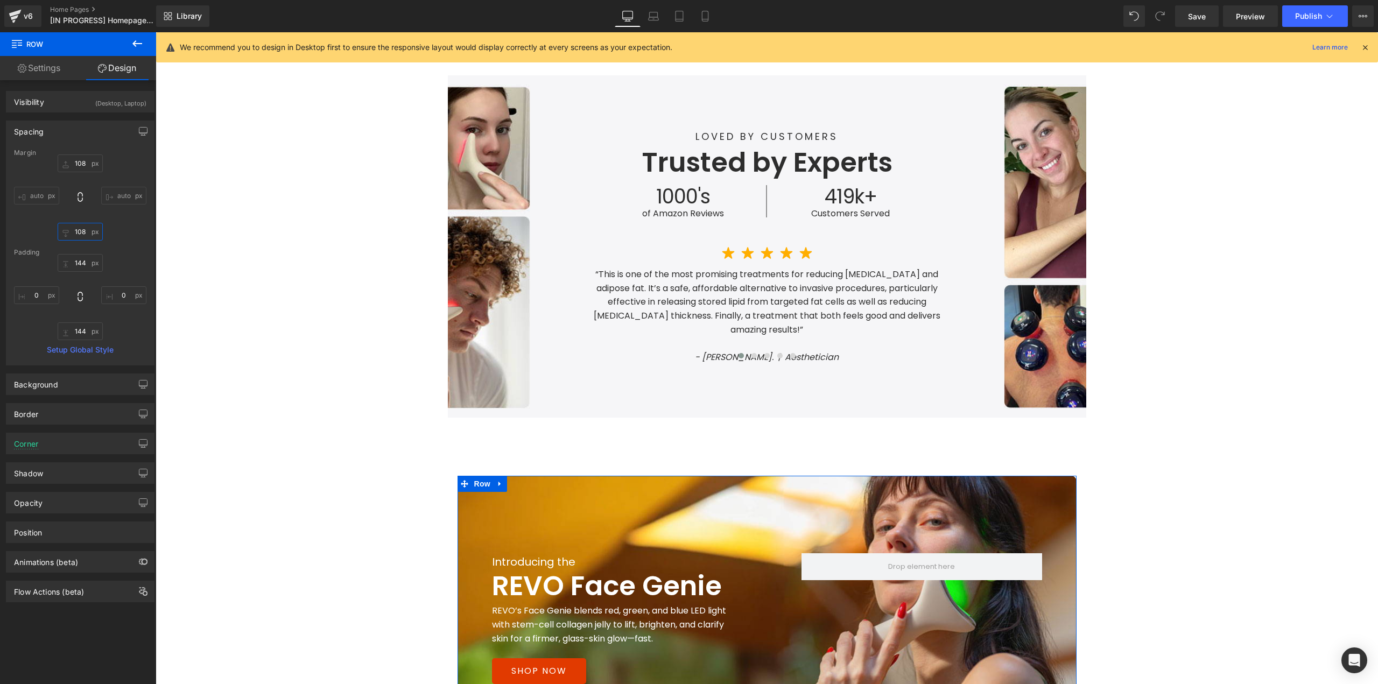
click at [82, 236] on input "108" at bounding box center [80, 232] width 45 height 18
type input "0"
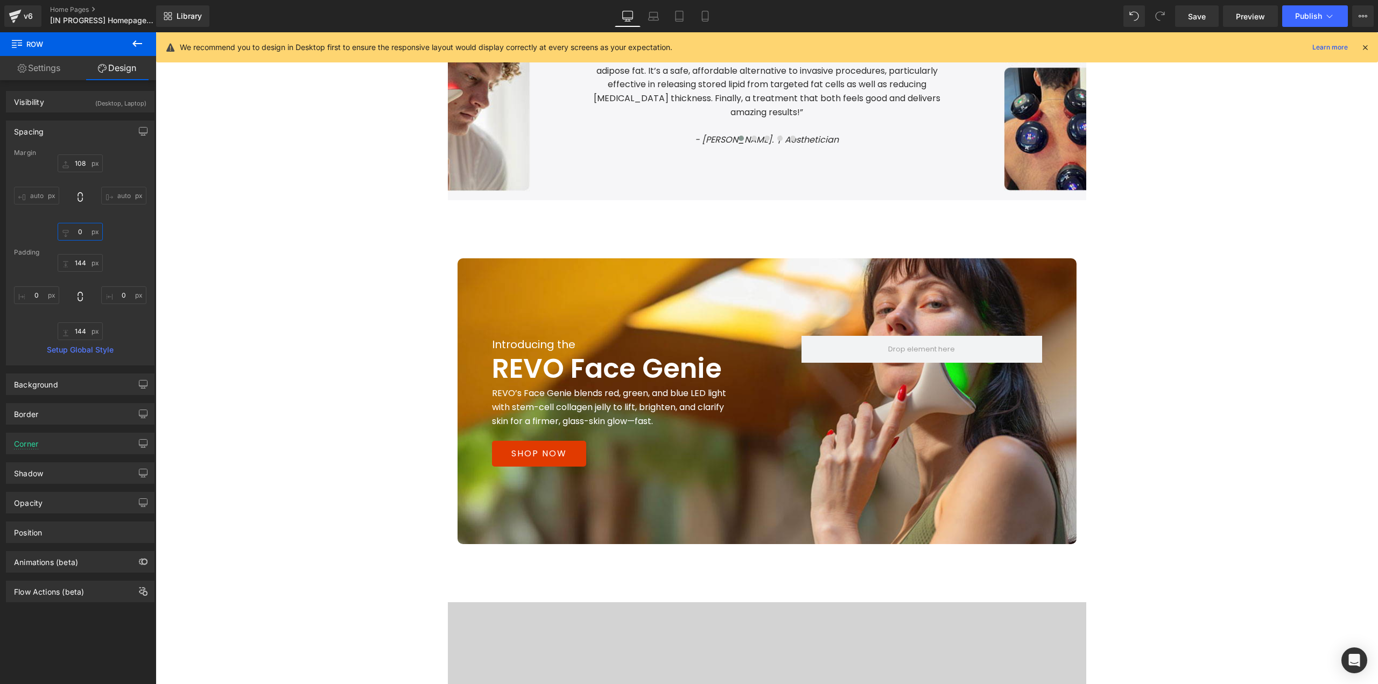
scroll to position [1269, 0]
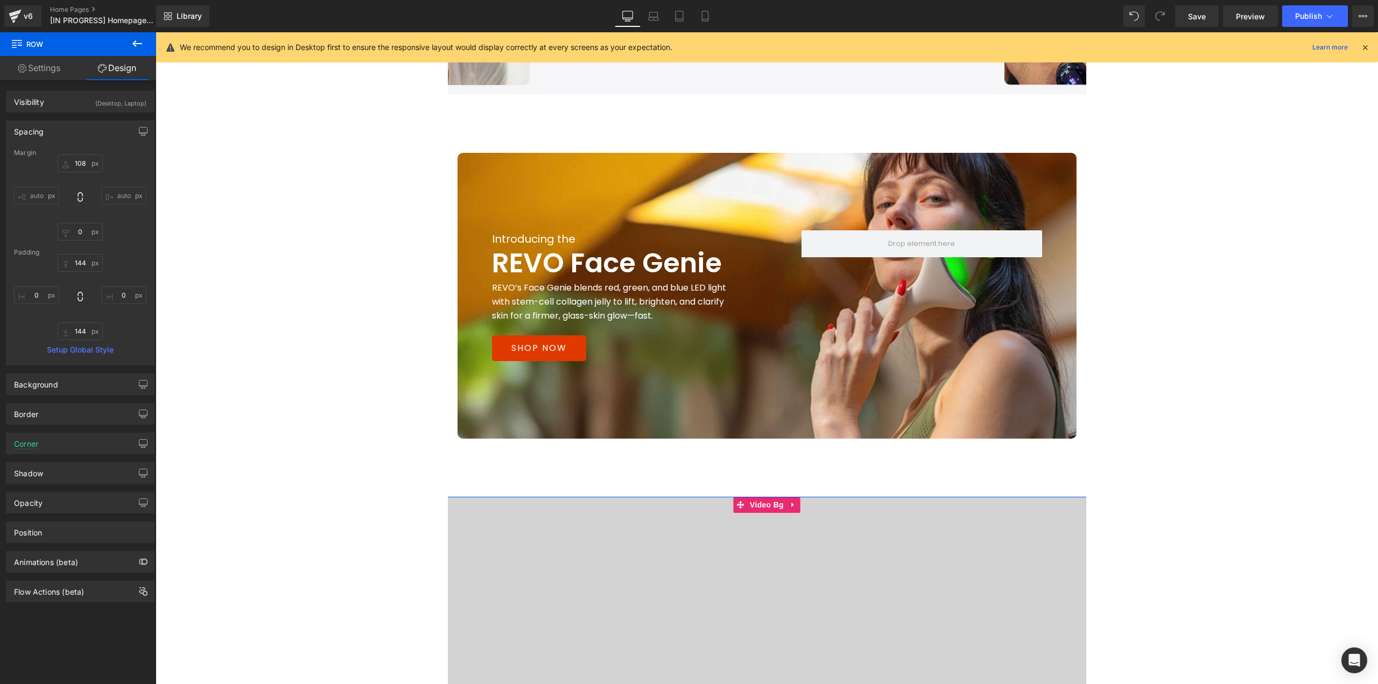
click at [515, 497] on div at bounding box center [767, 658] width 1223 height 323
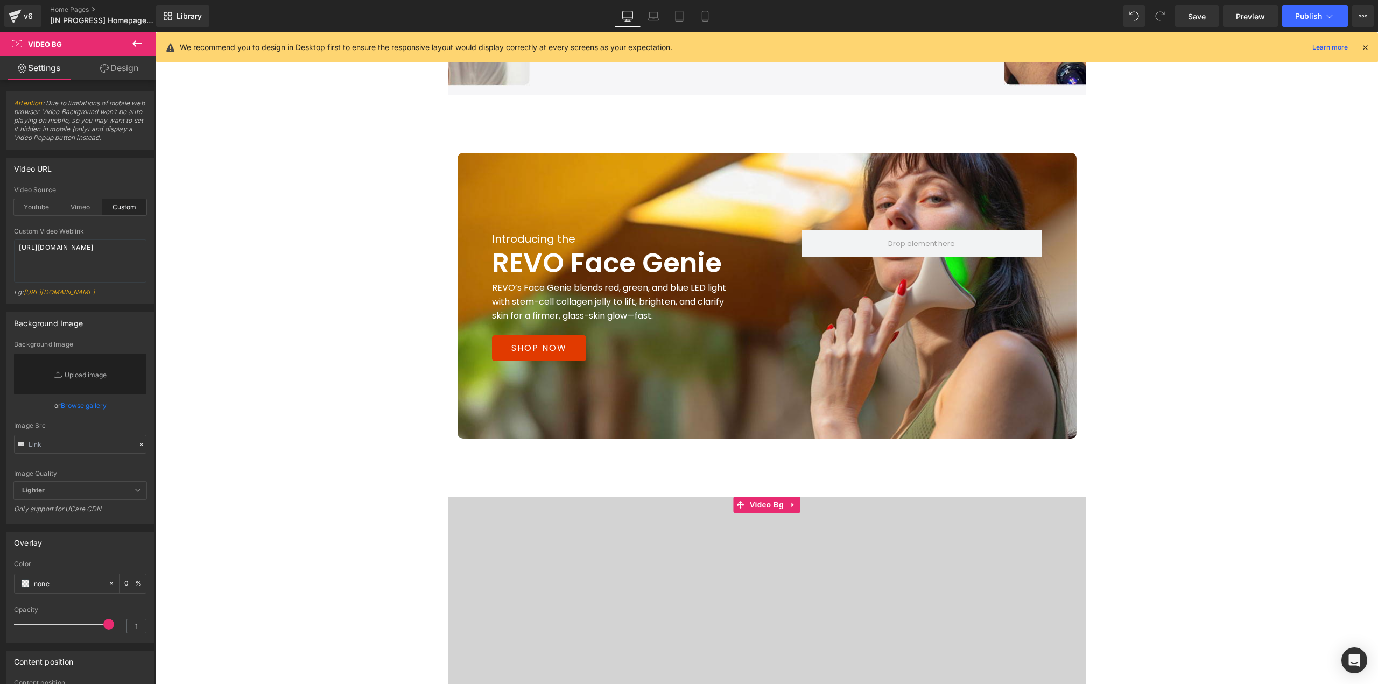
click at [119, 72] on link "Design" at bounding box center [119, 68] width 78 height 24
click at [0, 0] on div "Spacing" at bounding box center [0, 0] width 0 height 0
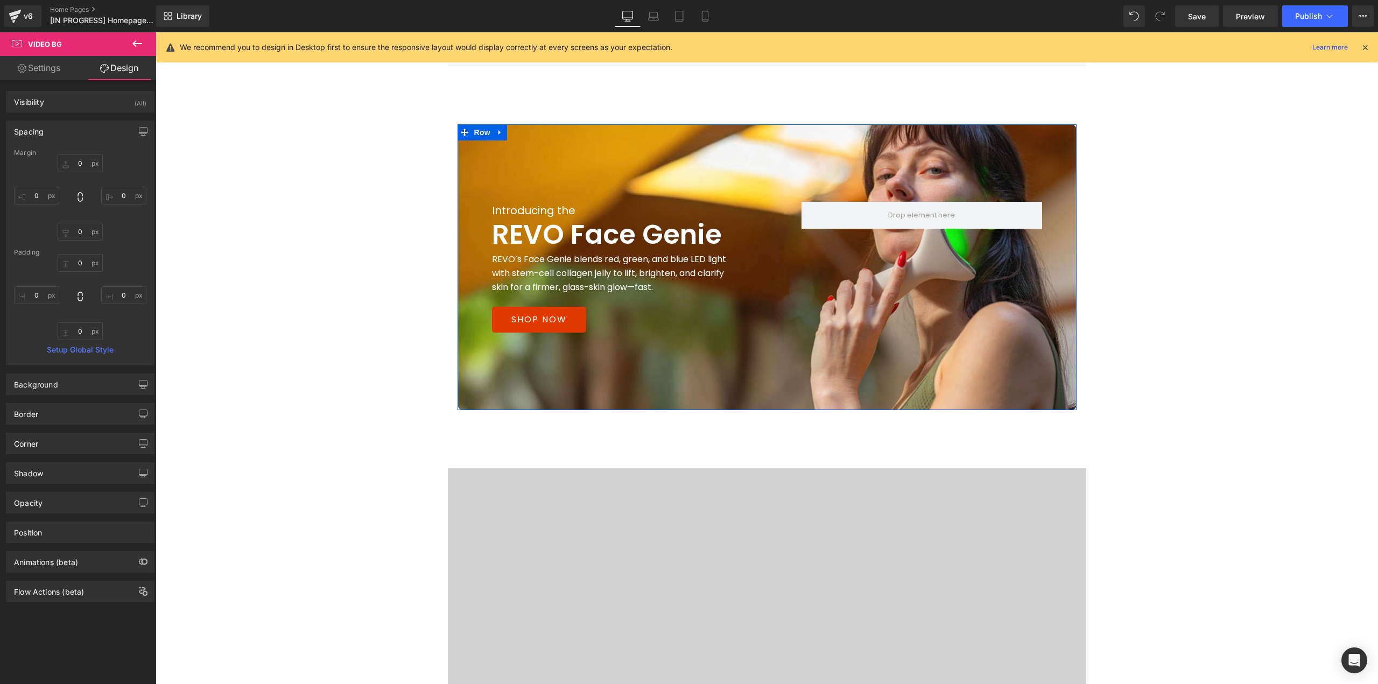
scroll to position [1430, 0]
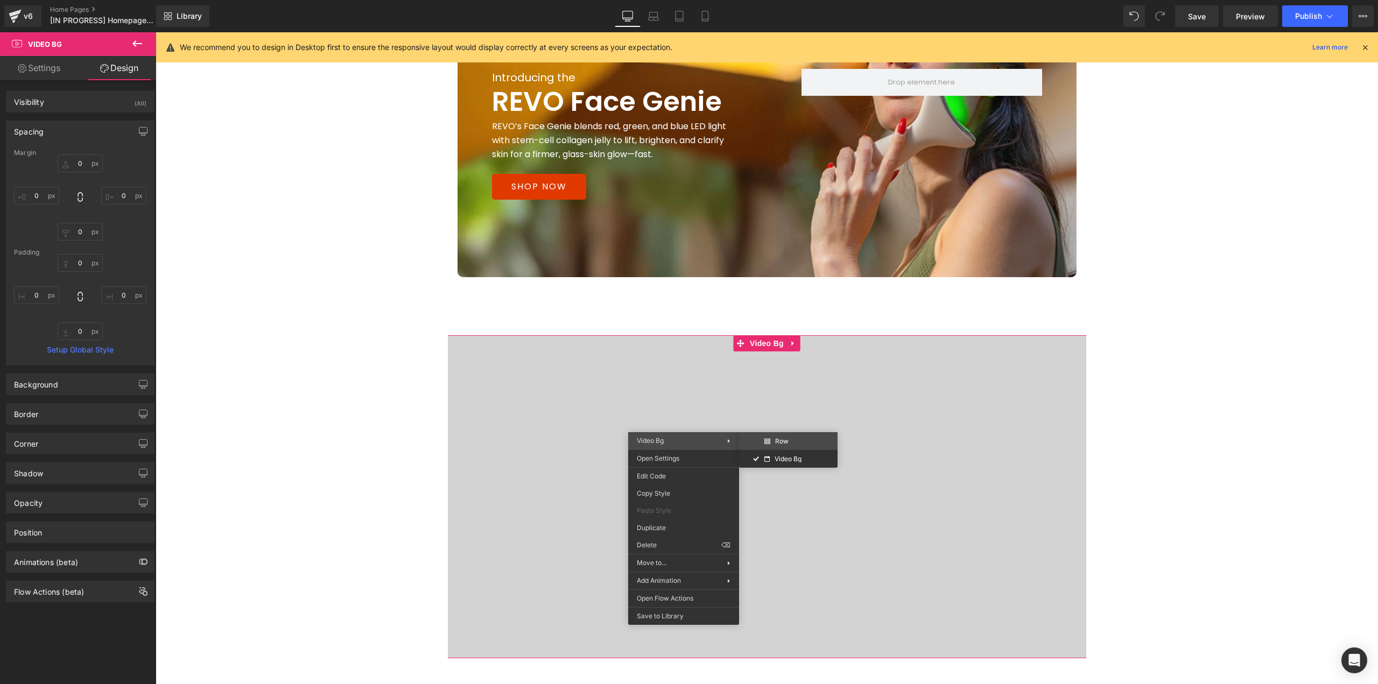
drag, startPoint x: 927, startPoint y: 472, endPoint x: 277, endPoint y: 60, distance: 769.8
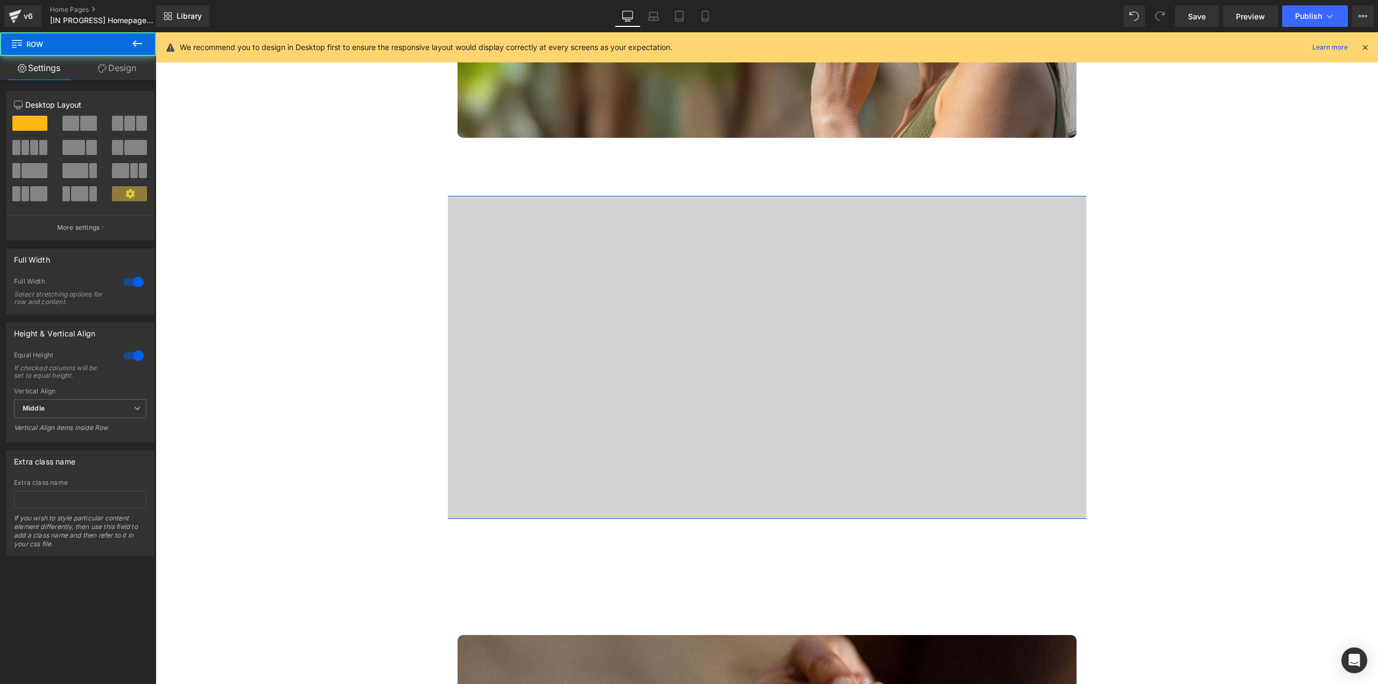
scroll to position [1613, 0]
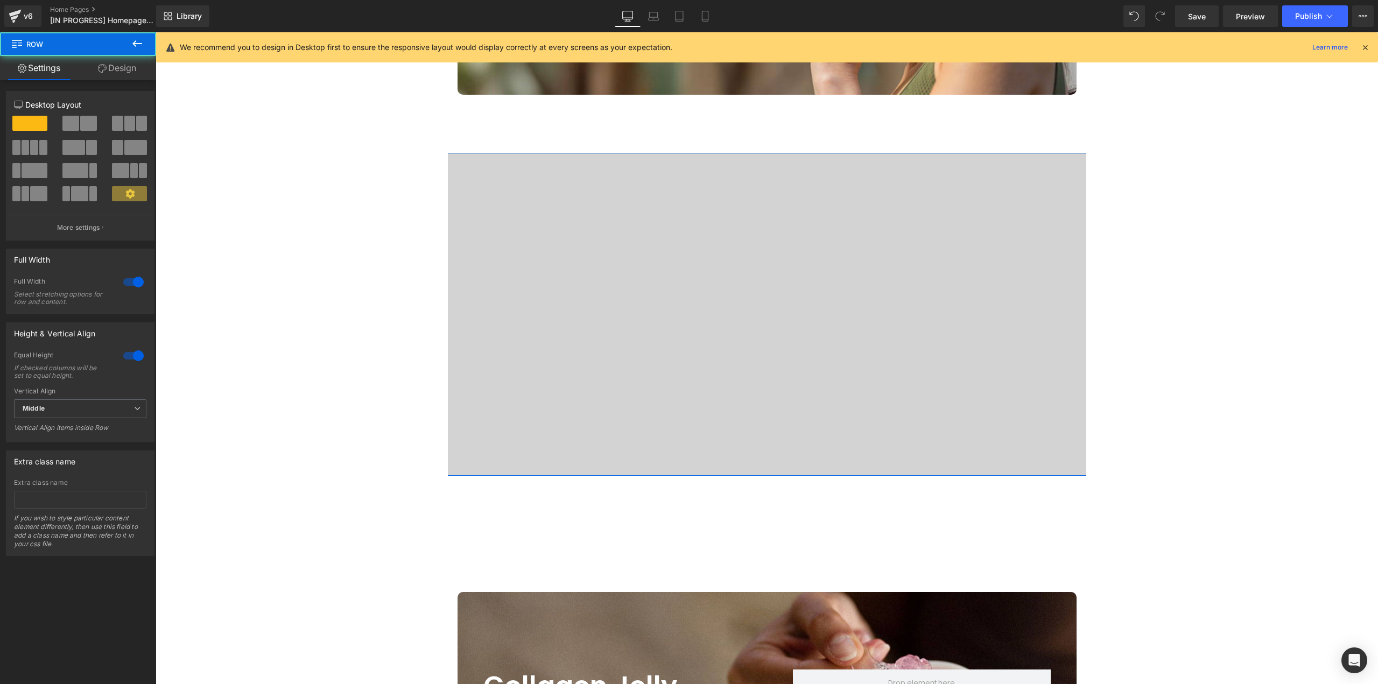
click at [130, 71] on link "Design" at bounding box center [117, 68] width 78 height 24
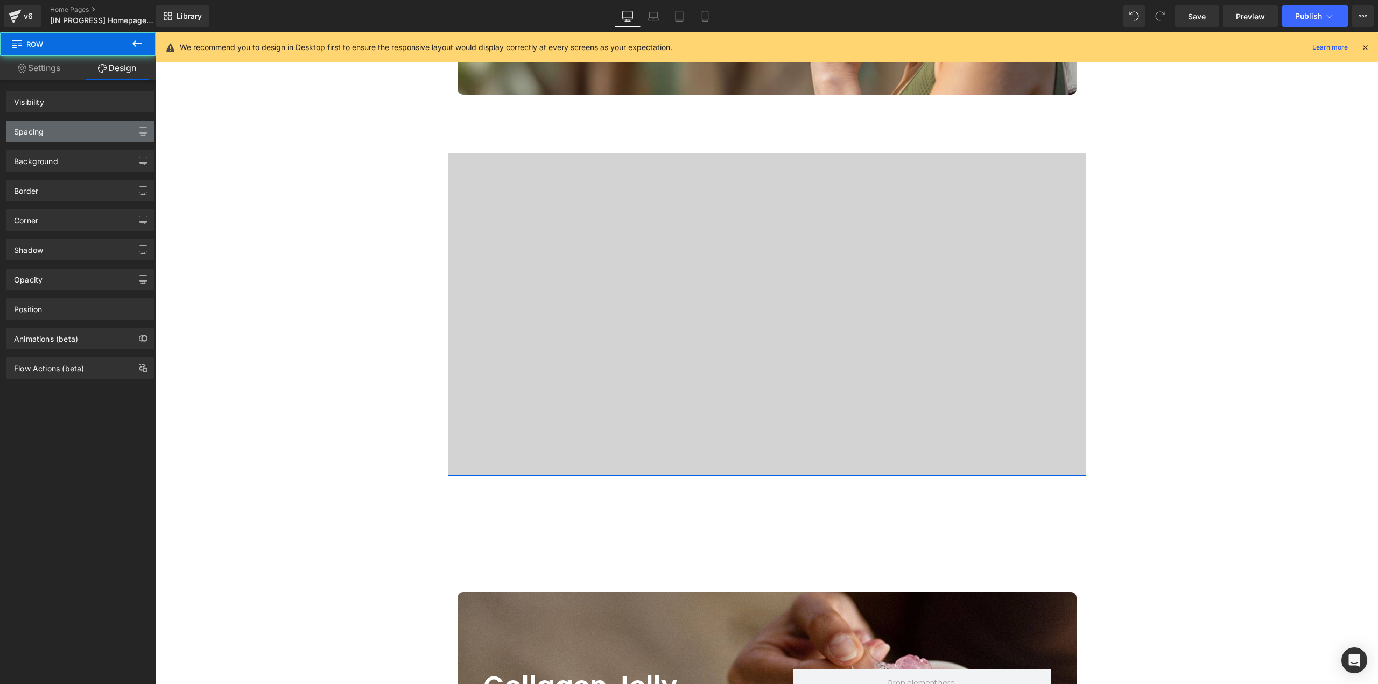
click at [60, 135] on div "Spacing" at bounding box center [80, 131] width 148 height 20
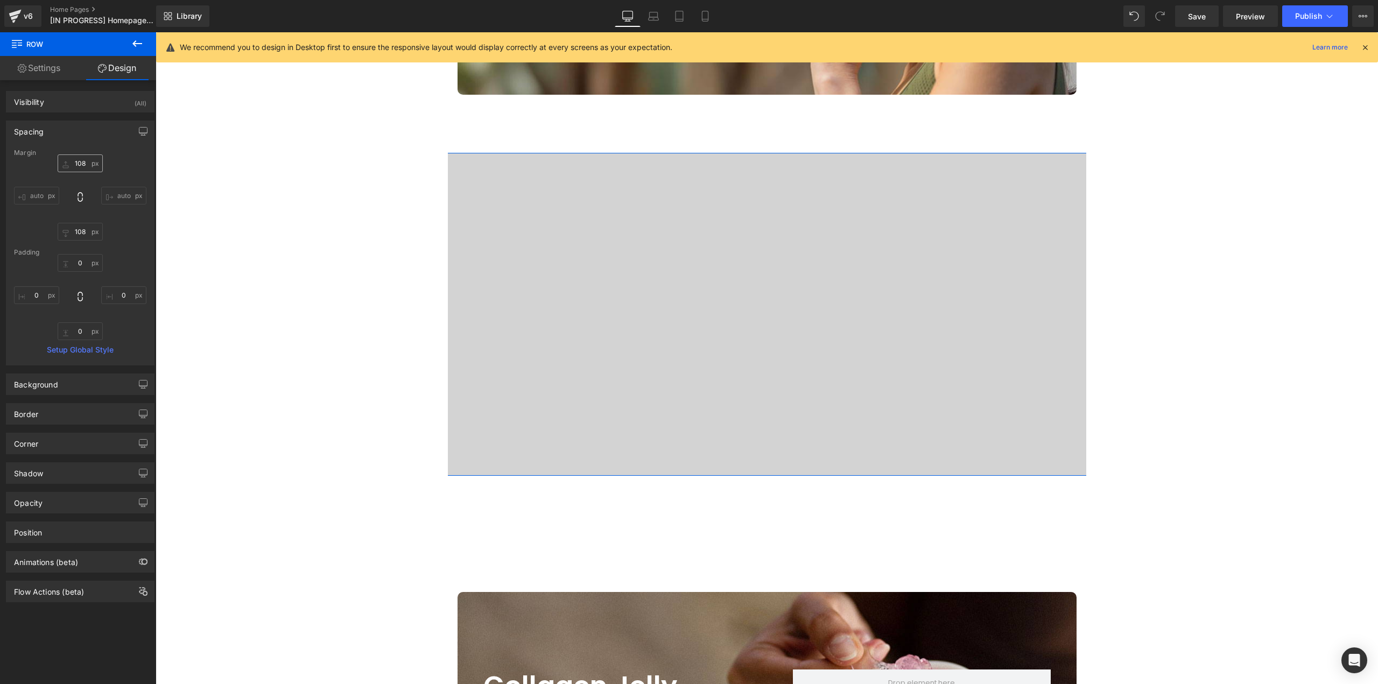
scroll to position [1677, 0]
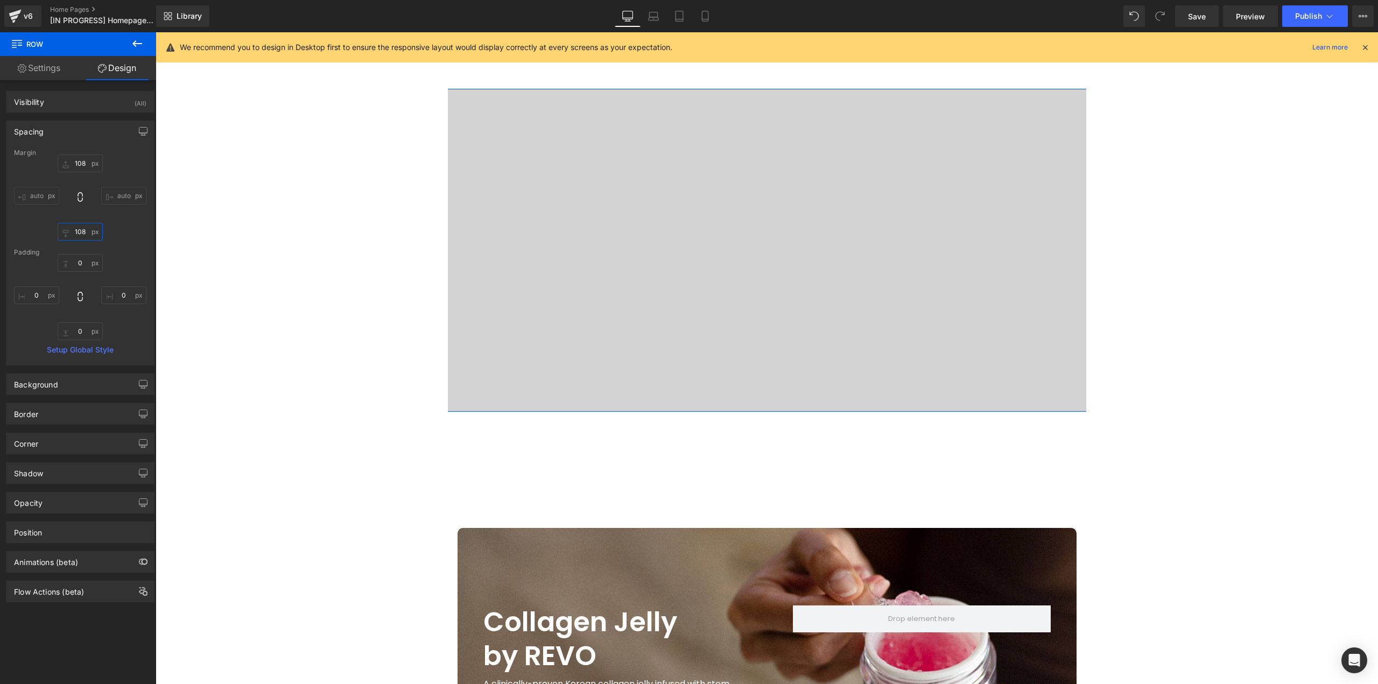
click at [80, 233] on input "108" at bounding box center [80, 232] width 45 height 18
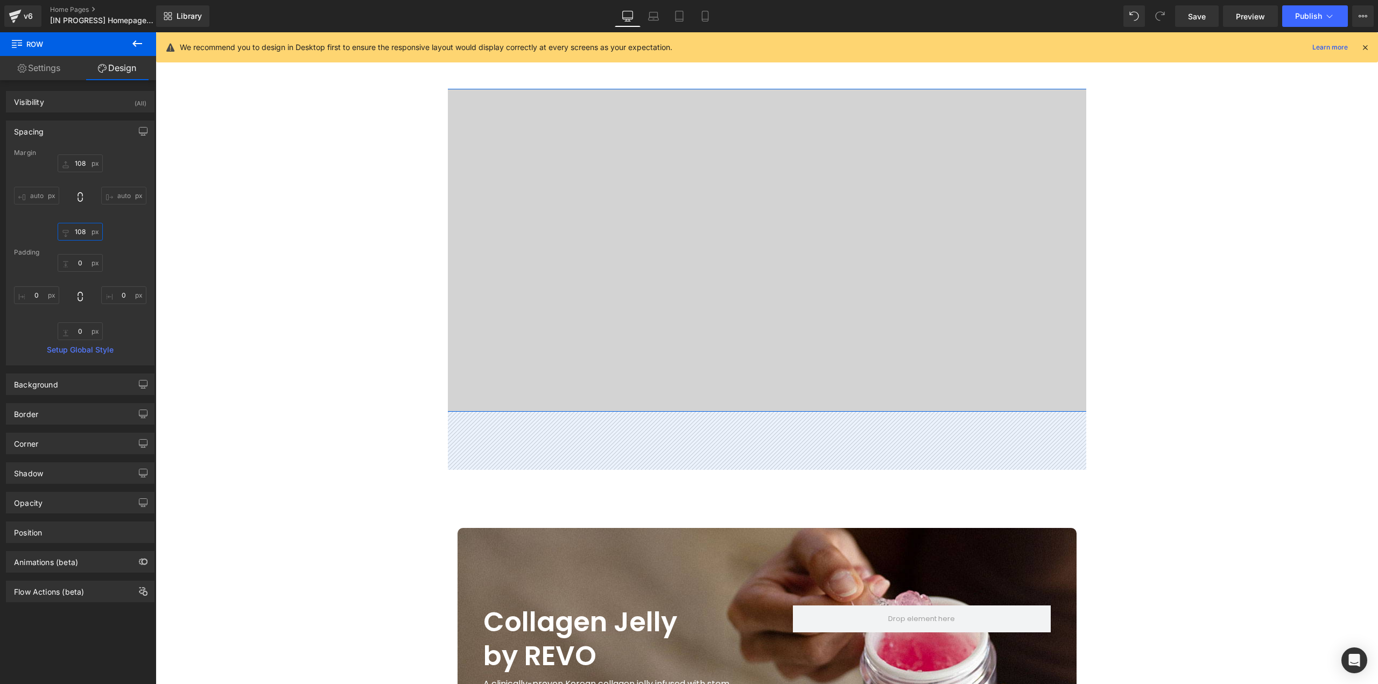
type input "0"
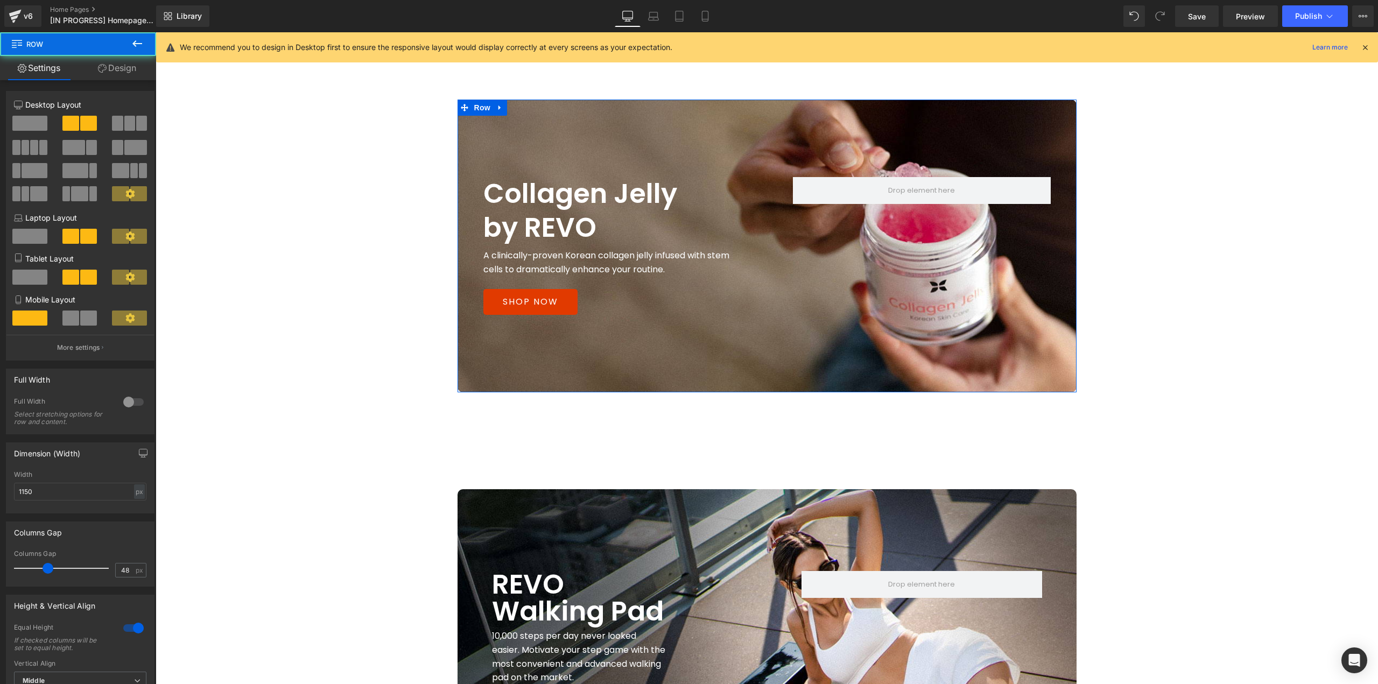
scroll to position [2058, 0]
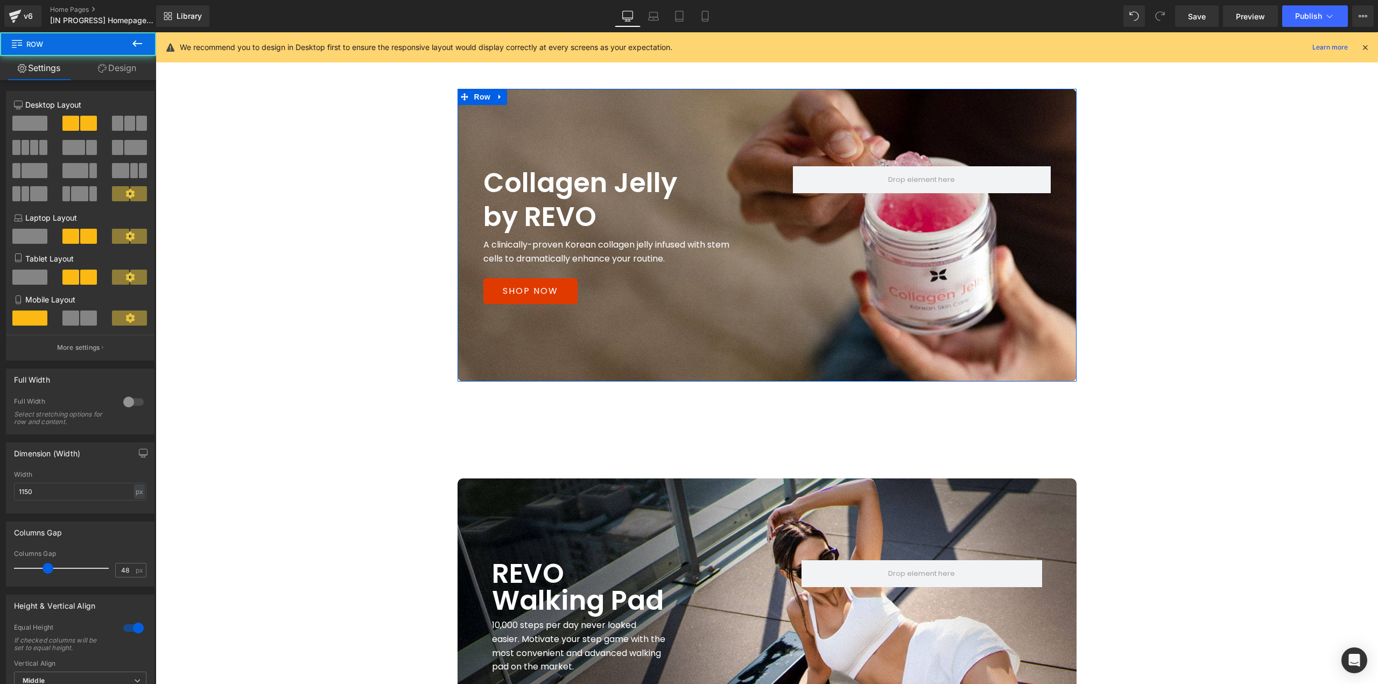
click at [136, 78] on link "Design" at bounding box center [117, 68] width 78 height 24
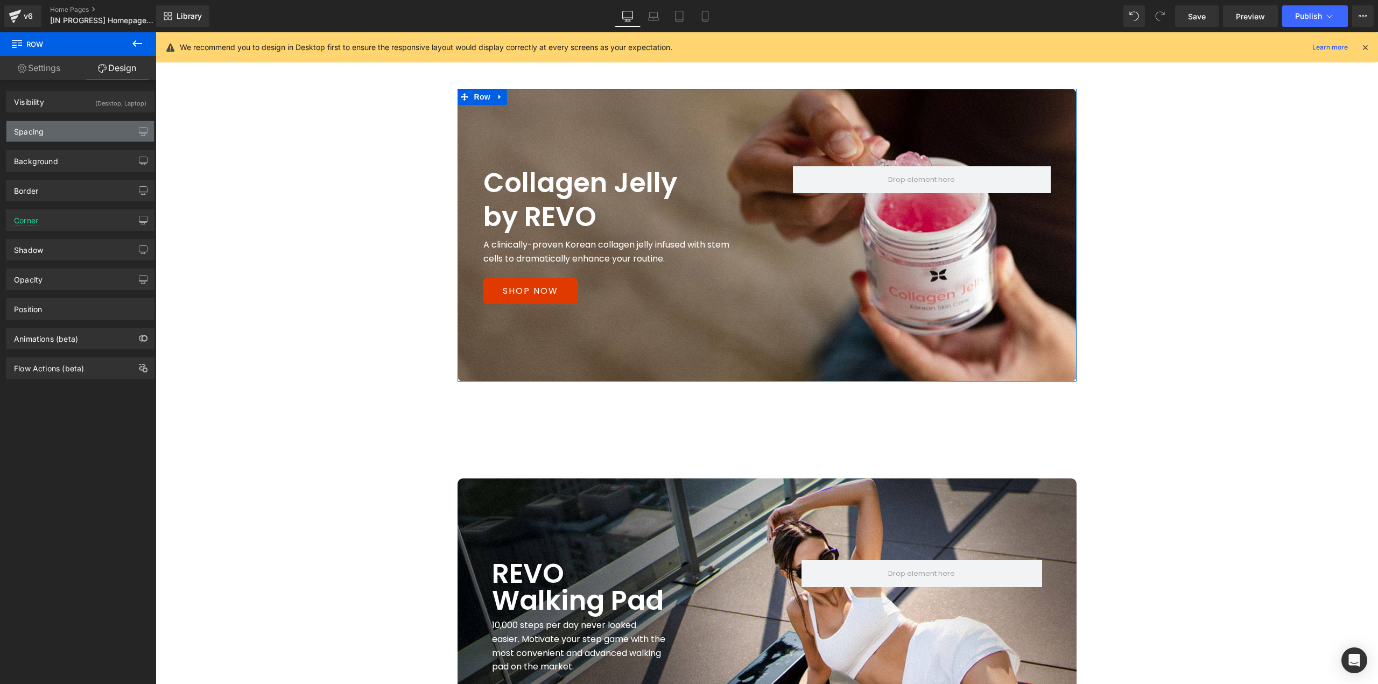
click at [69, 141] on div "Spacing" at bounding box center [80, 131] width 148 height 20
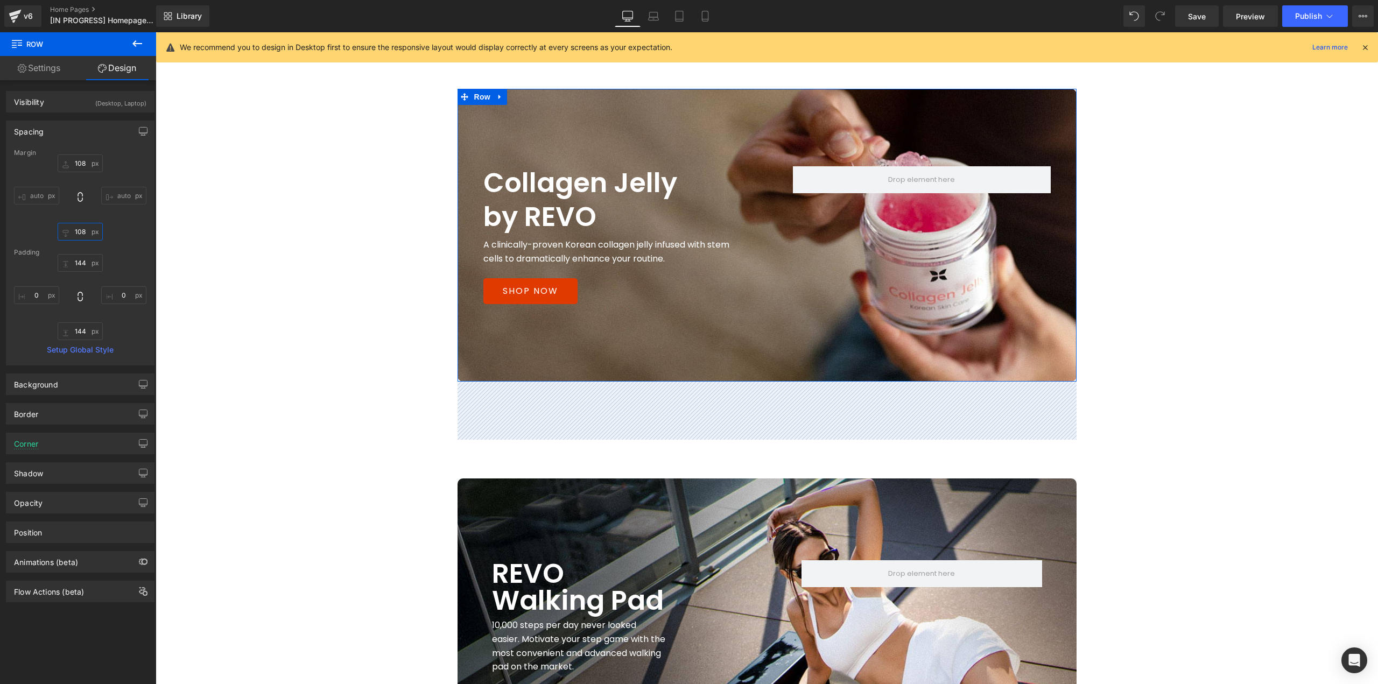
click at [82, 235] on input "text" at bounding box center [80, 232] width 45 height 18
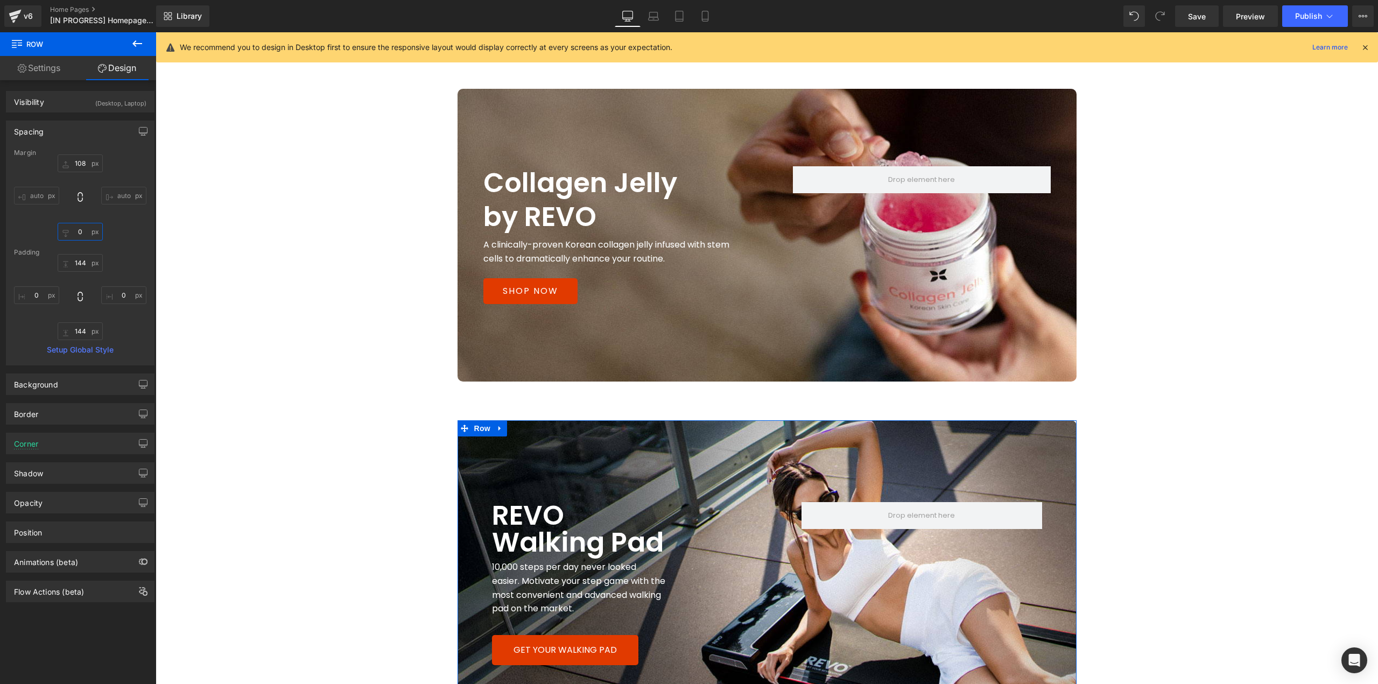
type input "0"
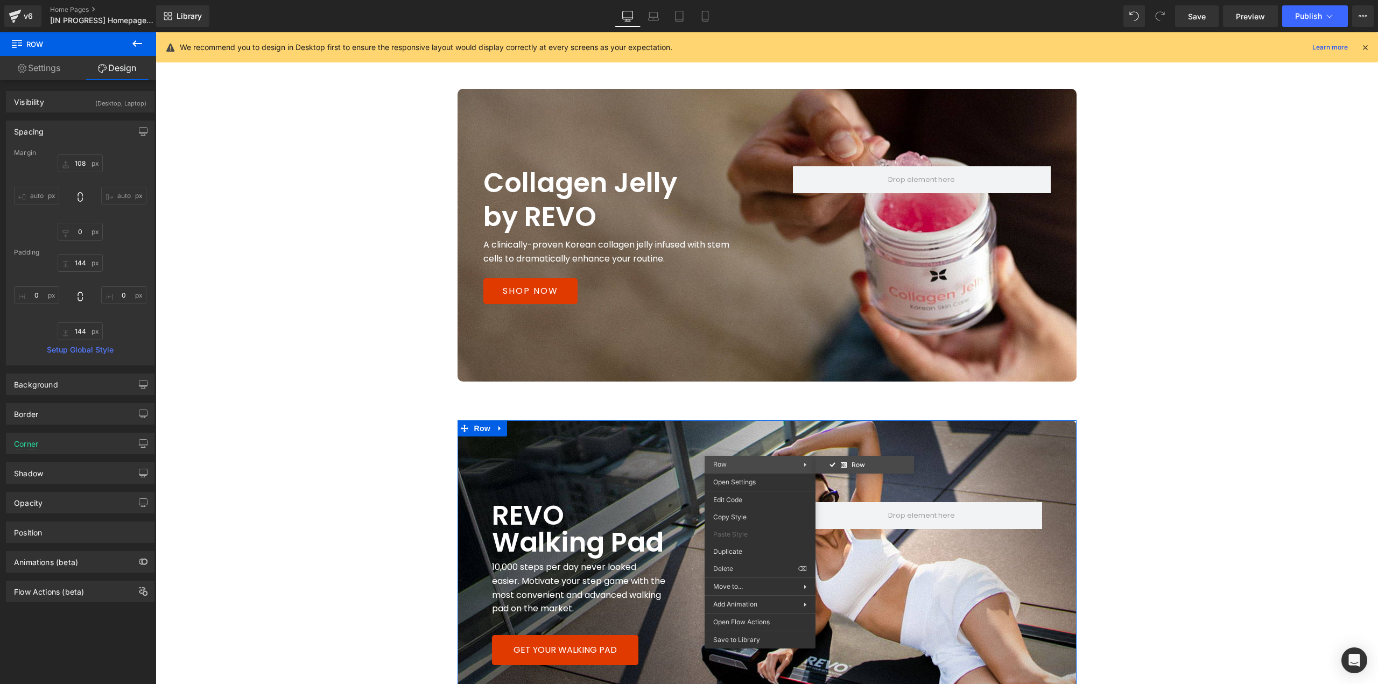
drag, startPoint x: 1001, startPoint y: 494, endPoint x: 846, endPoint y: 462, distance: 158.8
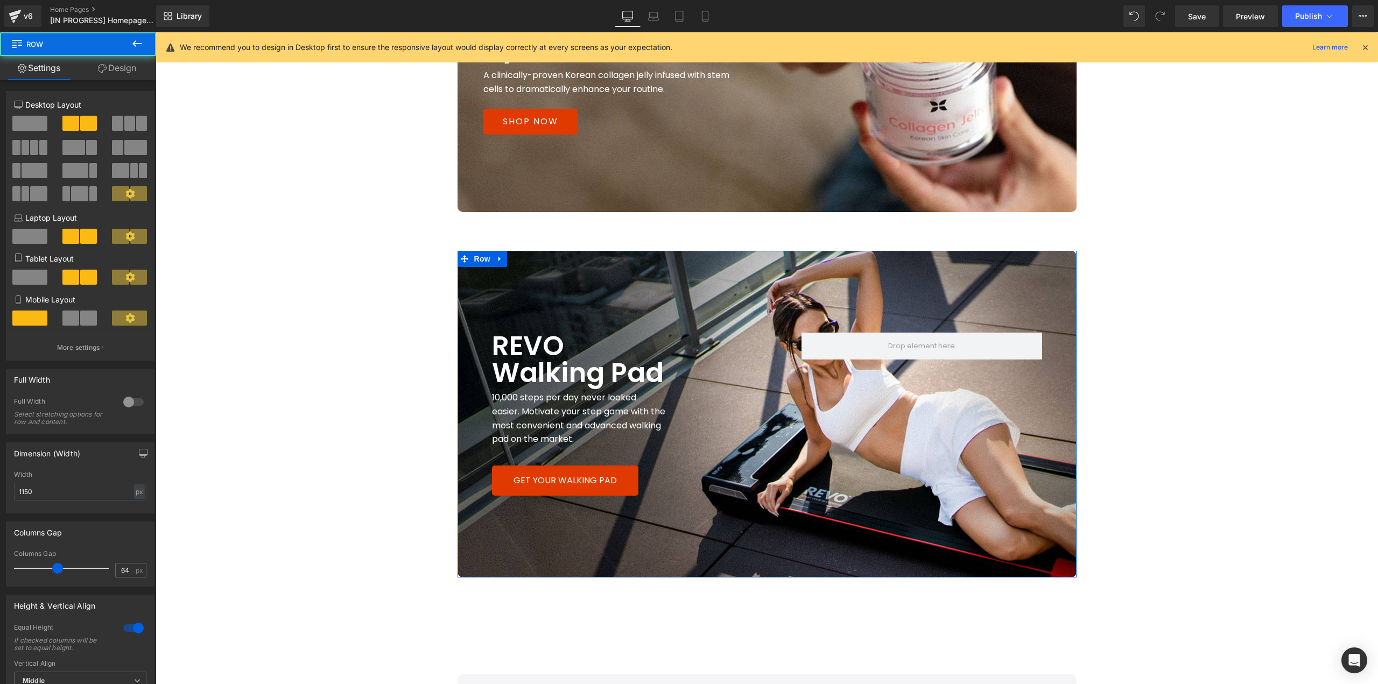
scroll to position [2281, 0]
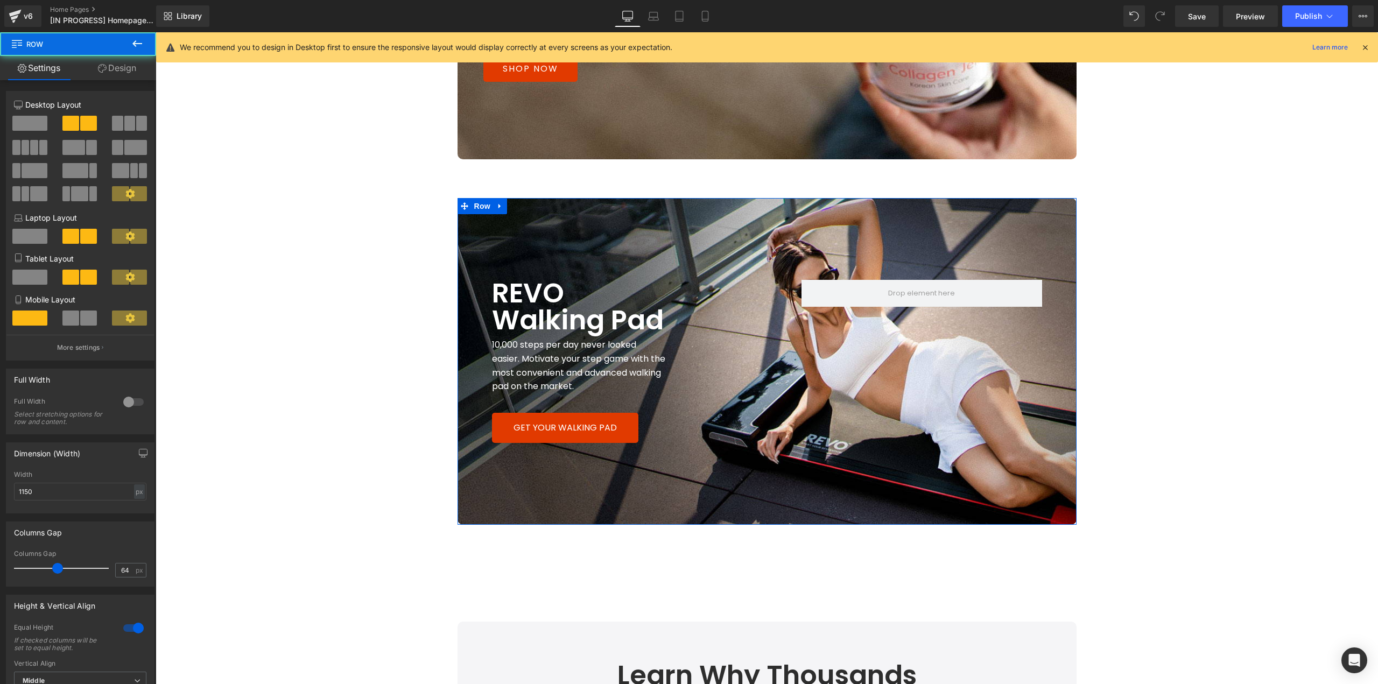
click at [127, 67] on link "Design" at bounding box center [117, 68] width 78 height 24
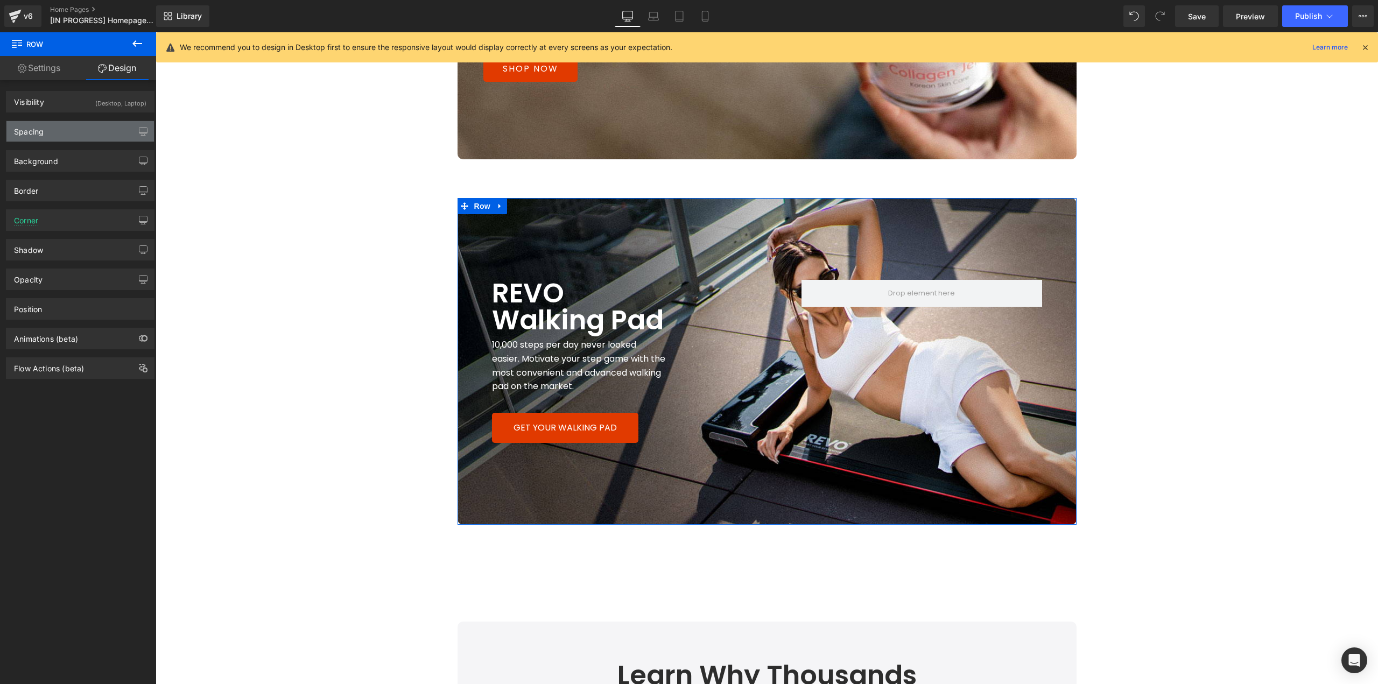
scroll to position [2390, 0]
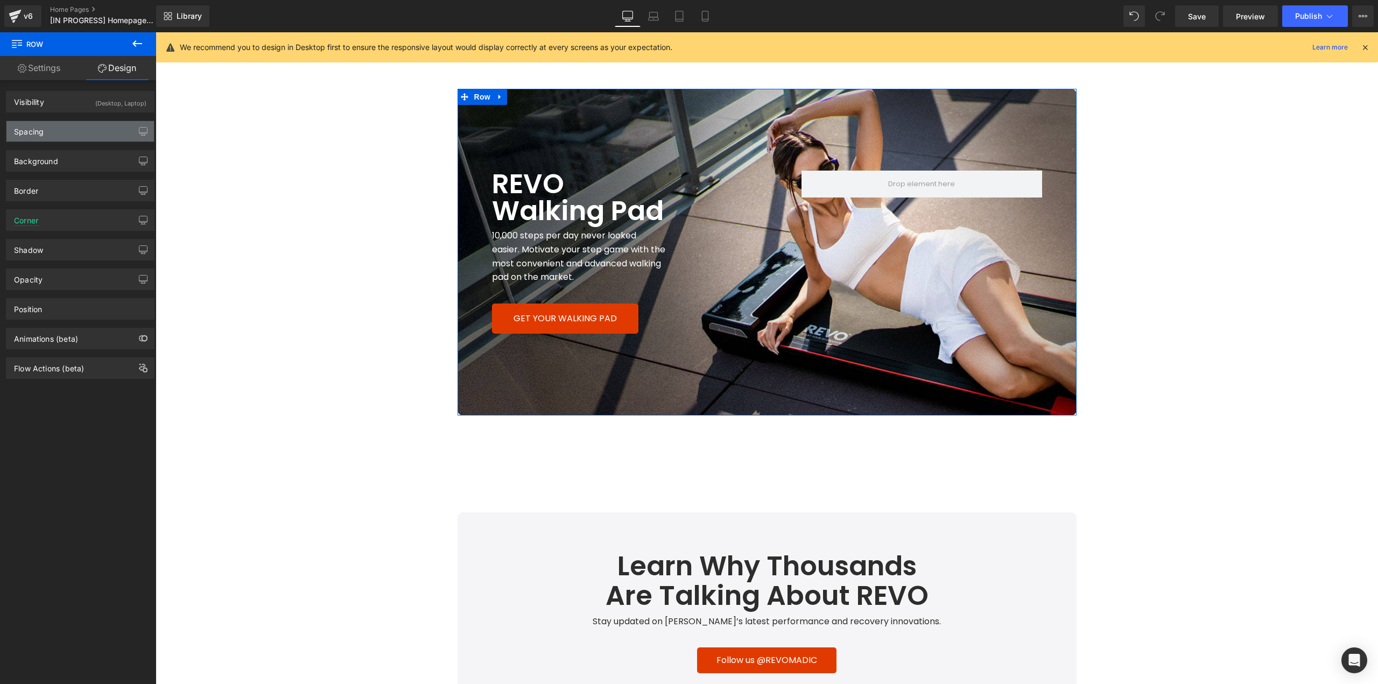
click at [64, 132] on div "Spacing" at bounding box center [80, 131] width 148 height 20
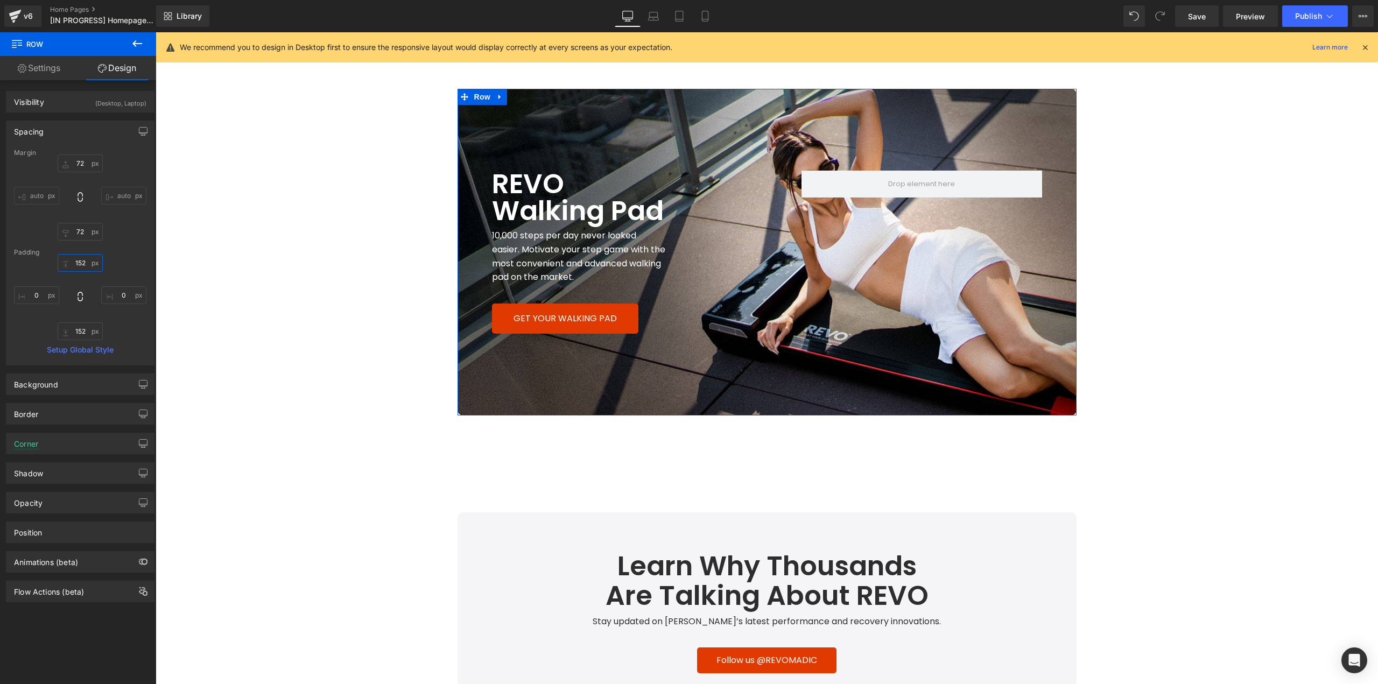
click at [82, 262] on input "152" at bounding box center [80, 263] width 45 height 18
click at [85, 162] on input "72" at bounding box center [80, 164] width 45 height 18
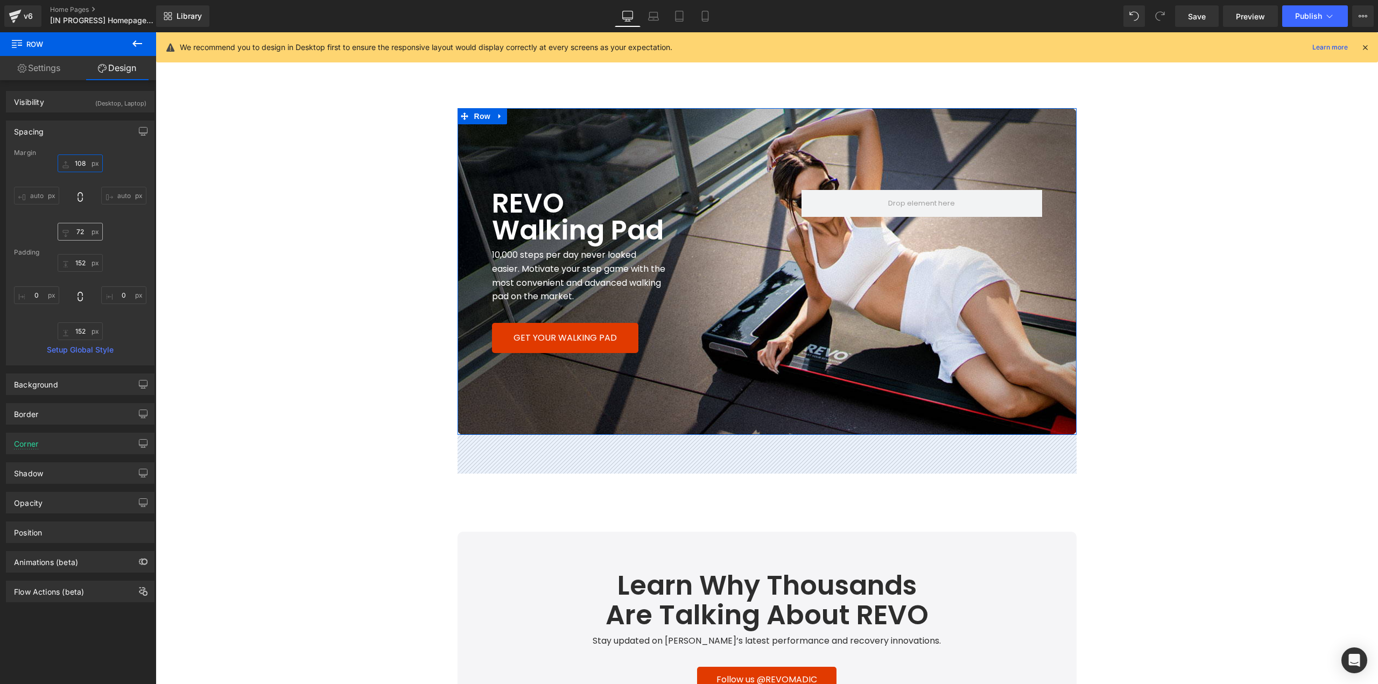
type input "108"
click at [81, 231] on input "72" at bounding box center [80, 232] width 45 height 18
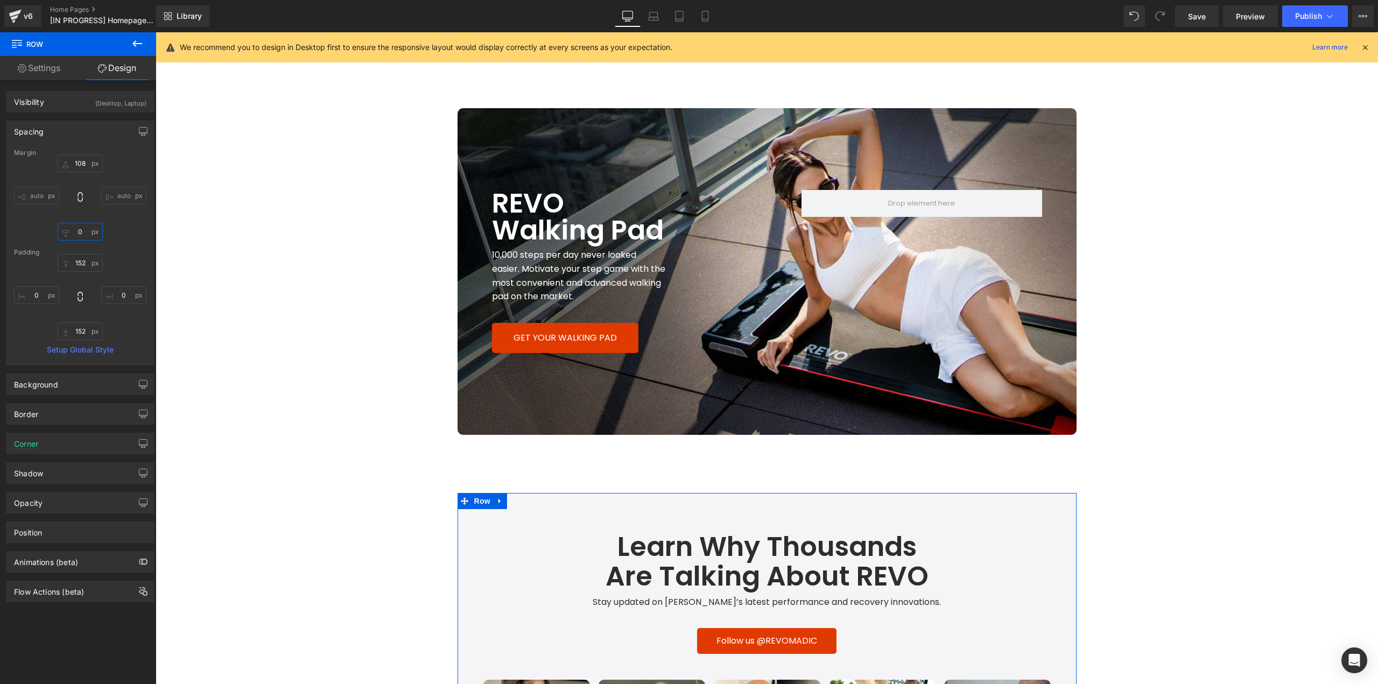
type input "0"
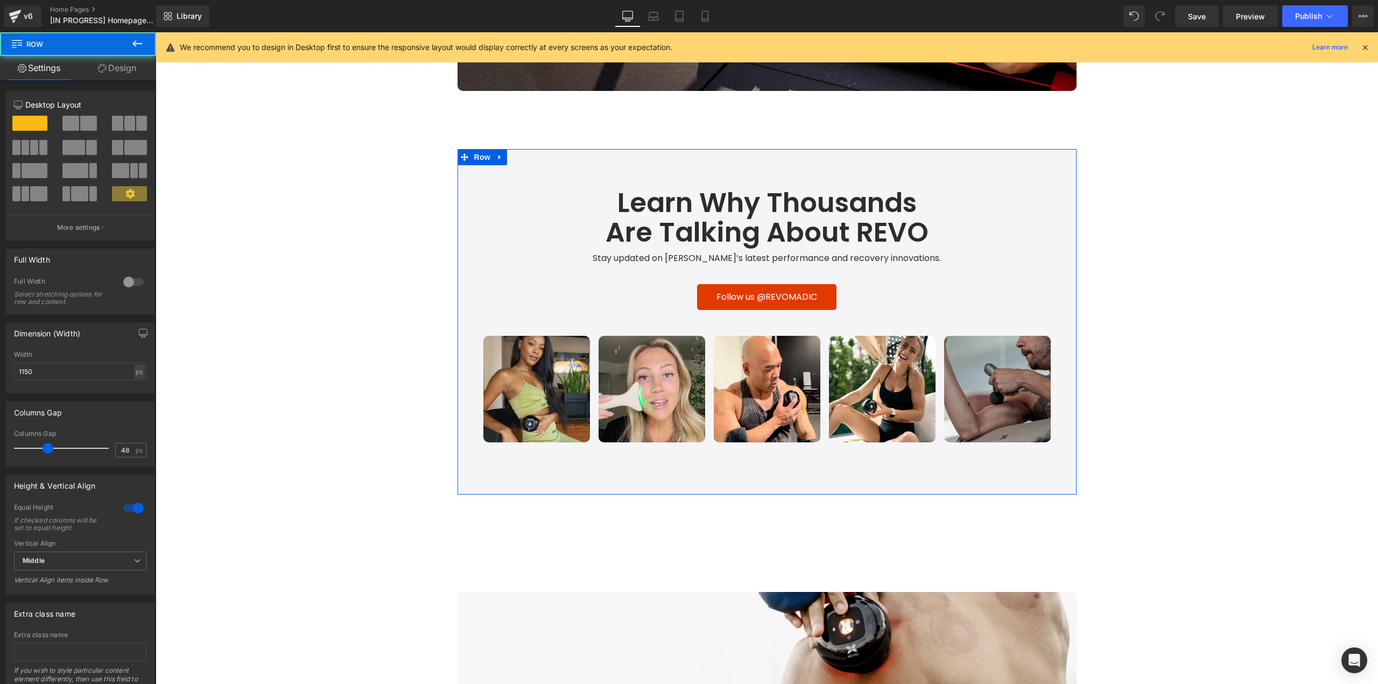
click at [118, 79] on link "Design" at bounding box center [117, 68] width 78 height 24
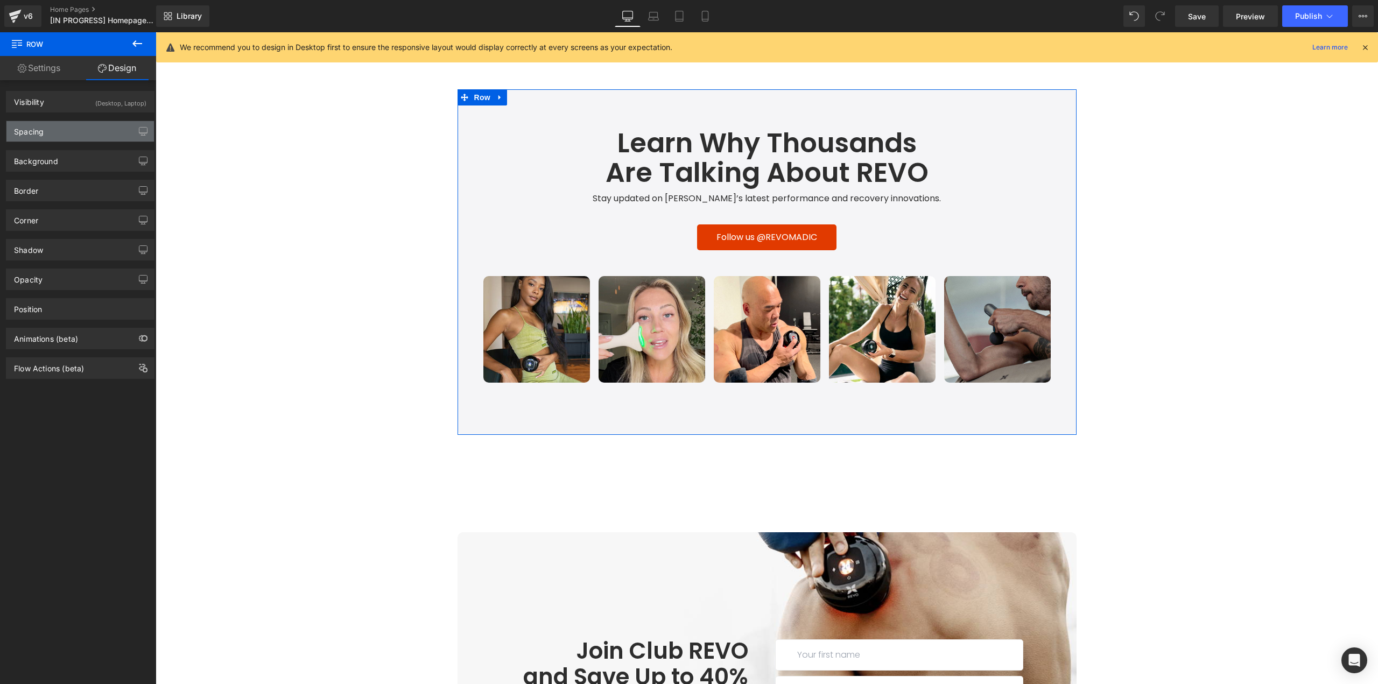
click at [65, 129] on div "Spacing" at bounding box center [80, 131] width 148 height 20
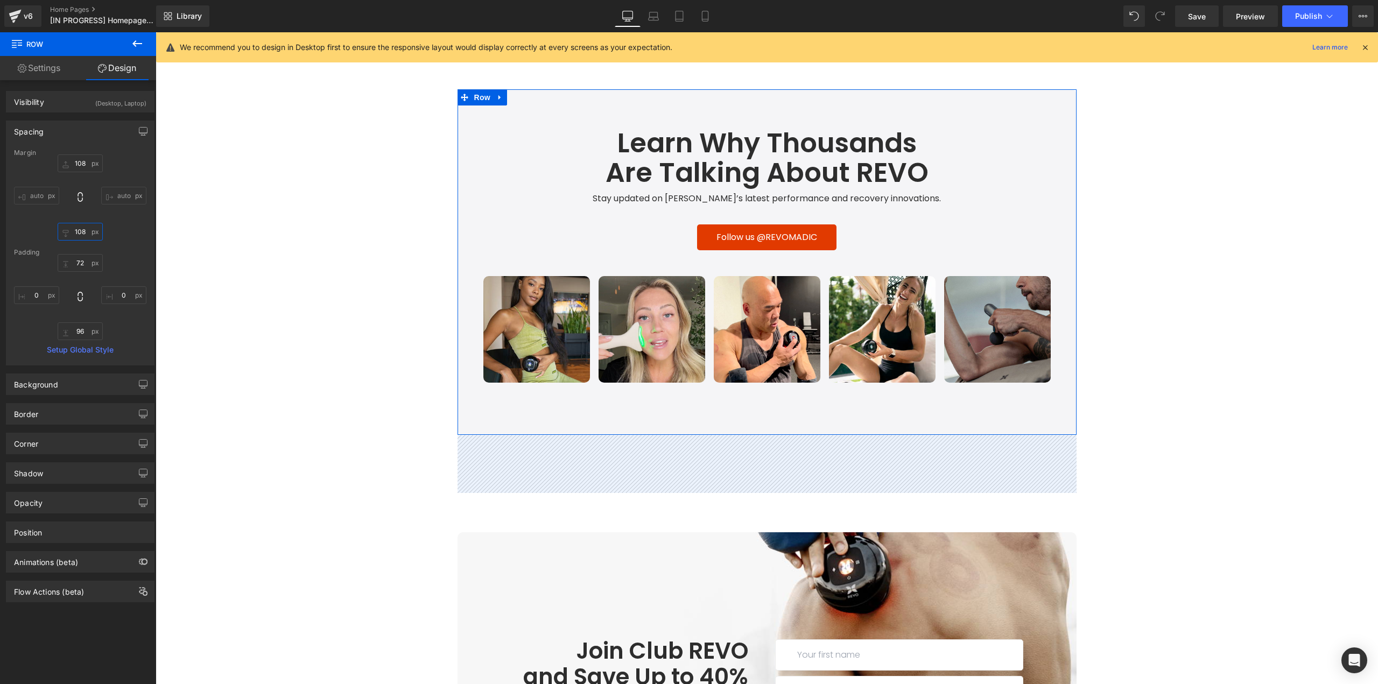
click at [87, 230] on input "108" at bounding box center [80, 232] width 45 height 18
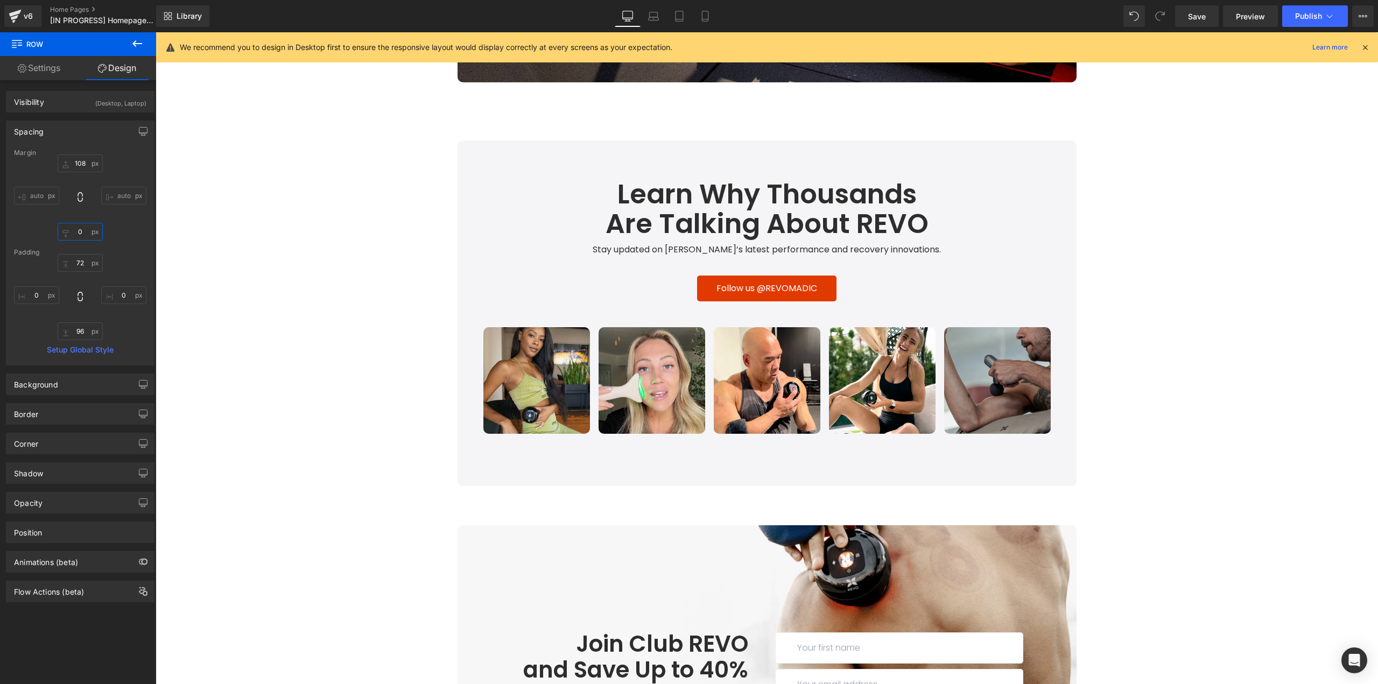
scroll to position [2955, 0]
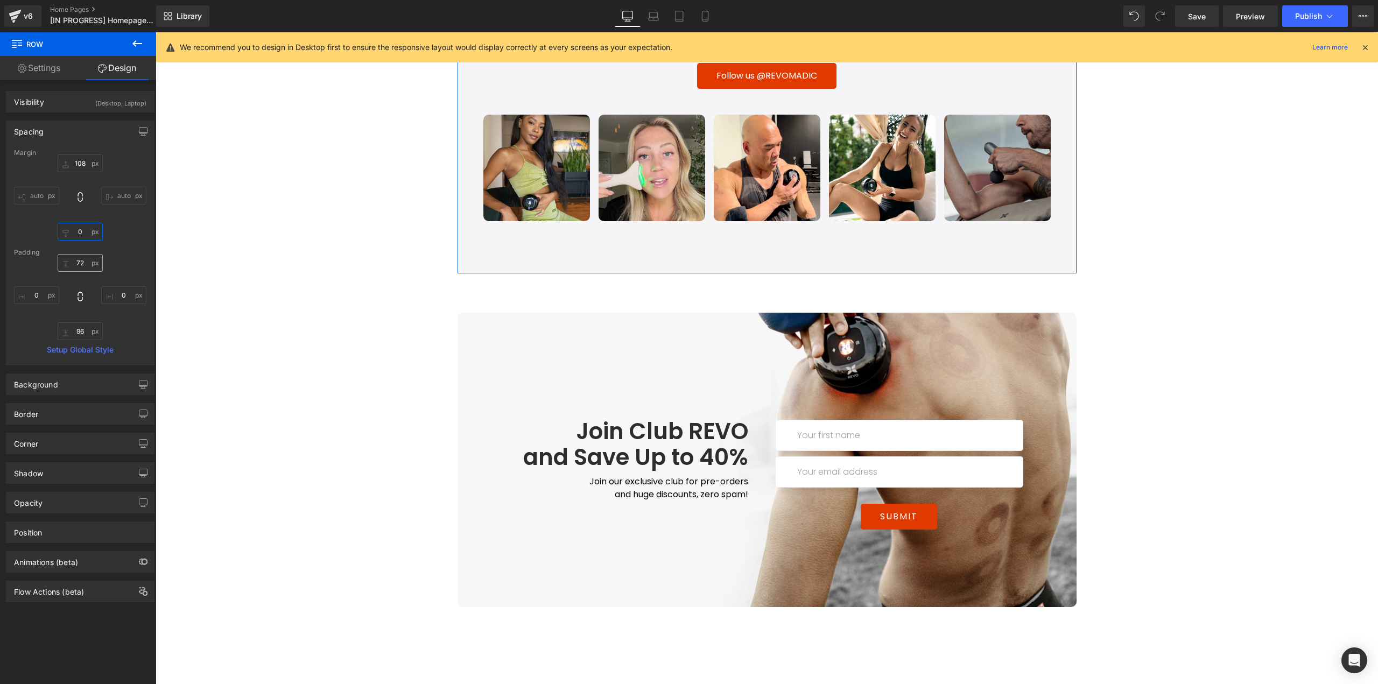
type input "0"
click at [83, 264] on input "72" at bounding box center [80, 263] width 45 height 18
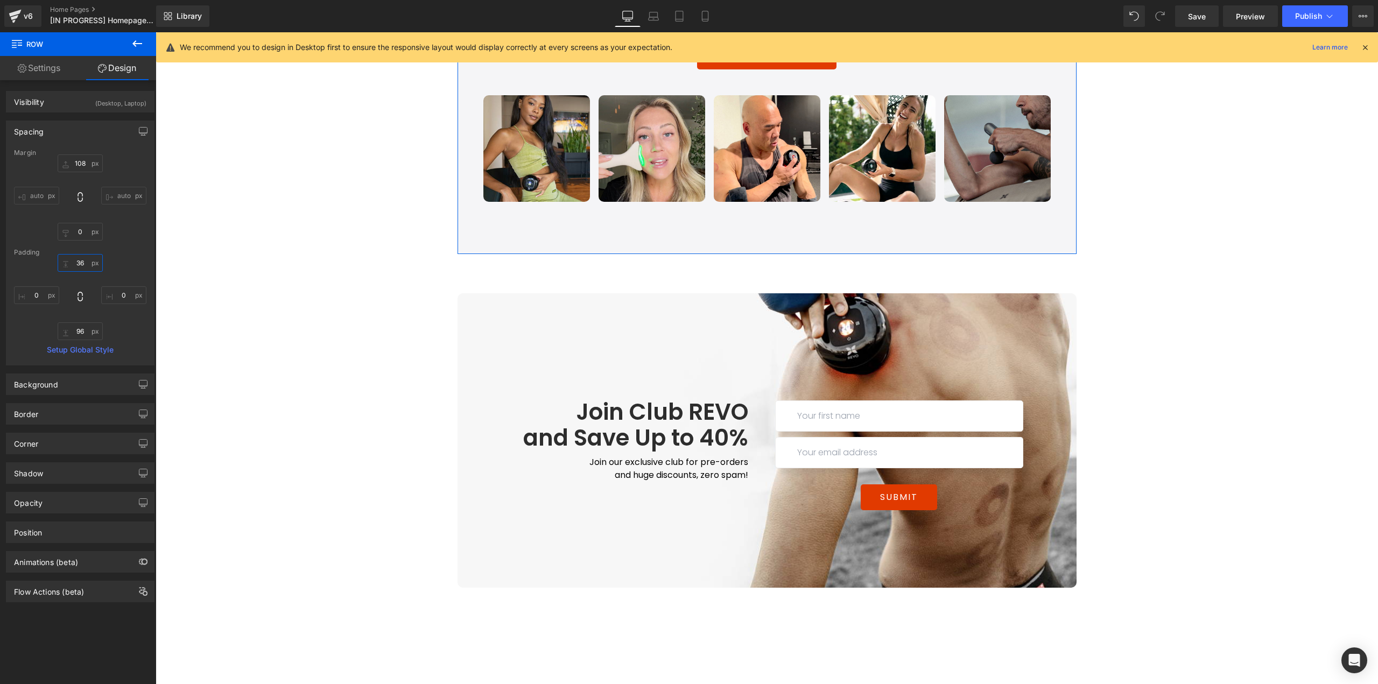
type input "36"
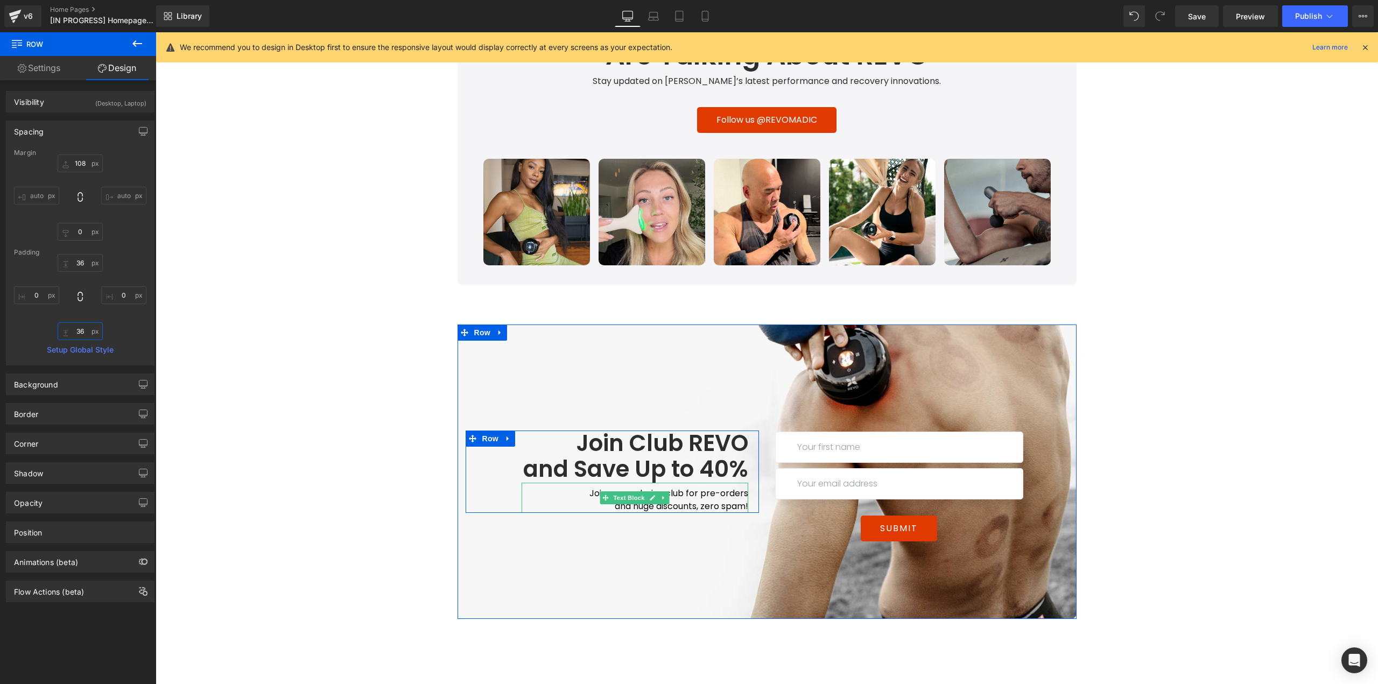
scroll to position [2847, 0]
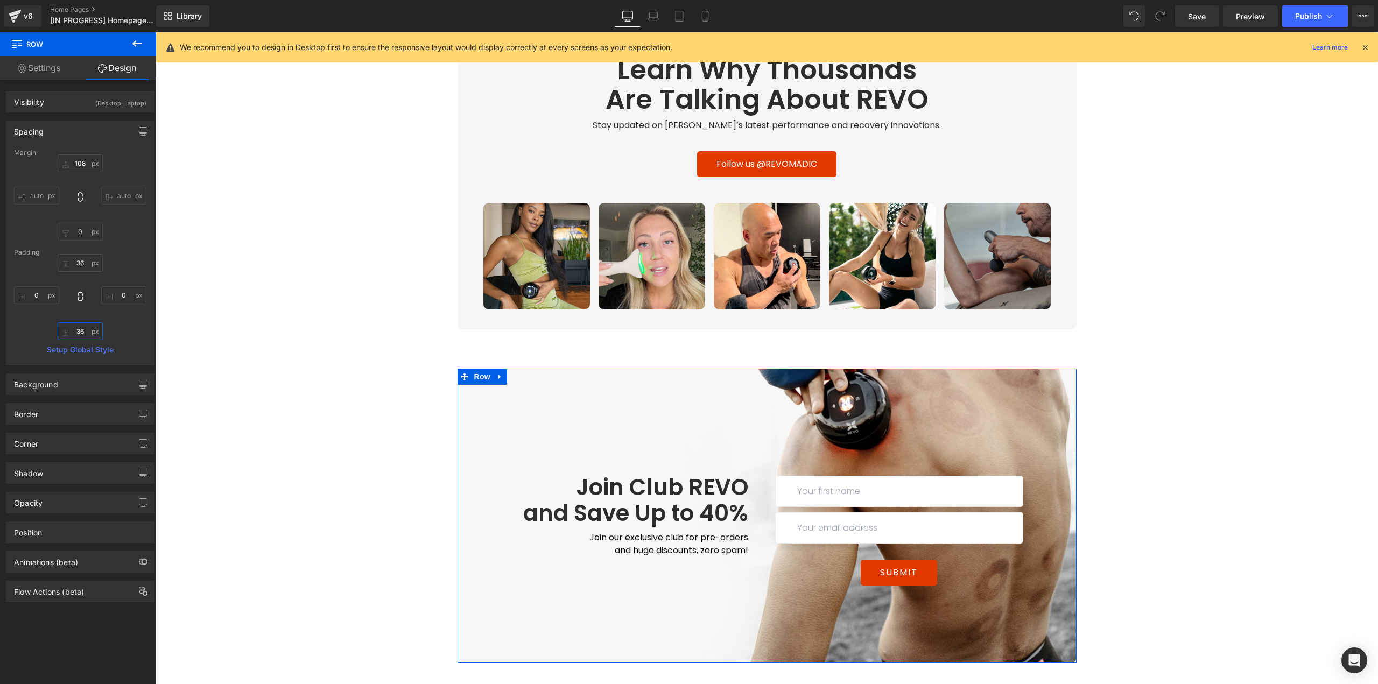
type input "36"
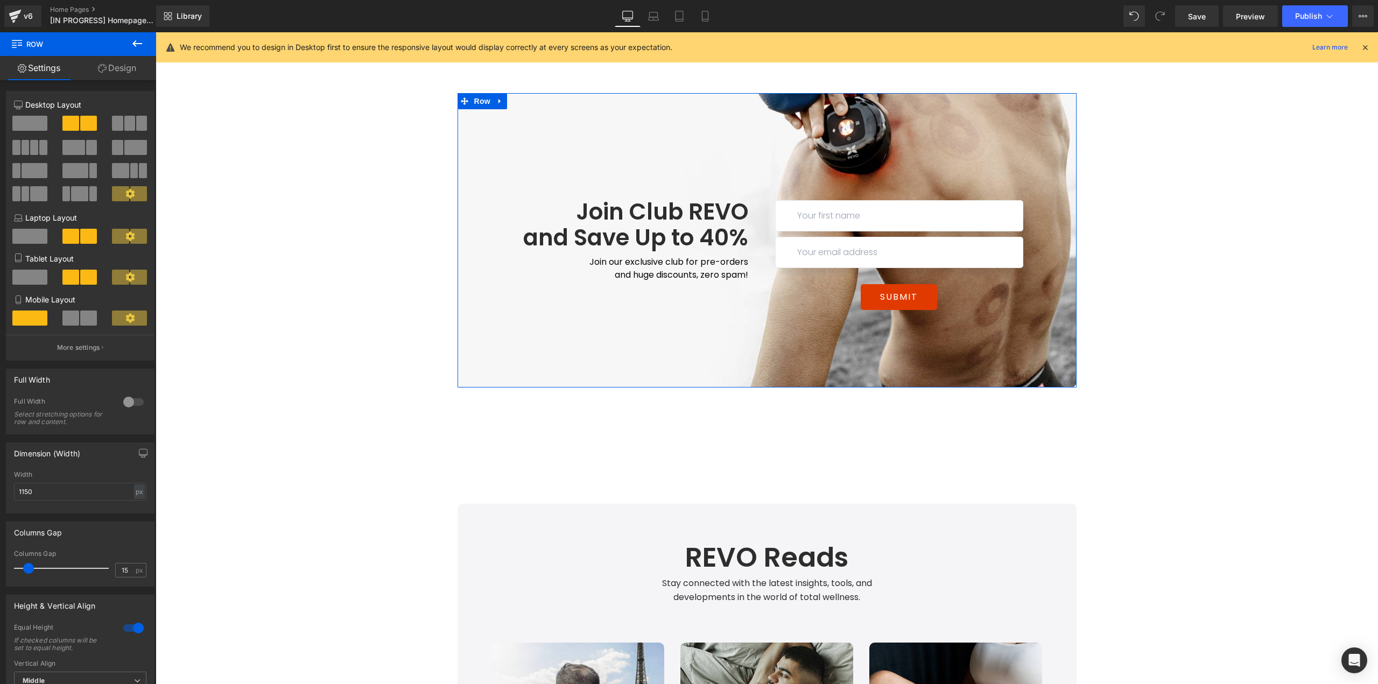
scroll to position [3127, 0]
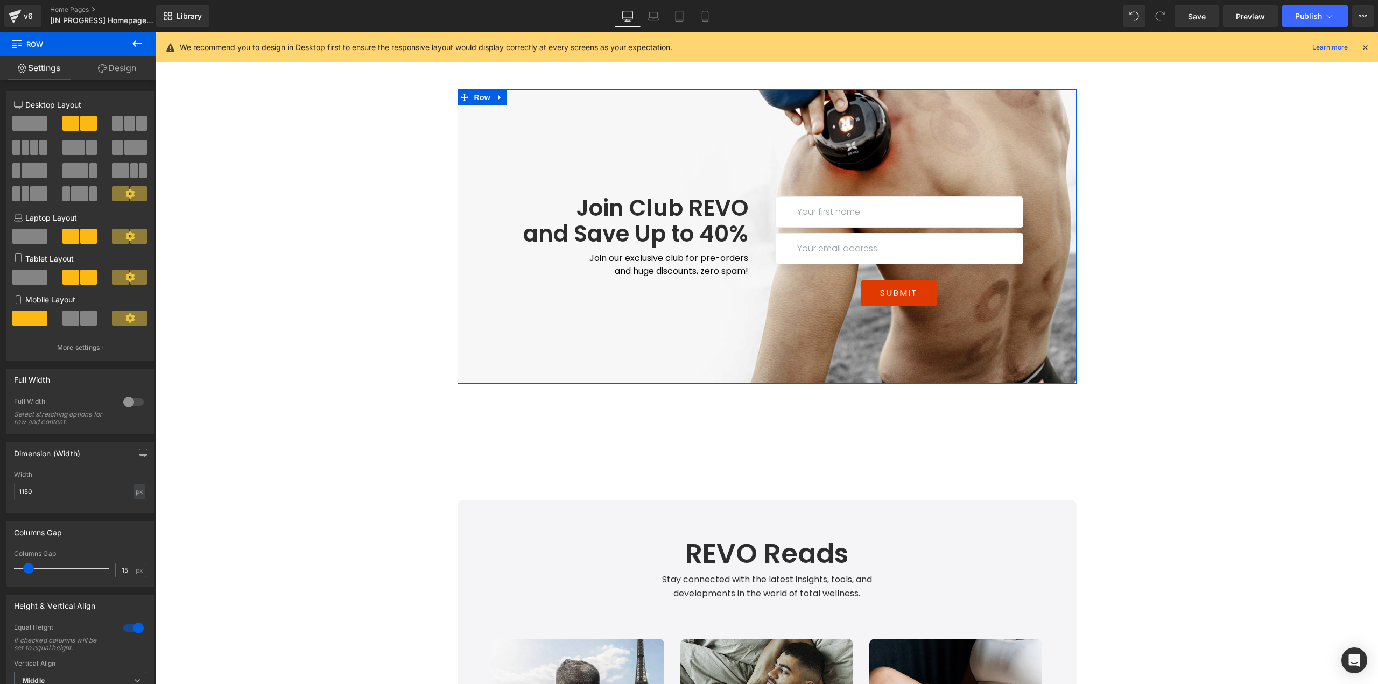
click at [118, 67] on link "Design" at bounding box center [117, 68] width 78 height 24
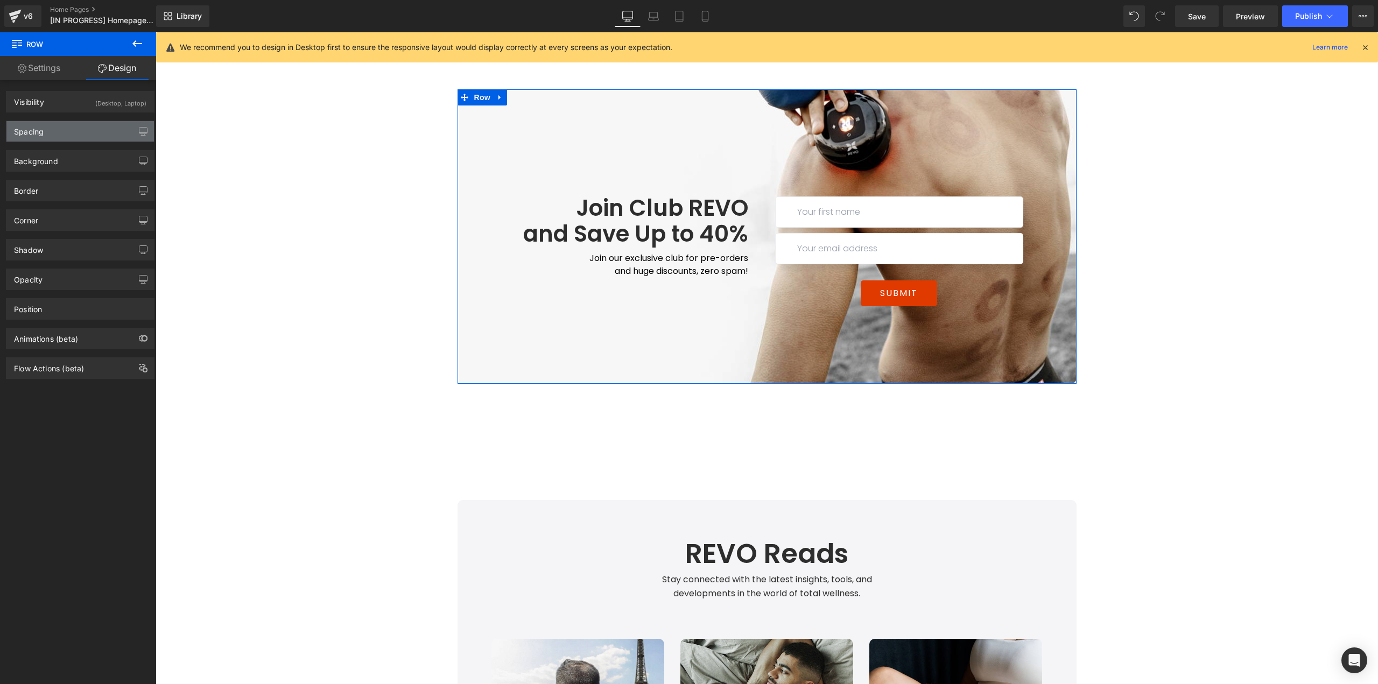
click at [68, 130] on div "Spacing" at bounding box center [80, 131] width 148 height 20
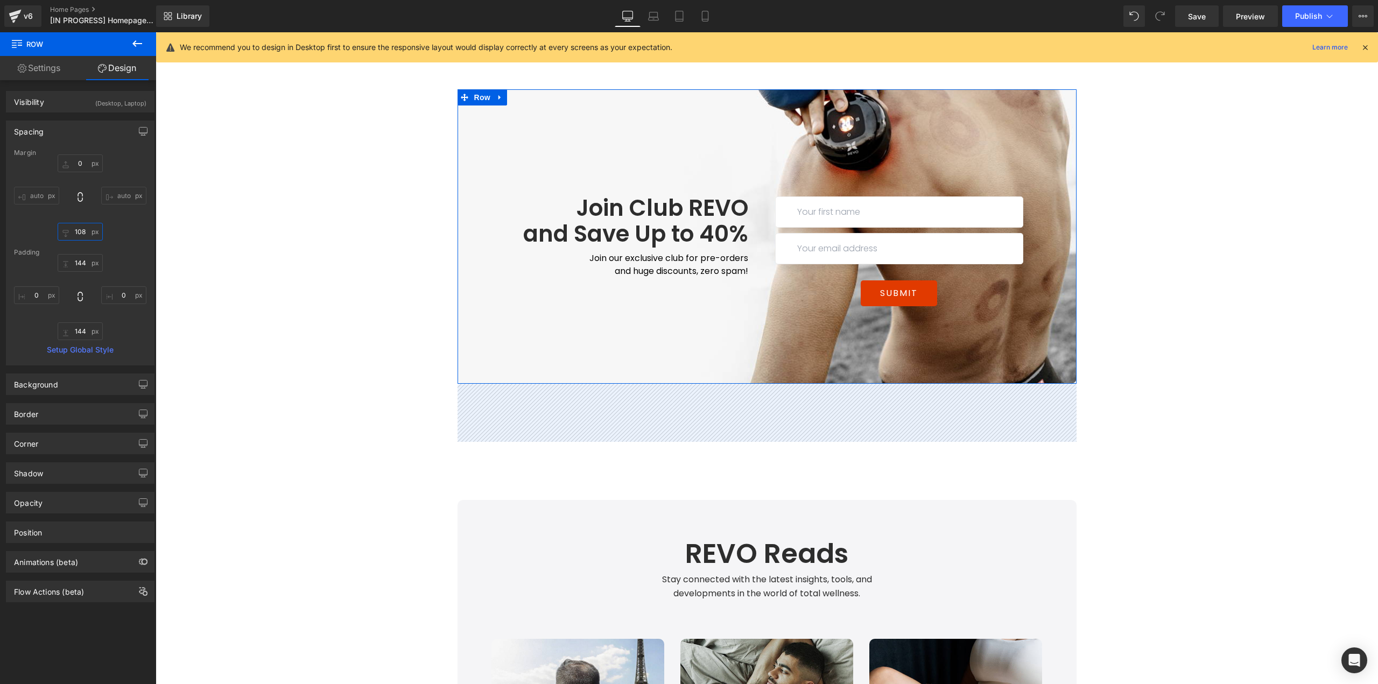
click at [86, 226] on input "108" at bounding box center [80, 232] width 45 height 18
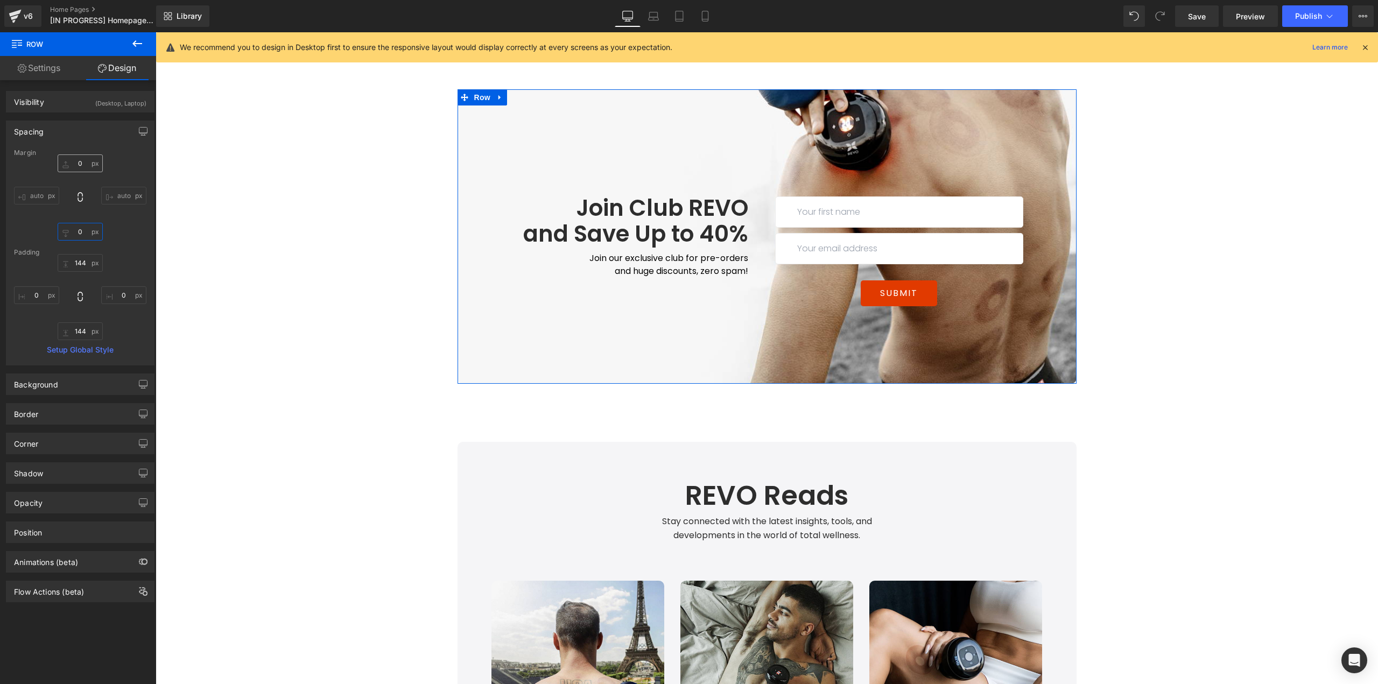
type input "0"
click at [81, 164] on input "0" at bounding box center [80, 164] width 45 height 18
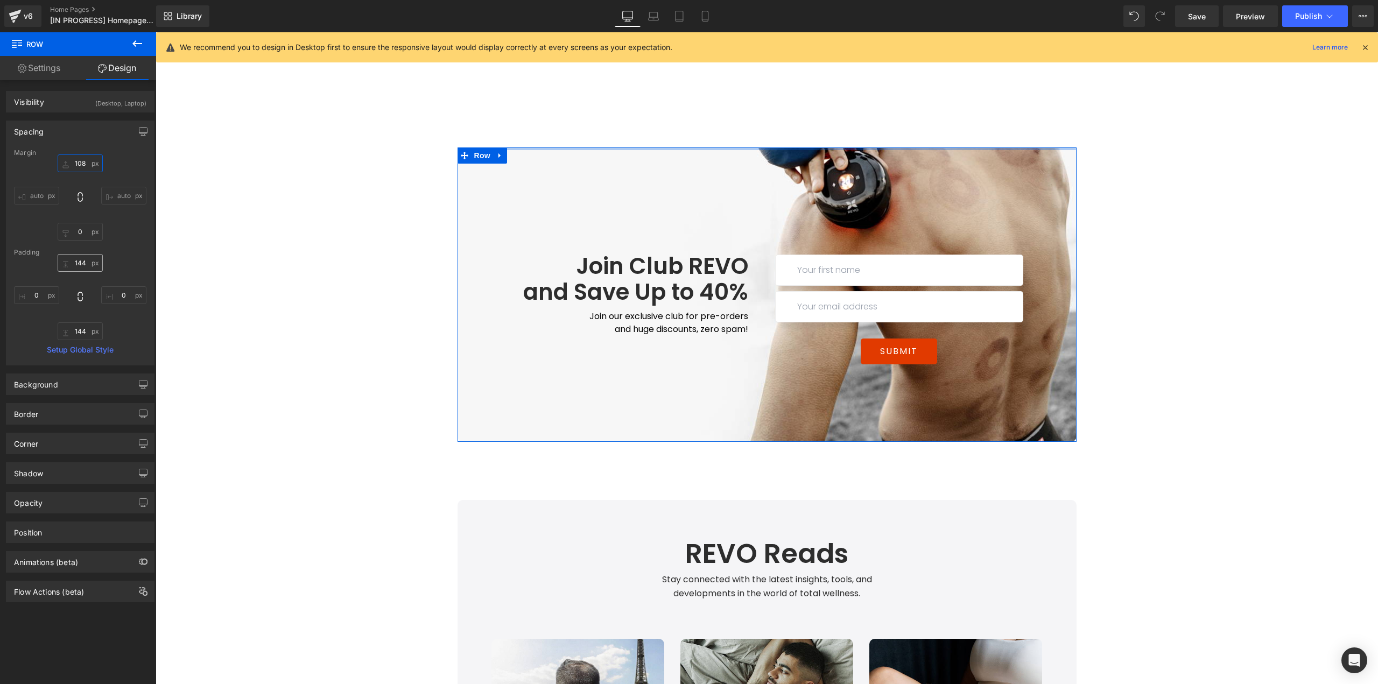
type input "108"
click at [82, 266] on input "144" at bounding box center [80, 263] width 45 height 18
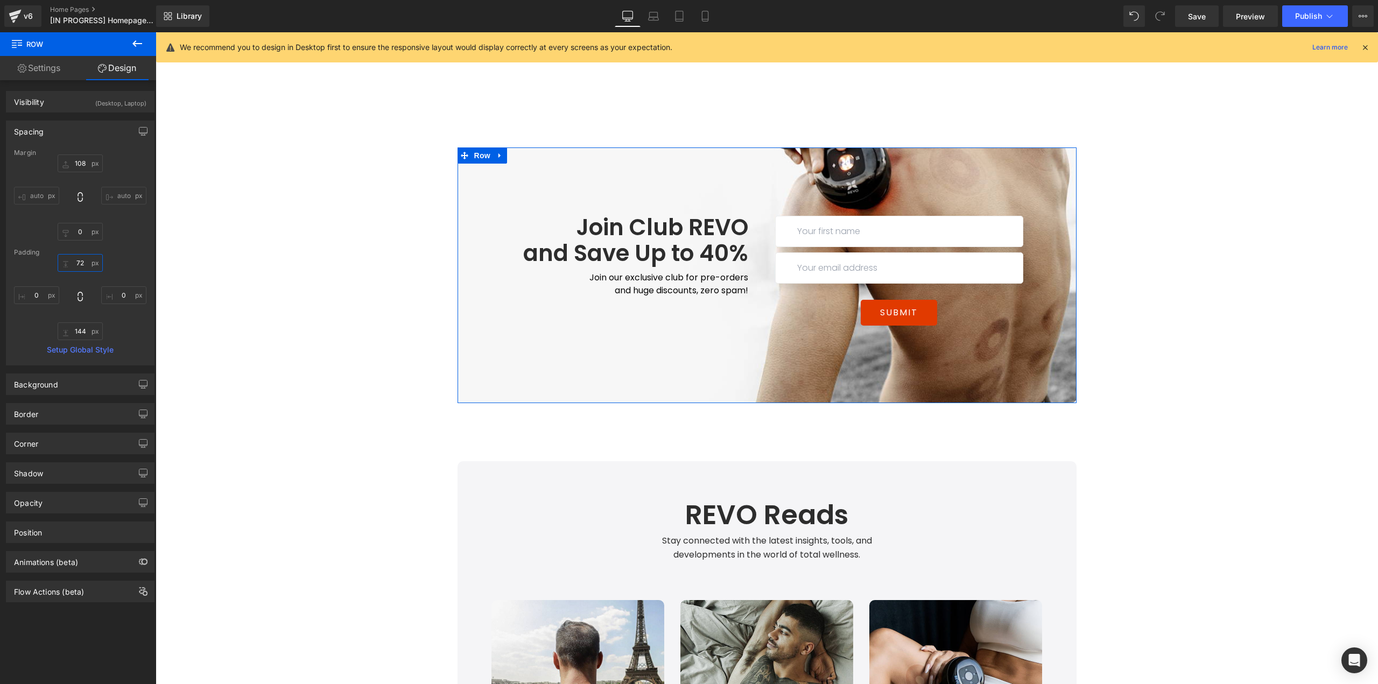
type input "72"
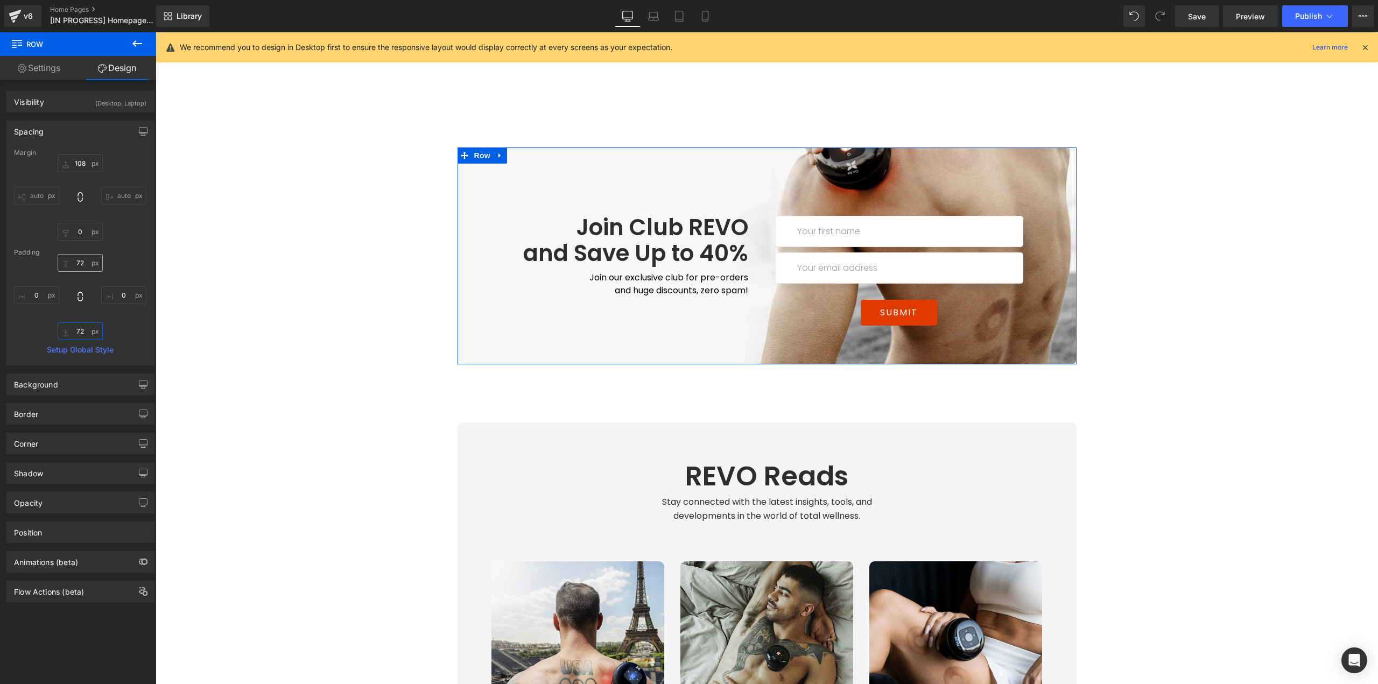
type input "72"
click at [82, 266] on input "72" at bounding box center [80, 263] width 45 height 18
type input "144"
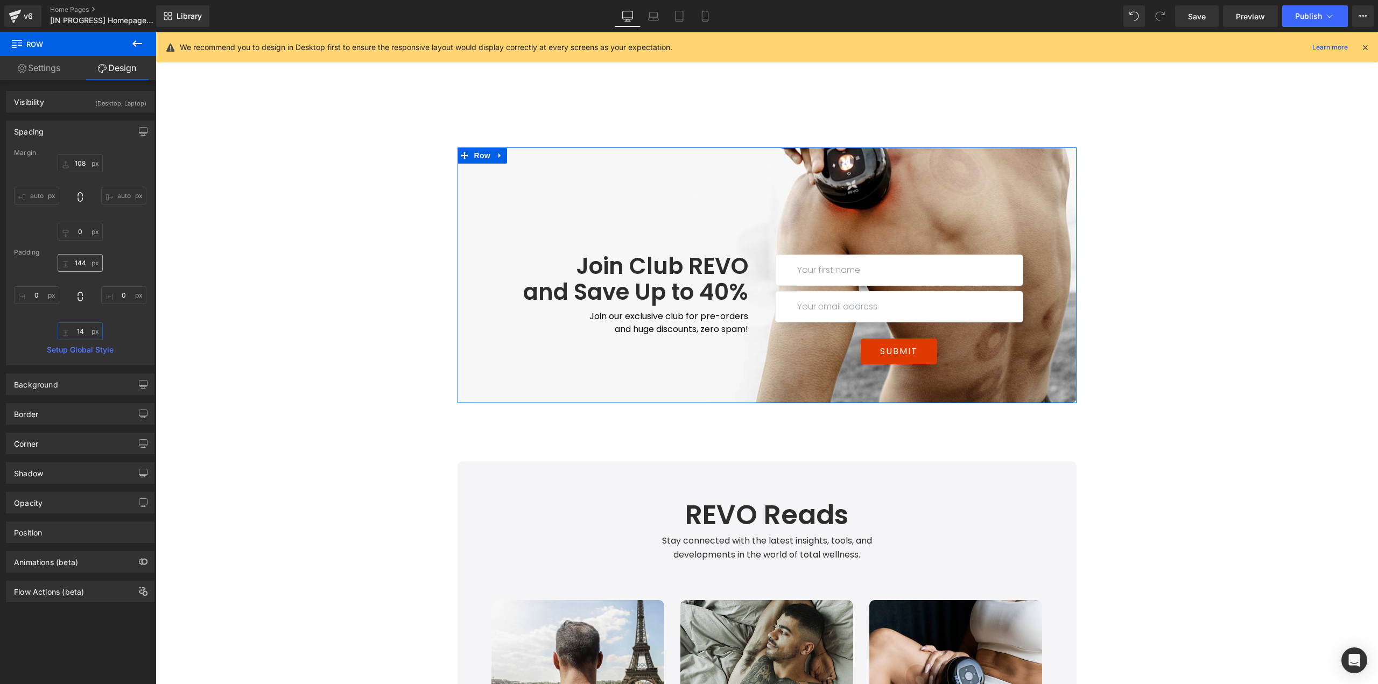
type input "144"
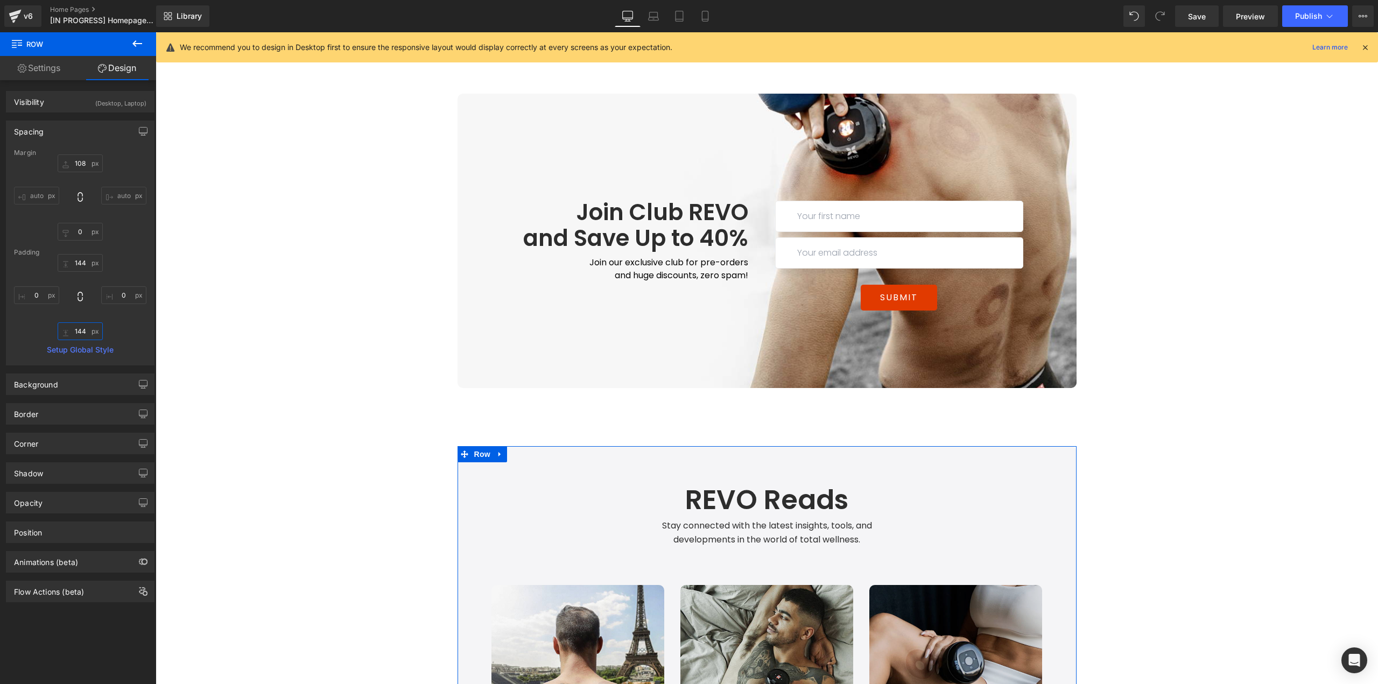
scroll to position [3288, 0]
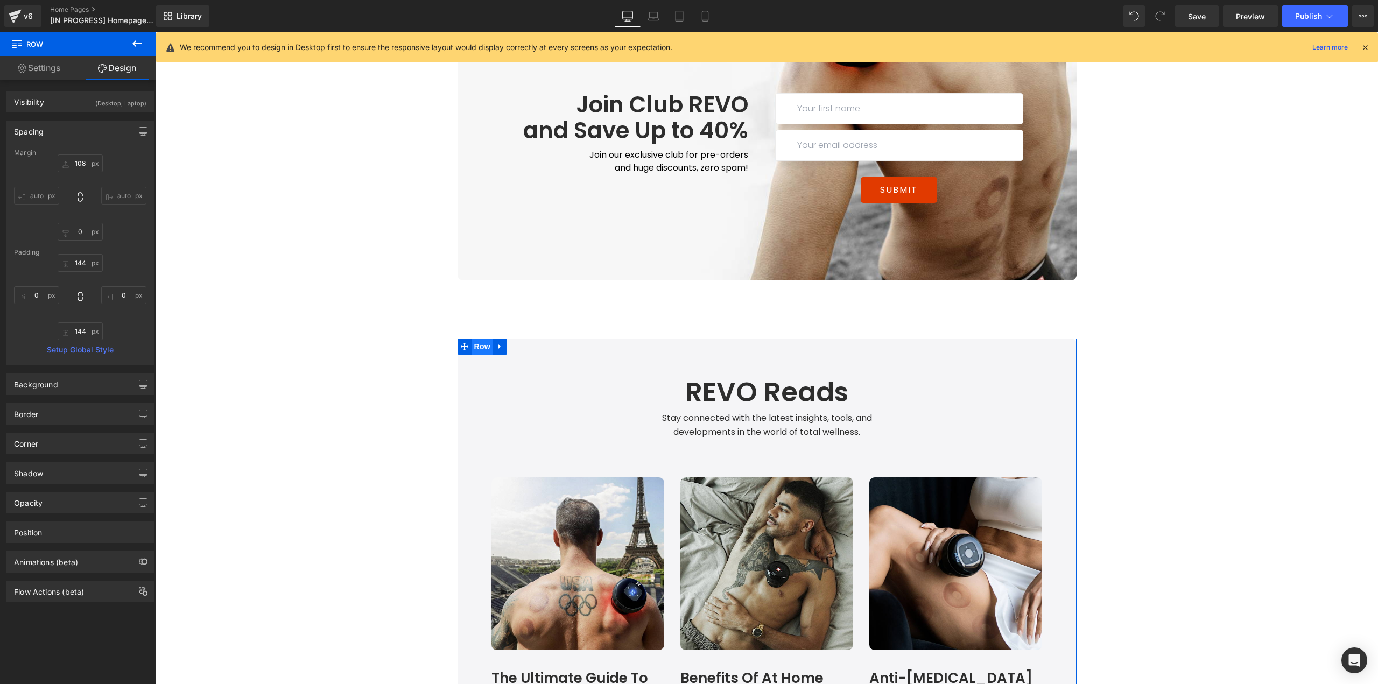
click at [473, 339] on span "Row" at bounding box center [483, 347] width 22 height 16
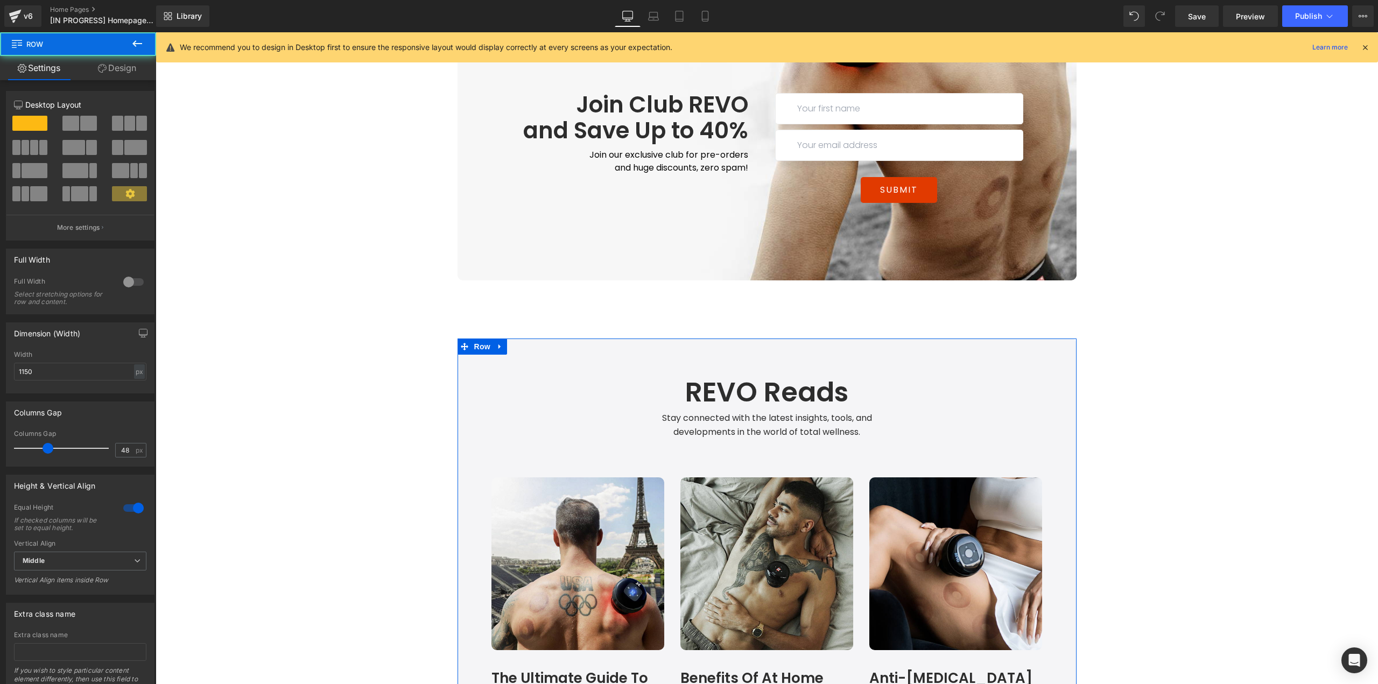
click at [117, 69] on link "Design" at bounding box center [117, 68] width 78 height 24
click at [0, 0] on div "Spacing" at bounding box center [0, 0] width 0 height 0
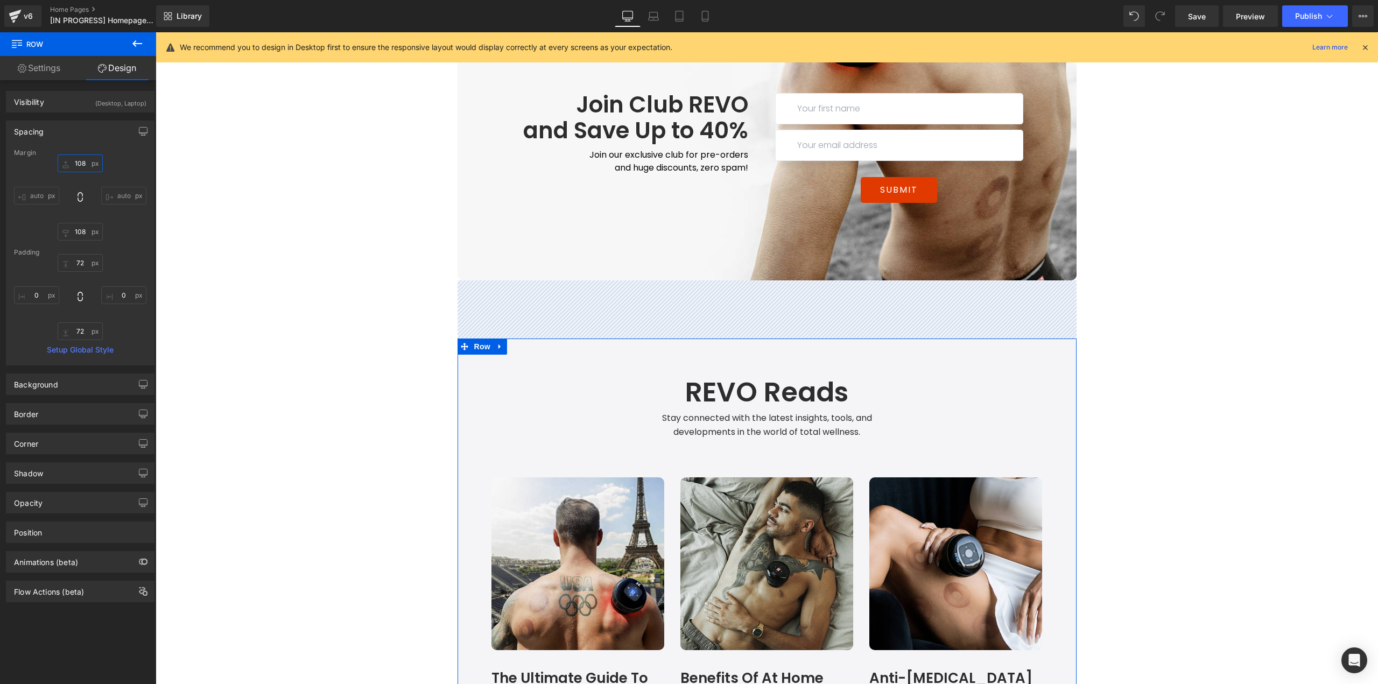
click at [88, 168] on input "108" at bounding box center [80, 164] width 45 height 18
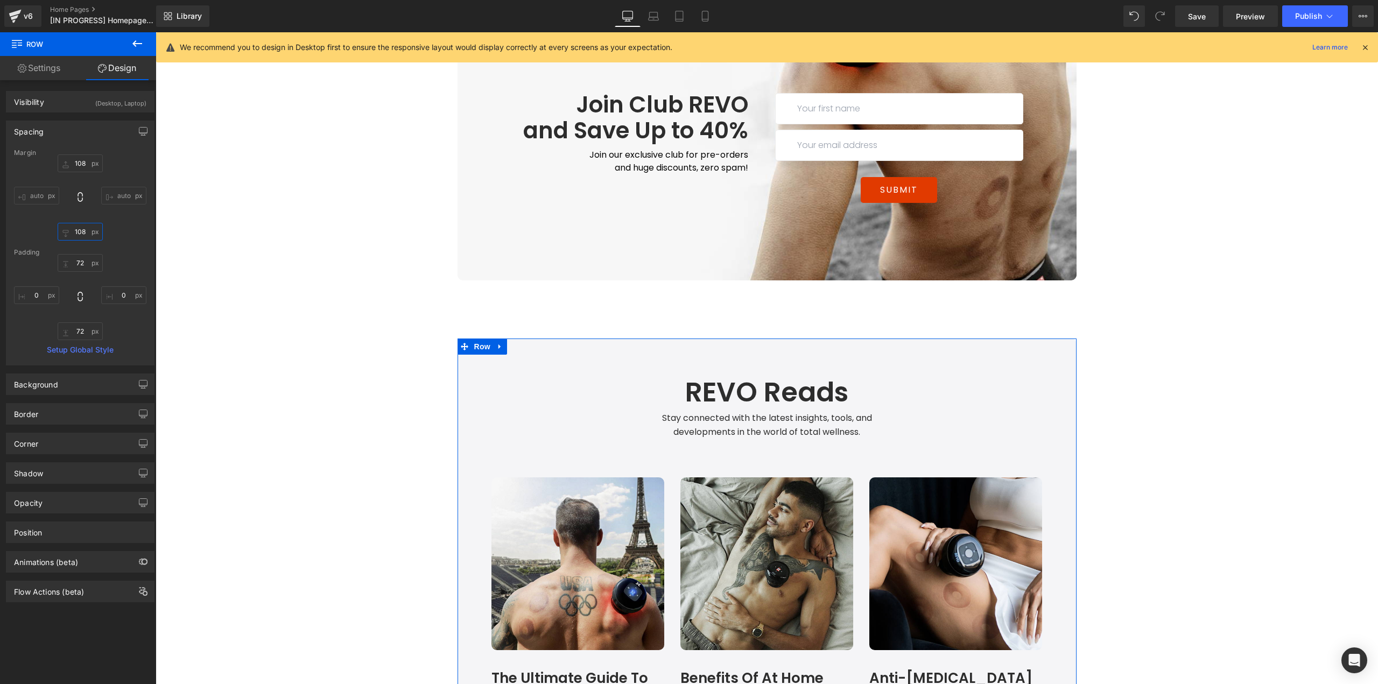
click at [83, 232] on input "108" at bounding box center [80, 232] width 45 height 18
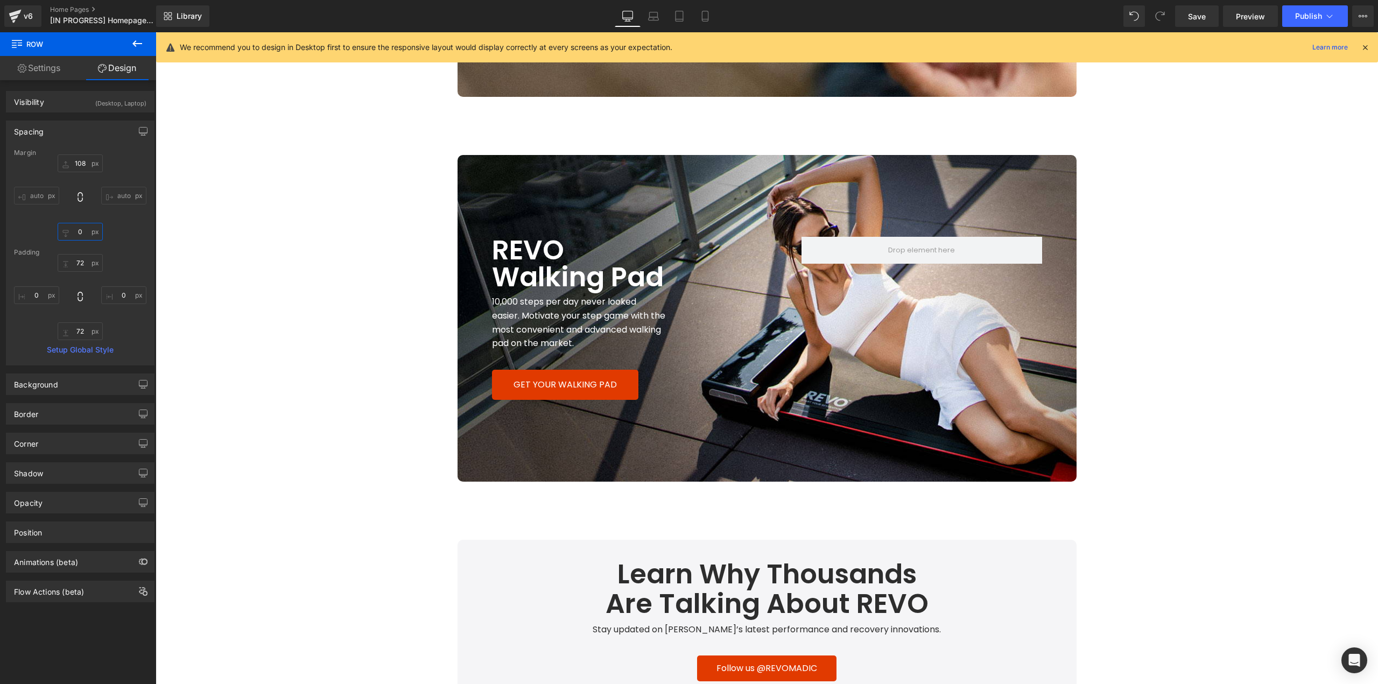
scroll to position [2319, 0]
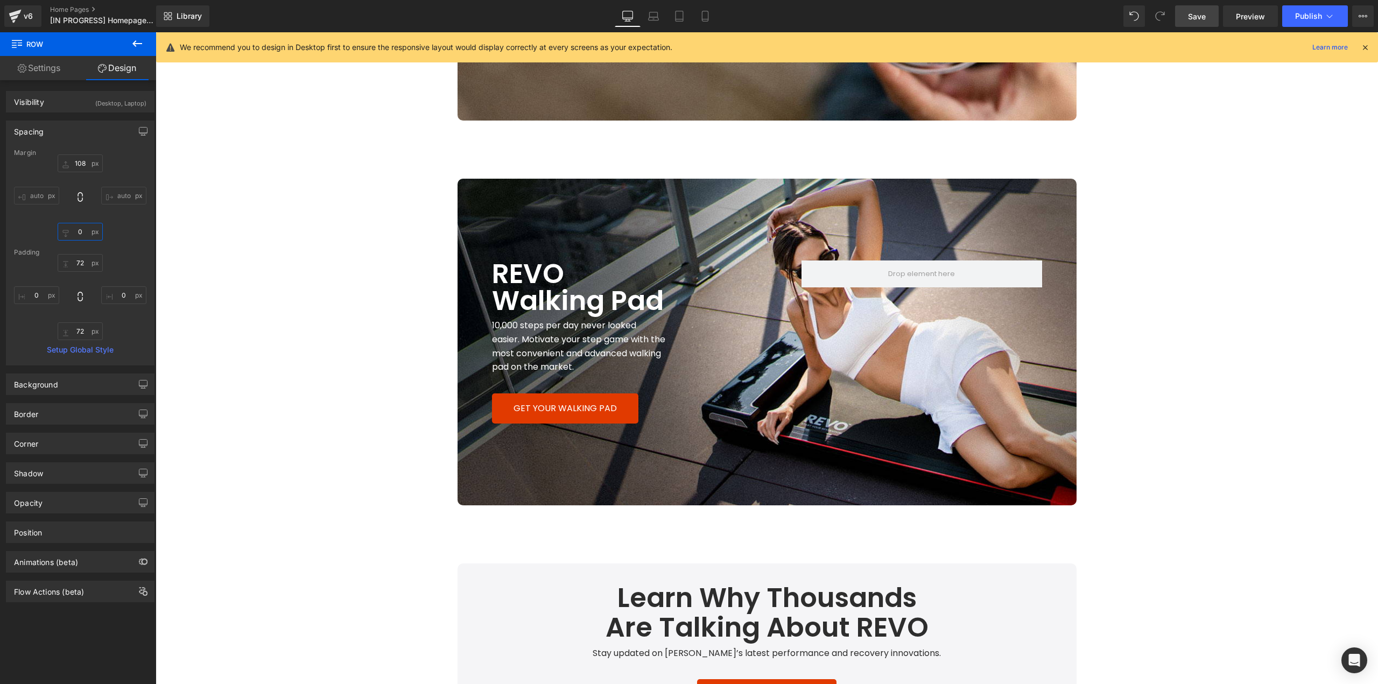
type input "0"
click at [1206, 13] on span "Save" at bounding box center [1197, 16] width 18 height 11
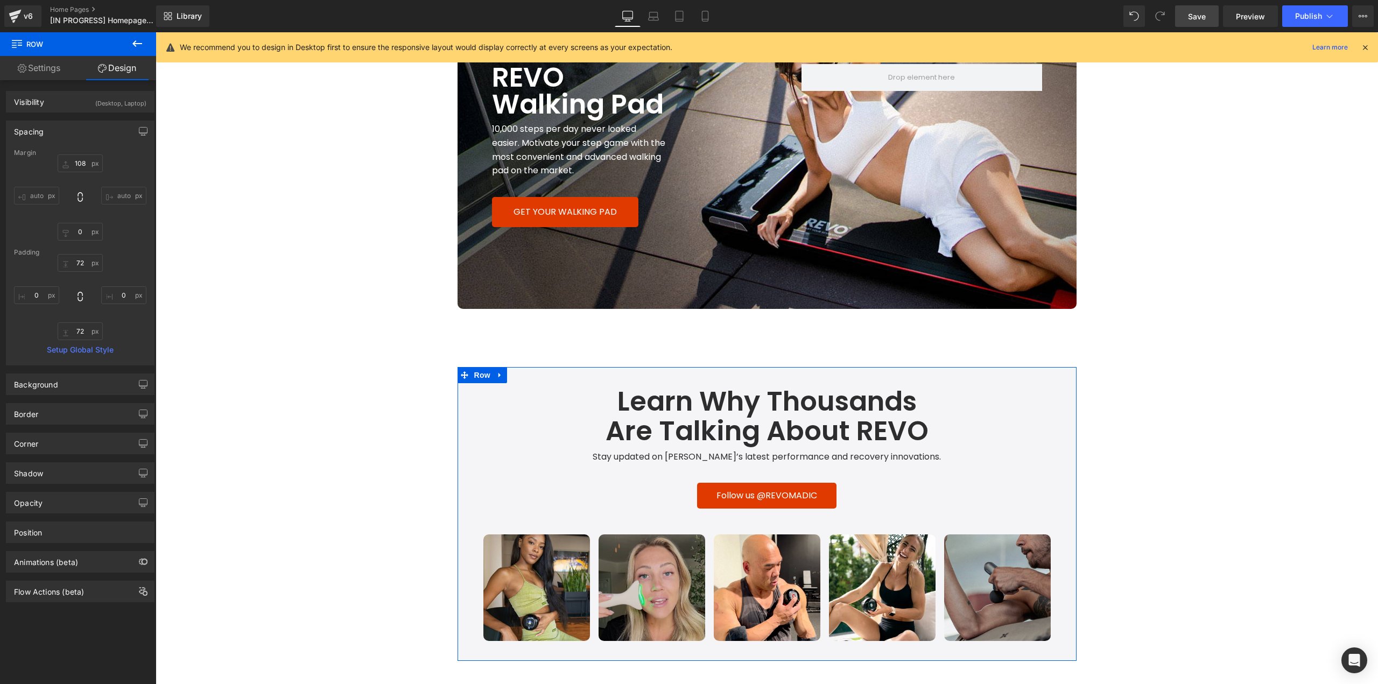
scroll to position [2642, 0]
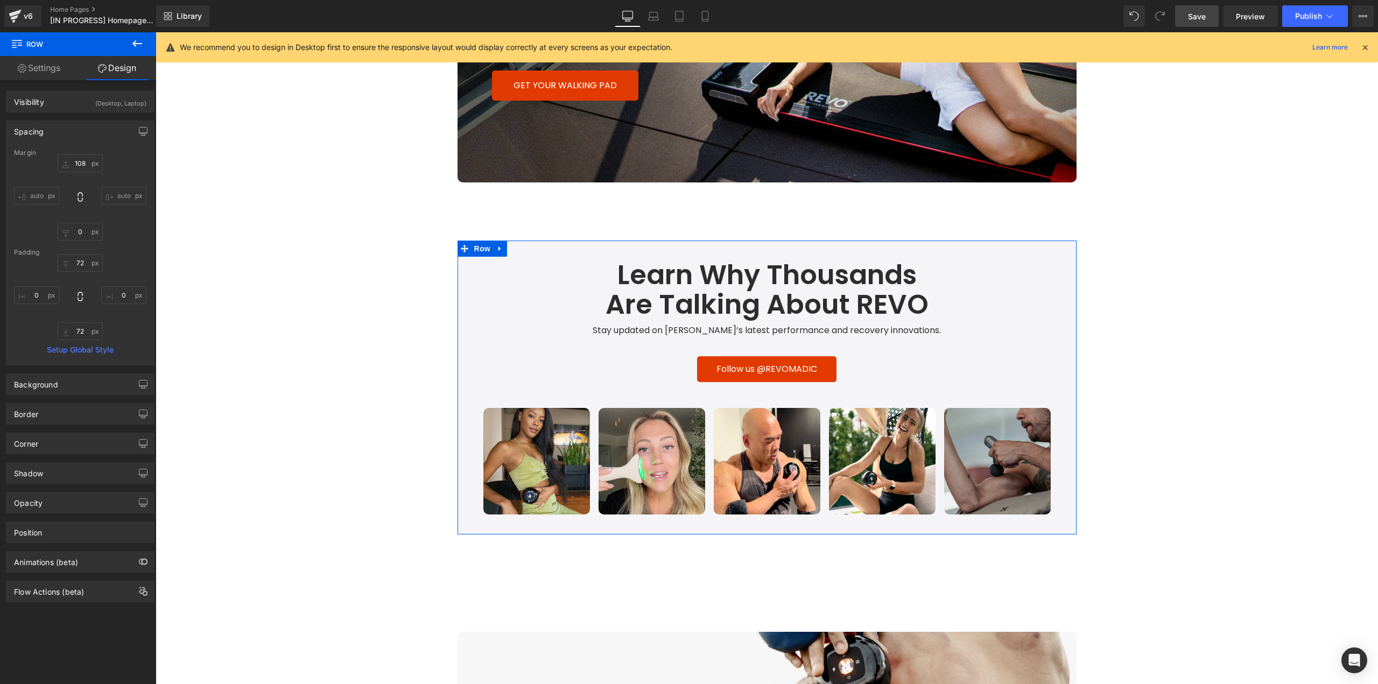
click at [473, 241] on span "Row" at bounding box center [483, 249] width 22 height 16
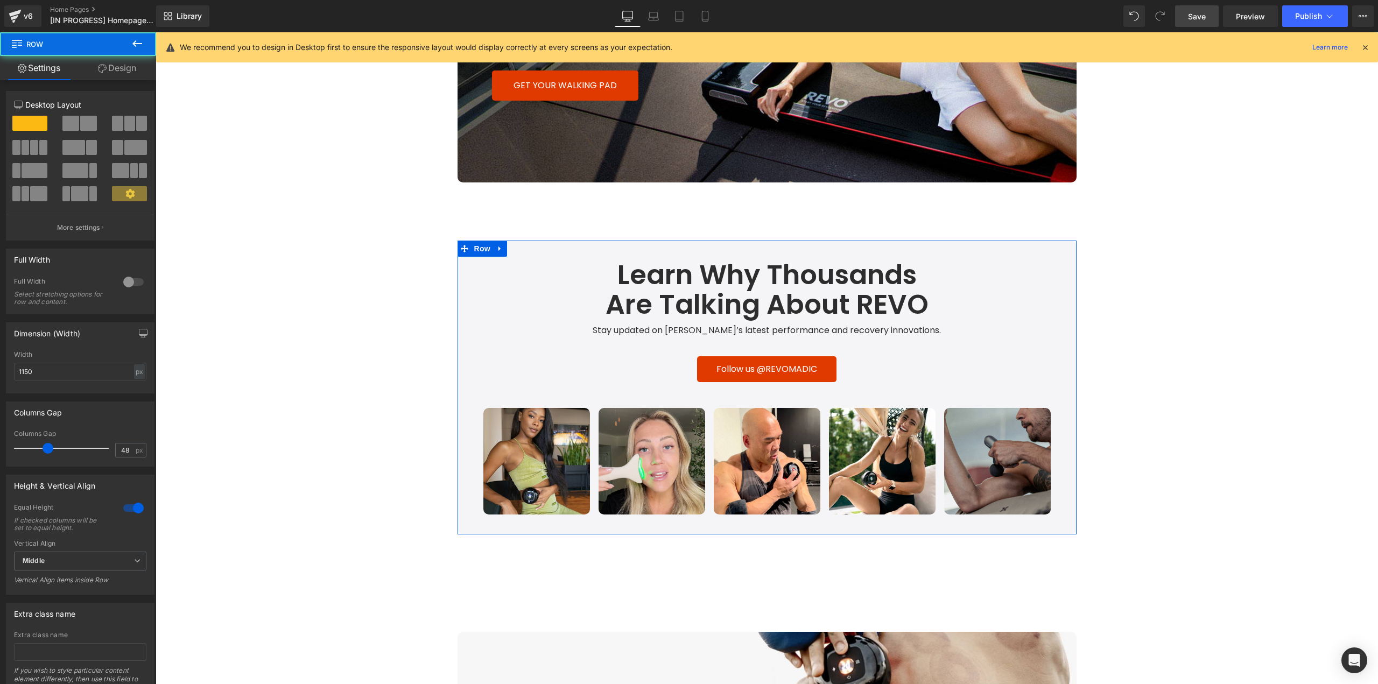
click at [122, 65] on link "Design" at bounding box center [117, 68] width 78 height 24
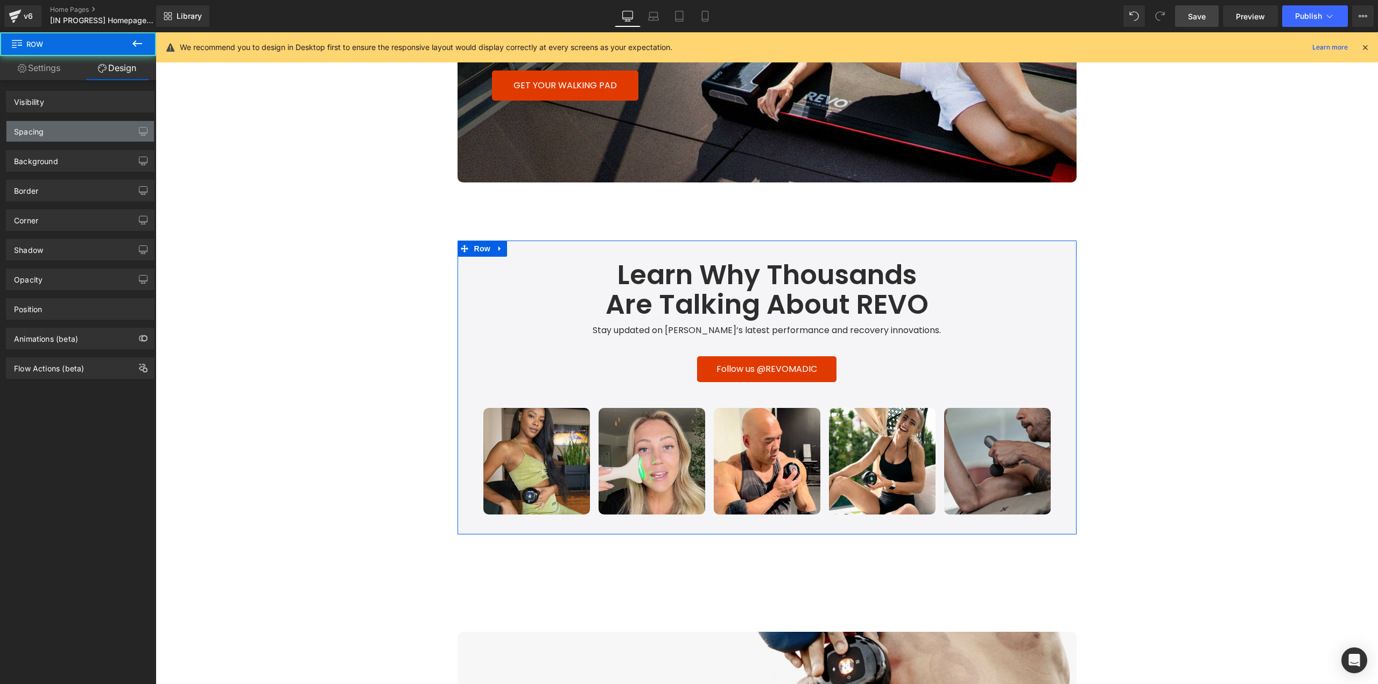
click at [66, 133] on div "Spacing" at bounding box center [80, 131] width 148 height 20
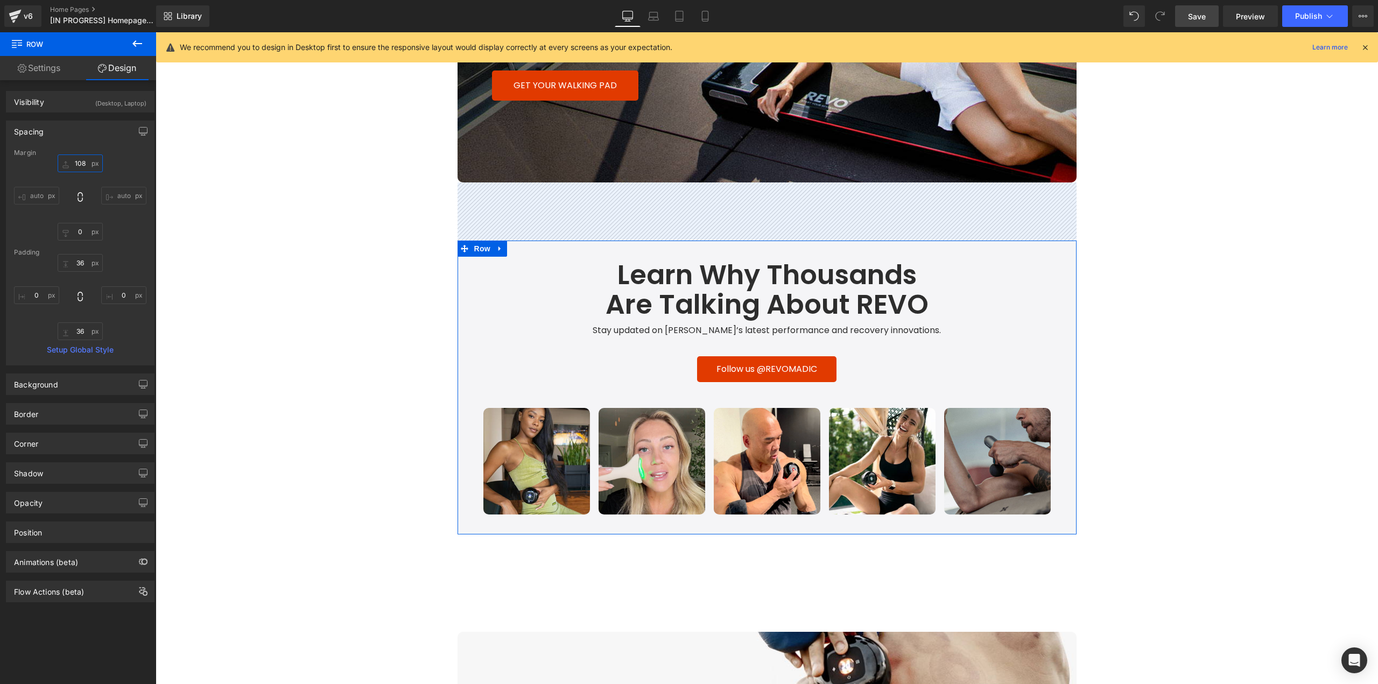
click at [88, 164] on input "108" at bounding box center [80, 164] width 45 height 18
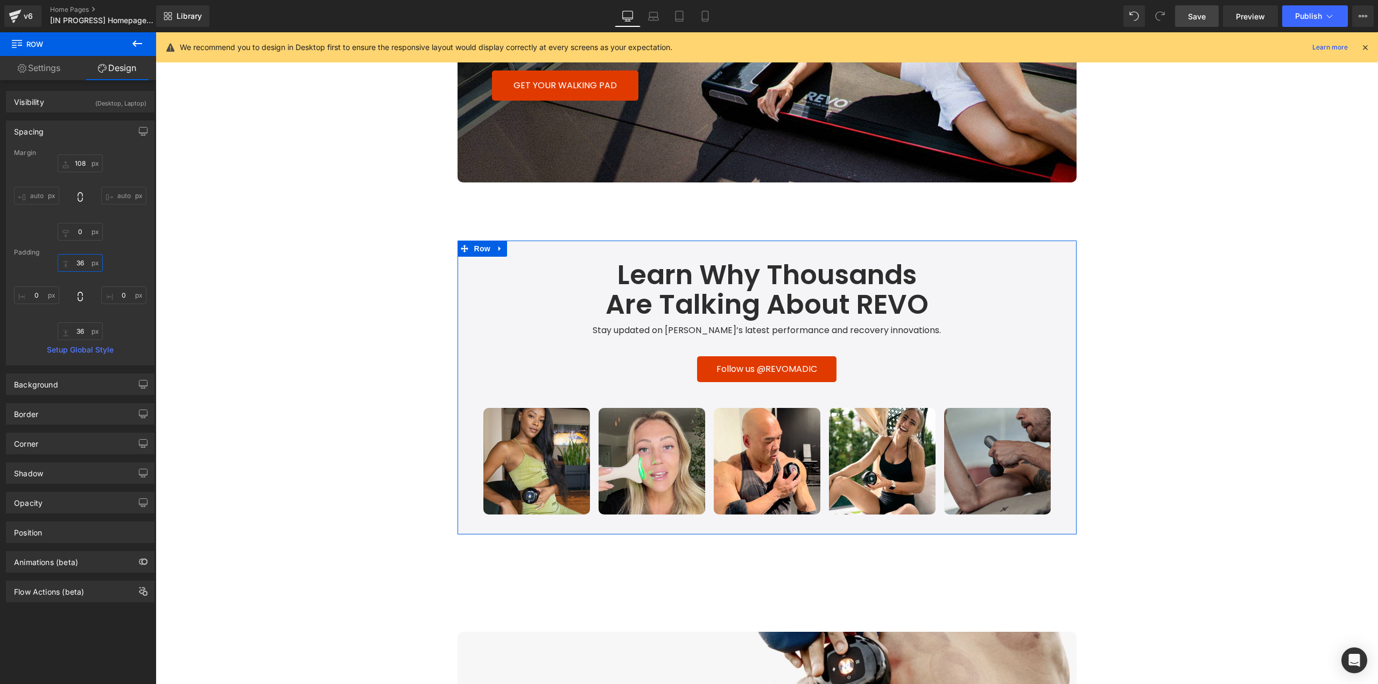
click at [85, 263] on input "36" at bounding box center [80, 263] width 45 height 18
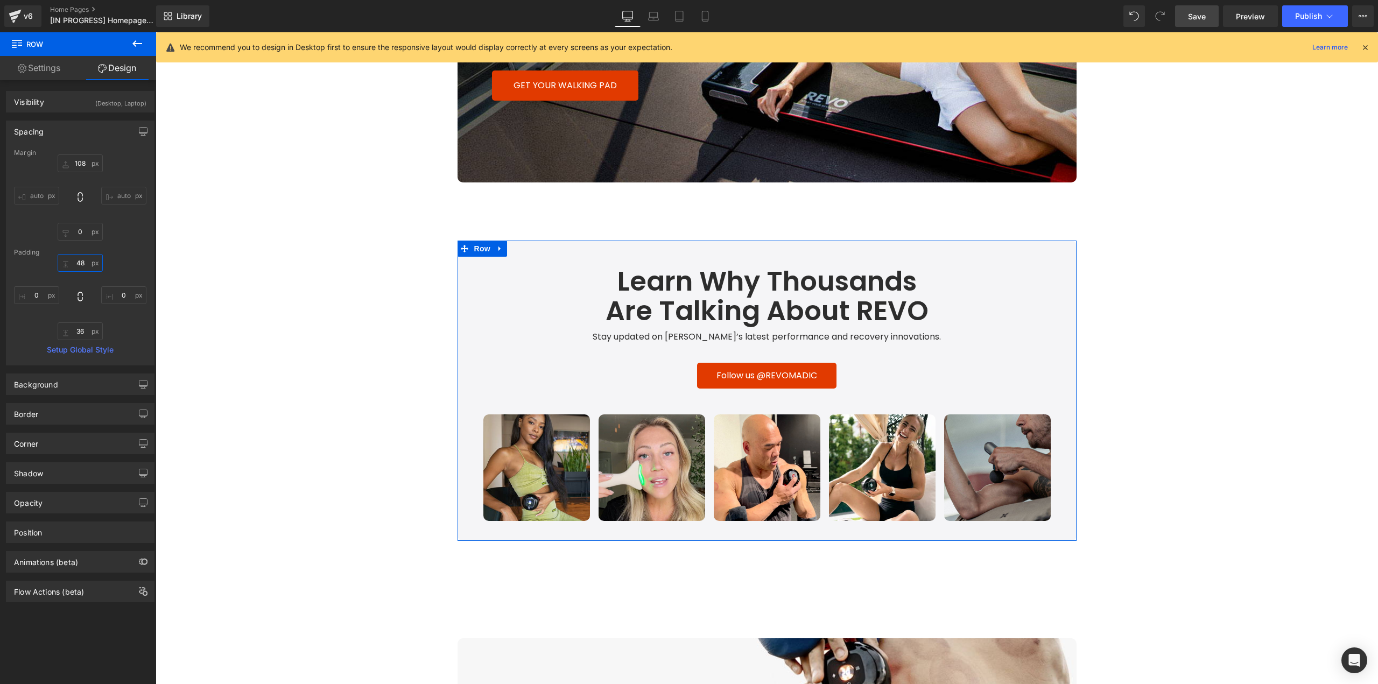
type input "48"
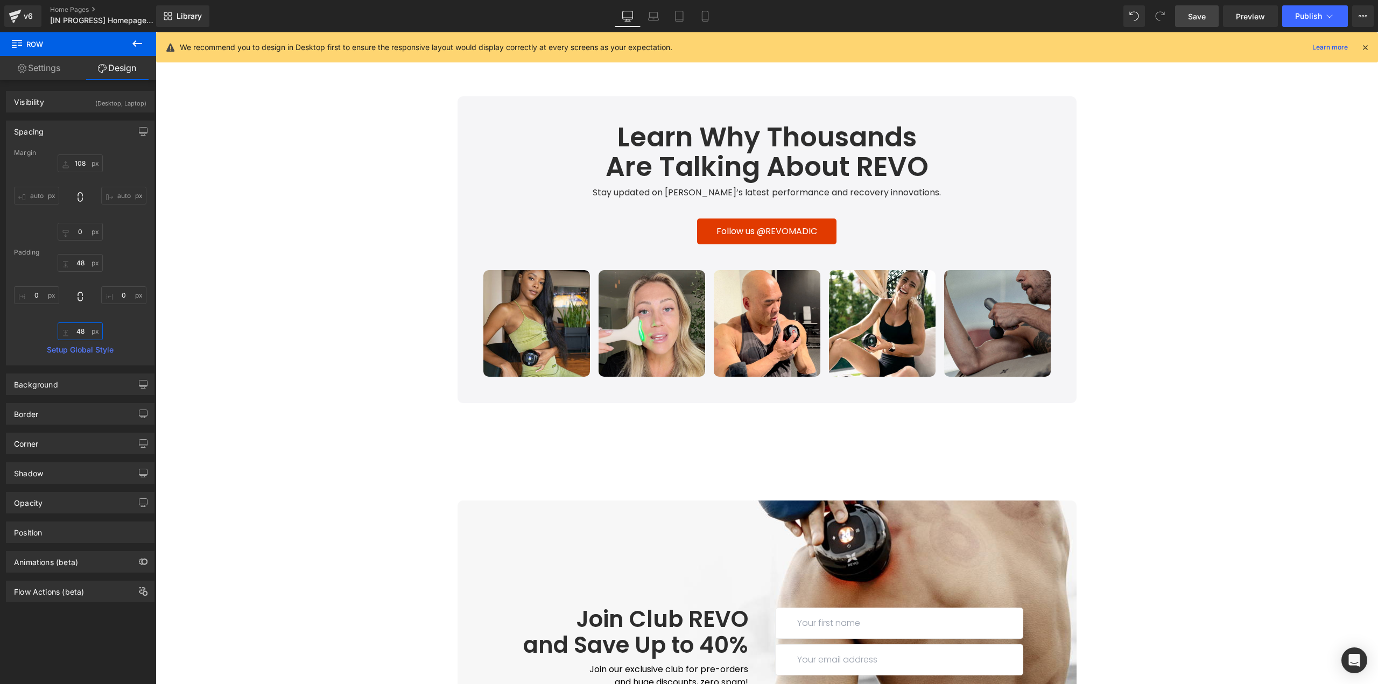
scroll to position [2912, 0]
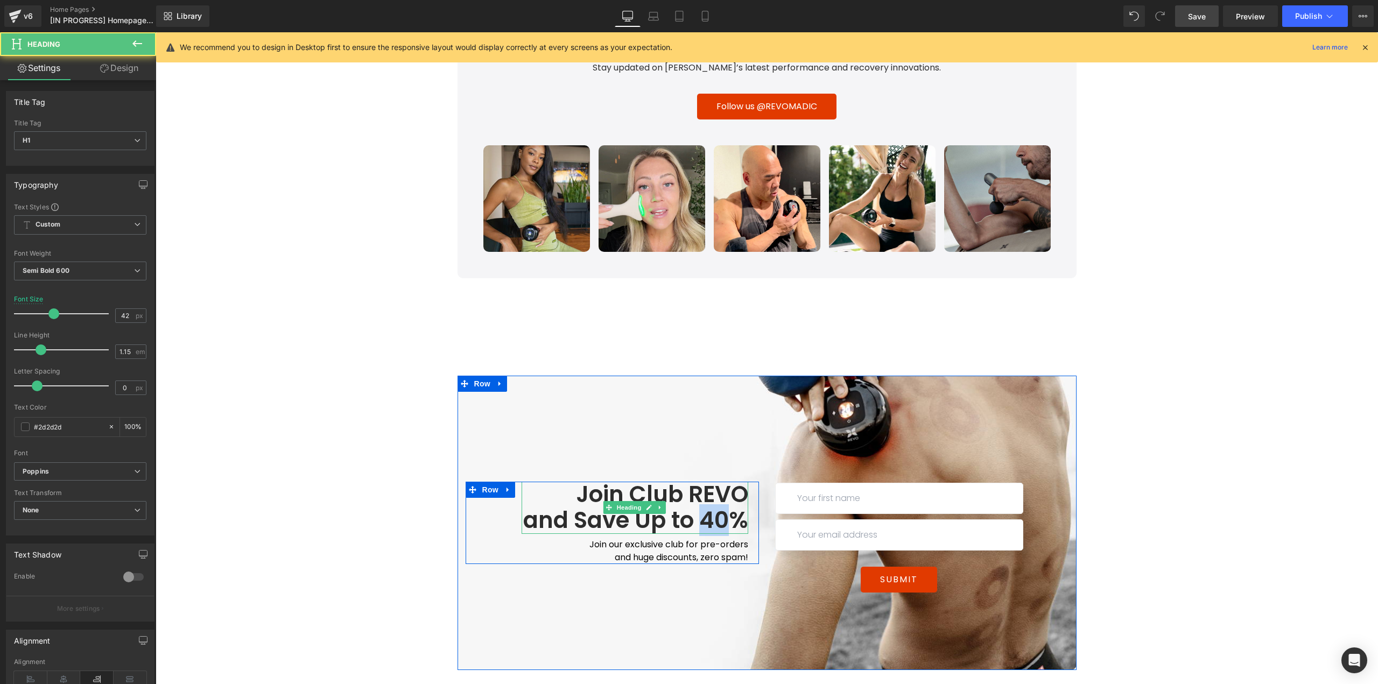
click at [698, 508] on h1 "and Save Up to 40%" at bounding box center [635, 521] width 227 height 26
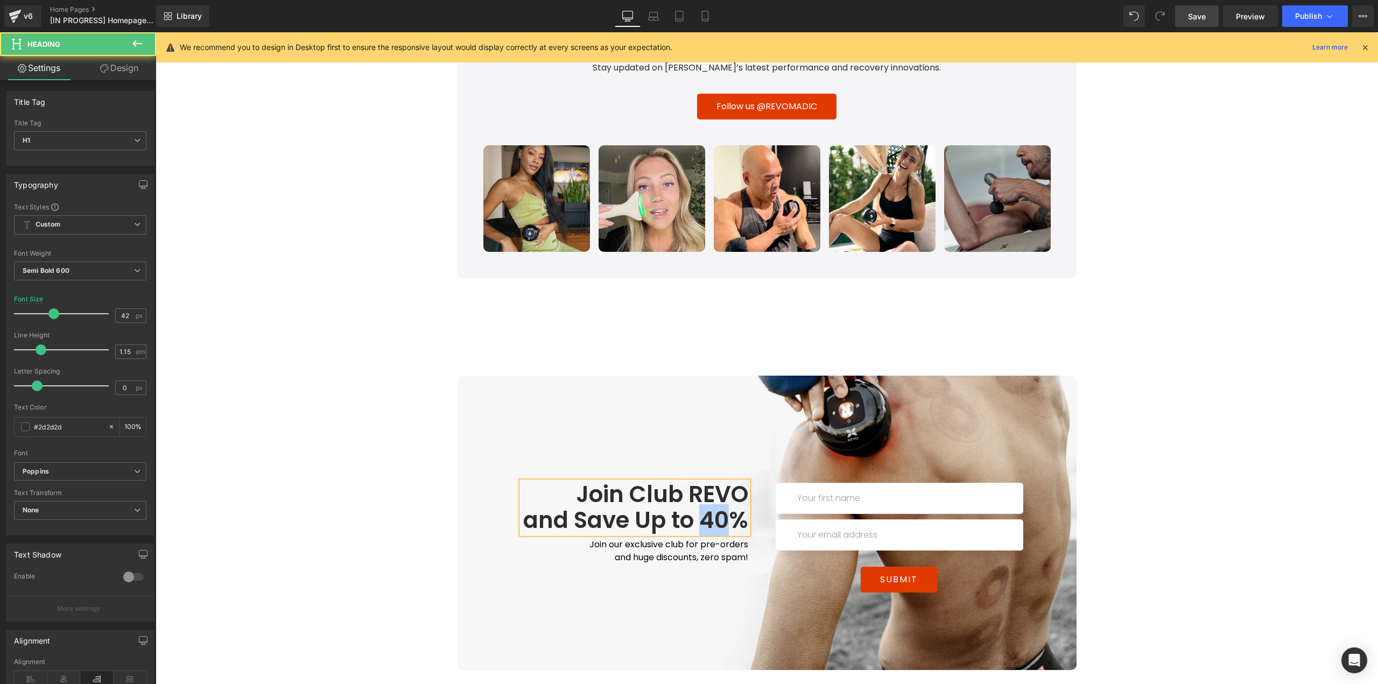
click at [705, 508] on h1 "and Save Up to 40%" at bounding box center [635, 521] width 227 height 26
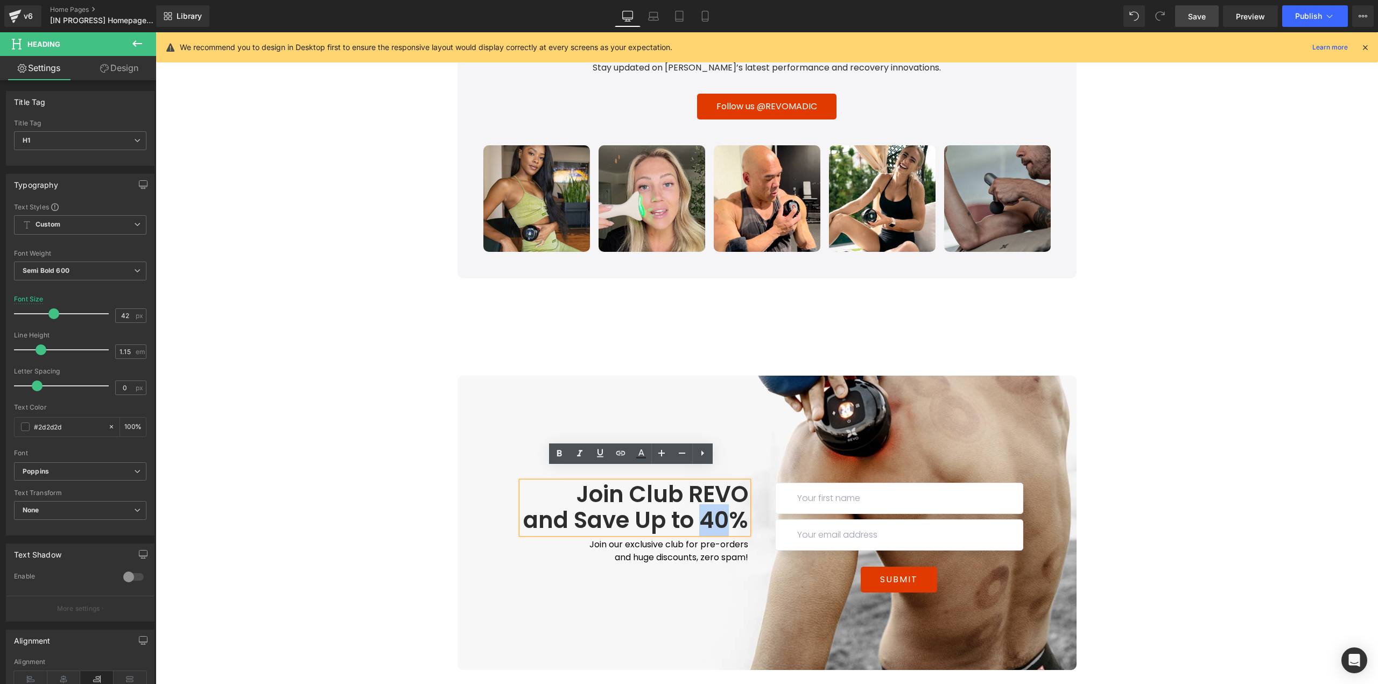
drag, startPoint x: 720, startPoint y: 504, endPoint x: 703, endPoint y: 504, distance: 17.8
click at [703, 508] on h1 "and Save Up to 40%" at bounding box center [635, 521] width 227 height 26
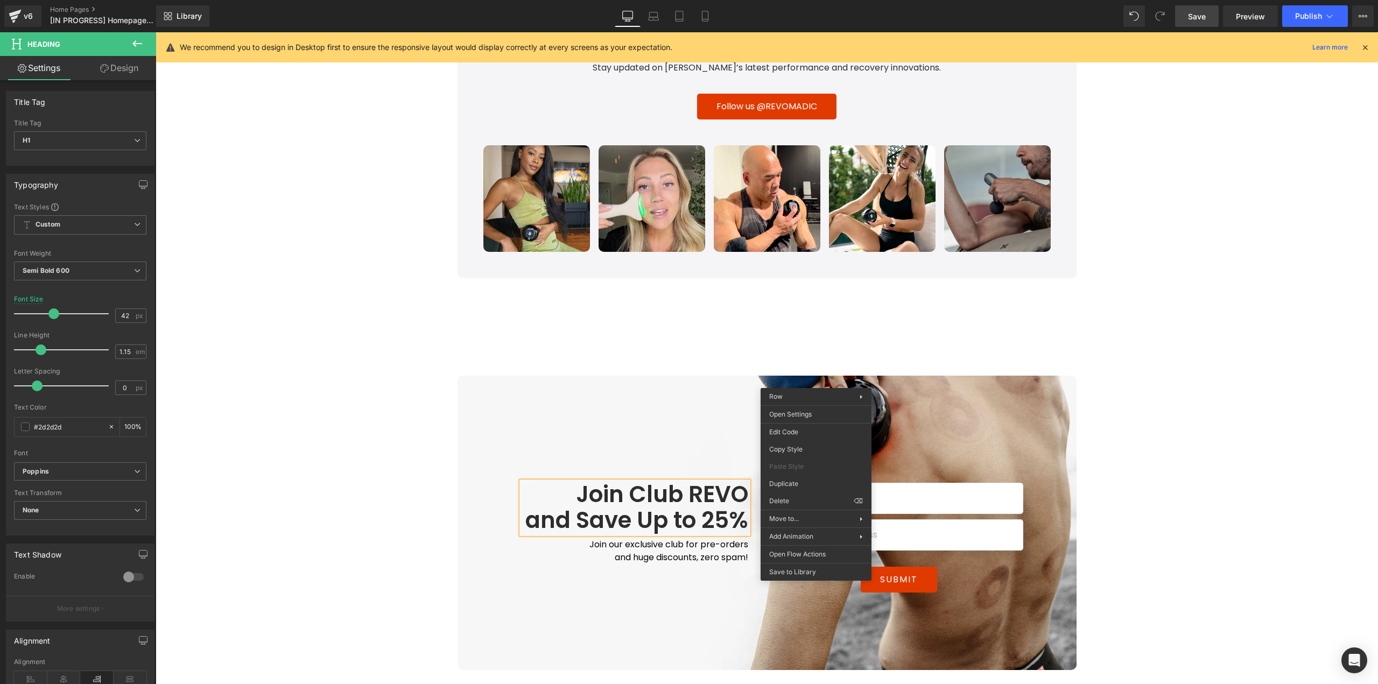
drag, startPoint x: 1056, startPoint y: 426, endPoint x: 901, endPoint y: 395, distance: 158.8
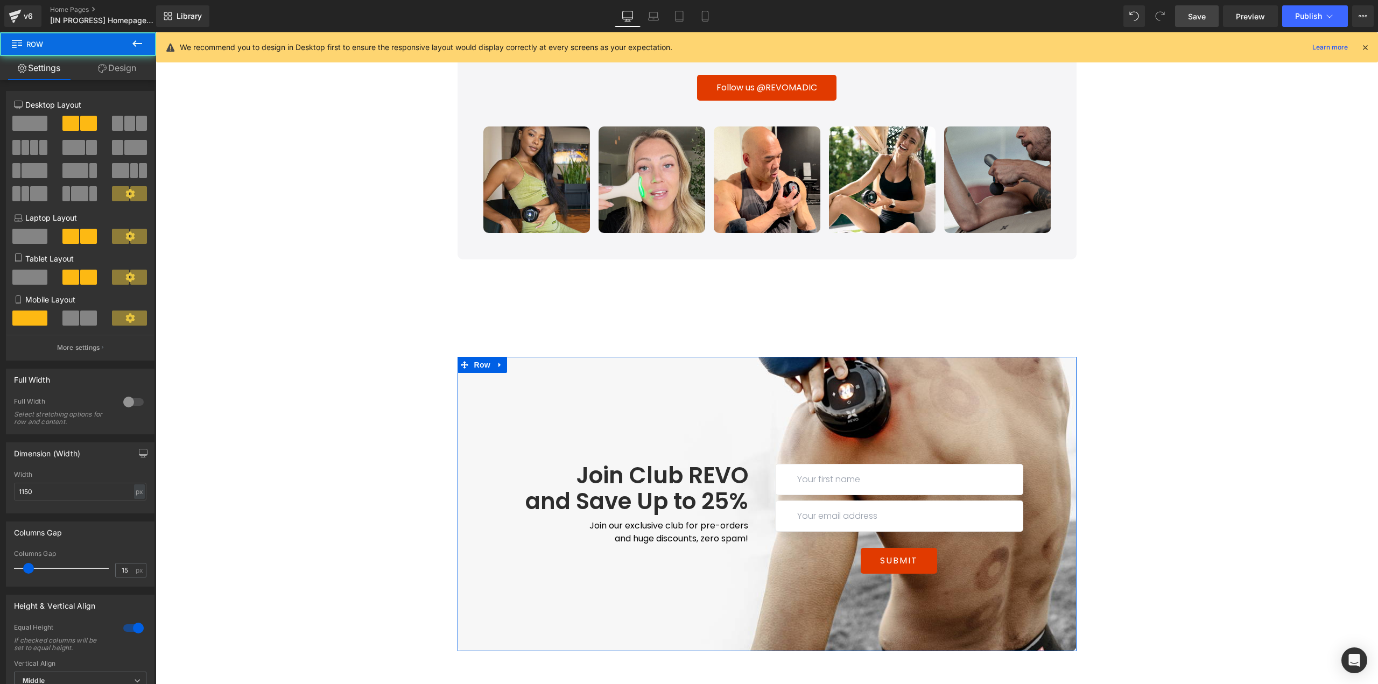
scroll to position [3060, 0]
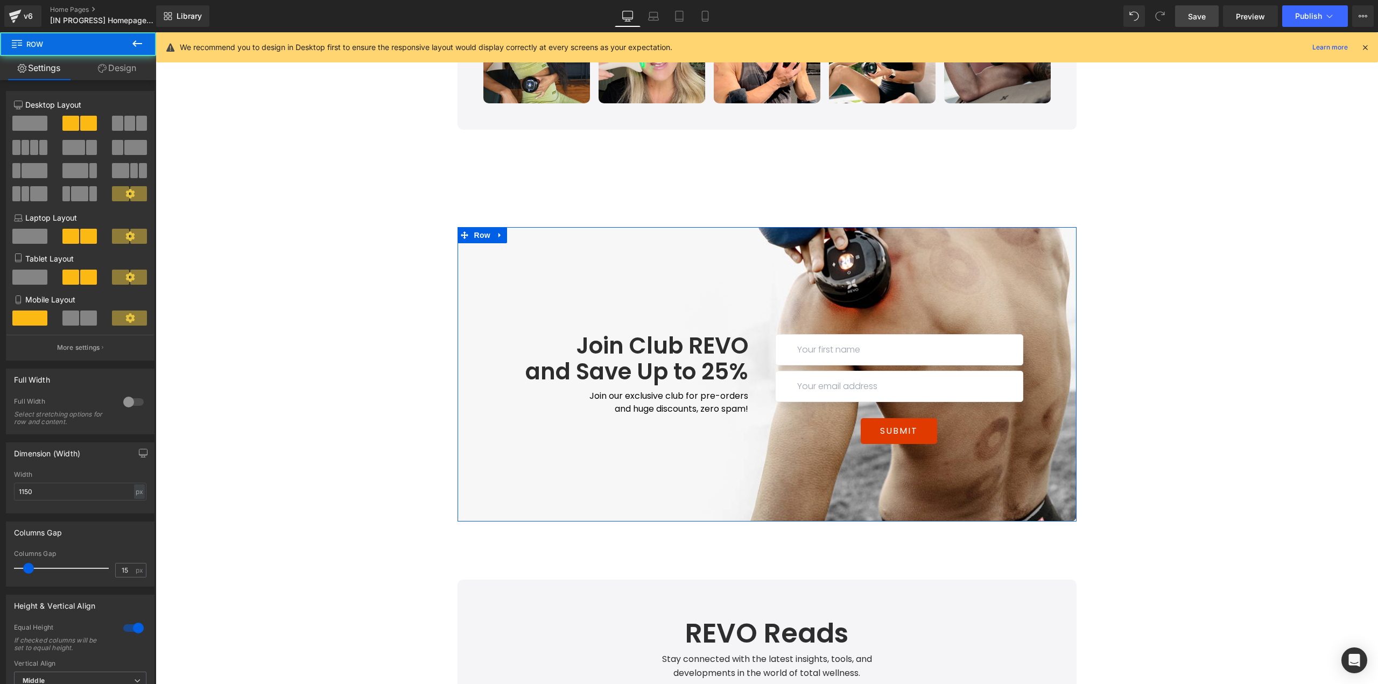
click at [146, 71] on link "Design" at bounding box center [117, 68] width 78 height 24
click at [0, 0] on div "Spacing" at bounding box center [0, 0] width 0 height 0
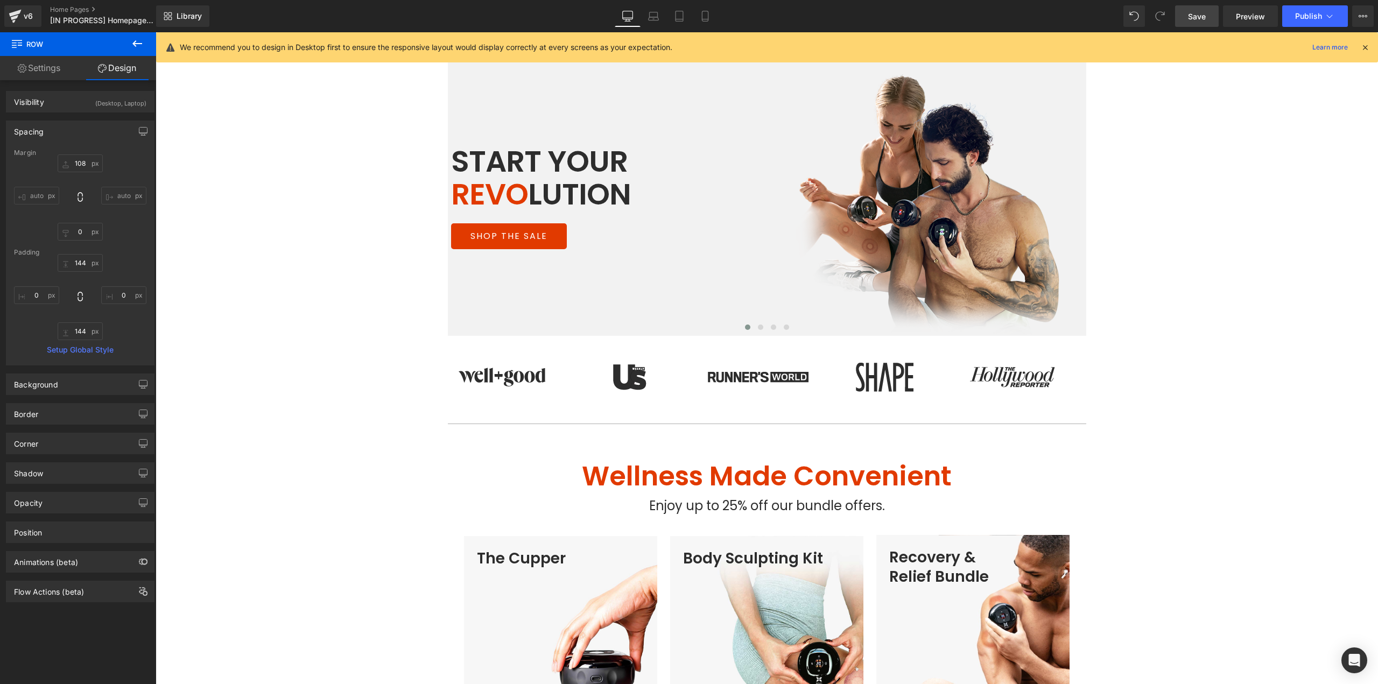
scroll to position [0, 0]
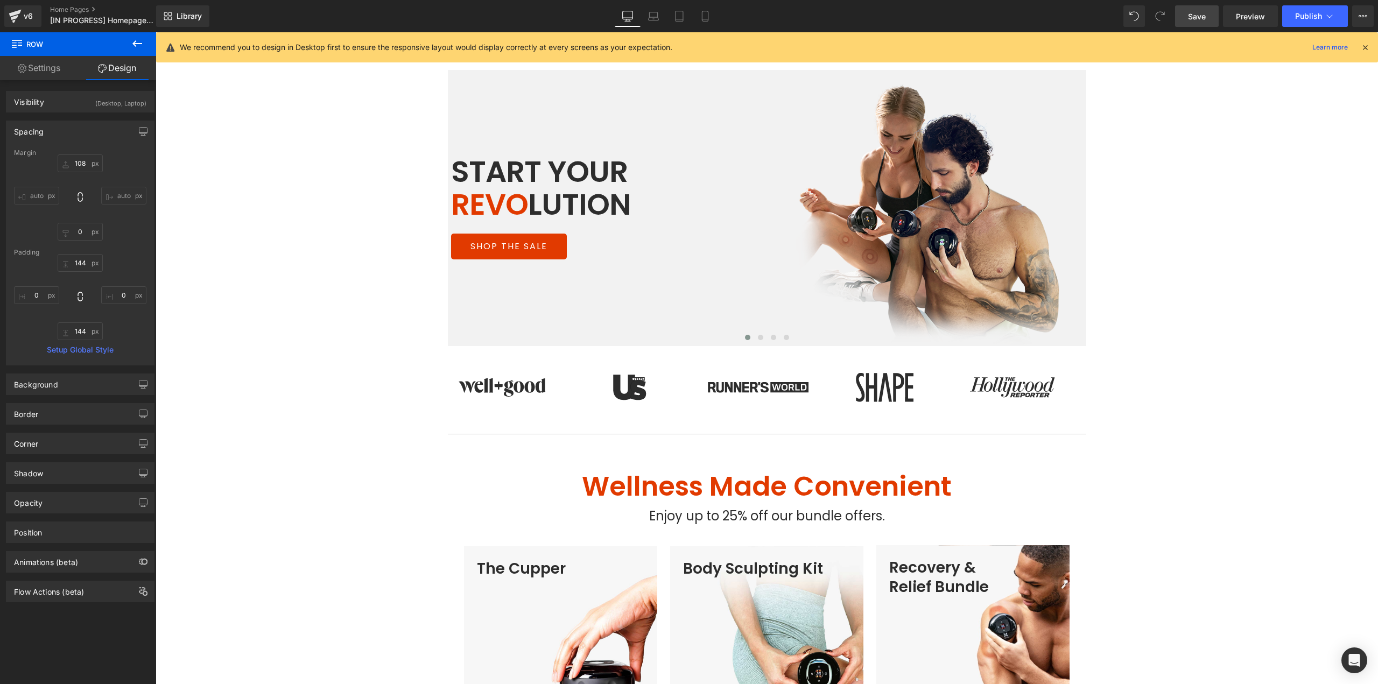
drag, startPoint x: 1188, startPoint y: 12, endPoint x: 687, endPoint y: 276, distance: 565.9
click at [1188, 12] on link "Save" at bounding box center [1197, 16] width 44 height 22
drag, startPoint x: 659, startPoint y: 19, endPoint x: 675, endPoint y: 36, distance: 22.5
click at [659, 20] on icon at bounding box center [654, 18] width 10 height 3
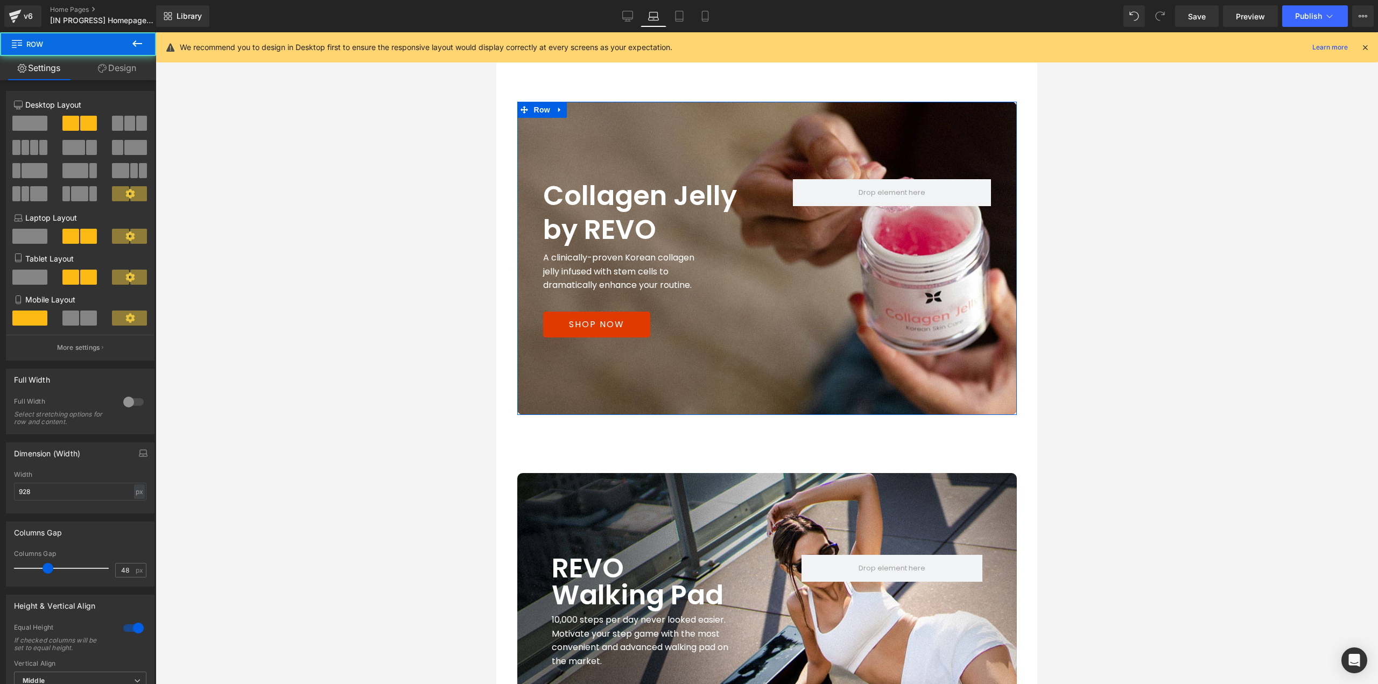
scroll to position [1914, 0]
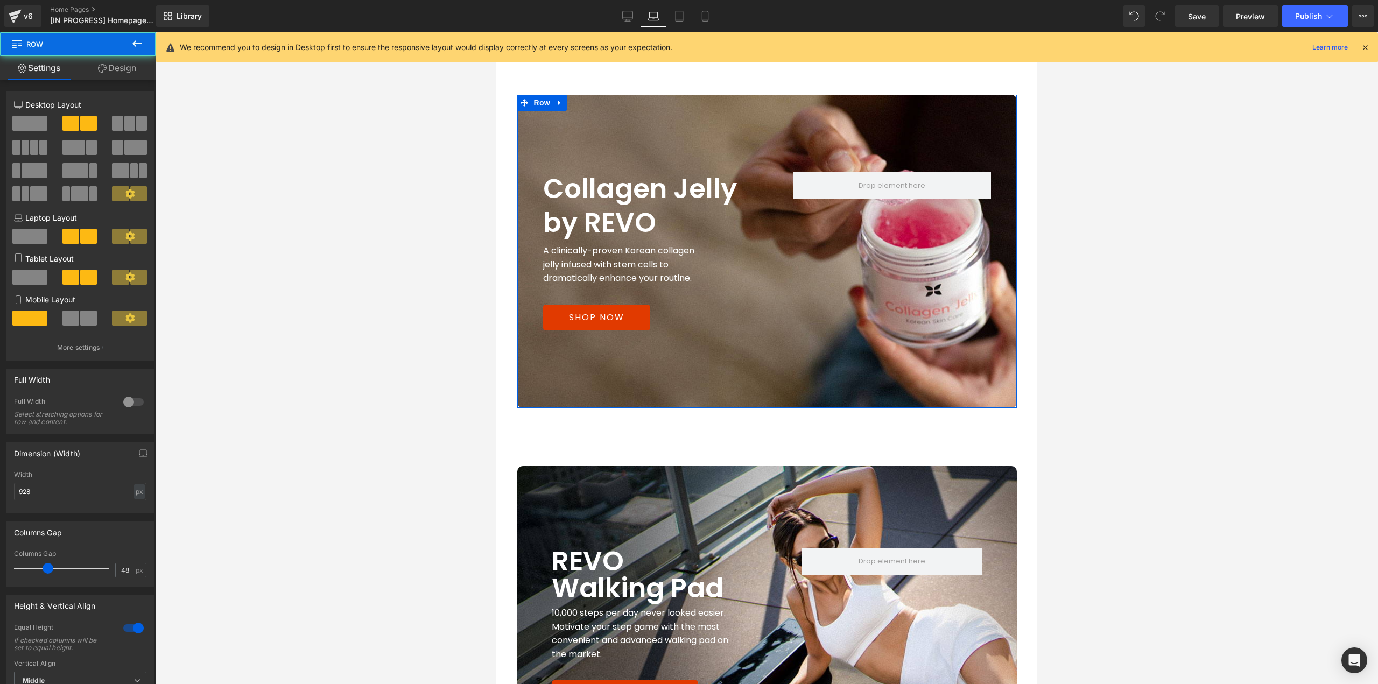
click at [135, 70] on link "Design" at bounding box center [117, 68] width 78 height 24
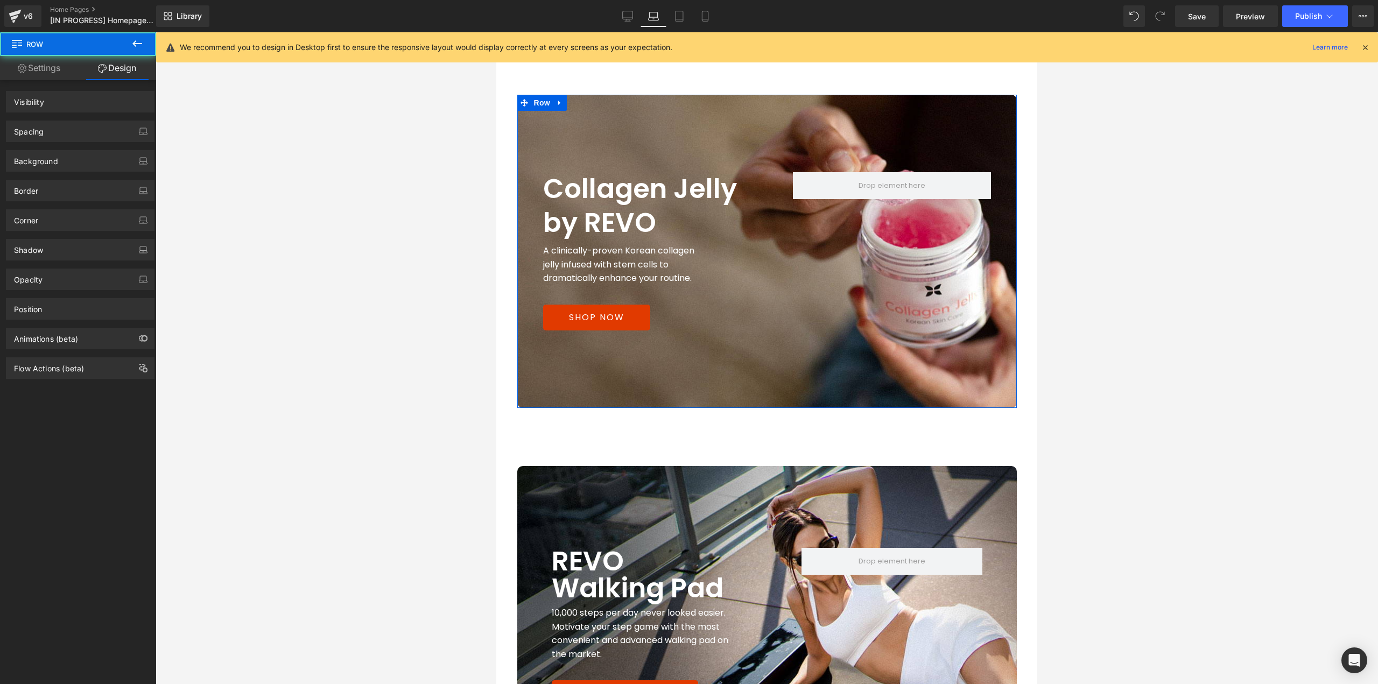
click at [84, 142] on div "Background" at bounding box center [80, 157] width 161 height 30
click at [86, 133] on div "Spacing" at bounding box center [80, 131] width 148 height 20
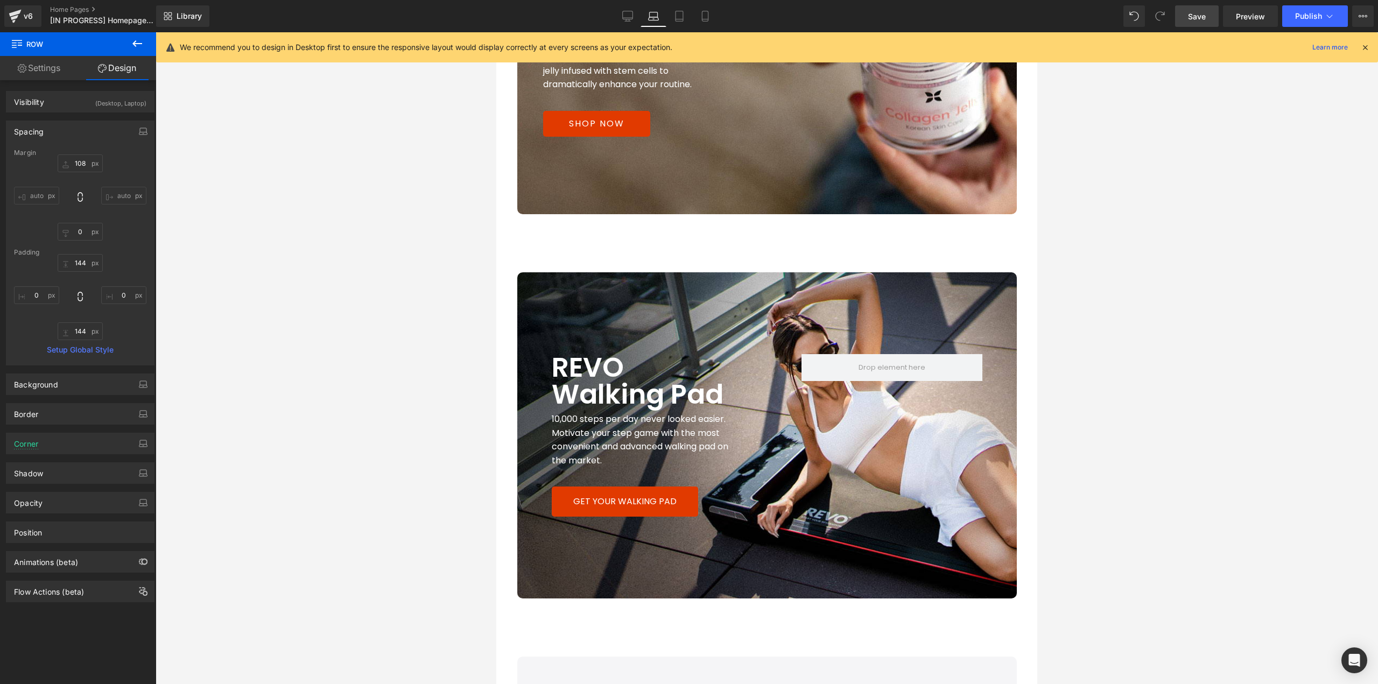
scroll to position [2149, 0]
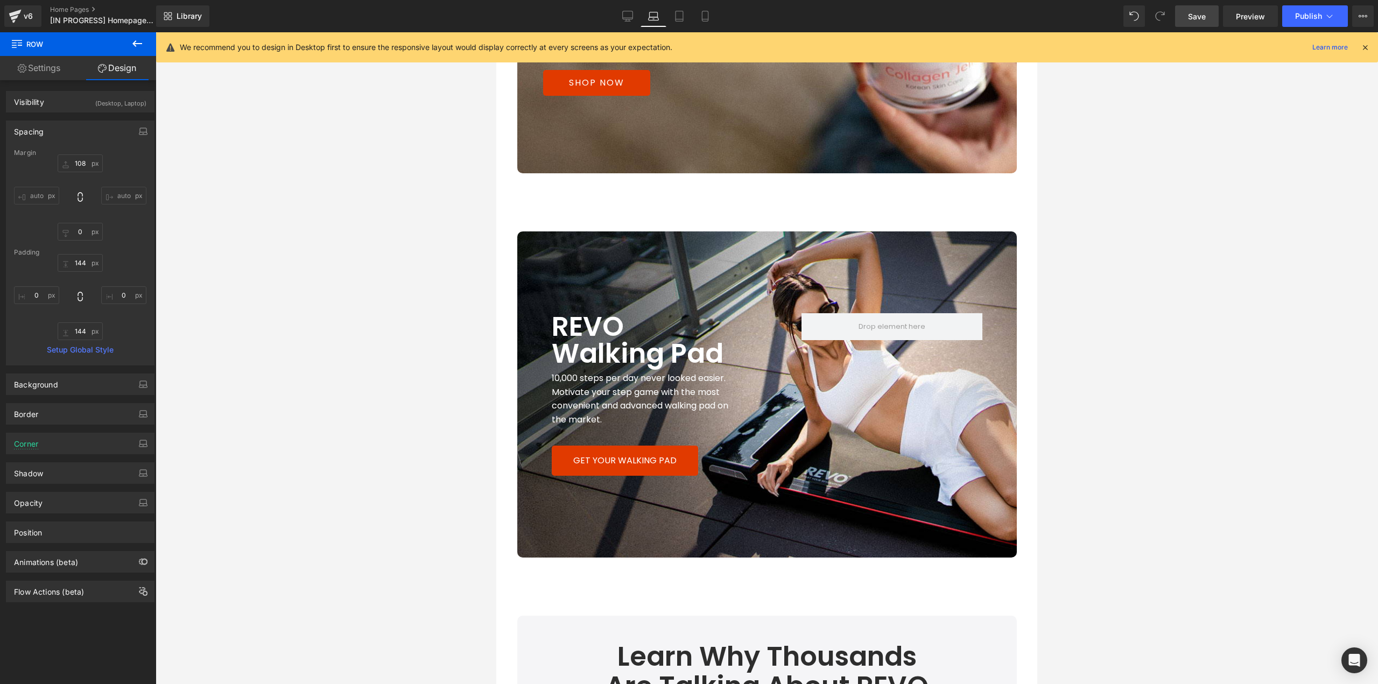
click at [1200, 22] on span "Save" at bounding box center [1197, 16] width 18 height 11
click at [1260, 19] on span "Preview" at bounding box center [1250, 16] width 29 height 11
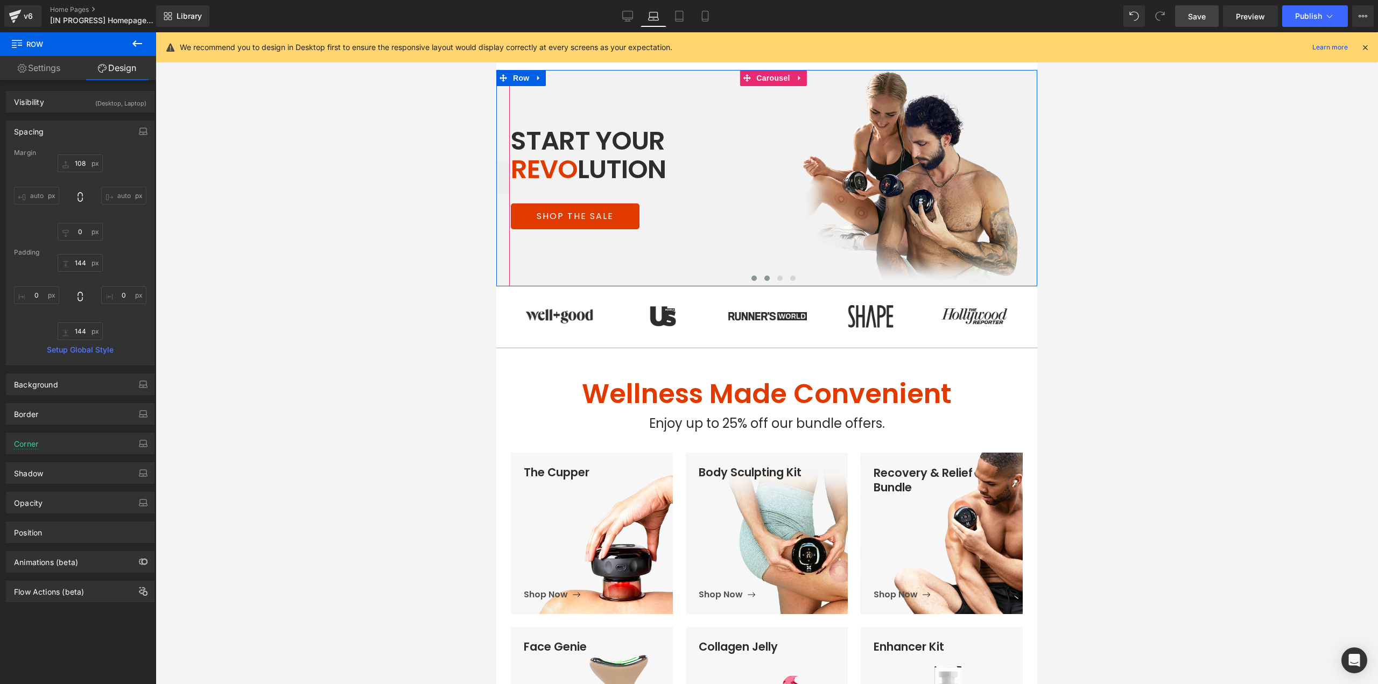
click at [761, 281] on button at bounding box center [767, 278] width 13 height 11
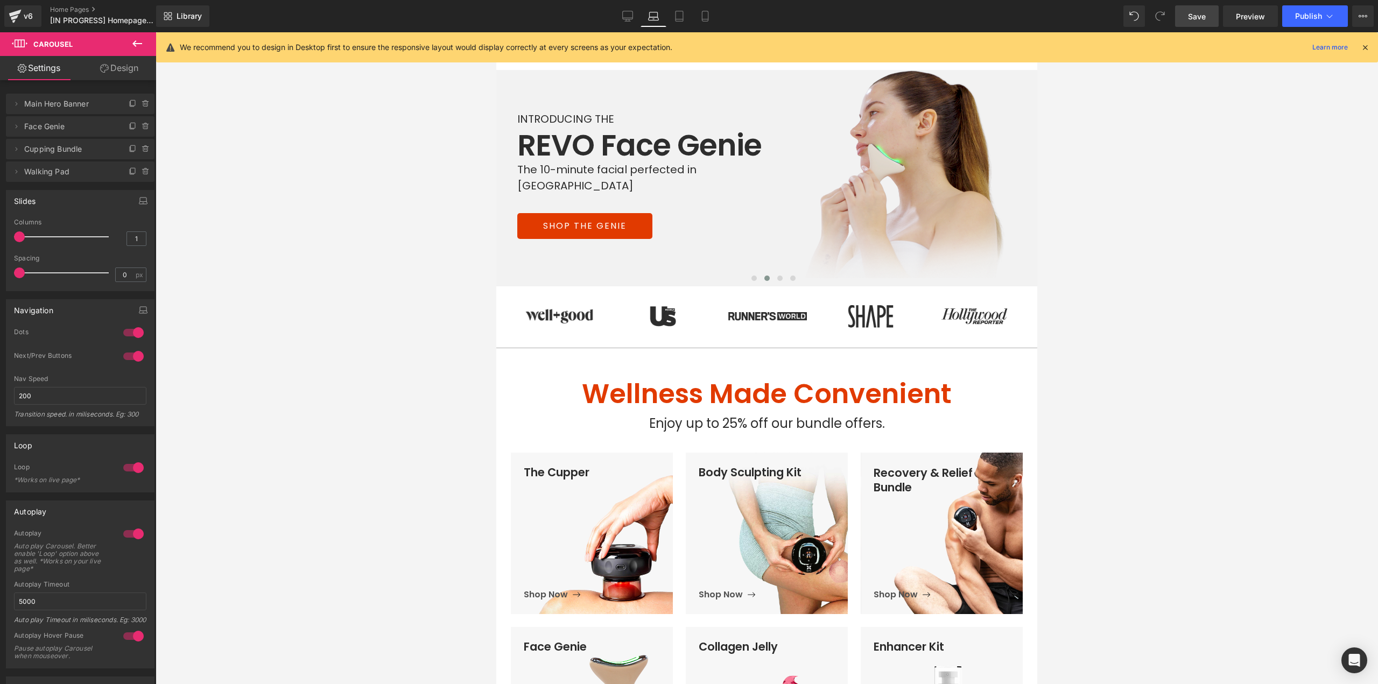
click at [1195, 15] on span "Save" at bounding box center [1197, 16] width 18 height 11
click at [613, 14] on icon at bounding box center [616, 16] width 11 height 11
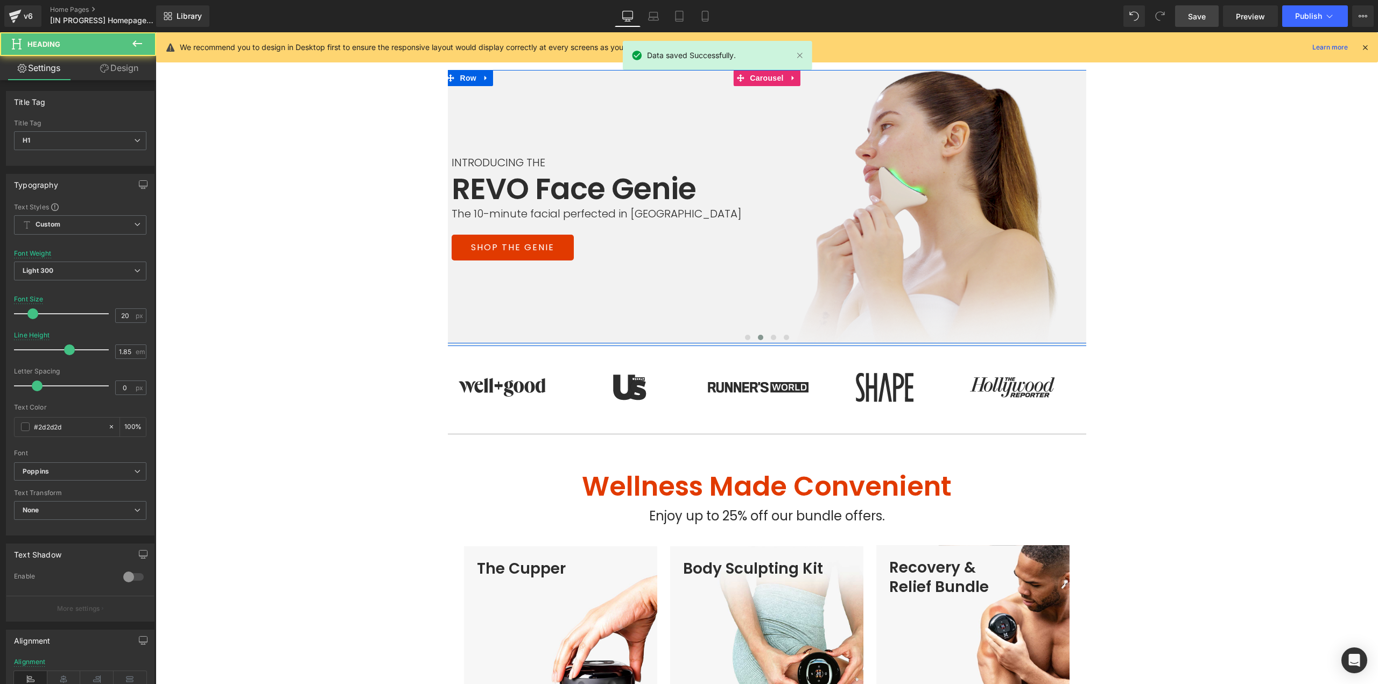
click at [528, 165] on h1 "INTRODUCING THE" at bounding box center [605, 163] width 307 height 20
click at [530, 163] on h1 "INTRODUCING THE" at bounding box center [605, 163] width 307 height 20
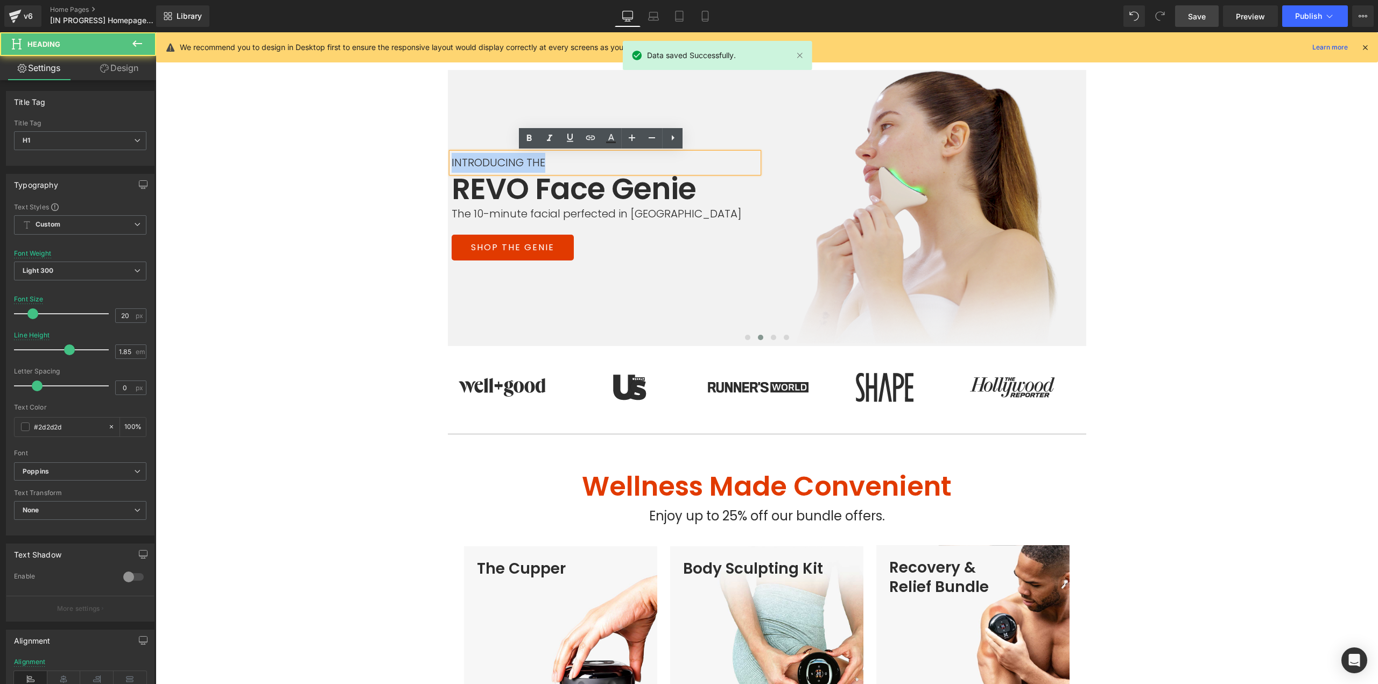
drag, startPoint x: 535, startPoint y: 160, endPoint x: 193, endPoint y: 148, distance: 341.6
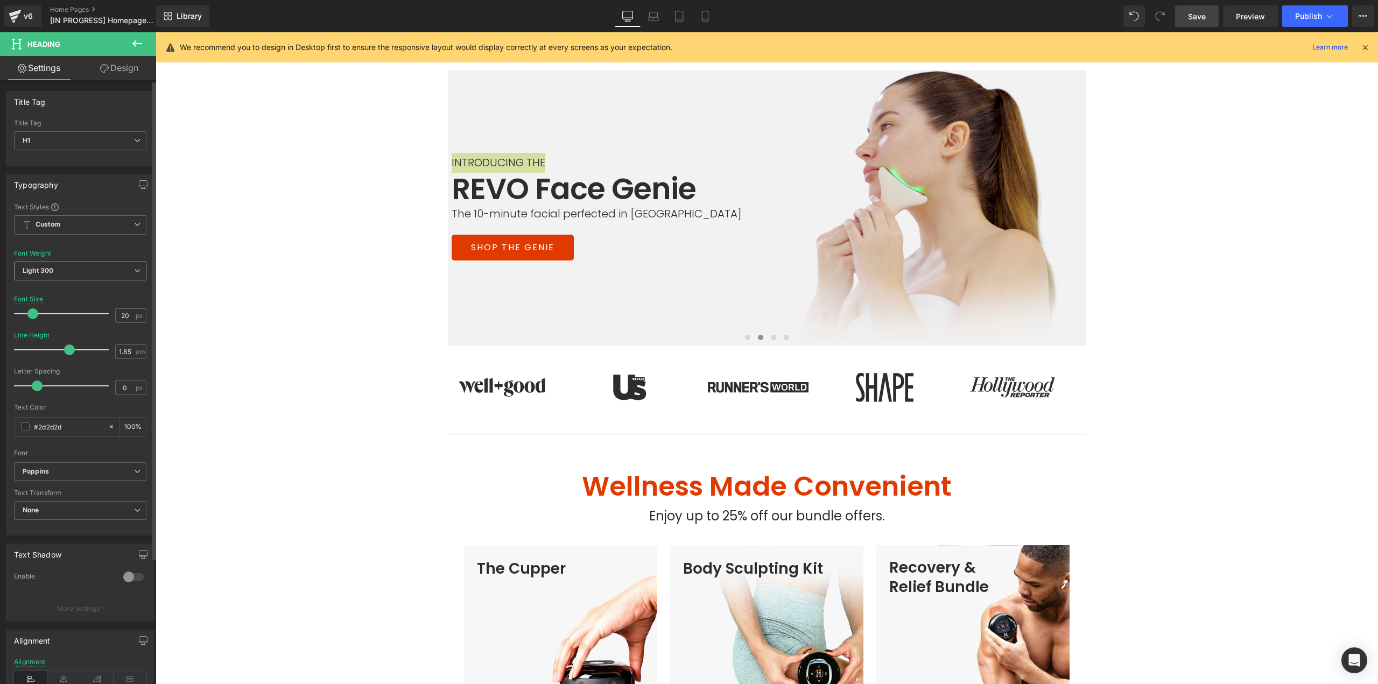
click at [63, 277] on span "Light 300" at bounding box center [80, 271] width 132 height 19
click at [60, 337] on div "Regular 400" at bounding box center [49, 338] width 39 height 8
drag, startPoint x: 564, startPoint y: 218, endPoint x: 640, endPoint y: 211, distance: 76.2
click at [564, 218] on h1 "The 10-minute facial perfected in Korea" at bounding box center [605, 214] width 307 height 16
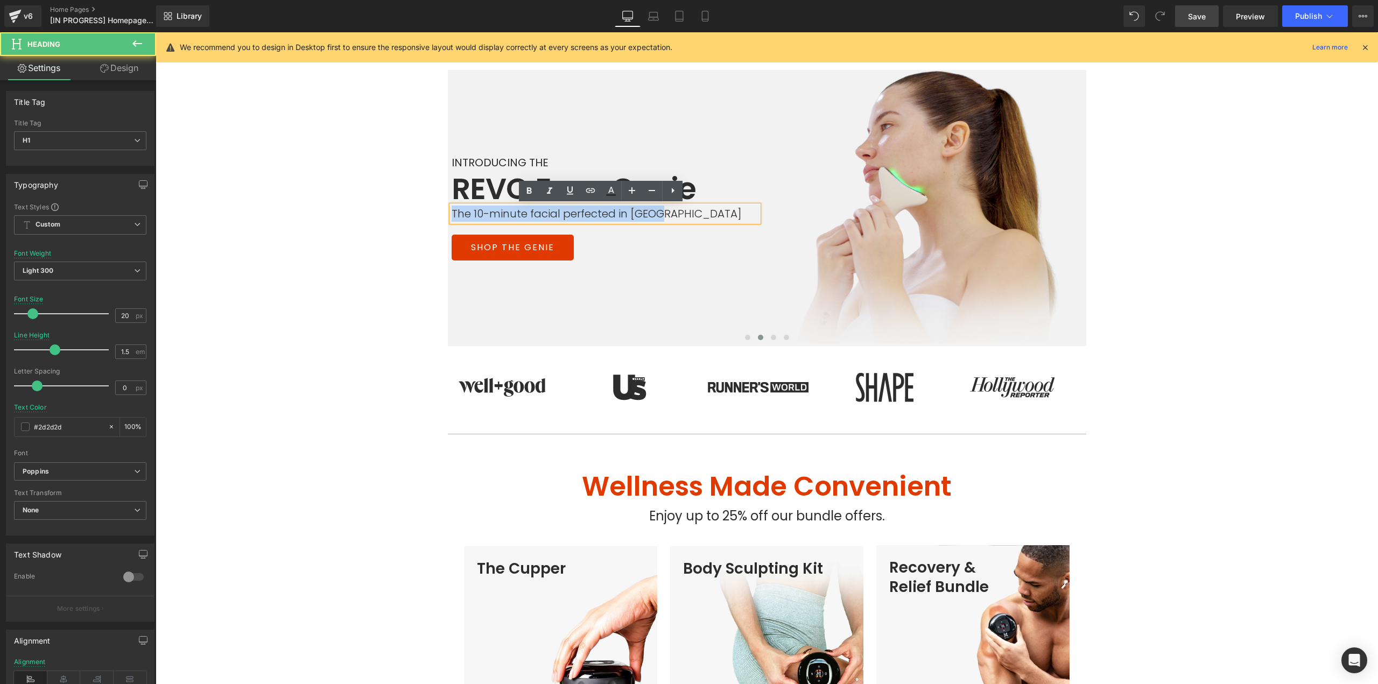
drag, startPoint x: 651, startPoint y: 214, endPoint x: 415, endPoint y: 216, distance: 235.8
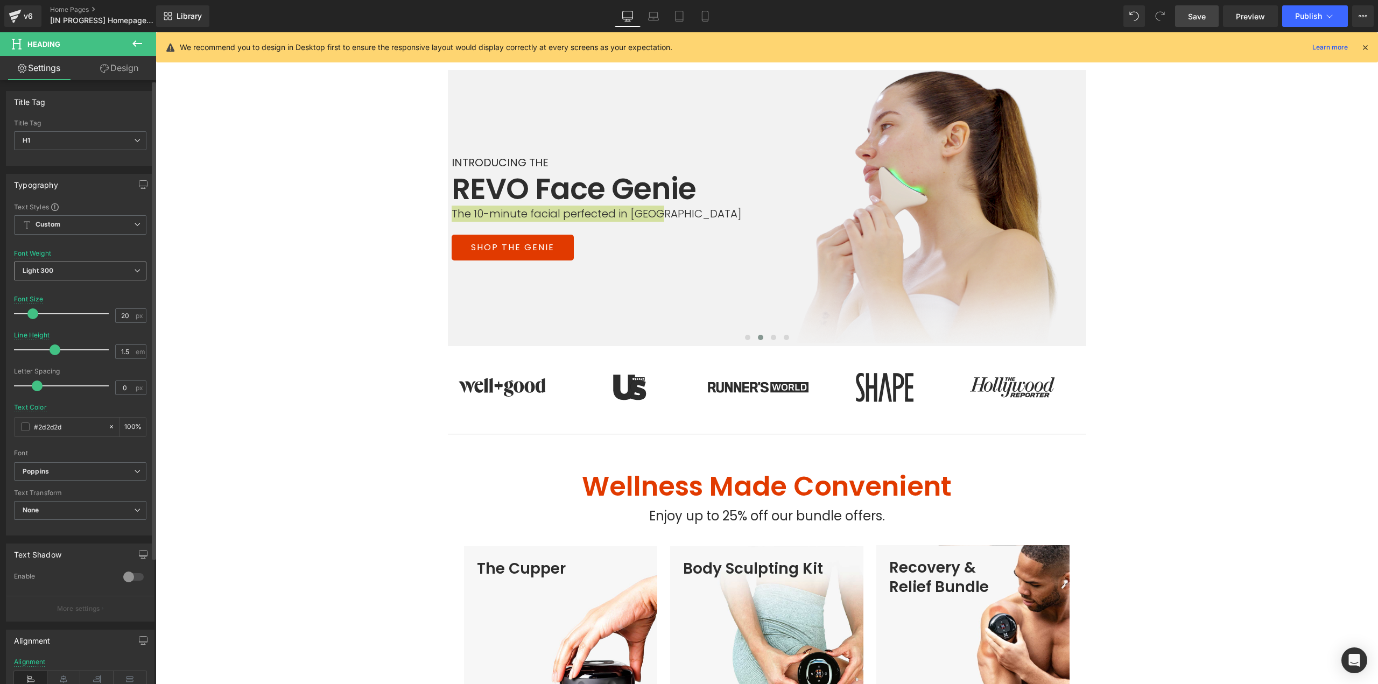
drag, startPoint x: 81, startPoint y: 272, endPoint x: 50, endPoint y: 312, distance: 51.4
click at [81, 273] on span "Light 300" at bounding box center [80, 271] width 132 height 19
drag, startPoint x: 50, startPoint y: 339, endPoint x: 58, endPoint y: 340, distance: 8.1
click at [50, 339] on div "Regular 400" at bounding box center [49, 338] width 39 height 8
click at [1186, 26] on link "Save" at bounding box center [1197, 16] width 44 height 22
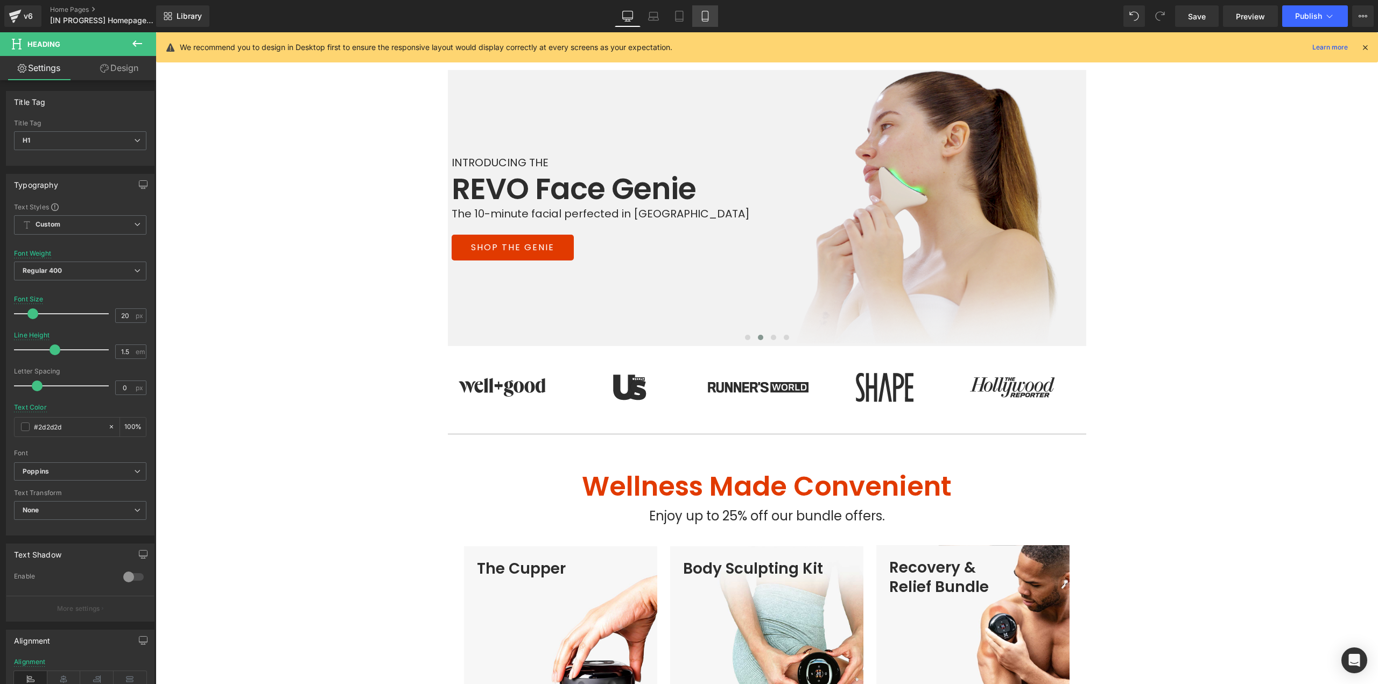
click at [706, 11] on link "Mobile" at bounding box center [705, 16] width 26 height 22
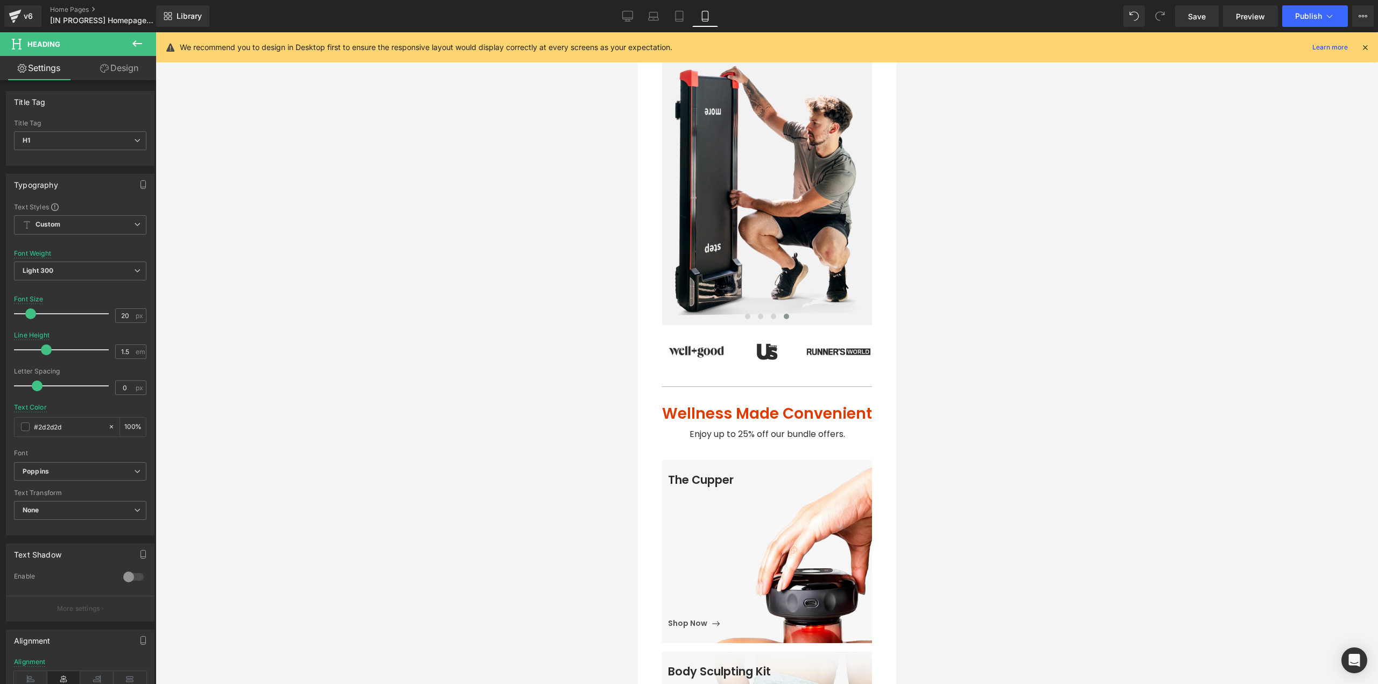
scroll to position [215, 0]
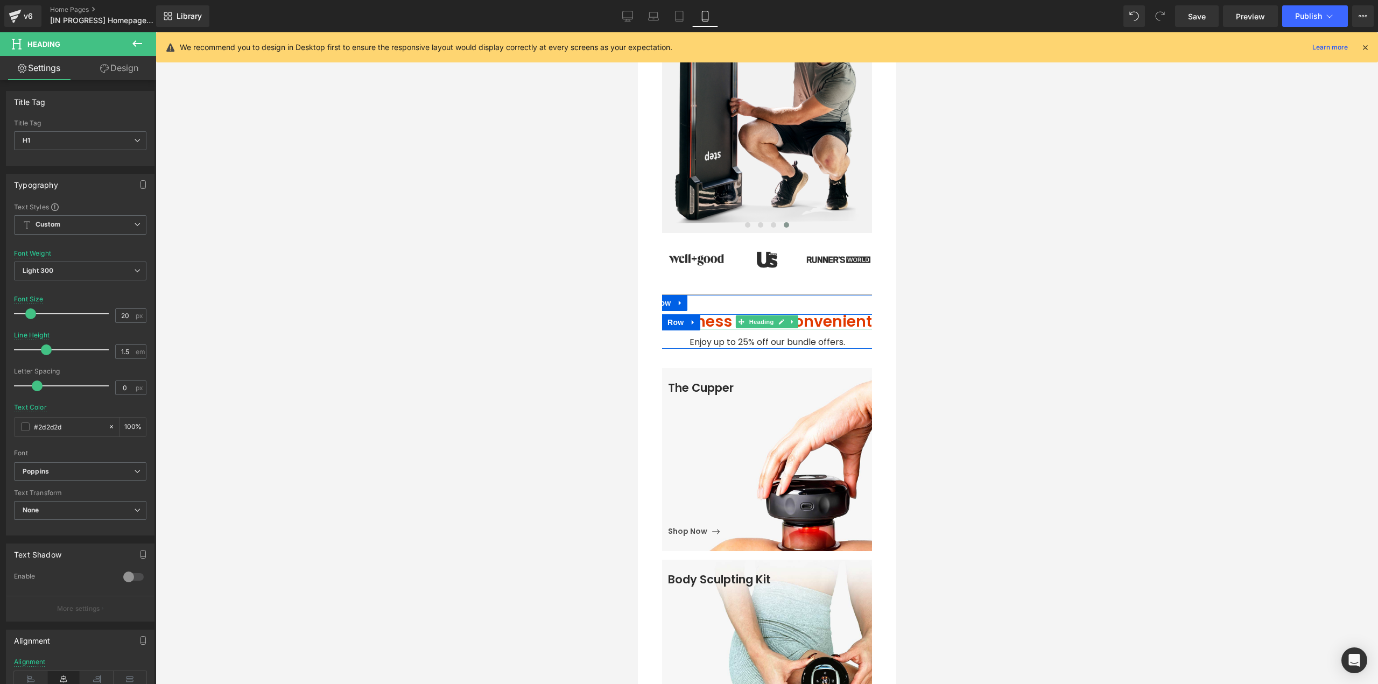
click at [799, 314] on h1 "Wellness Made Convenient" at bounding box center [766, 321] width 233 height 15
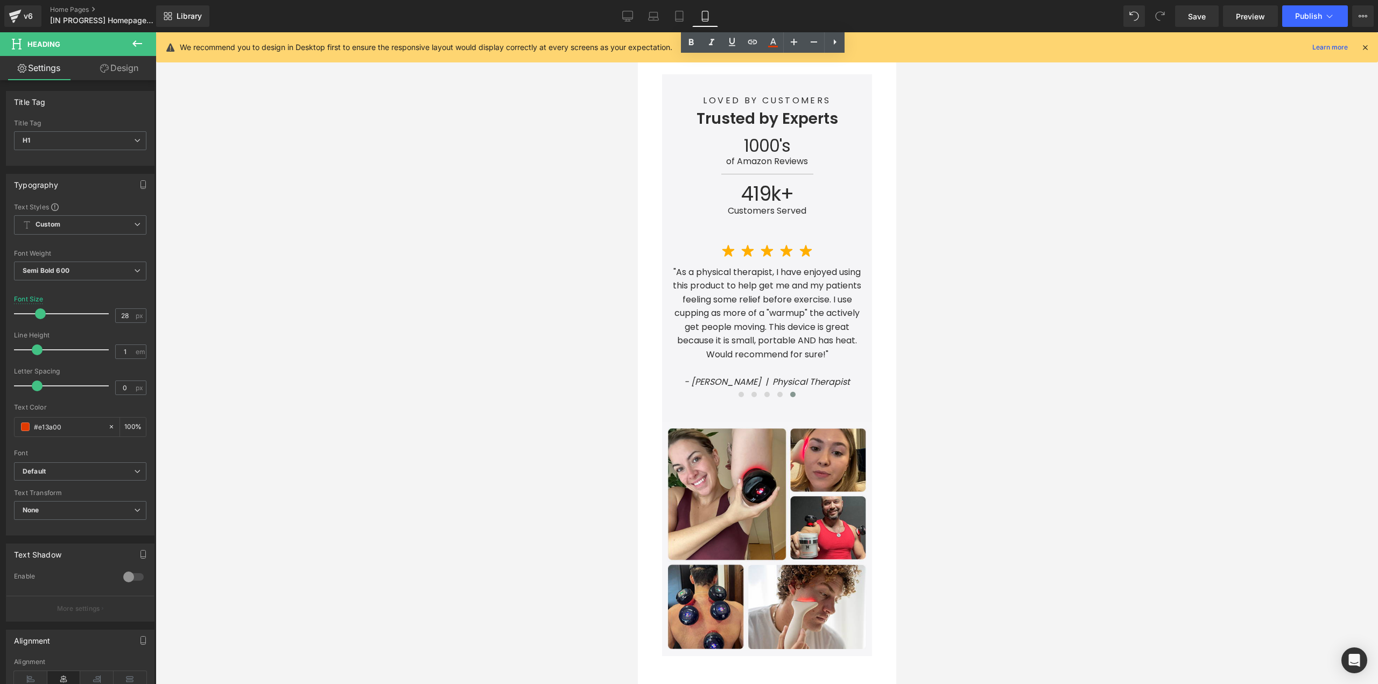
scroll to position [1561, 0]
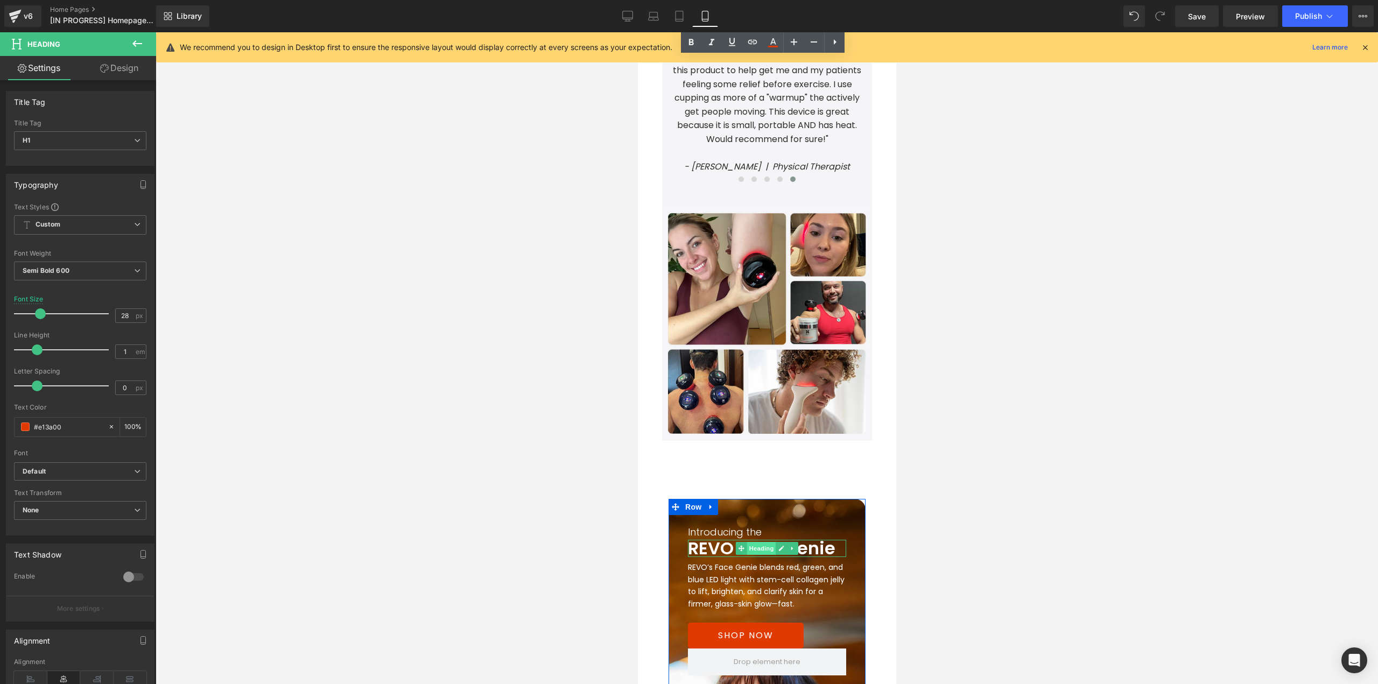
drag, startPoint x: 765, startPoint y: 544, endPoint x: 744, endPoint y: 538, distance: 21.3
click at [765, 544] on span "Heading" at bounding box center [761, 548] width 29 height 13
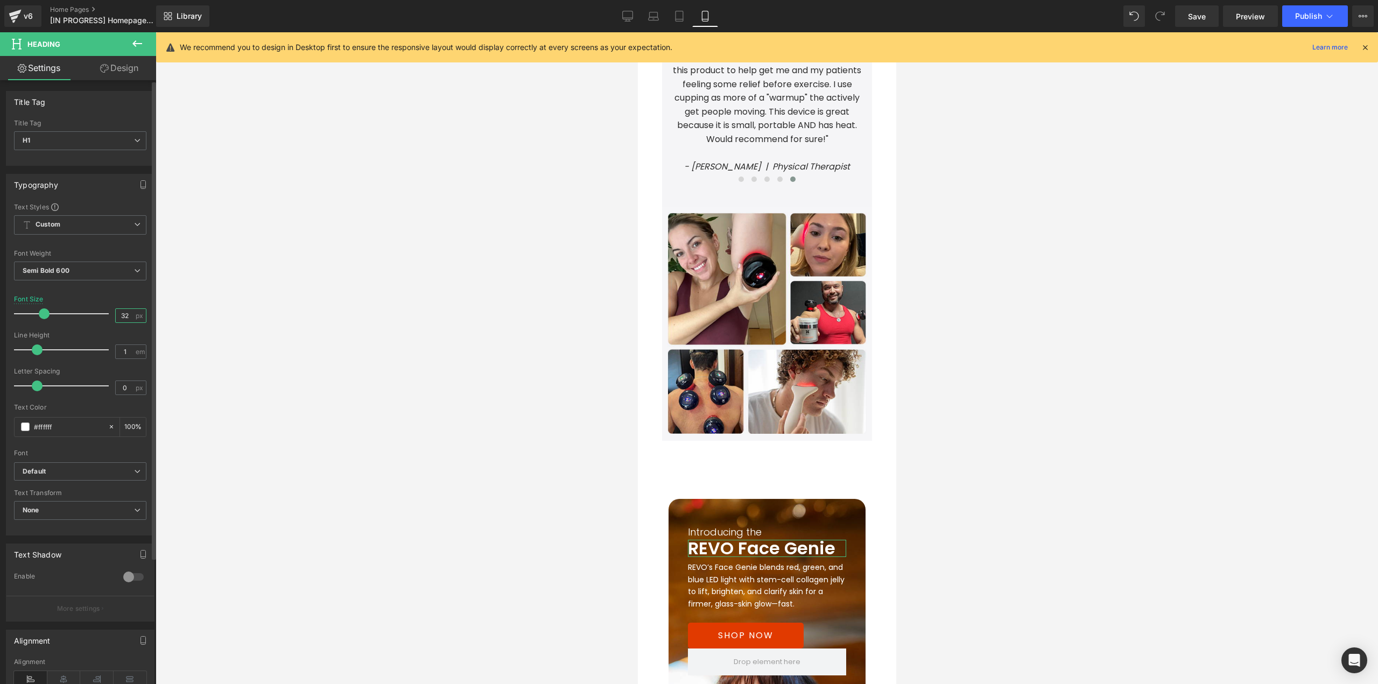
drag, startPoint x: 125, startPoint y: 316, endPoint x: 81, endPoint y: 319, distance: 44.3
click at [81, 319] on div "Font Size 32 px" at bounding box center [80, 314] width 132 height 36
type input "28"
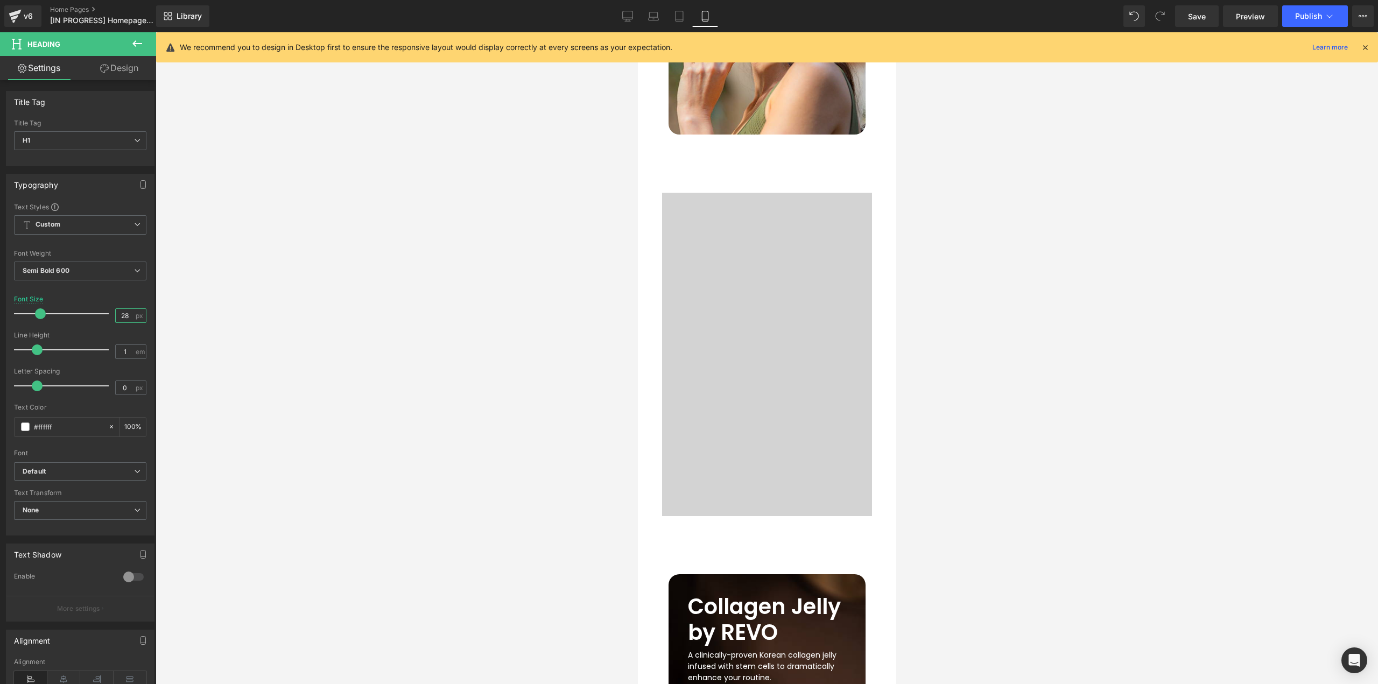
scroll to position [2423, 0]
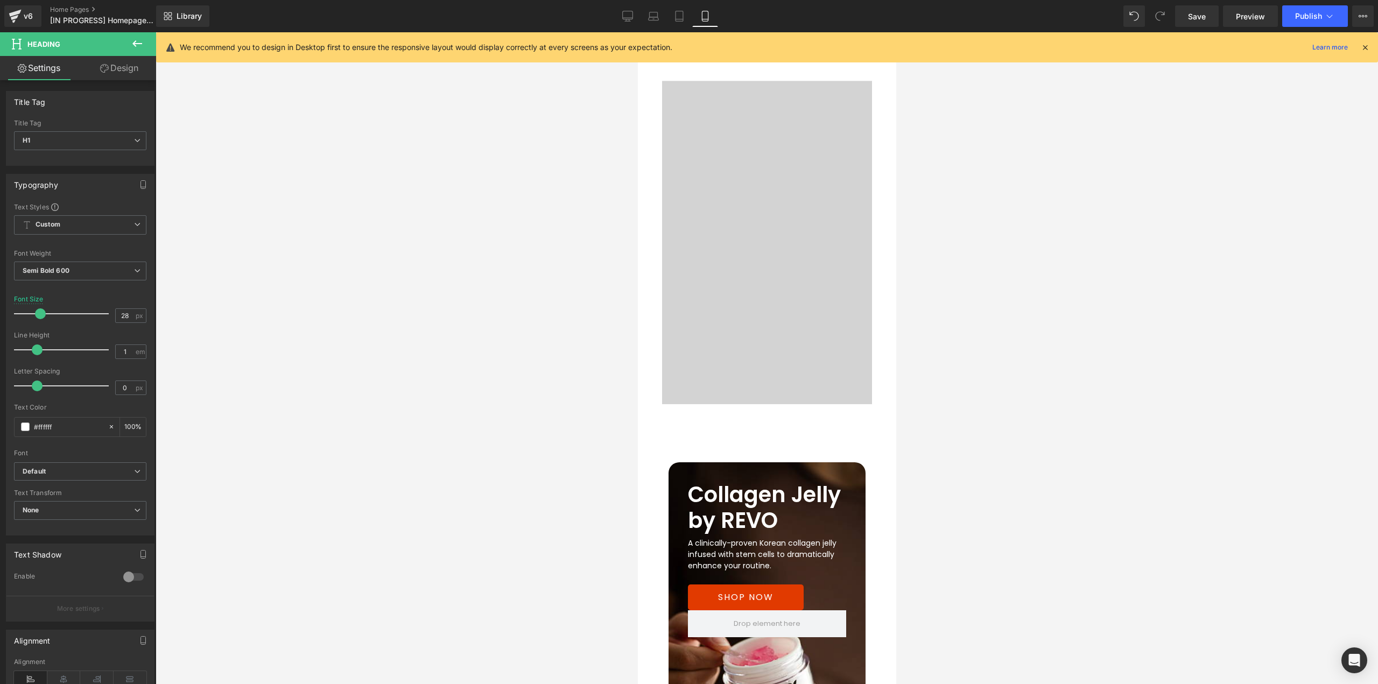
click at [739, 515] on h1 "Collagen Jelly by REVO" at bounding box center [767, 508] width 158 height 52
drag, startPoint x: 126, startPoint y: 318, endPoint x: 87, endPoint y: 321, distance: 39.4
click at [87, 321] on div "Font Size 40 px" at bounding box center [80, 314] width 132 height 36
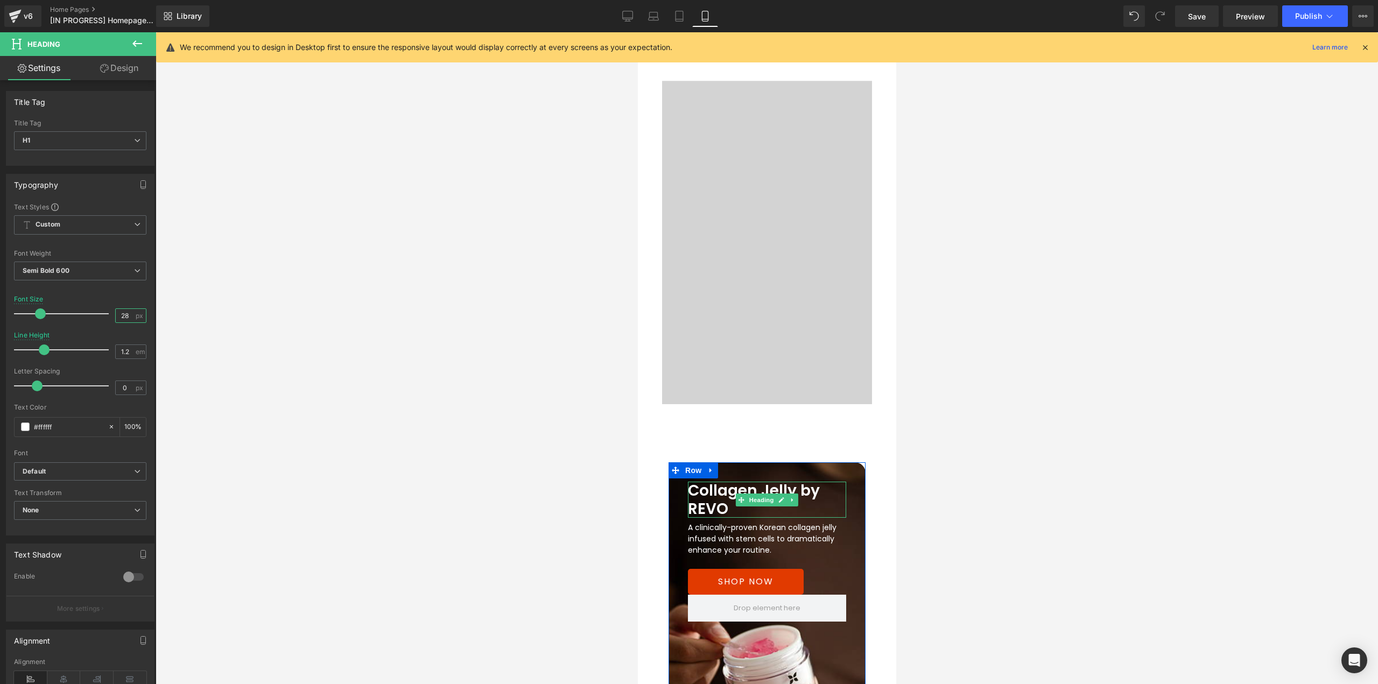
type input "28"
click at [797, 482] on h1 "Collagen Jelly by REVO" at bounding box center [767, 500] width 158 height 36
drag, startPoint x: 1196, startPoint y: 17, endPoint x: 1087, endPoint y: 178, distance: 194.6
click at [1196, 18] on span "Save" at bounding box center [1197, 16] width 18 height 11
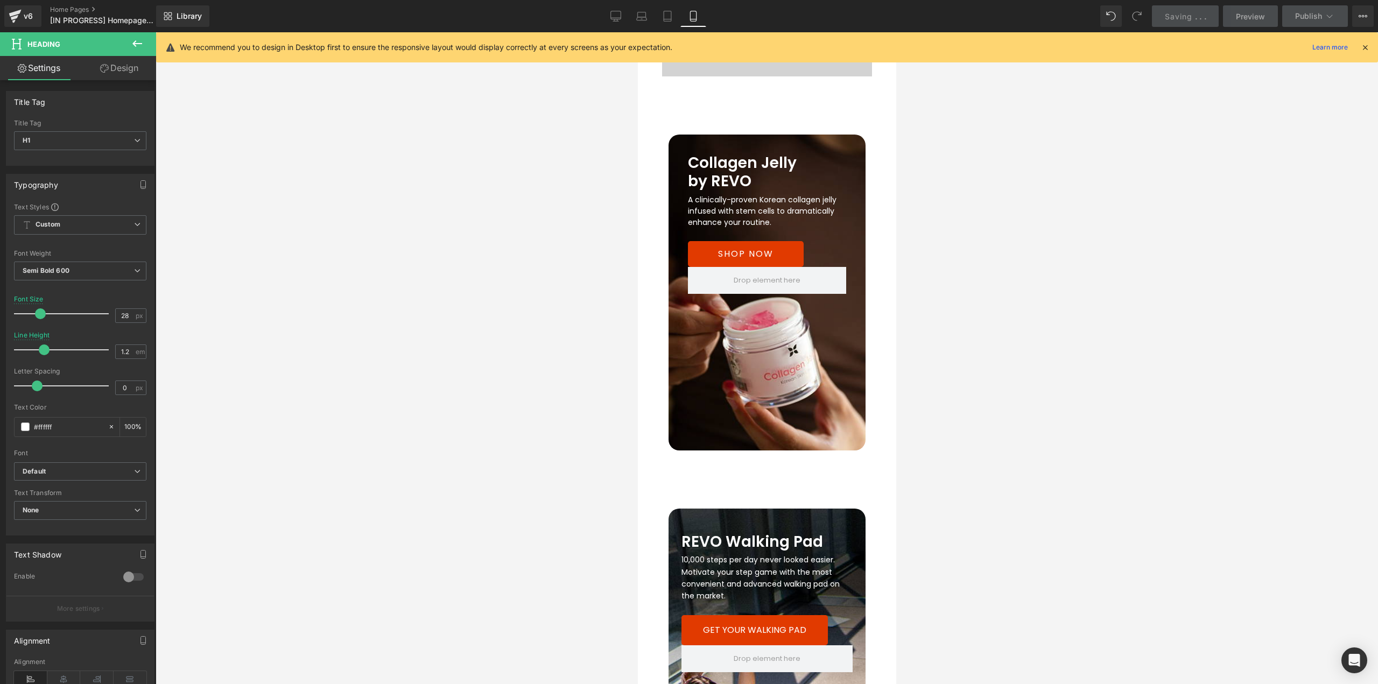
scroll to position [2746, 0]
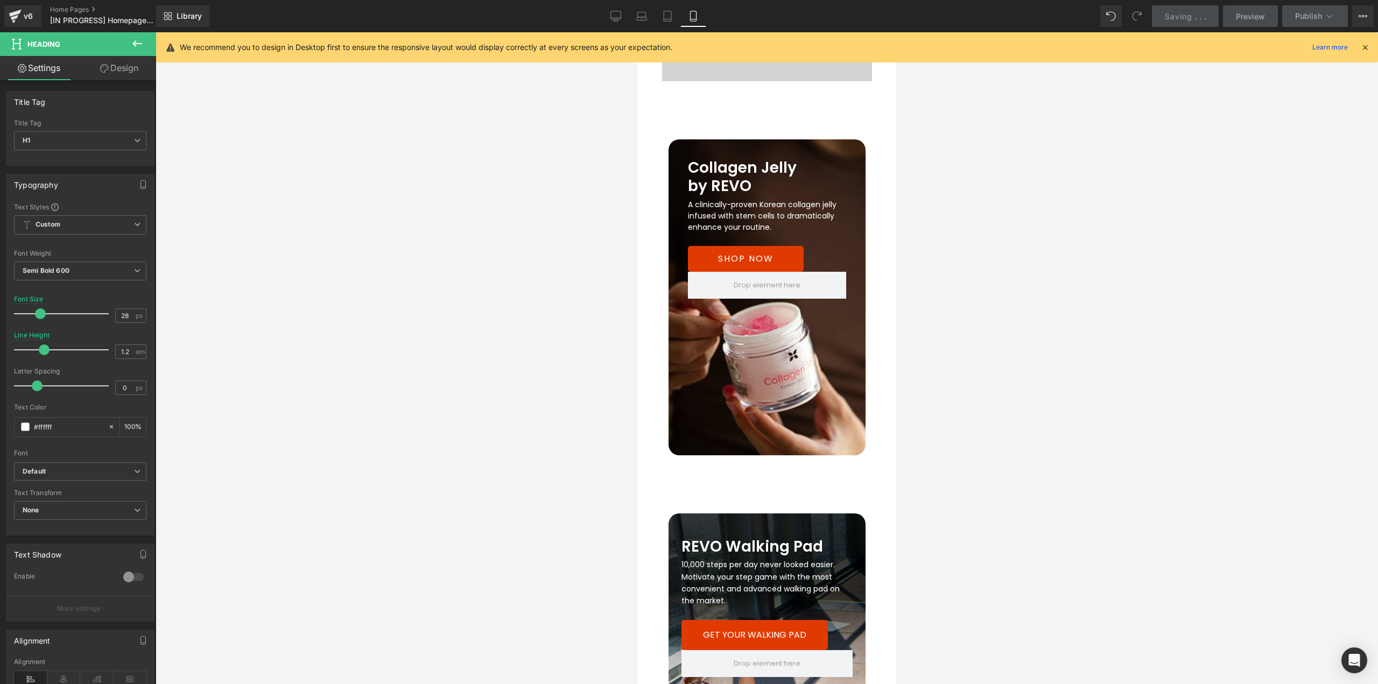
click at [810, 541] on span "Heading" at bounding box center [824, 547] width 29 height 13
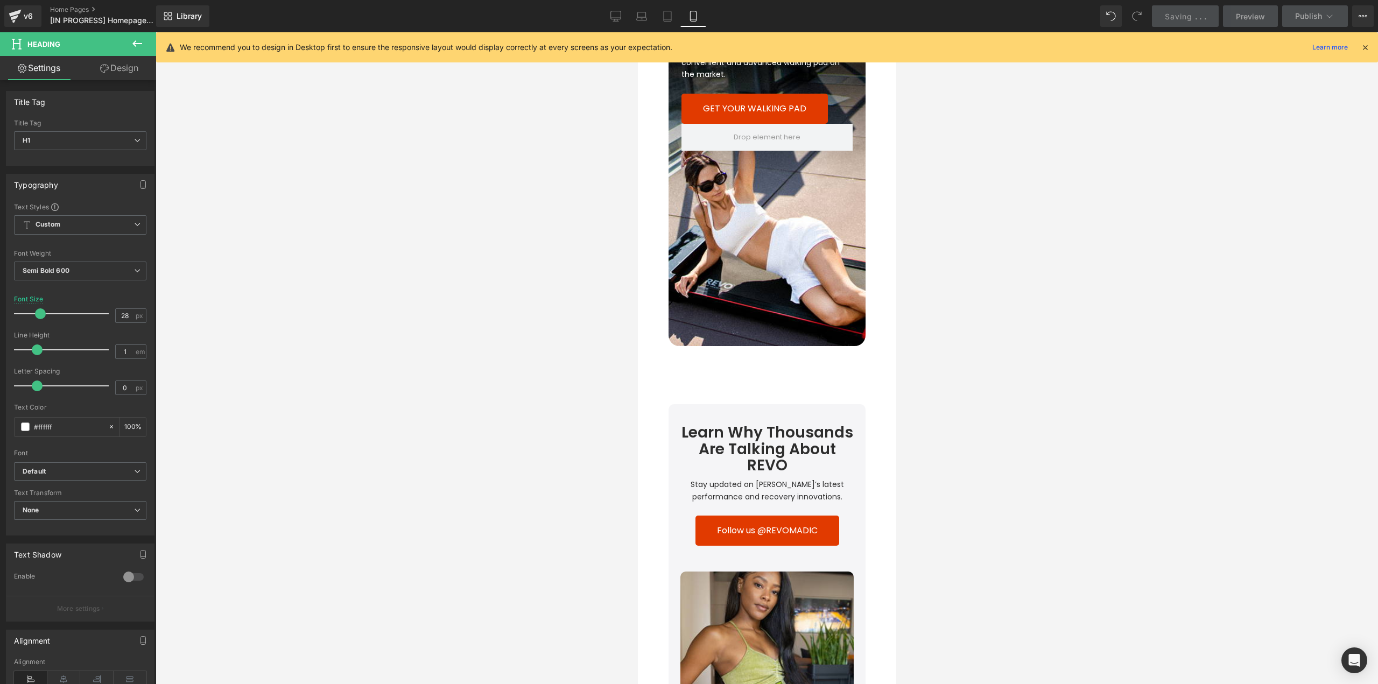
scroll to position [3338, 0]
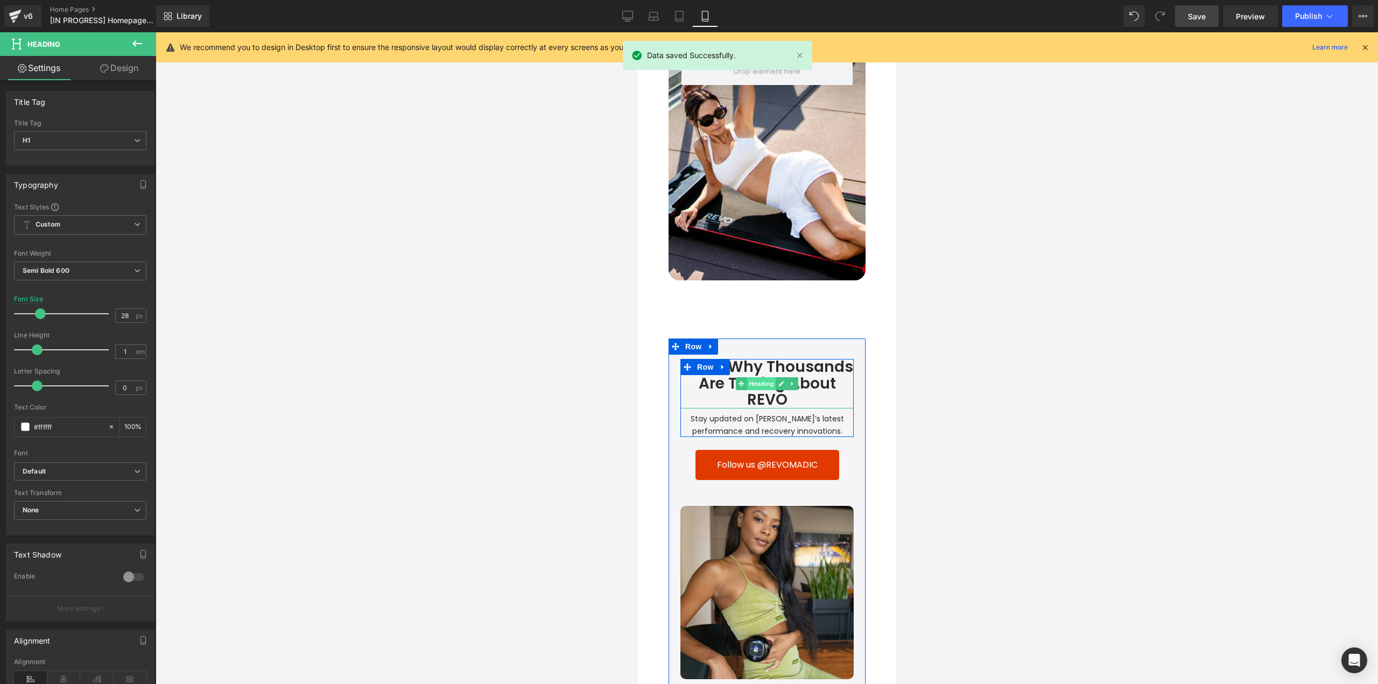
click at [760, 377] on span "Heading" at bounding box center [761, 383] width 29 height 13
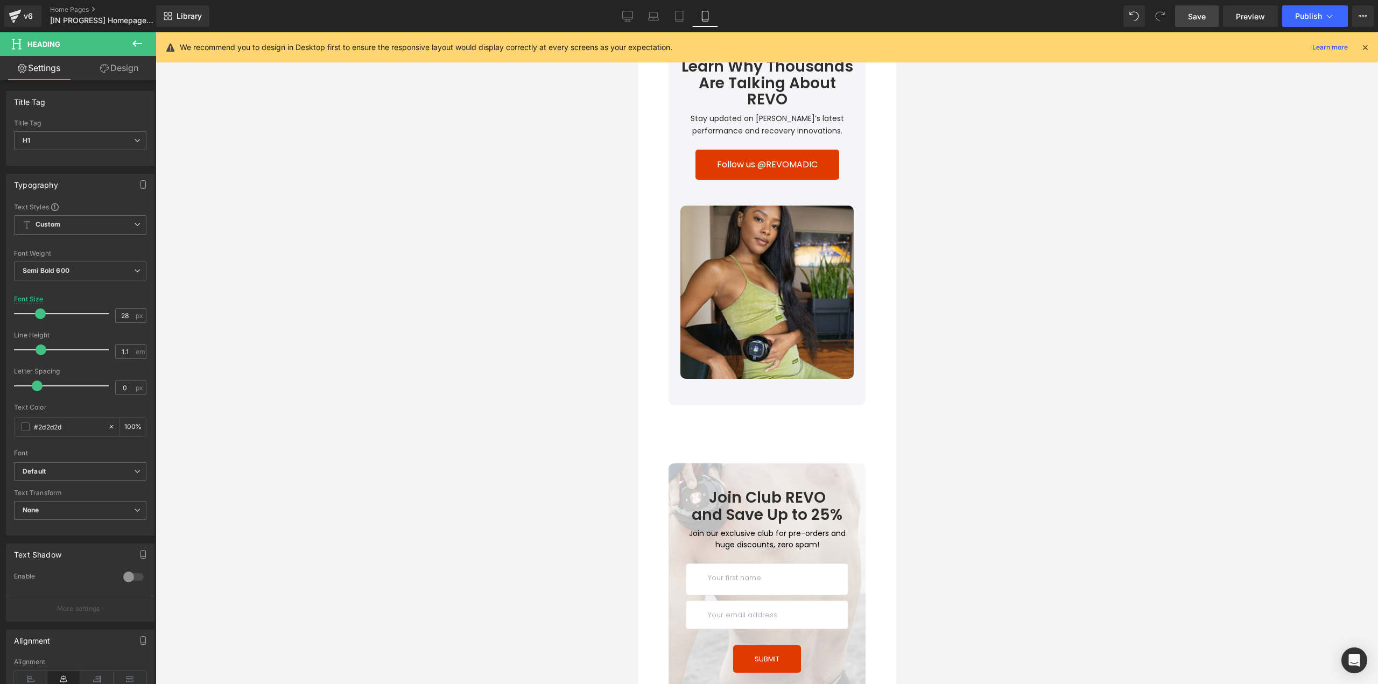
scroll to position [3769, 0]
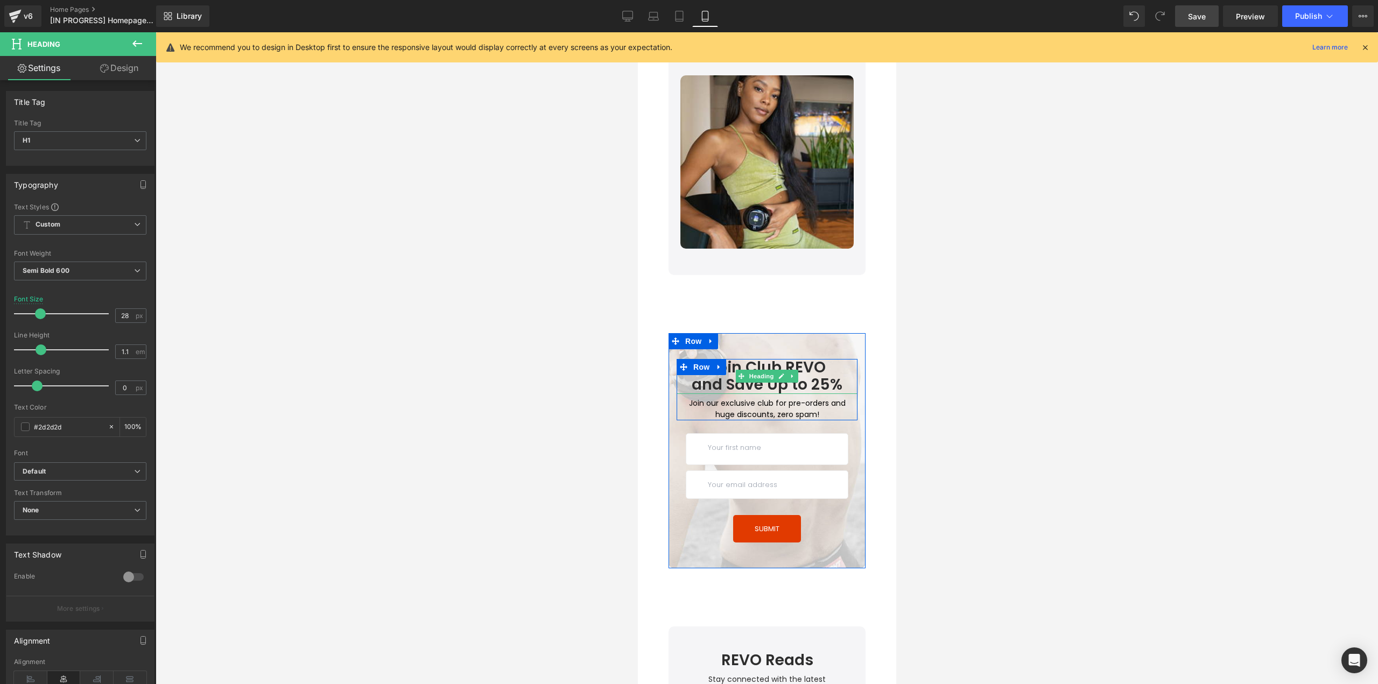
click at [775, 359] on h1 "Join Club REVO" at bounding box center [766, 367] width 181 height 17
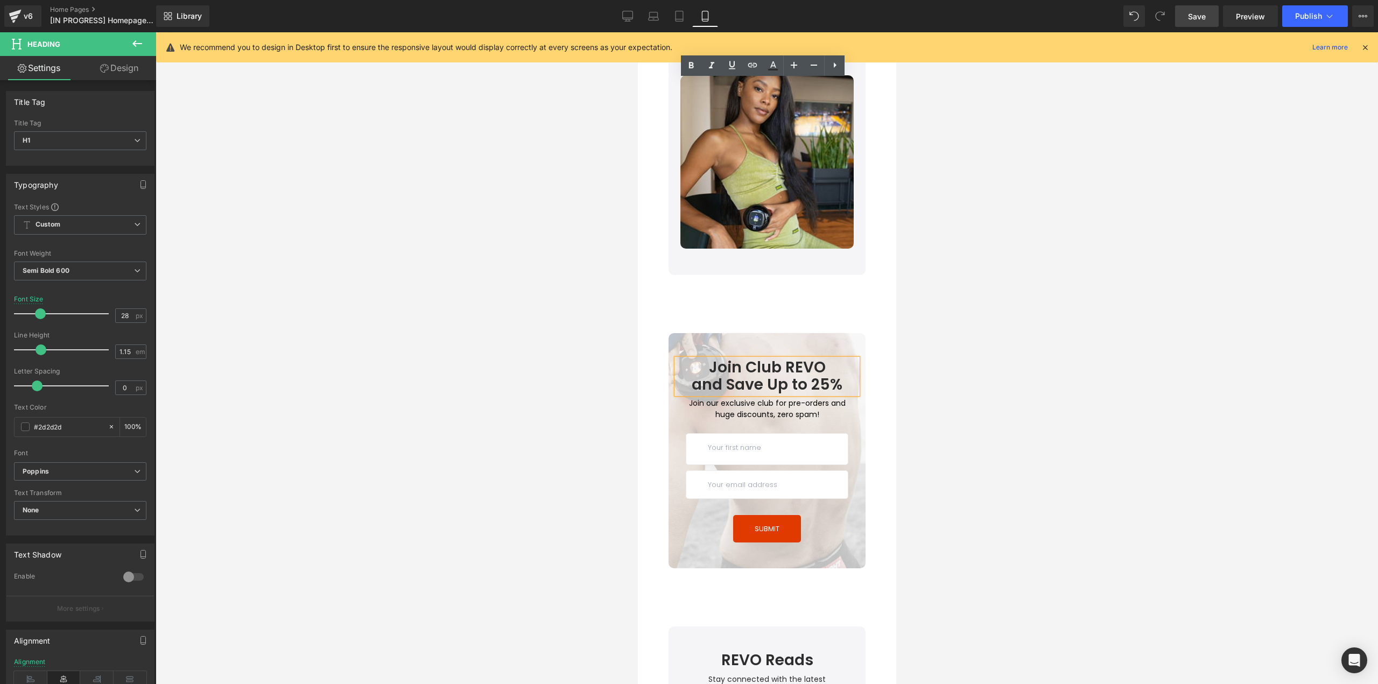
scroll to position [4038, 0]
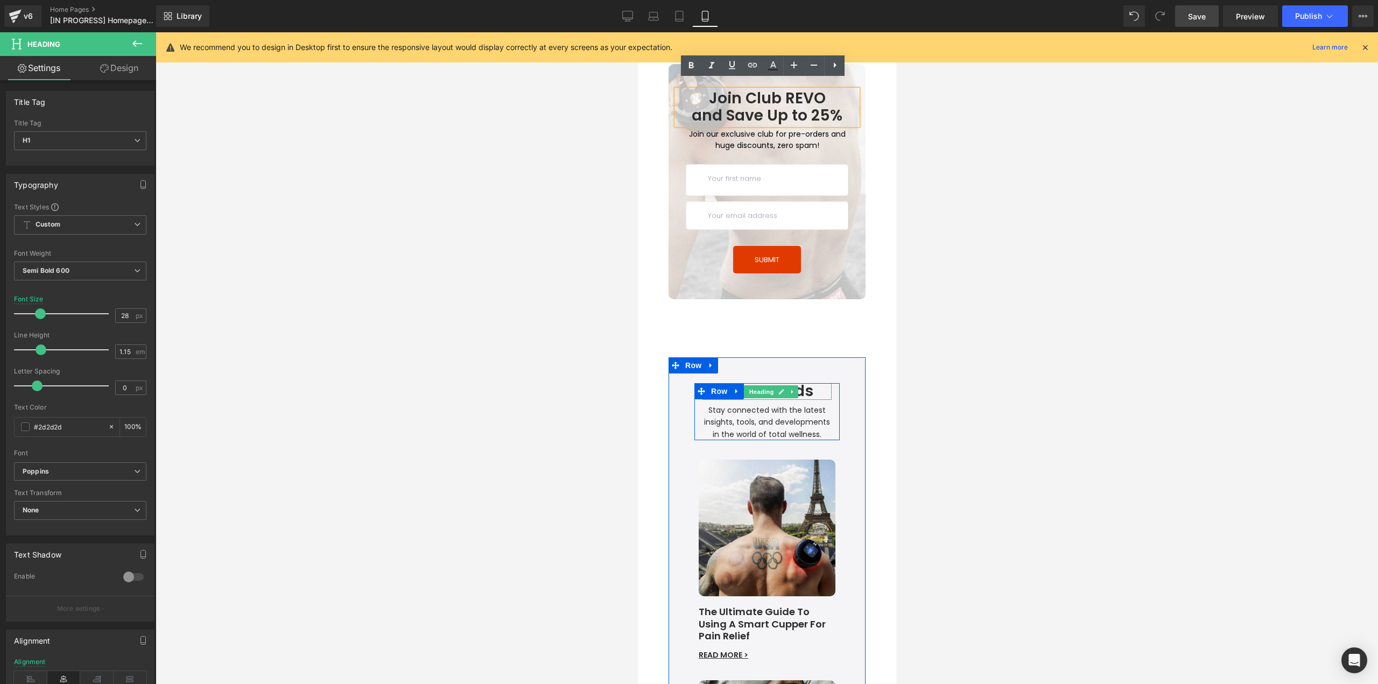
click at [766, 385] on span "Heading" at bounding box center [761, 391] width 29 height 13
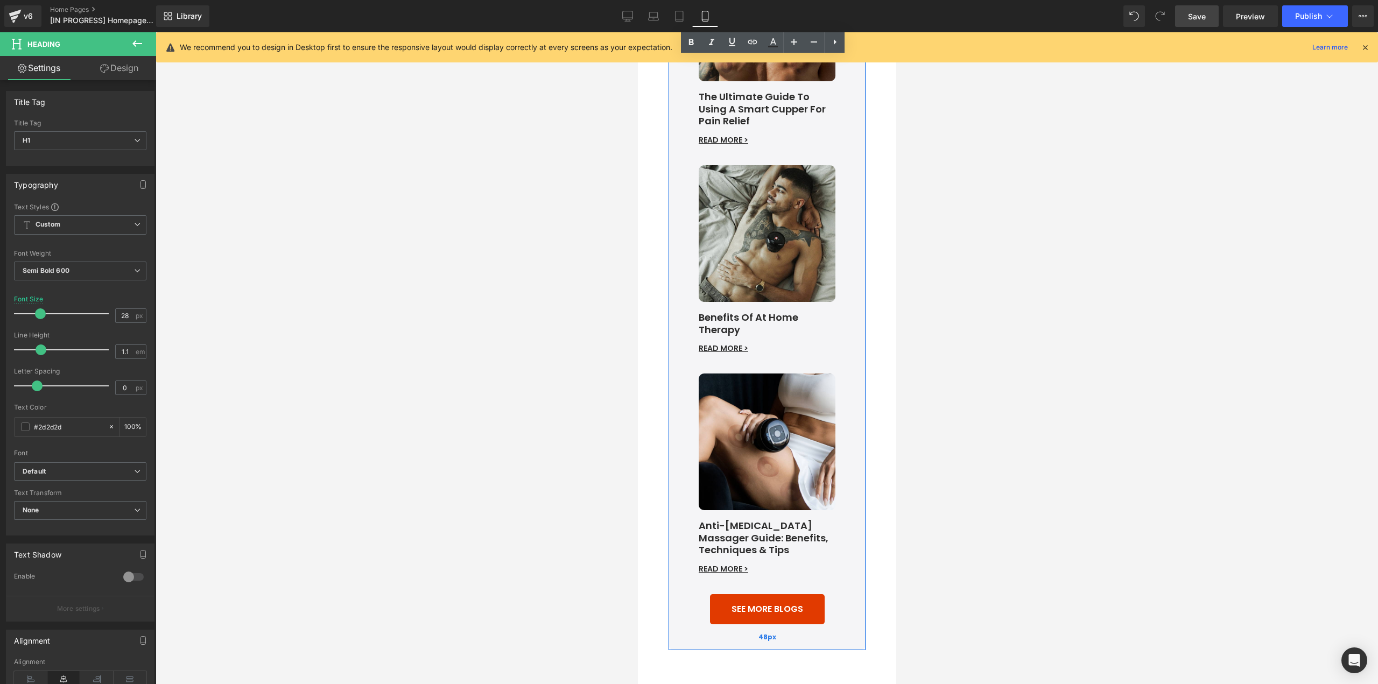
scroll to position [4738, 0]
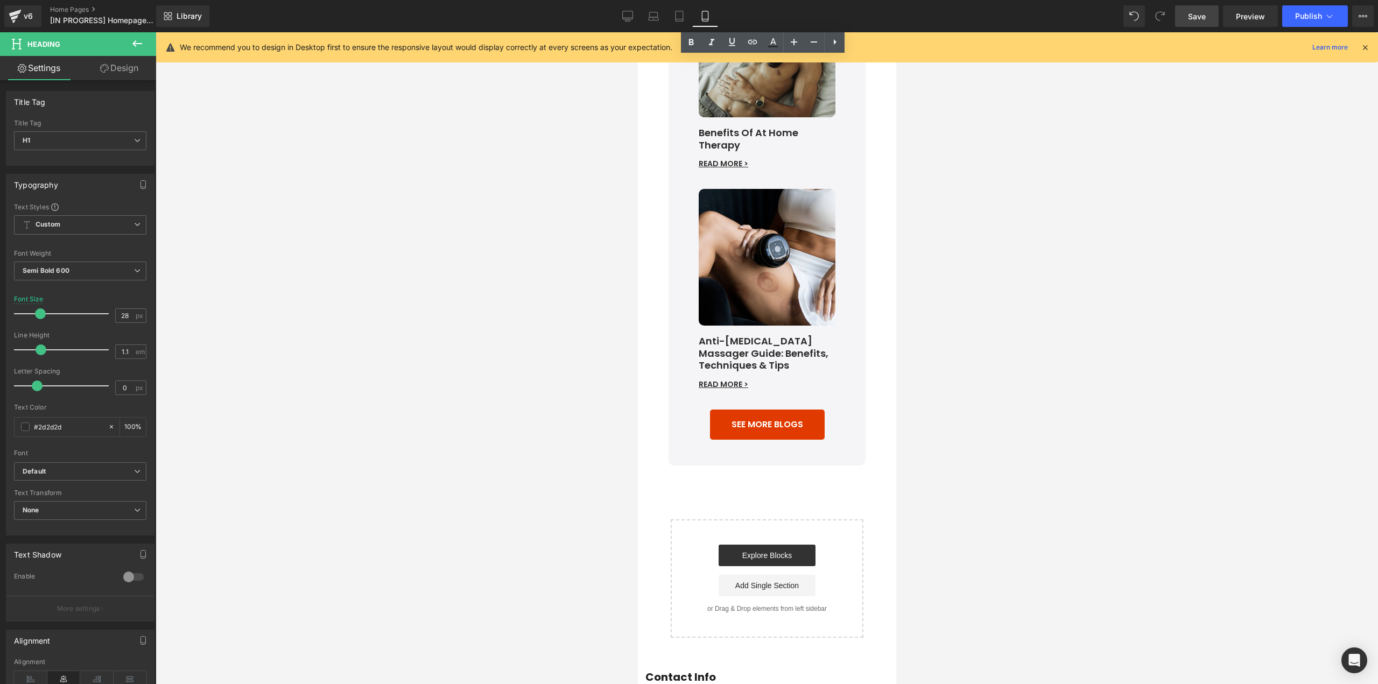
click at [1212, 16] on link "Save" at bounding box center [1197, 16] width 44 height 22
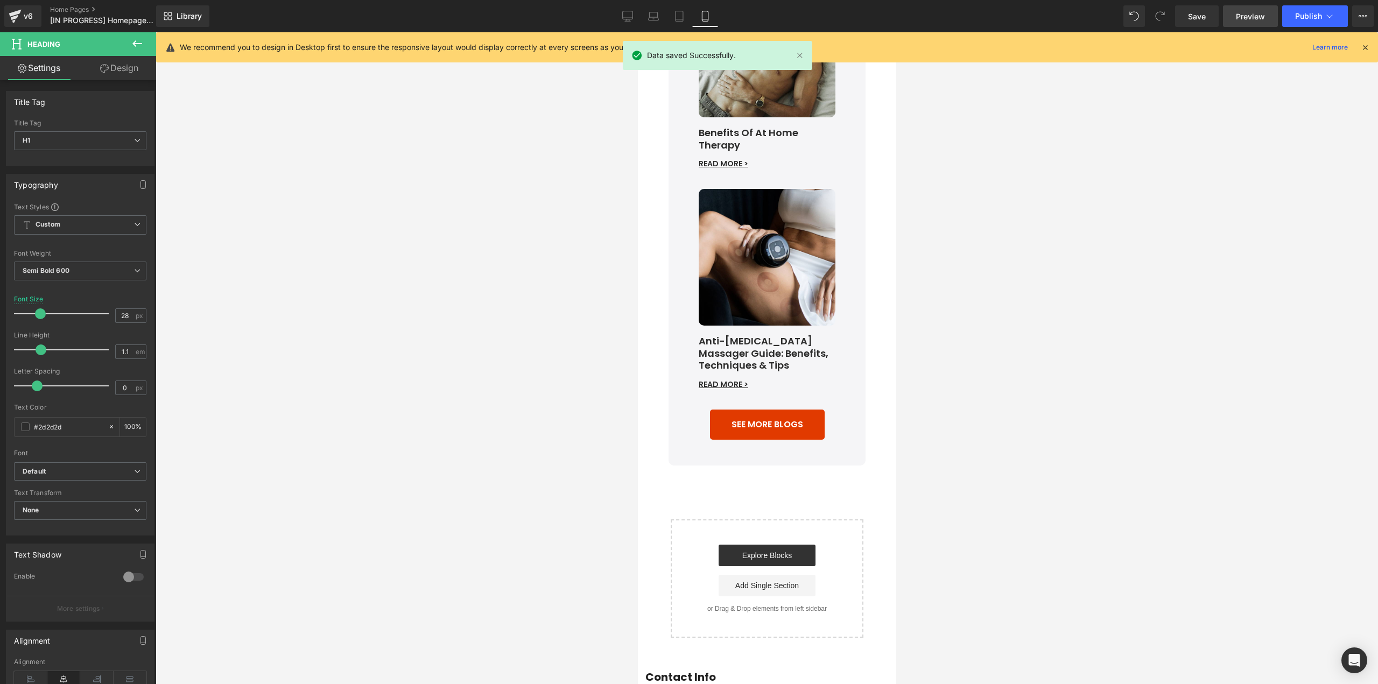
click at [1245, 21] on span "Preview" at bounding box center [1250, 16] width 29 height 11
click at [825, 418] on span "Button" at bounding box center [837, 424] width 25 height 13
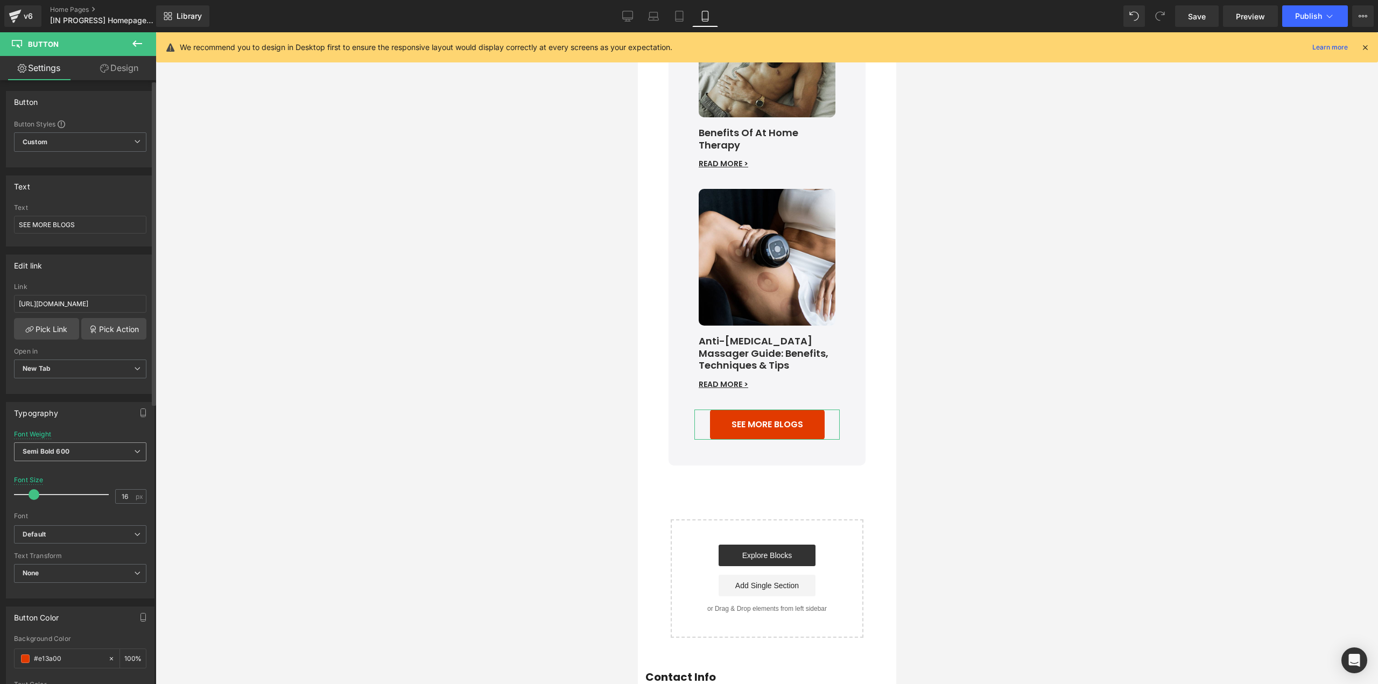
click at [50, 450] on b "Semi Bold 600" at bounding box center [46, 451] width 47 height 8
drag, startPoint x: 69, startPoint y: 521, endPoint x: 76, endPoint y: 522, distance: 7.7
click at [76, 522] on li "Regular 400" at bounding box center [80, 519] width 133 height 16
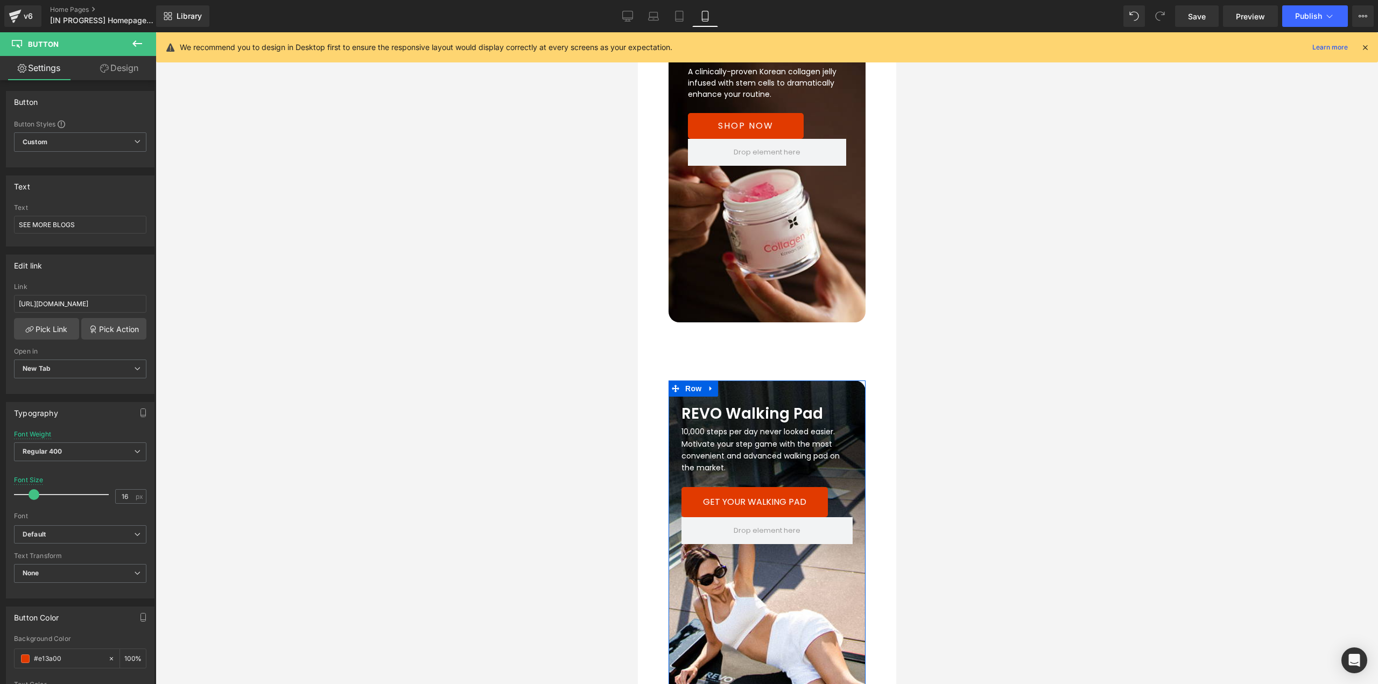
scroll to position [2746, 0]
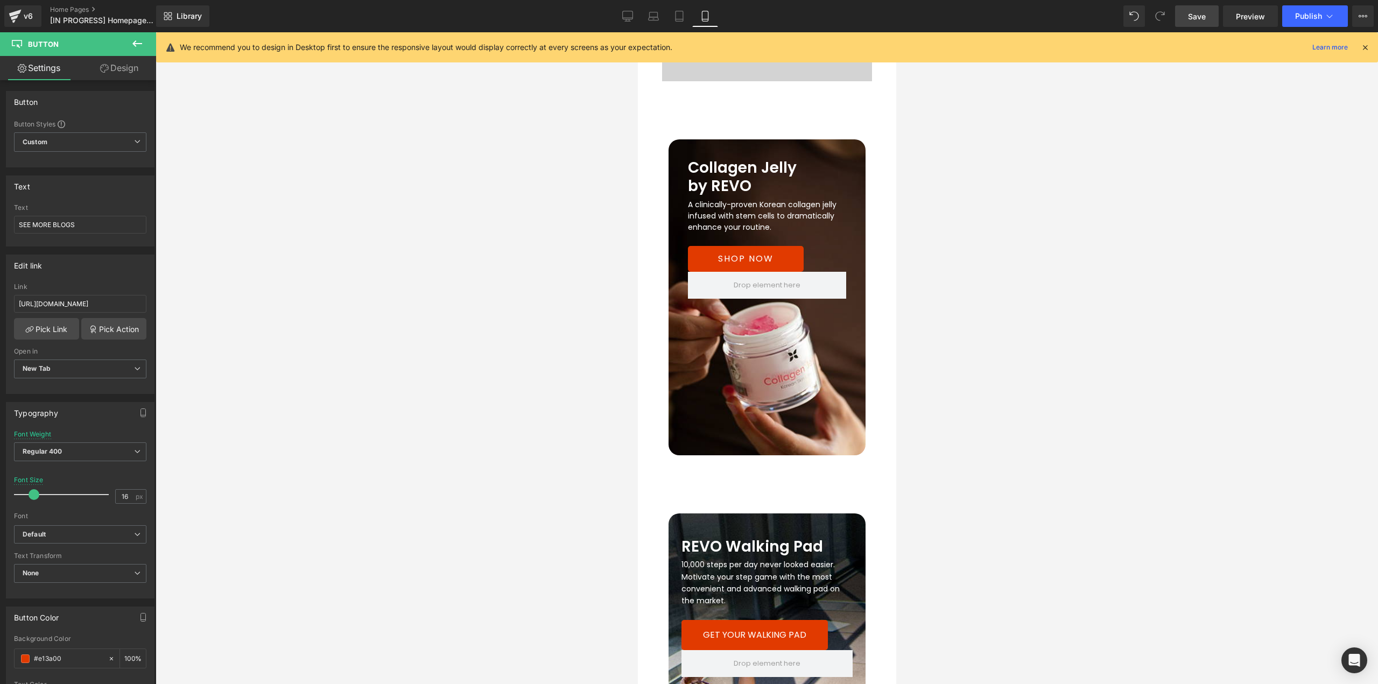
click at [1193, 18] on span "Save" at bounding box center [1197, 16] width 18 height 11
drag, startPoint x: 1252, startPoint y: 13, endPoint x: 1145, endPoint y: 310, distance: 314.7
click at [781, 249] on link "SHOP NOW" at bounding box center [746, 259] width 116 height 26
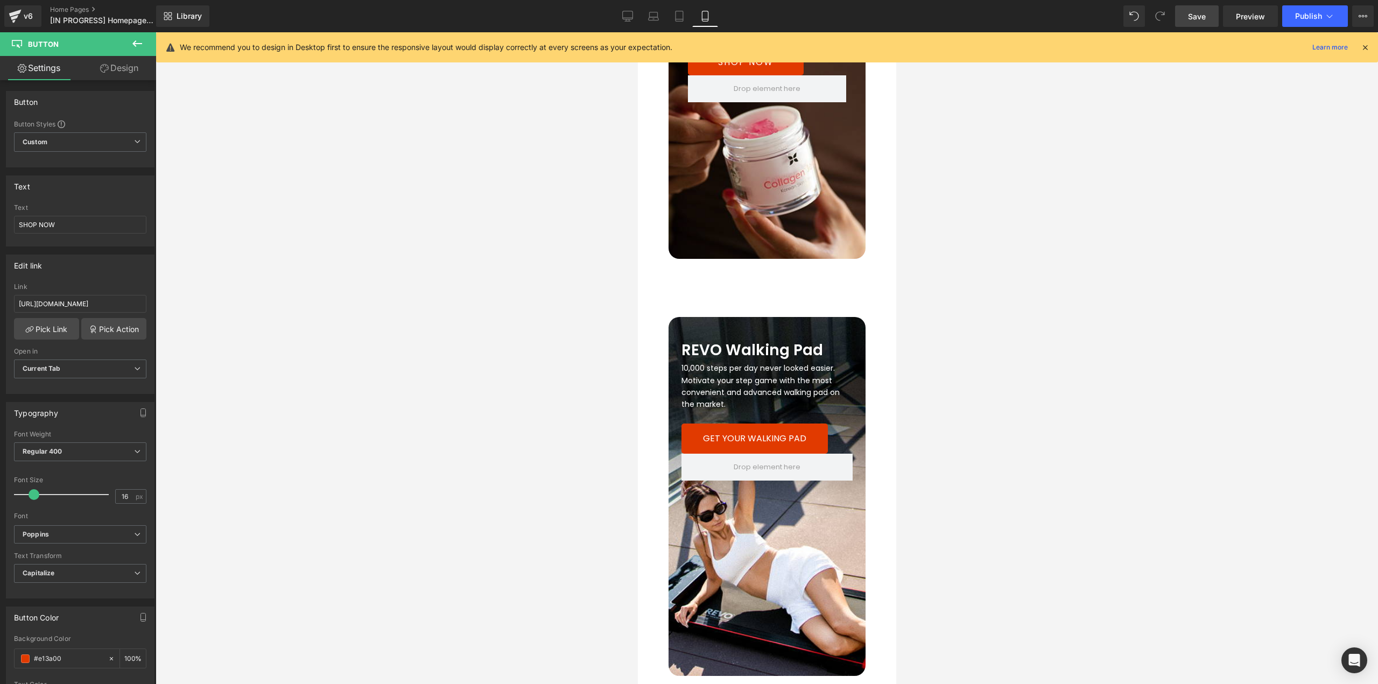
scroll to position [2261, 0]
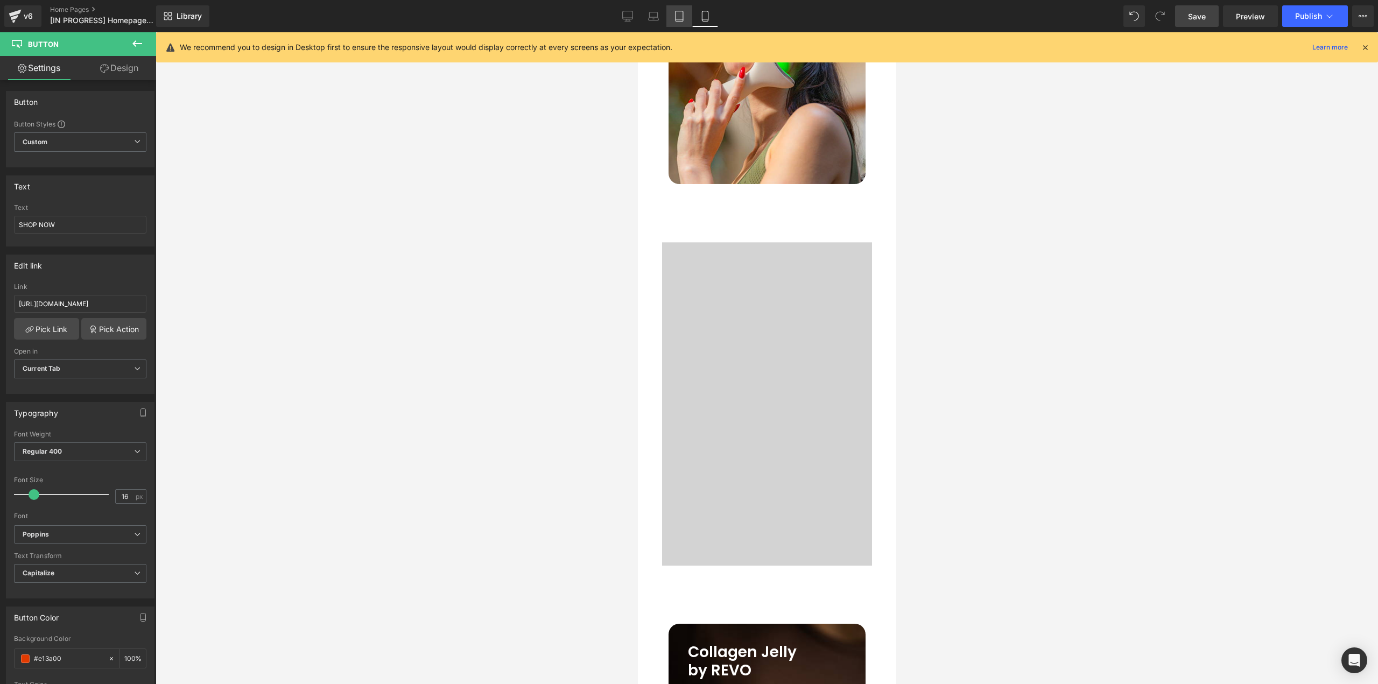
click at [692, 17] on link "Mobile" at bounding box center [705, 16] width 26 height 22
drag, startPoint x: 681, startPoint y: 21, endPoint x: 192, endPoint y: 313, distance: 569.3
click at [681, 21] on icon at bounding box center [680, 16] width 8 height 10
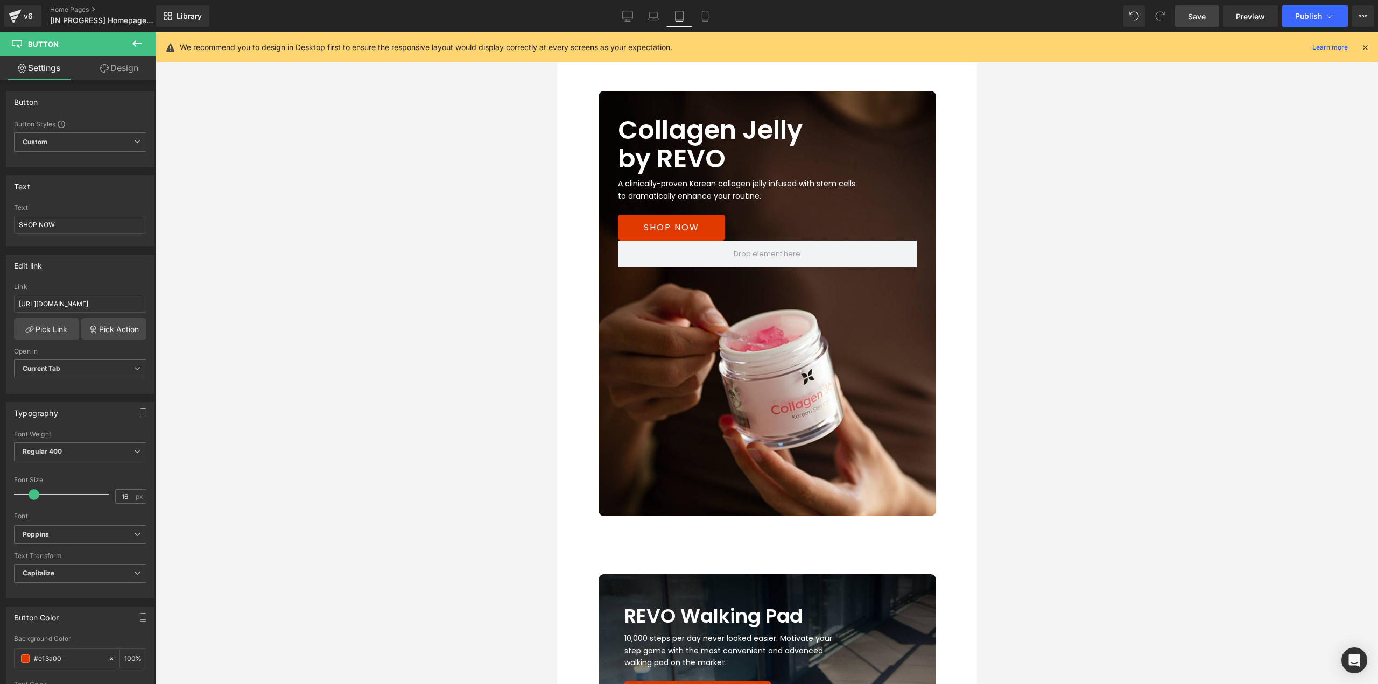
scroll to position [2530, 0]
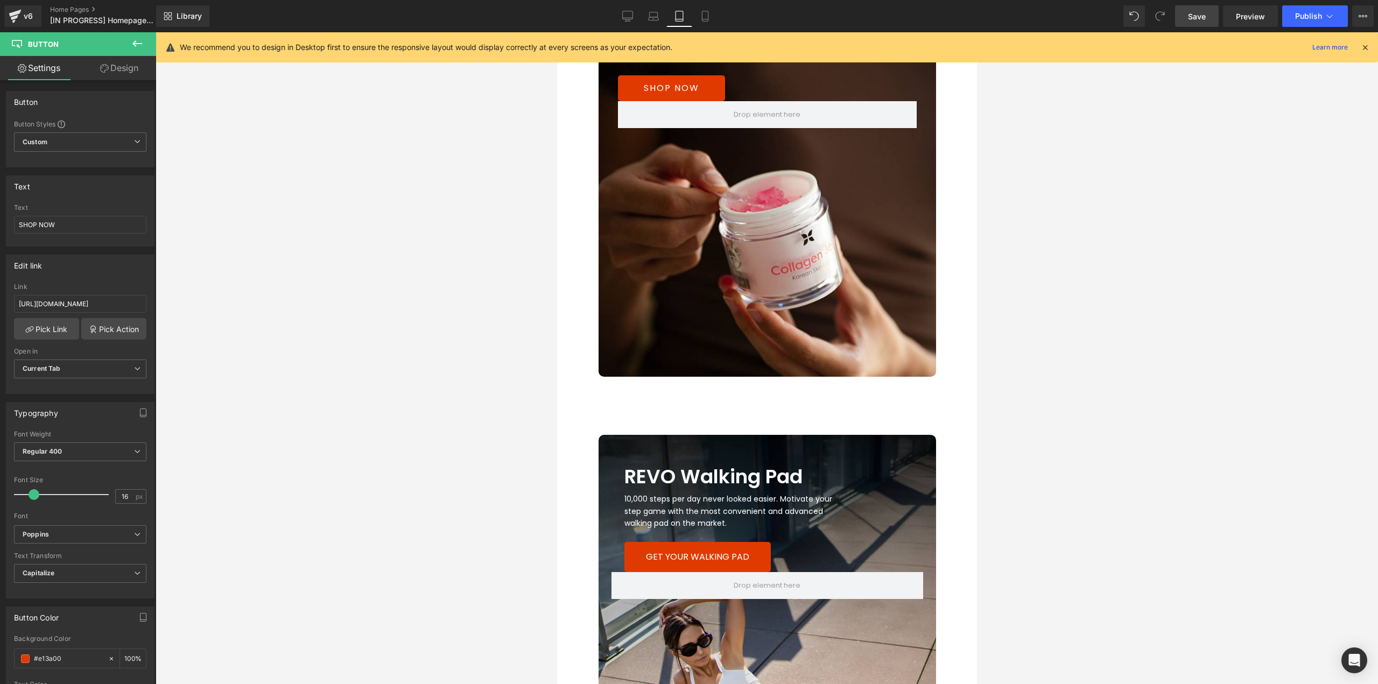
click at [753, 478] on div "REVO Walking Pad Heading" at bounding box center [773, 476] width 299 height 19
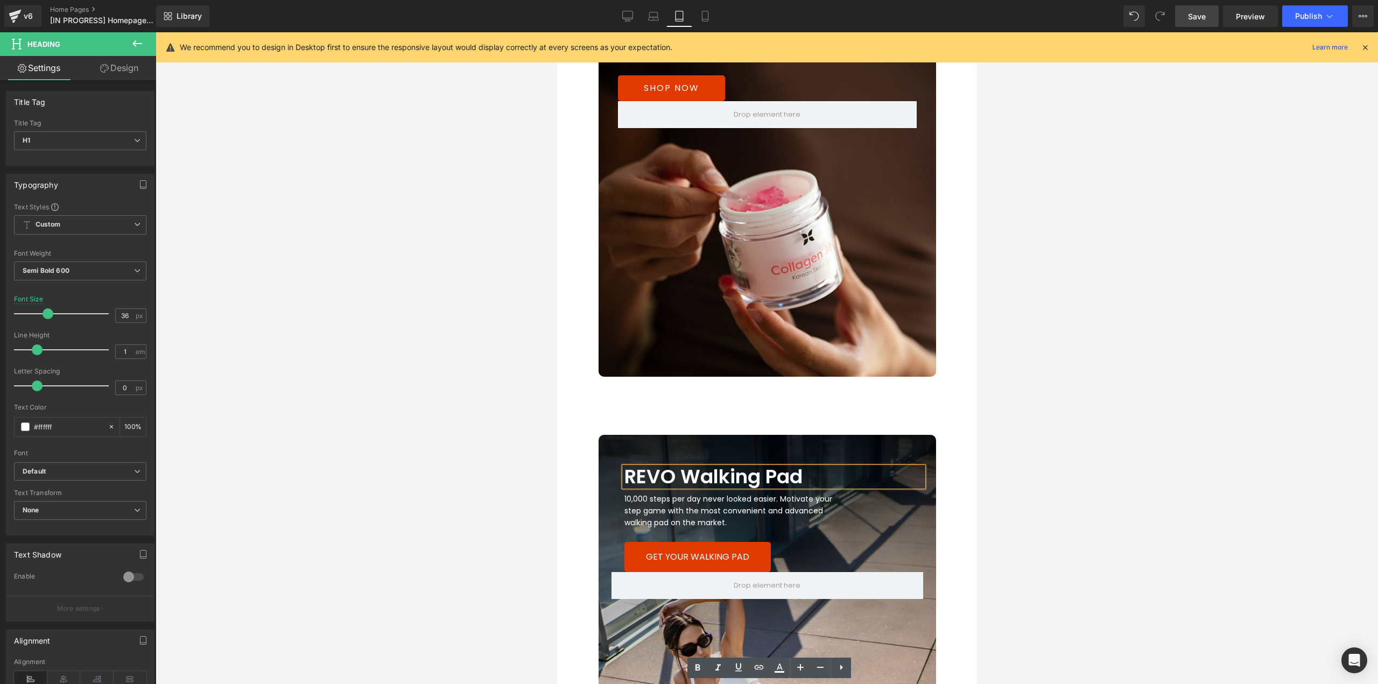
scroll to position [2315, 0]
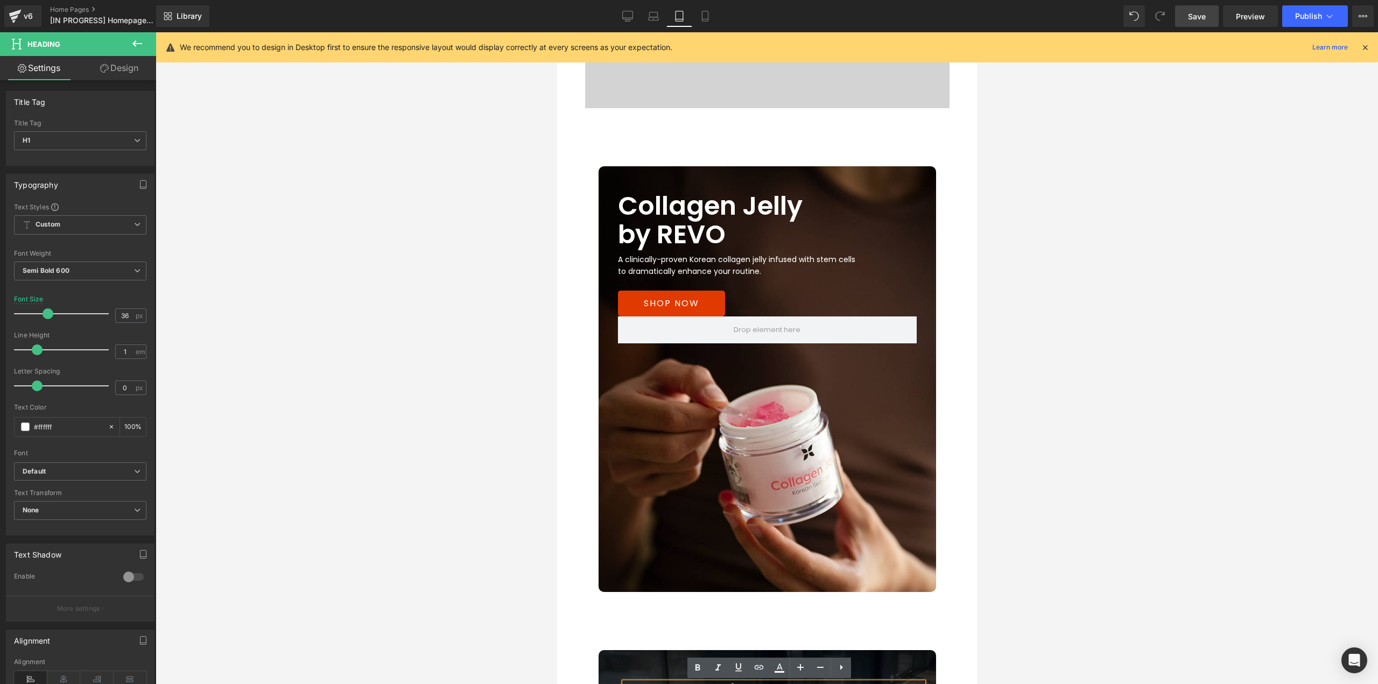
click at [716, 221] on h1 "by REVO" at bounding box center [714, 235] width 193 height 29
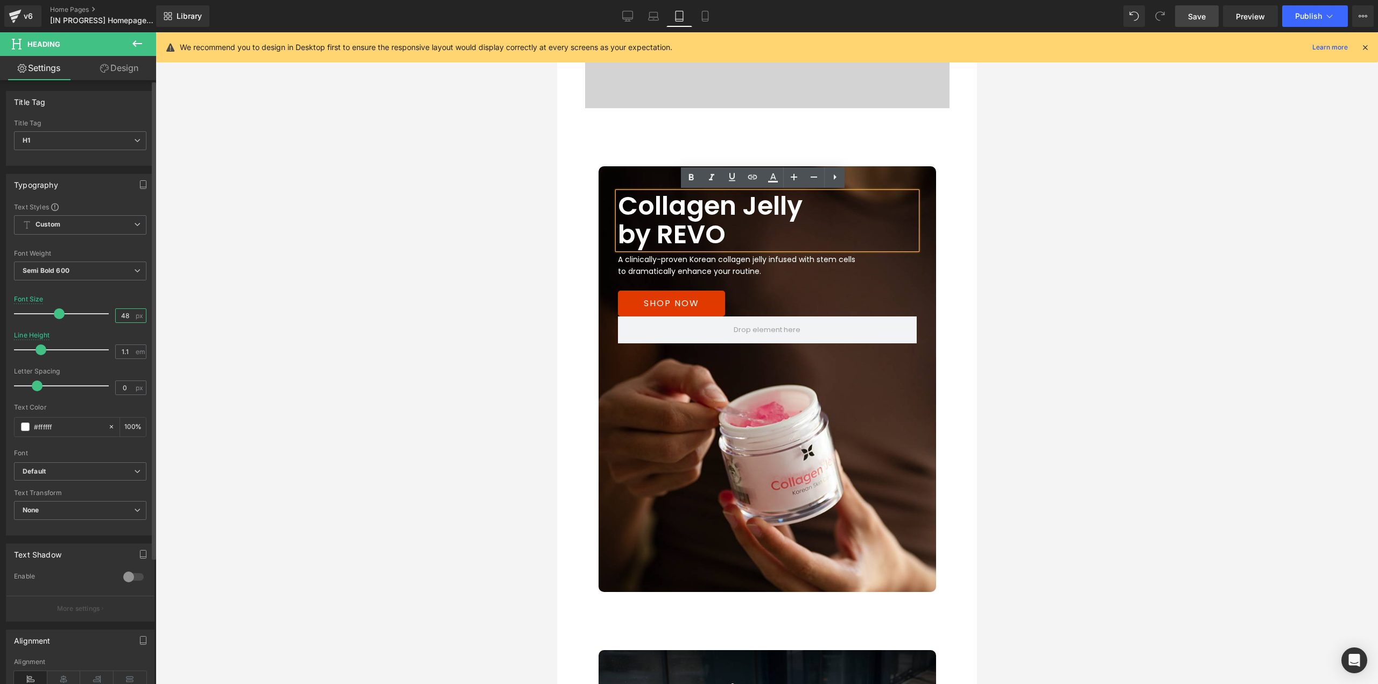
click at [123, 316] on input "48" at bounding box center [125, 315] width 19 height 13
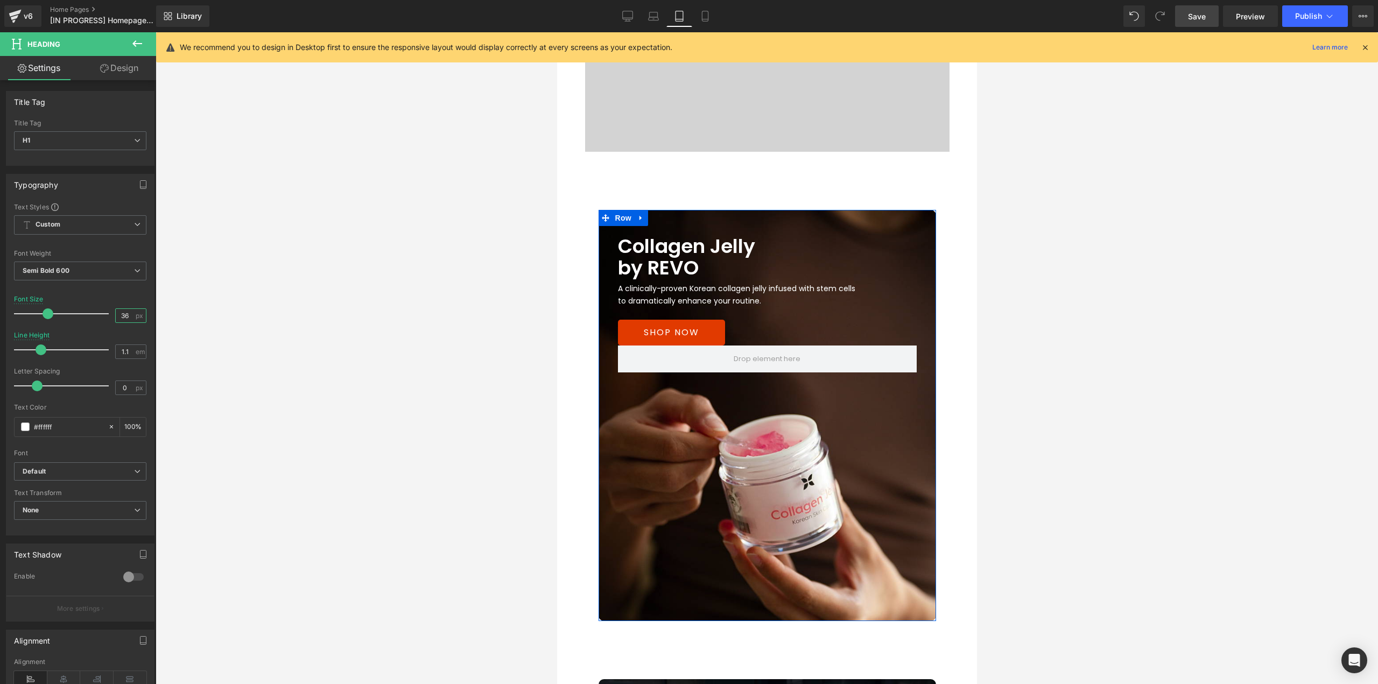
scroll to position [2154, 0]
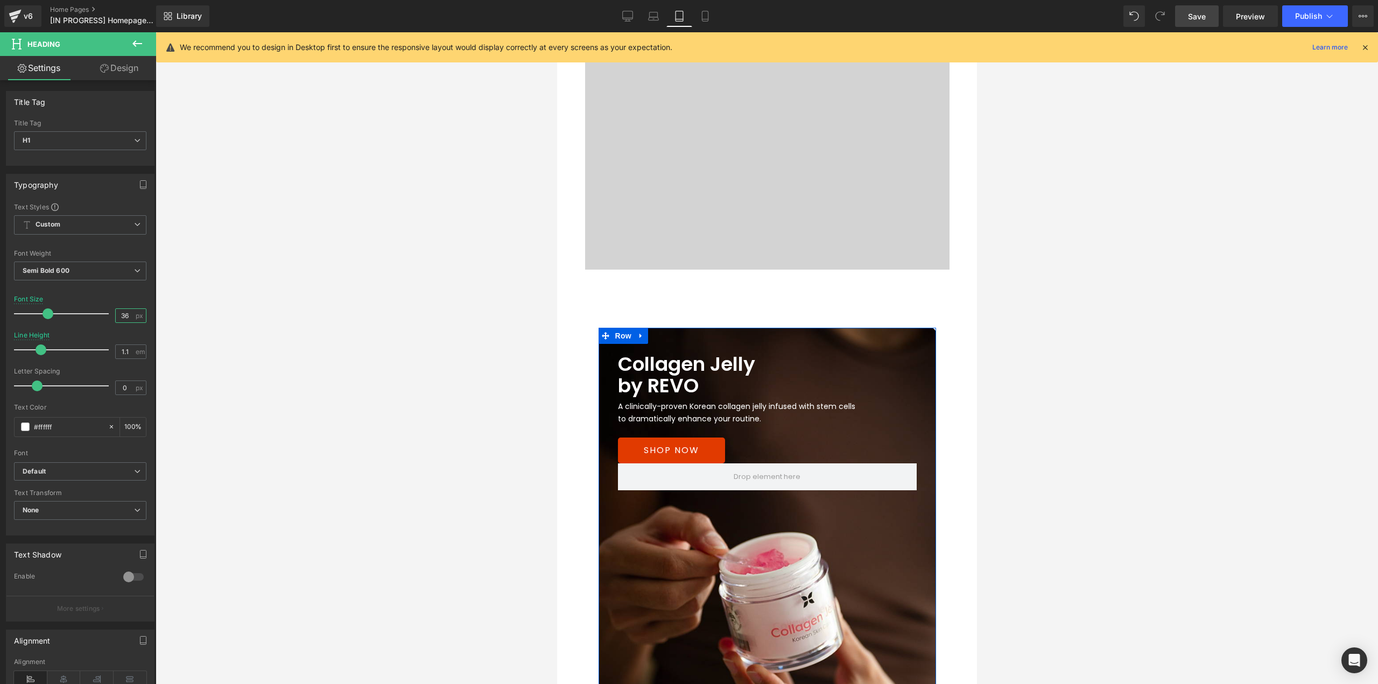
type input "36"
click at [618, 385] on h1 "by REVO" at bounding box center [714, 386] width 193 height 22
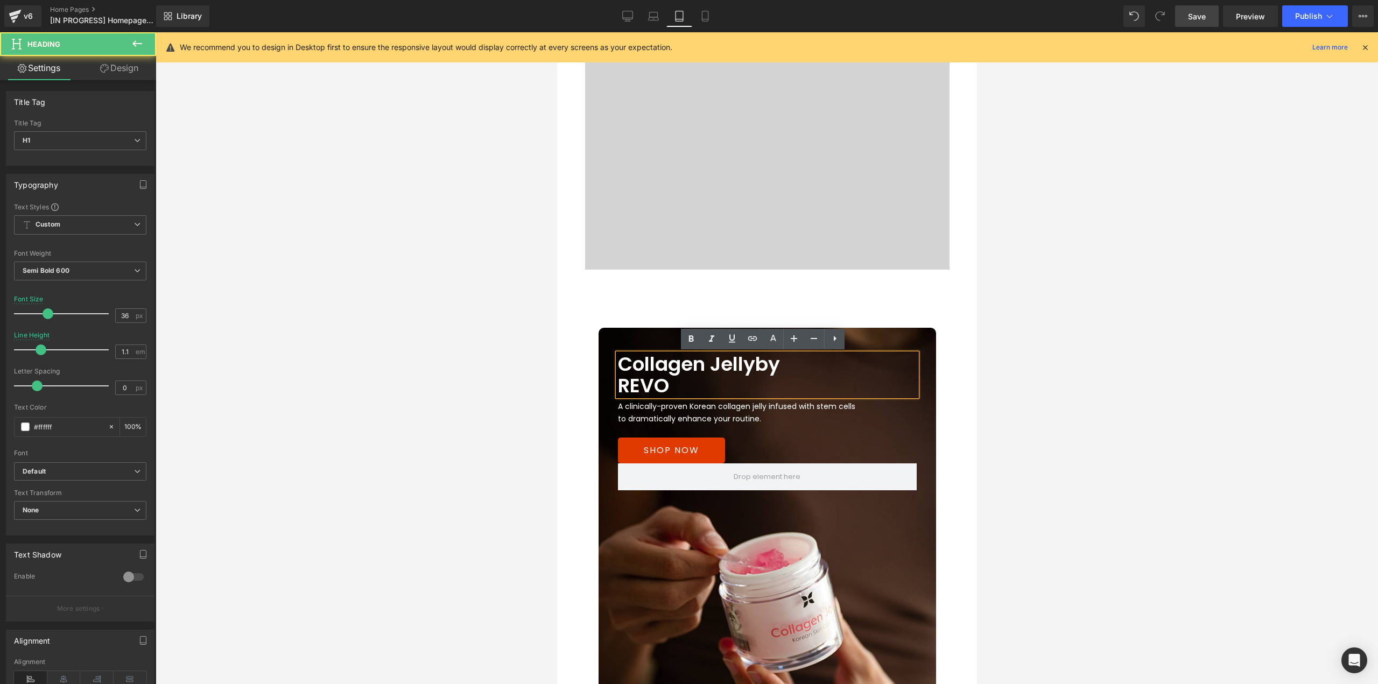
click at [757, 362] on span "by REVO" at bounding box center [699, 374] width 162 height 49
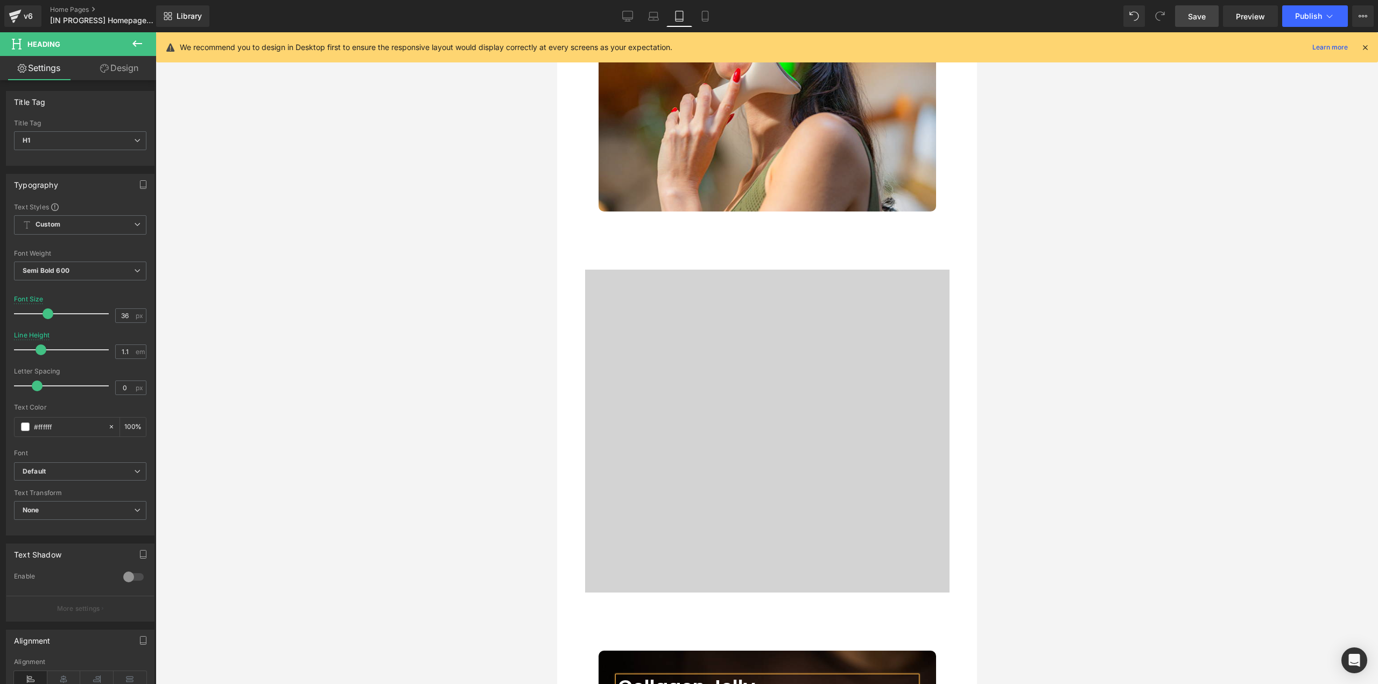
scroll to position [1238, 0]
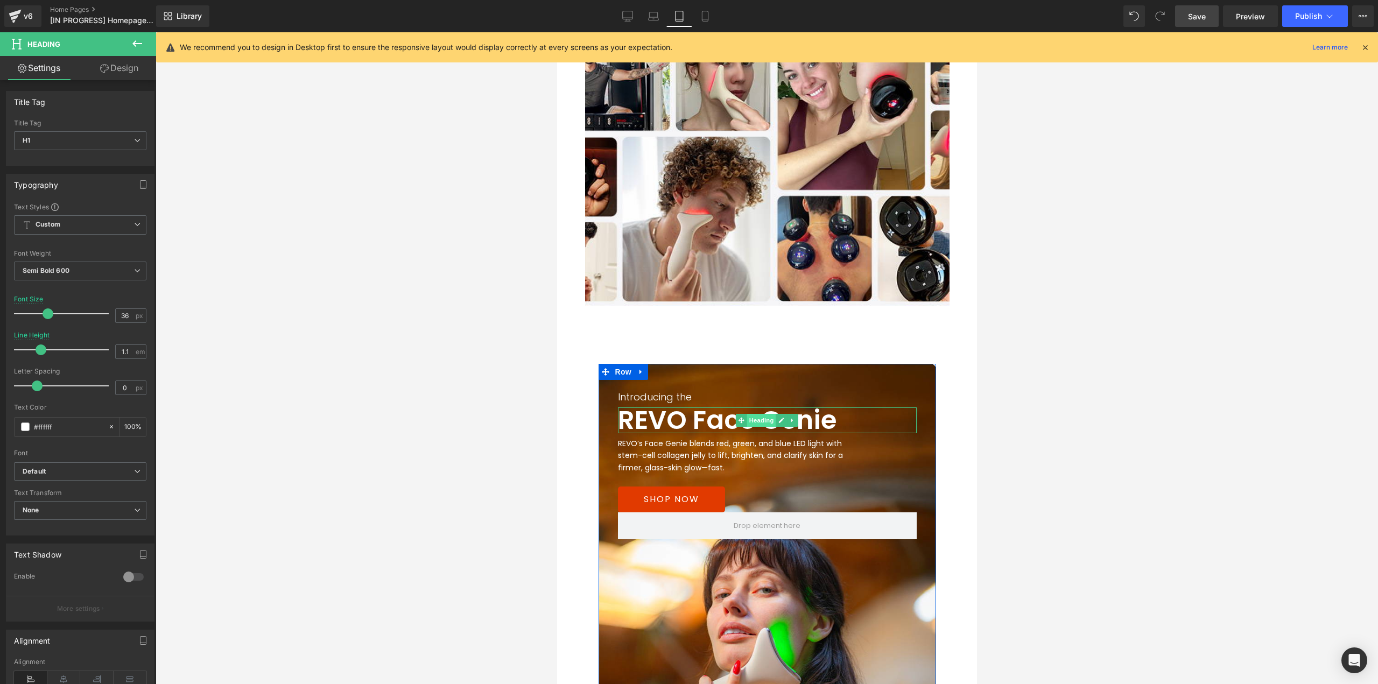
click at [759, 423] on span "Heading" at bounding box center [761, 420] width 29 height 13
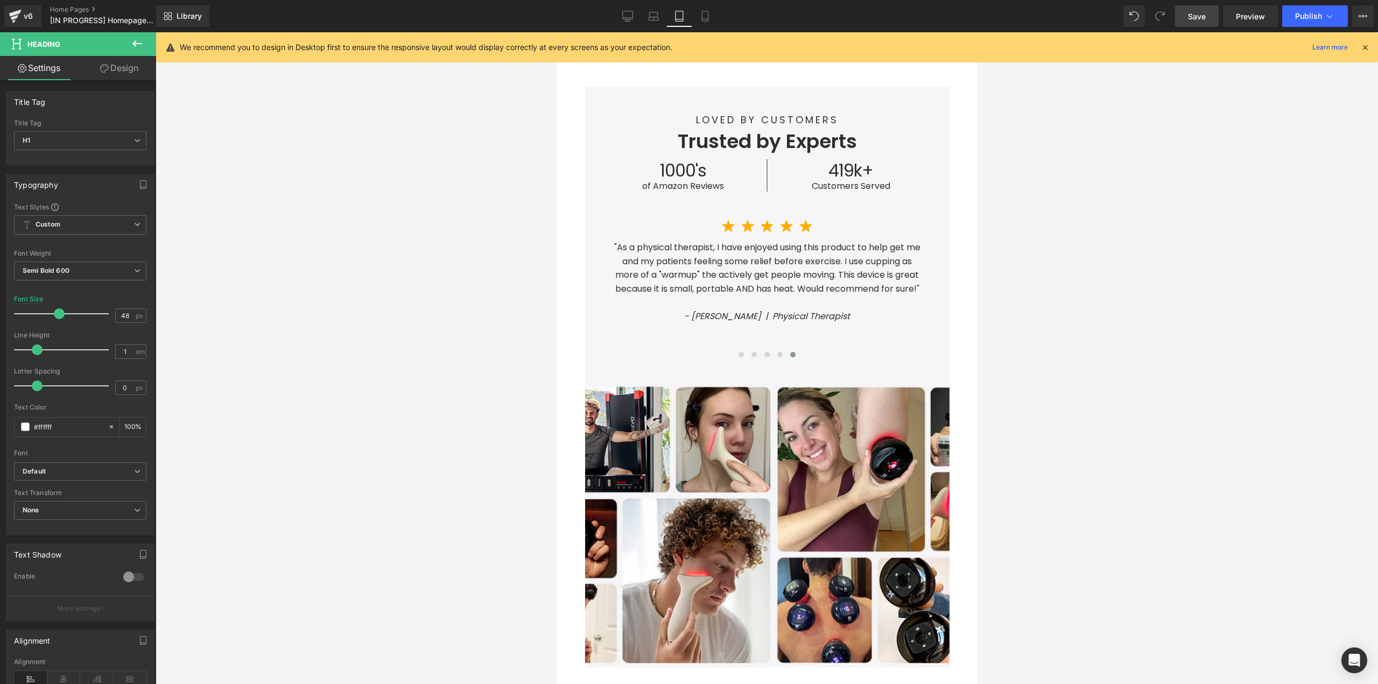
scroll to position [538, 0]
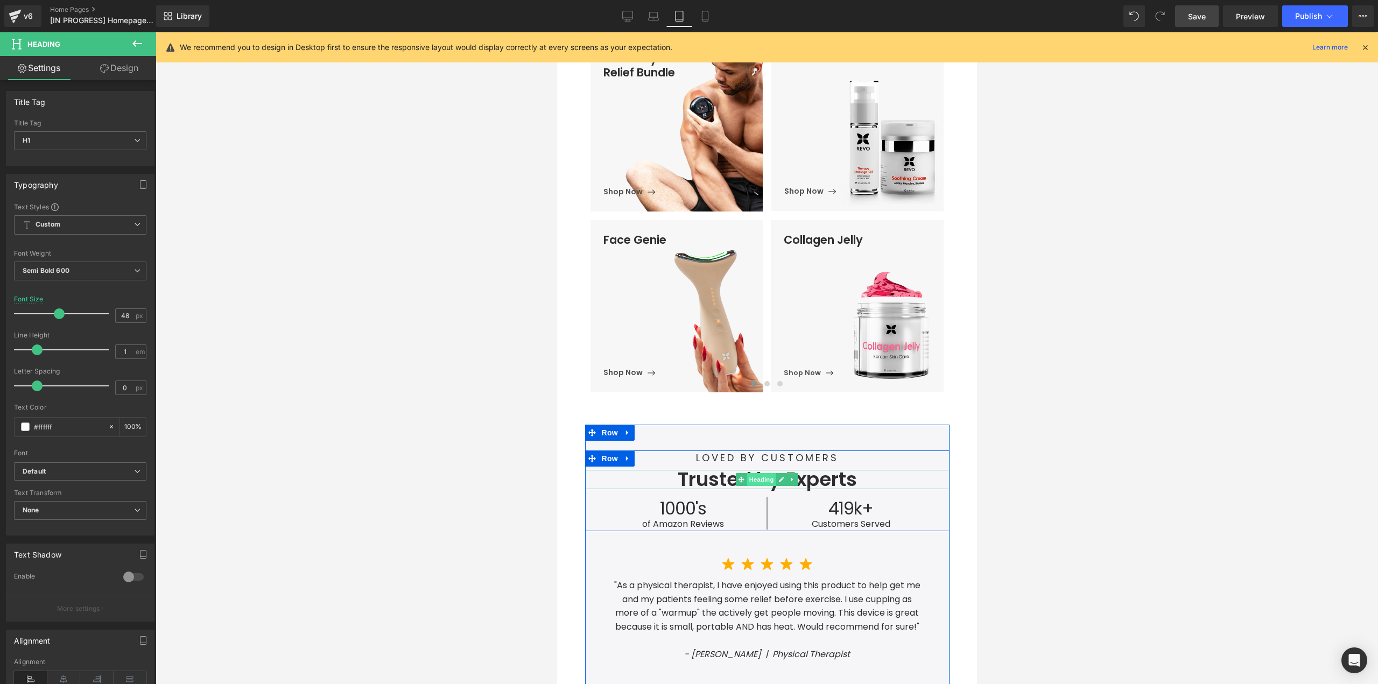
click at [751, 476] on span "Heading" at bounding box center [761, 479] width 29 height 13
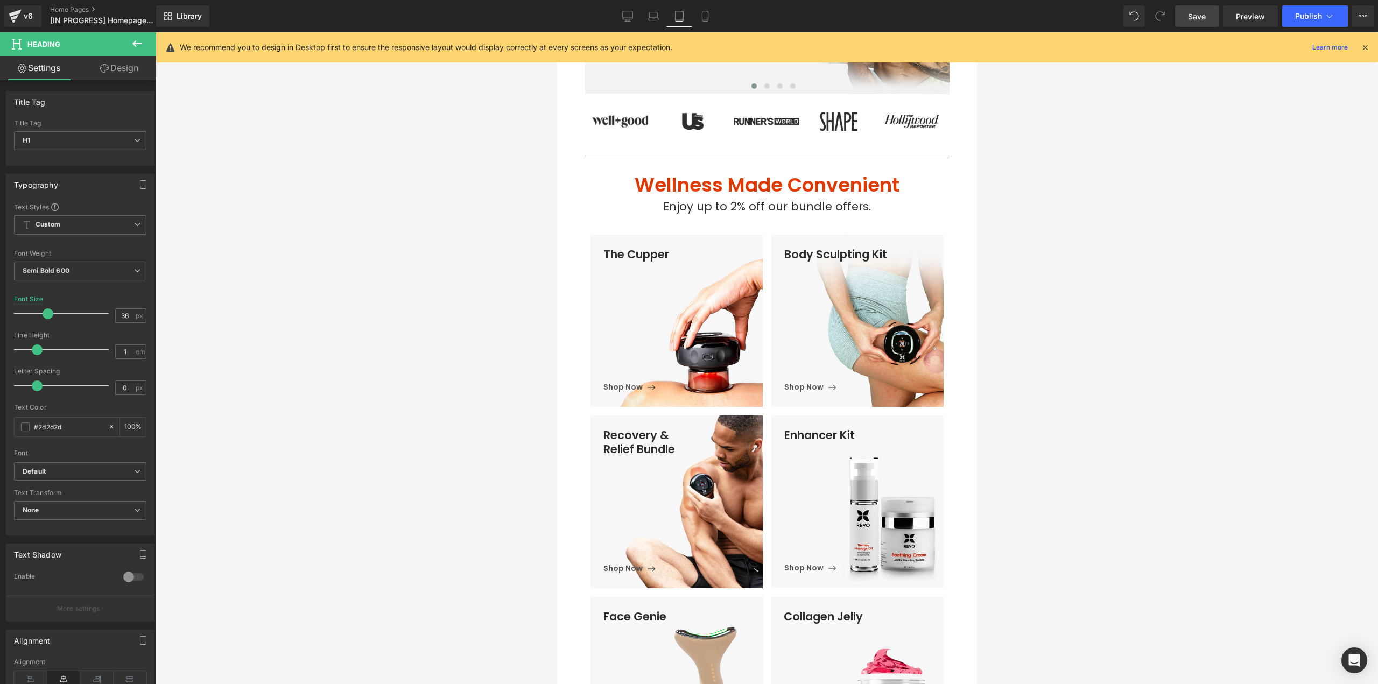
scroll to position [0, 0]
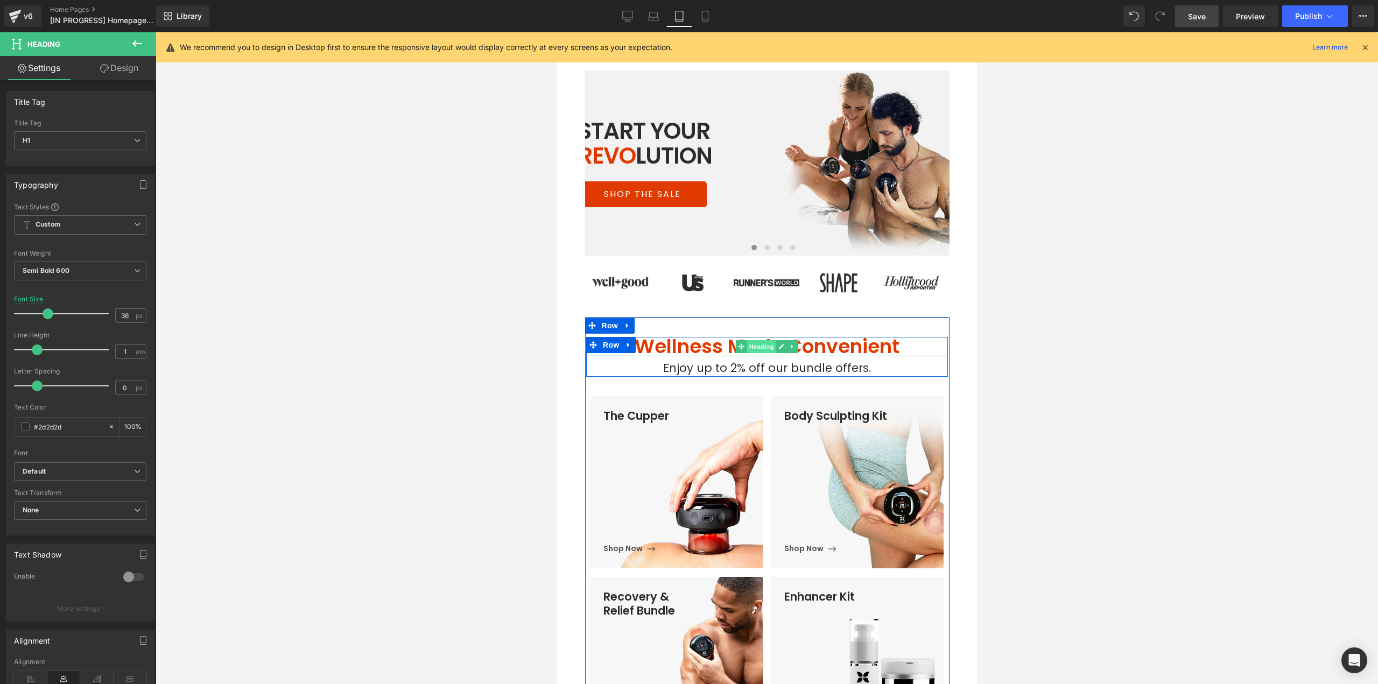
click at [756, 347] on span "Heading" at bounding box center [761, 346] width 29 height 13
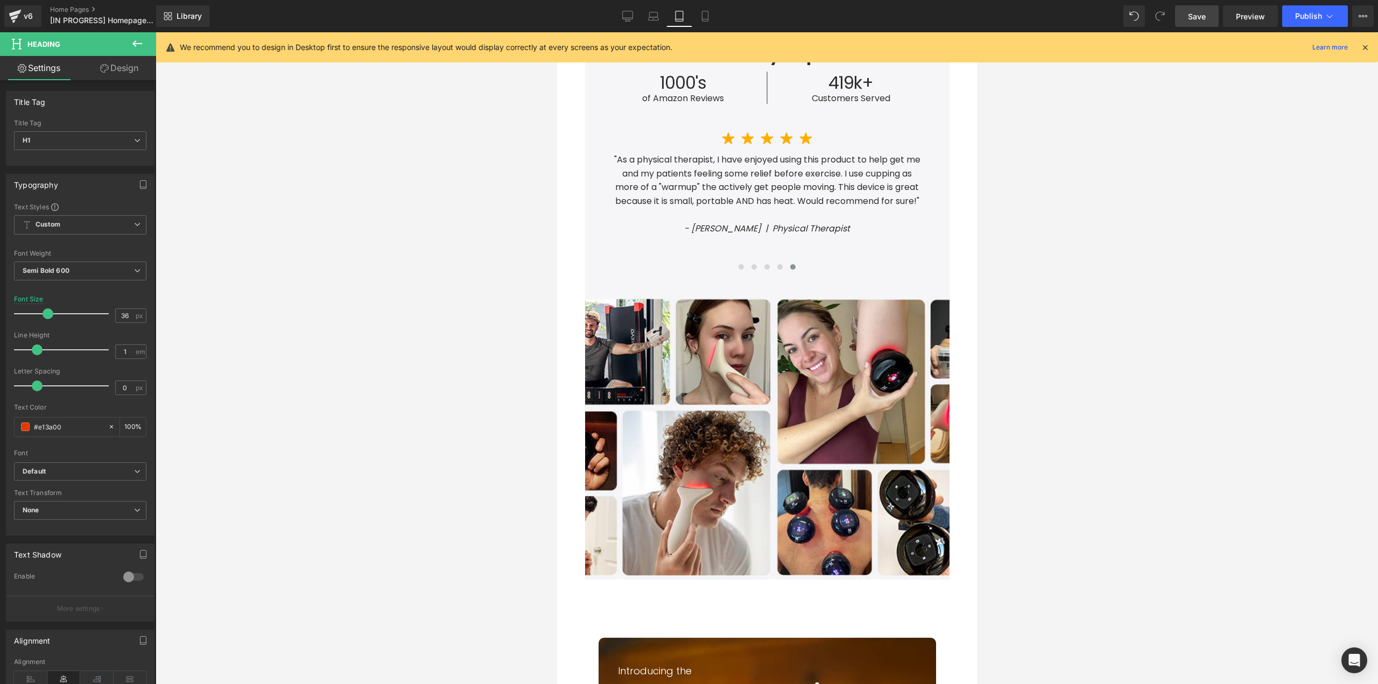
scroll to position [1184, 0]
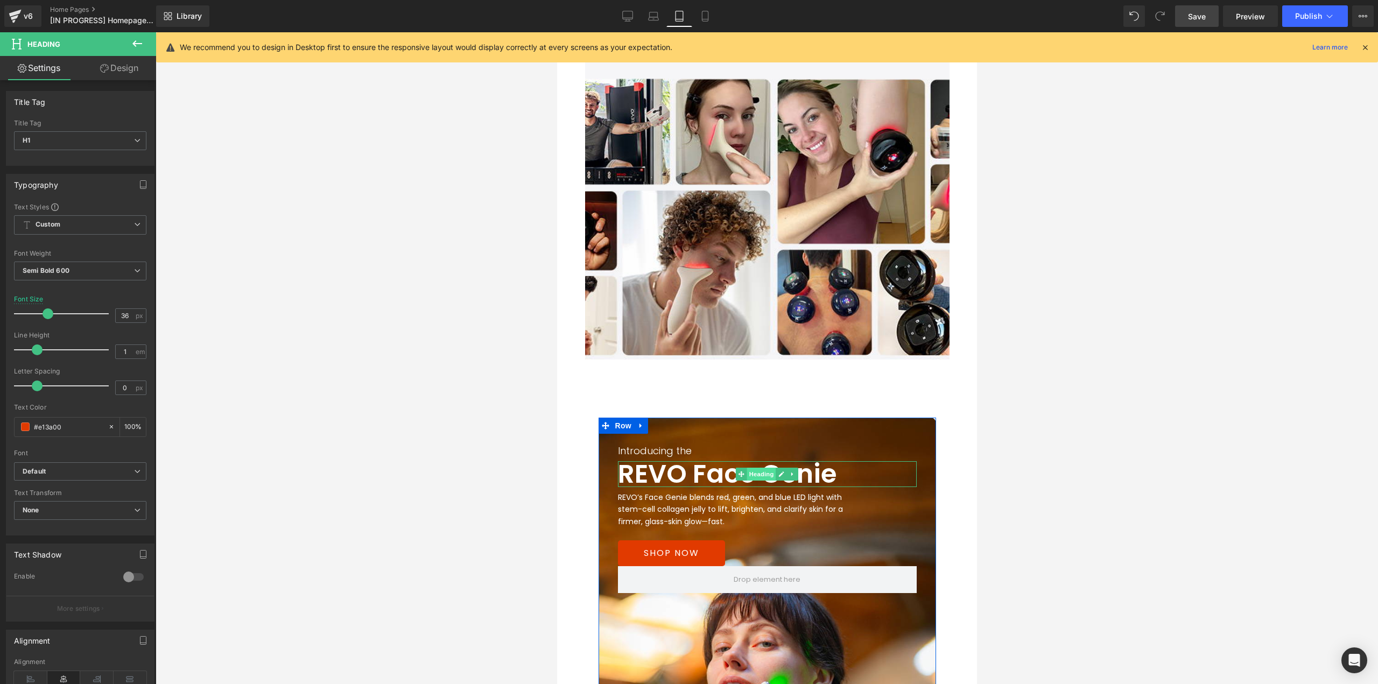
click at [752, 475] on span "Heading" at bounding box center [761, 474] width 29 height 13
click at [124, 314] on input "48" at bounding box center [125, 315] width 19 height 13
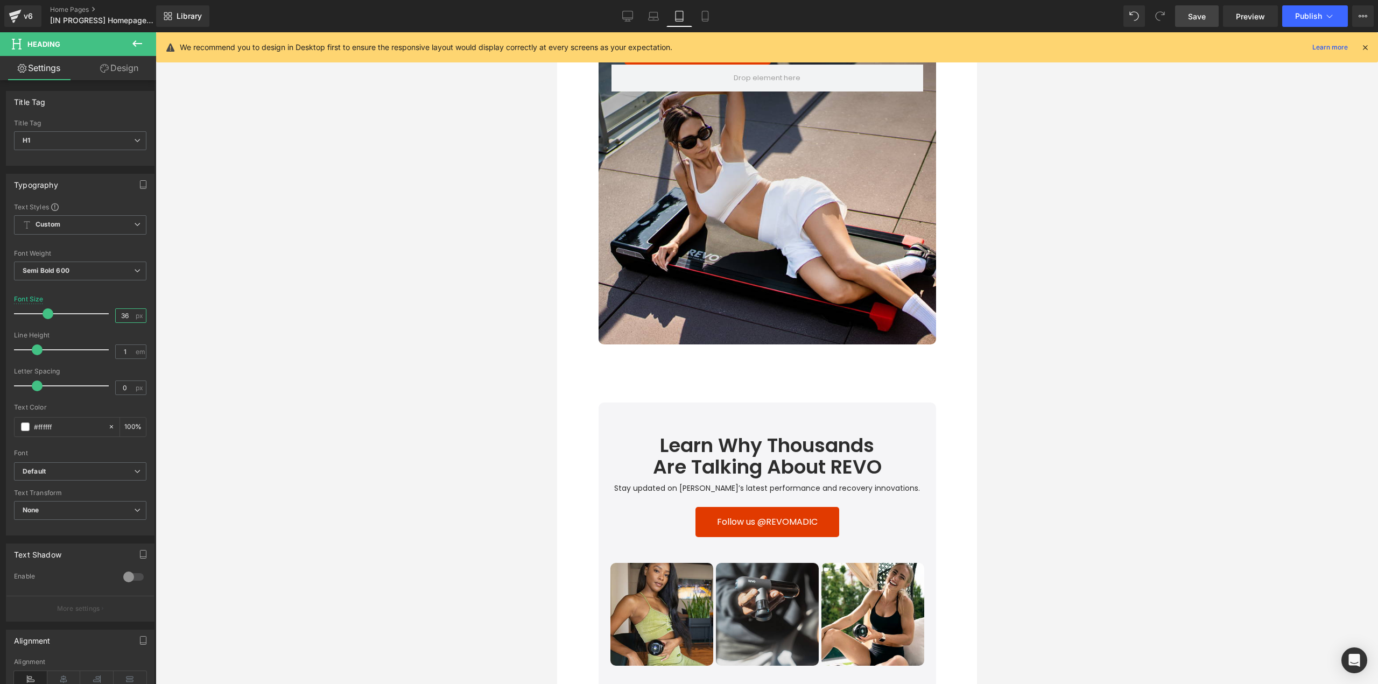
scroll to position [3230, 0]
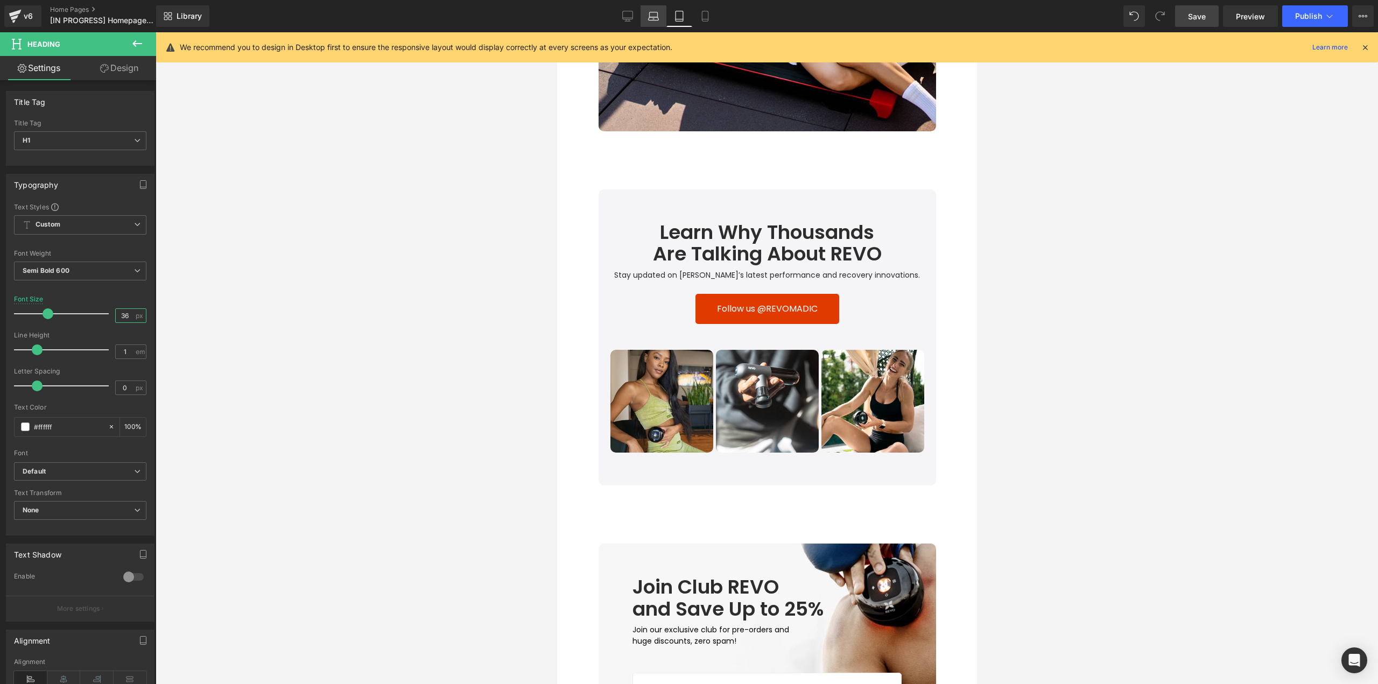
type input "36"
click at [651, 14] on icon at bounding box center [653, 16] width 11 height 11
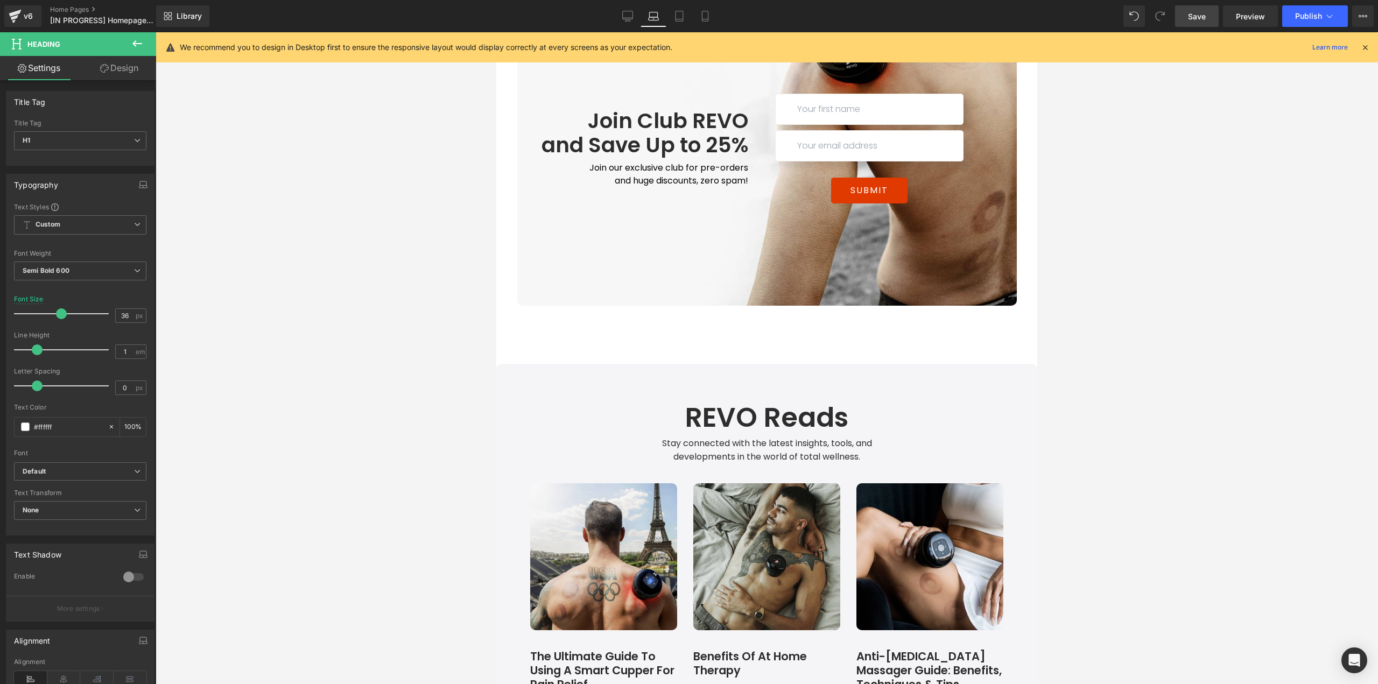
scroll to position [3338, 0]
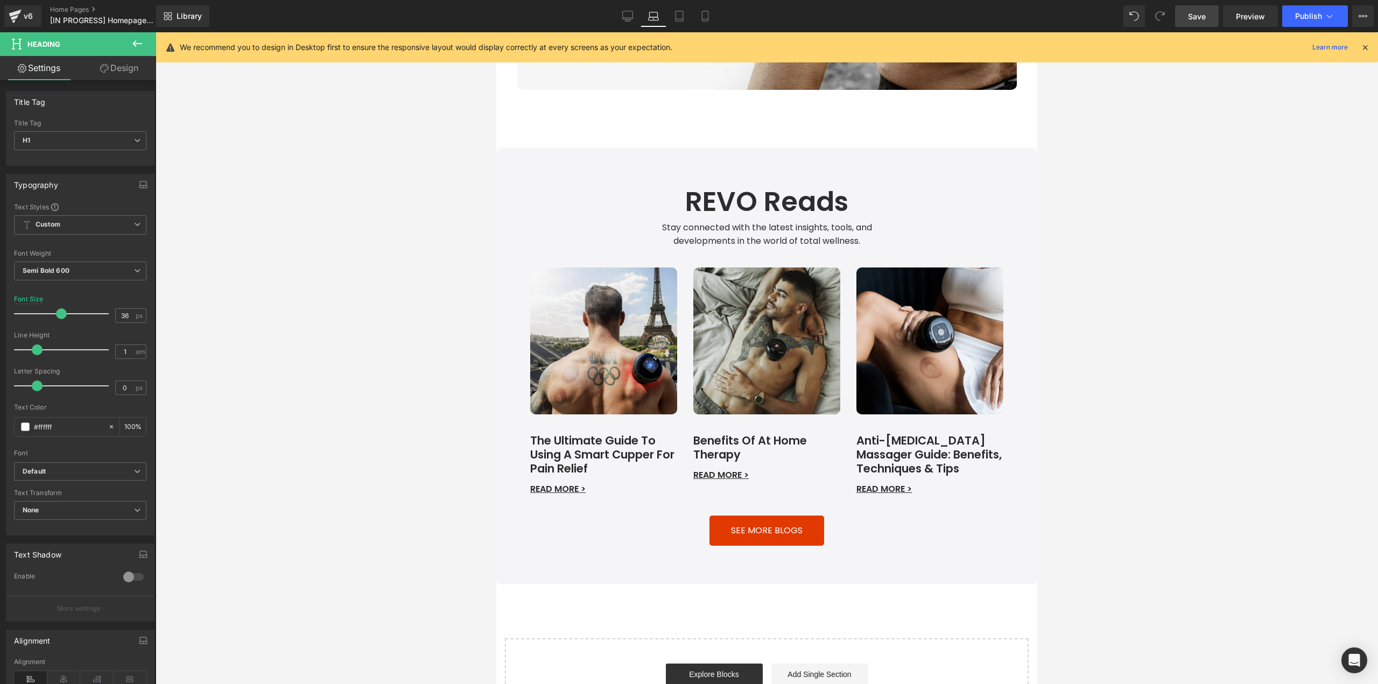
click at [1188, 15] on link "Save" at bounding box center [1197, 16] width 44 height 22
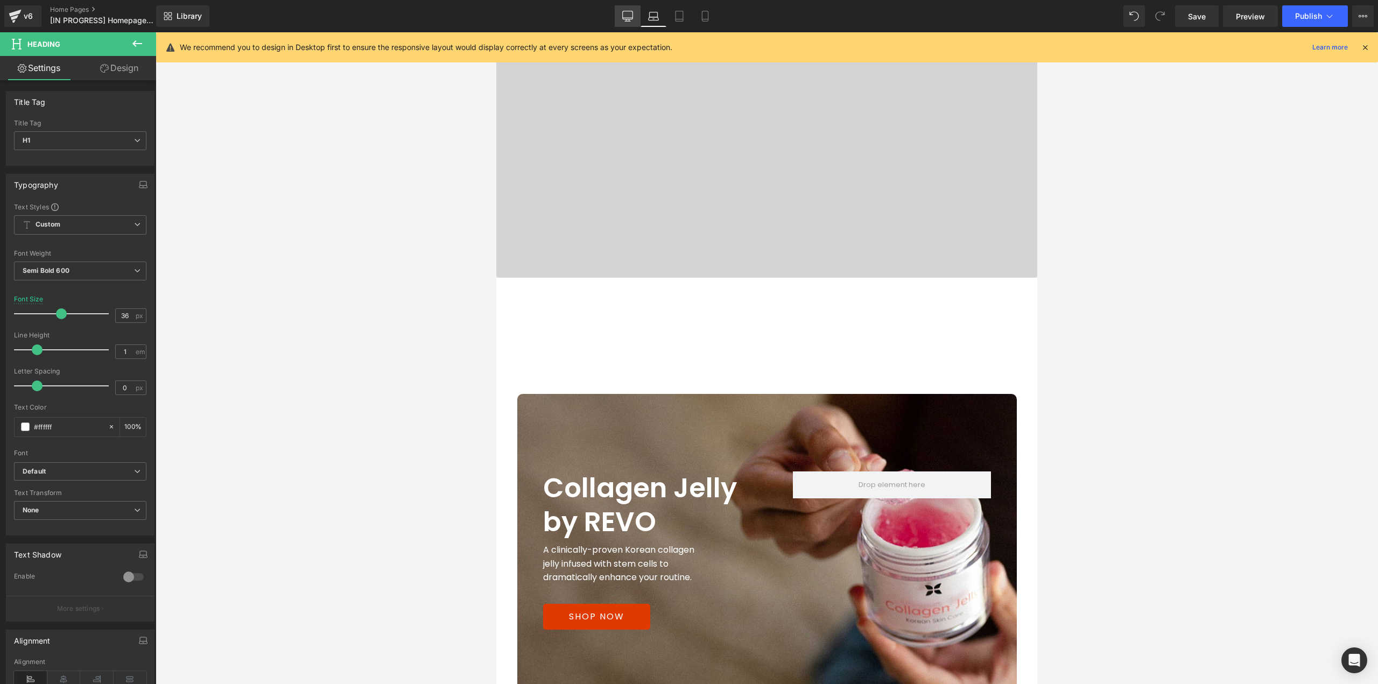
click at [622, 18] on icon at bounding box center [627, 16] width 11 height 11
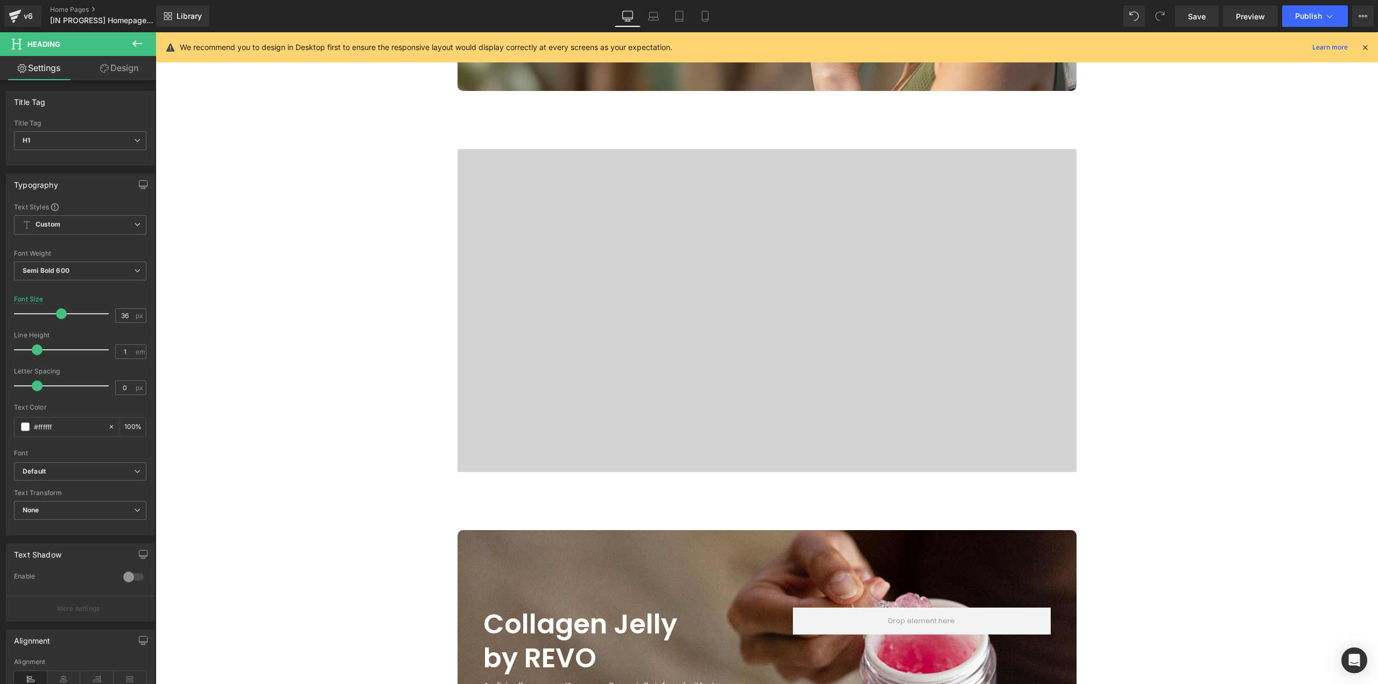
scroll to position [0, 0]
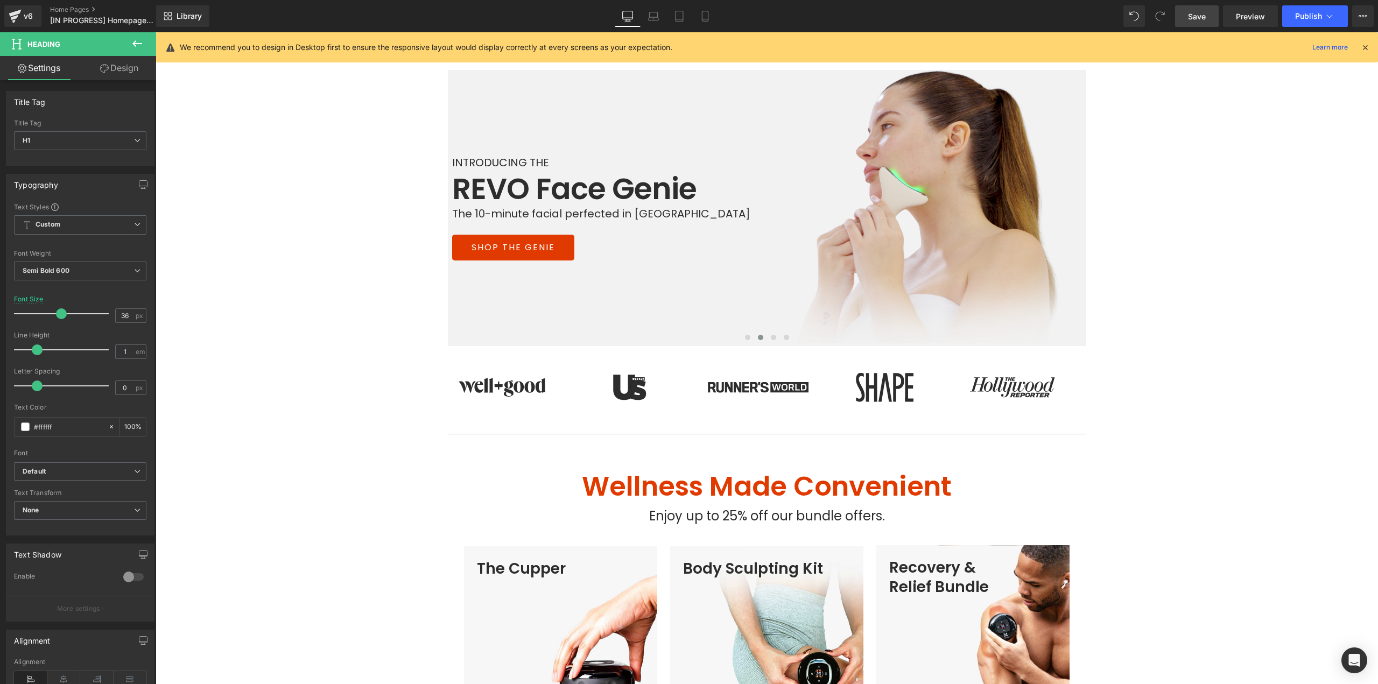
drag, startPoint x: 1199, startPoint y: 19, endPoint x: 512, endPoint y: 32, distance: 687.1
click at [1199, 19] on span "Save" at bounding box center [1197, 16] width 18 height 11
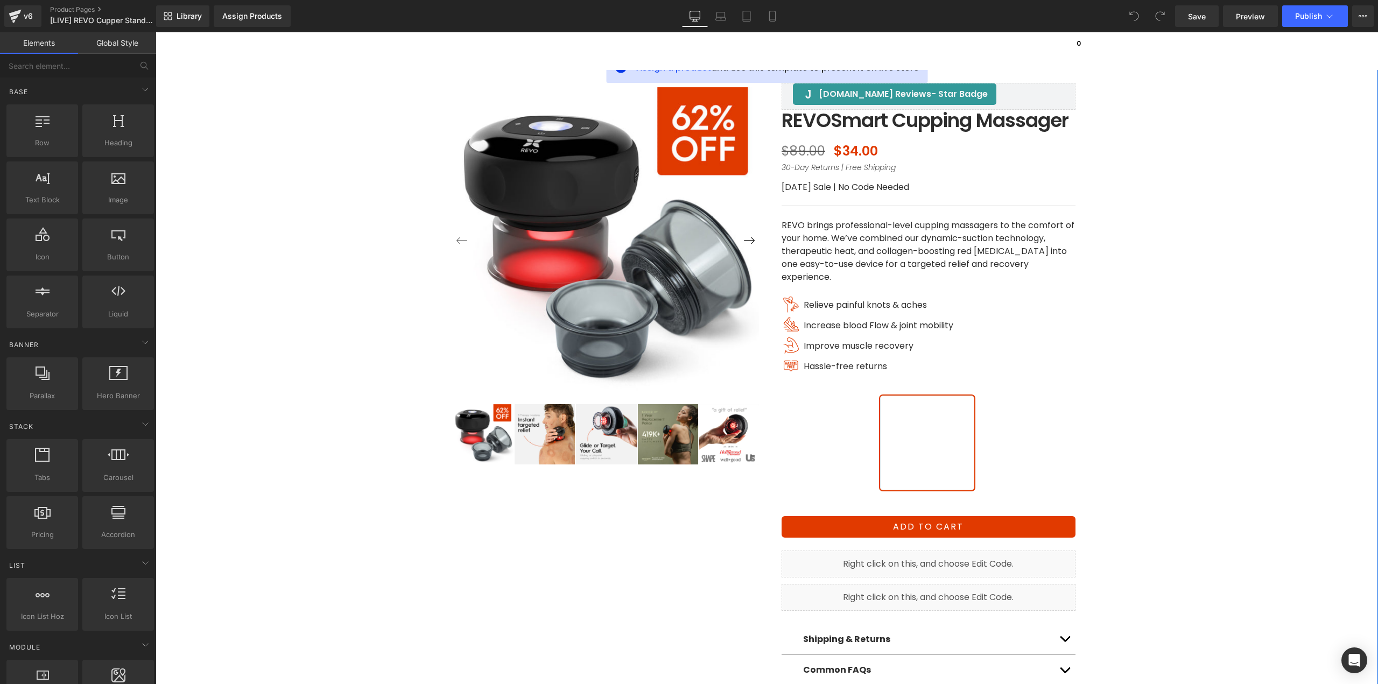
drag, startPoint x: 636, startPoint y: 73, endPoint x: 609, endPoint y: 88, distance: 31.6
click at [636, 73] on span "Assign a product" at bounding box center [673, 67] width 75 height 12
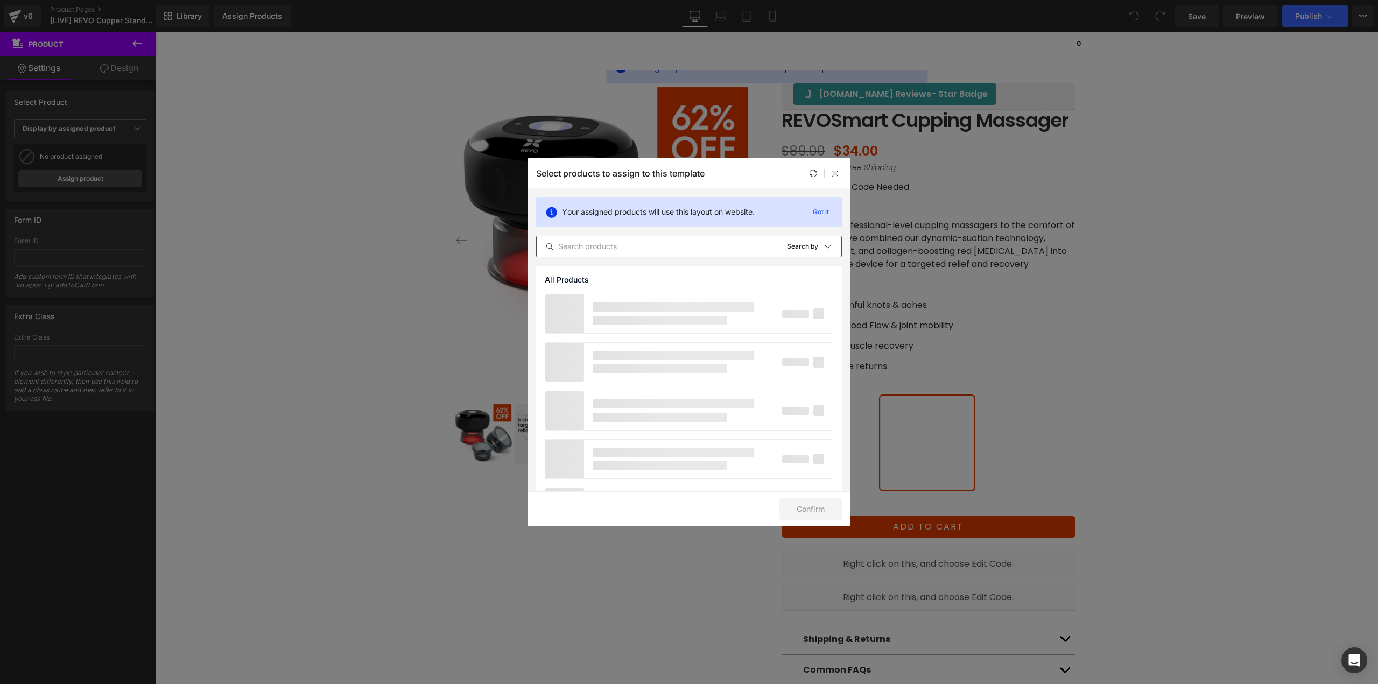
click at [625, 243] on input "text" at bounding box center [657, 246] width 241 height 13
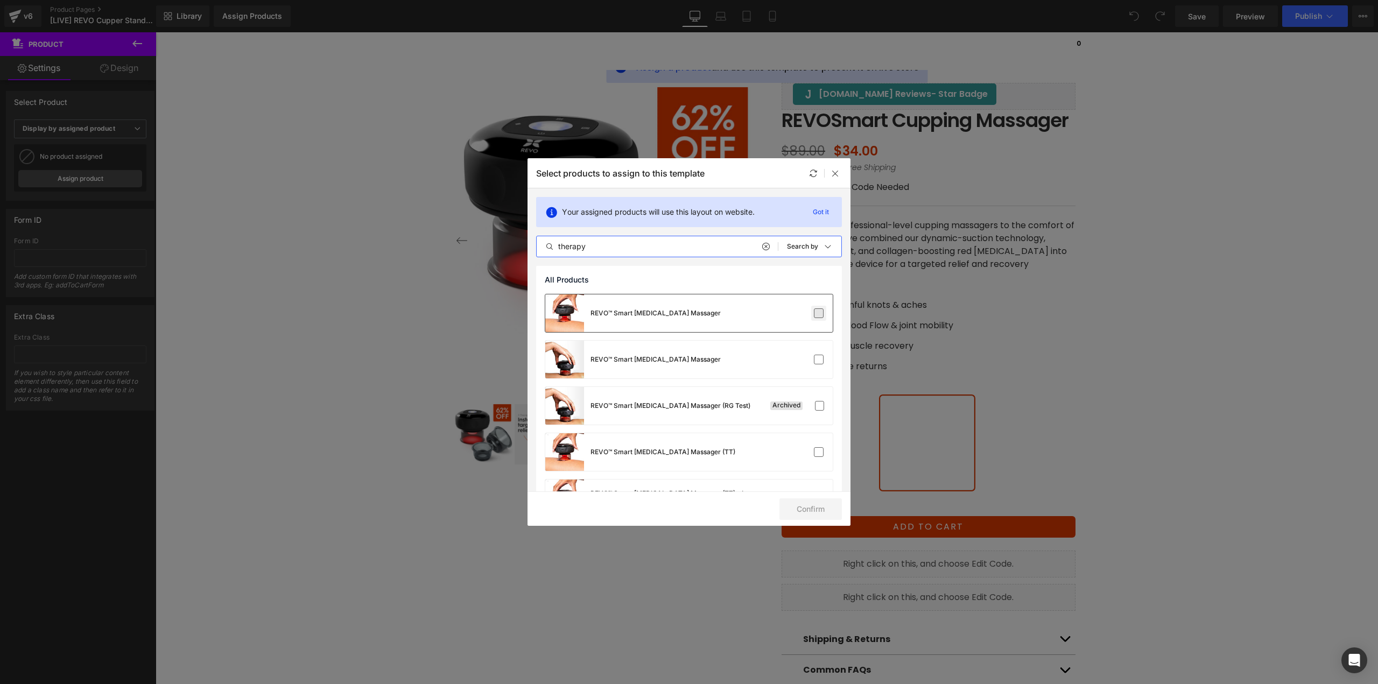
type input "therapy"
click at [814, 315] on label at bounding box center [819, 313] width 10 height 10
click at [819, 313] on input "checkbox" at bounding box center [819, 313] width 0 height 0
click at [825, 510] on button "Confirm" at bounding box center [811, 510] width 62 height 22
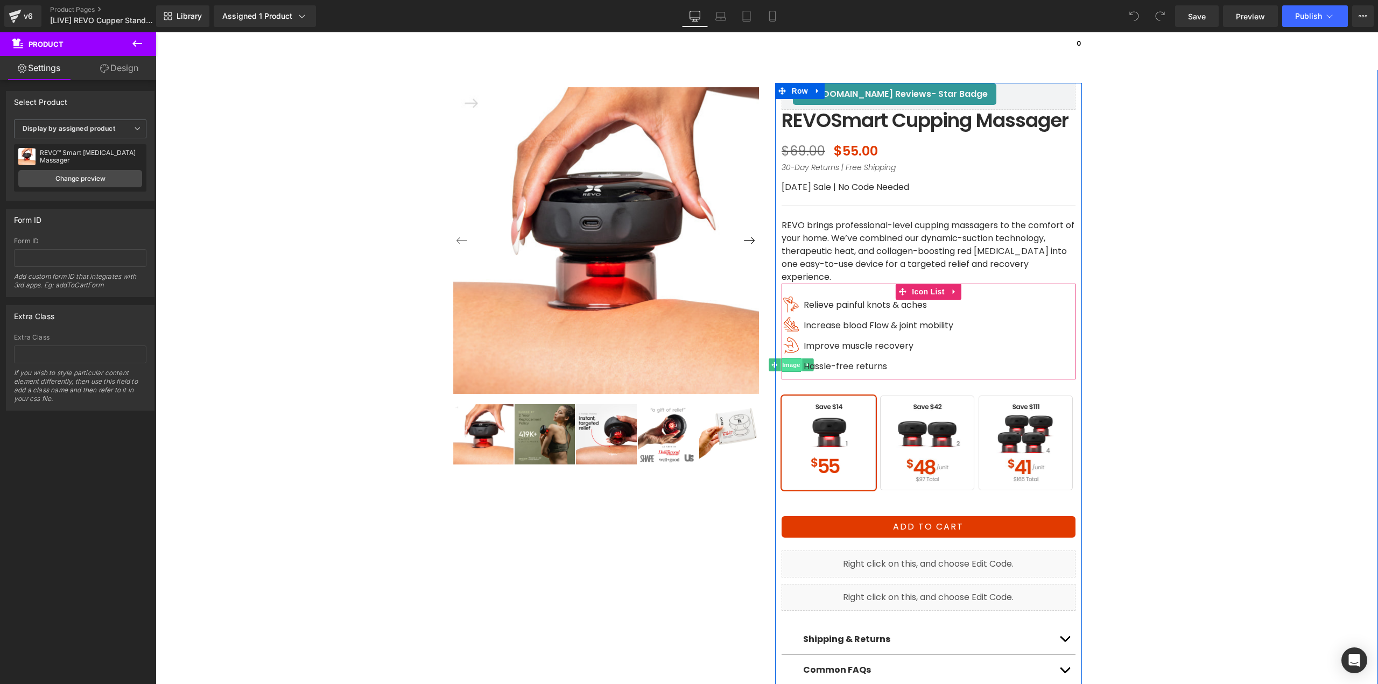
click at [787, 371] on span "Image" at bounding box center [791, 365] width 23 height 13
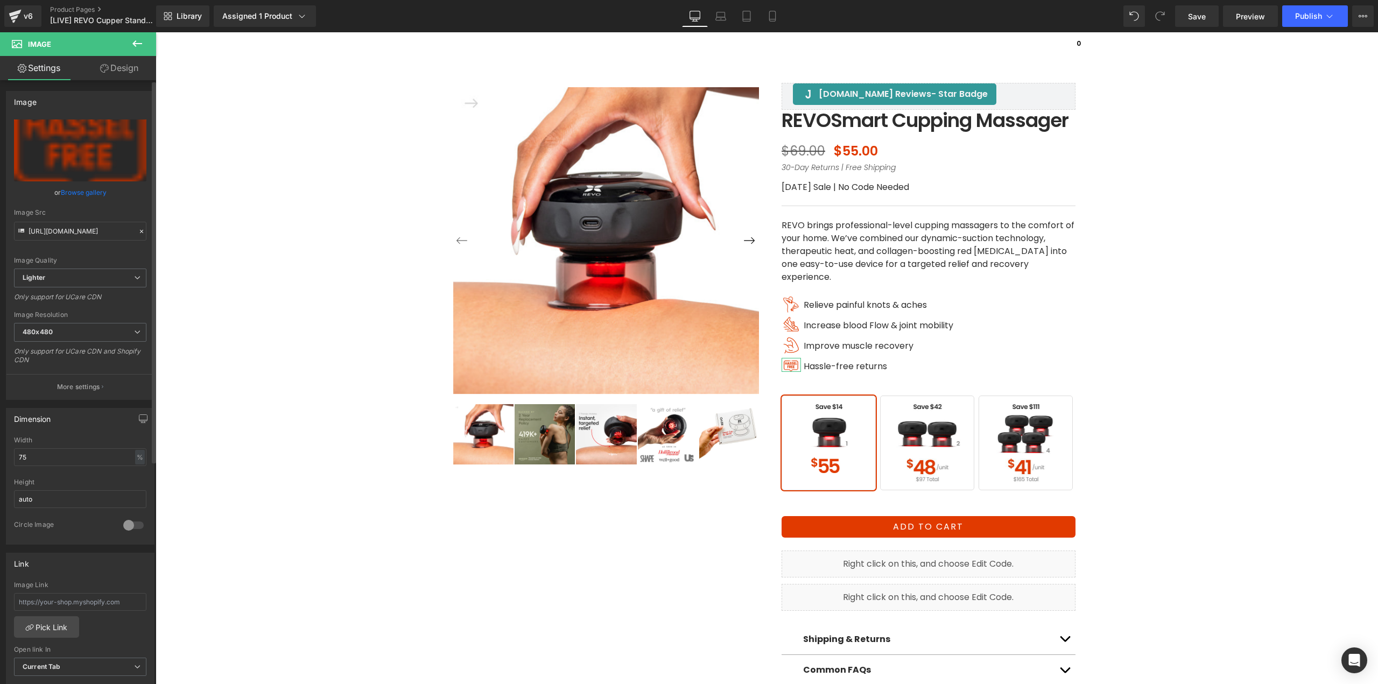
click at [84, 191] on link "Browse gallery" at bounding box center [84, 192] width 46 height 19
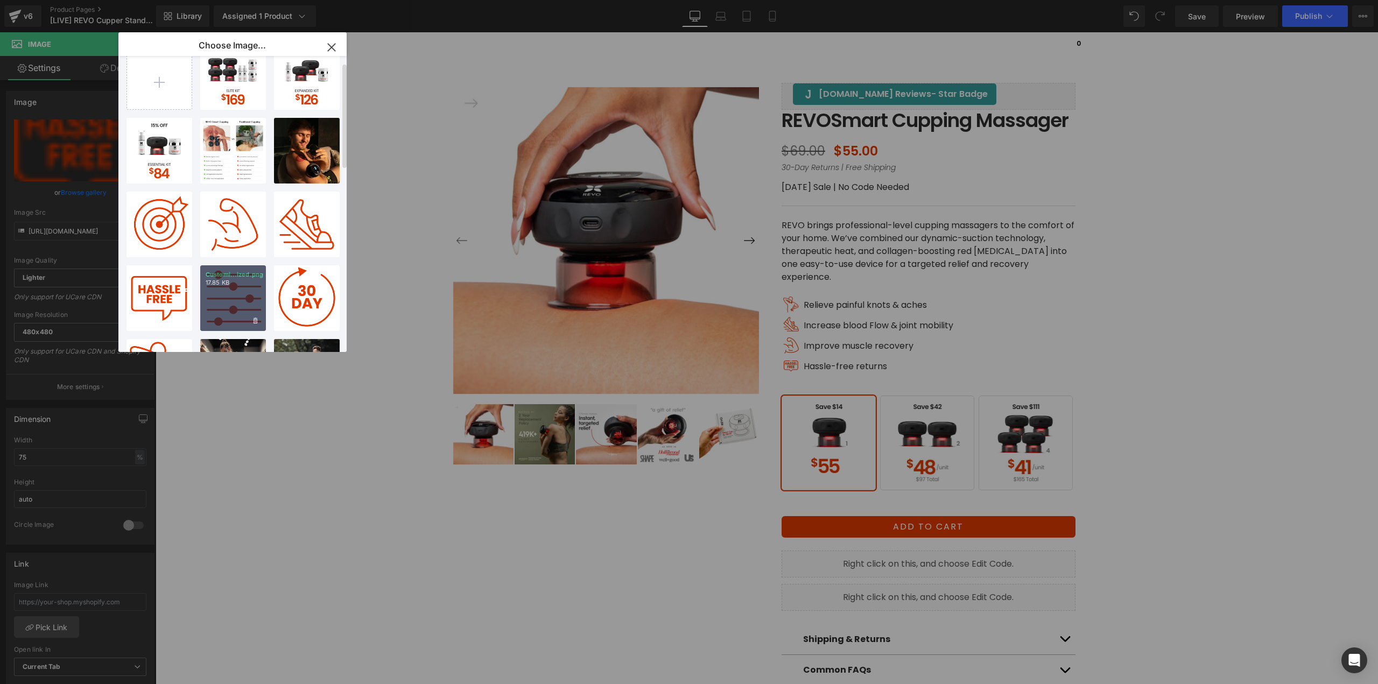
scroll to position [54, 0]
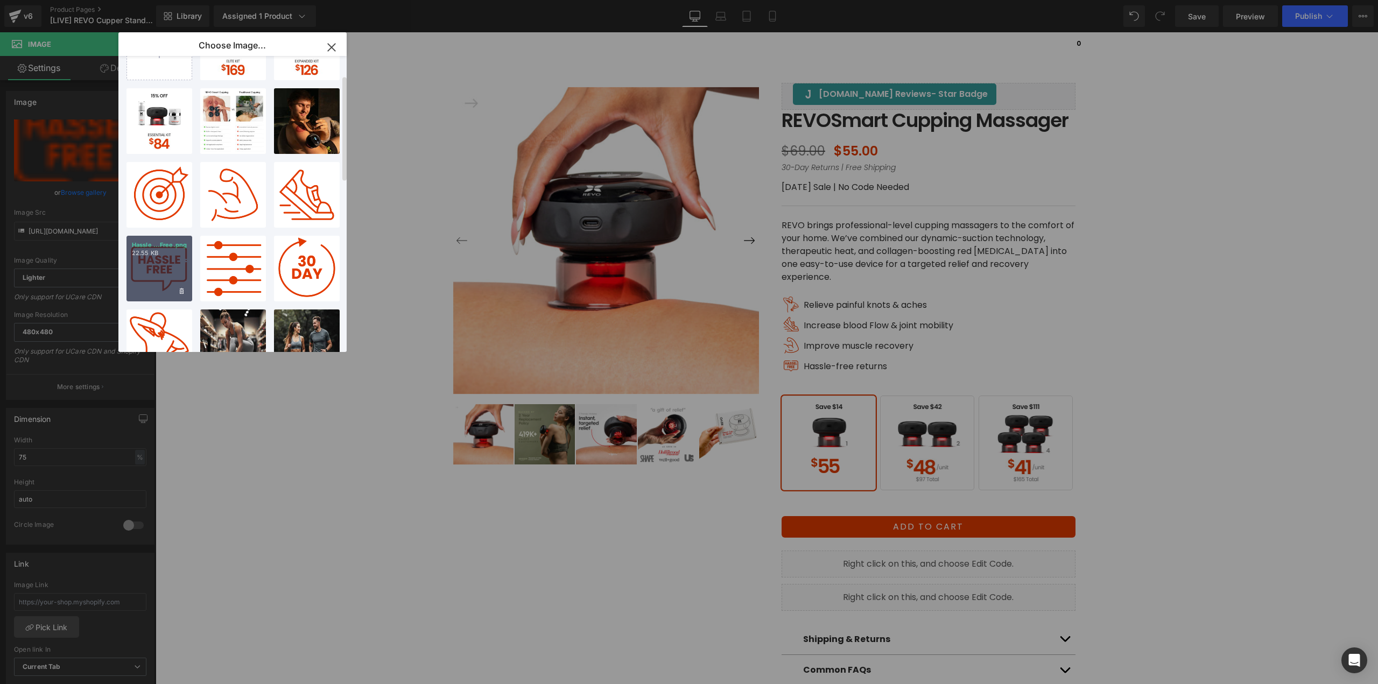
click at [159, 272] on div "Hassle ...Free.png 22.55 KB" at bounding box center [160, 269] width 66 height 66
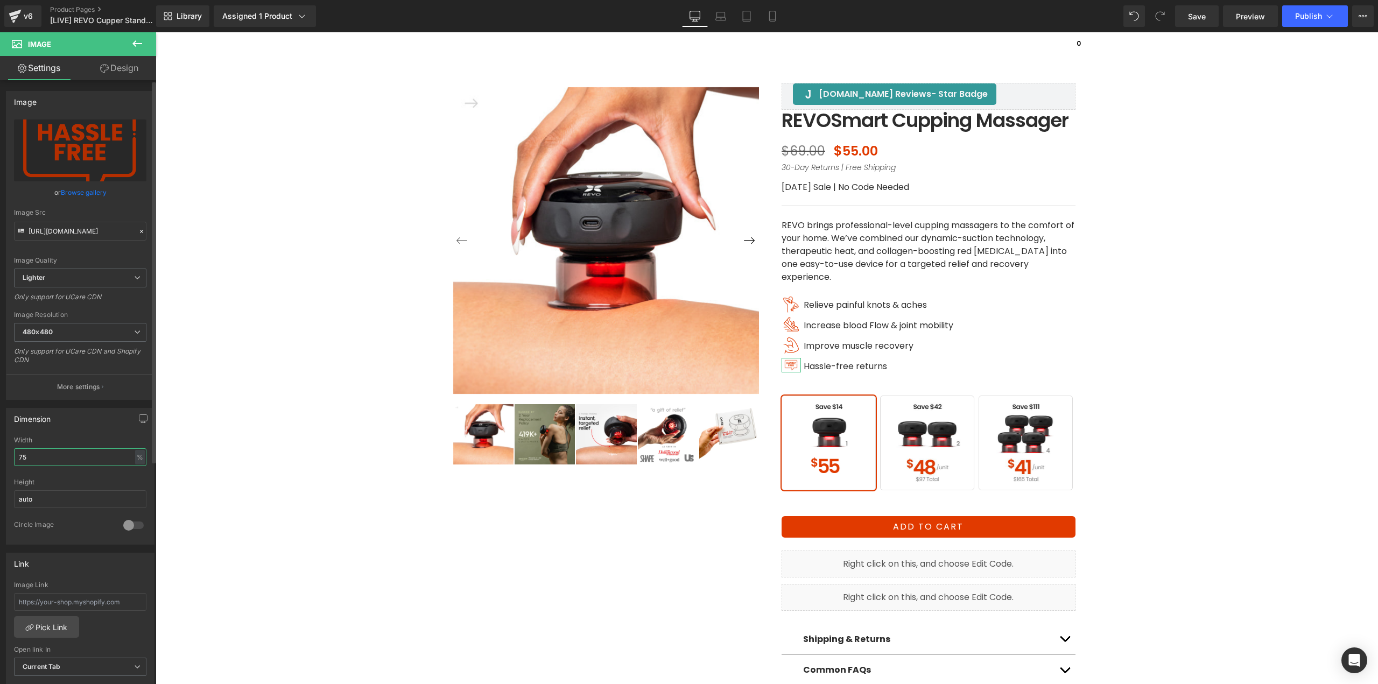
drag, startPoint x: 18, startPoint y: 461, endPoint x: 5, endPoint y: 455, distance: 13.7
click at [13, 461] on div "75% Width 75 % % px auto Height auto 0 Circle Image" at bounding box center [80, 491] width 148 height 108
type input "100"
click at [715, 17] on link "Laptop" at bounding box center [721, 16] width 26 height 22
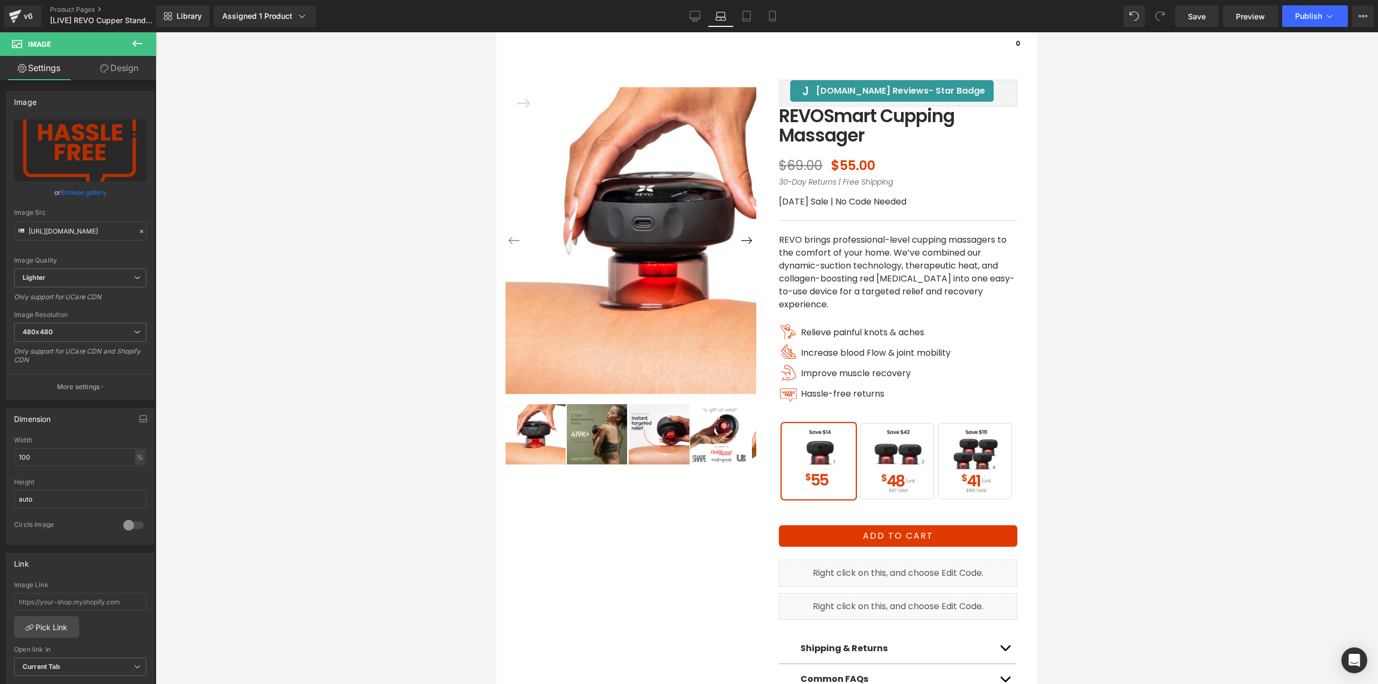
scroll to position [134, 0]
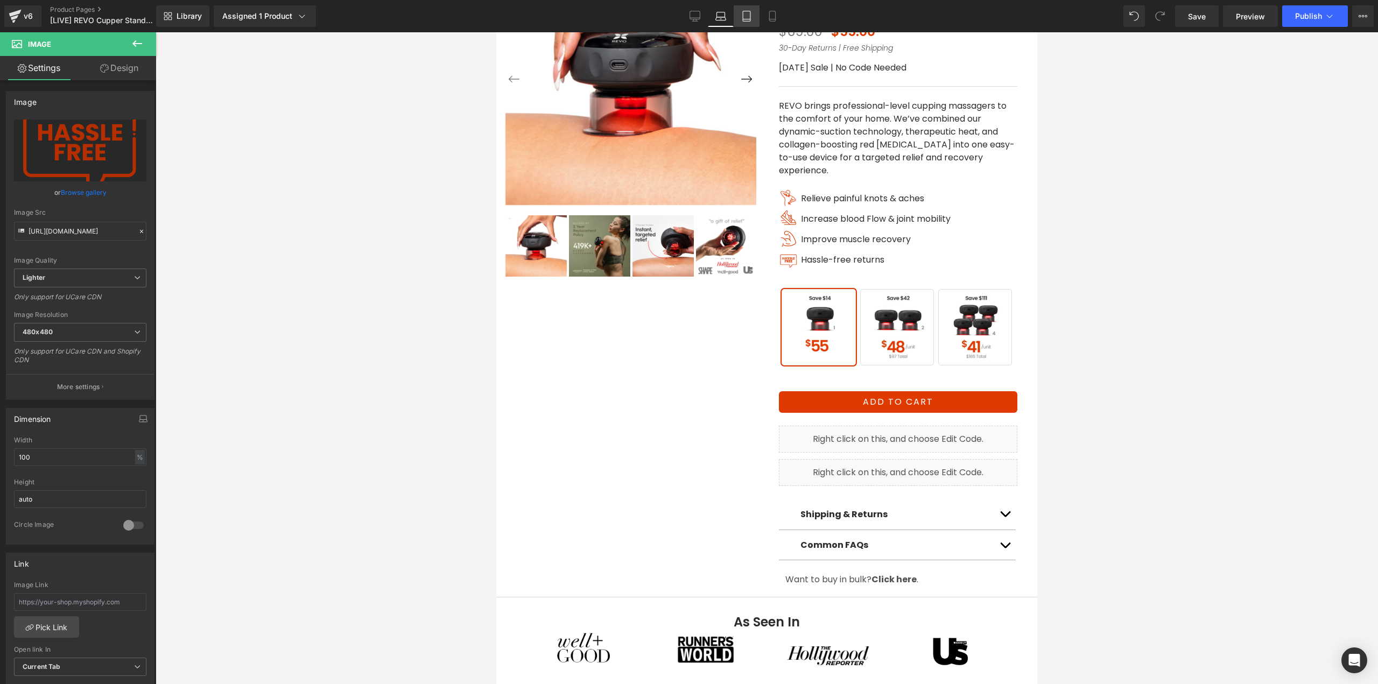
click at [744, 18] on icon at bounding box center [746, 16] width 11 height 11
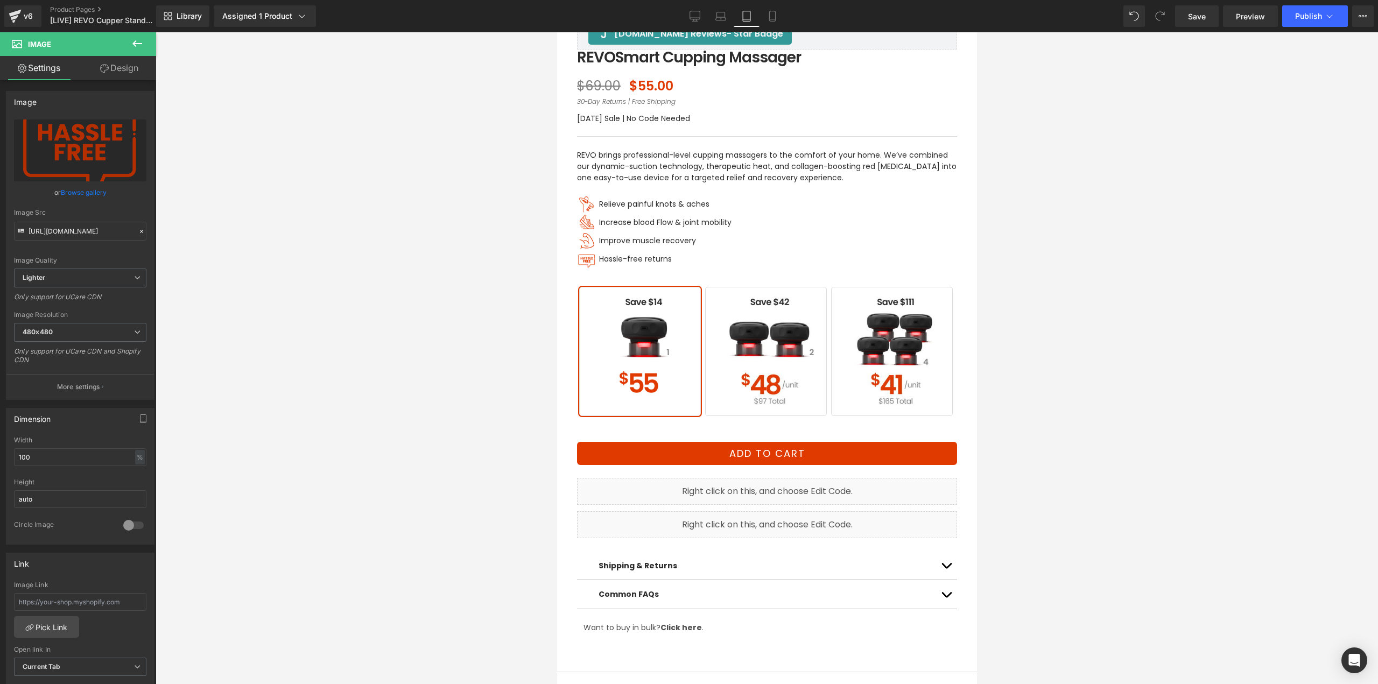
scroll to position [464, 0]
drag, startPoint x: 769, startPoint y: 16, endPoint x: 91, endPoint y: 389, distance: 774.5
click at [770, 16] on icon at bounding box center [772, 16] width 11 height 11
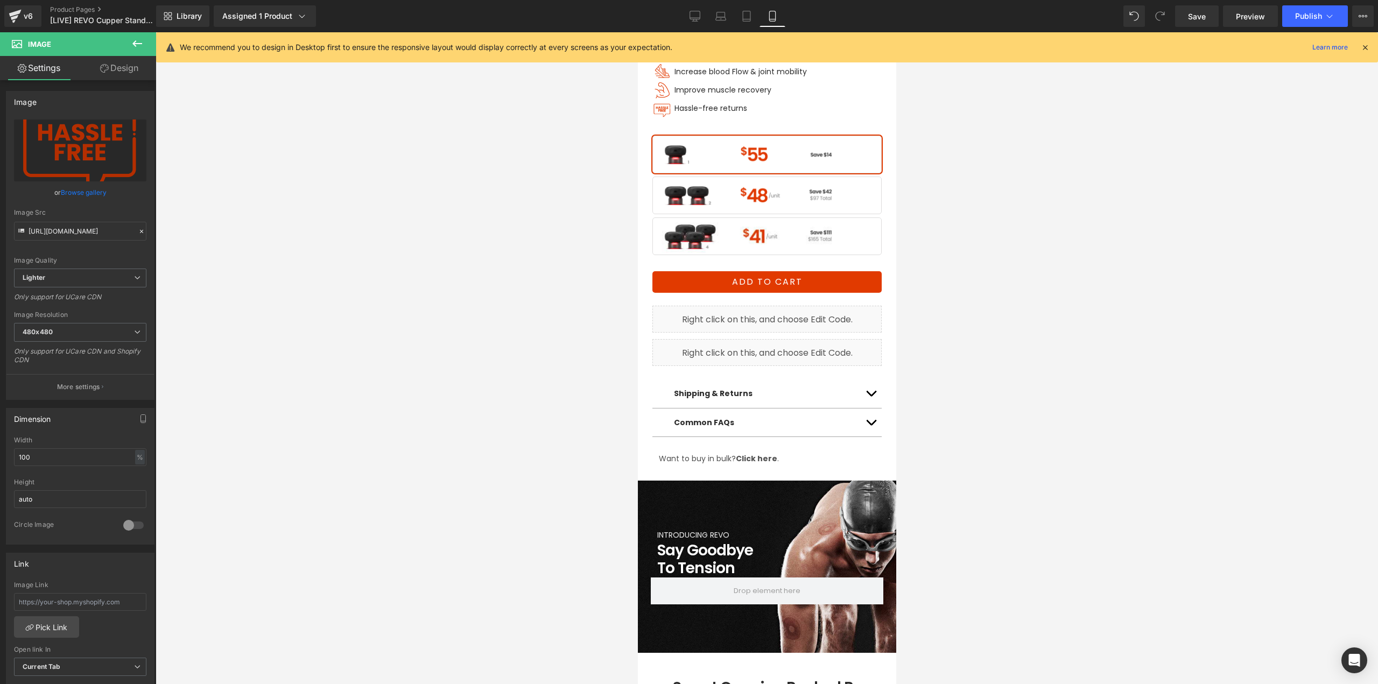
scroll to position [320, 0]
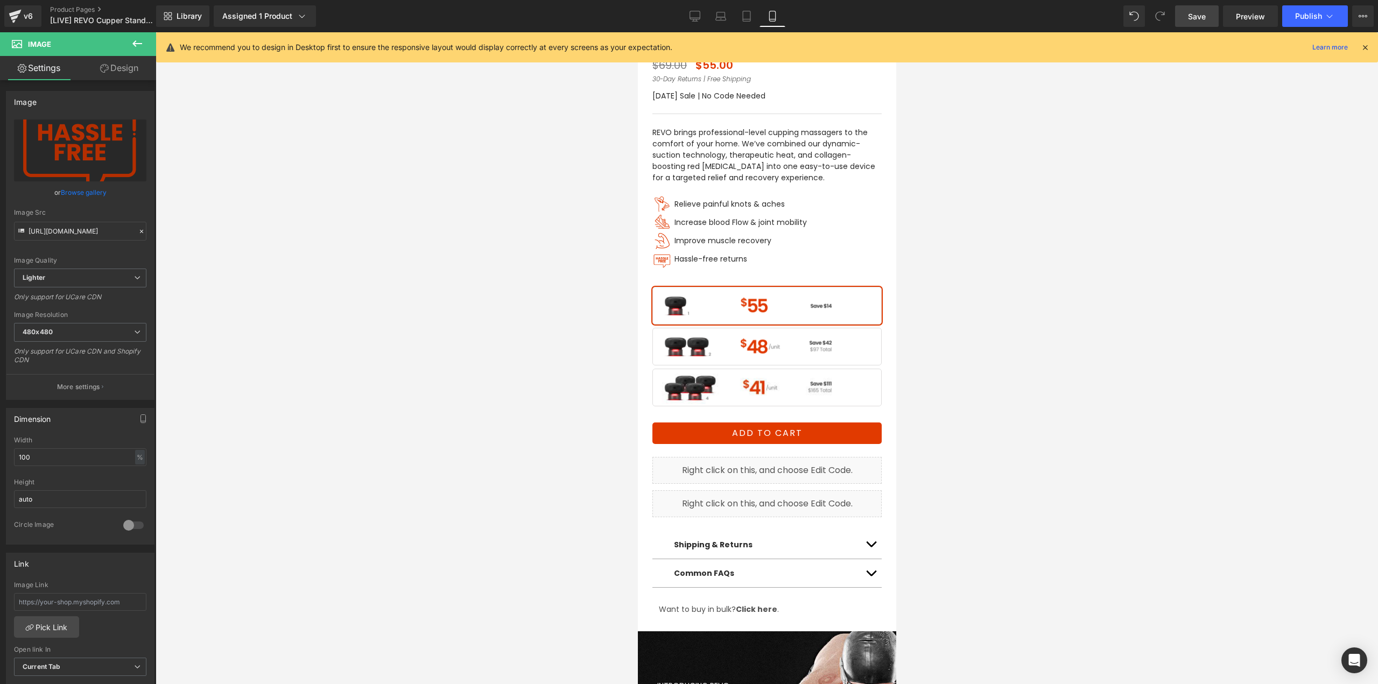
click at [1194, 25] on link "Save" at bounding box center [1197, 16] width 44 height 22
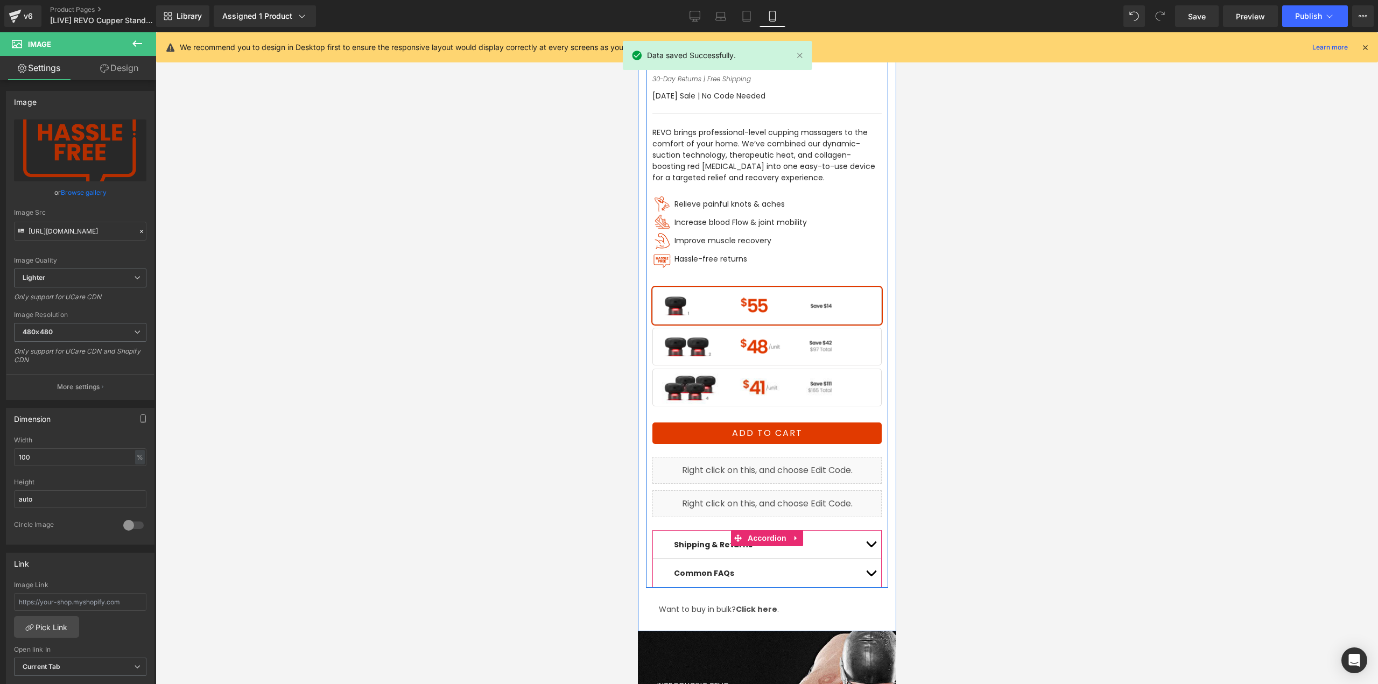
click at [871, 547] on span "button" at bounding box center [871, 547] width 0 height 0
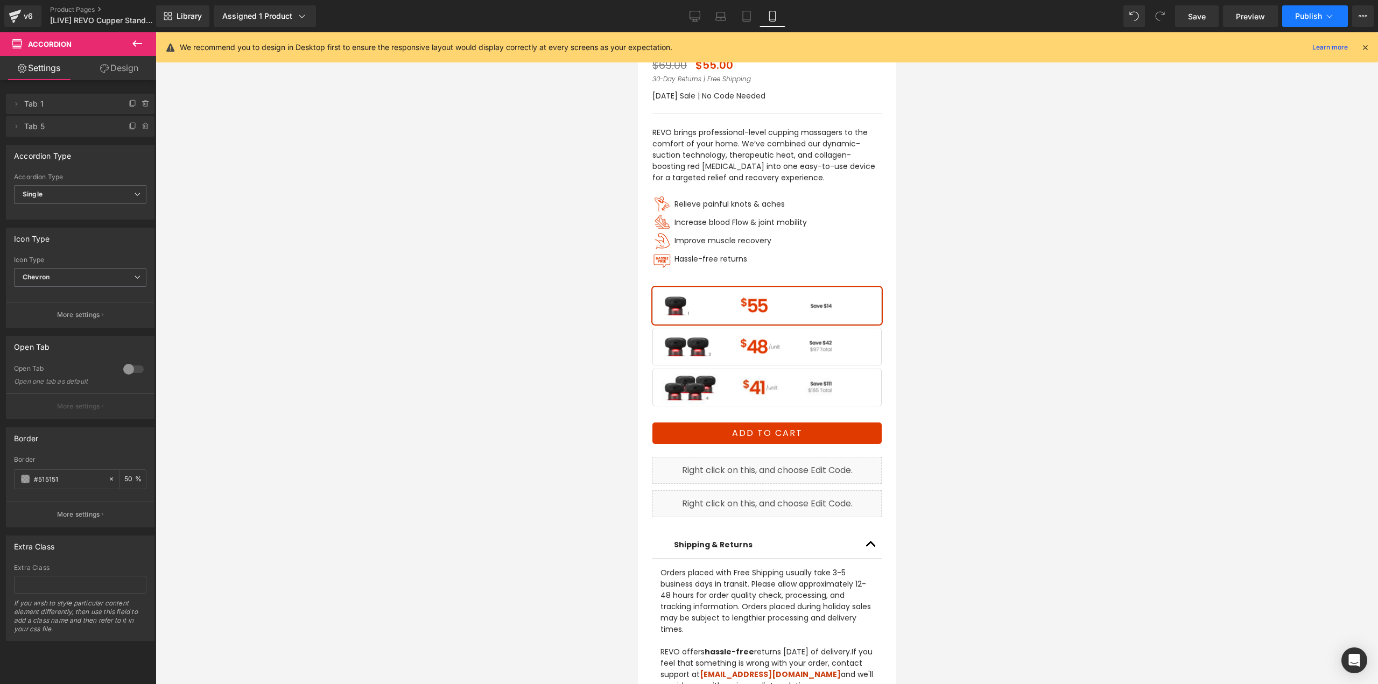
click at [1310, 14] on span "Publish" at bounding box center [1308, 16] width 27 height 9
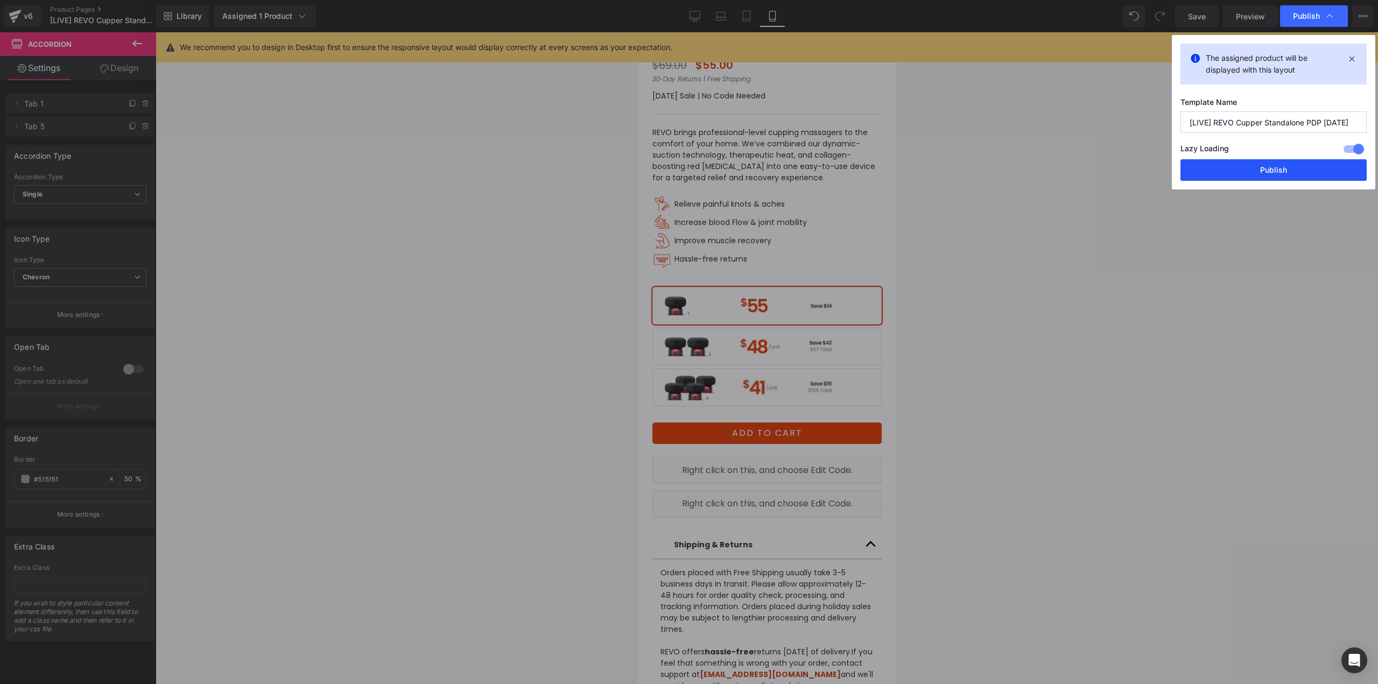
click at [1247, 174] on button "Publish" at bounding box center [1274, 170] width 186 height 22
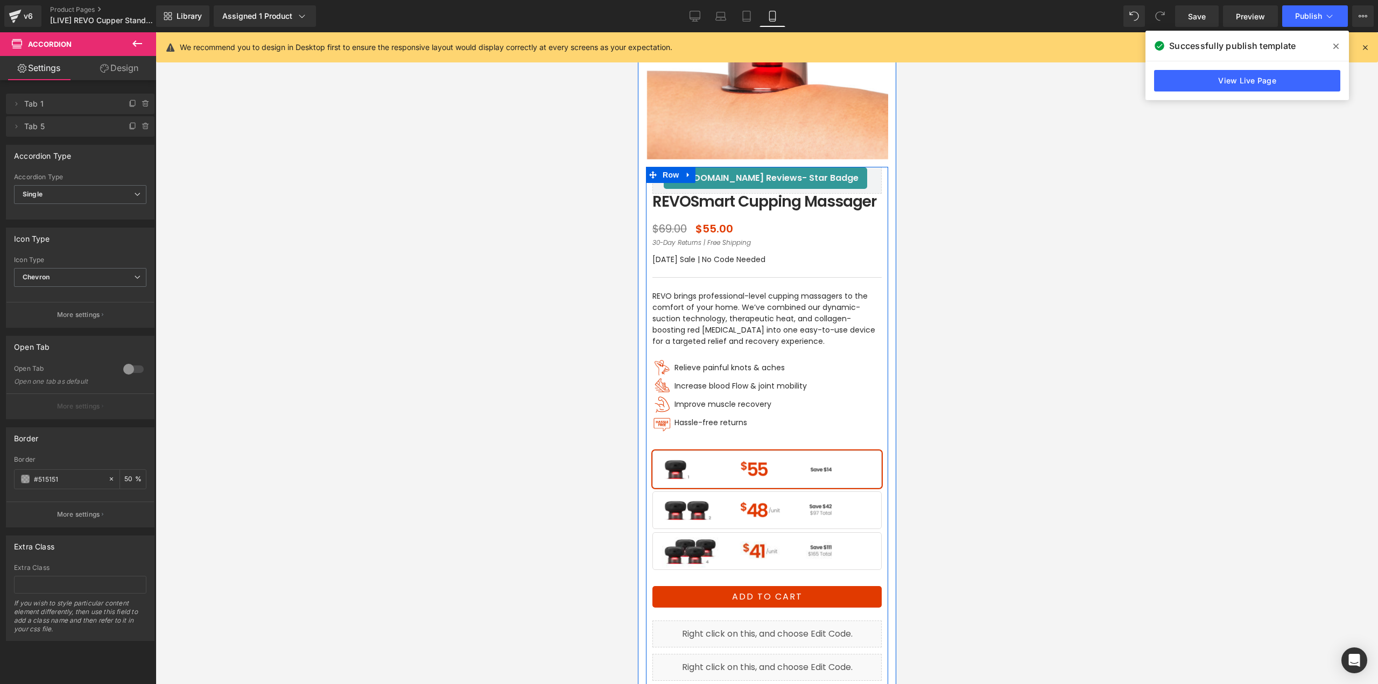
scroll to position [162, 0]
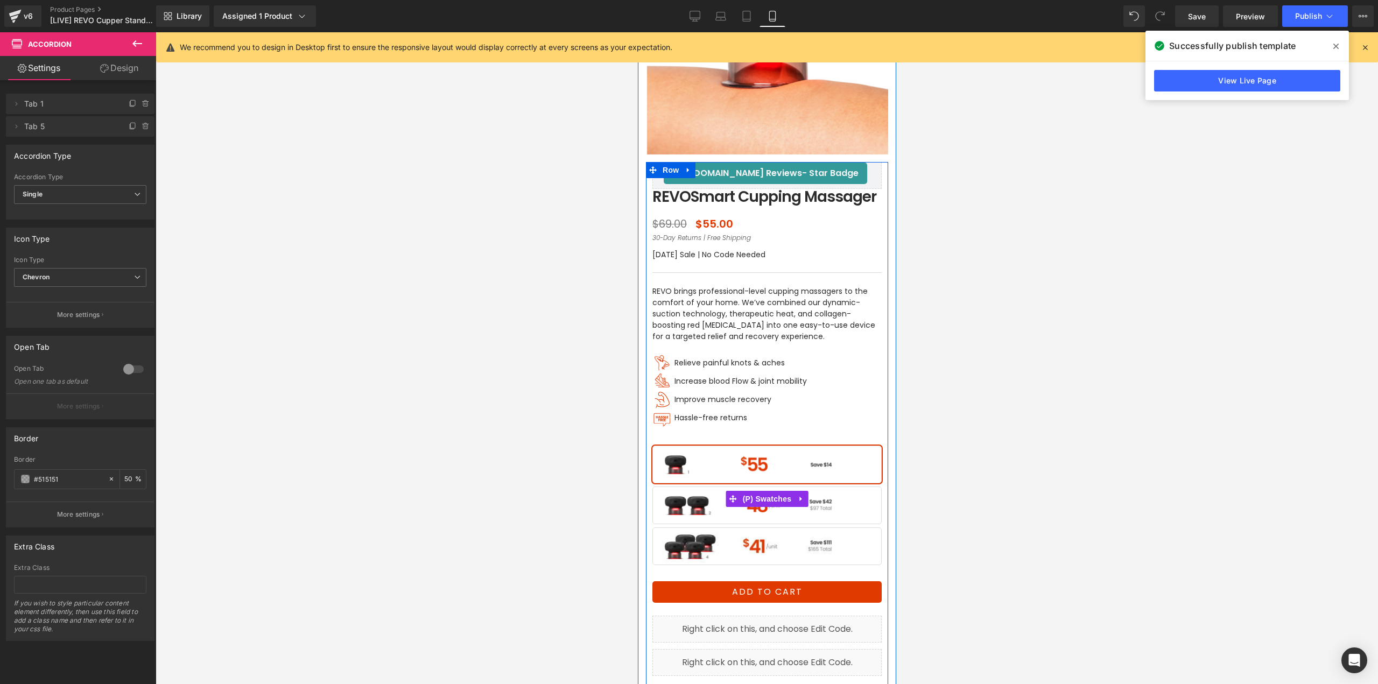
click at [775, 510] on span "BUY 2" at bounding box center [766, 506] width 229 height 38
click at [752, 551] on span "BUY 4" at bounding box center [766, 547] width 229 height 38
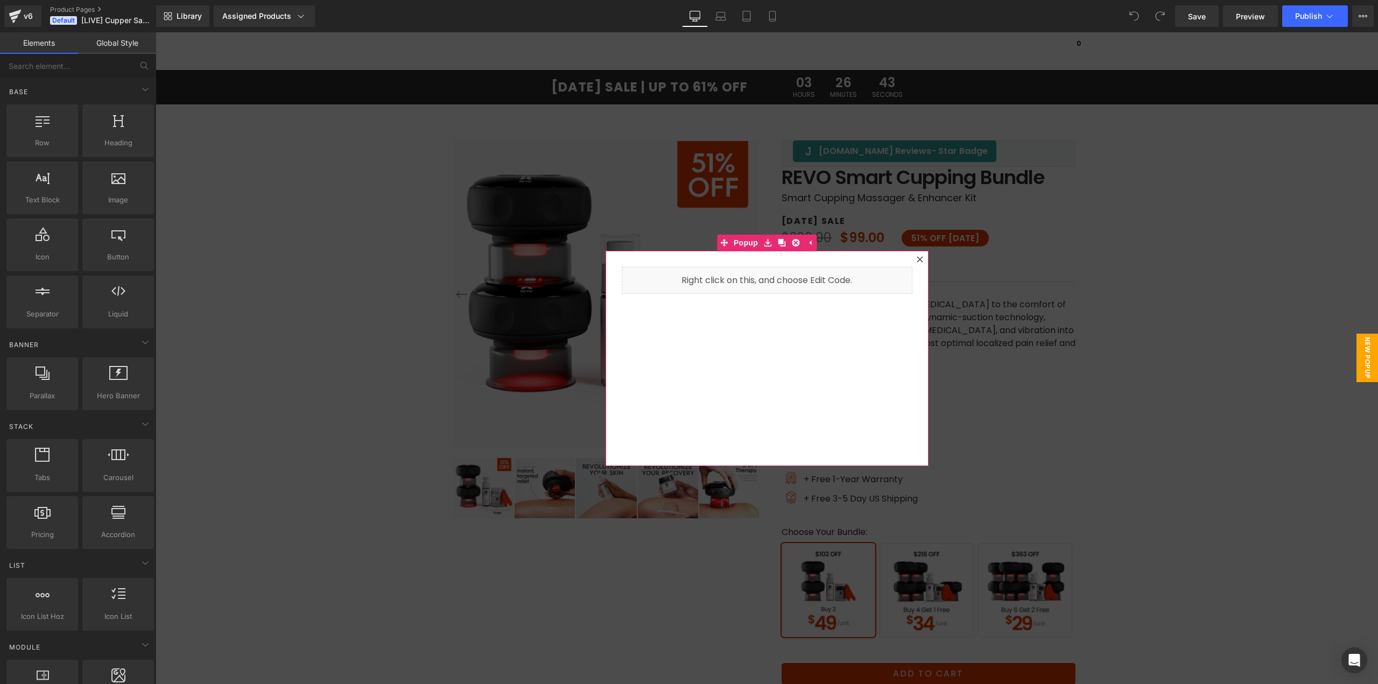
click at [917, 259] on icon at bounding box center [920, 259] width 6 height 6
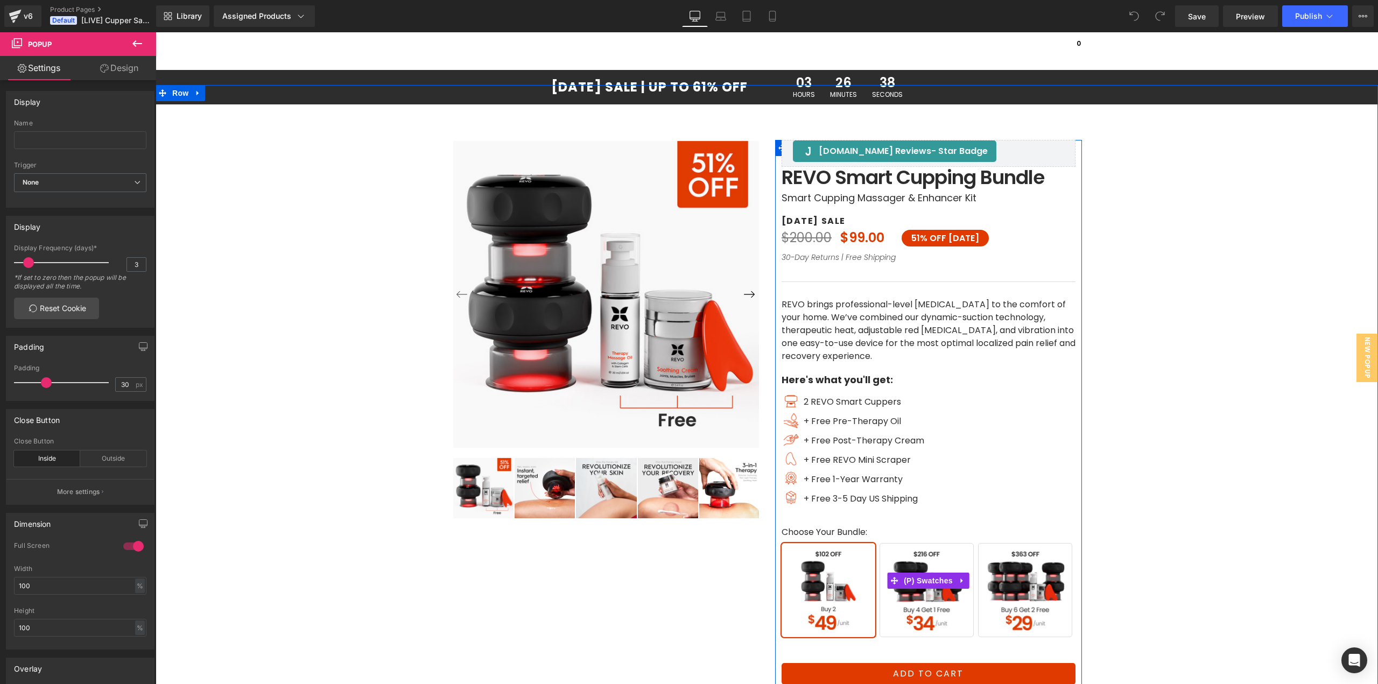
click at [918, 624] on span "Buy 4 Get 1 Free" at bounding box center [927, 590] width 94 height 94
click at [1022, 600] on span "Buy 6 Get 2 Free" at bounding box center [1025, 590] width 94 height 94
click at [929, 605] on span "Buy 4 Get 1 Free" at bounding box center [927, 590] width 94 height 94
click at [917, 609] on span "Buy 4 Get 1 Free" at bounding box center [927, 590] width 94 height 94
drag, startPoint x: 1023, startPoint y: 614, endPoint x: 1036, endPoint y: 626, distance: 17.1
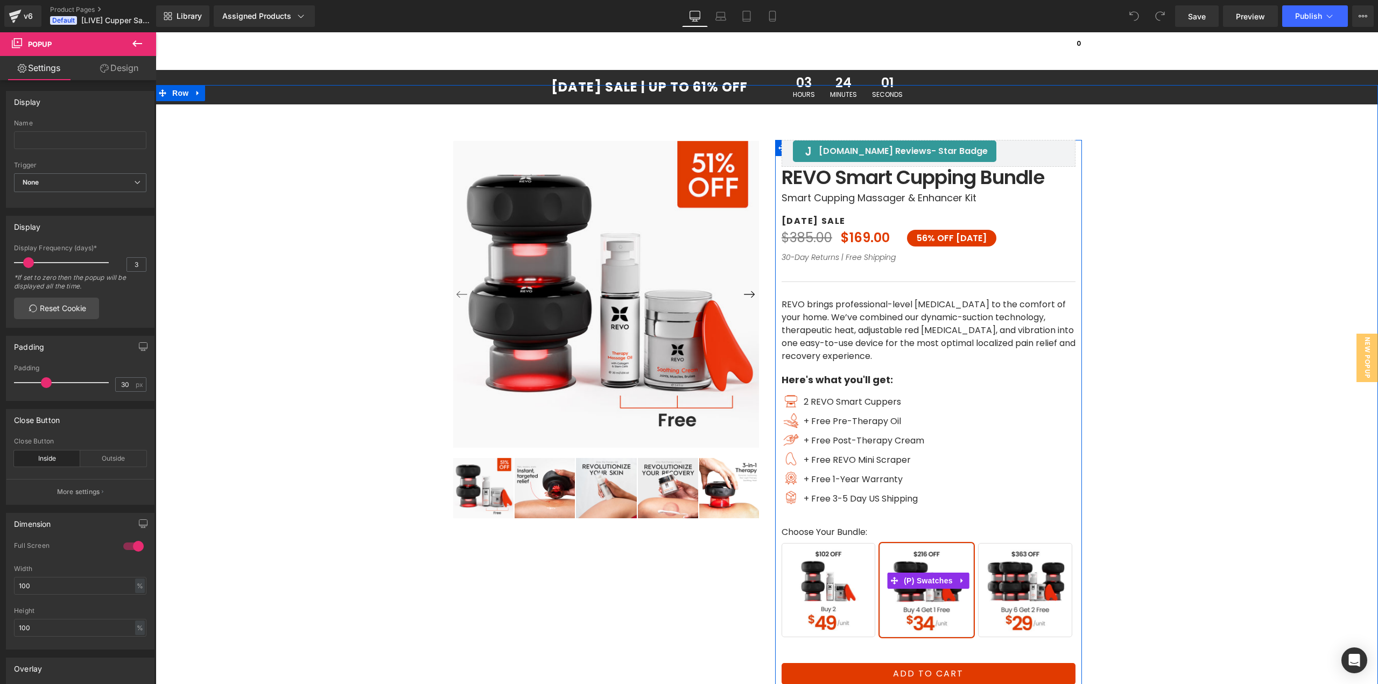
click at [1023, 614] on span "Buy 6 Get 2 Free" at bounding box center [1025, 590] width 94 height 94
click at [927, 607] on span "Buy 4 Get 1 Free" at bounding box center [927, 590] width 94 height 94
click at [831, 611] on span "Buy 2" at bounding box center [829, 590] width 94 height 94
click at [913, 620] on span "Buy 4 Get 1 Free" at bounding box center [927, 590] width 94 height 94
drag, startPoint x: 1044, startPoint y: 588, endPoint x: 816, endPoint y: 257, distance: 402.2
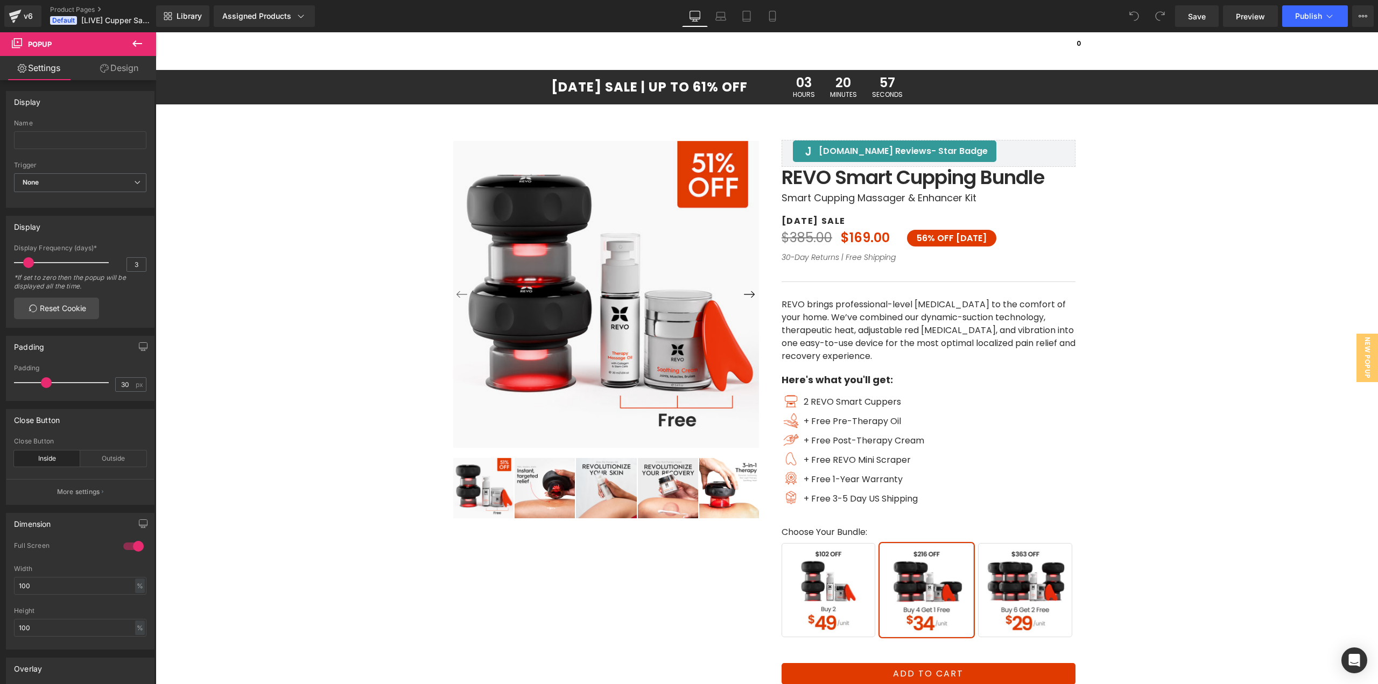
click at [1044, 588] on span "Buy 6 Get 2 Free" at bounding box center [1025, 590] width 94 height 94
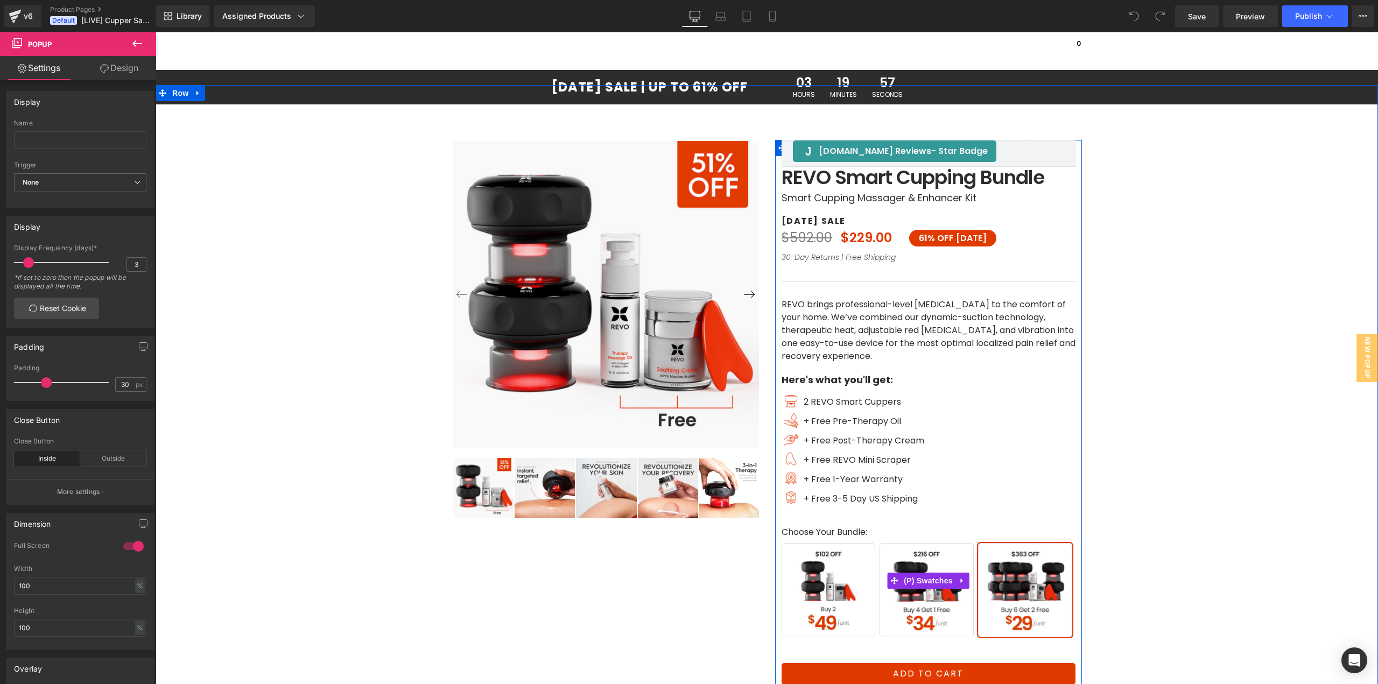
click at [928, 593] on span "Buy 4 Get 1 Free" at bounding box center [927, 590] width 94 height 94
click at [829, 601] on span "Buy 2" at bounding box center [829, 590] width 94 height 94
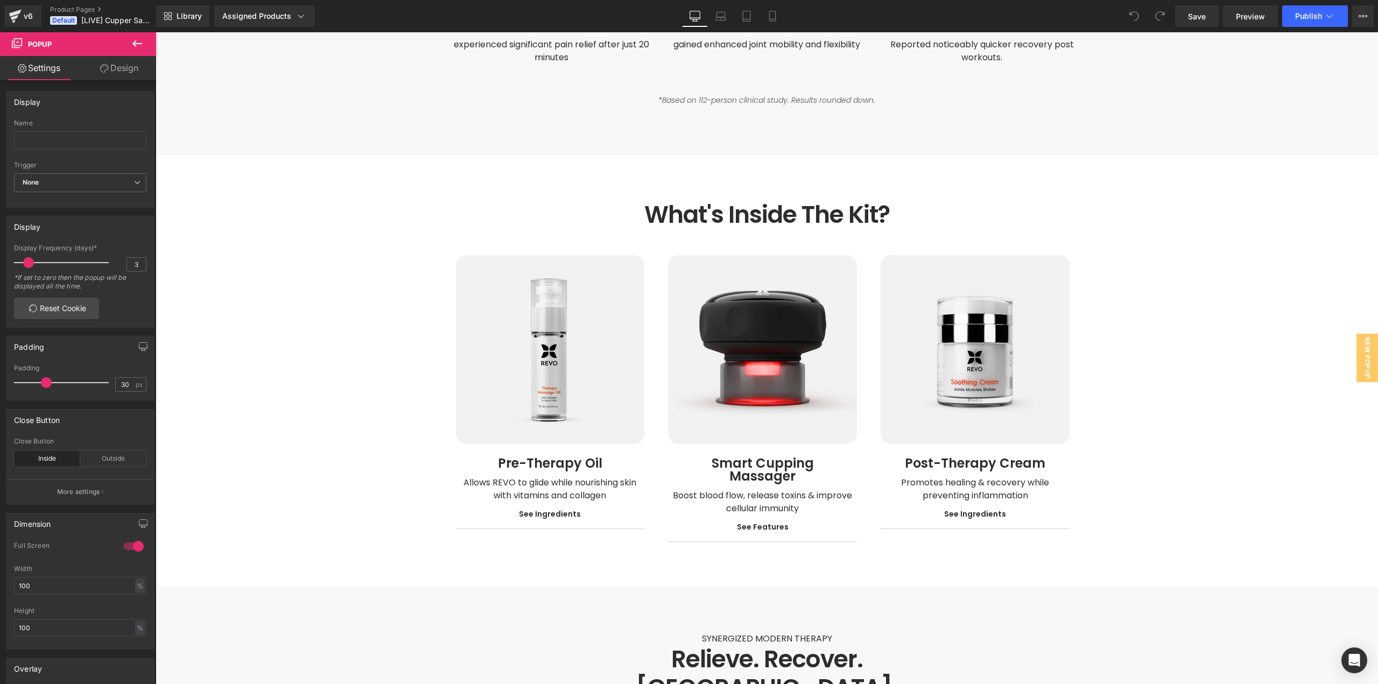
scroll to position [1507, 0]
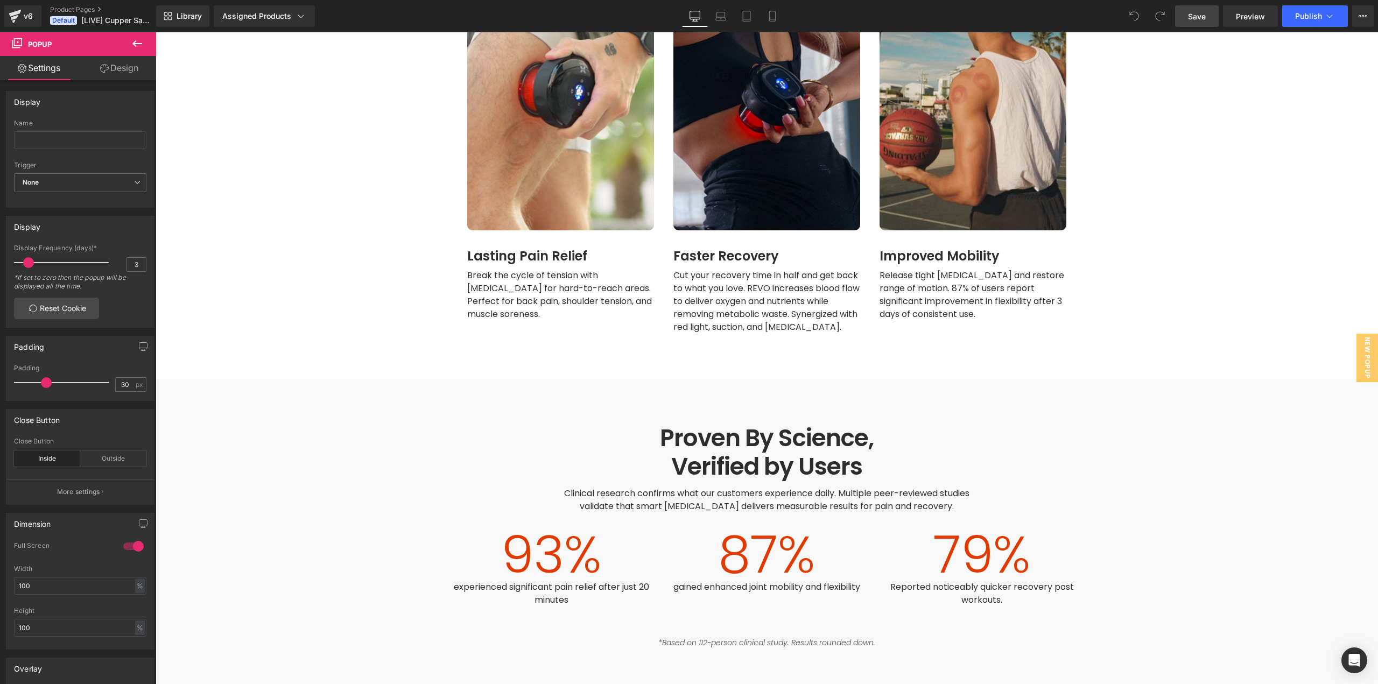
click at [1186, 19] on link "Save" at bounding box center [1197, 16] width 44 height 22
click at [26, 23] on link "v6" at bounding box center [22, 16] width 37 height 22
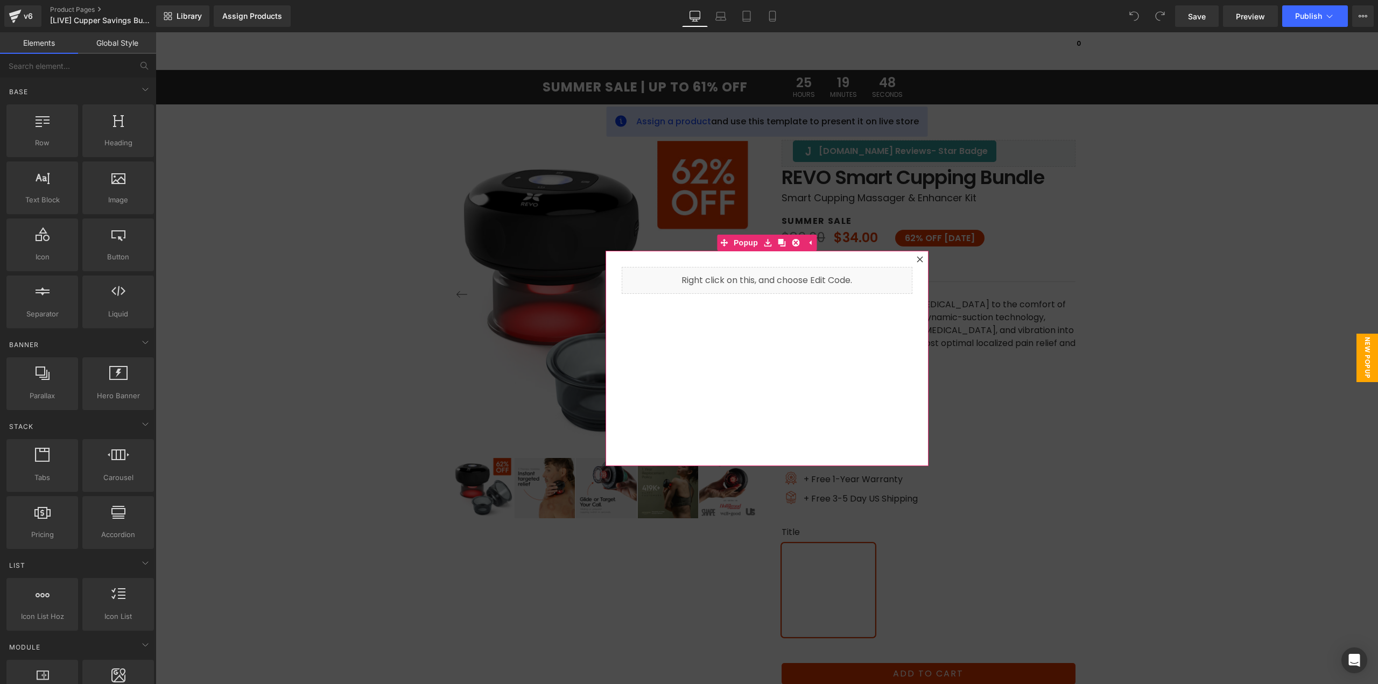
click at [914, 258] on div at bounding box center [920, 259] width 13 height 13
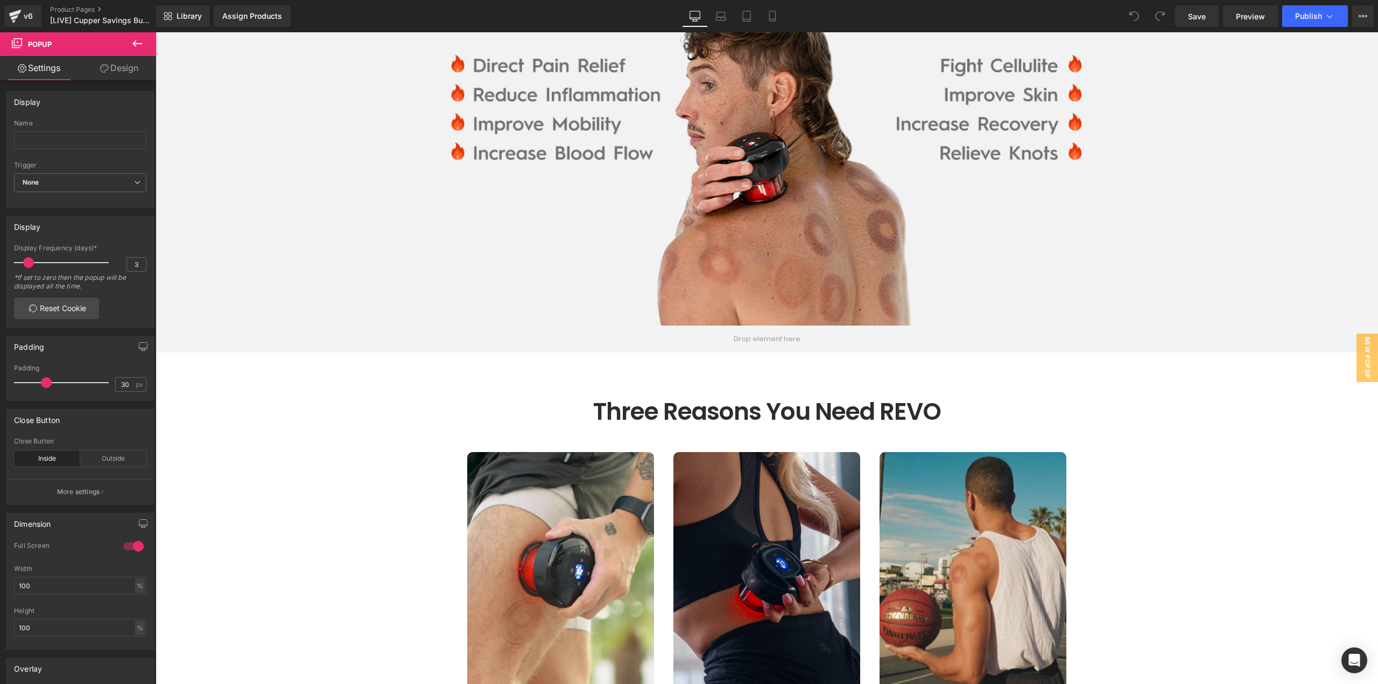
scroll to position [1184, 0]
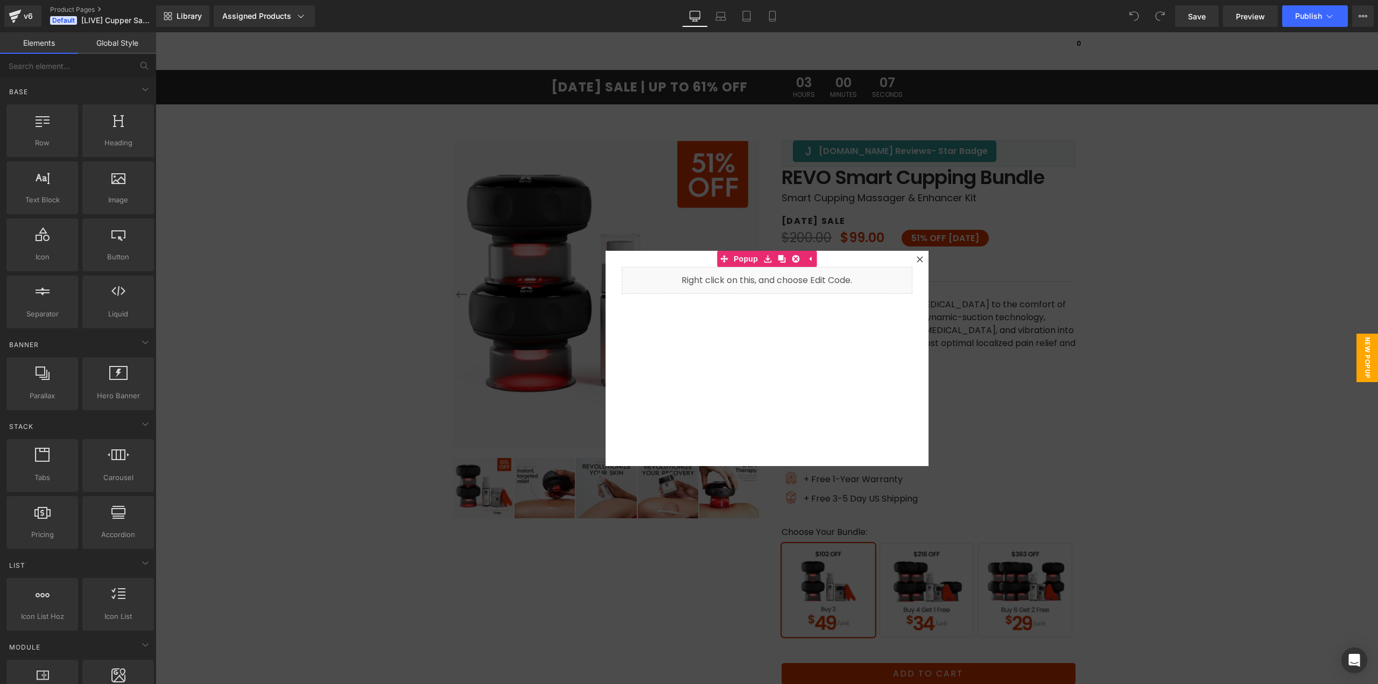
click at [918, 258] on icon at bounding box center [920, 259] width 6 height 6
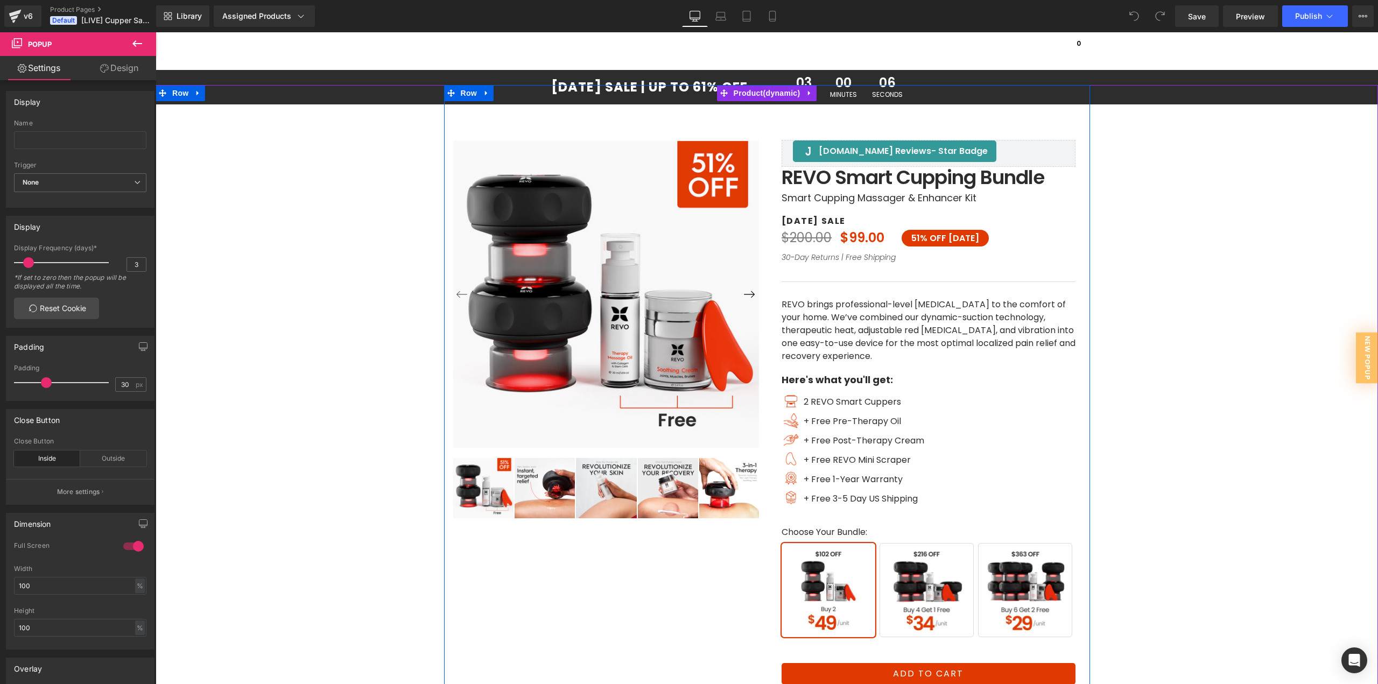
click at [862, 87] on div "[DOMAIN_NAME] Reviews - Star Badge [DOMAIN_NAME] Reviews [DOMAIN_NAME] Reviews …" at bounding box center [928, 442] width 323 height 714
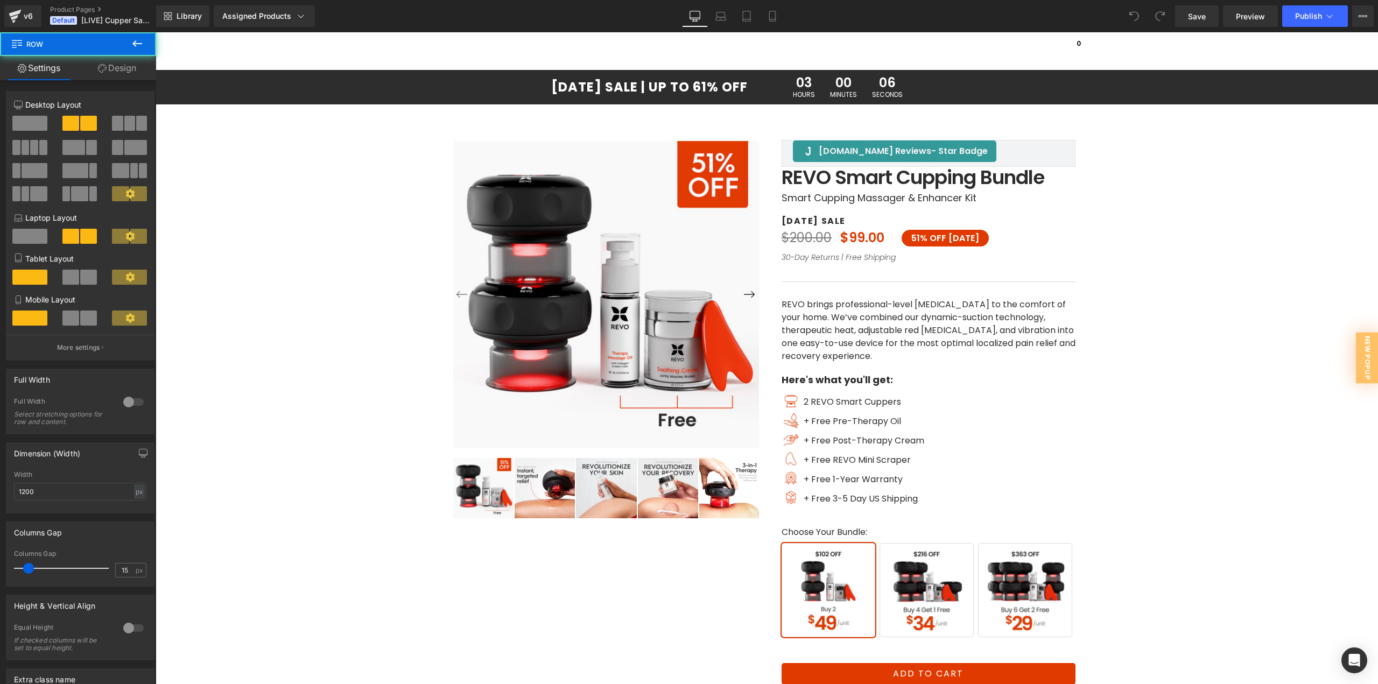
click at [867, 76] on div "06 Seconds" at bounding box center [888, 87] width 44 height 34
click at [838, 84] on span "00" at bounding box center [843, 83] width 27 height 15
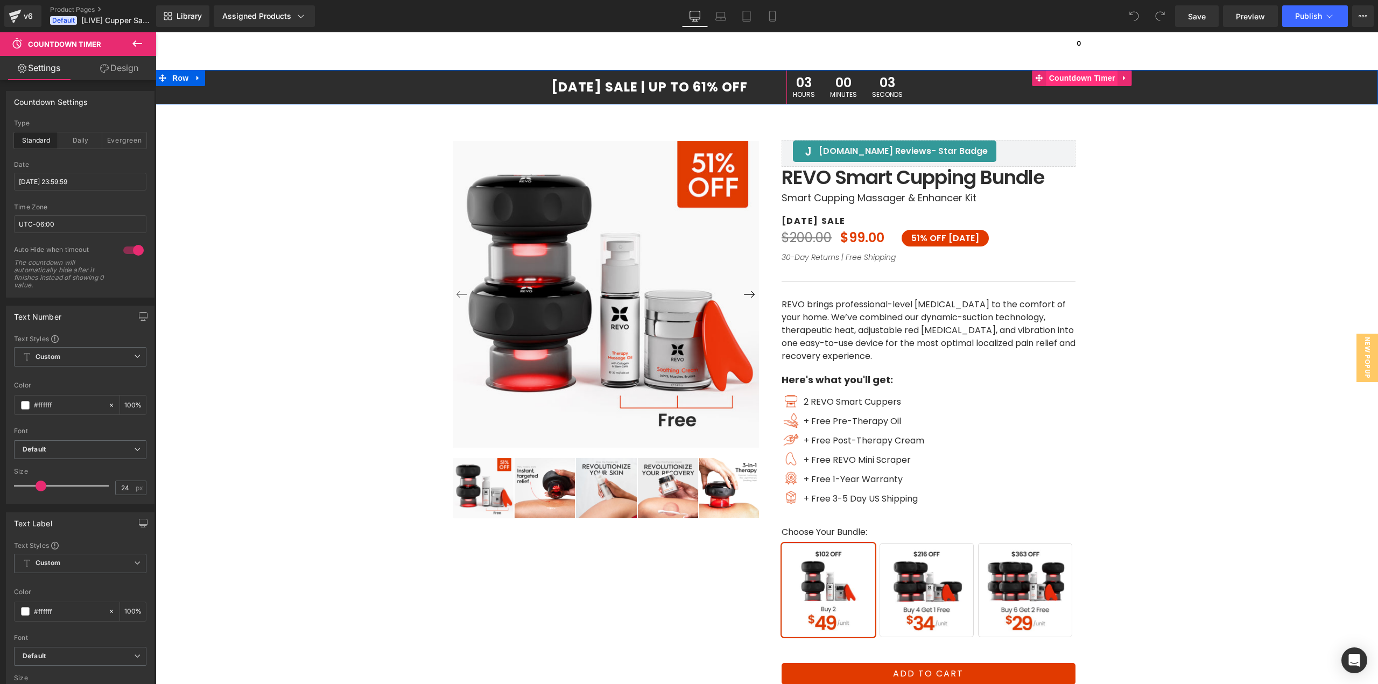
click at [1083, 80] on span "Countdown Timer" at bounding box center [1083, 78] width 72 height 16
click at [41, 227] on input "UTC-06:00" at bounding box center [80, 224] width 132 height 18
type input "UTC-05:00"
click at [1190, 18] on span "Save" at bounding box center [1197, 16] width 18 height 11
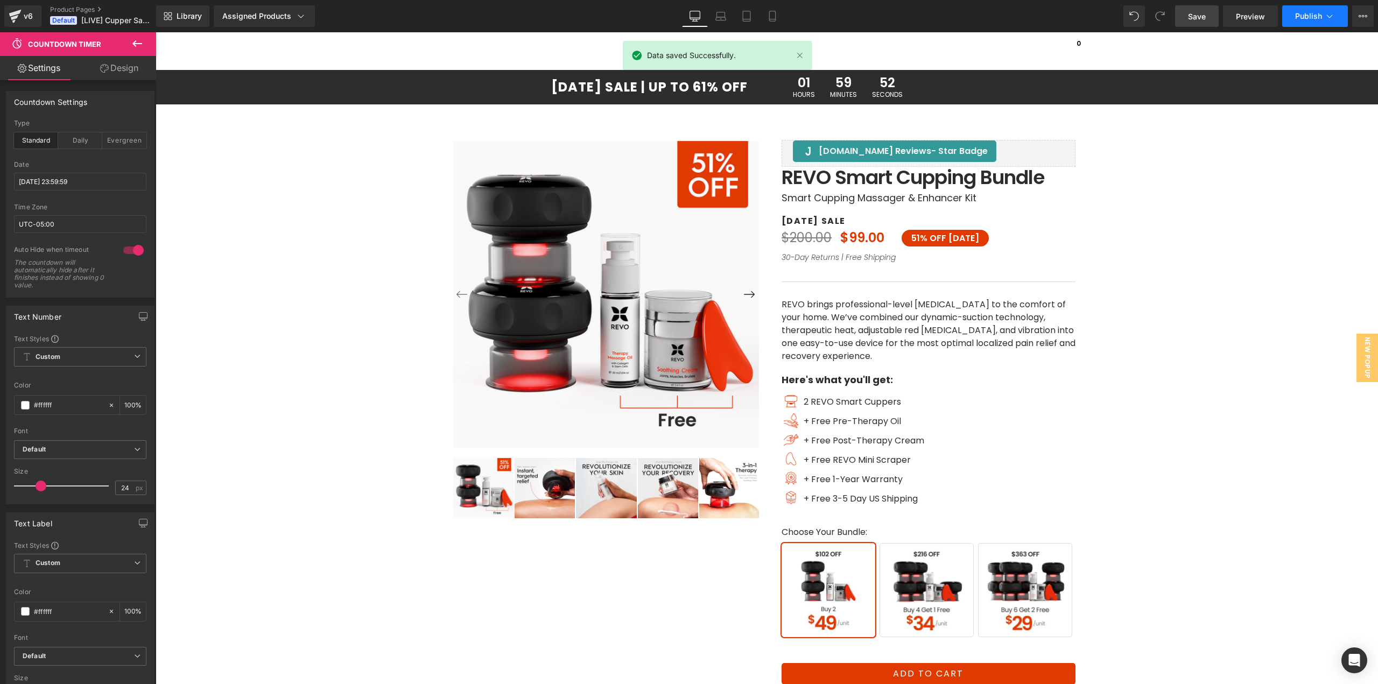
click at [1297, 15] on span "Publish" at bounding box center [1308, 16] width 27 height 9
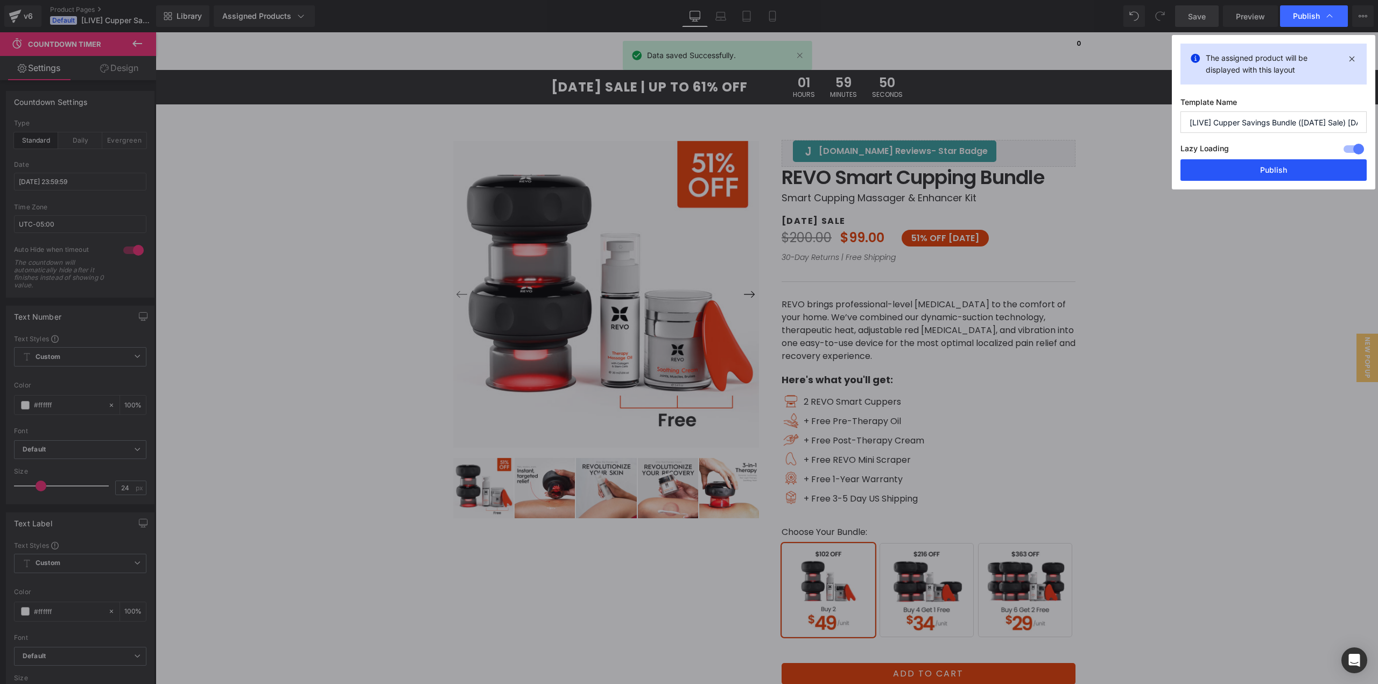
click at [1244, 173] on button "Publish" at bounding box center [1274, 170] width 186 height 22
